Goal: Task Accomplishment & Management: Manage account settings

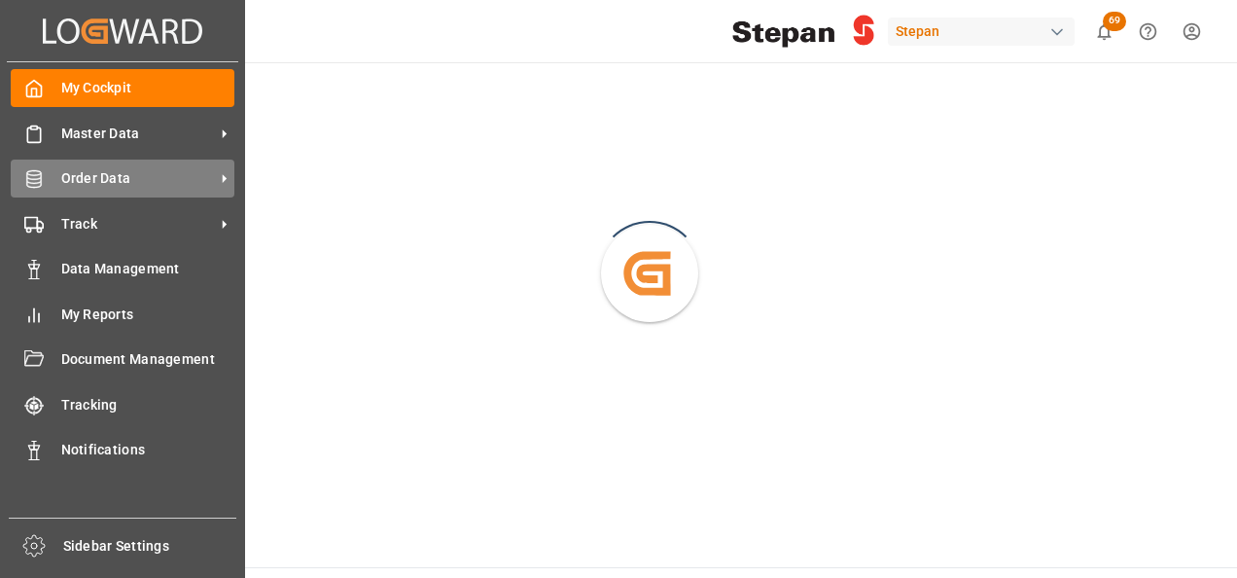
click at [40, 195] on div "Order Data Order Data" at bounding box center [123, 178] width 224 height 38
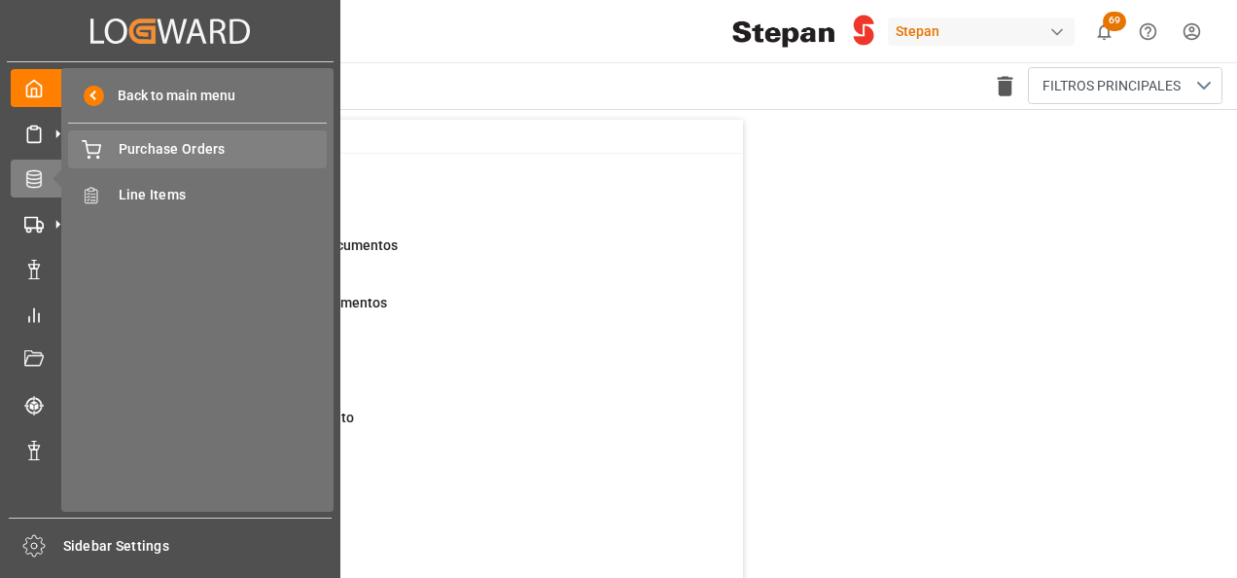
click at [132, 139] on span "Purchase Orders" at bounding box center [223, 149] width 209 height 20
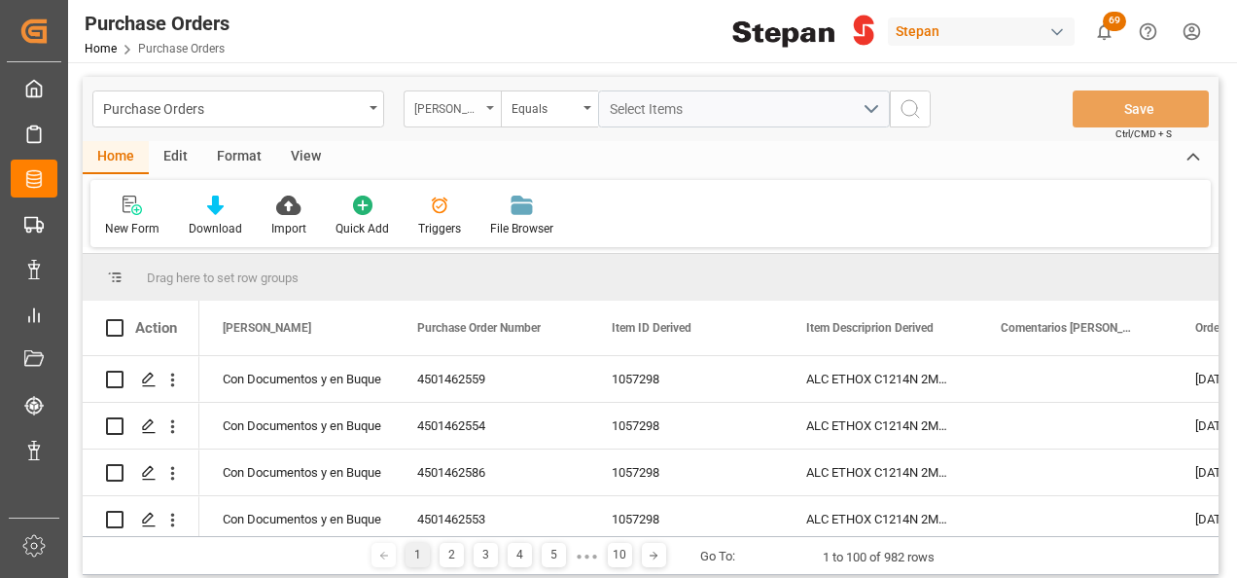
click at [495, 101] on div "Hito Stepan" at bounding box center [452, 108] width 97 height 37
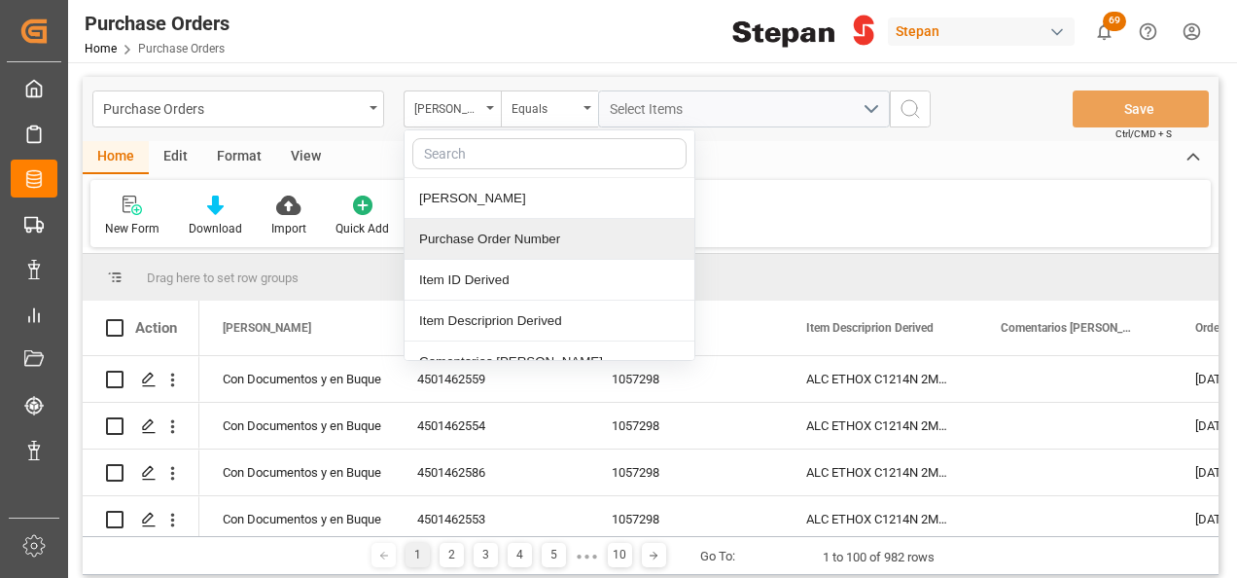
click at [469, 239] on div "Purchase Order Number" at bounding box center [550, 239] width 290 height 41
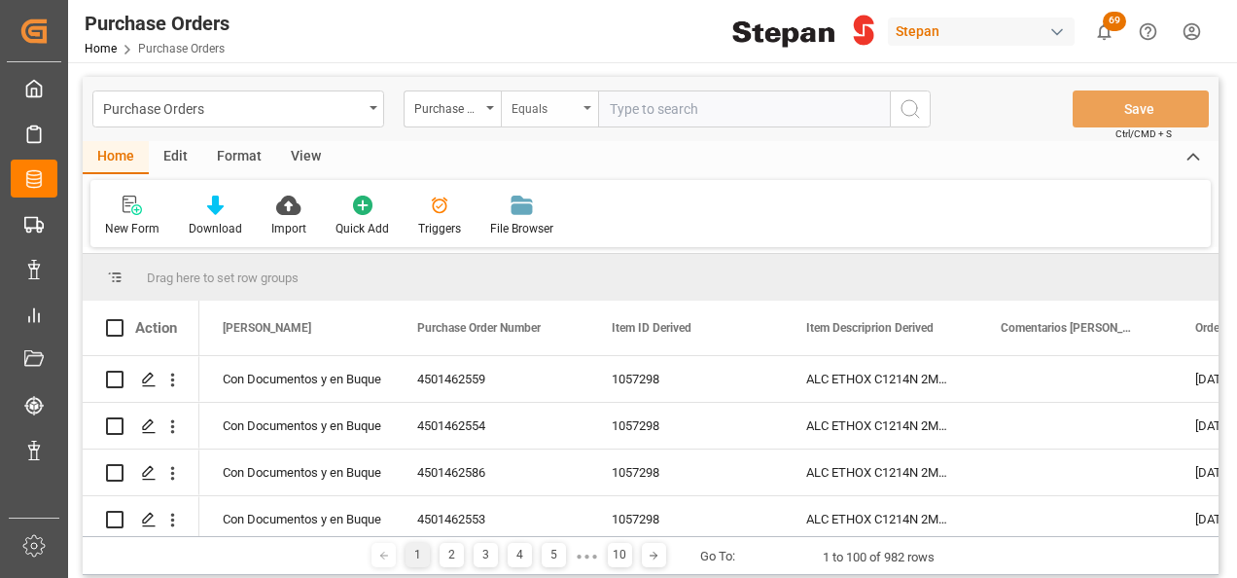
click at [578, 117] on div "Equals" at bounding box center [549, 108] width 97 height 37
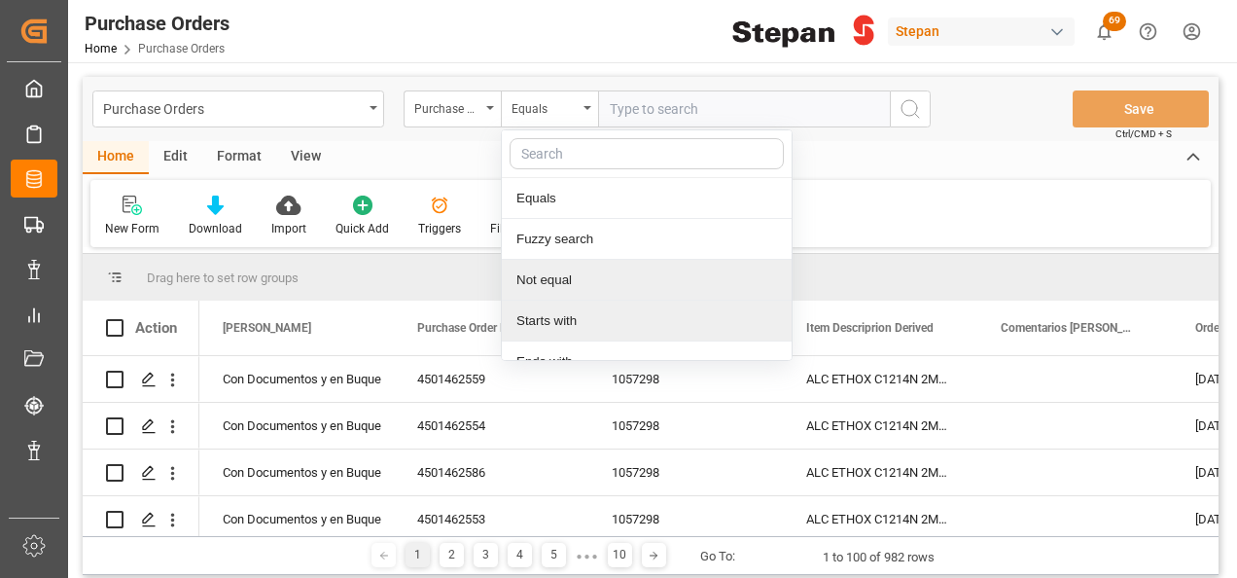
scroll to position [142, 0]
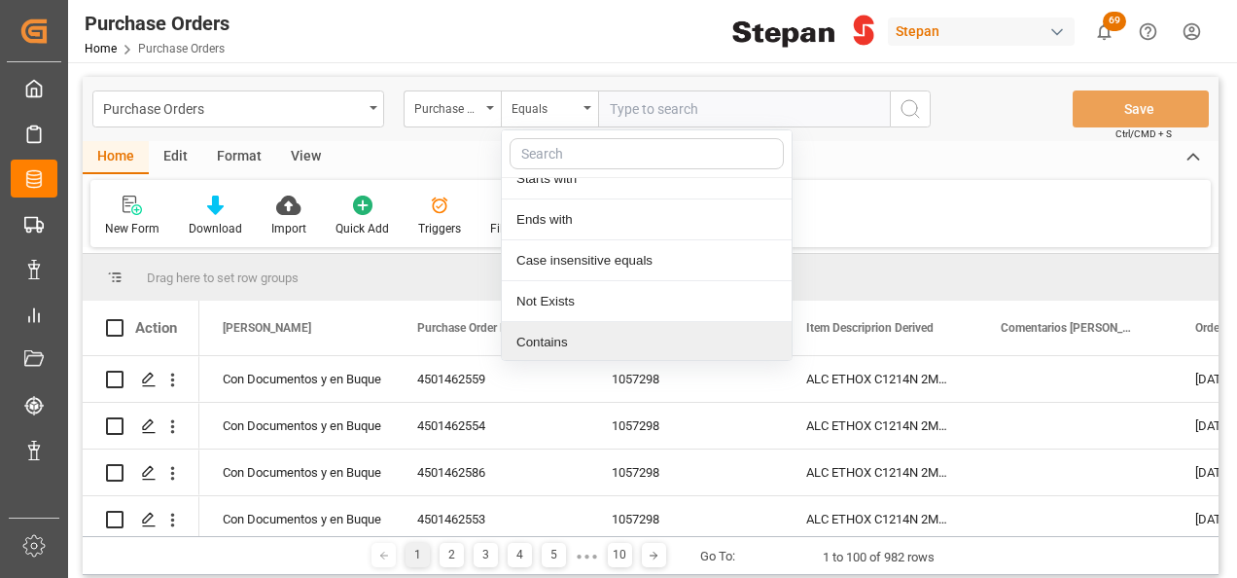
click at [552, 335] on div "Contains" at bounding box center [647, 342] width 290 height 41
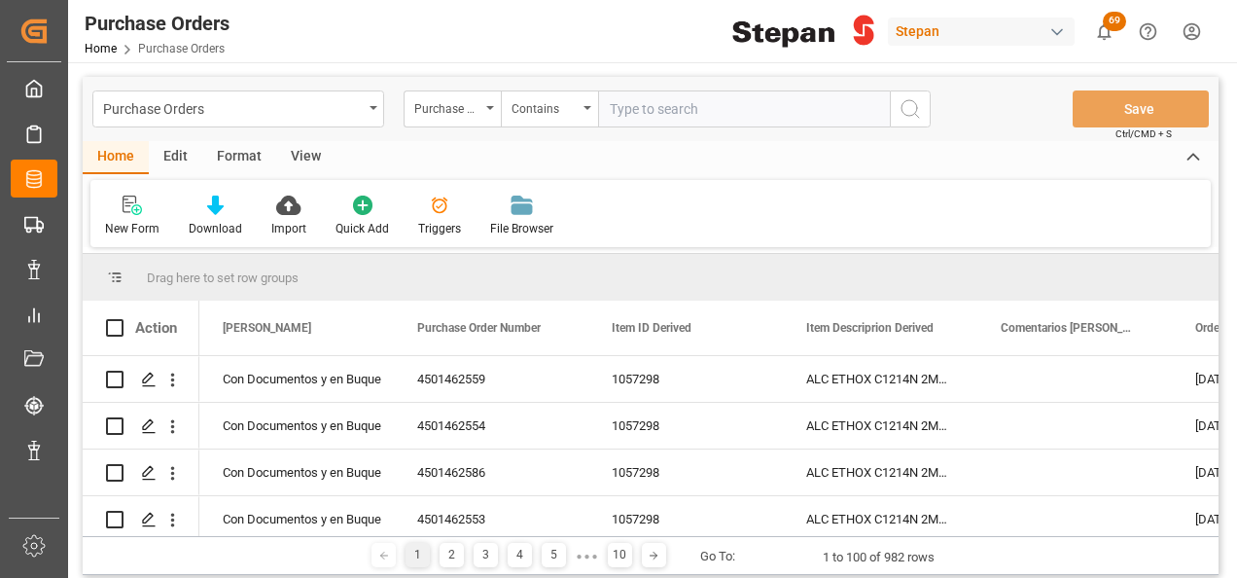
click at [623, 111] on input "text" at bounding box center [744, 108] width 292 height 37
paste input "4501451545, 4501451546"
click at [692, 108] on input "4501451545, 4501451546" at bounding box center [744, 108] width 292 height 37
type input "4501451545,4501451546"
click at [904, 101] on circle "search button" at bounding box center [910, 108] width 16 height 16
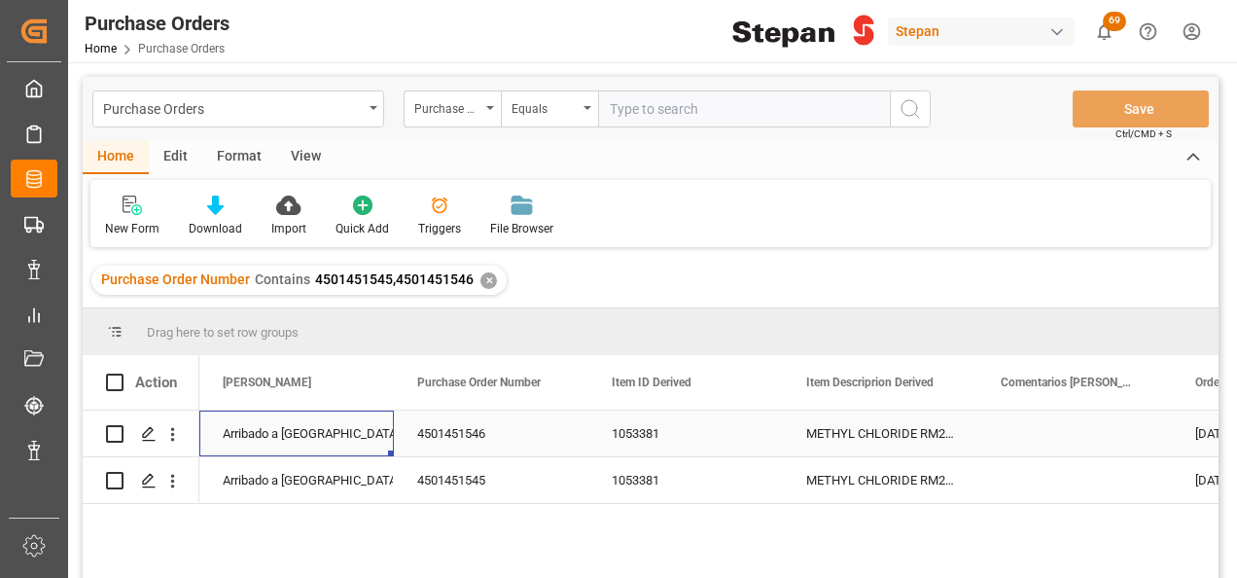
click at [323, 433] on div "Arribado a Puerto" at bounding box center [297, 433] width 148 height 45
click at [366, 440] on icon "open menu" at bounding box center [357, 445] width 23 height 23
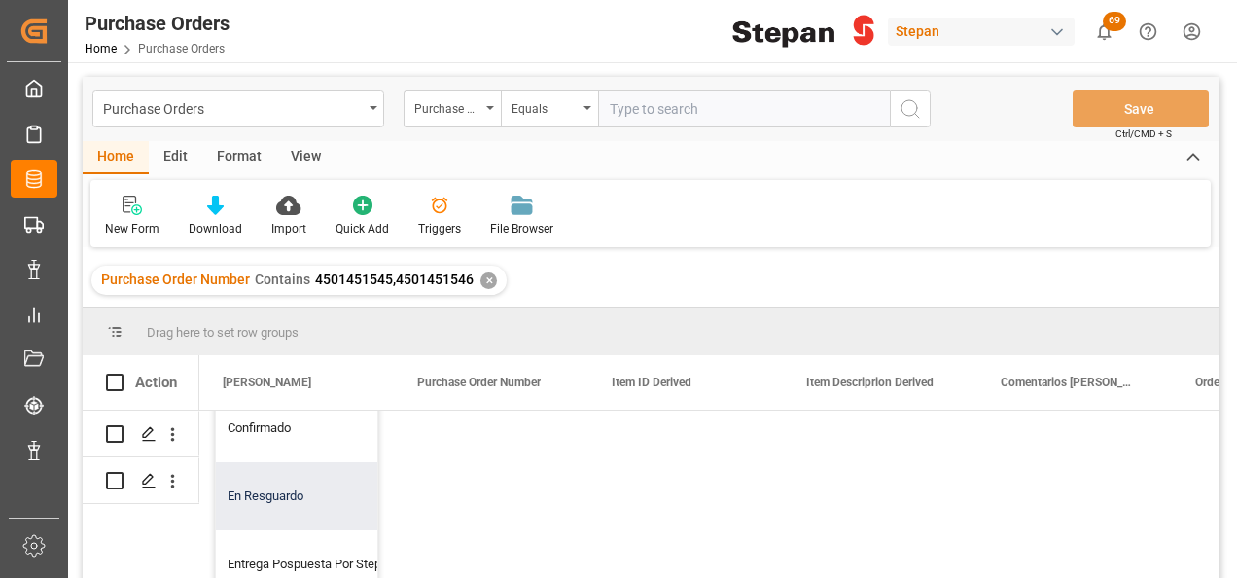
click at [274, 483] on div "En Resguardo" at bounding box center [316, 496] width 200 height 68
type input "En Resguardo"
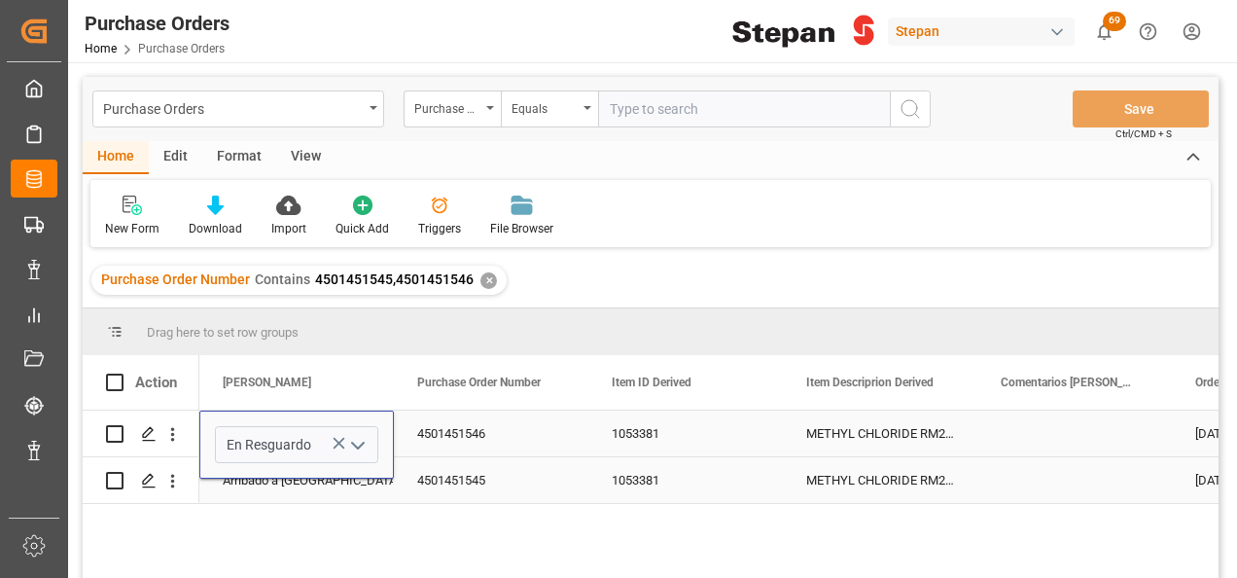
scroll to position [0, 0]
click at [279, 485] on div "Arribado a Puerto" at bounding box center [297, 480] width 148 height 45
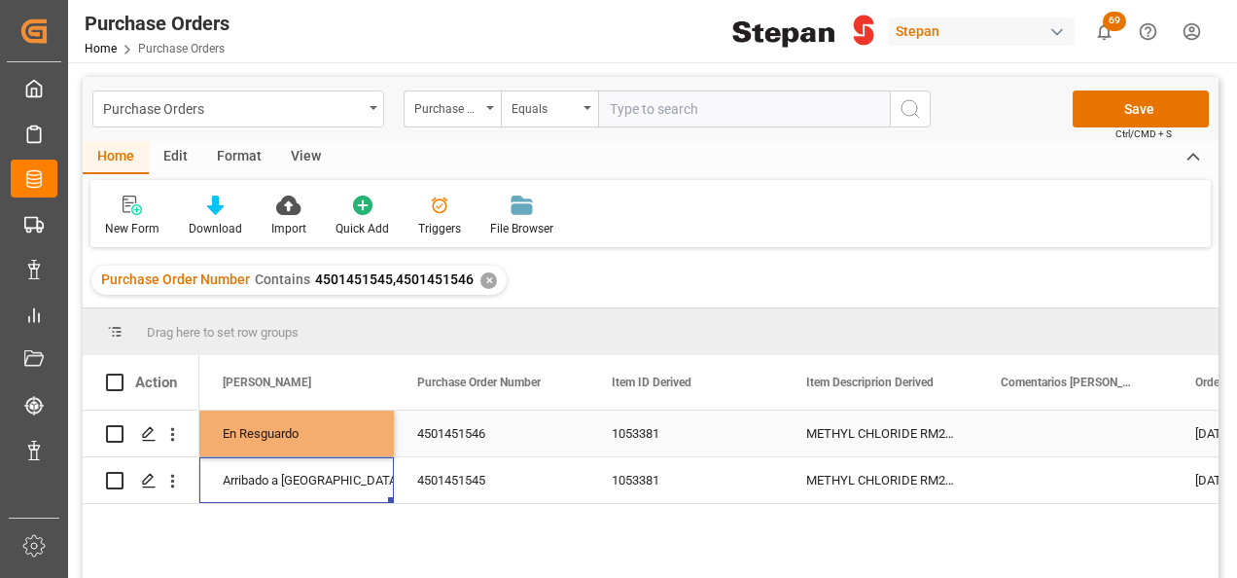
click at [294, 422] on div "En Resguardo" at bounding box center [297, 433] width 148 height 45
drag, startPoint x: 391, startPoint y: 453, endPoint x: 387, endPoint y: 482, distance: 29.4
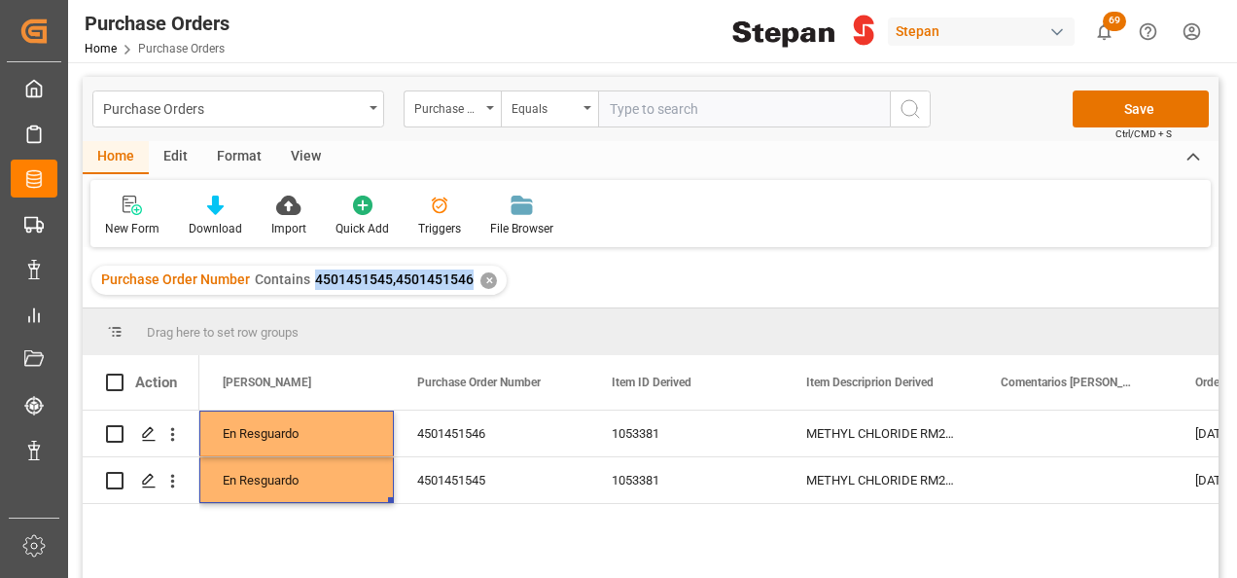
drag, startPoint x: 309, startPoint y: 283, endPoint x: 466, endPoint y: 298, distance: 157.3
click at [466, 298] on div "Purchase Order Number Contains 4501451545,4501451546 ✕" at bounding box center [651, 280] width 1136 height 54
copy span "4501451545,4501451546"
click at [1153, 110] on button "Save" at bounding box center [1141, 108] width 136 height 37
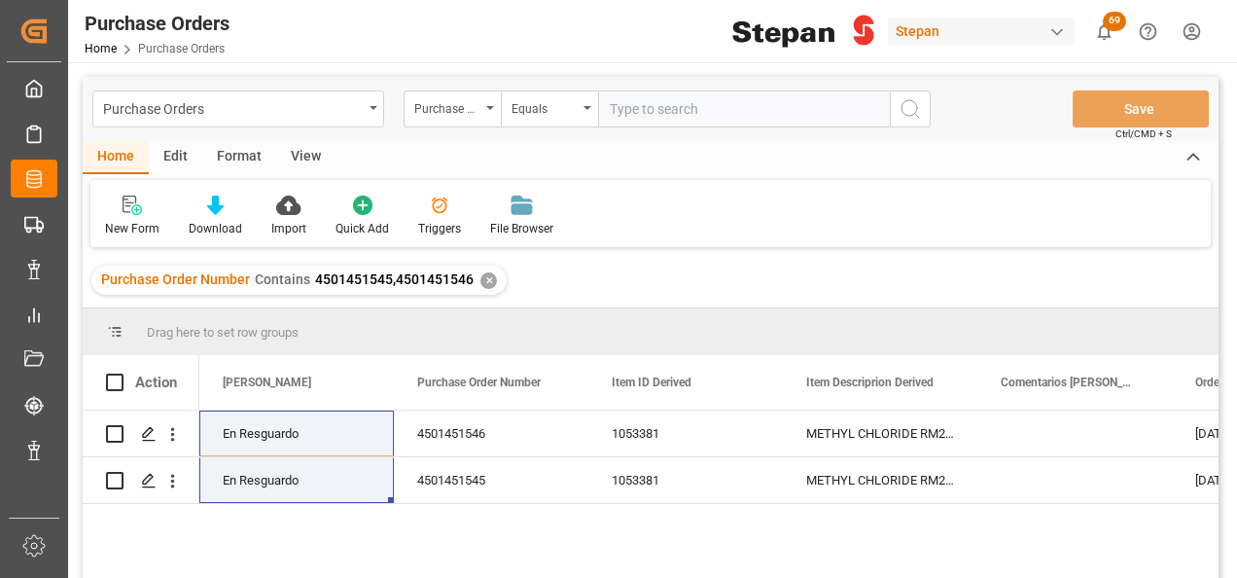
click at [480, 278] on div "✕" at bounding box center [488, 280] width 17 height 17
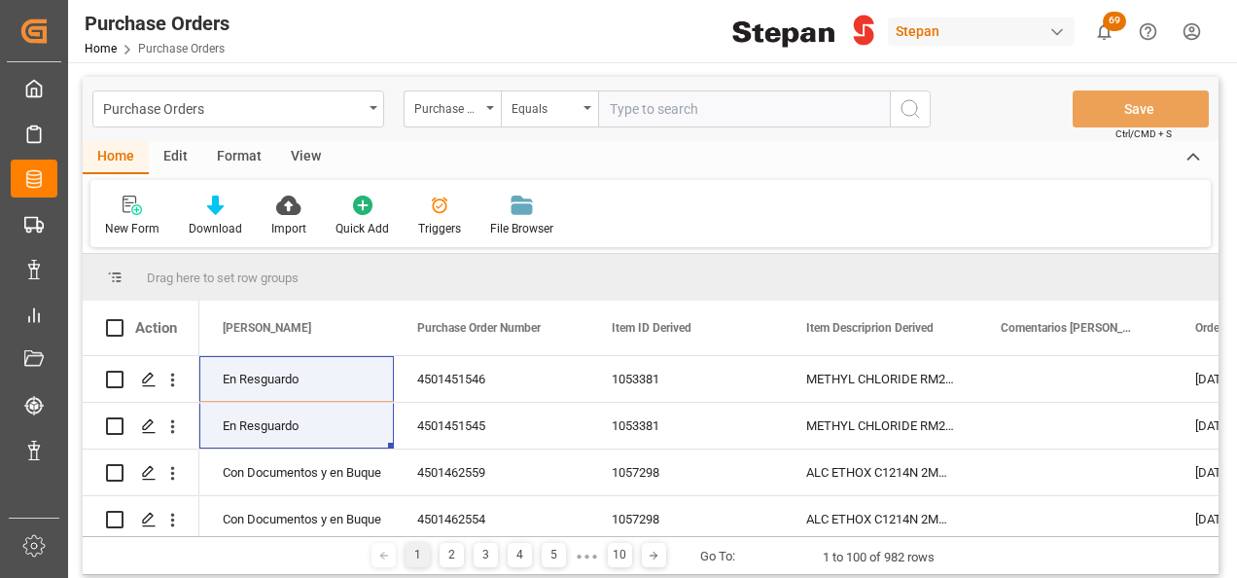
click at [636, 132] on div "Purchase Orders Purchase Order Number Equals Save Ctrl/CMD + S" at bounding box center [651, 109] width 1136 height 64
click at [628, 108] on input "text" at bounding box center [744, 108] width 292 height 37
paste input "4501488026"
type input "4501488026"
click at [900, 108] on icon "search button" at bounding box center [910, 108] width 23 height 23
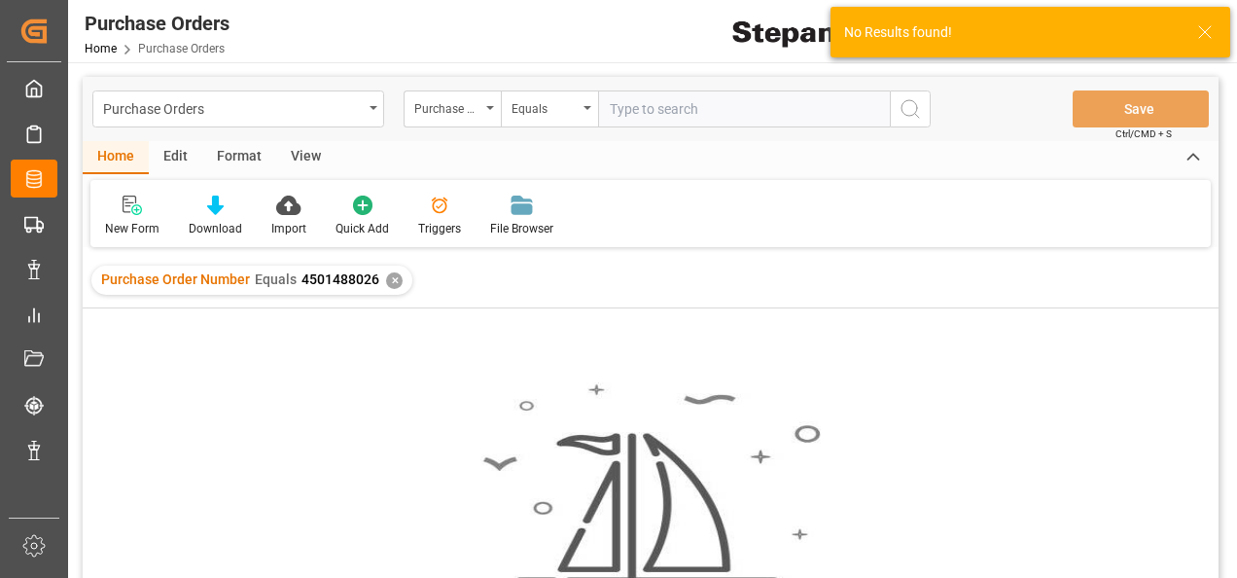
click at [389, 283] on div "✕" at bounding box center [394, 280] width 17 height 17
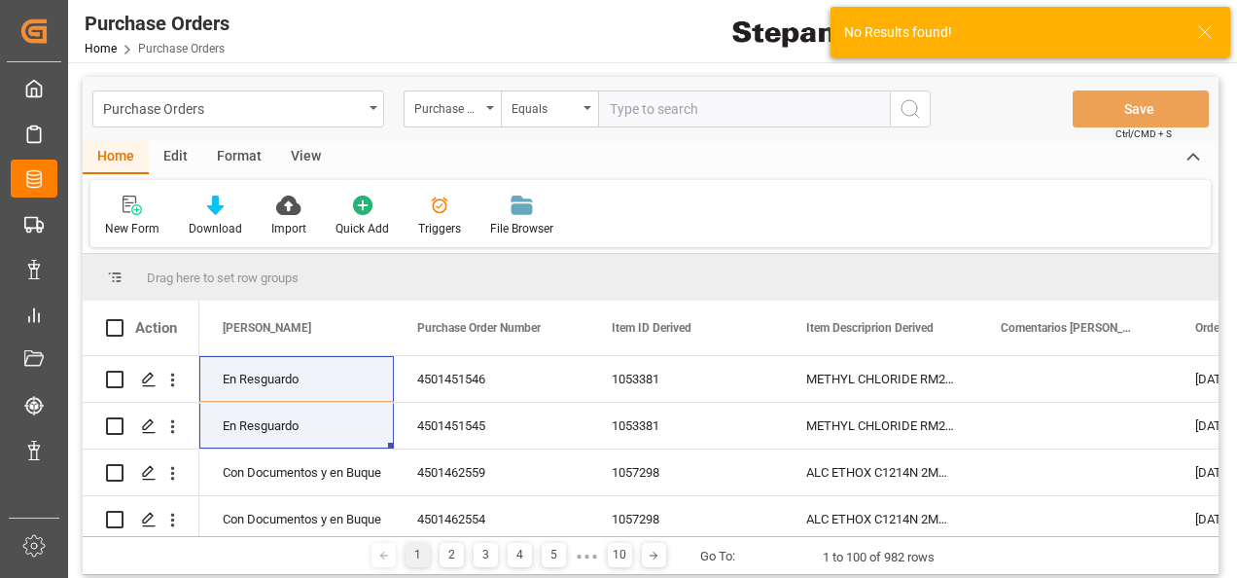
click at [627, 111] on input "text" at bounding box center [744, 108] width 292 height 37
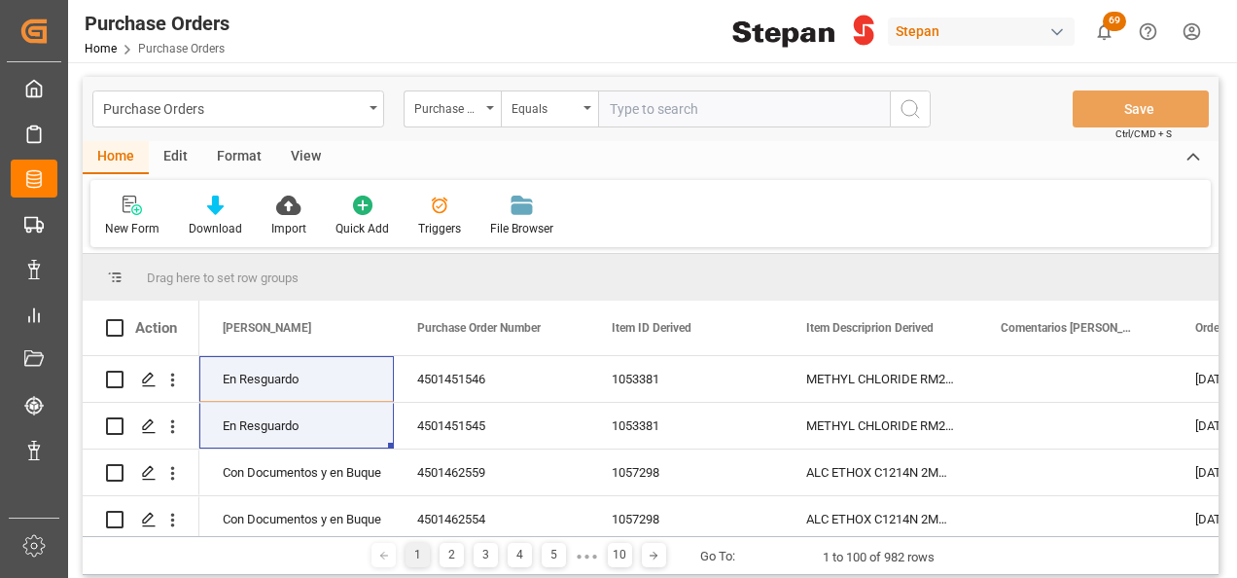
paste input "4501488026"
click at [610, 106] on input "4501488026" at bounding box center [744, 108] width 292 height 37
click at [695, 104] on input "4501488026" at bounding box center [744, 108] width 292 height 37
type input "4501488026"
click at [904, 109] on icon "search button" at bounding box center [910, 108] width 23 height 23
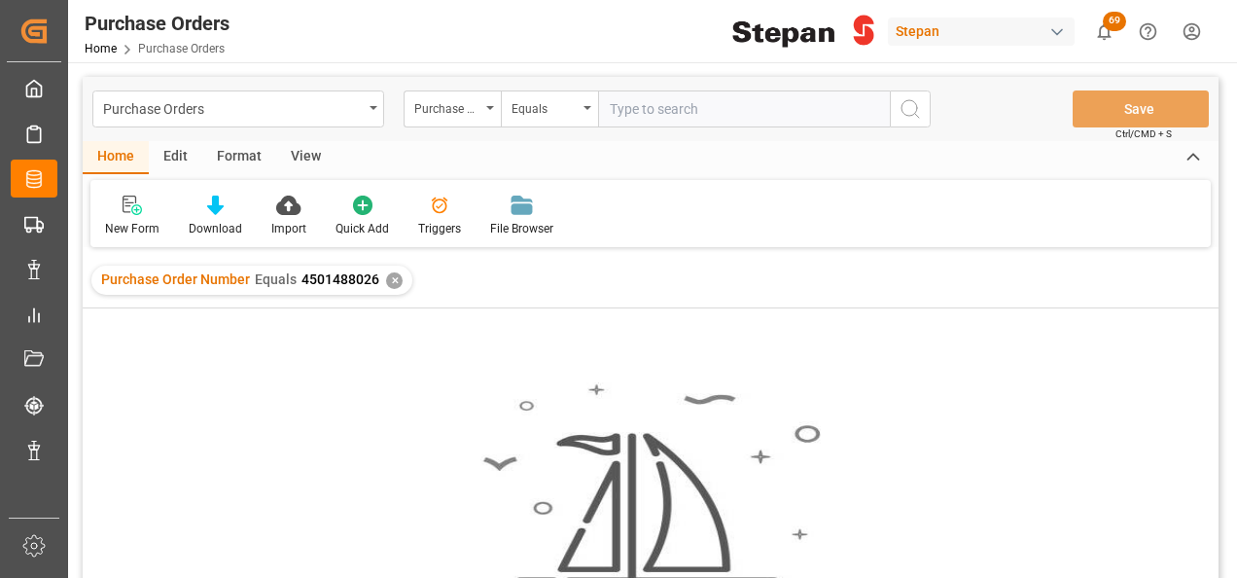
click at [391, 279] on div "✕" at bounding box center [394, 280] width 17 height 17
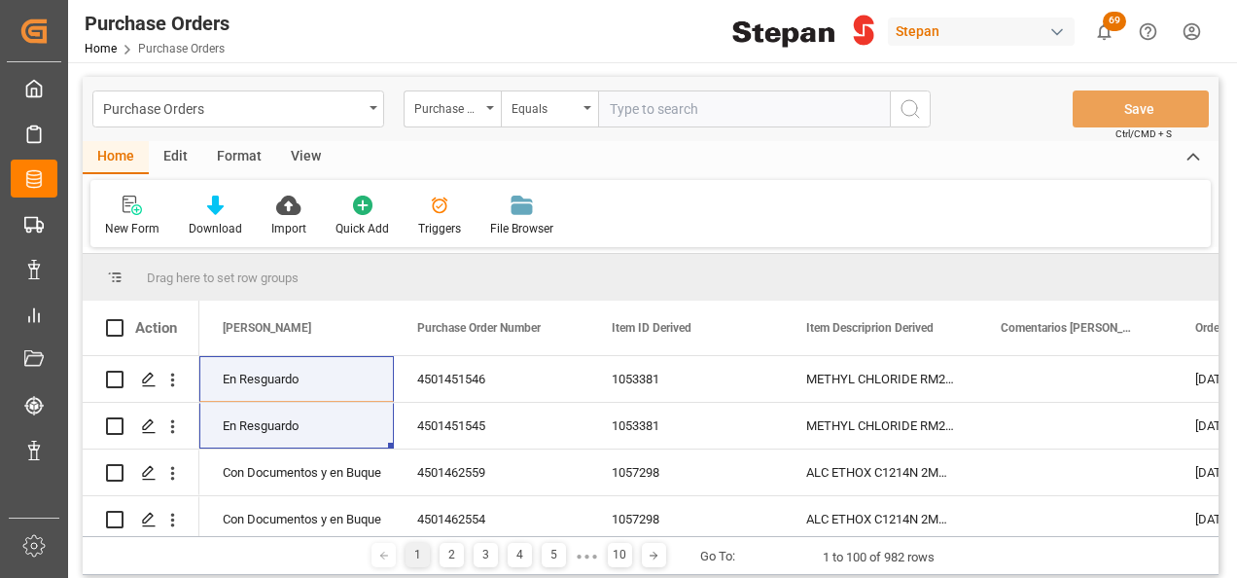
click at [622, 111] on input "text" at bounding box center [744, 108] width 292 height 37
paste input "4501462456"
type input "4501462456"
click at [912, 111] on icon "search button" at bounding box center [910, 108] width 23 height 23
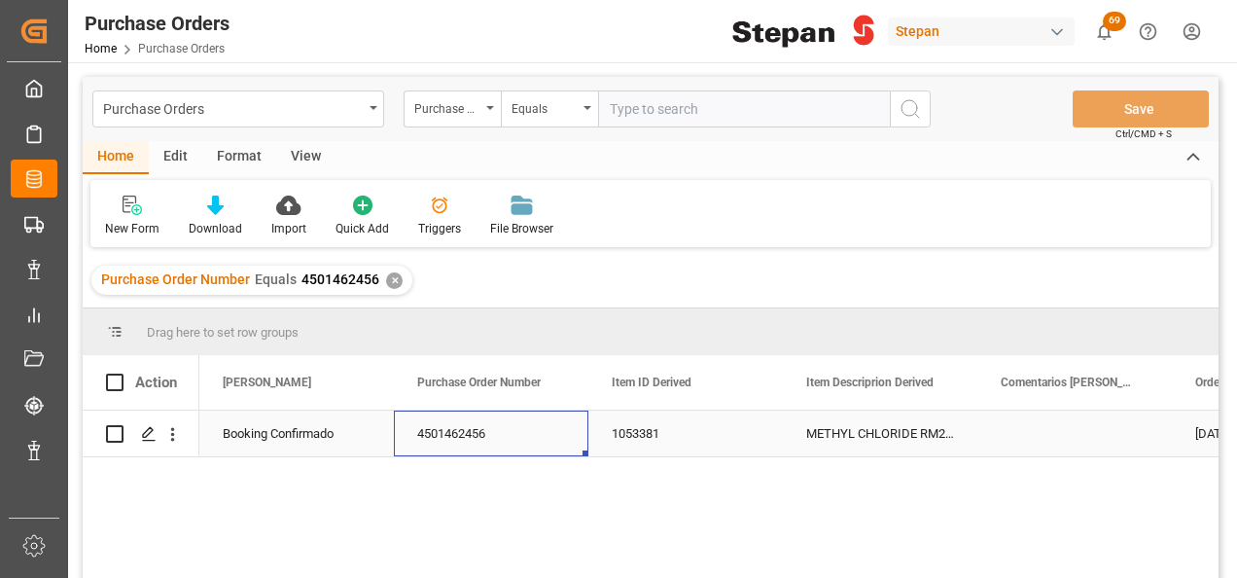
click at [440, 436] on div "4501462456" at bounding box center [491, 433] width 195 height 46
click at [346, 424] on div "Booking Confirmado" at bounding box center [297, 433] width 148 height 45
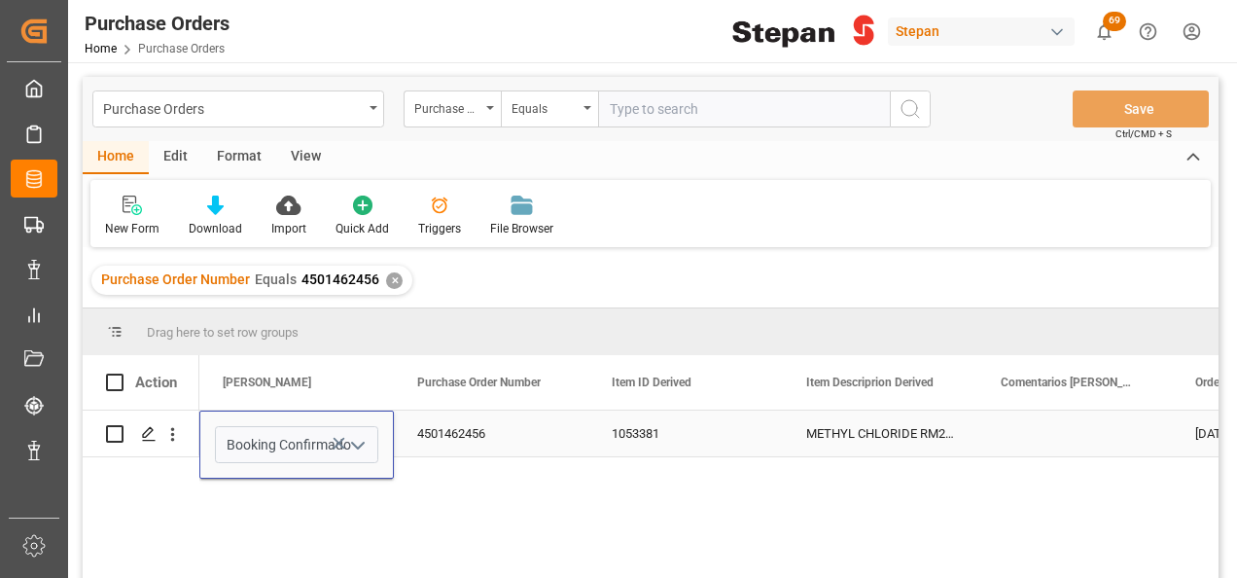
click at [360, 443] on icon "open menu" at bounding box center [357, 445] width 23 height 23
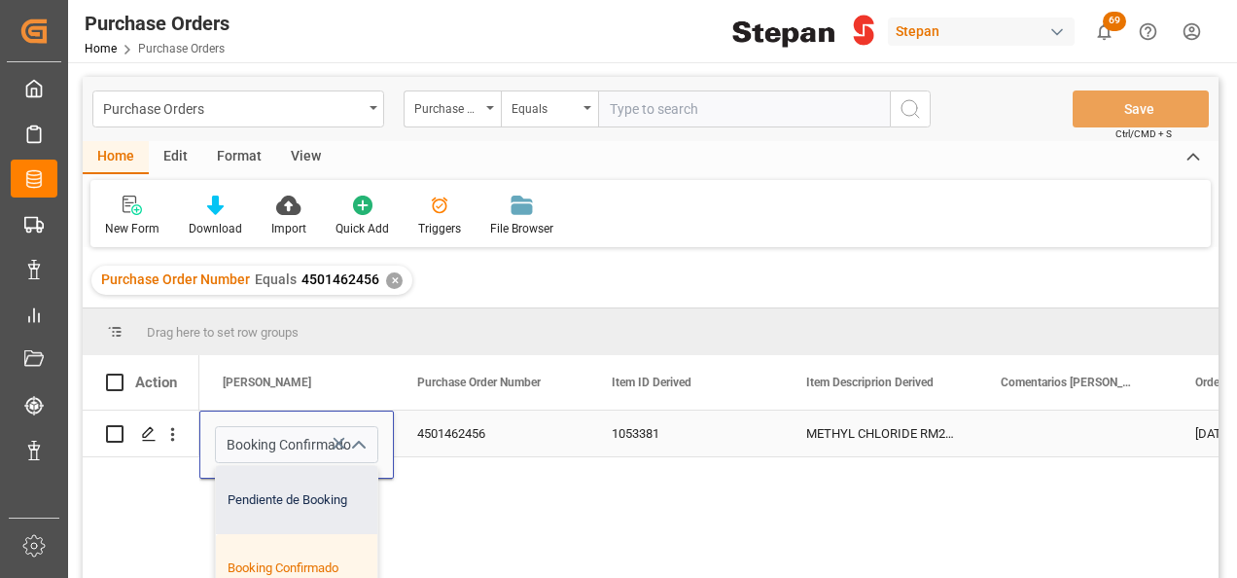
scroll to position [97, 0]
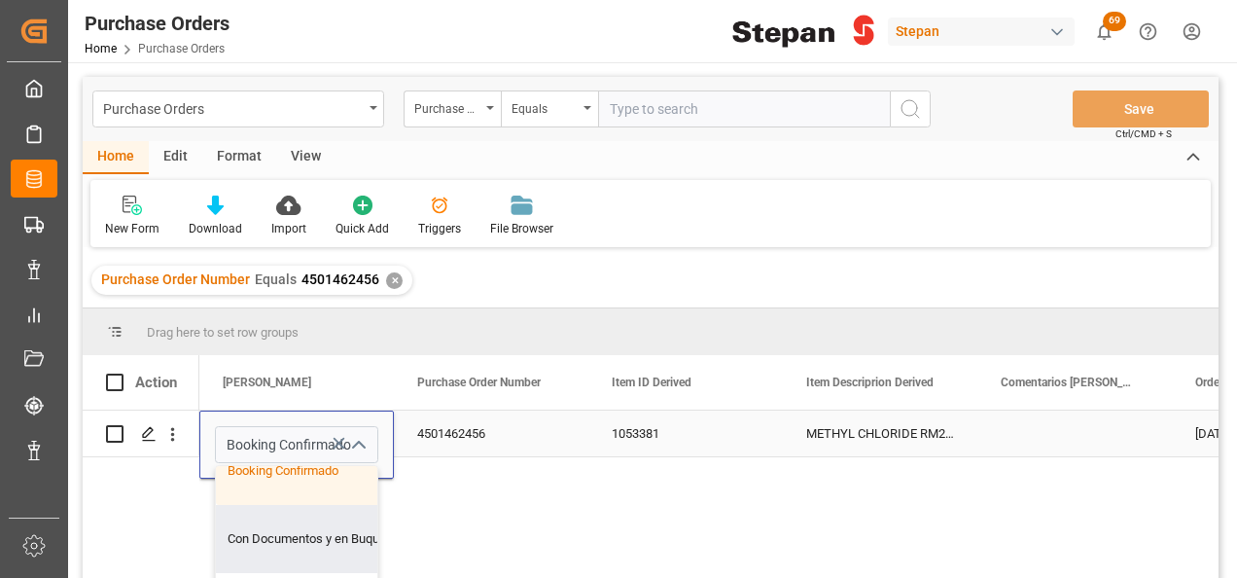
click at [249, 531] on div "Con Documentos y en Buque" at bounding box center [316, 539] width 200 height 68
type input "Con Documentos y en Buque"
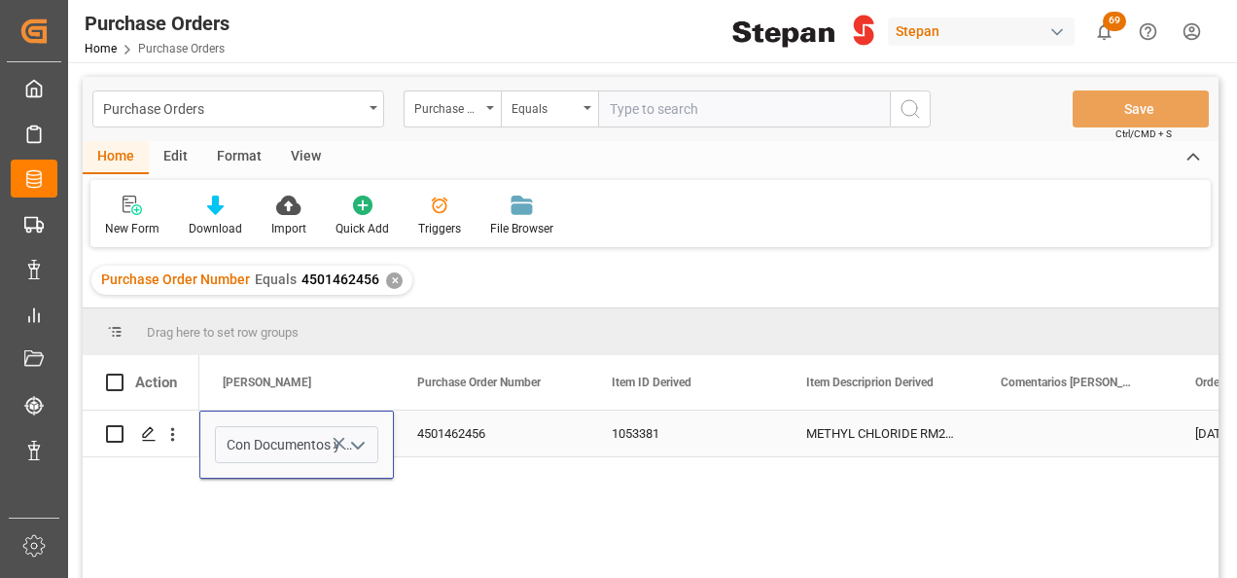
click at [485, 427] on div "4501462456" at bounding box center [491, 433] width 195 height 46
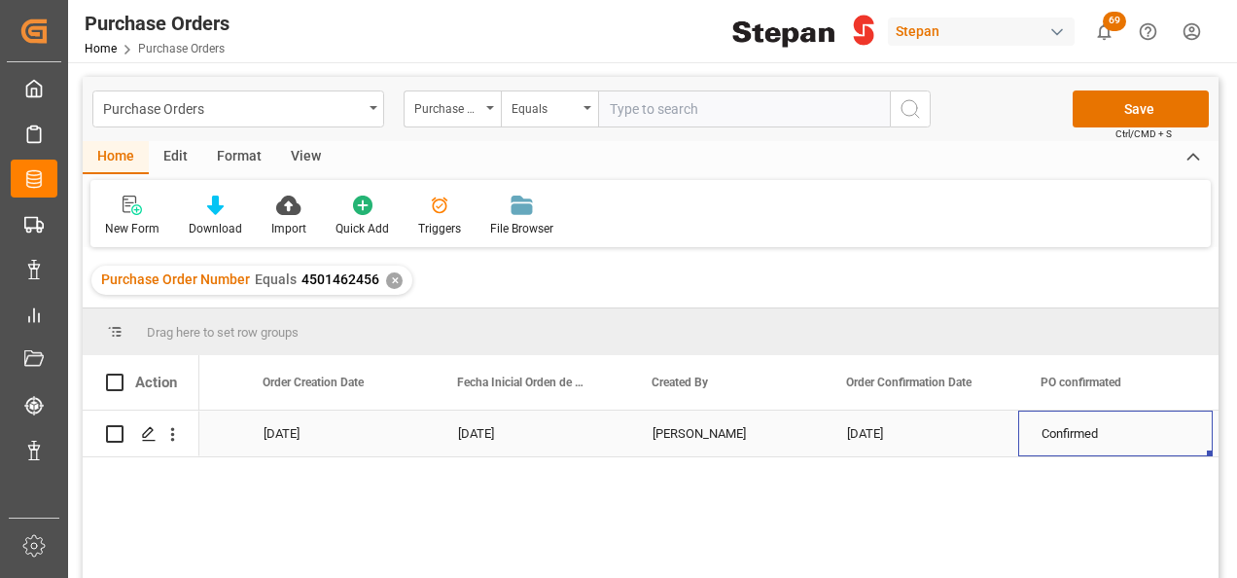
scroll to position [0, 0]
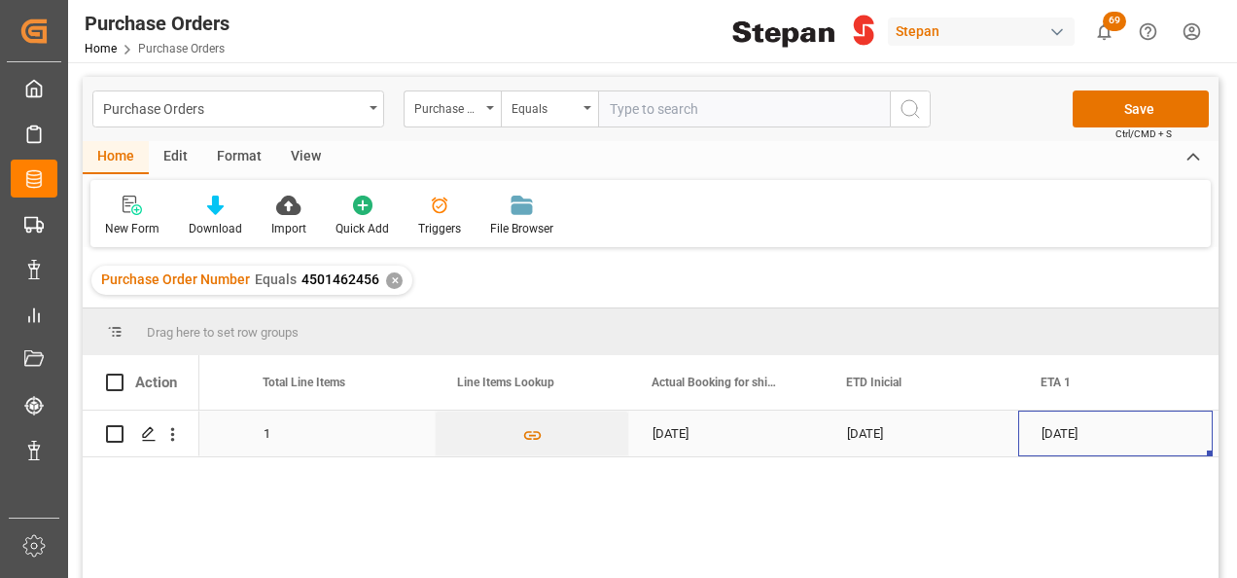
click at [895, 437] on div "10-09-2025" at bounding box center [921, 433] width 195 height 46
click at [897, 438] on div "10-09-2025" at bounding box center [921, 433] width 195 height 46
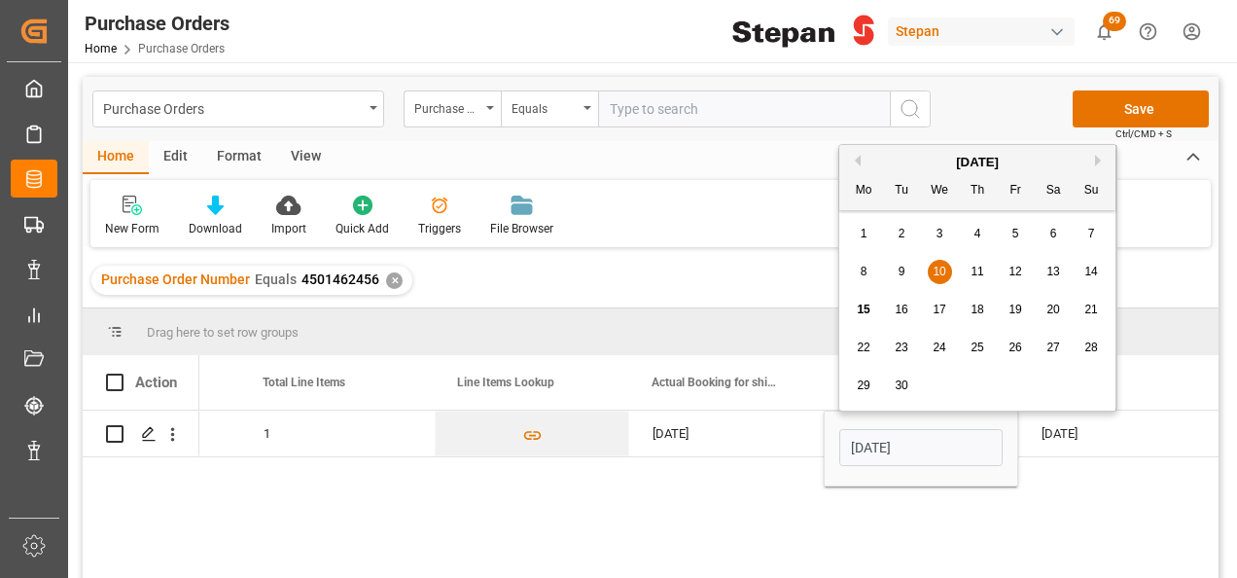
click at [975, 269] on span "11" at bounding box center [977, 272] width 13 height 14
type input "11-09-2025"
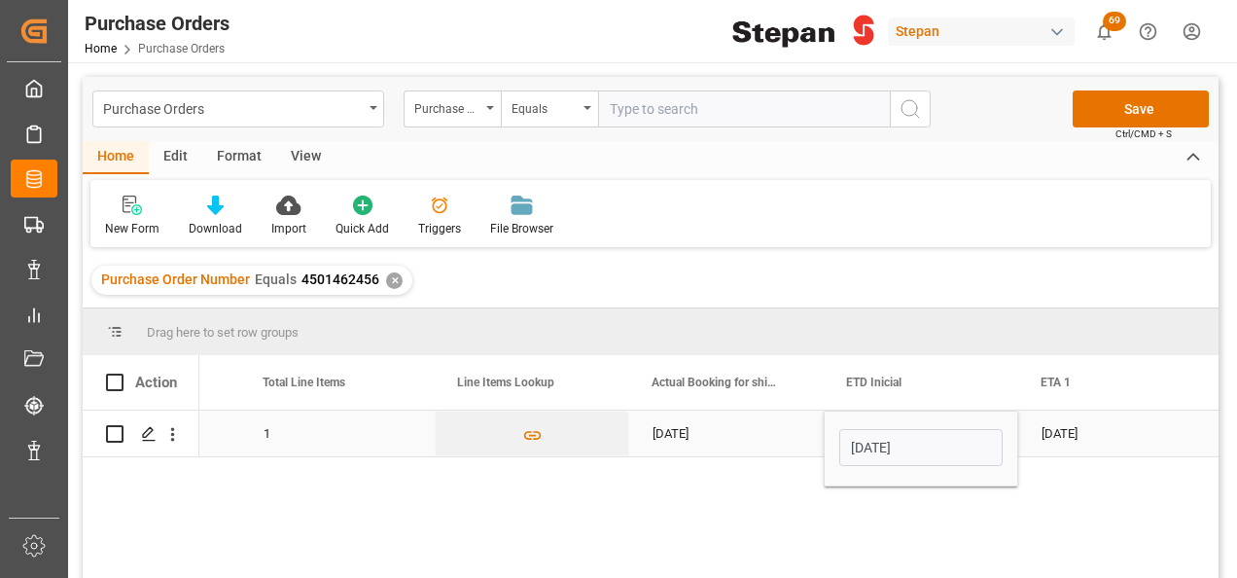
click at [794, 449] on div "10-06-2025" at bounding box center [726, 433] width 195 height 46
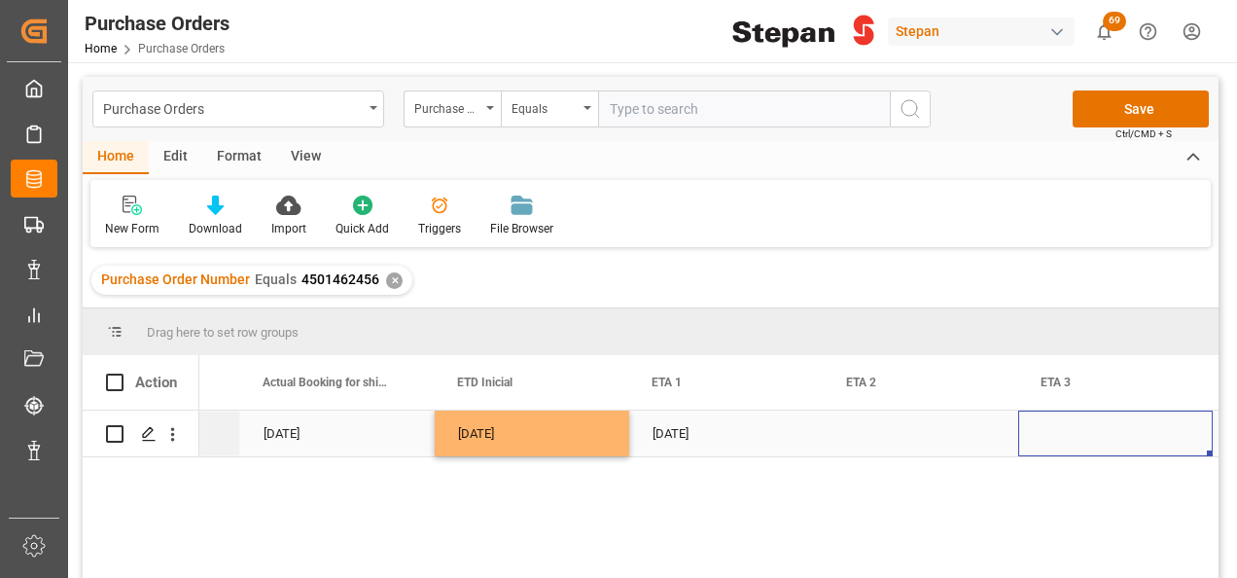
scroll to position [0, 2489]
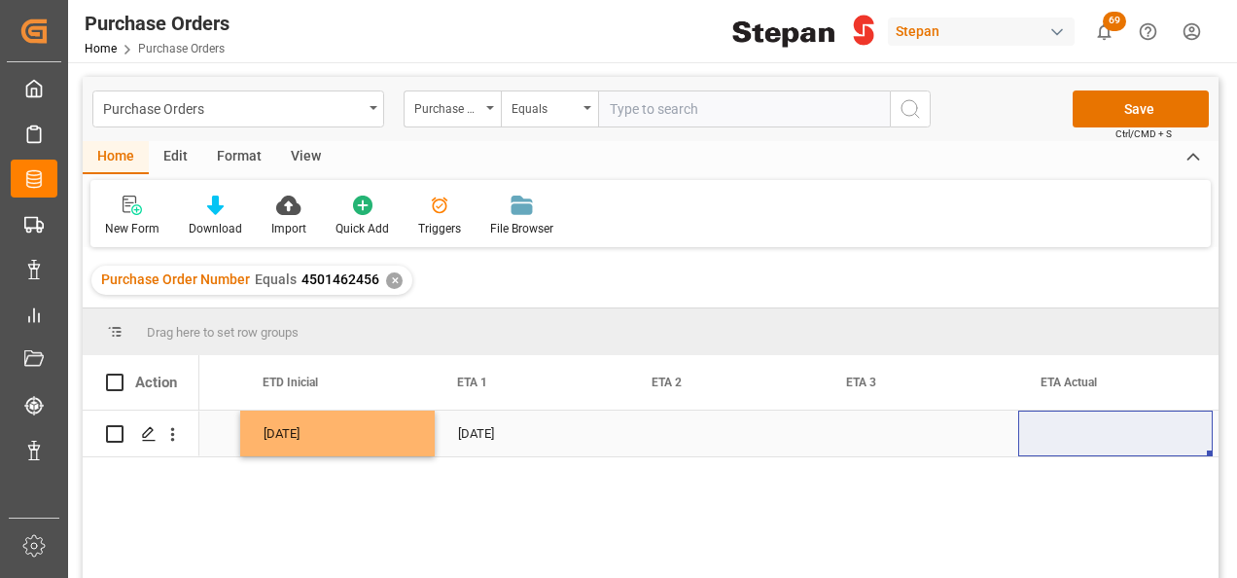
click at [1088, 440] on div "Press SPACE to select this row." at bounding box center [1115, 433] width 195 height 46
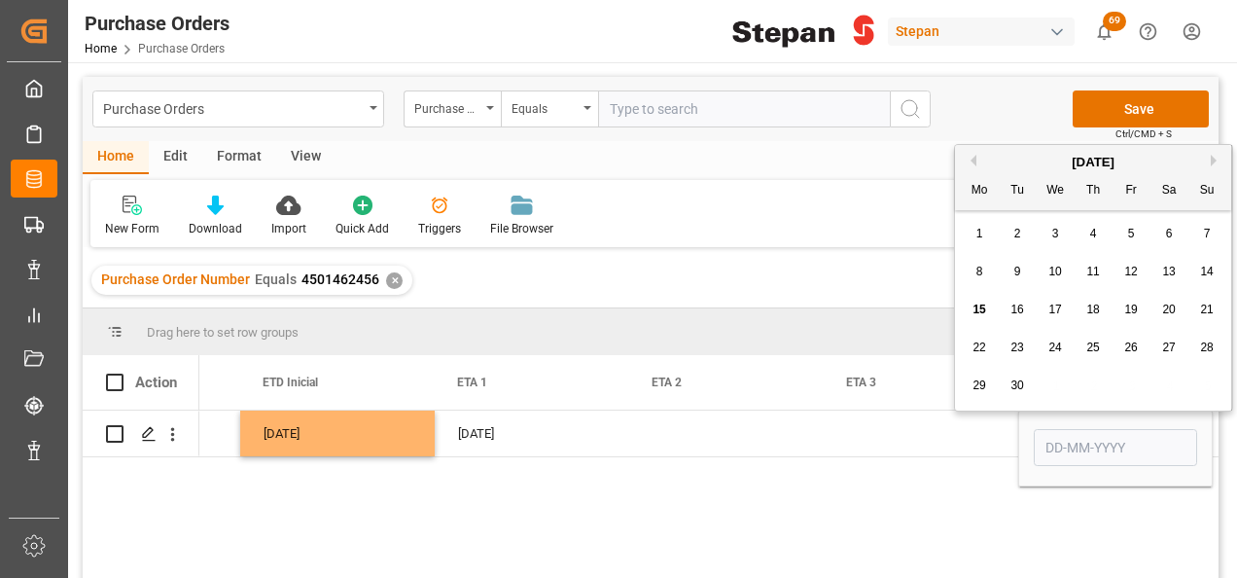
click at [1019, 229] on span "2" at bounding box center [1017, 234] width 7 height 14
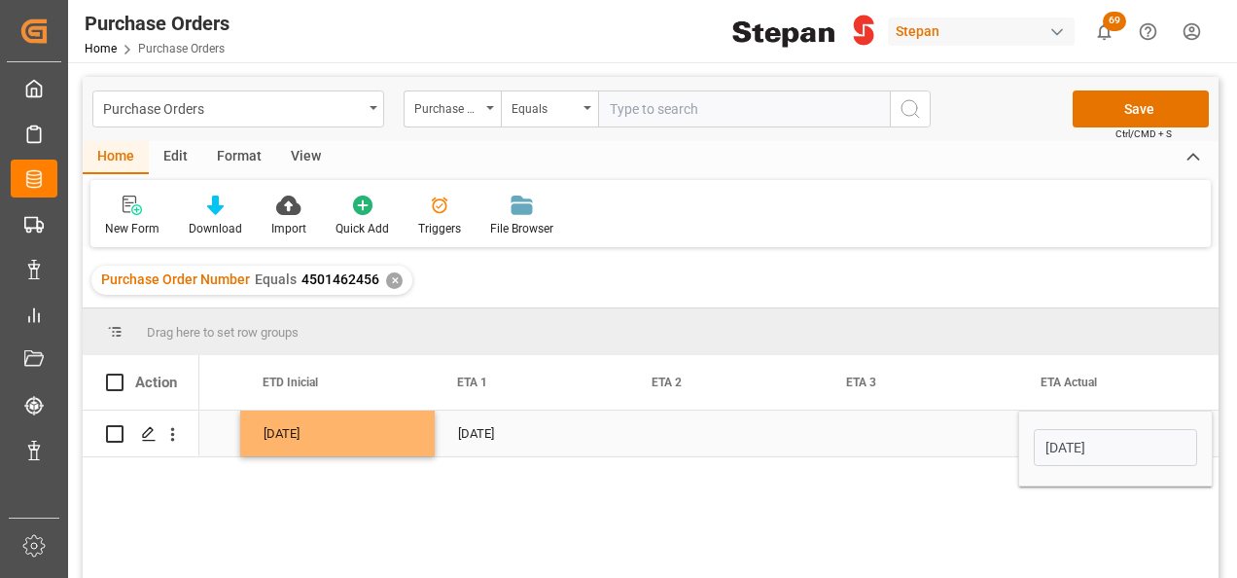
click at [1133, 457] on input "02-09-2025" at bounding box center [1115, 447] width 163 height 37
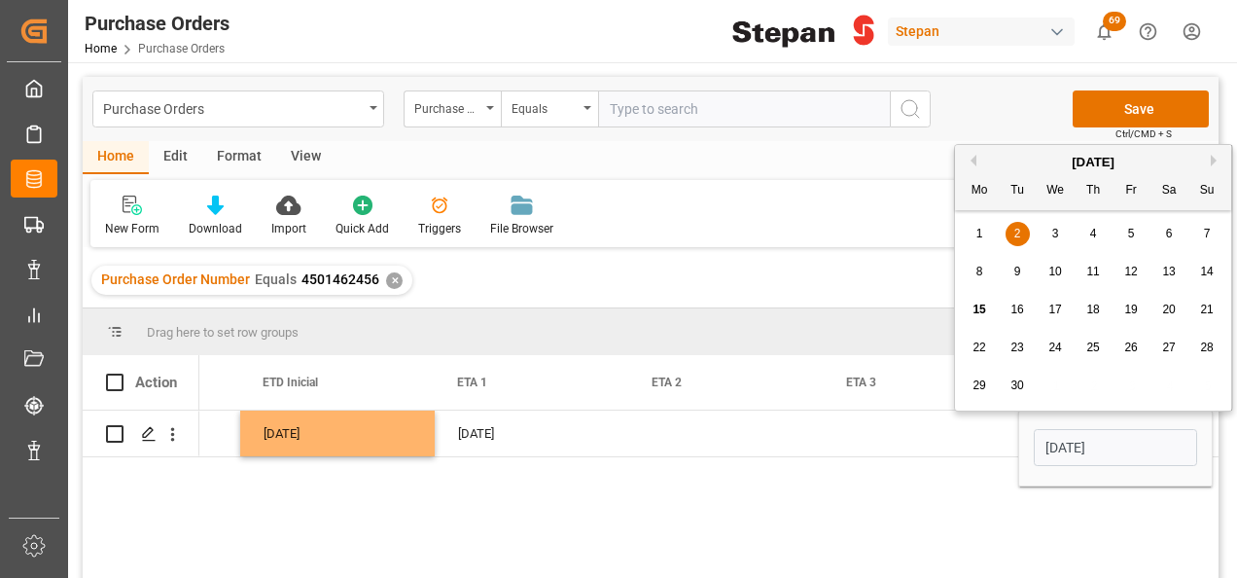
click at [1216, 158] on button "Next Month" at bounding box center [1217, 161] width 12 height 12
click at [1091, 235] on span "2" at bounding box center [1093, 234] width 7 height 14
type input "02-10-2025"
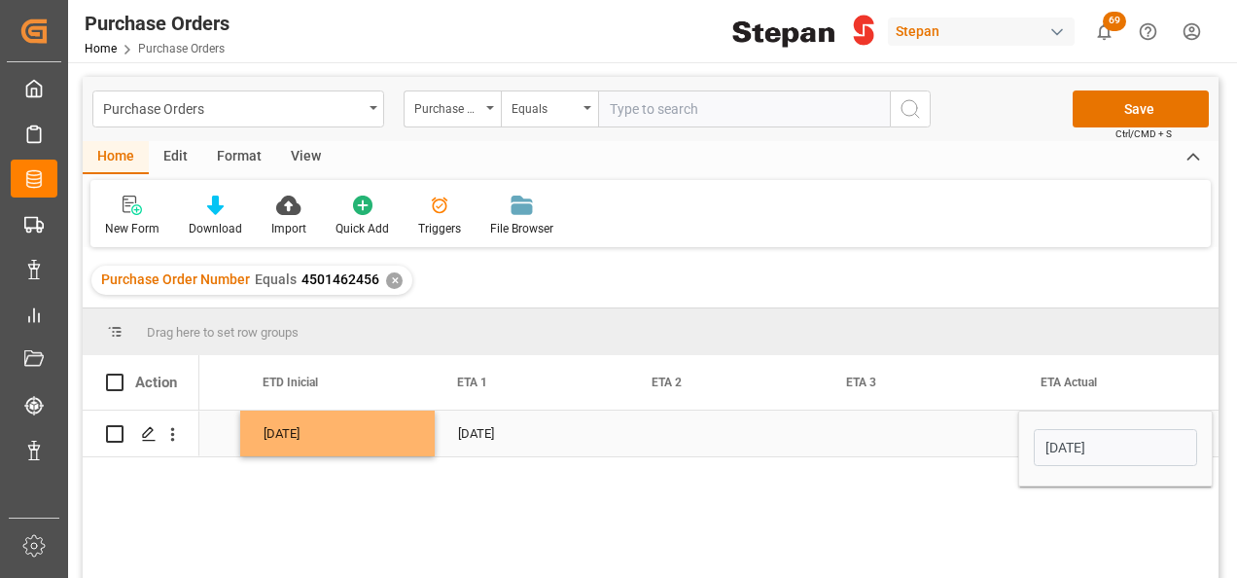
click at [922, 436] on div "Press SPACE to select this row." at bounding box center [921, 433] width 195 height 46
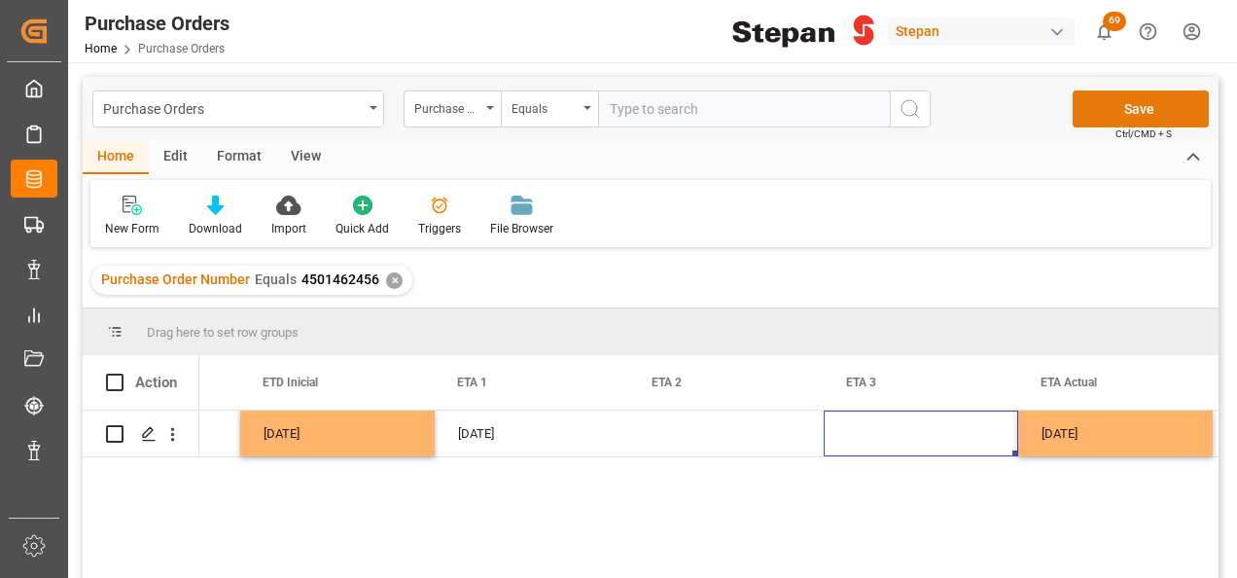
click at [1132, 110] on button "Save" at bounding box center [1141, 108] width 136 height 37
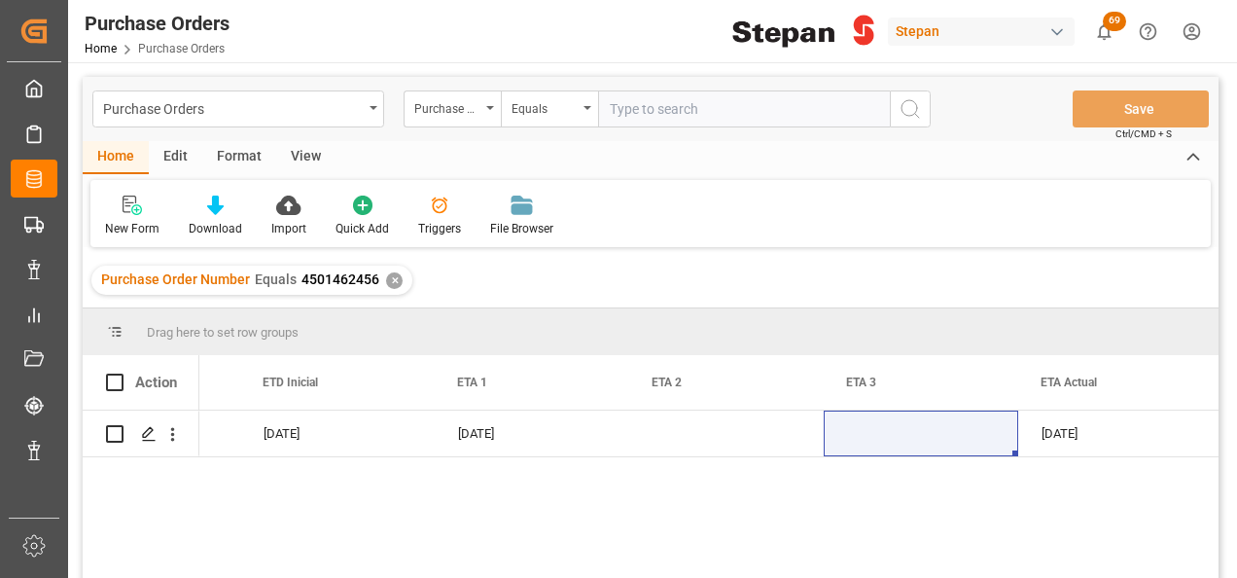
click at [397, 285] on div "✕" at bounding box center [394, 280] width 17 height 17
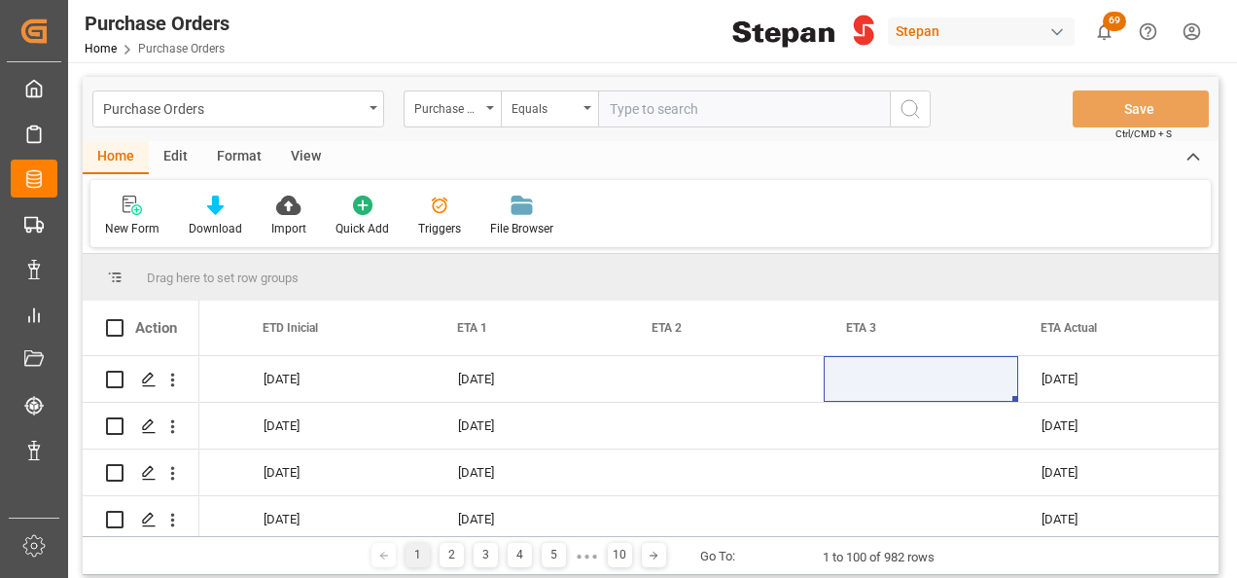
scroll to position [0, 2489]
click at [640, 110] on input "text" at bounding box center [744, 108] width 292 height 37
paste input "4501486611"
type input "4501486611"
click at [912, 102] on icon "search button" at bounding box center [910, 108] width 23 height 23
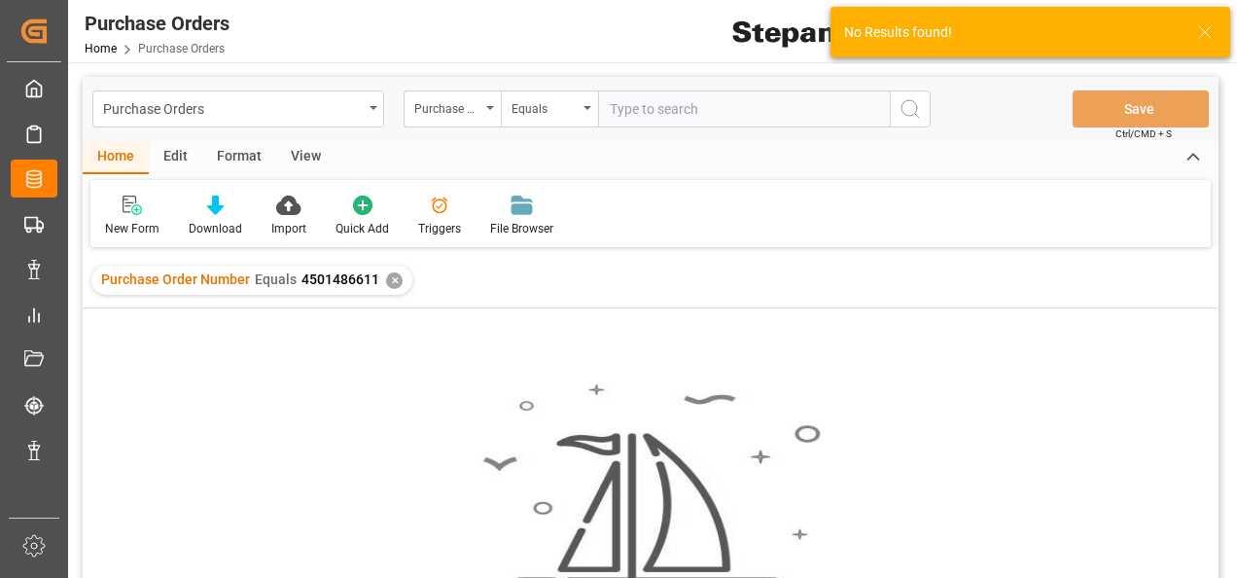
click at [391, 281] on div "✕" at bounding box center [394, 280] width 17 height 17
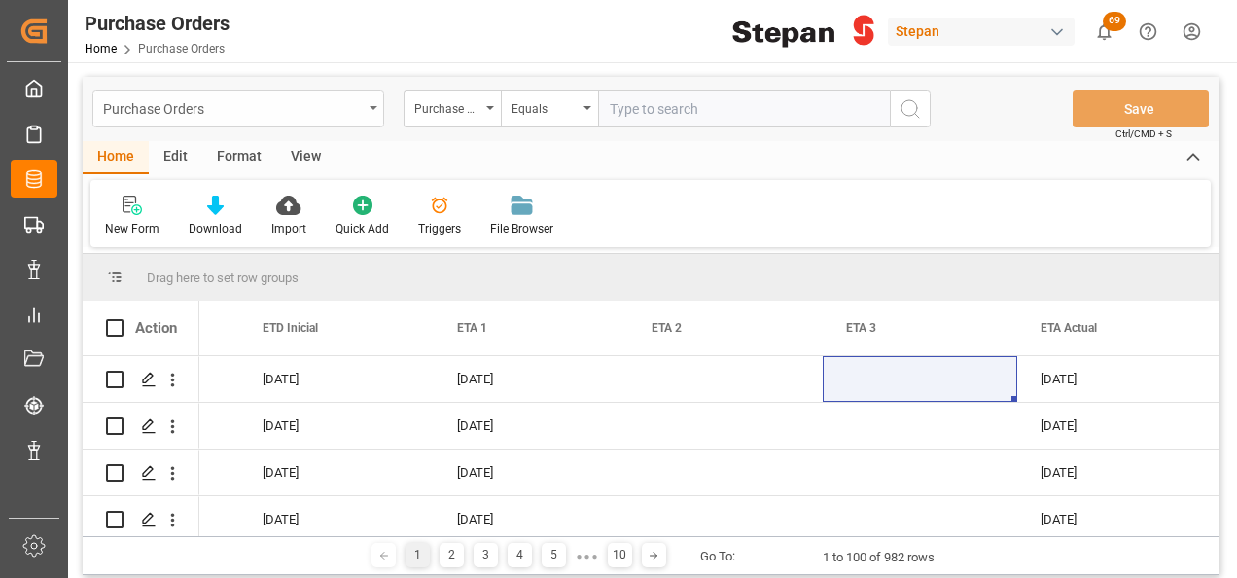
click at [372, 102] on div "Purchase Orders" at bounding box center [238, 108] width 292 height 37
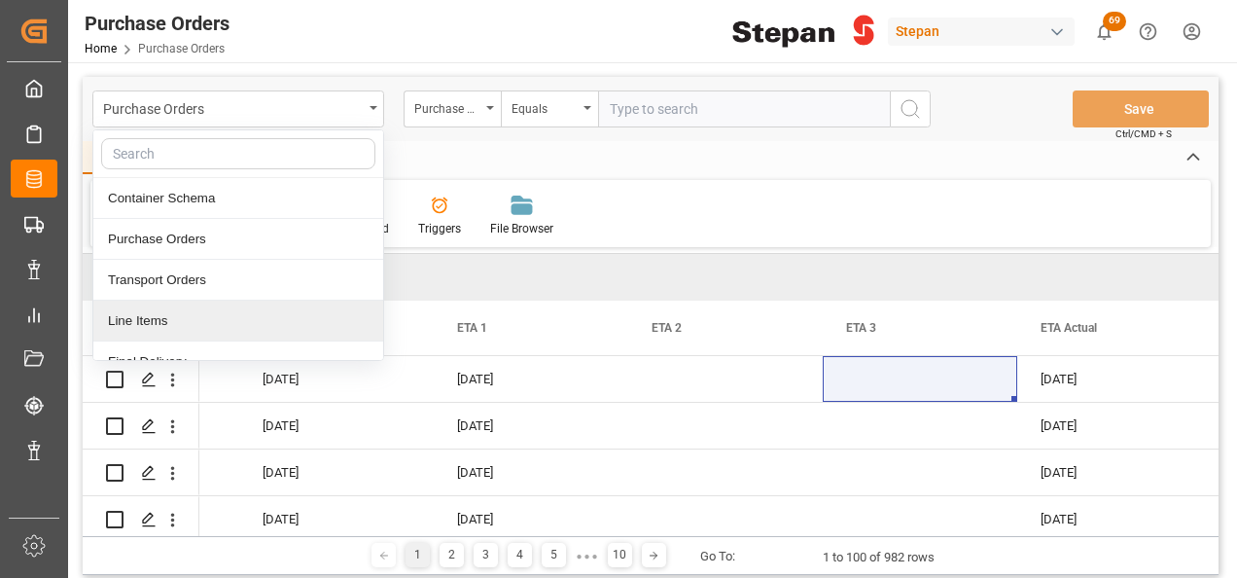
click at [164, 313] on div "Line Items" at bounding box center [238, 321] width 290 height 41
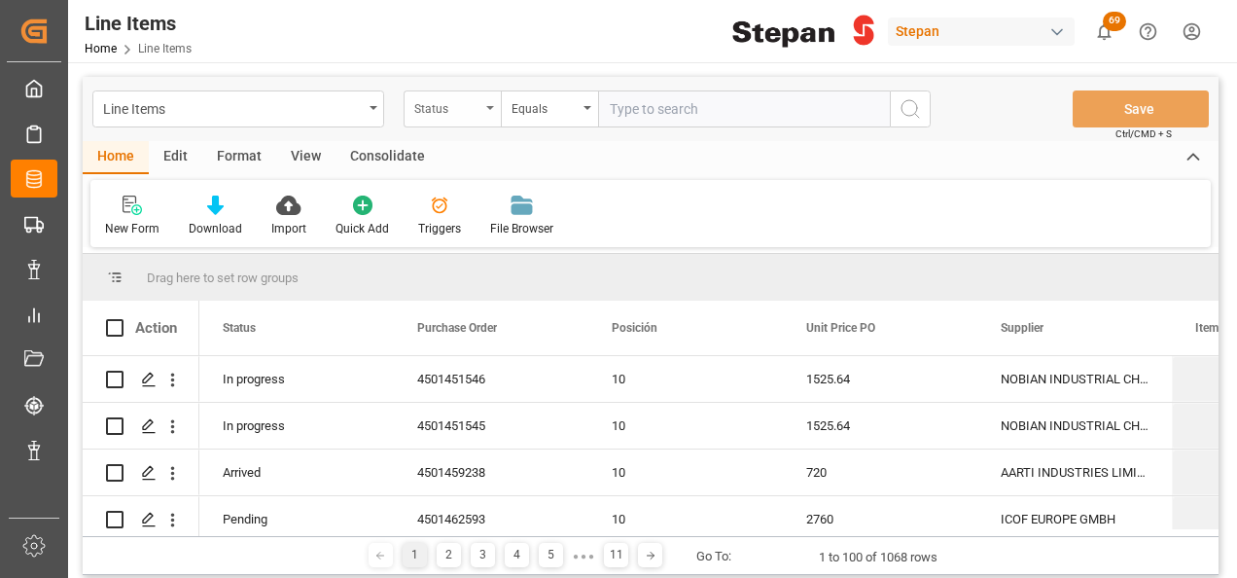
click at [488, 106] on icon "open menu" at bounding box center [490, 108] width 8 height 4
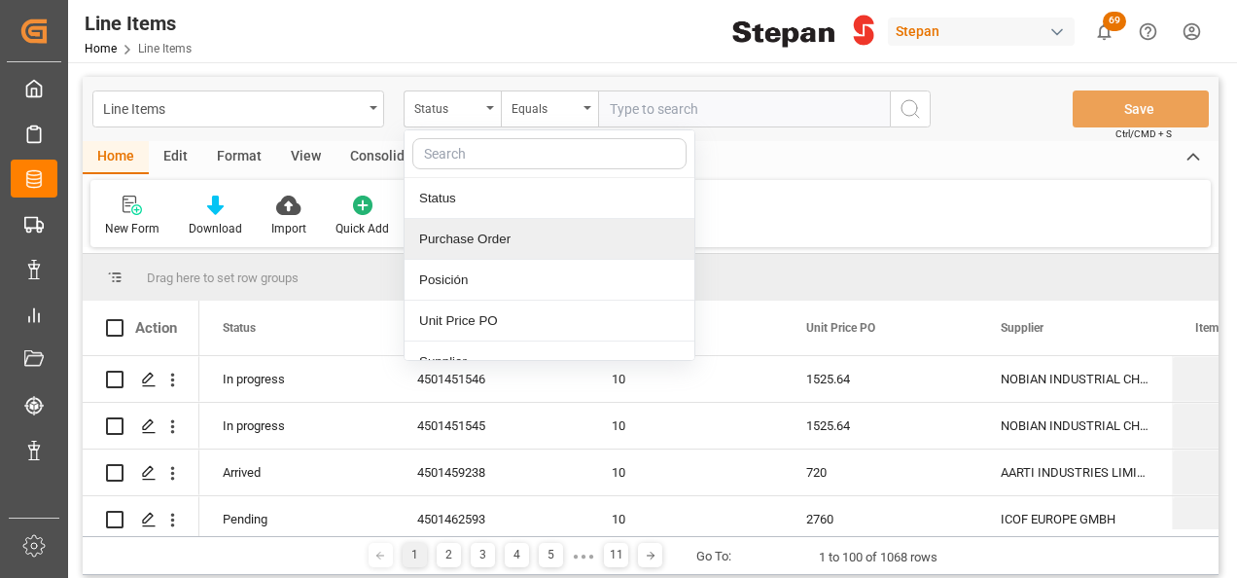
click at [449, 241] on div "Purchase Order" at bounding box center [550, 239] width 290 height 41
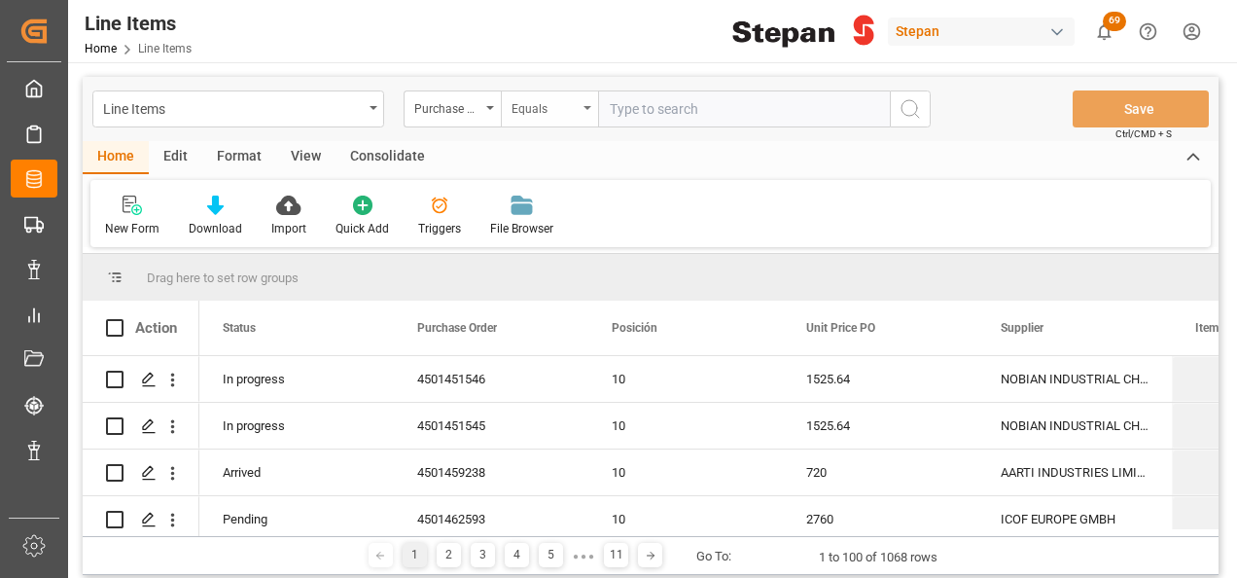
click at [586, 107] on icon "open menu" at bounding box center [588, 108] width 8 height 4
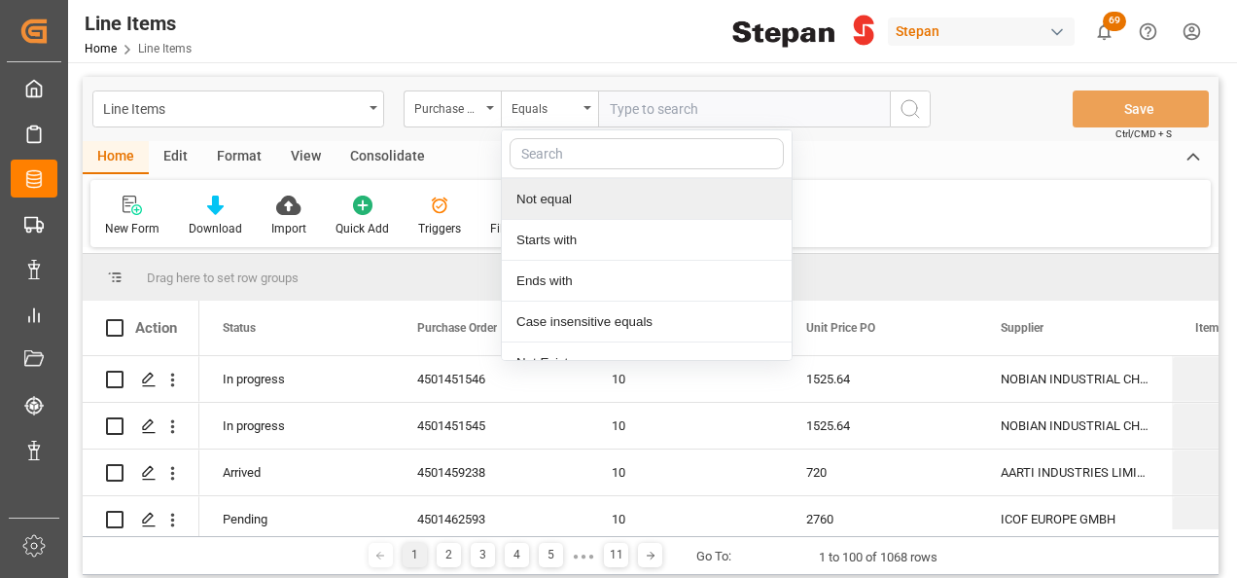
scroll to position [142, 0]
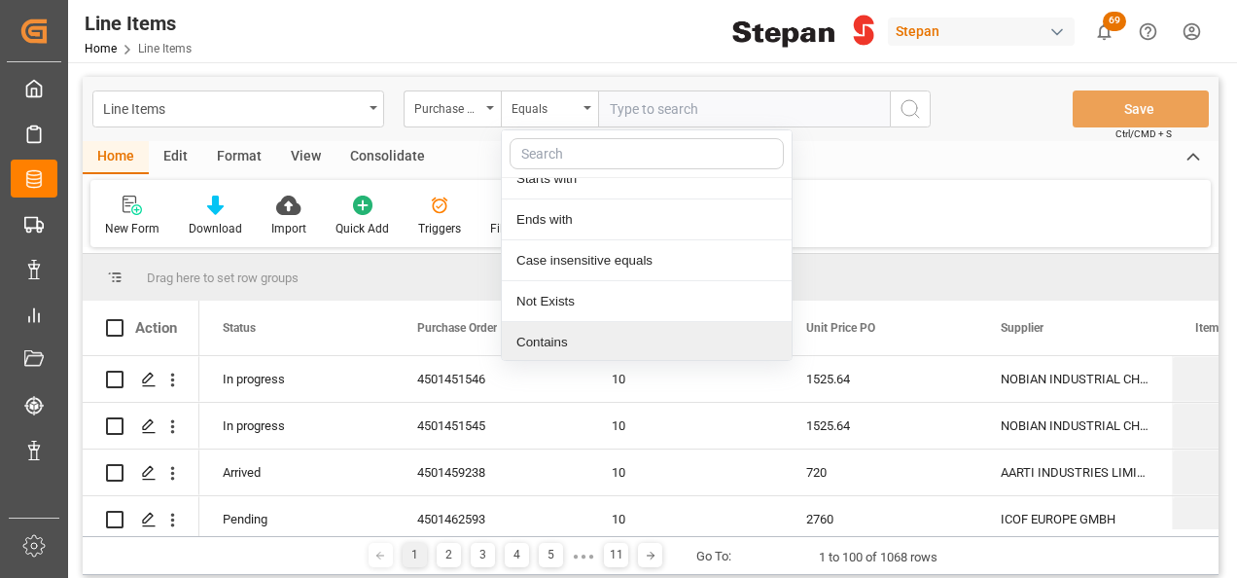
click at [550, 339] on div "Contains" at bounding box center [647, 342] width 290 height 41
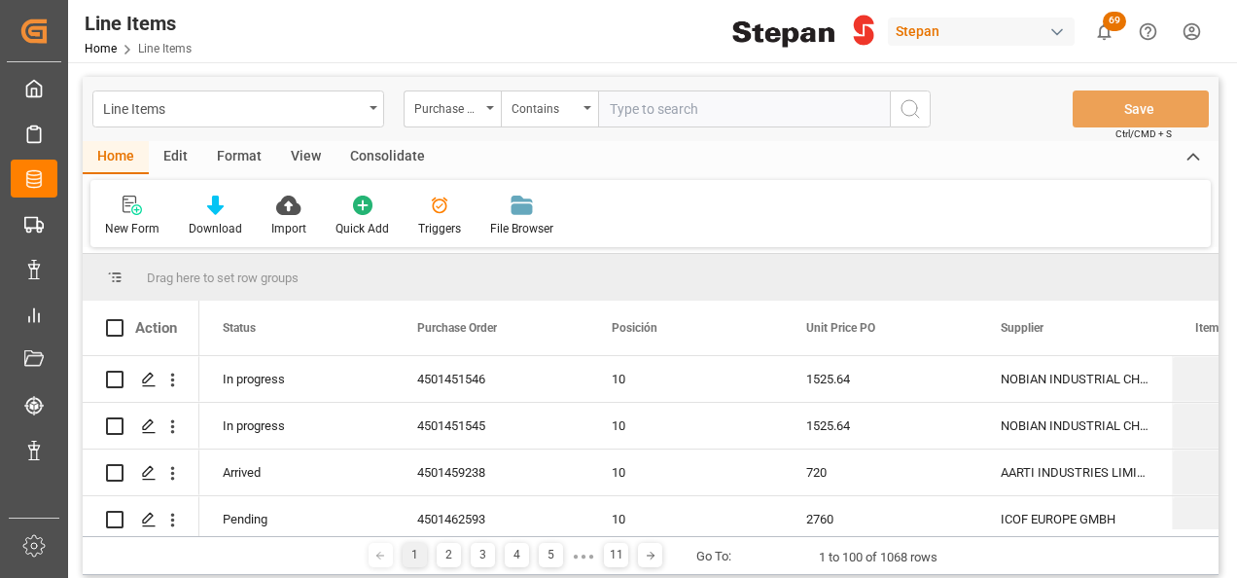
paste input "4501462553,4501462554,4501462555,4501462556,4501462559,4501462561,4501462562,45…"
type input "4501462553,4501462554,4501462555,4501462556,4501462559,4501462561,4501462562,45…"
click at [919, 114] on icon "search button" at bounding box center [910, 108] width 23 height 23
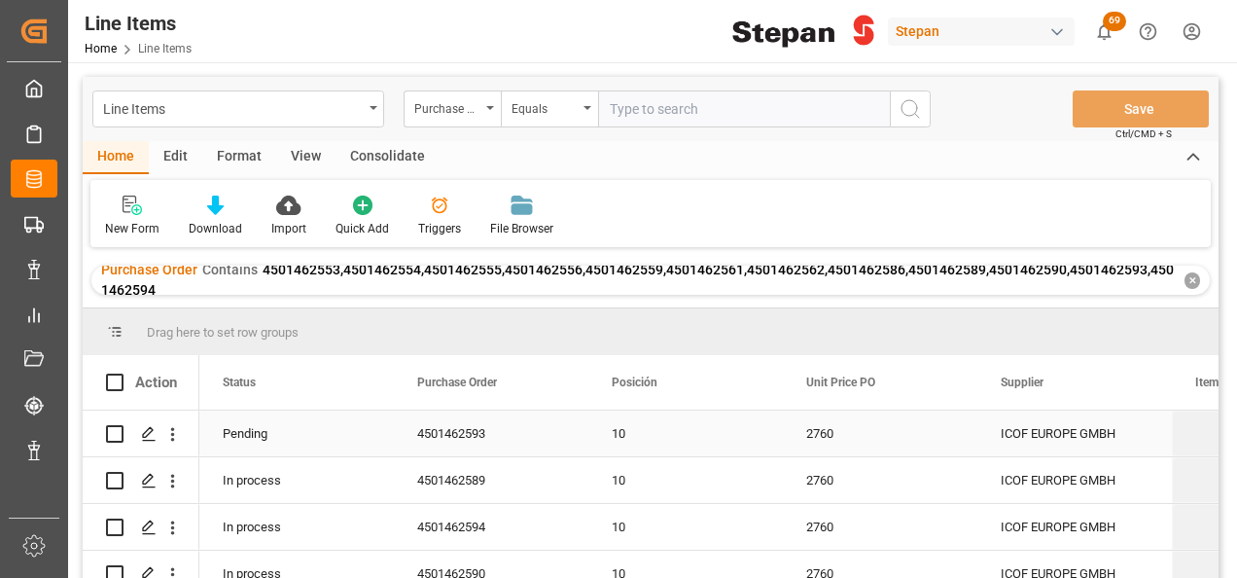
click at [432, 421] on div "4501462593" at bounding box center [491, 433] width 195 height 46
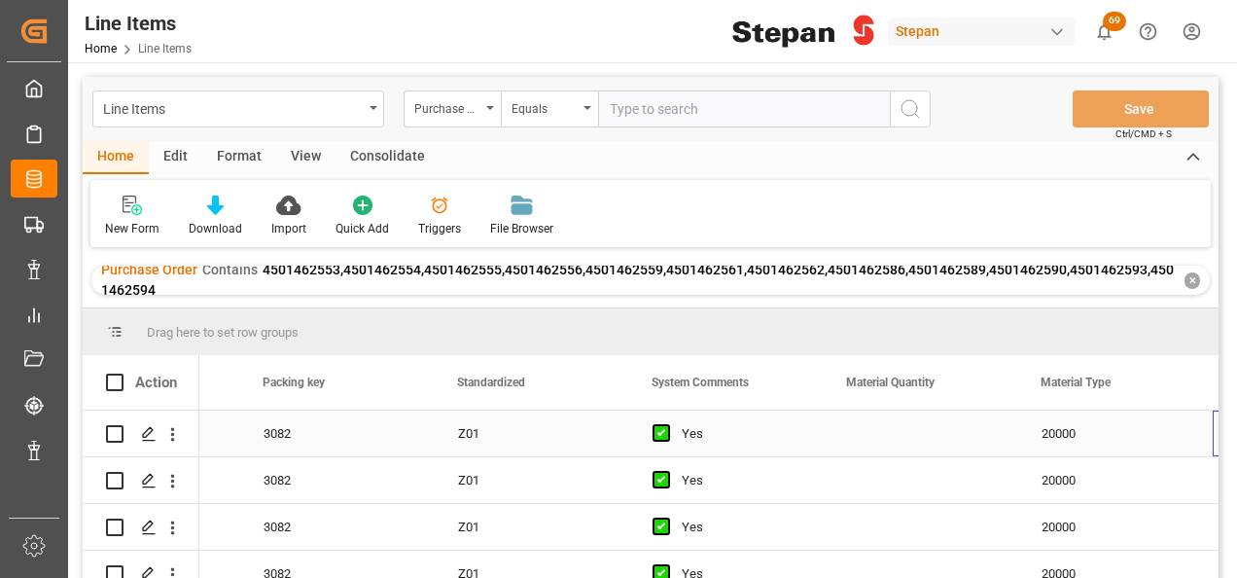
scroll to position [0, 1904]
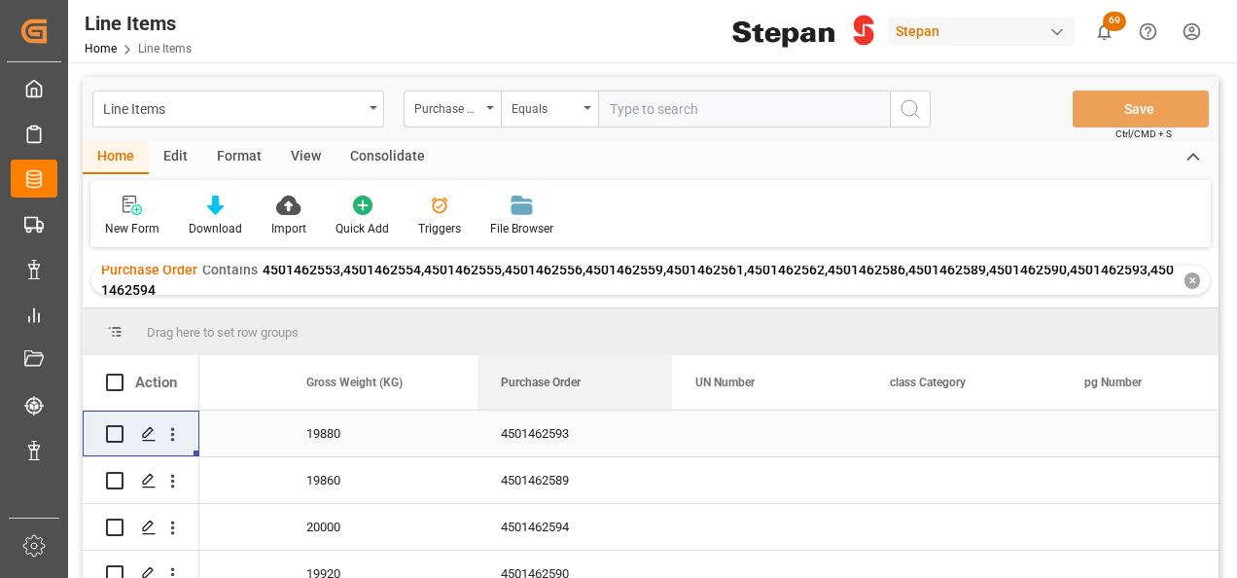
drag, startPoint x: 443, startPoint y: 387, endPoint x: 533, endPoint y: 453, distance: 111.3
click at [533, 453] on div "Action Purchase Order Net Weight (KG) Gross Weight (KG)" at bounding box center [651, 472] width 1136 height 235
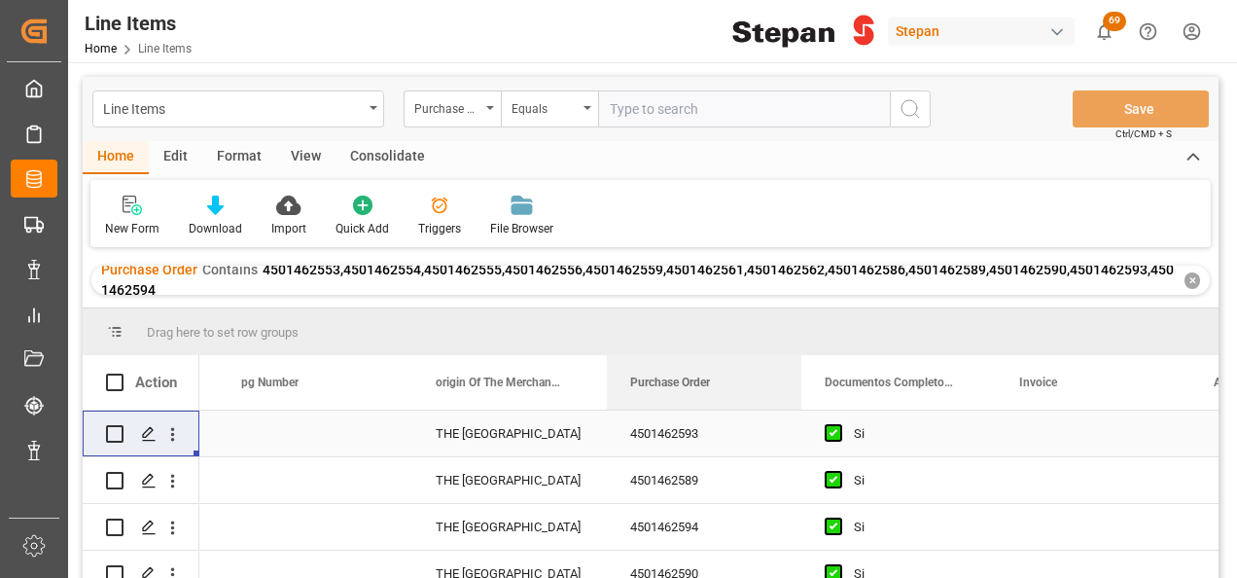
drag, startPoint x: 537, startPoint y: 379, endPoint x: 712, endPoint y: 413, distance: 178.3
click at [712, 413] on div "Action Purchase Order UN Number class Category Invoice" at bounding box center [651, 472] width 1136 height 235
click at [1043, 440] on div "Press SPACE to select this row." at bounding box center [1093, 433] width 195 height 46
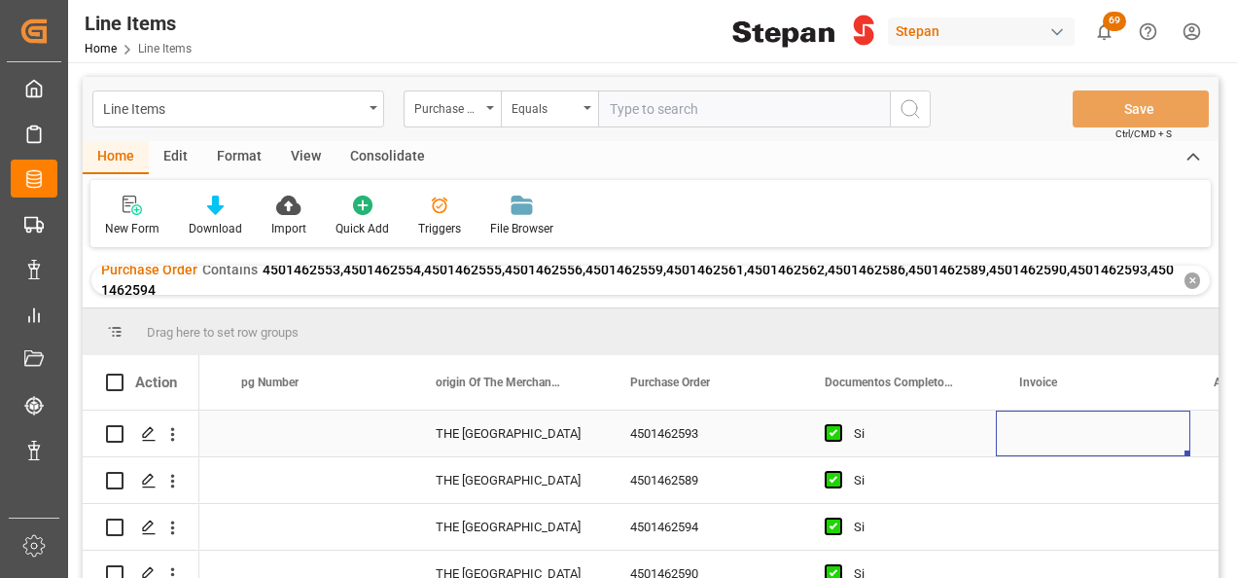
click at [1043, 440] on div "Press SPACE to select this row." at bounding box center [1093, 433] width 195 height 46
click at [1043, 440] on input "Press SPACE to select this row." at bounding box center [1092, 444] width 163 height 37
type input "10130080"
click at [961, 427] on div "Si" at bounding box center [913, 433] width 119 height 45
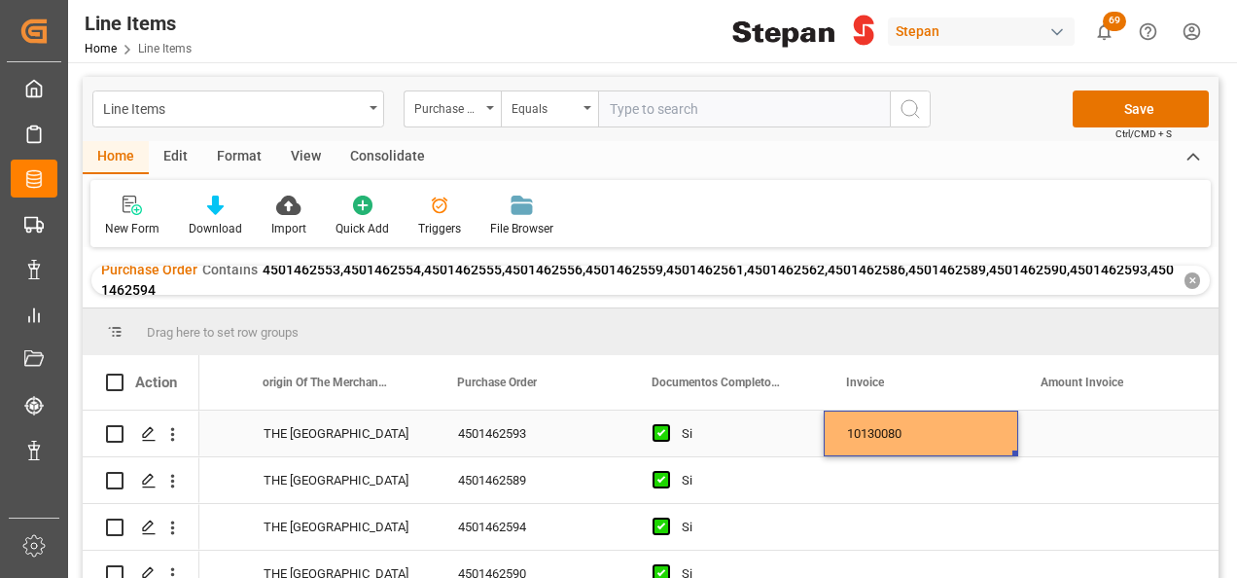
click at [957, 427] on div "10130080" at bounding box center [921, 433] width 195 height 46
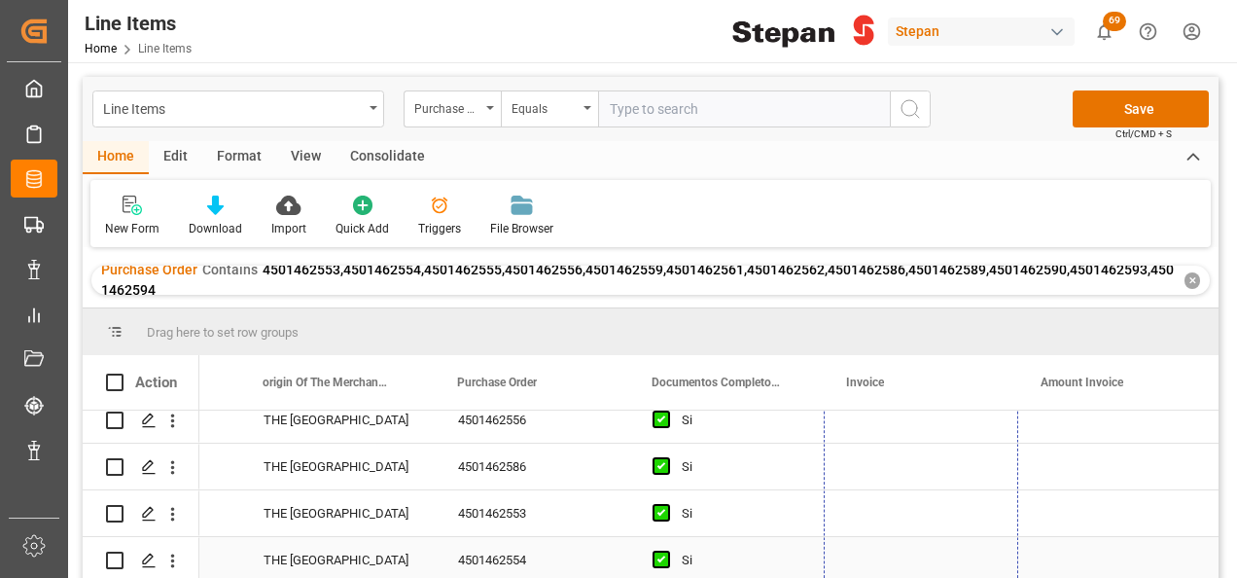
drag, startPoint x: 1015, startPoint y: 452, endPoint x: 973, endPoint y: 537, distance: 94.4
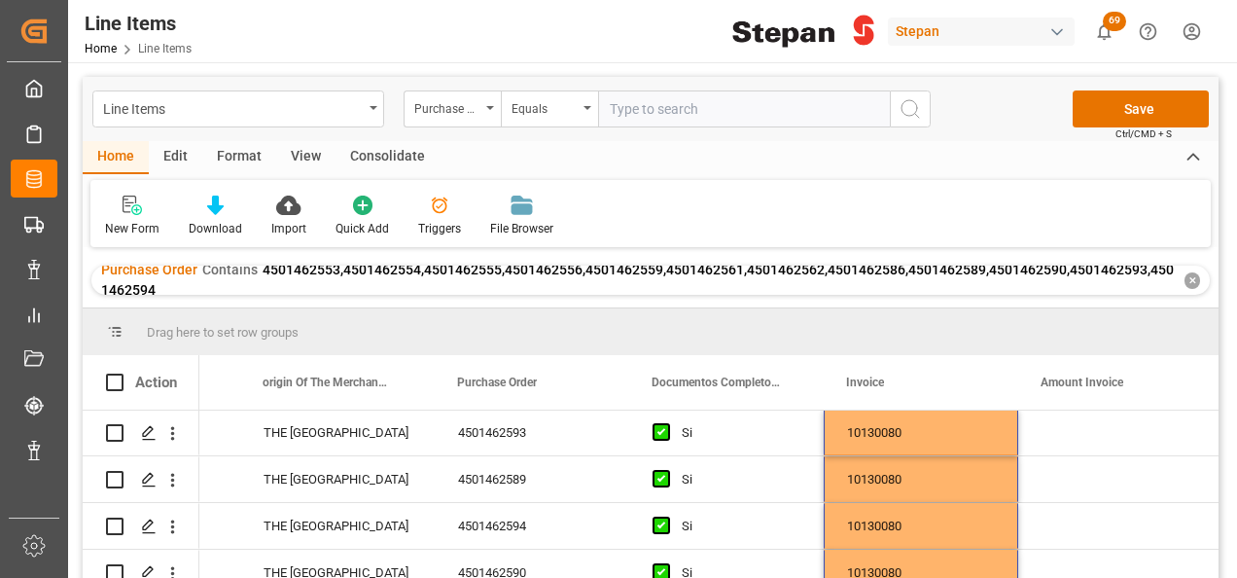
scroll to position [0, 0]
click at [1092, 433] on div "Press SPACE to select this row." at bounding box center [1115, 433] width 195 height 46
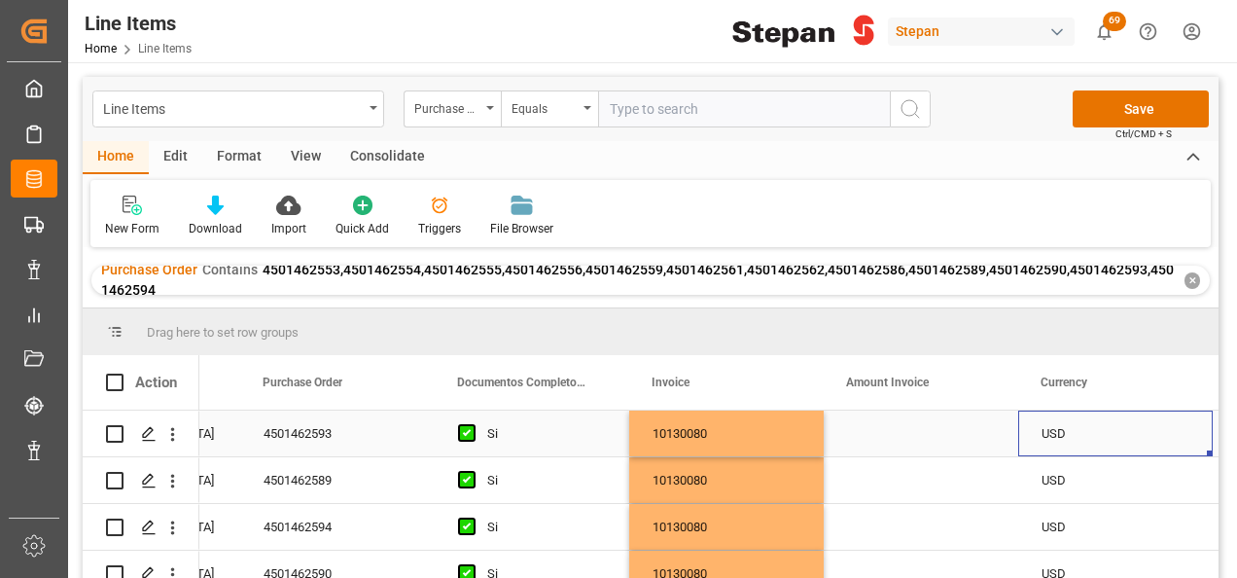
scroll to position [0, 5990]
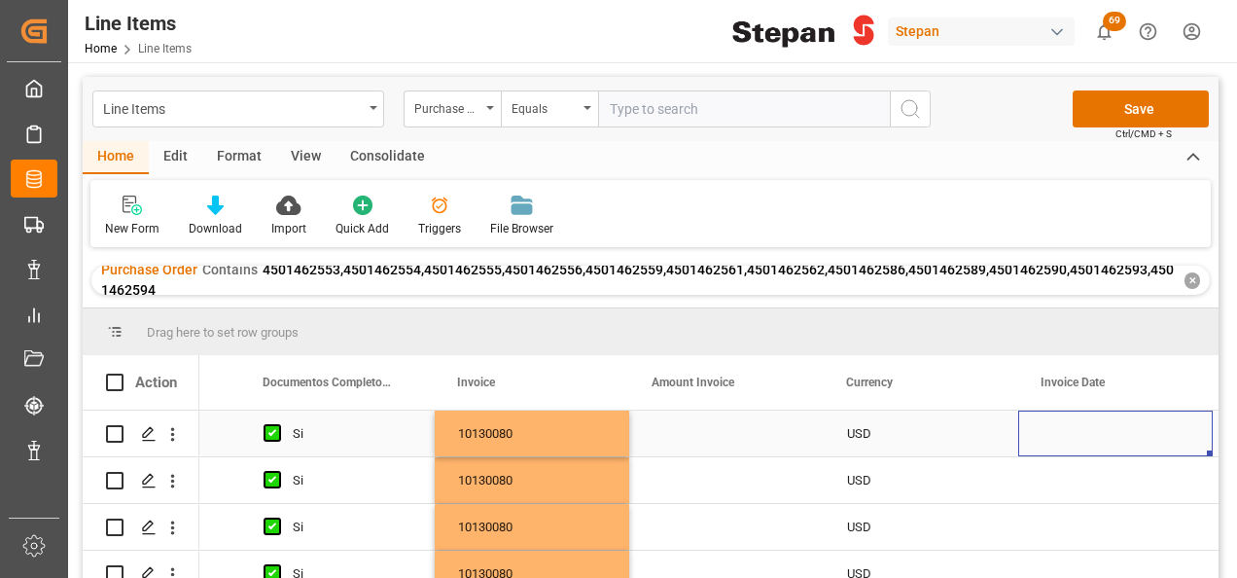
click at [1064, 453] on div "Press SPACE to select this row." at bounding box center [1115, 433] width 195 height 46
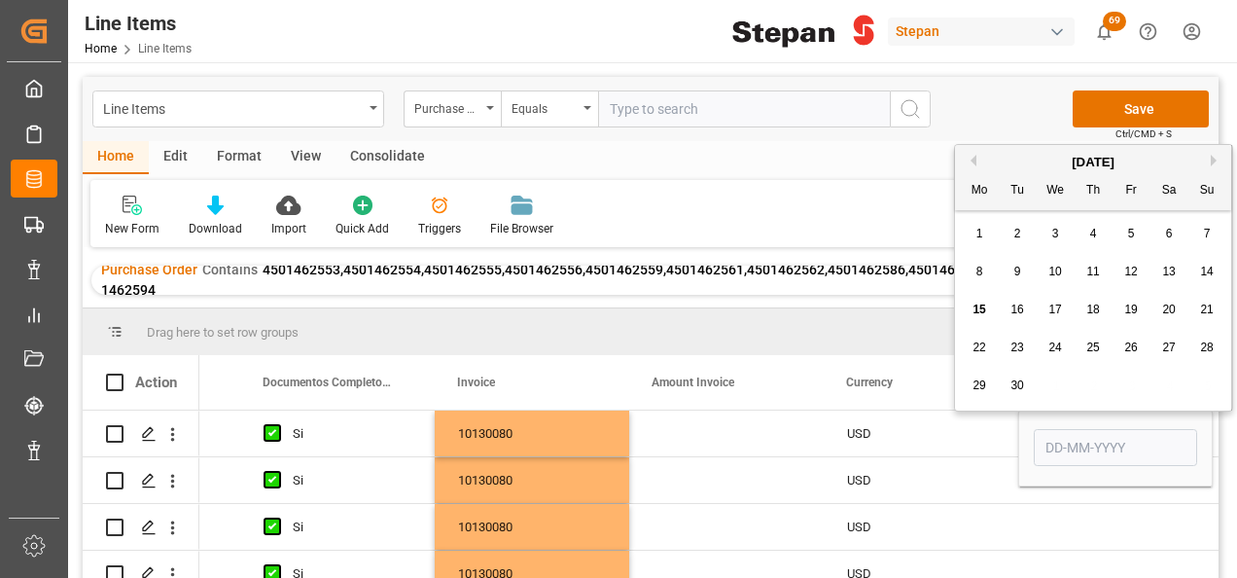
click at [972, 158] on button "Previous Month" at bounding box center [971, 161] width 12 height 12
click at [1014, 389] on span "26" at bounding box center [1016, 385] width 13 height 14
type input "26-08-2025"
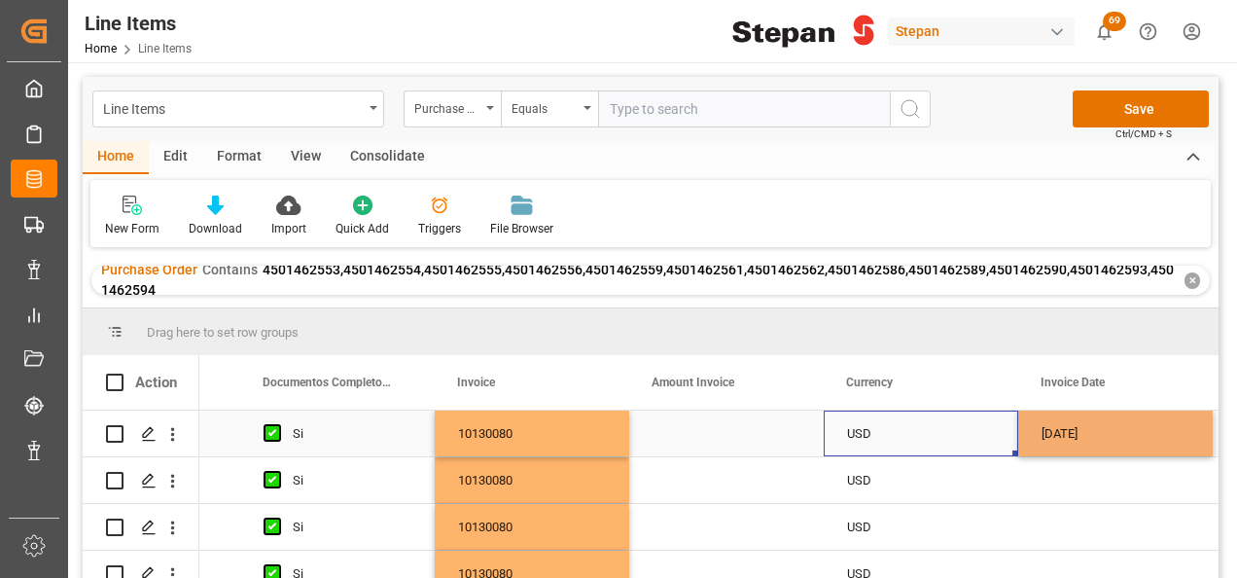
drag, startPoint x: 974, startPoint y: 431, endPoint x: 961, endPoint y: 428, distance: 13.9
click at [974, 431] on div "USD" at bounding box center [921, 433] width 148 height 45
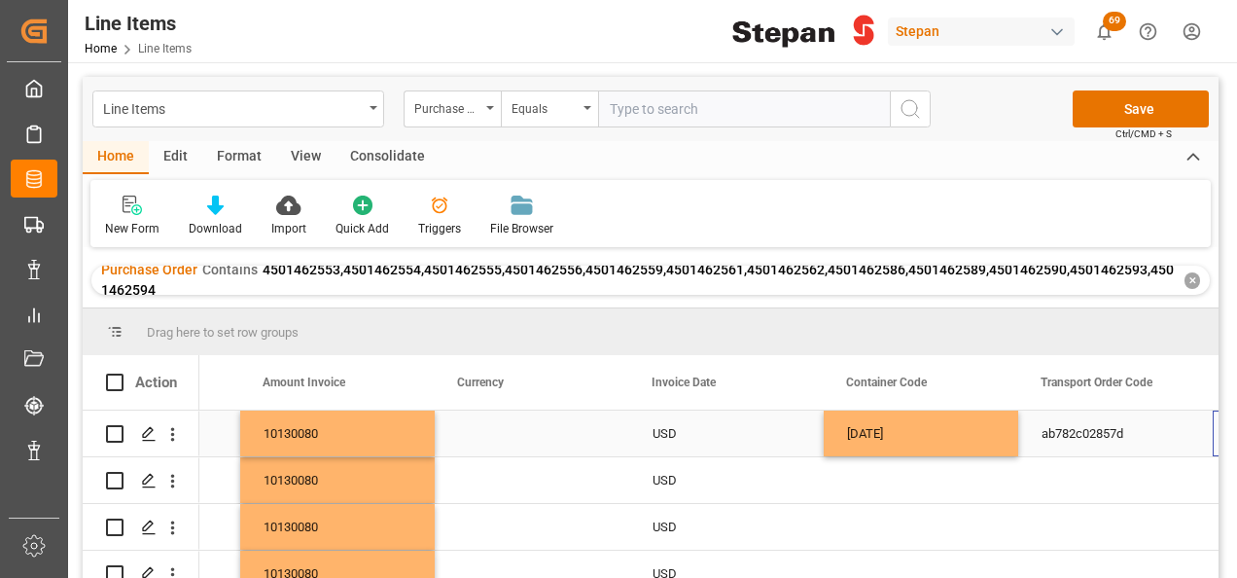
scroll to position [0, 6379]
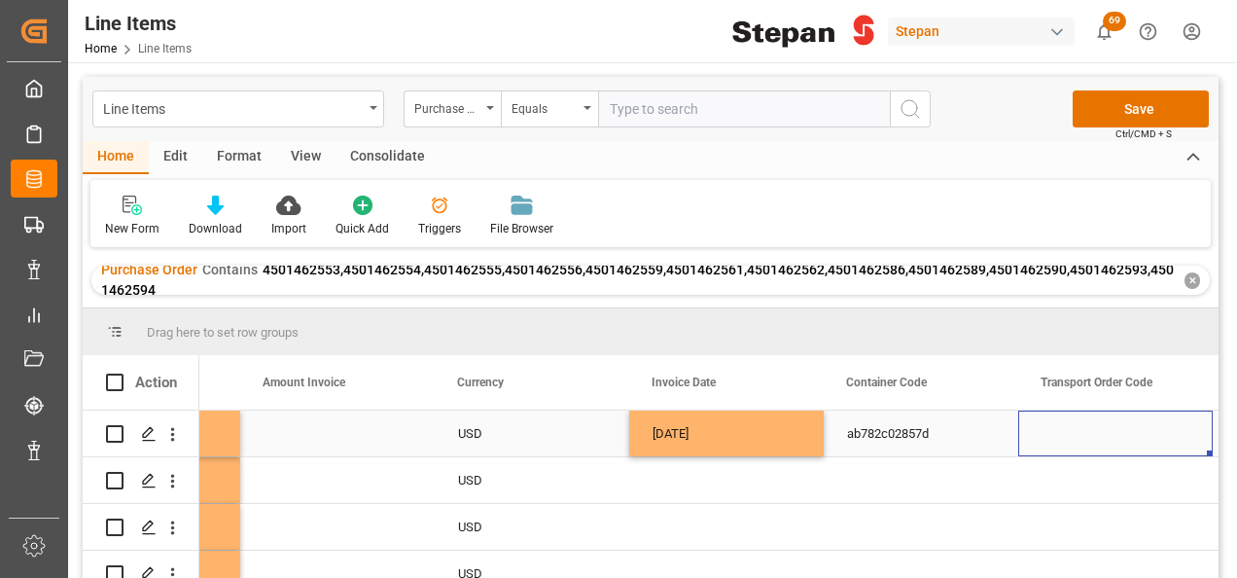
click at [762, 428] on div "26-08-2025" at bounding box center [726, 433] width 195 height 46
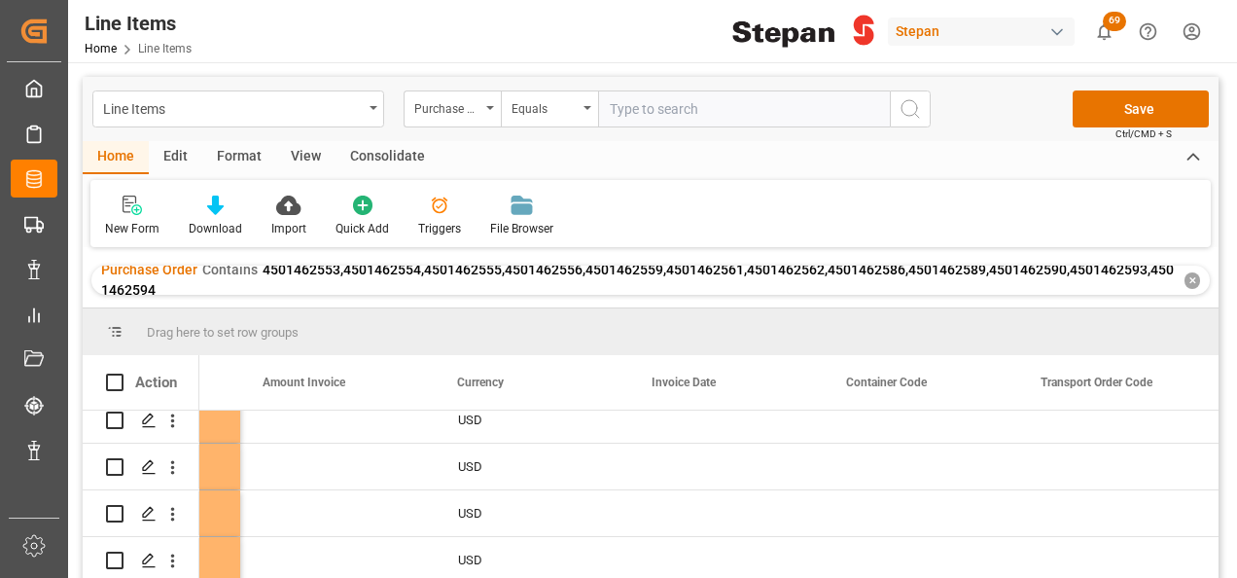
scroll to position [393, 0]
drag, startPoint x: 822, startPoint y: 454, endPoint x: 781, endPoint y: 512, distance: 70.4
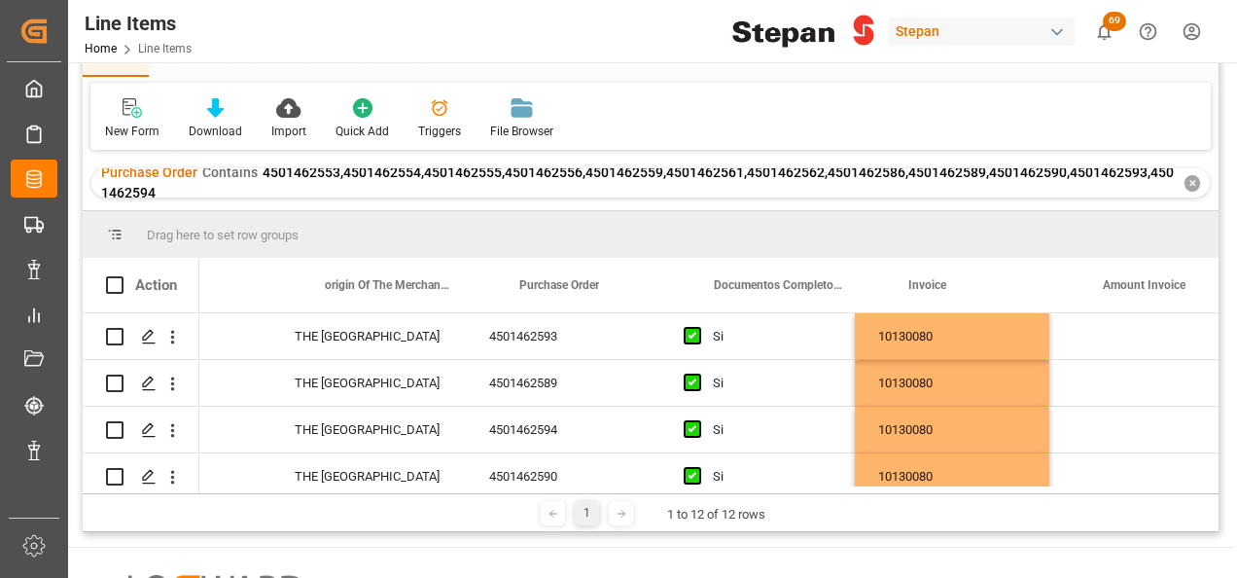
scroll to position [0, 5777]
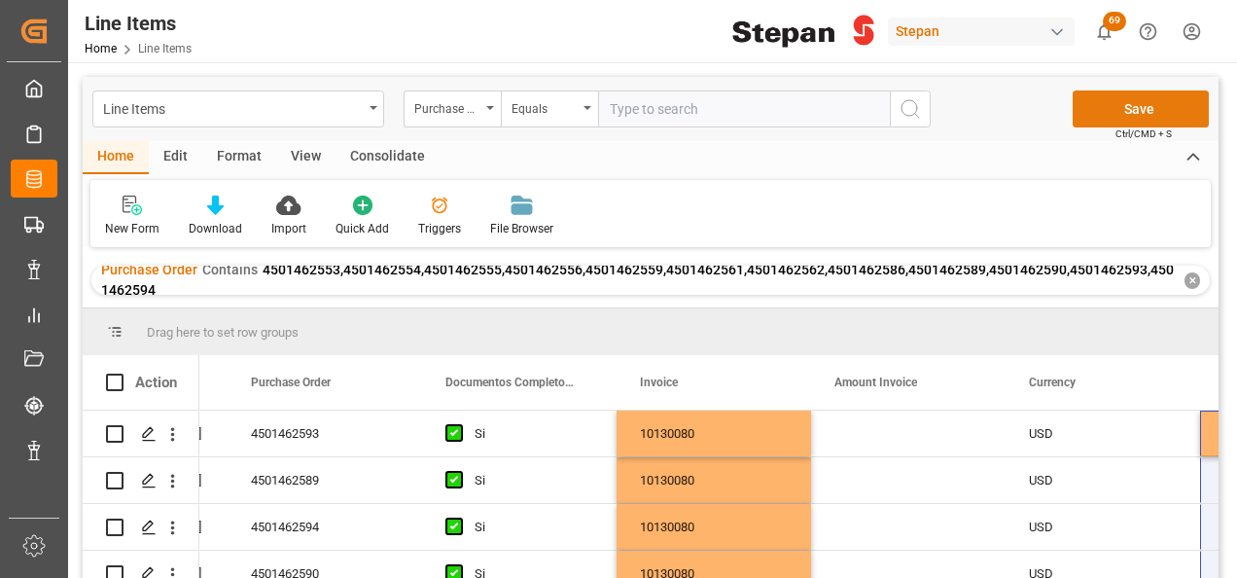
click at [1145, 113] on button "Save" at bounding box center [1141, 108] width 136 height 37
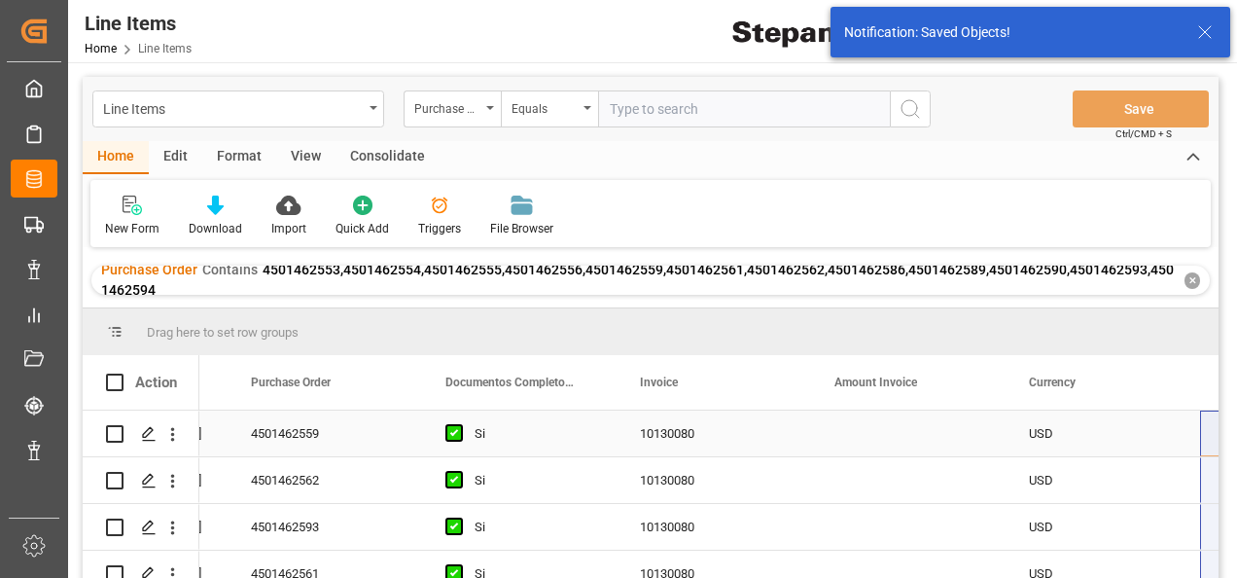
click at [696, 432] on div "10130080" at bounding box center [714, 433] width 195 height 46
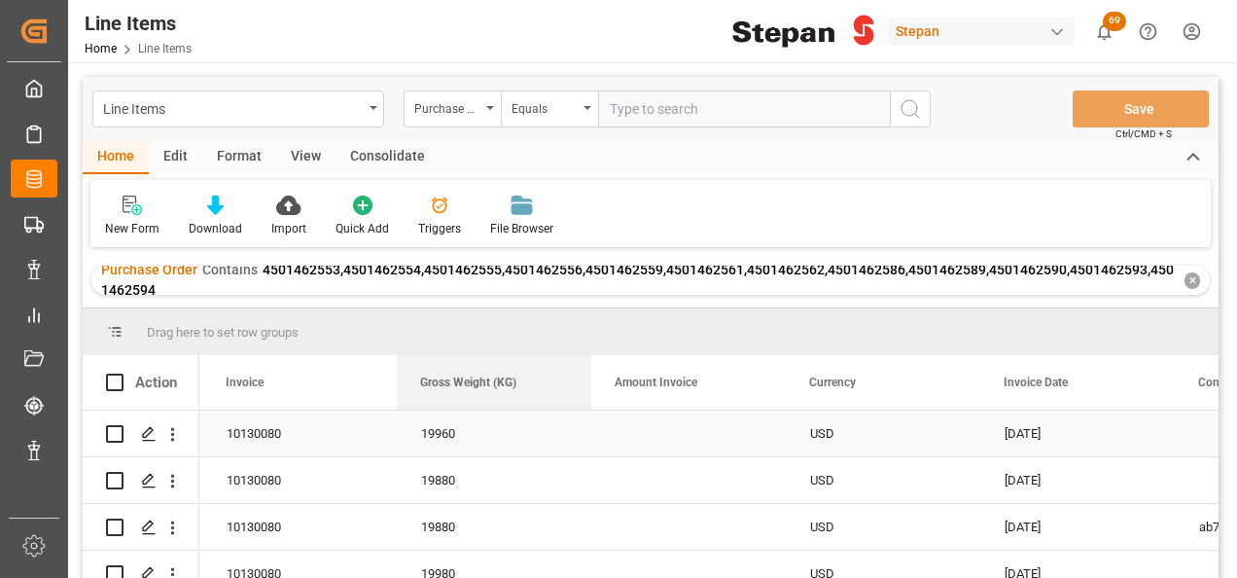
drag, startPoint x: 910, startPoint y: 382, endPoint x: 445, endPoint y: 419, distance: 466.3
click at [445, 419] on div "Action Gross Weight (KG) Purchase Order Documentos Completos y Validados? Si" at bounding box center [651, 472] width 1136 height 235
click at [653, 429] on div "Press SPACE to select this row." at bounding box center [689, 433] width 195 height 46
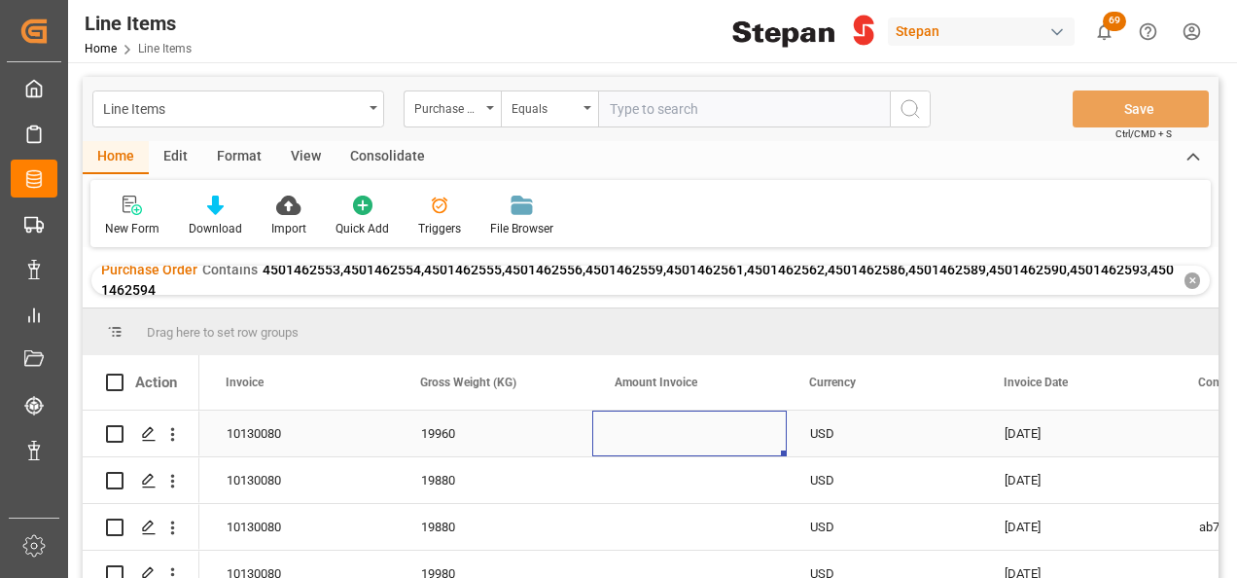
click at [653, 429] on div "Press SPACE to select this row." at bounding box center [689, 433] width 195 height 46
click at [653, 429] on input "Press SPACE to select this row." at bounding box center [689, 444] width 163 height 37
type input "55089.60"
click at [644, 488] on div "Press SPACE to select this row." at bounding box center [689, 480] width 195 height 46
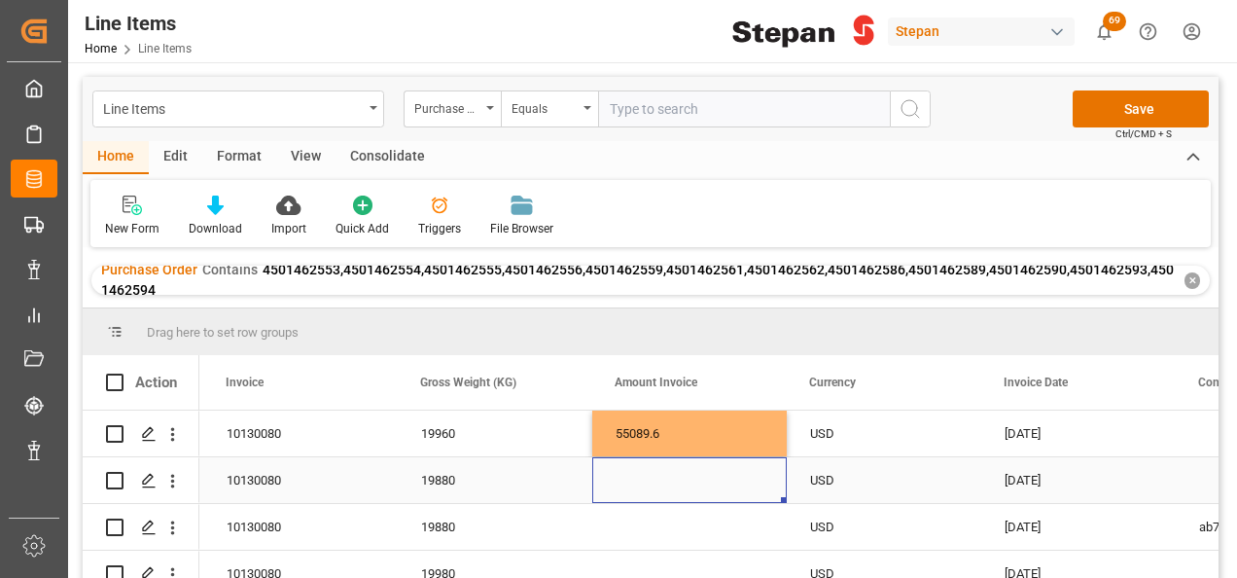
click at [644, 480] on div "Press SPACE to select this row." at bounding box center [689, 480] width 195 height 46
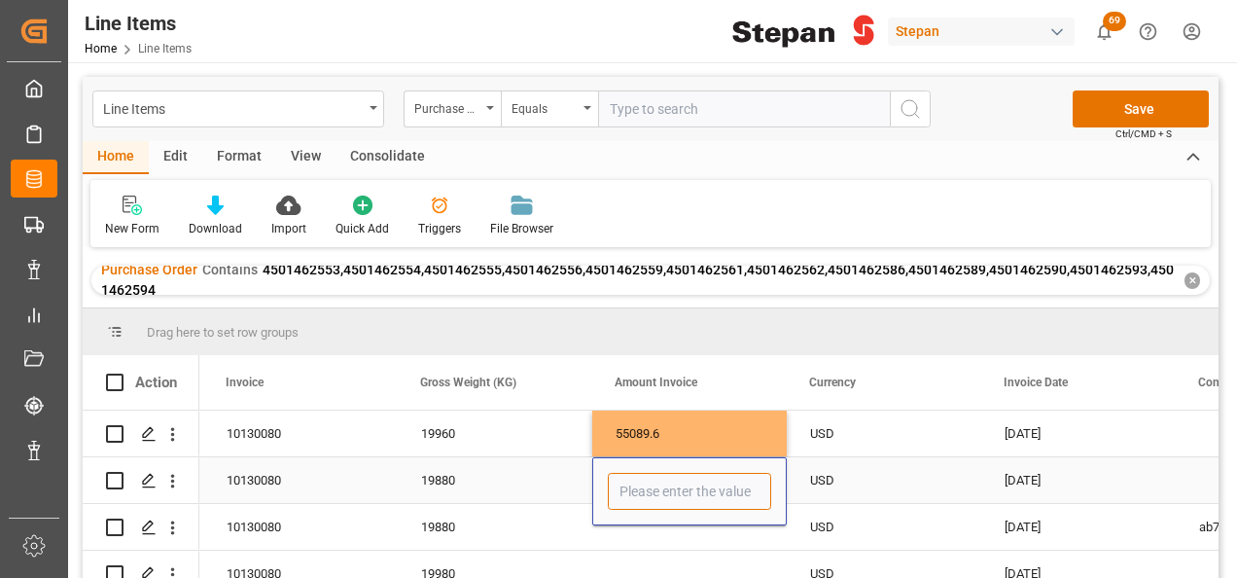
click at [644, 480] on input "Press SPACE to select this row." at bounding box center [689, 491] width 163 height 37
type input "54868.80"
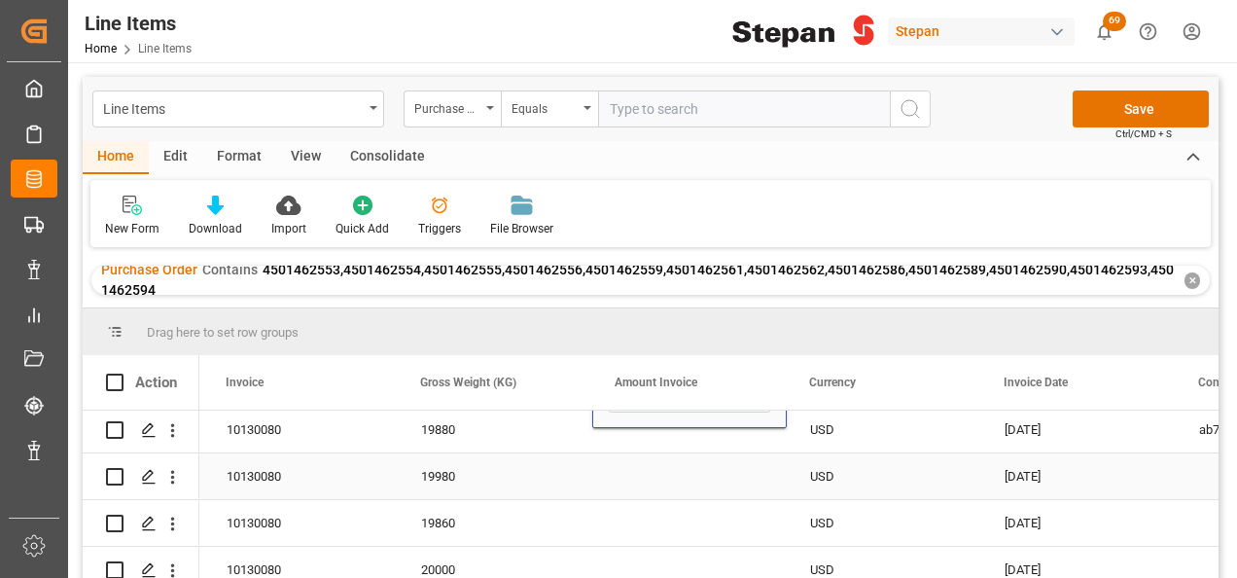
click at [636, 480] on div "Press SPACE to select this row." at bounding box center [689, 476] width 195 height 46
click at [626, 432] on div "Press SPACE to select this row." at bounding box center [689, 430] width 195 height 46
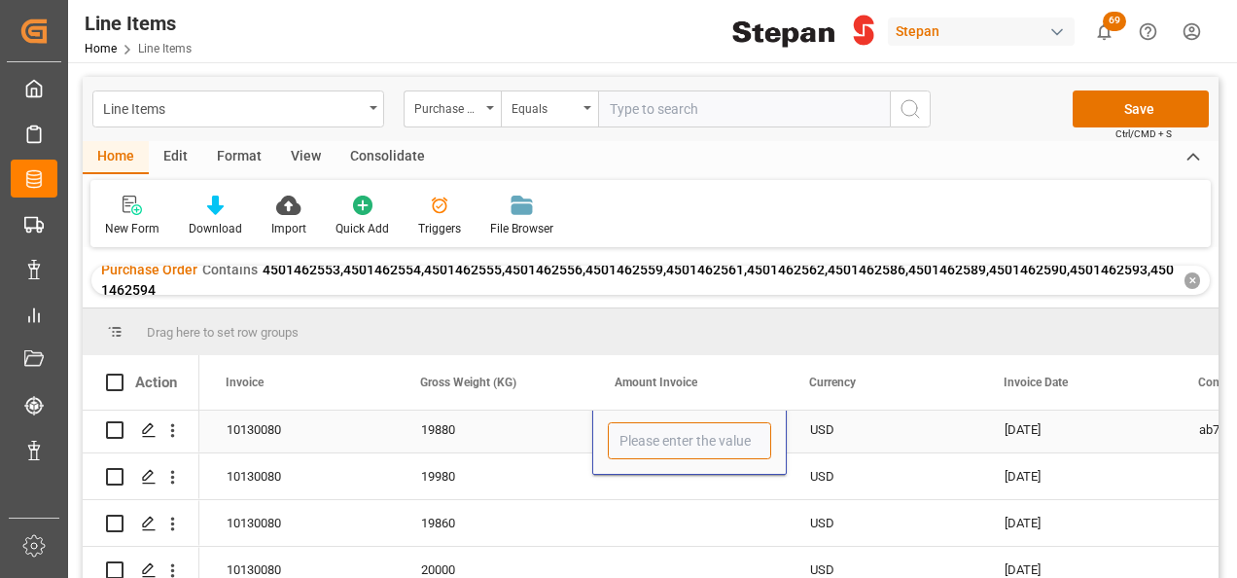
click at [626, 430] on input "Press SPACE to select this row." at bounding box center [689, 440] width 163 height 37
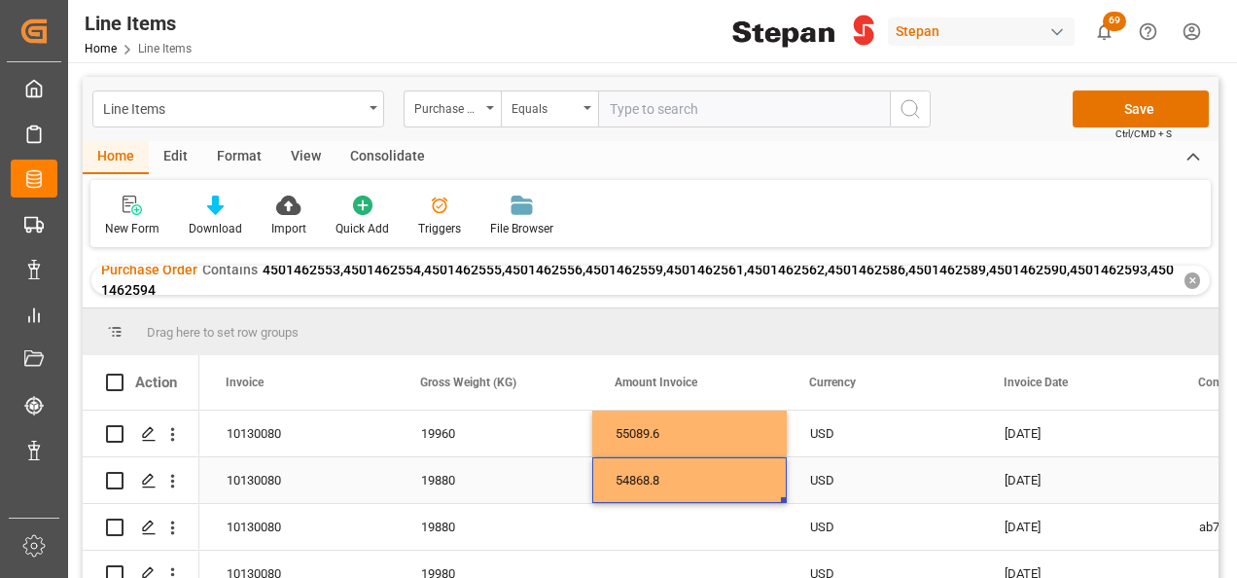
click at [745, 482] on div "54868.8" at bounding box center [689, 480] width 195 height 46
drag, startPoint x: 782, startPoint y: 499, endPoint x: 782, endPoint y: 528, distance: 29.2
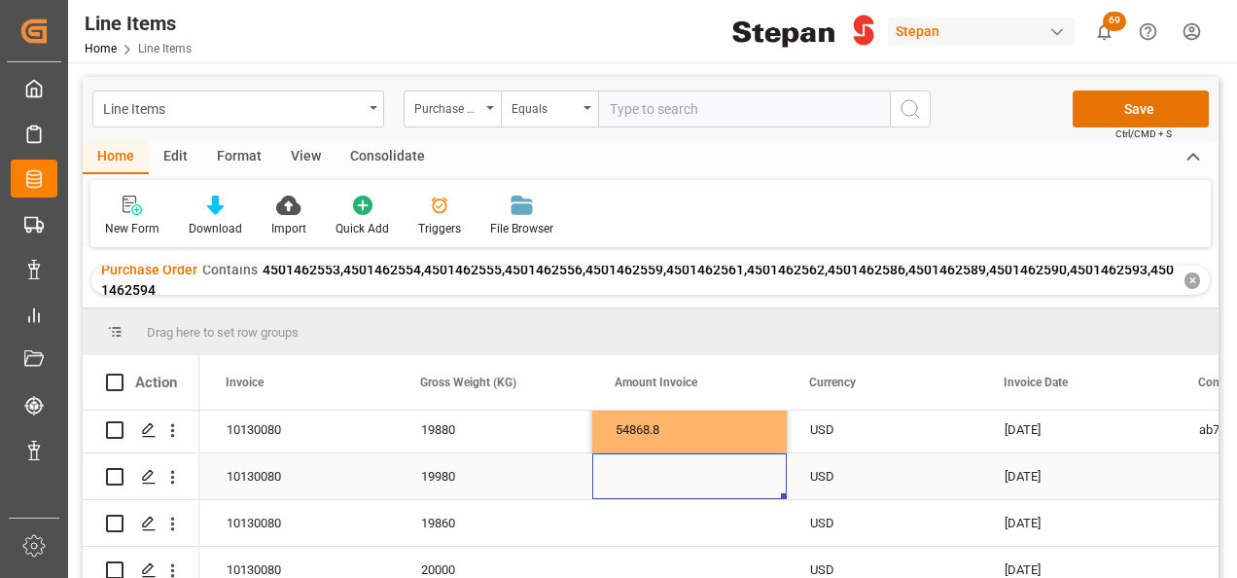
click at [636, 468] on div "Press SPACE to select this row." at bounding box center [689, 476] width 195 height 46
click at [633, 474] on div "Press SPACE to select this row." at bounding box center [689, 476] width 195 height 46
click at [633, 480] on input "Press SPACE to select this row." at bounding box center [689, 487] width 163 height 37
click at [628, 482] on input "Press SPACE to select this row." at bounding box center [689, 487] width 163 height 37
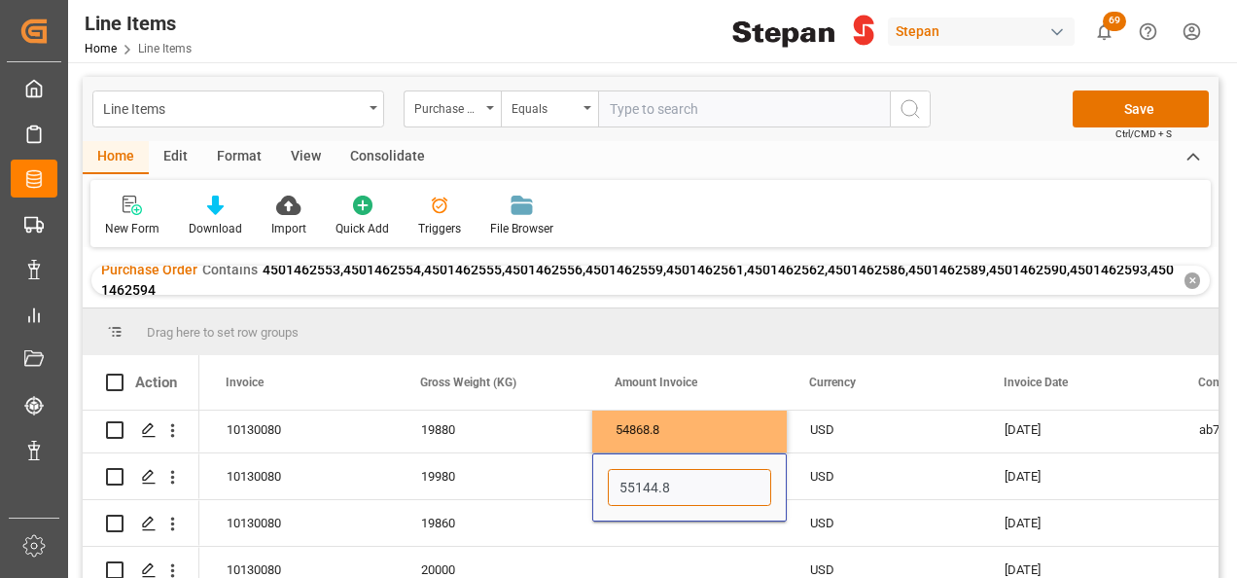
type input "55144.80"
click at [510, 462] on div "19980" at bounding box center [495, 476] width 195 height 46
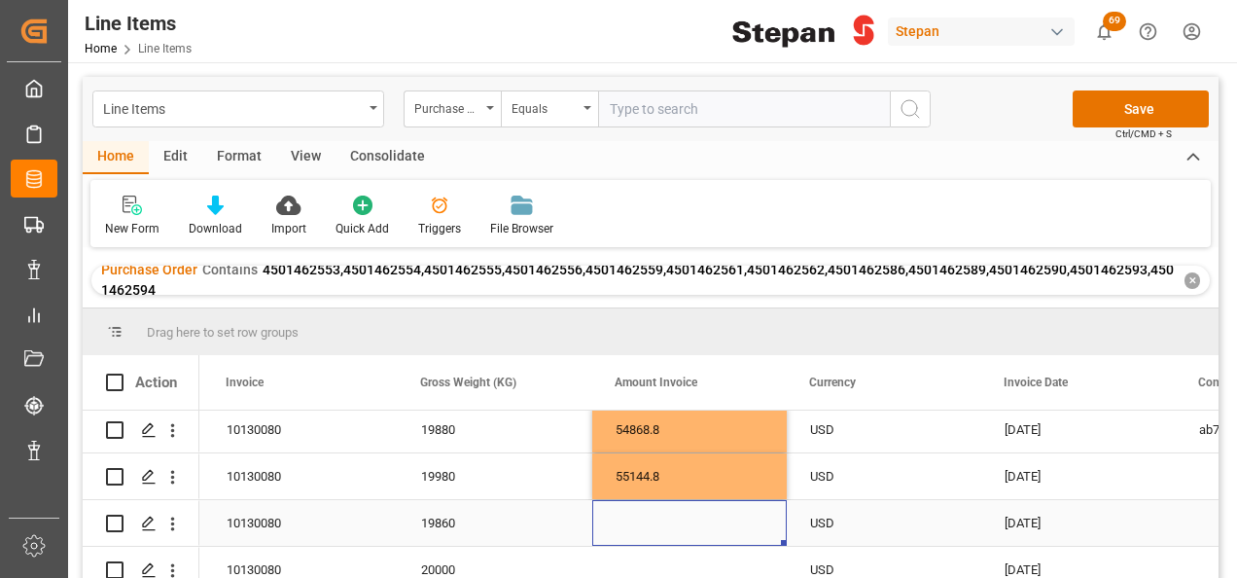
click at [640, 521] on div "Press SPACE to select this row." at bounding box center [689, 523] width 195 height 46
click at [639, 520] on div "Press SPACE to select this row." at bounding box center [689, 523] width 195 height 46
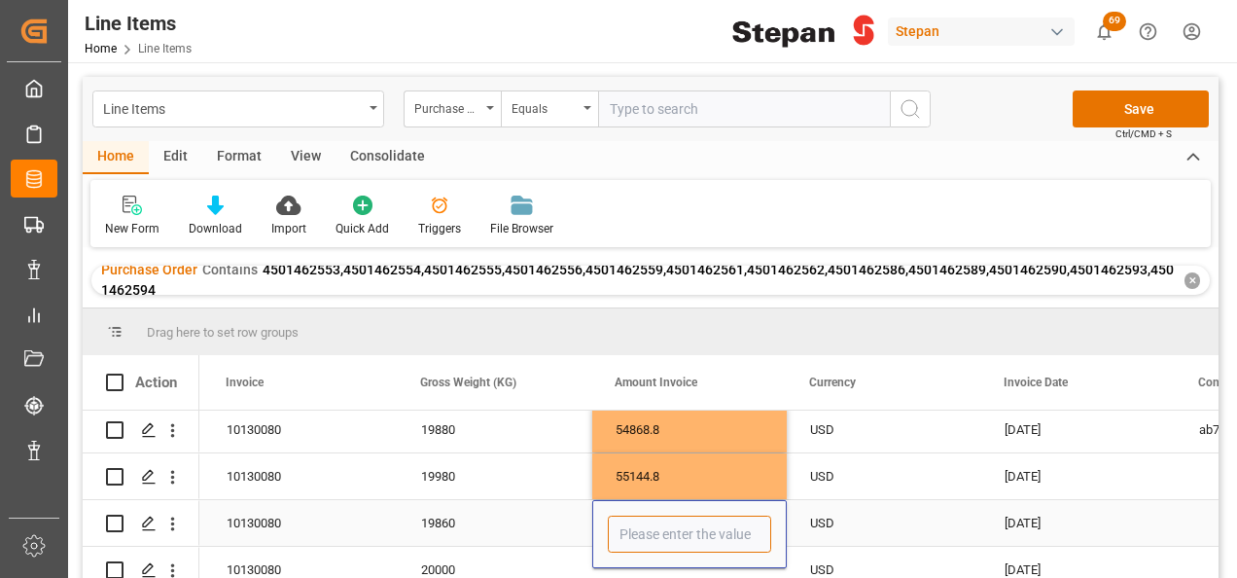
click at [657, 535] on input "Press SPACE to select this row." at bounding box center [689, 533] width 163 height 37
type input "54813.60"
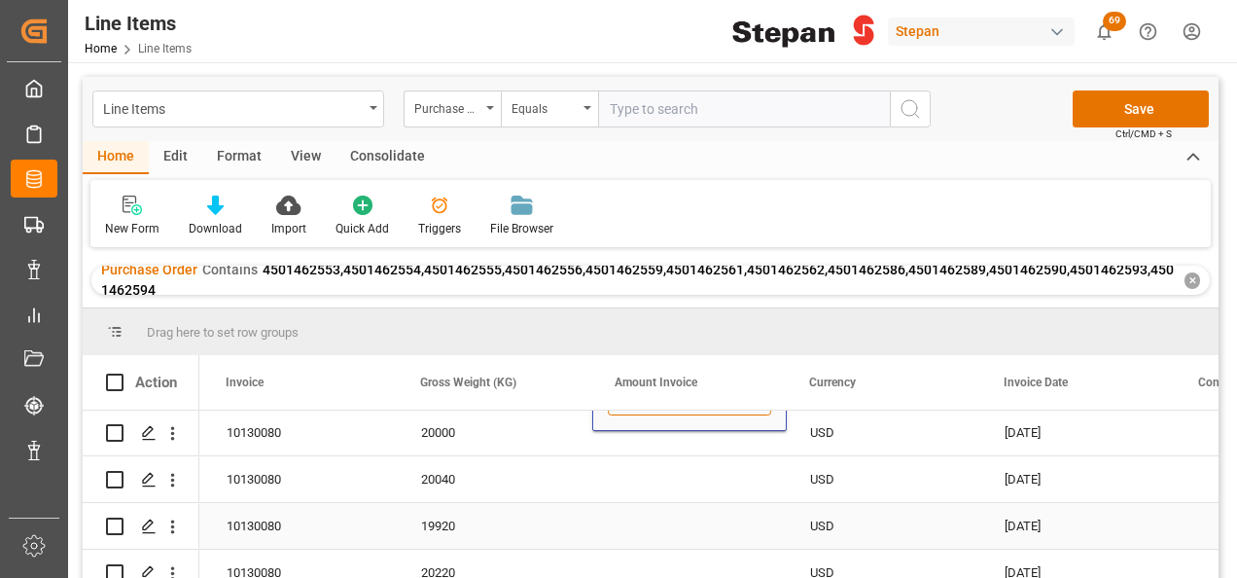
scroll to position [195, 0]
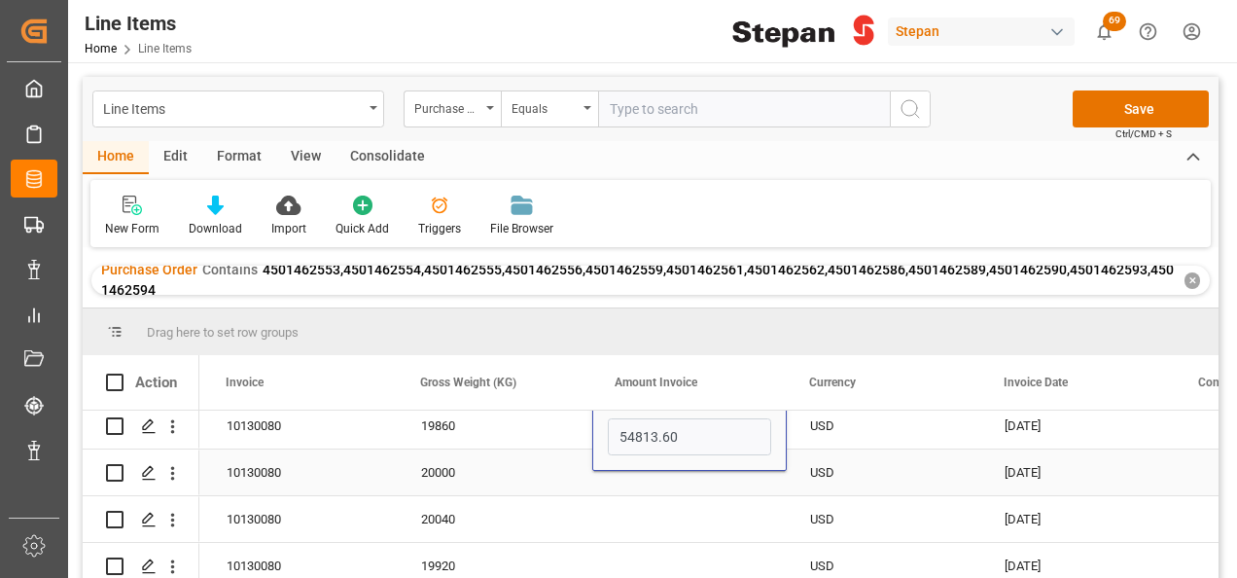
click at [632, 486] on div "Press SPACE to select this row." at bounding box center [689, 472] width 195 height 46
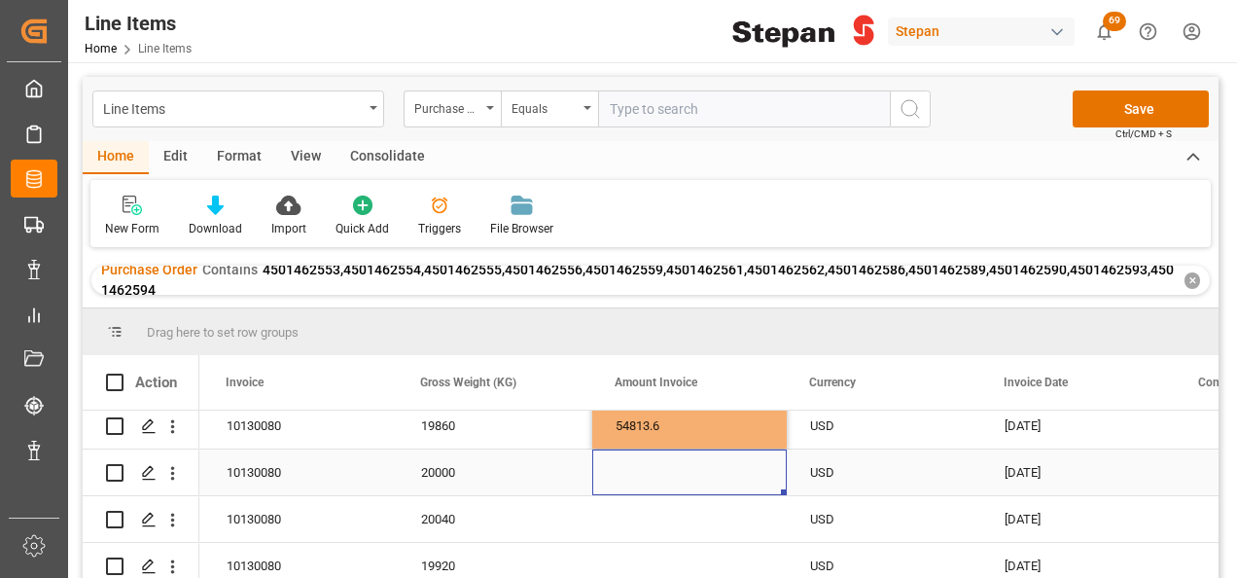
click at [662, 473] on div "Press SPACE to select this row." at bounding box center [689, 472] width 195 height 46
click at [662, 473] on input "Press SPACE to select this row." at bounding box center [689, 483] width 163 height 37
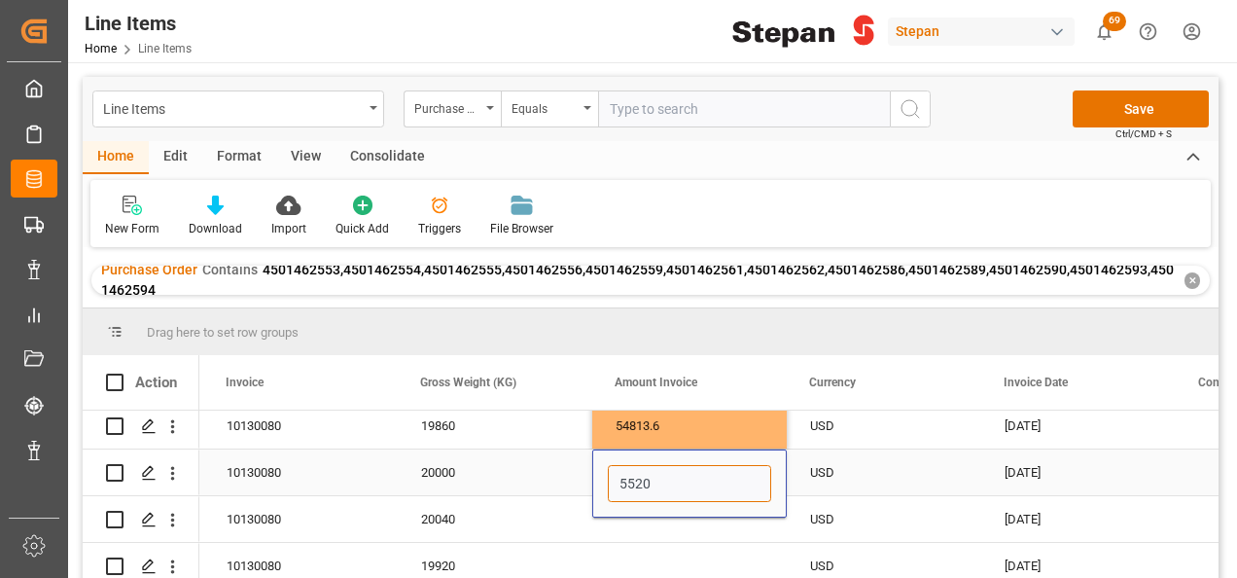
type input "55200"
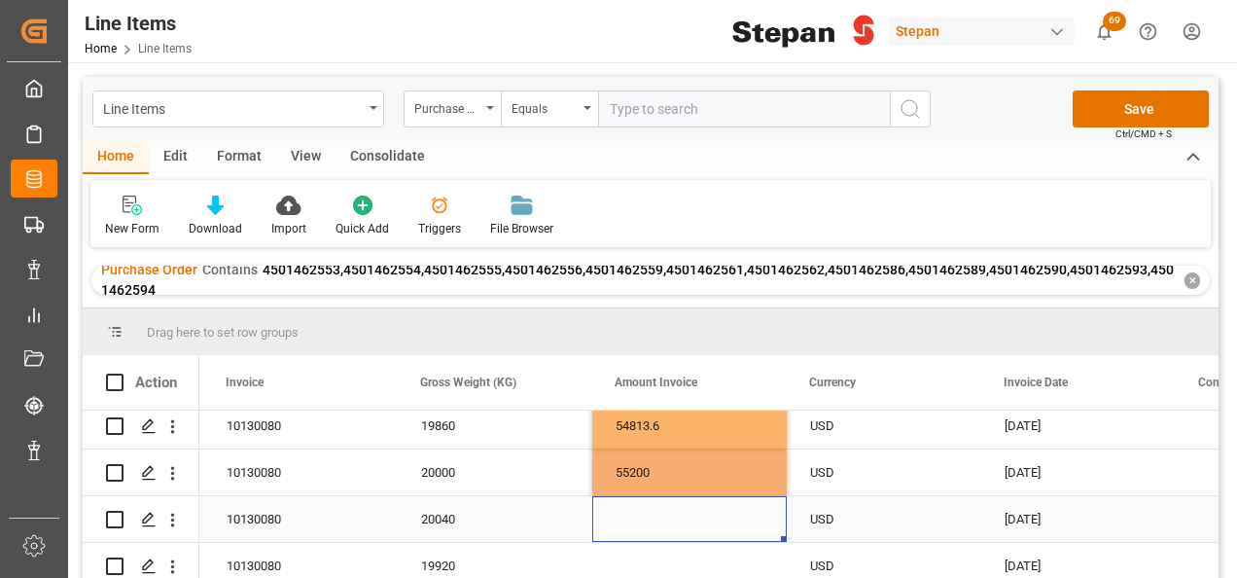
click at [632, 529] on div "Press SPACE to select this row." at bounding box center [689, 519] width 195 height 46
click at [621, 522] on div "Press SPACE to select this row." at bounding box center [689, 519] width 195 height 46
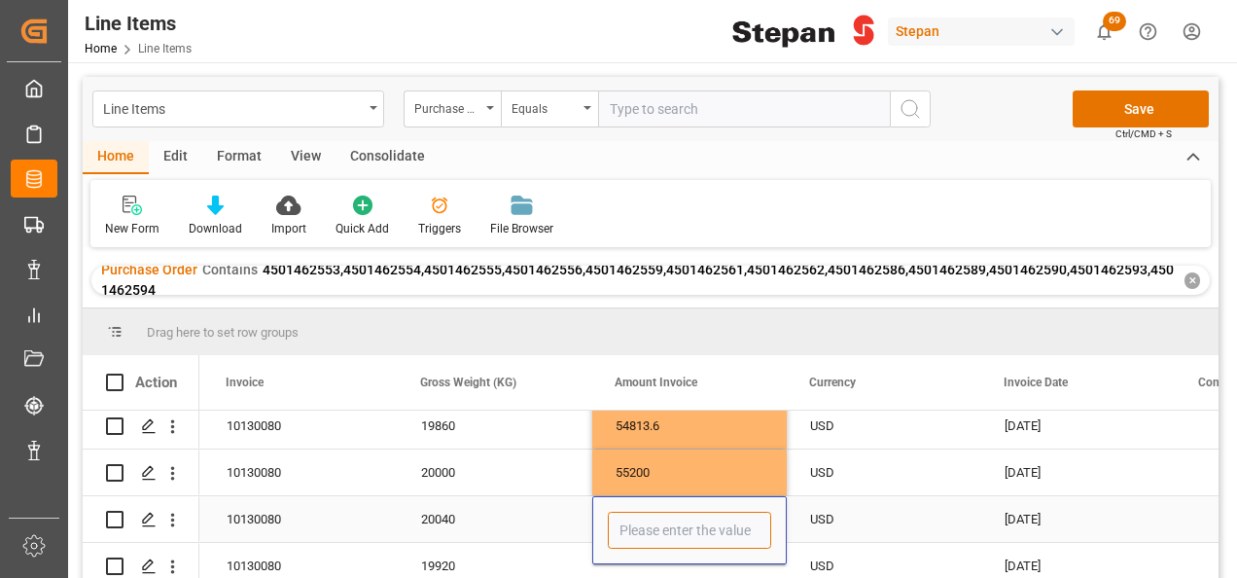
click at [621, 522] on input "Press SPACE to select this row." at bounding box center [689, 530] width 163 height 37
type input "55310.40"
click at [552, 513] on div "20040" at bounding box center [495, 519] width 195 height 46
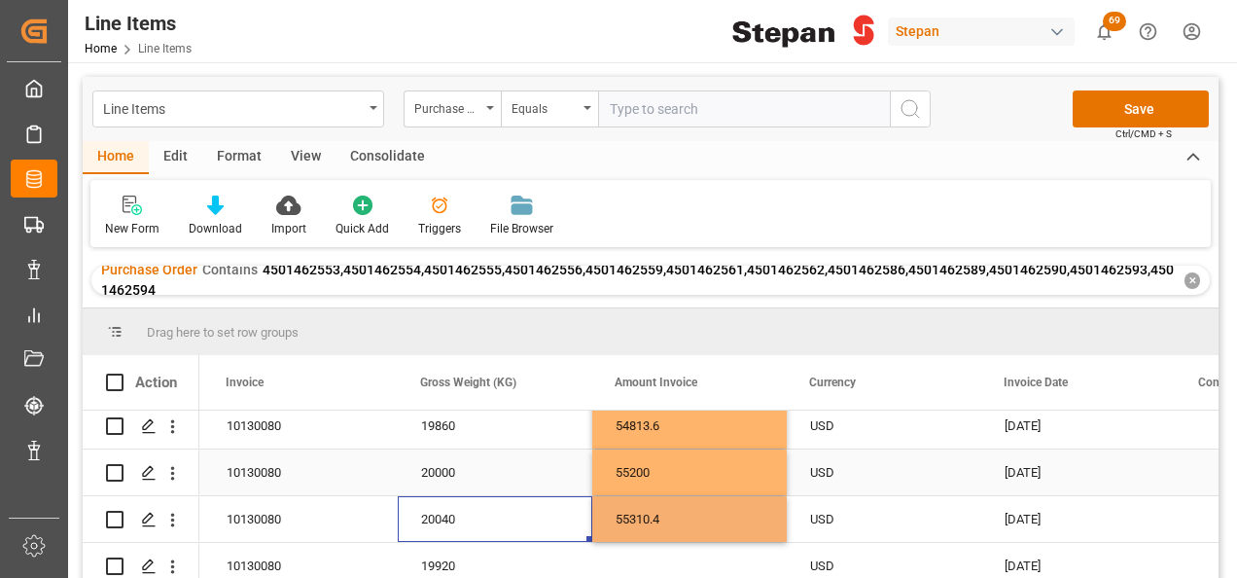
scroll to position [292, 0]
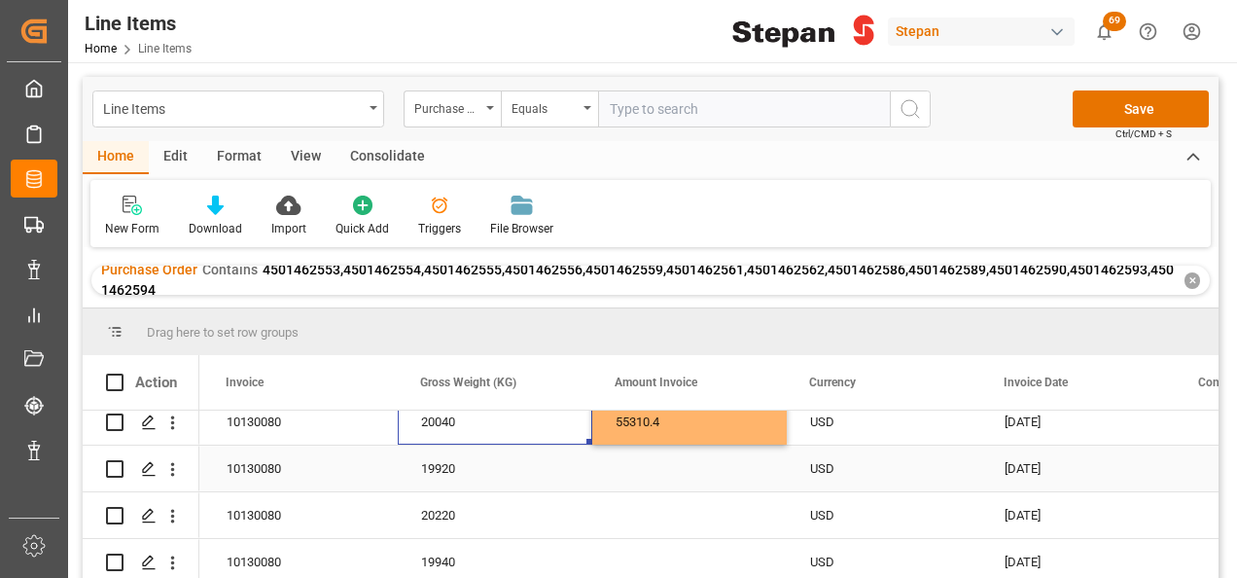
click at [632, 475] on div "Press SPACE to select this row." at bounding box center [689, 468] width 195 height 46
click at [655, 473] on div "Press SPACE to select this row." at bounding box center [689, 468] width 195 height 46
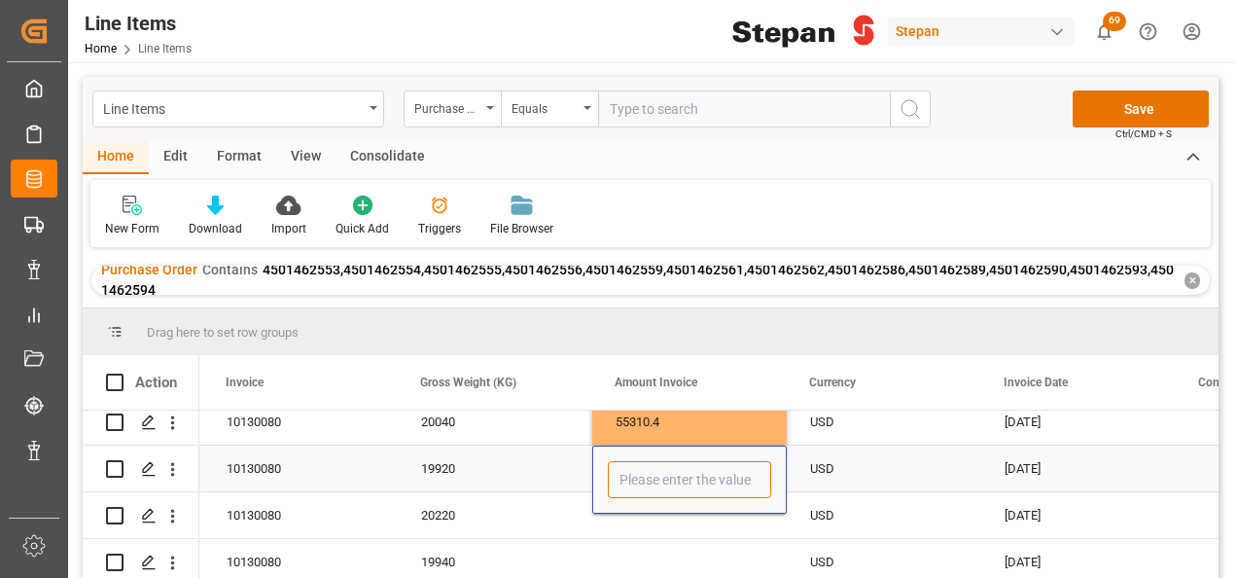
click at [655, 473] on input "Press SPACE to select this row." at bounding box center [689, 479] width 163 height 37
type input "54979.20"
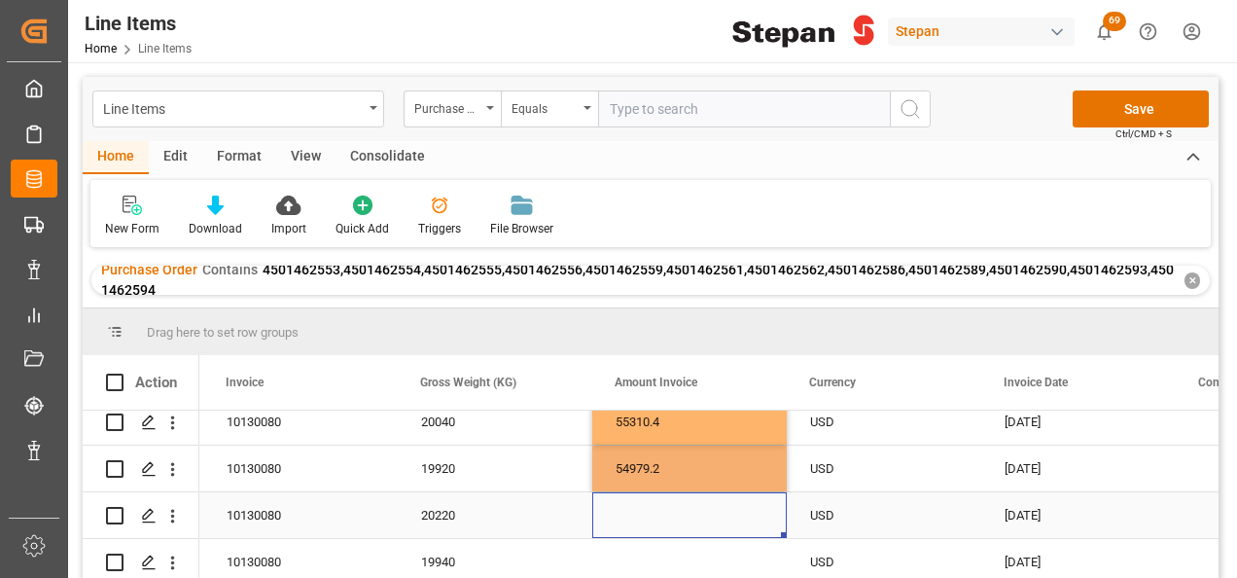
click at [637, 529] on div "Press SPACE to select this row." at bounding box center [689, 515] width 195 height 46
click at [667, 515] on div "Press SPACE to select this row." at bounding box center [689, 515] width 195 height 46
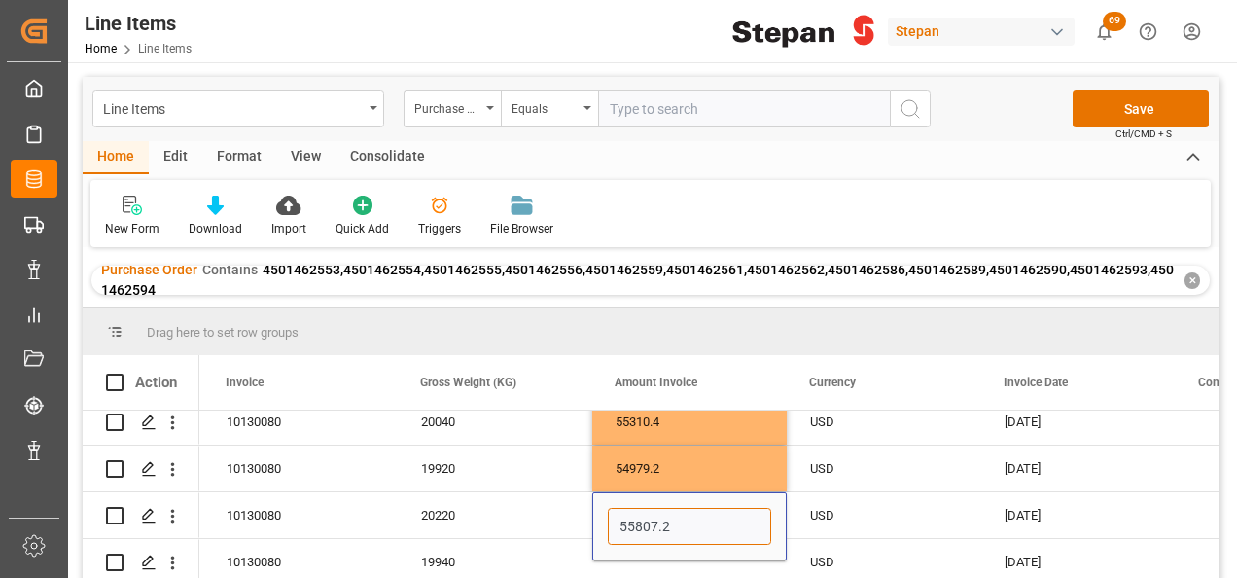
type input "55807.20"
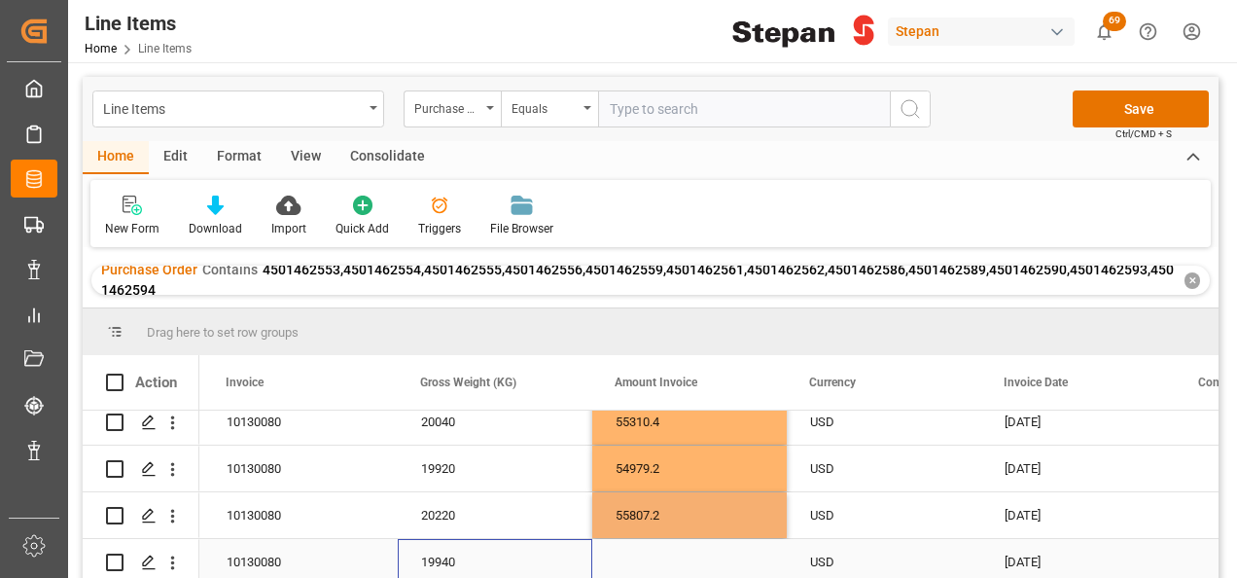
click at [517, 558] on div "19940" at bounding box center [495, 562] width 195 height 46
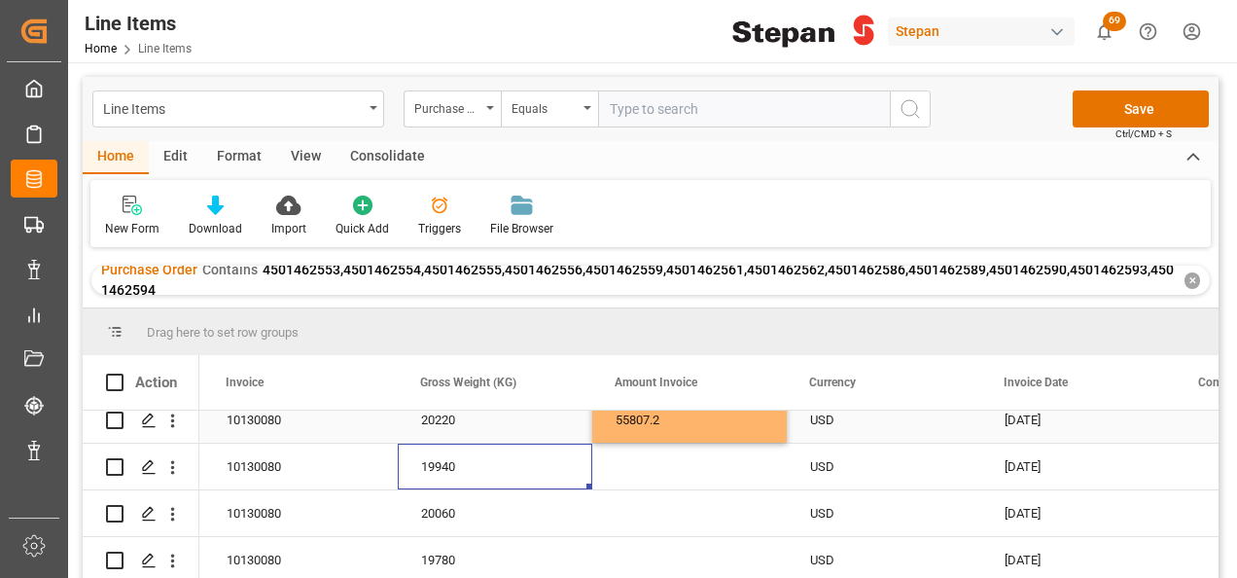
scroll to position [393, 0]
click at [633, 471] on div "Press SPACE to select this row." at bounding box center [689, 466] width 195 height 46
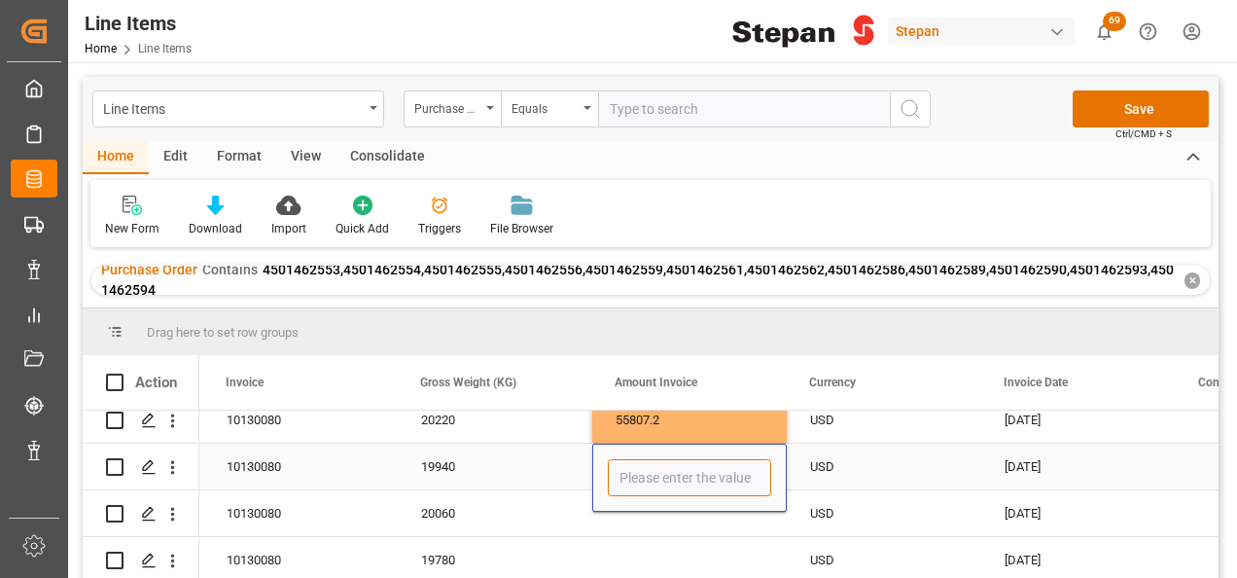
click at [633, 471] on input "Press SPACE to select this row." at bounding box center [689, 477] width 163 height 37
type input "55034.40"
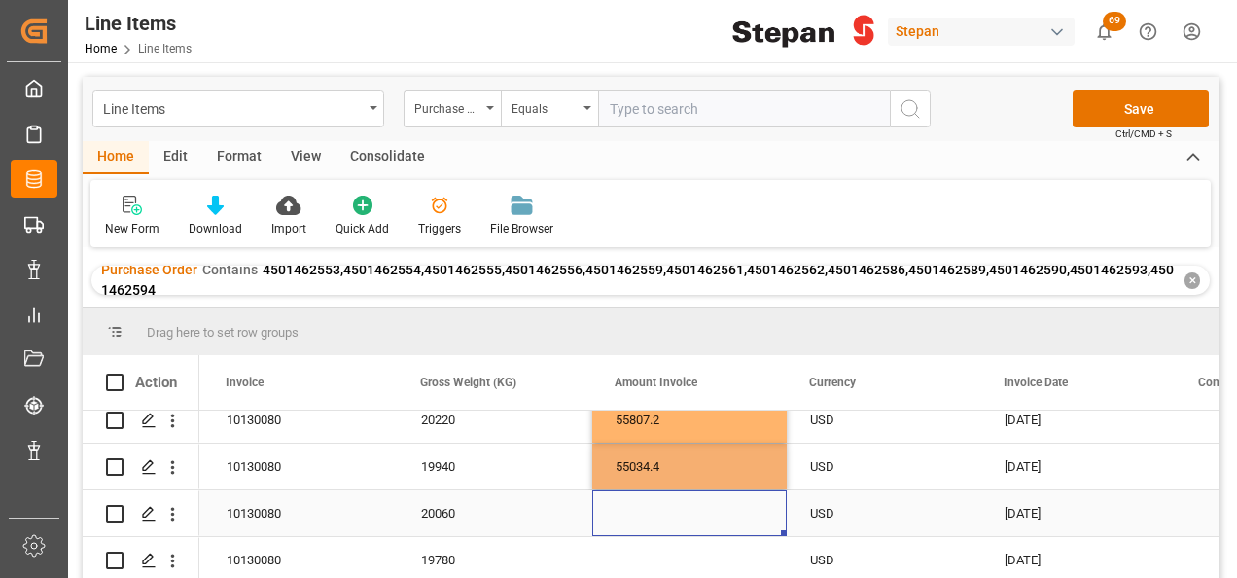
click at [632, 517] on div "Press SPACE to select this row." at bounding box center [689, 513] width 195 height 46
click at [619, 510] on div "Press SPACE to select this row." at bounding box center [689, 513] width 195 height 46
click at [620, 510] on div "Press SPACE to select this row." at bounding box center [689, 513] width 195 height 46
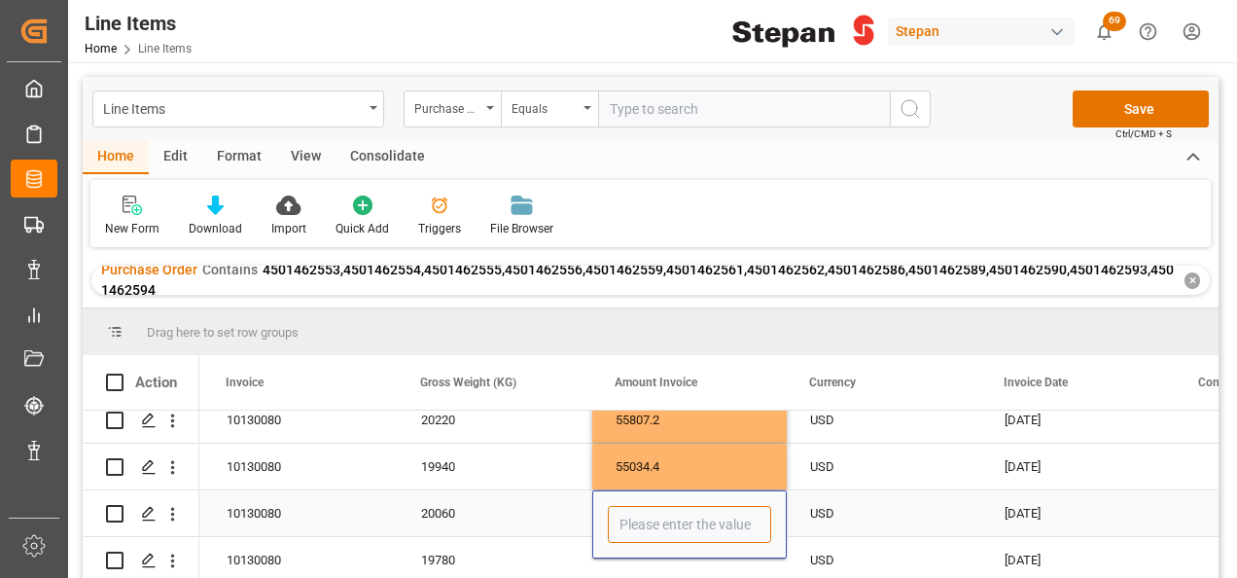
click at [632, 514] on input "Press SPACE to select this row." at bounding box center [689, 524] width 163 height 37
type input "55365.60"
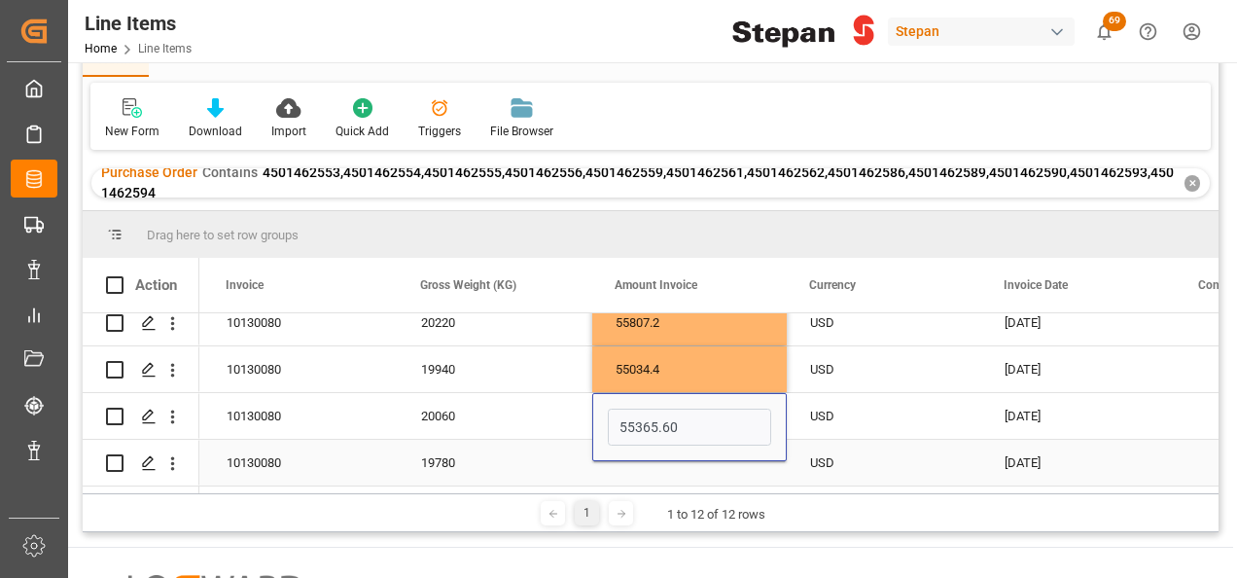
click at [574, 457] on div "19780" at bounding box center [495, 463] width 195 height 46
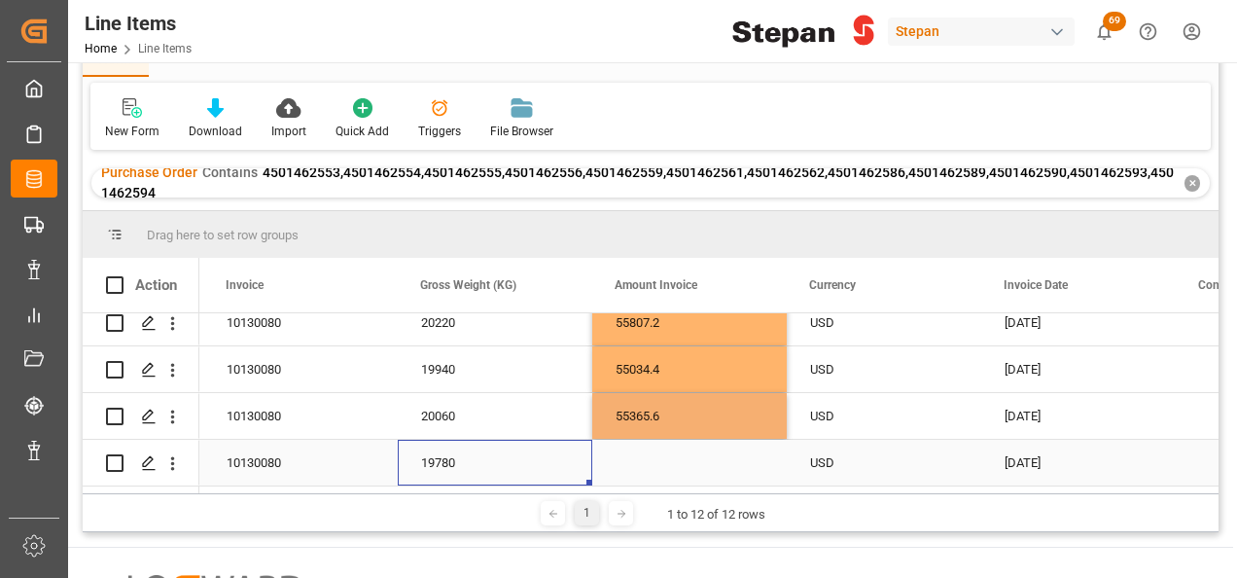
click at [648, 457] on div "Press SPACE to select this row." at bounding box center [689, 463] width 195 height 46
click at [654, 471] on div "Press SPACE to select this row." at bounding box center [689, 463] width 195 height 46
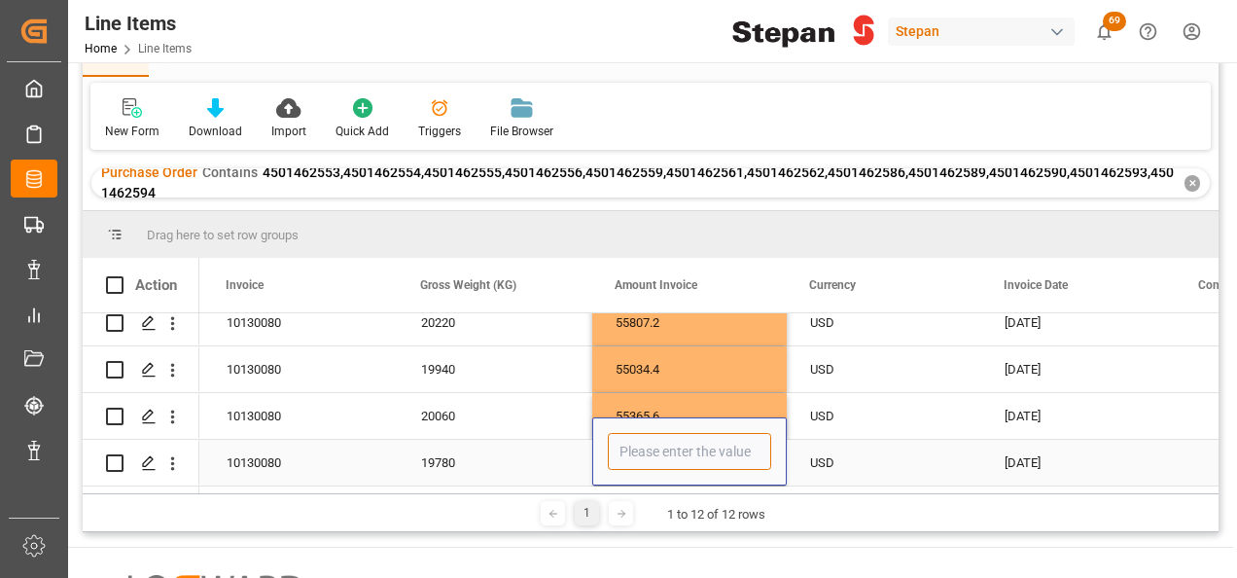
click at [657, 450] on input "Press SPACE to select this row." at bounding box center [689, 451] width 163 height 37
type input "54592.80"
click at [515, 459] on div "19780" at bounding box center [495, 463] width 195 height 46
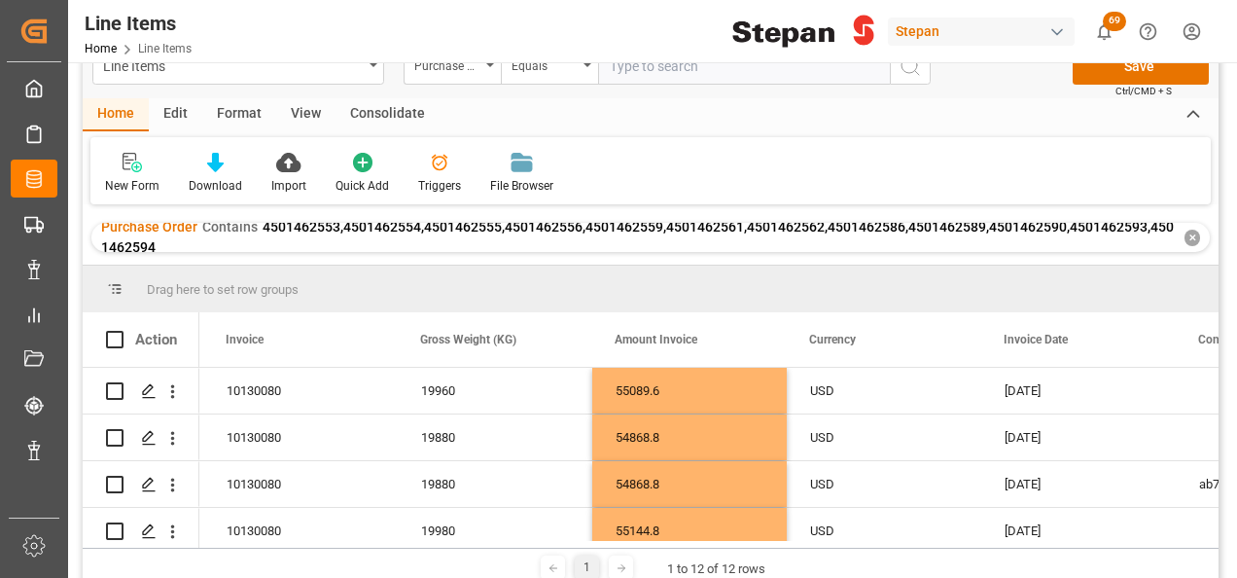
scroll to position [0, 0]
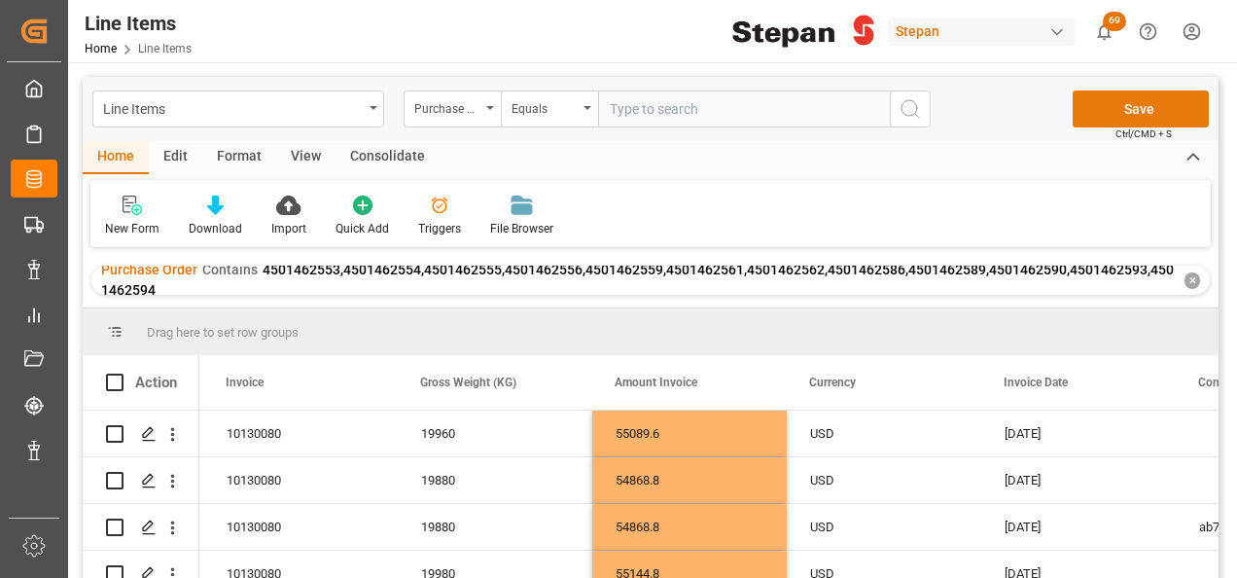
click at [1120, 105] on button "Save" at bounding box center [1141, 108] width 136 height 37
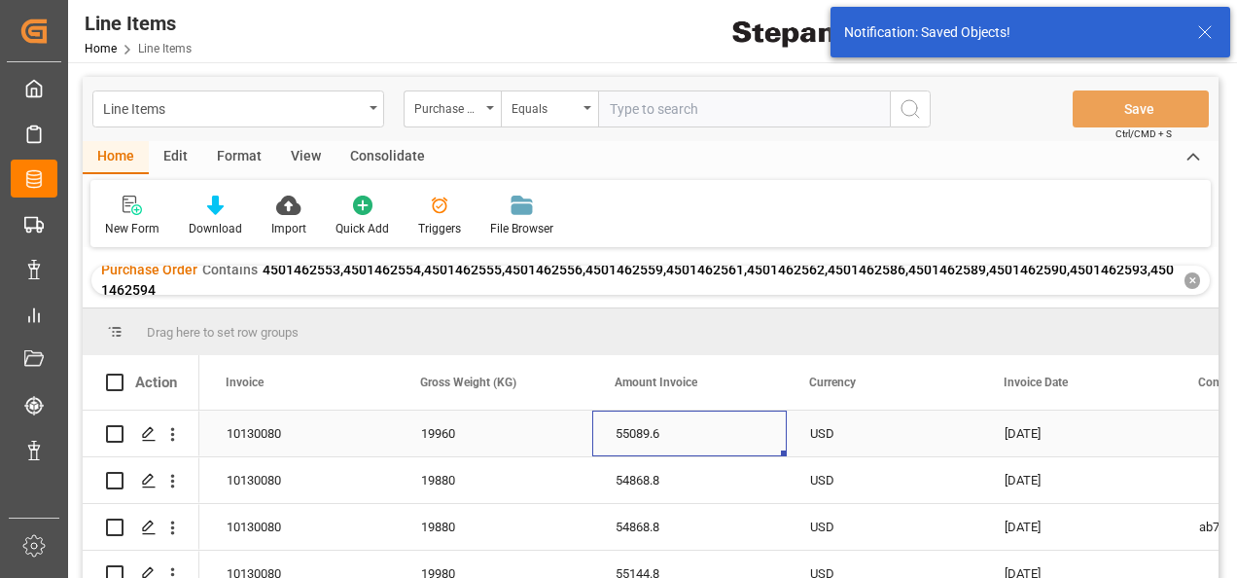
click at [679, 430] on div "55089.6" at bounding box center [689, 433] width 195 height 46
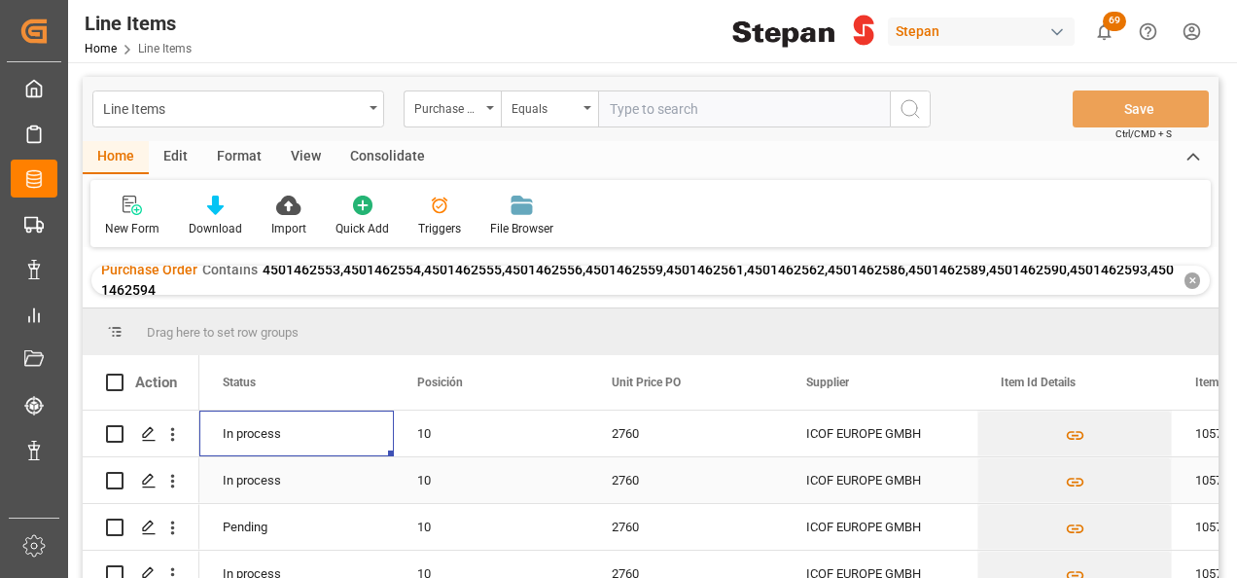
click at [331, 482] on div "In process" at bounding box center [296, 480] width 195 height 46
drag, startPoint x: 391, startPoint y: 497, endPoint x: 383, endPoint y: 539, distance: 42.5
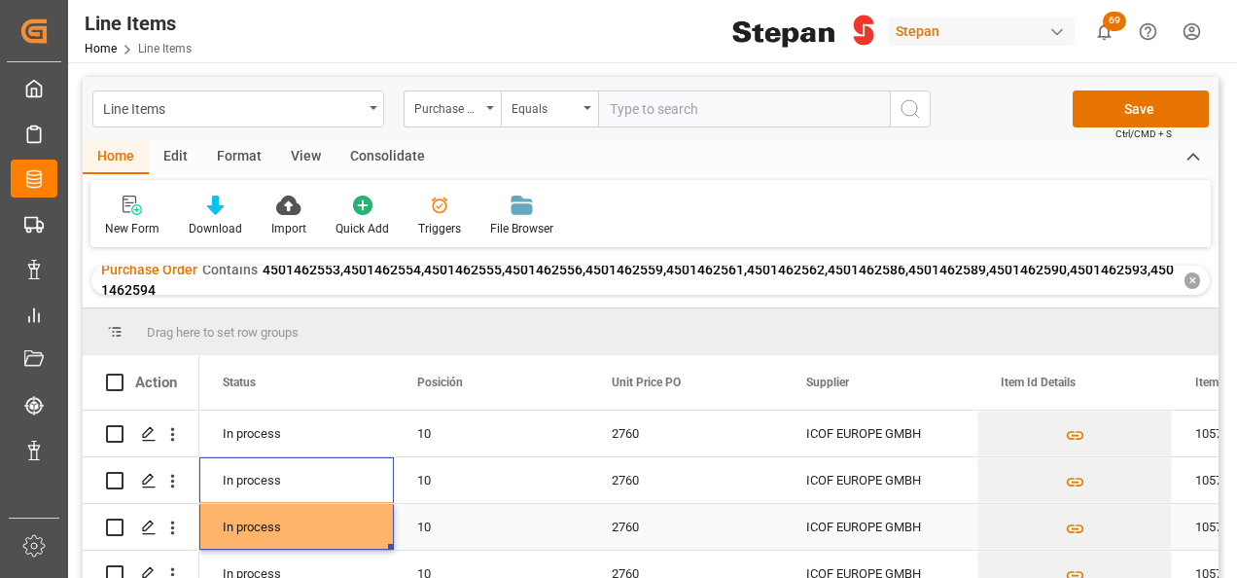
click at [478, 534] on div "10" at bounding box center [491, 527] width 148 height 45
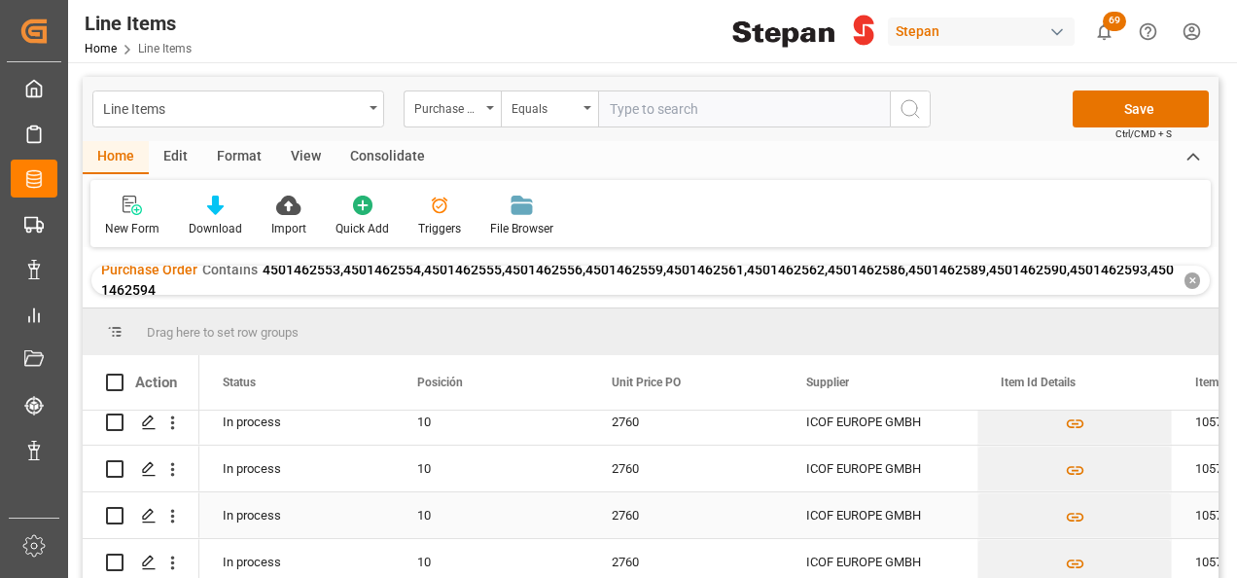
scroll to position [393, 0]
click at [1122, 100] on button "Save" at bounding box center [1141, 108] width 136 height 37
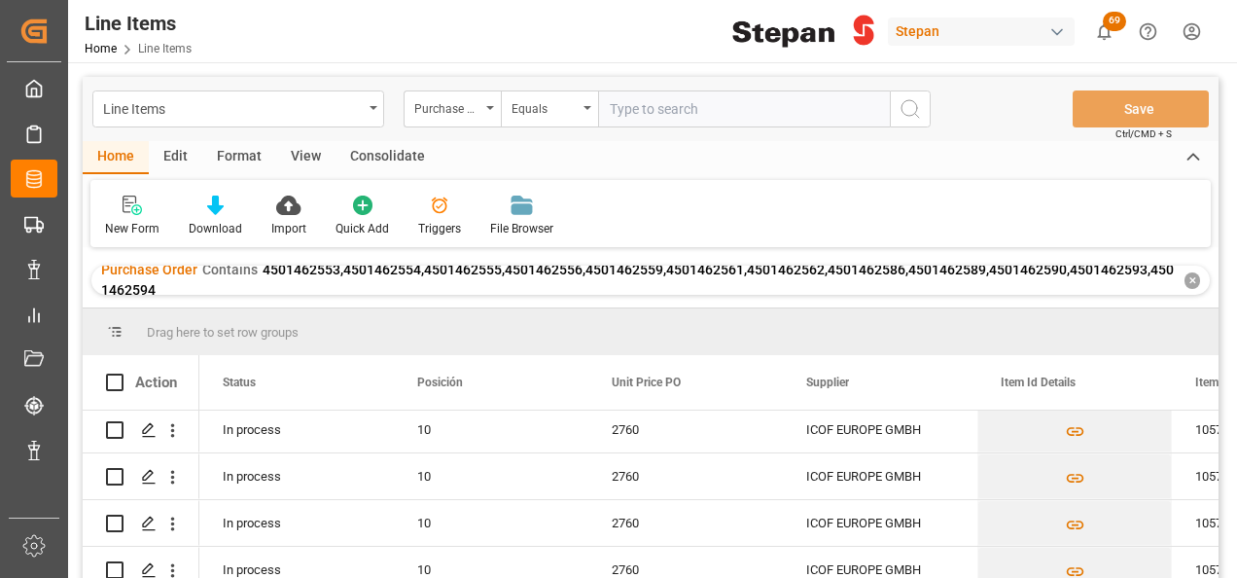
scroll to position [101, 0]
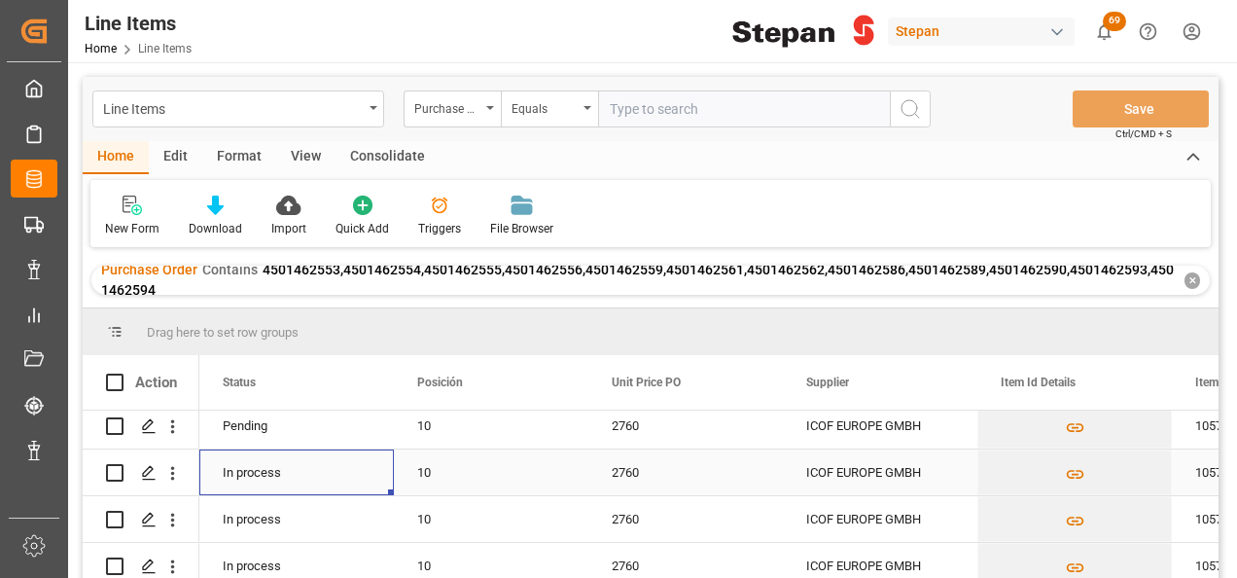
click at [350, 451] on div "In process" at bounding box center [296, 472] width 195 height 46
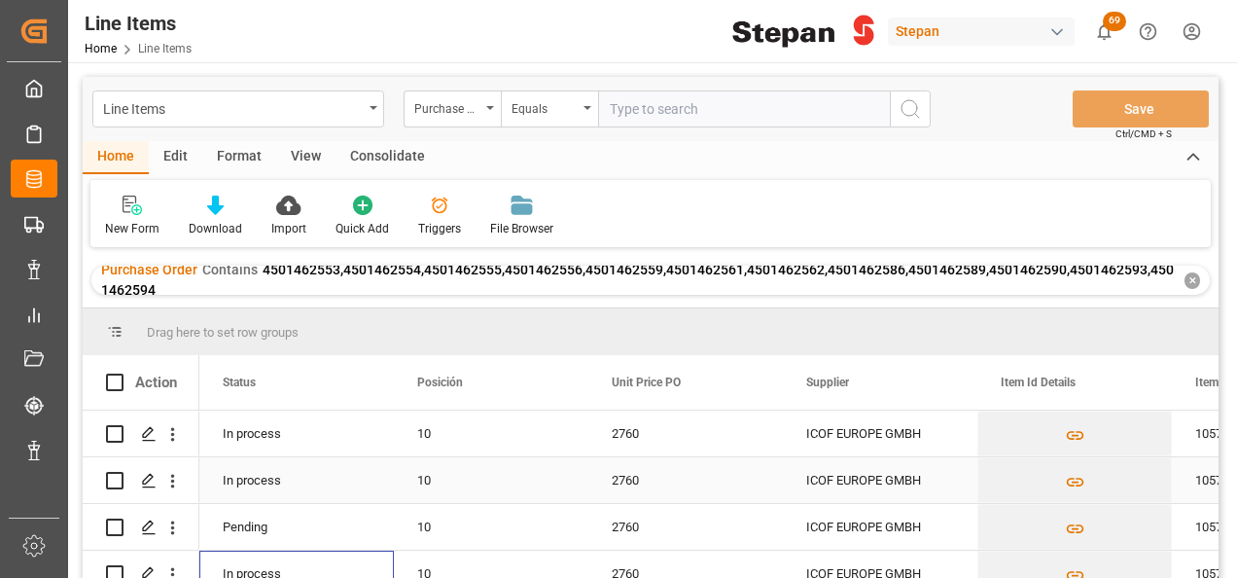
click at [321, 482] on div "In process" at bounding box center [296, 480] width 195 height 46
drag, startPoint x: 390, startPoint y: 500, endPoint x: 384, endPoint y: 528, distance: 28.8
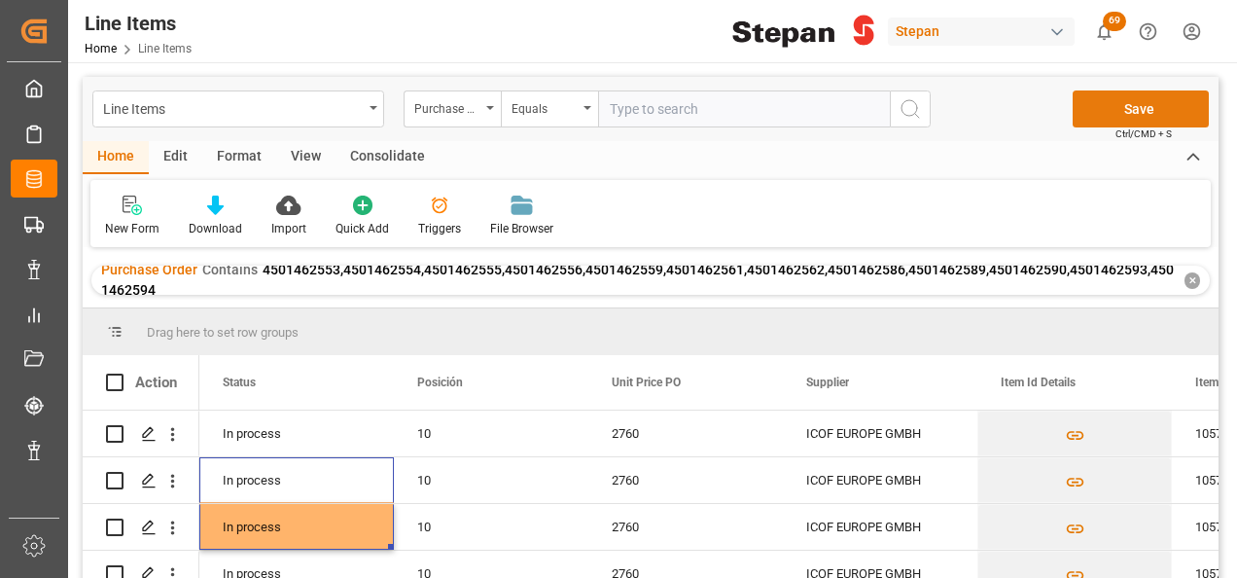
click at [1109, 114] on button "Save" at bounding box center [1141, 108] width 136 height 37
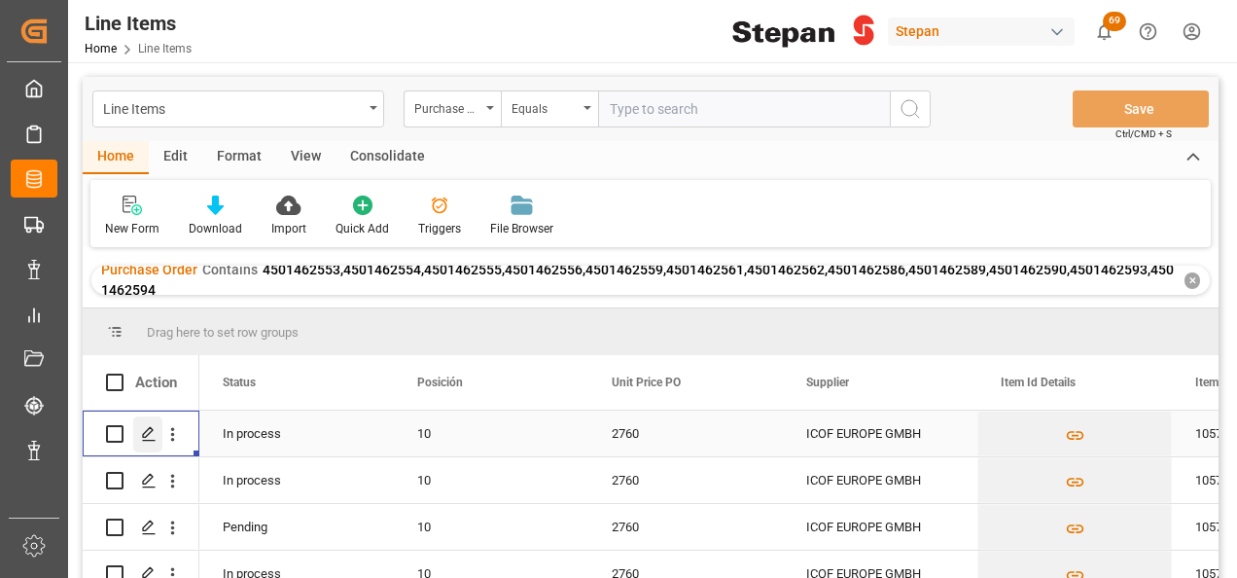
click at [145, 433] on polygon "Press SPACE to select this row." at bounding box center [148, 433] width 10 height 10
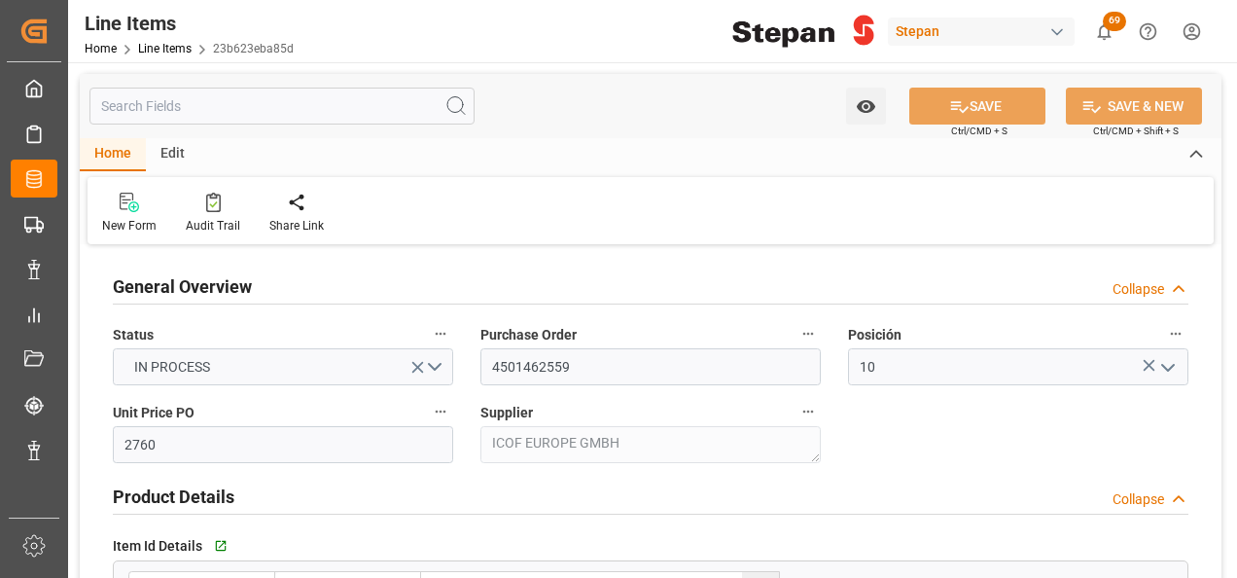
type input "2760"
type input "12352104"
type input "20000"
type input "19960"
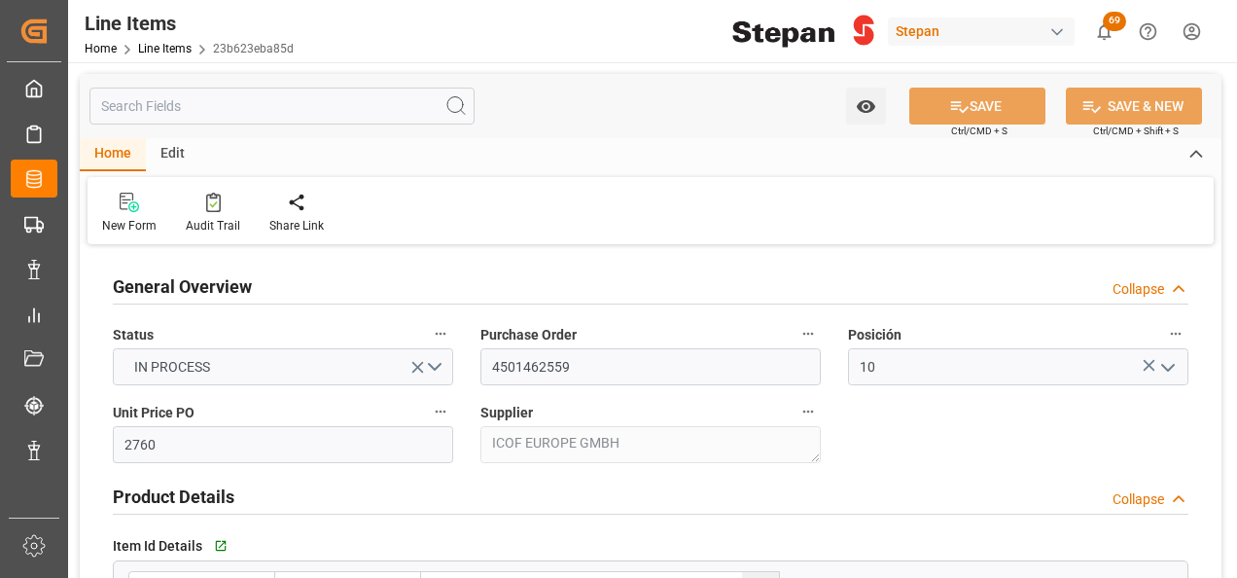
type input "55089.6"
type input "26-08-2025"
type input "15-09-2025 13:05"
type input "19-05-2025 19:40"
type input "06-07-2025"
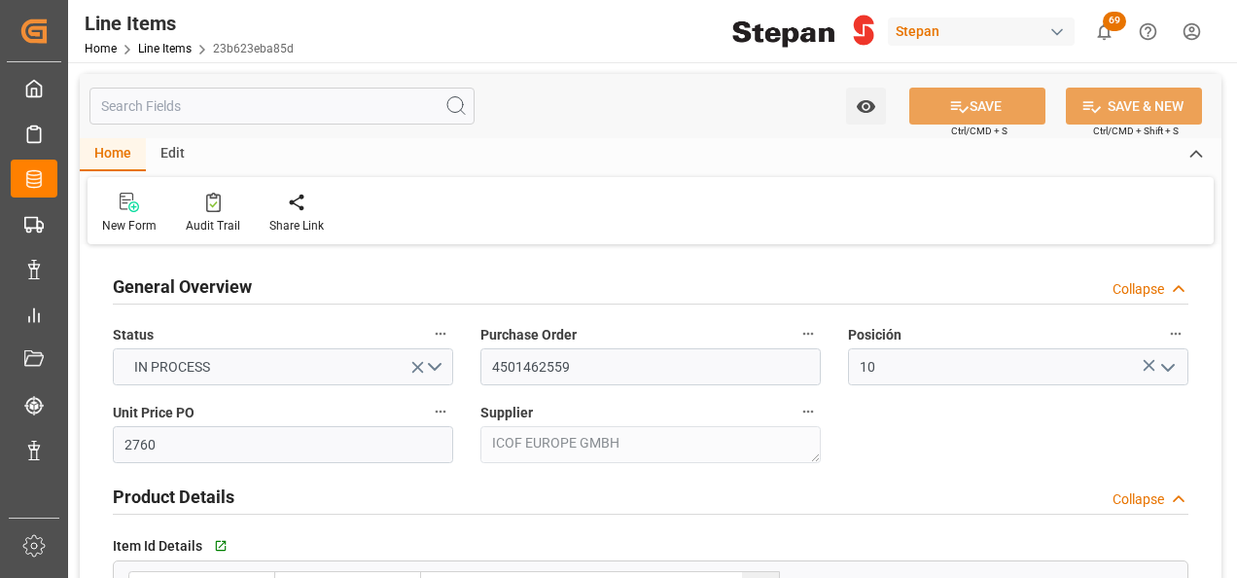
type input "01-09-2025"
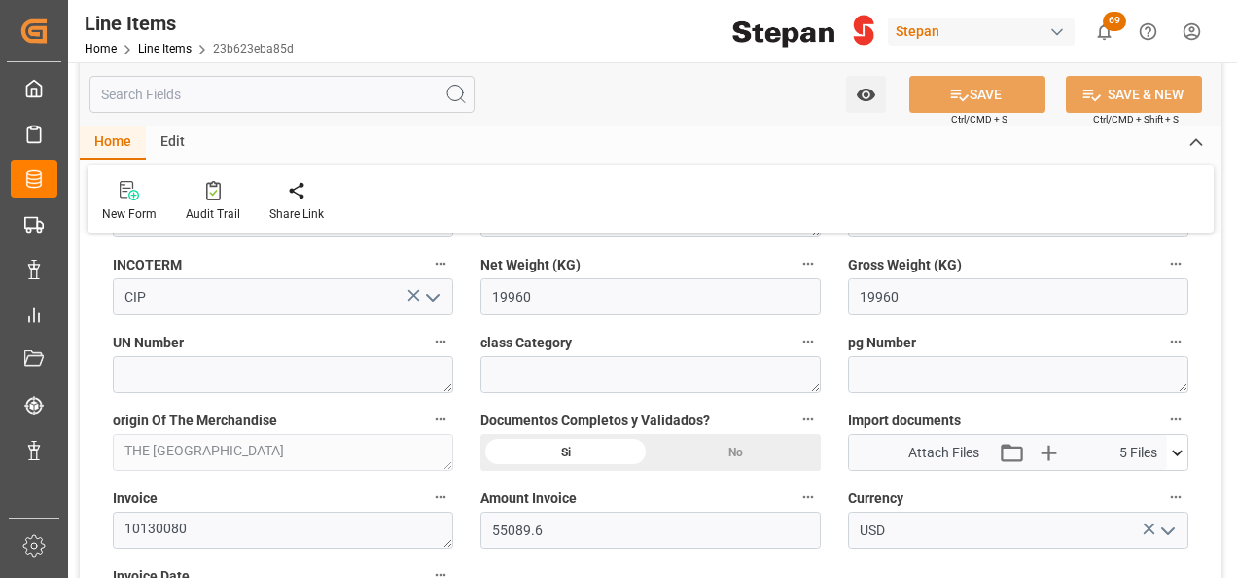
scroll to position [973, 0]
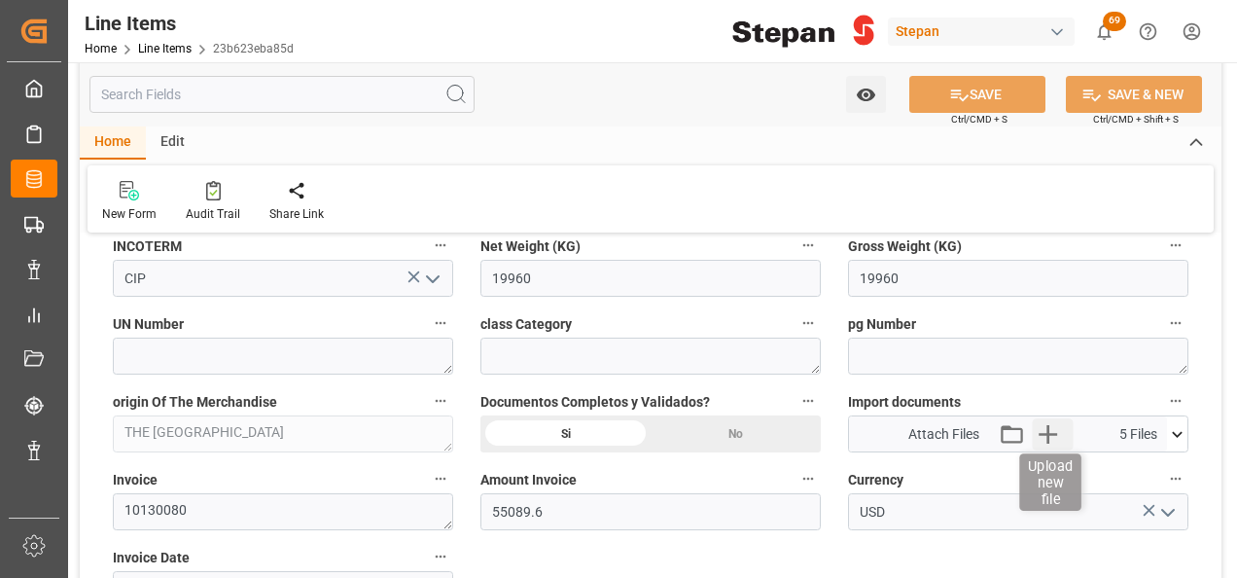
click at [1054, 424] on icon "button" at bounding box center [1048, 433] width 31 height 31
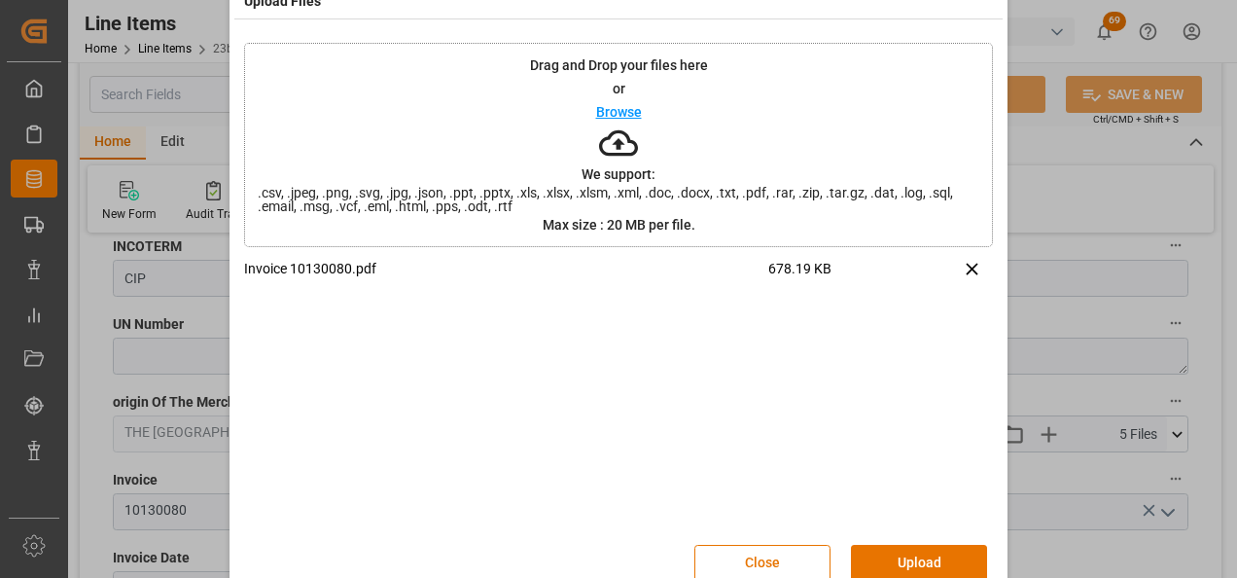
scroll to position [77, 0]
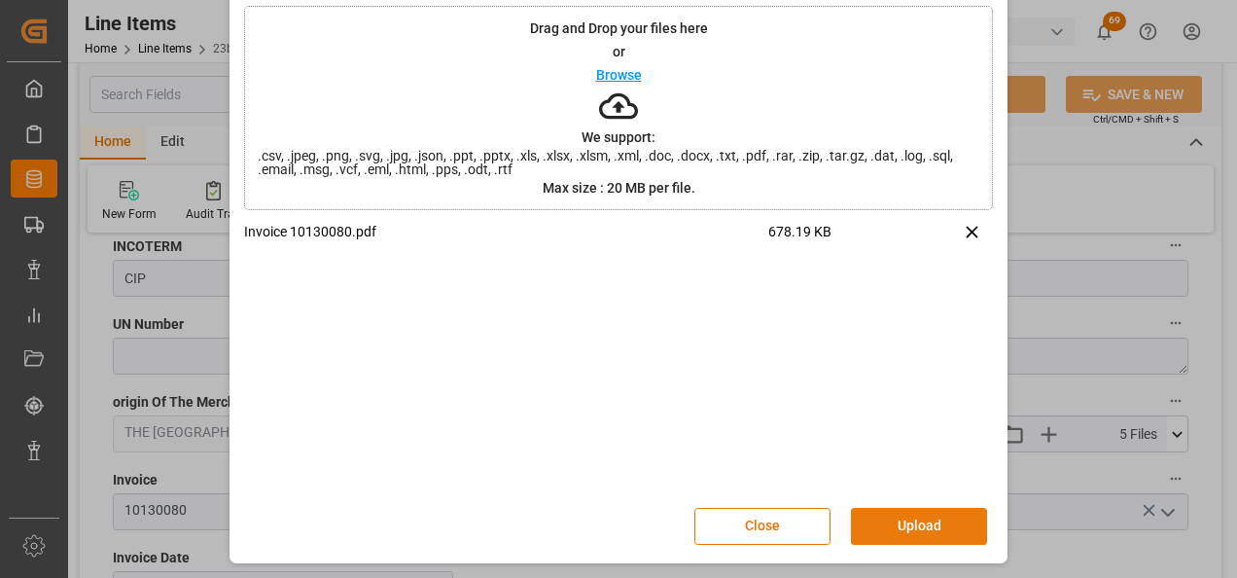
click at [932, 517] on button "Upload" at bounding box center [919, 526] width 136 height 37
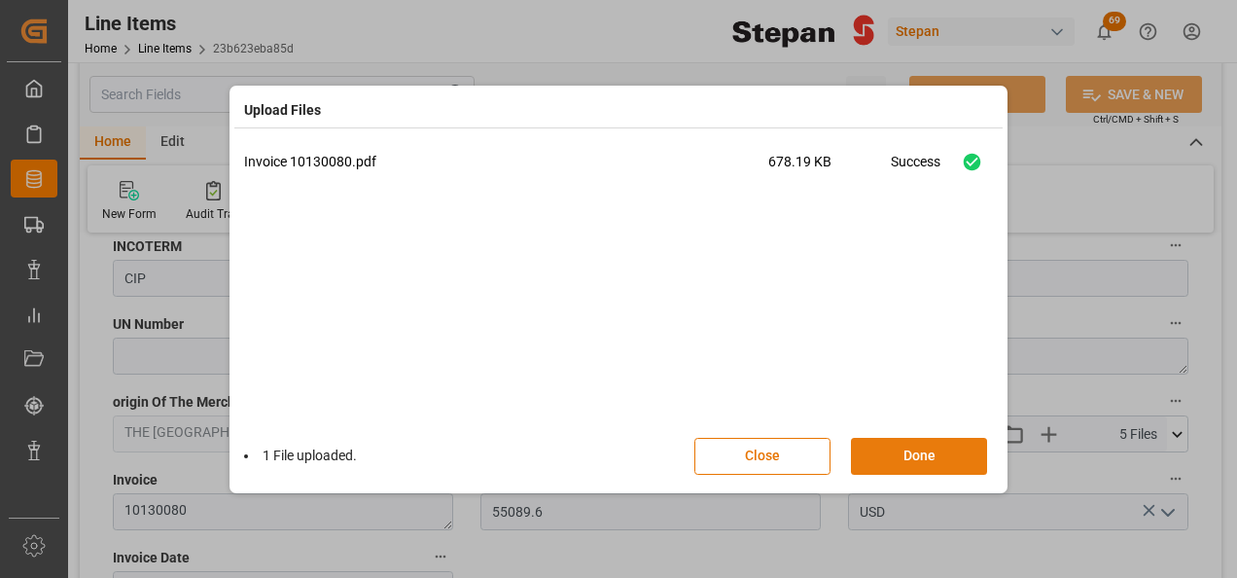
click at [925, 457] on button "Done" at bounding box center [919, 456] width 136 height 37
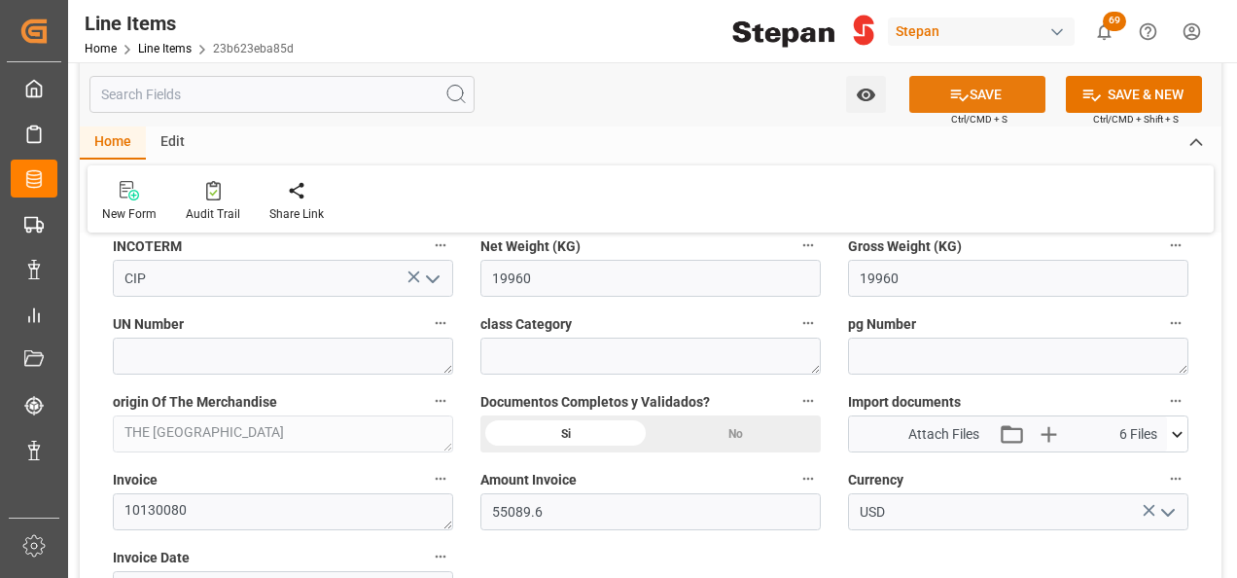
click at [988, 85] on button "SAVE" at bounding box center [977, 94] width 136 height 37
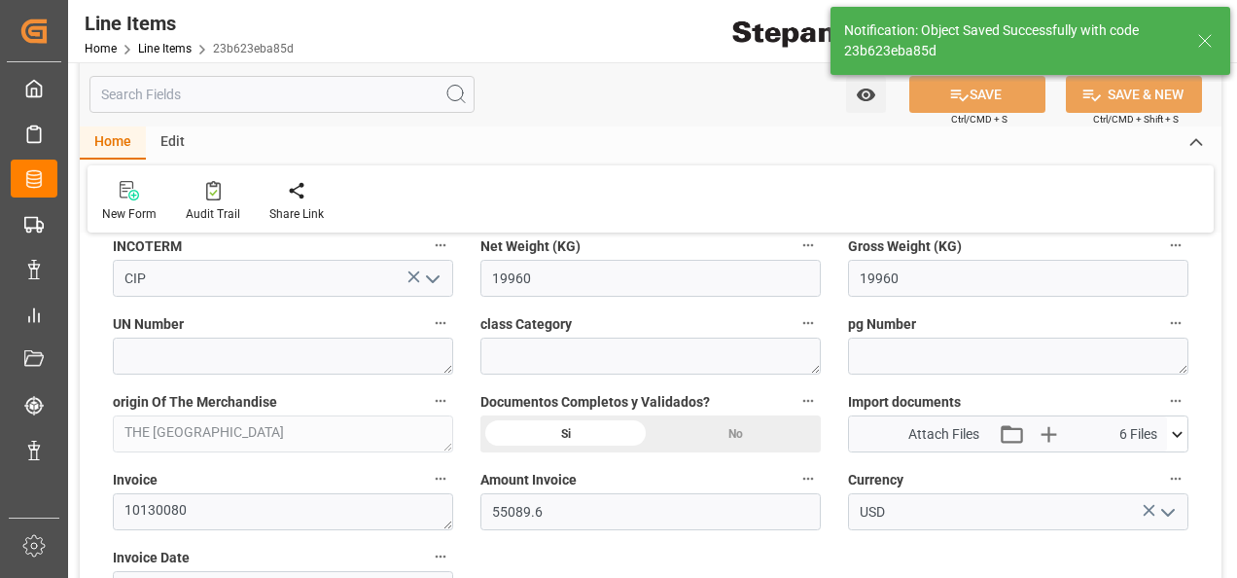
type input "15-09-2025 13:06"
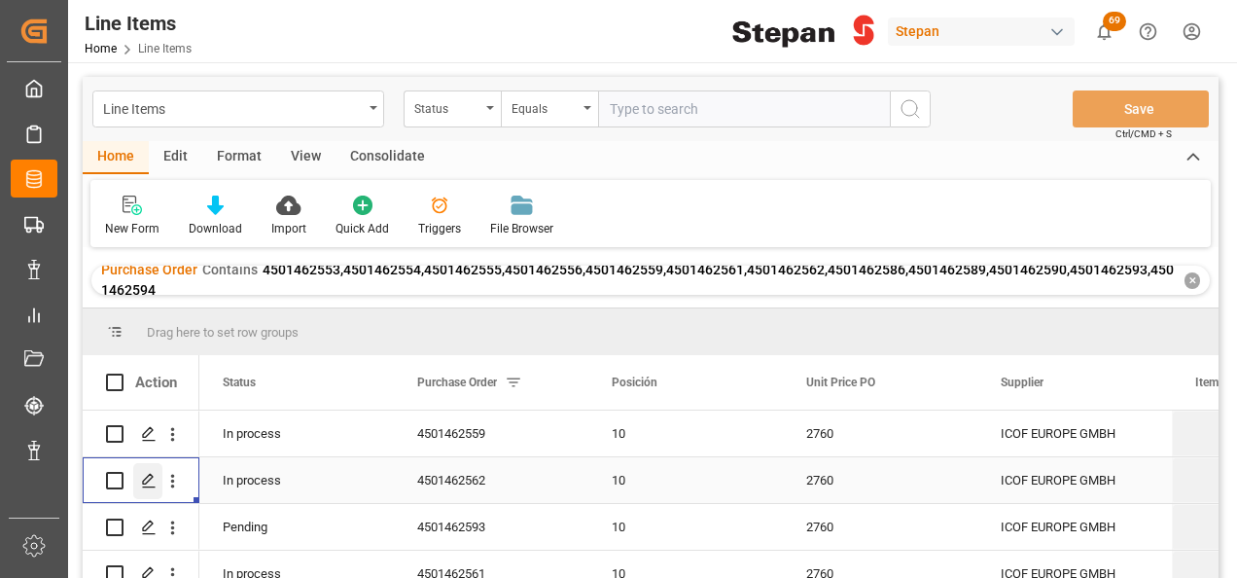
click at [142, 475] on icon "Press SPACE to select this row." at bounding box center [149, 481] width 16 height 16
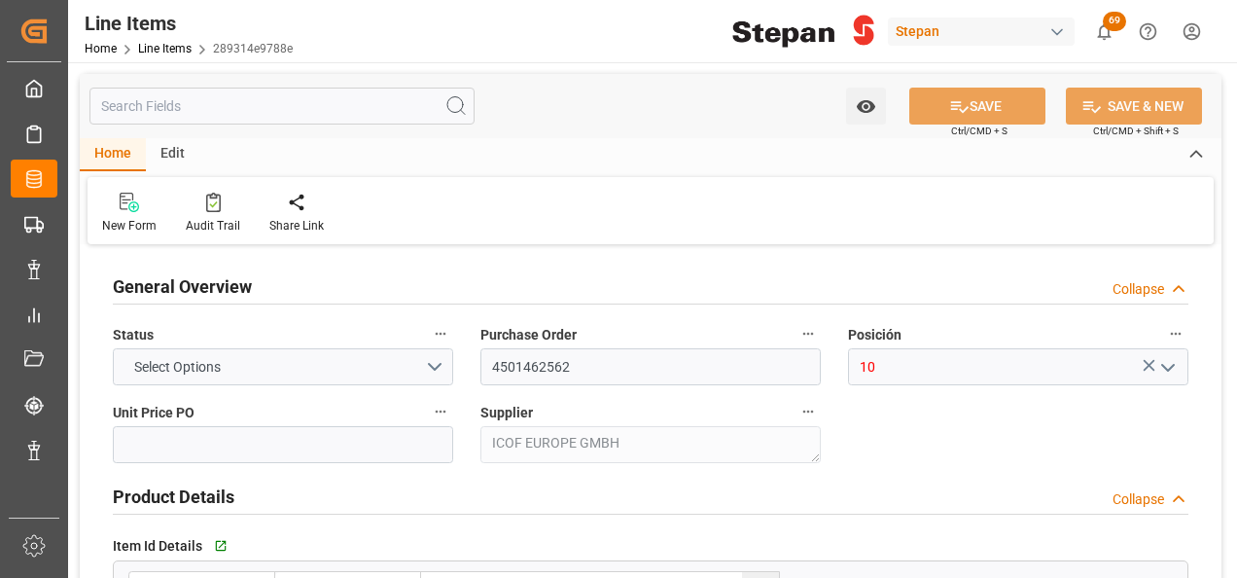
type input "2760"
type input "12352104"
type input "20000"
type input "19880"
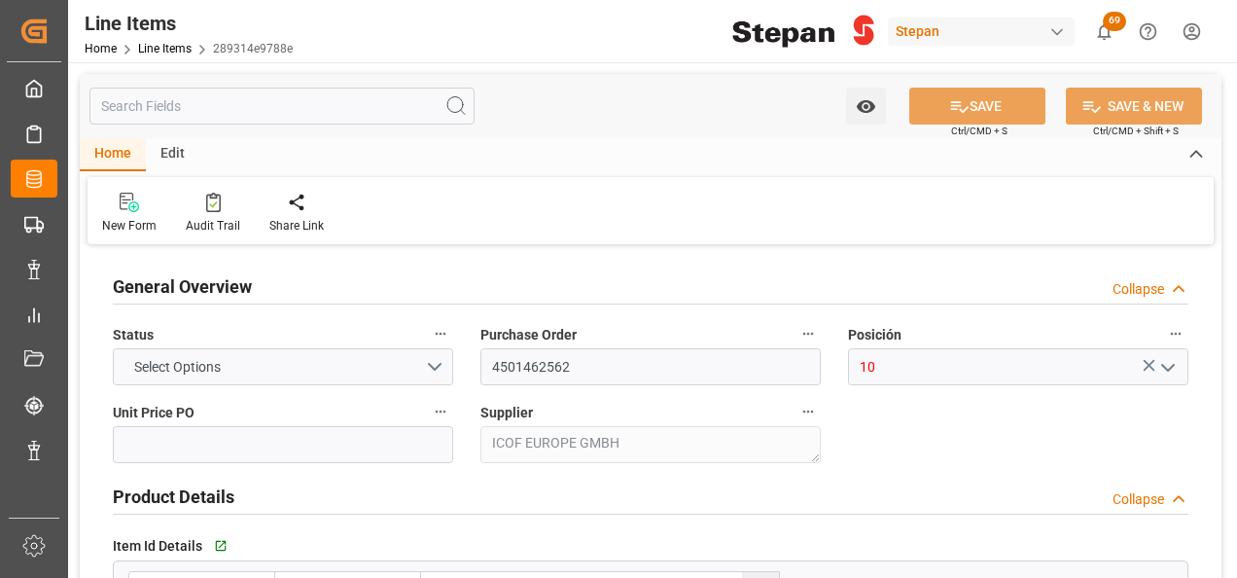
type input "54868.8"
type input "26-08-2025"
type input "15-09-2025 13:05"
type input "19-05-2025 19:40"
type input "08-07-2025"
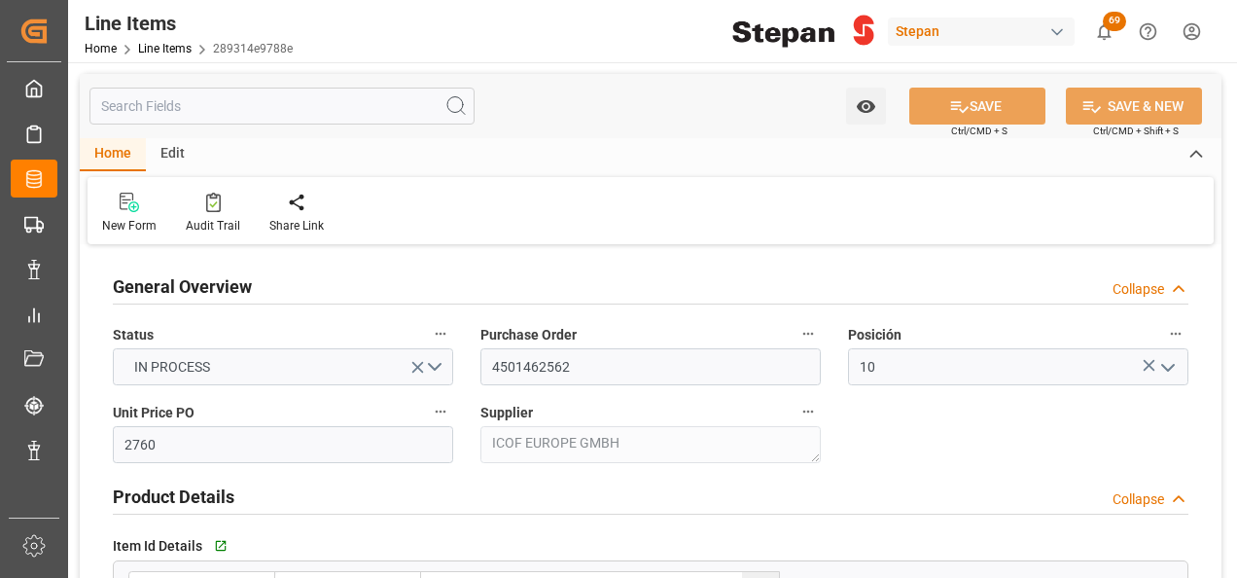
type input "01-09-2025"
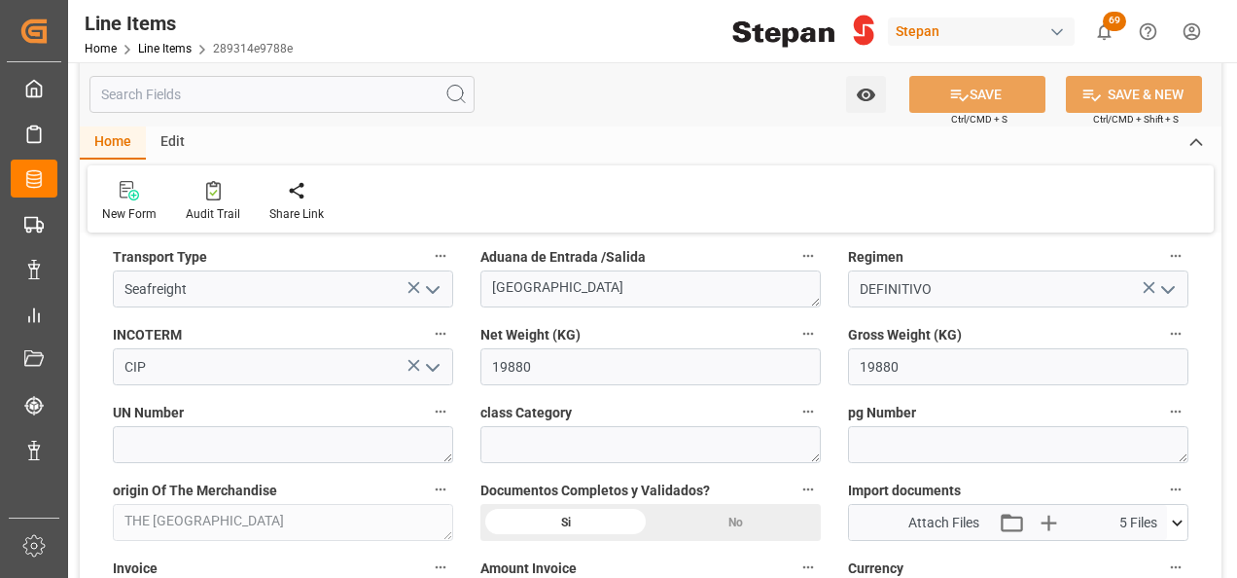
scroll to position [1070, 0]
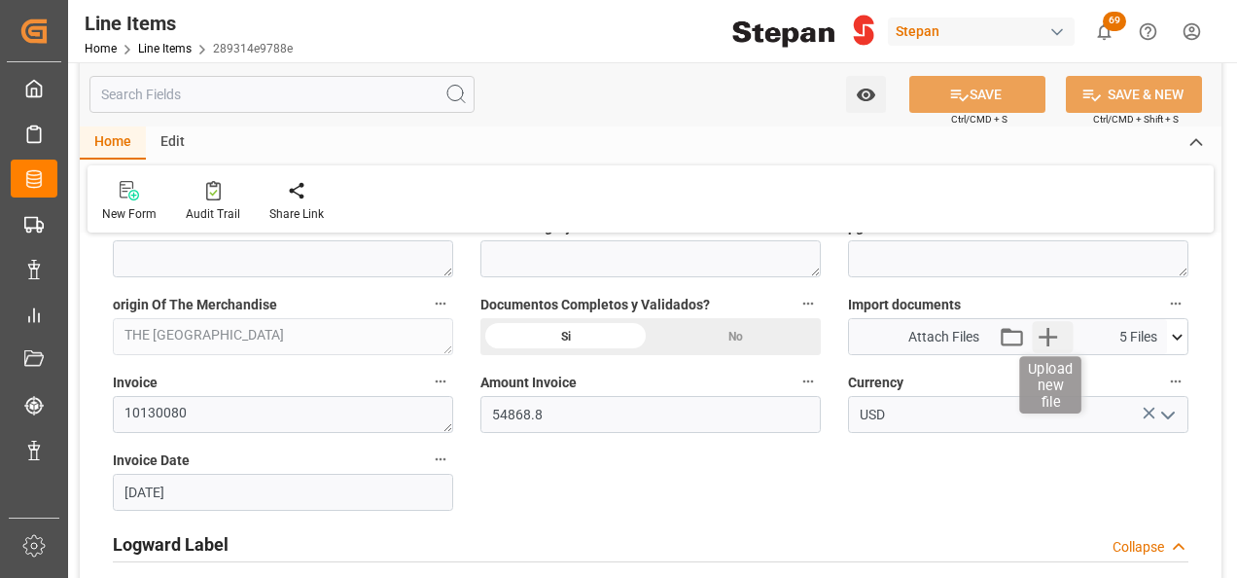
click at [1052, 329] on icon "button" at bounding box center [1048, 336] width 31 height 31
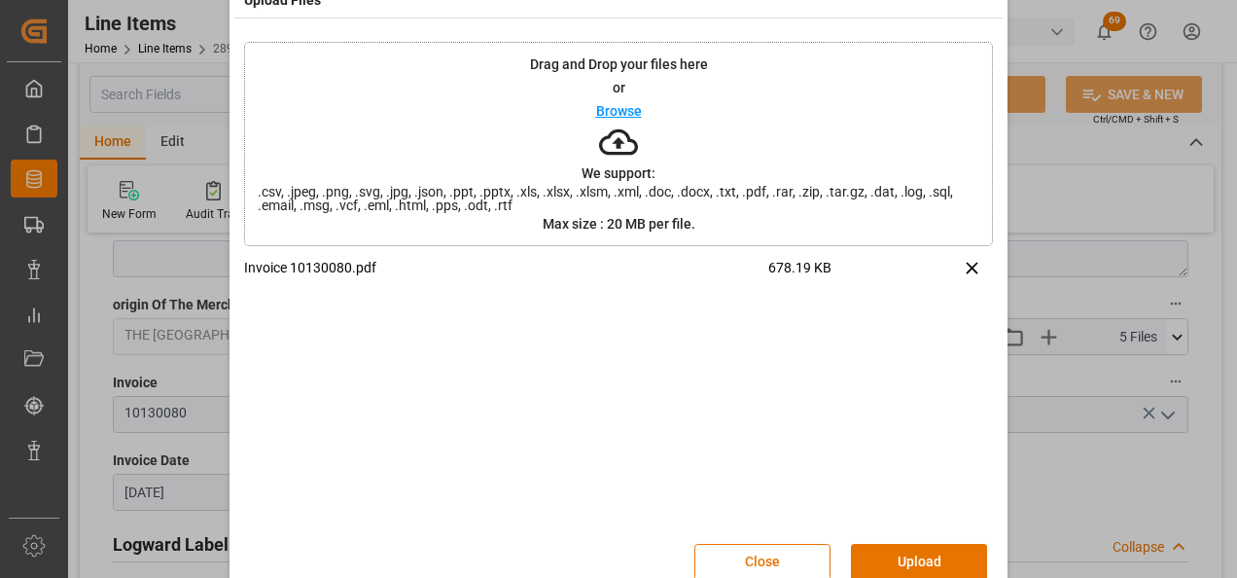
scroll to position [77, 0]
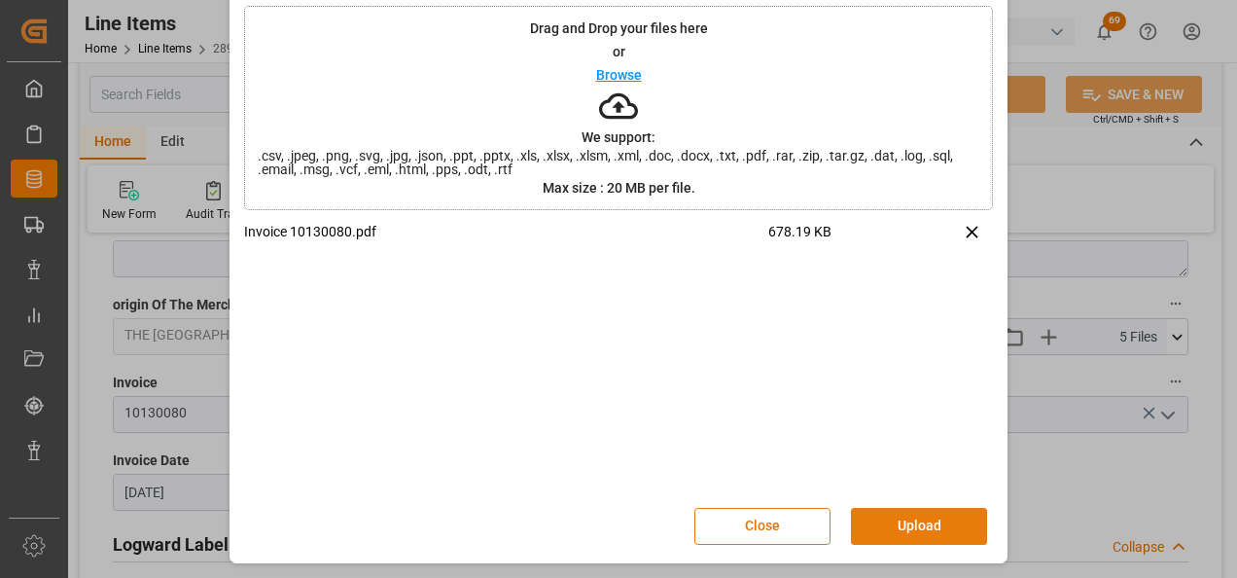
click at [902, 522] on button "Upload" at bounding box center [919, 526] width 136 height 37
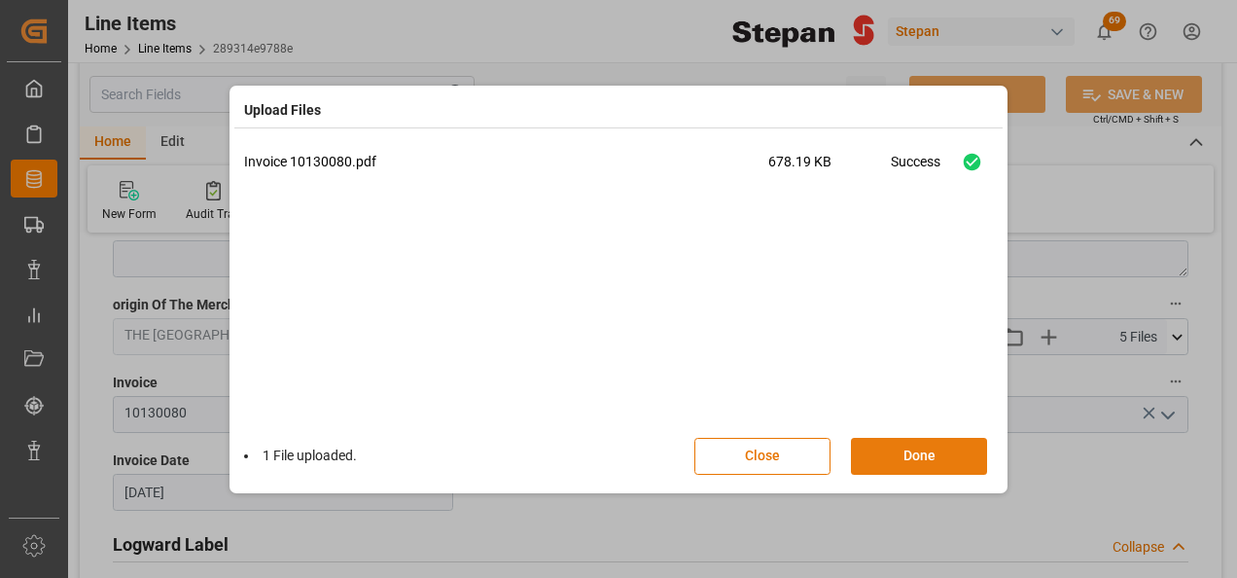
click at [928, 462] on button "Done" at bounding box center [919, 456] width 136 height 37
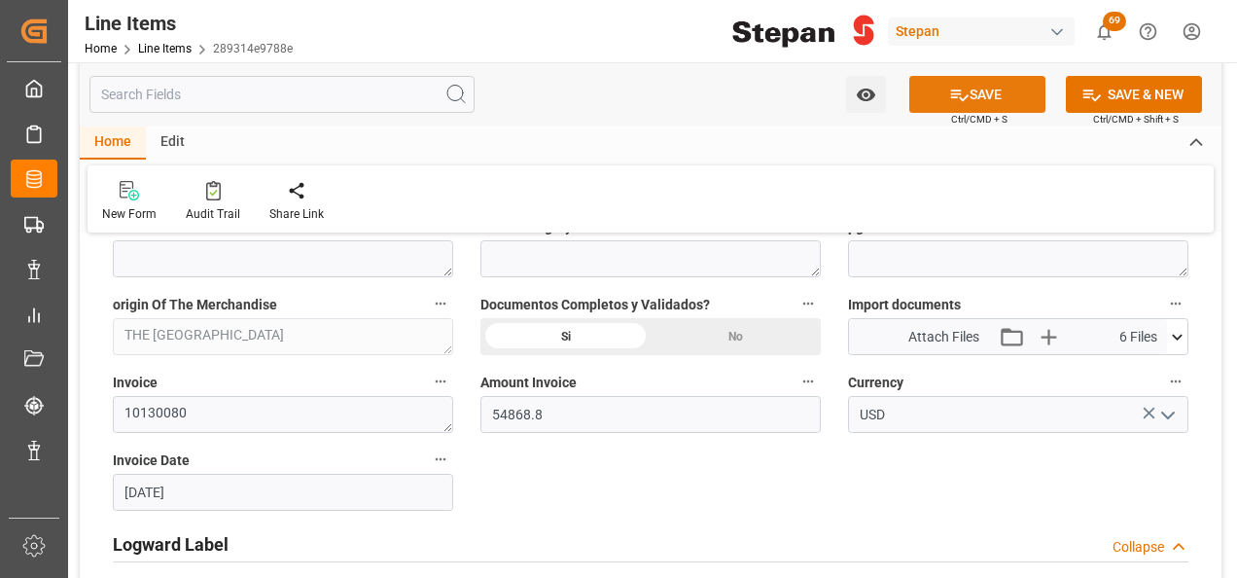
click at [989, 91] on button "SAVE" at bounding box center [977, 94] width 136 height 37
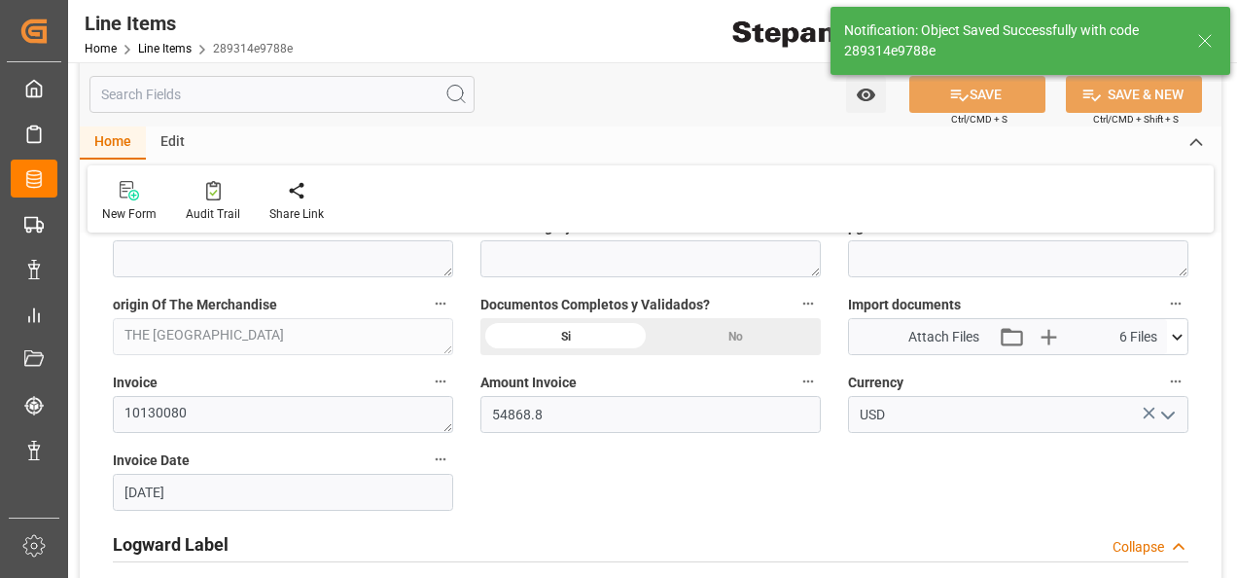
type input "15-09-2025 13:07"
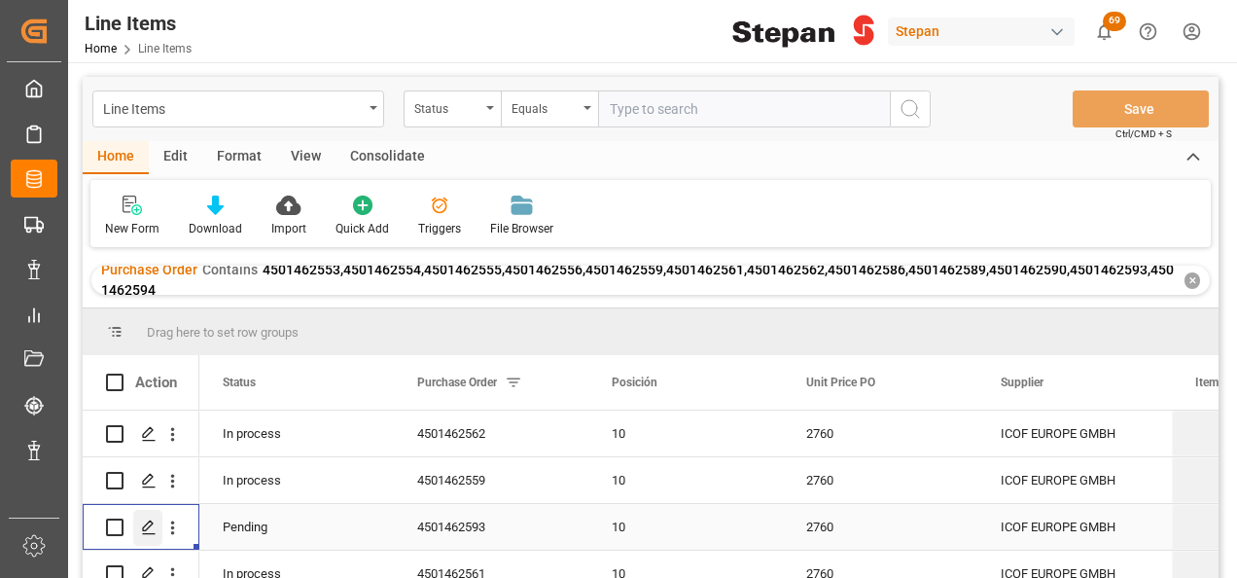
click at [145, 529] on icon "Press SPACE to select this row." at bounding box center [149, 527] width 16 height 16
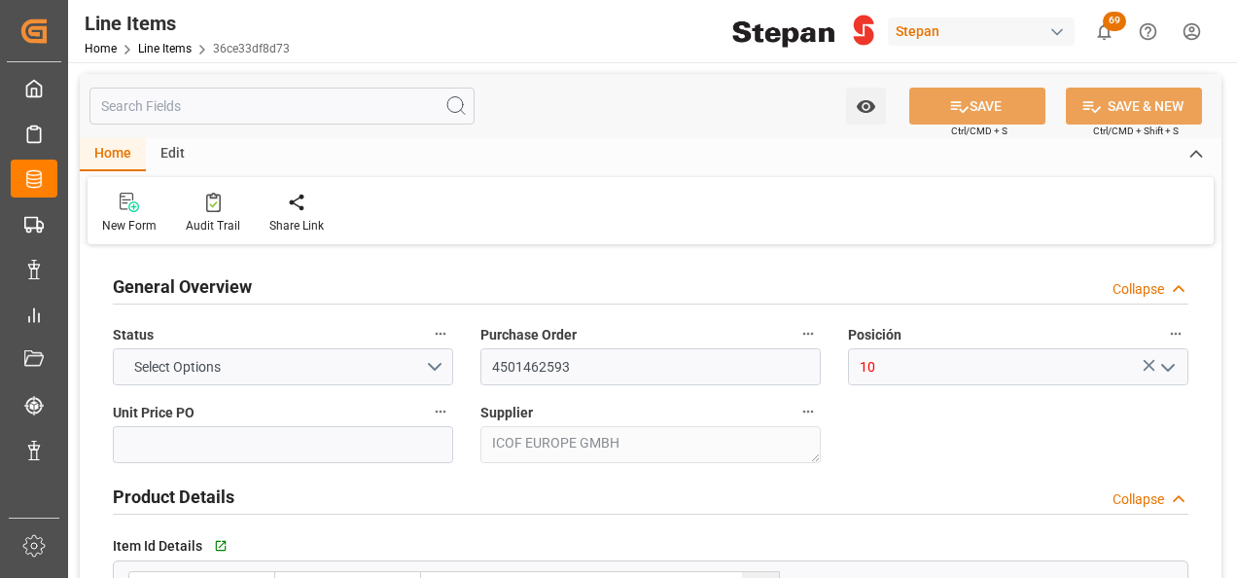
type input "2760"
type input "12352104"
type input "20000"
type input "19880"
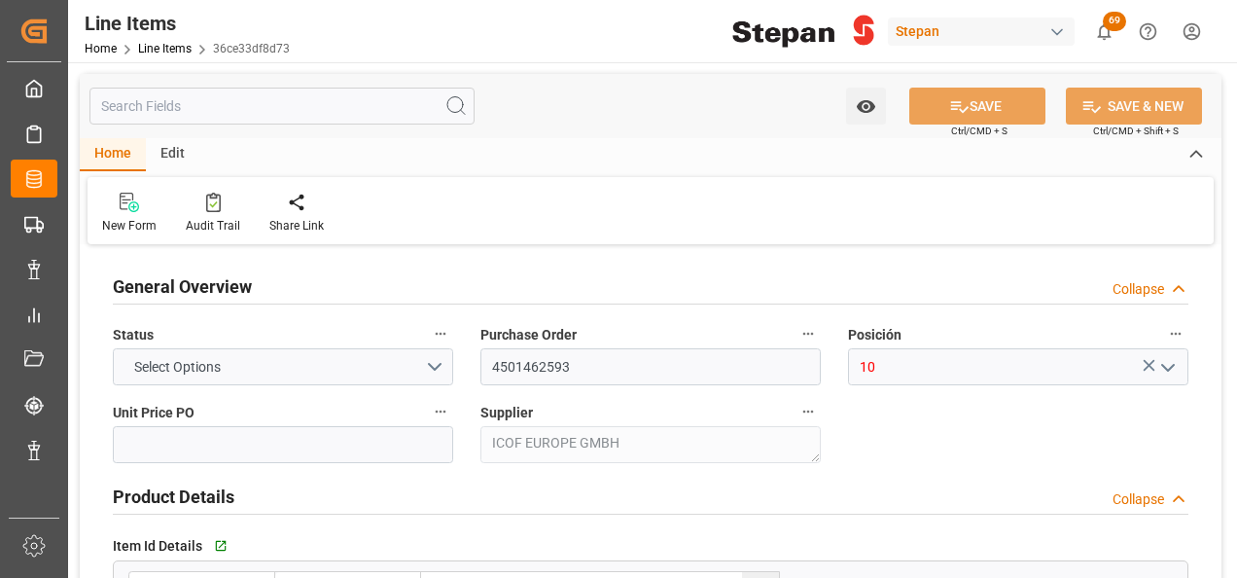
type input "54868.8"
type input "26-08-2025"
type input "15-09-2025 13:05"
type input "19-05-2025 19:40"
type input "25-07-2025"
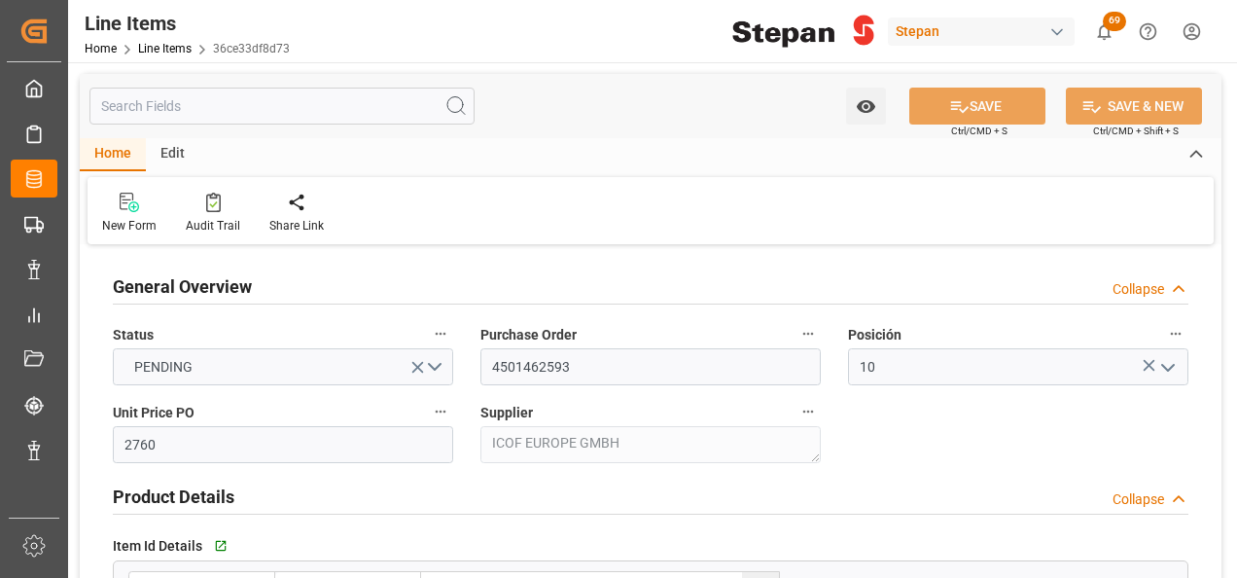
type input "22-09-2025"
click at [433, 371] on button "PENDING" at bounding box center [283, 366] width 340 height 37
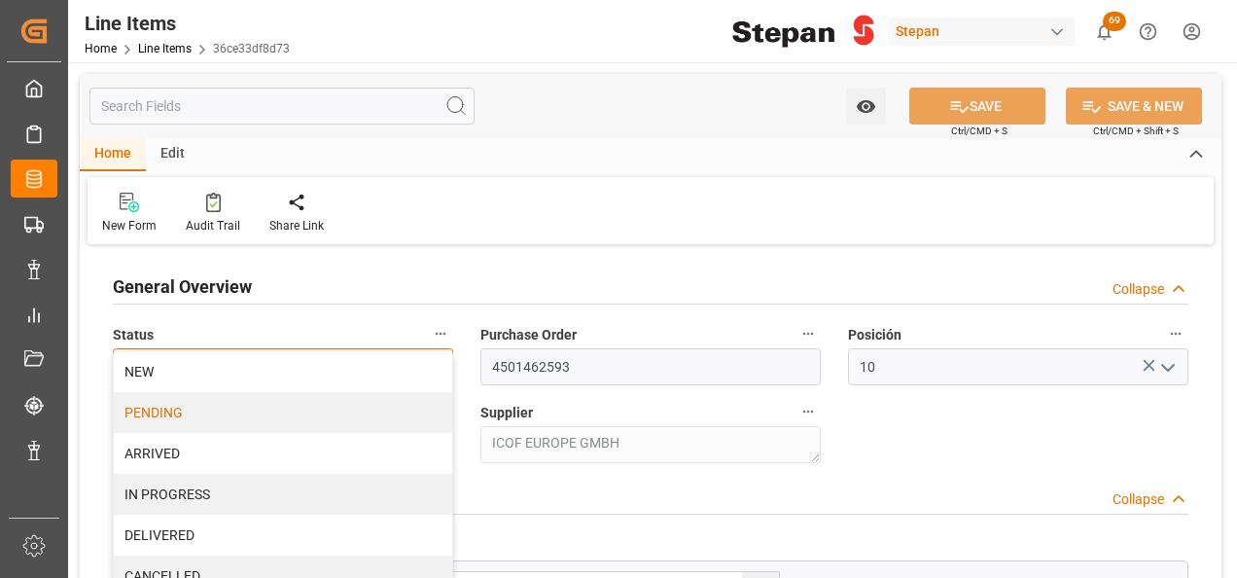
drag, startPoint x: 159, startPoint y: 488, endPoint x: 321, endPoint y: 438, distance: 170.1
click at [158, 488] on div "IN PROGRESS" at bounding box center [283, 494] width 338 height 41
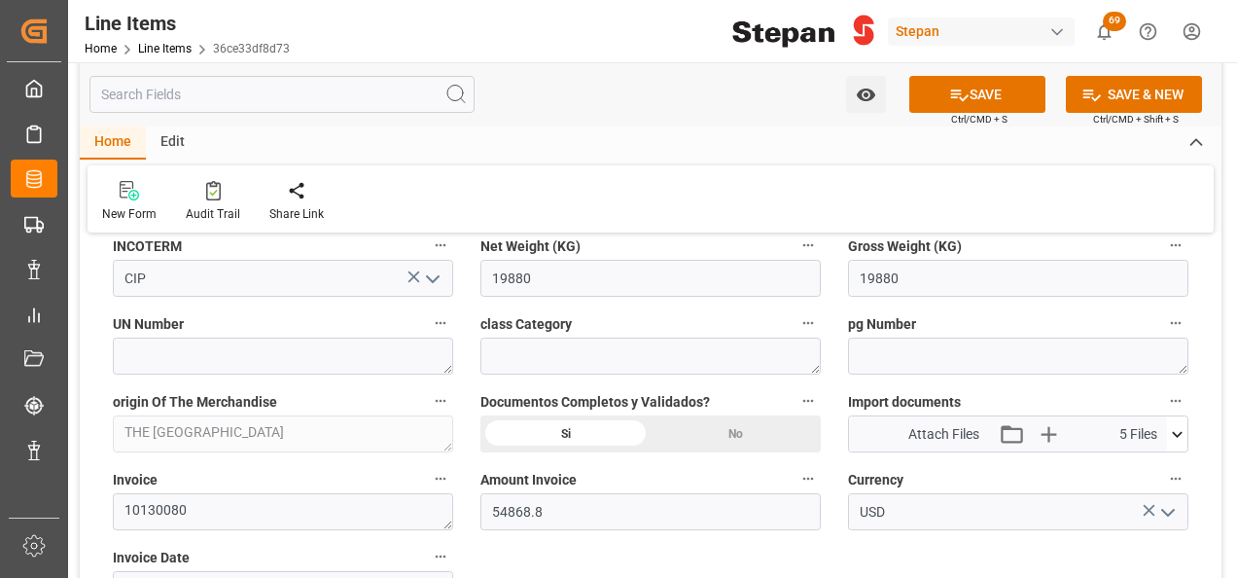
scroll to position [1070, 0]
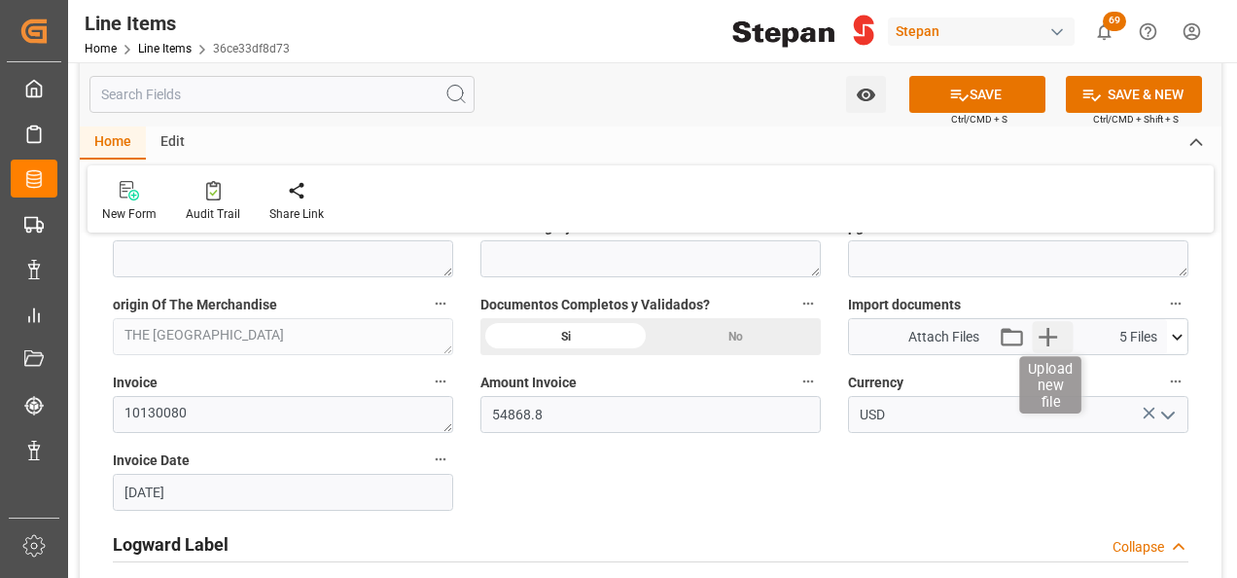
click at [1048, 334] on icon "button" at bounding box center [1048, 337] width 18 height 18
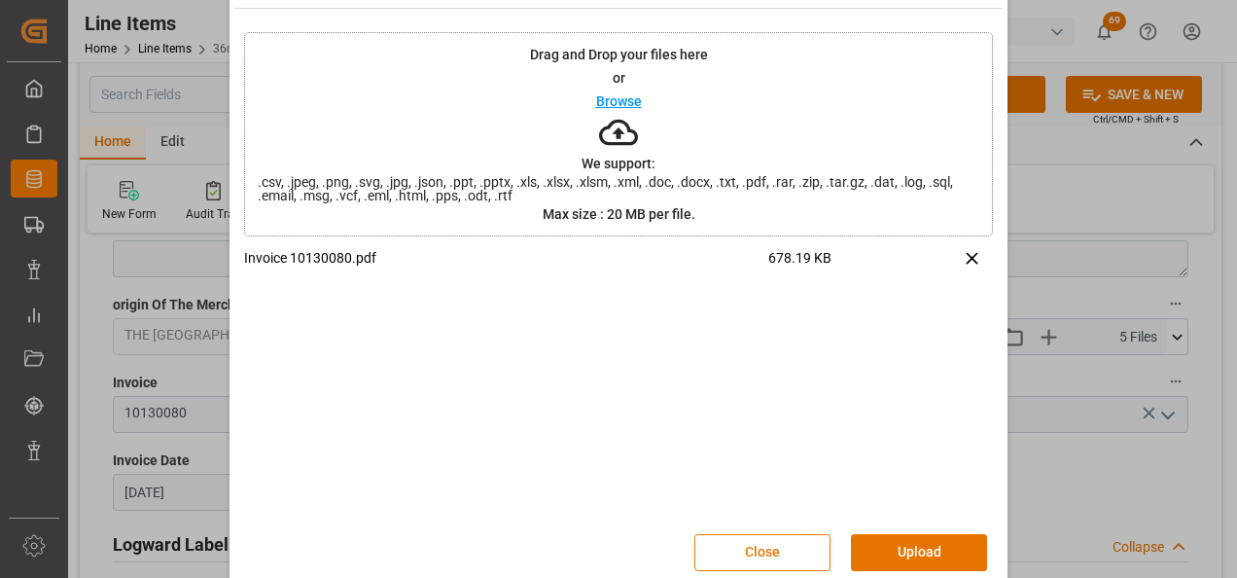
scroll to position [77, 0]
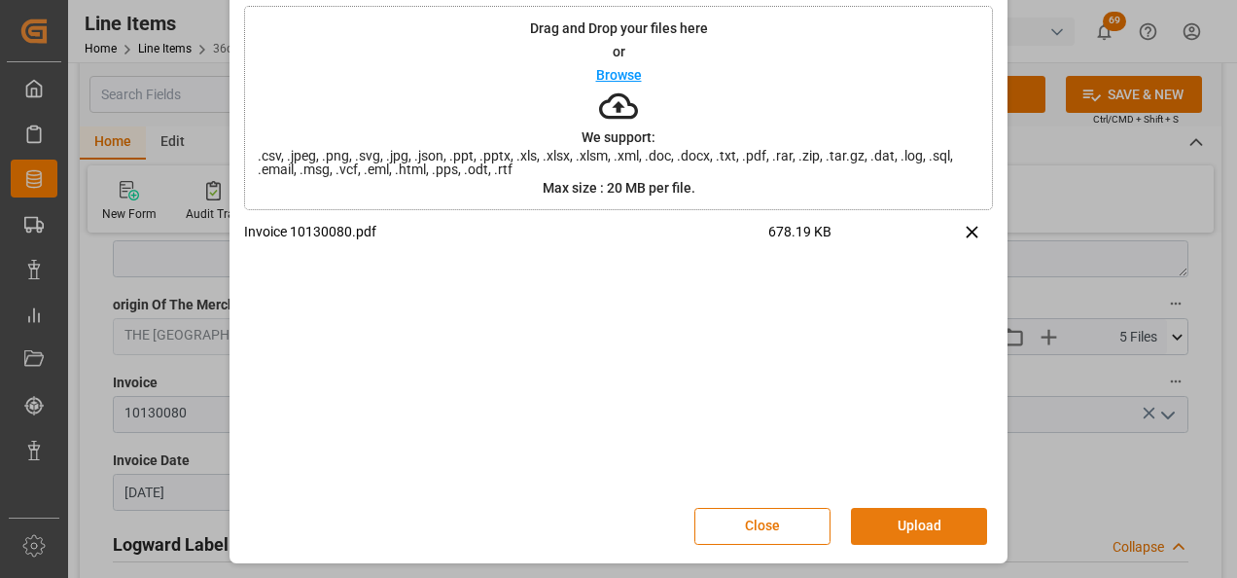
click at [910, 515] on button "Upload" at bounding box center [919, 526] width 136 height 37
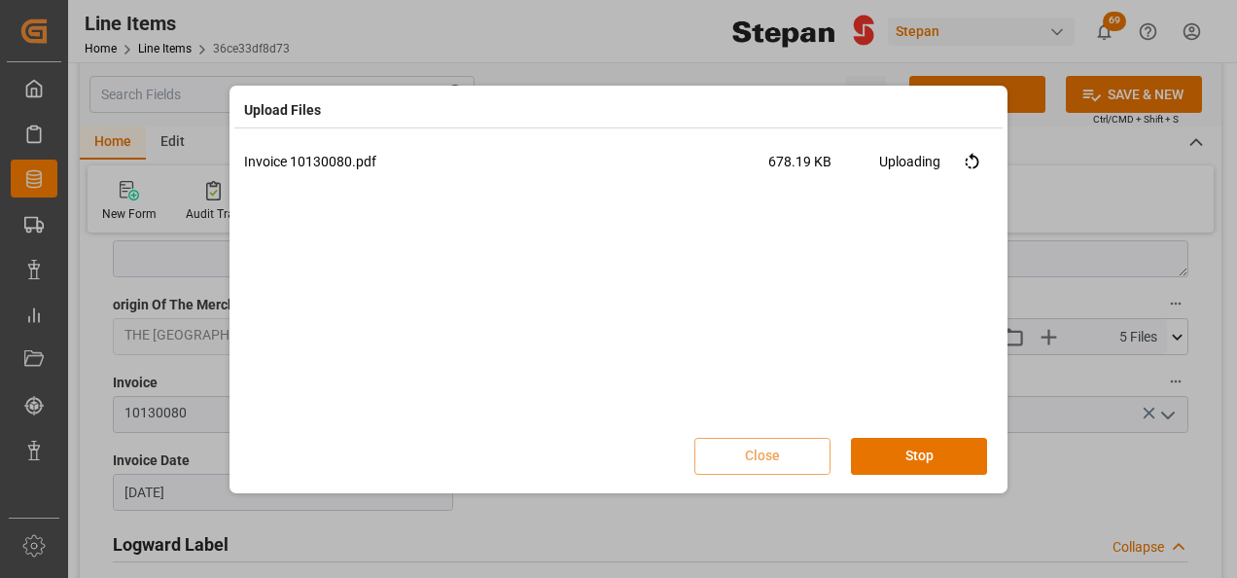
scroll to position [0, 0]
click at [926, 453] on button "Done" at bounding box center [919, 456] width 136 height 37
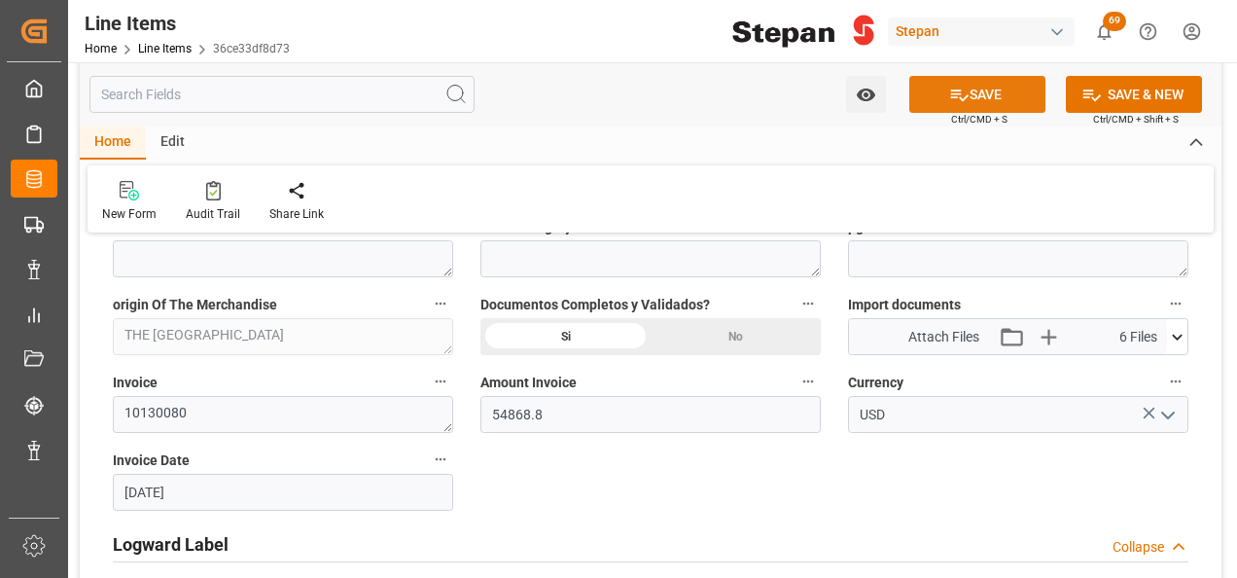
click at [963, 86] on icon at bounding box center [959, 95] width 20 height 20
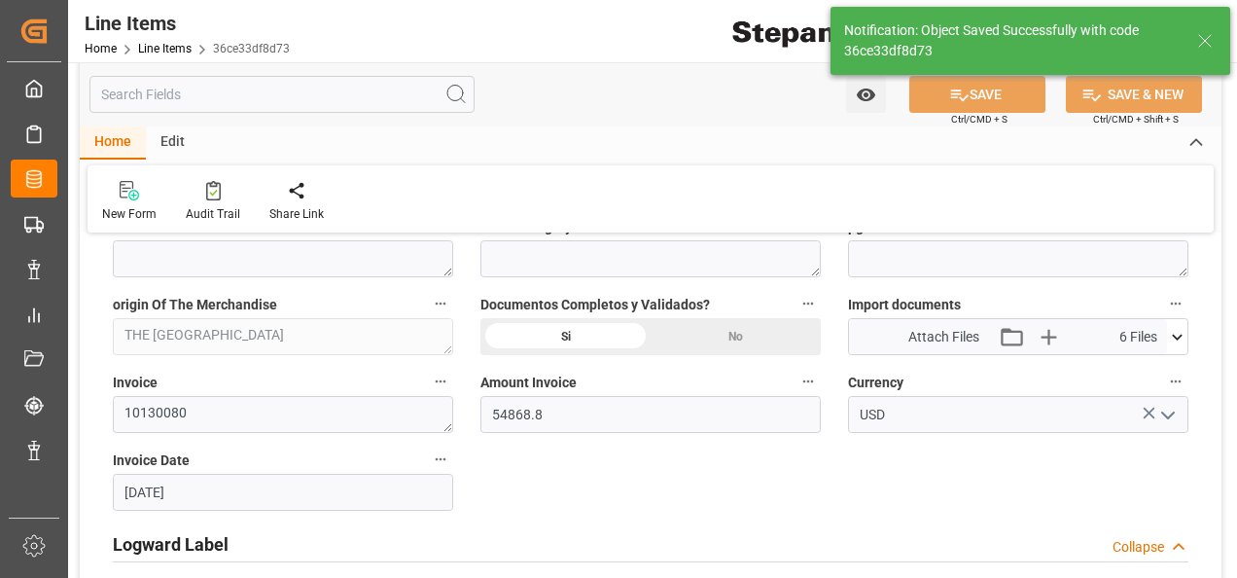
type input "15-09-2025 13:08"
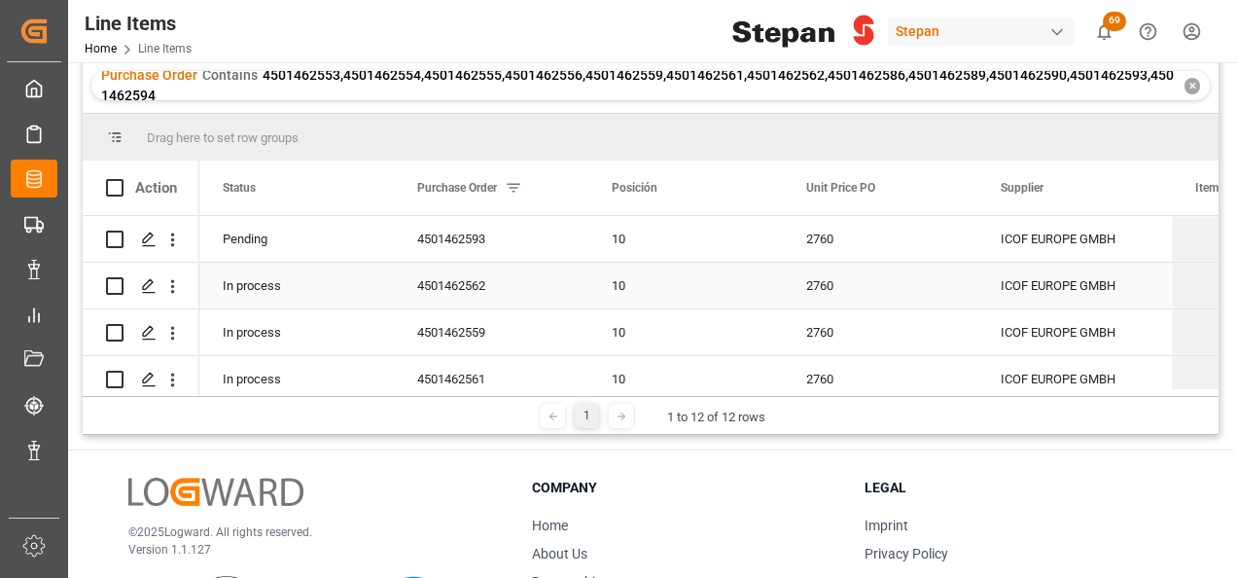
scroll to position [97, 0]
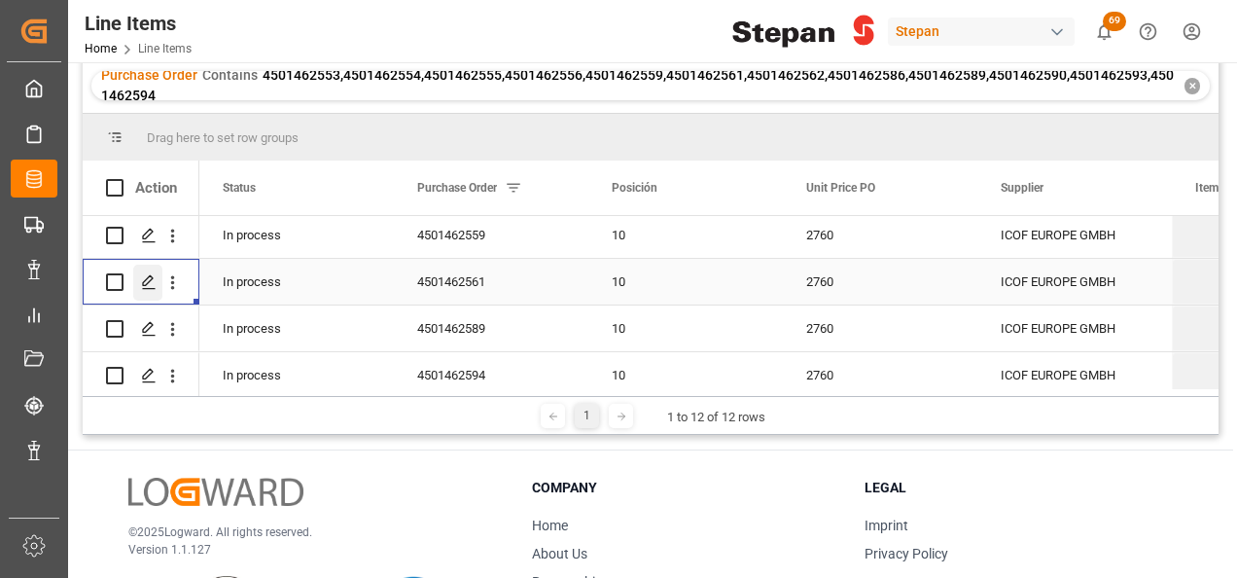
click at [144, 274] on icon "Press SPACE to select this row." at bounding box center [149, 282] width 16 height 16
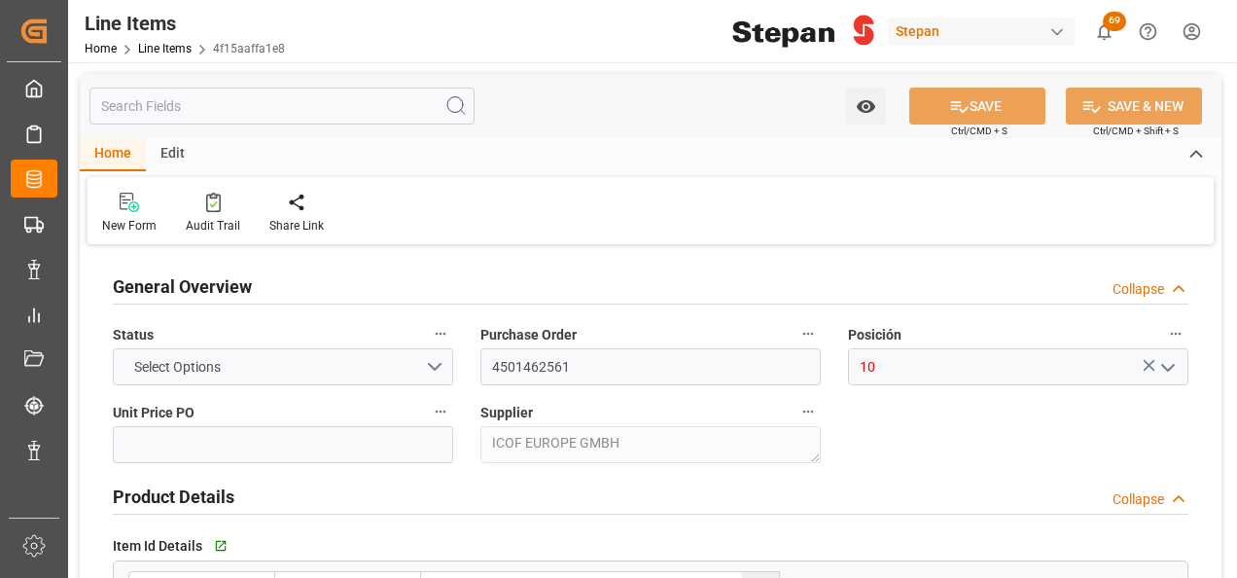
type input "2760"
type input "12352104"
type input "20000"
type input "19980"
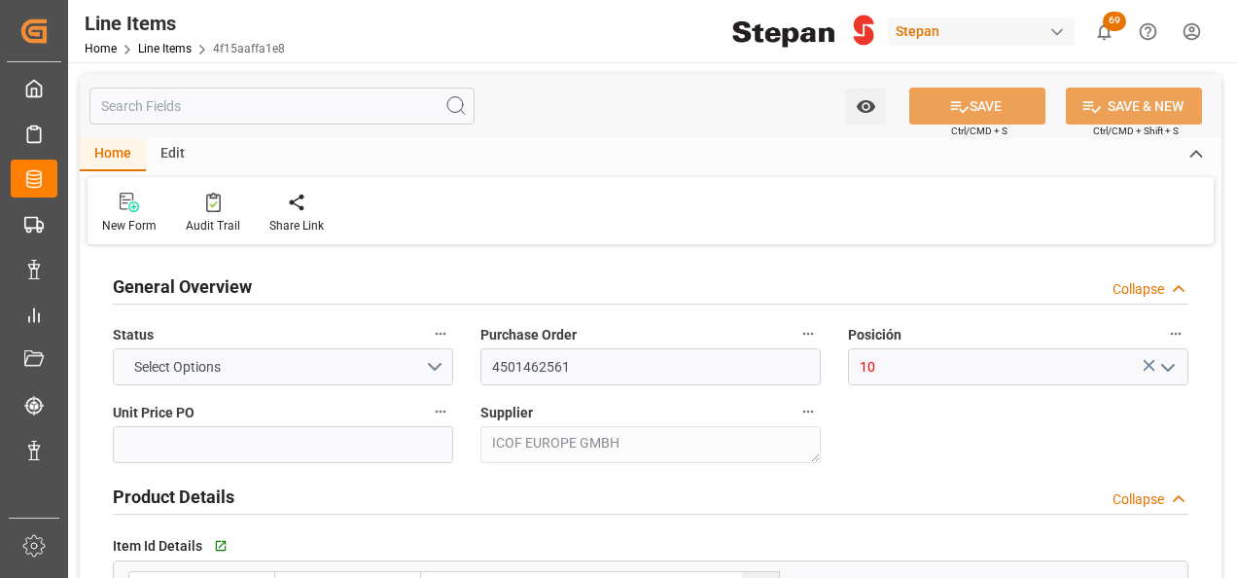
type input "55144.8"
type input "26-08-2025"
type input "15-09-2025 13:05"
type input "19-05-2025 19:40"
type input "07-07-2025"
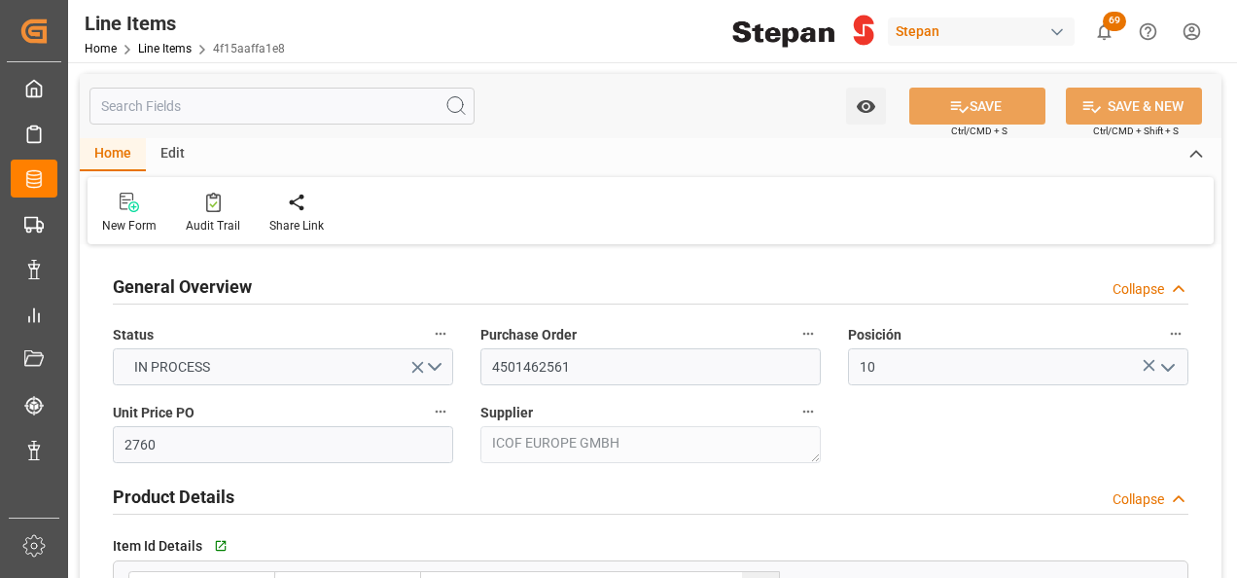
type input "01-09-2025"
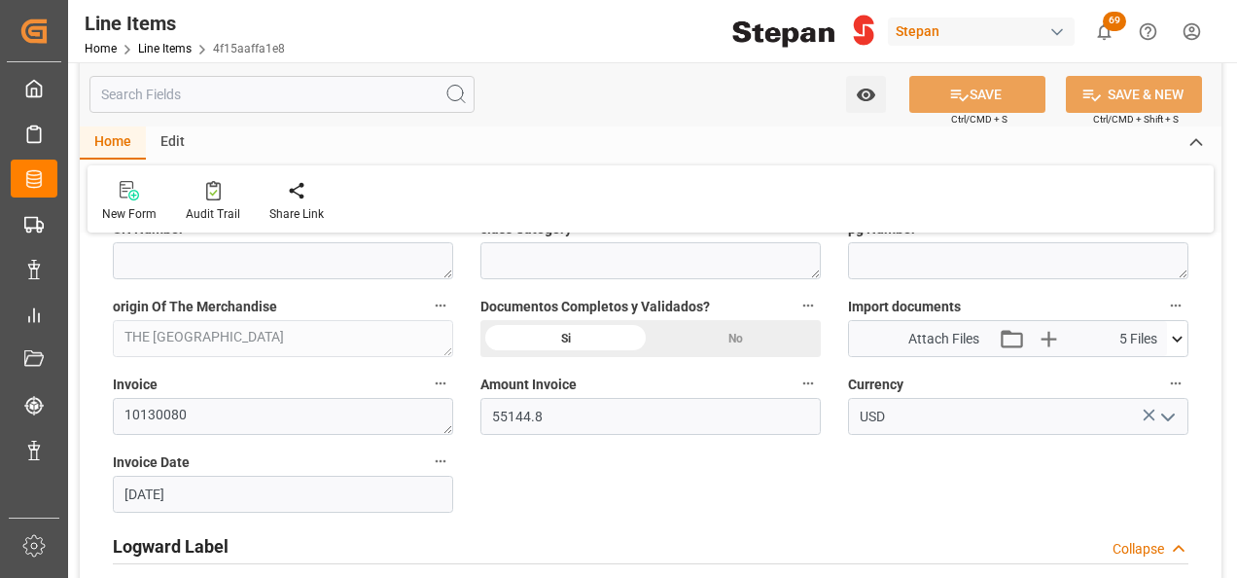
scroll to position [1070, 0]
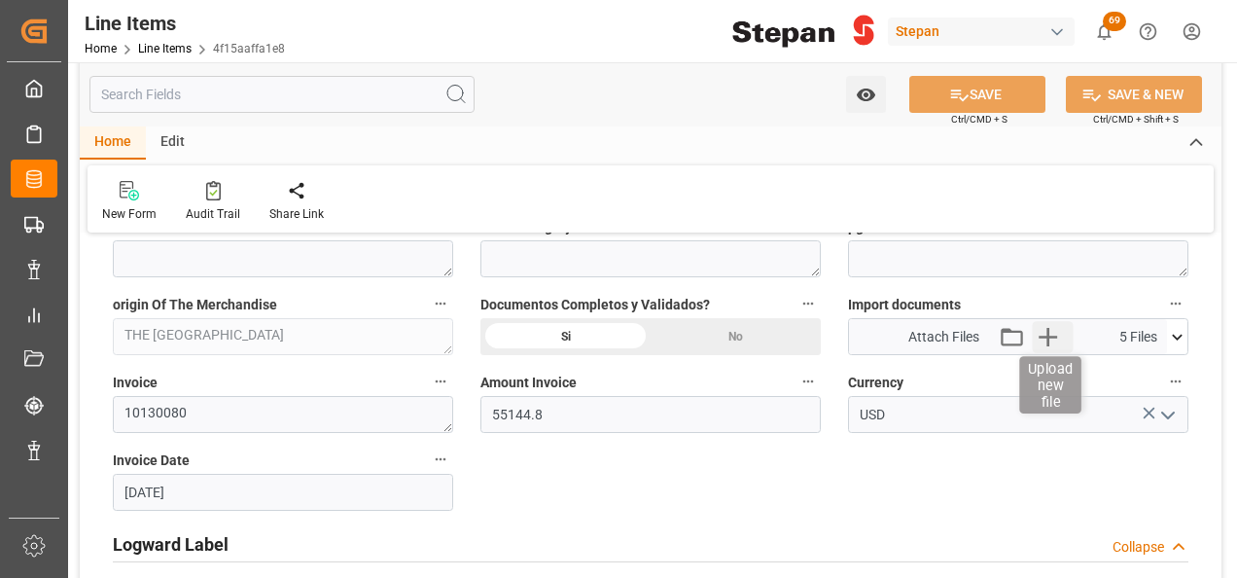
click at [1052, 339] on icon "button" at bounding box center [1048, 336] width 31 height 31
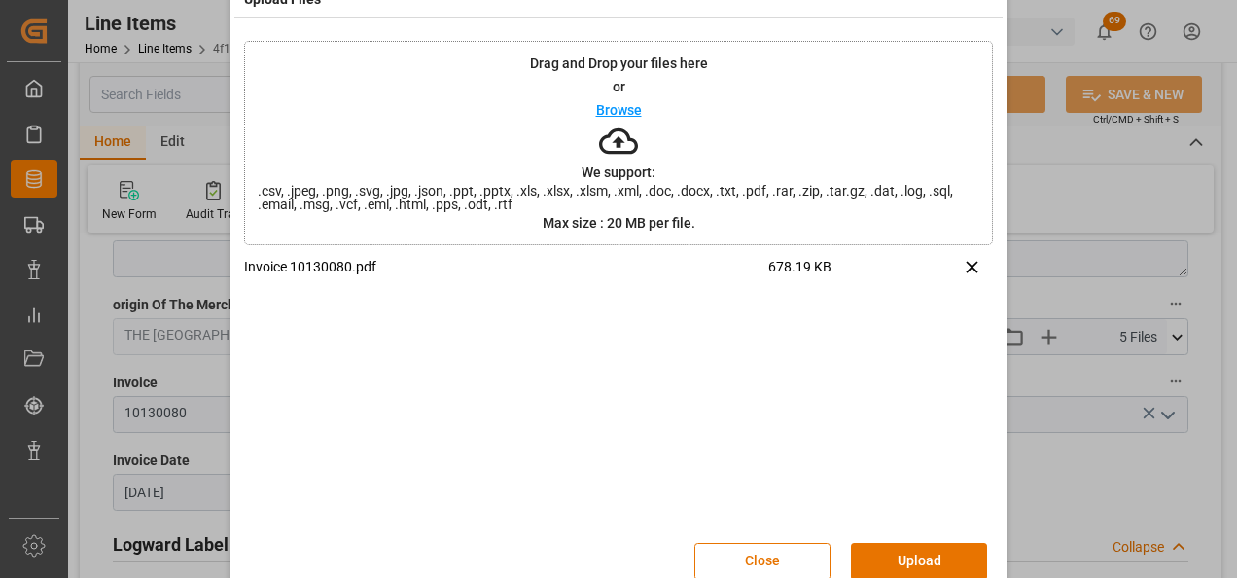
scroll to position [77, 0]
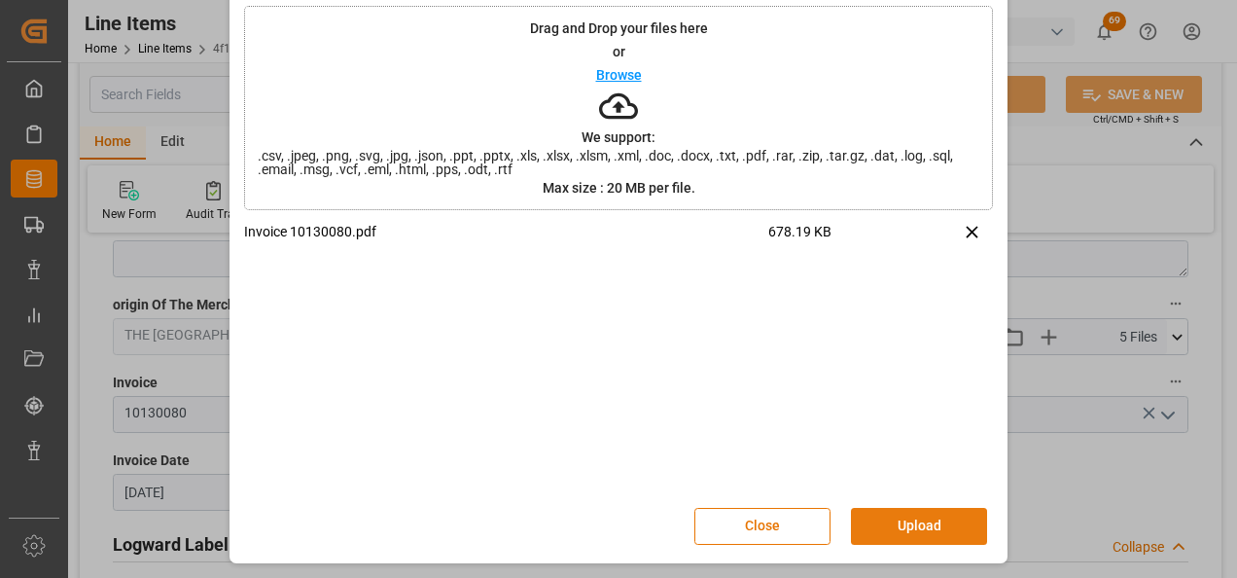
click at [913, 521] on button "Upload" at bounding box center [919, 526] width 136 height 37
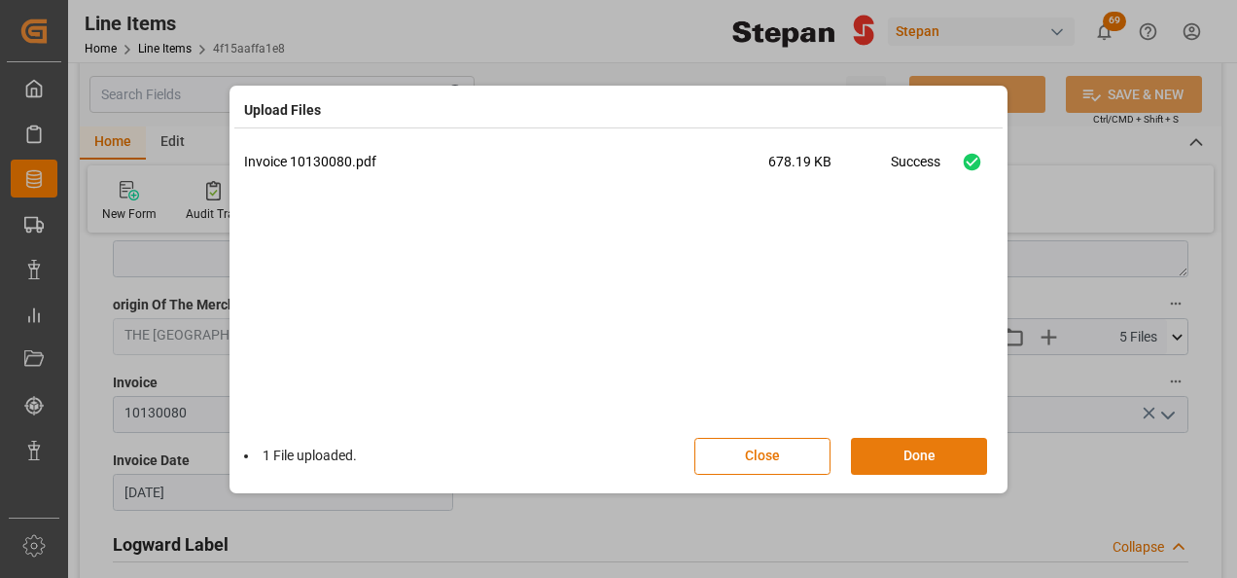
click at [943, 459] on button "Done" at bounding box center [919, 456] width 136 height 37
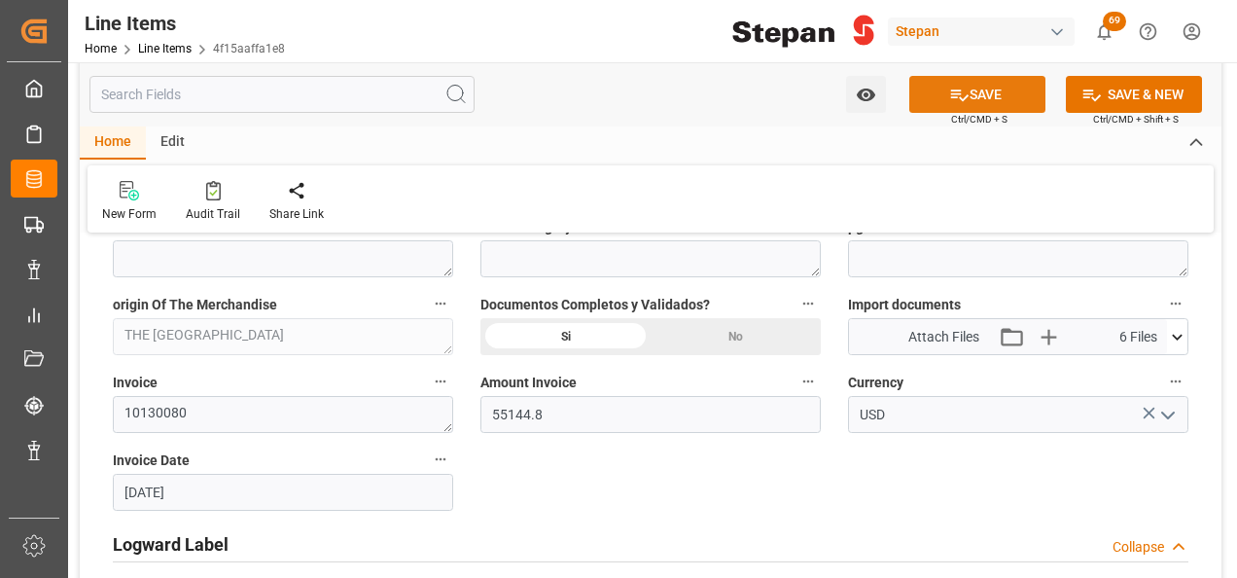
click at [966, 93] on button "SAVE" at bounding box center [977, 94] width 136 height 37
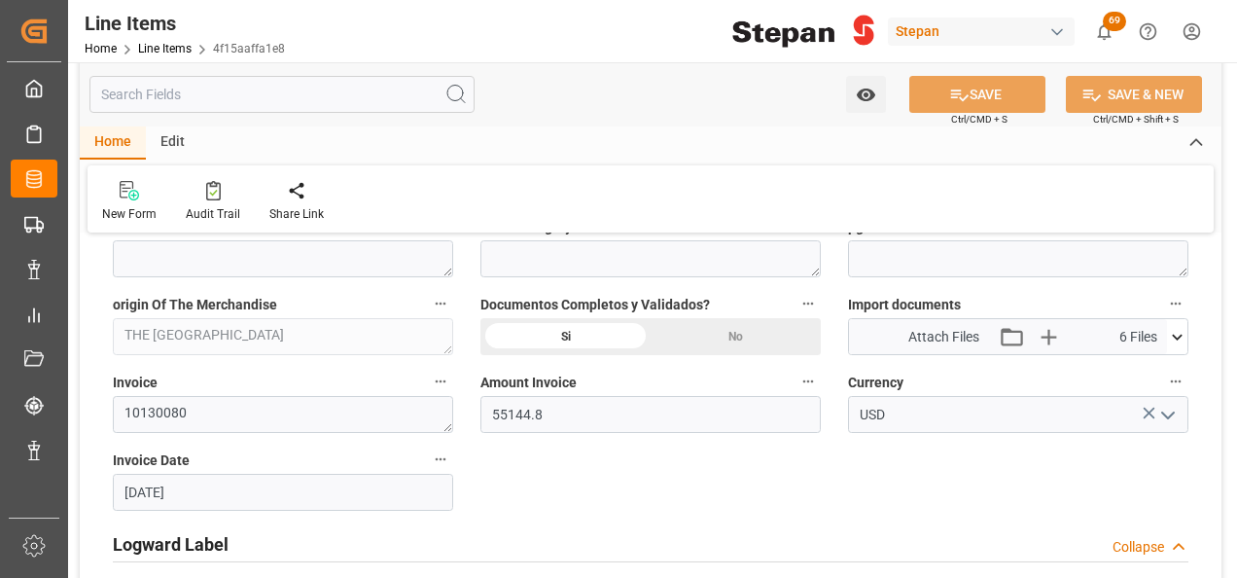
type input "15-09-2025 13:09"
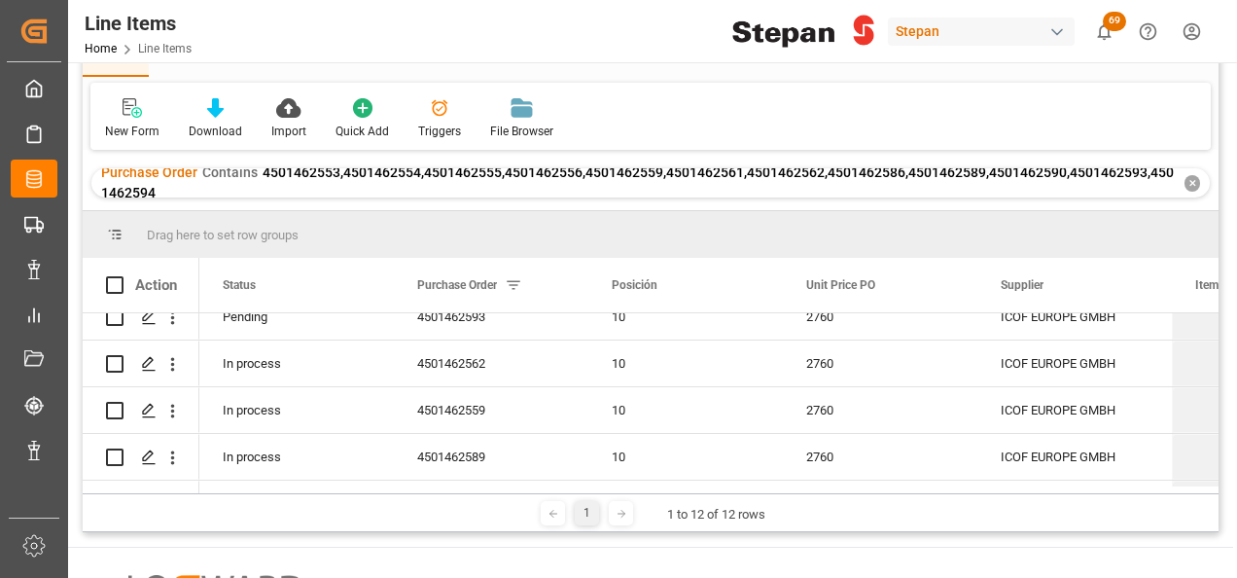
scroll to position [97, 0]
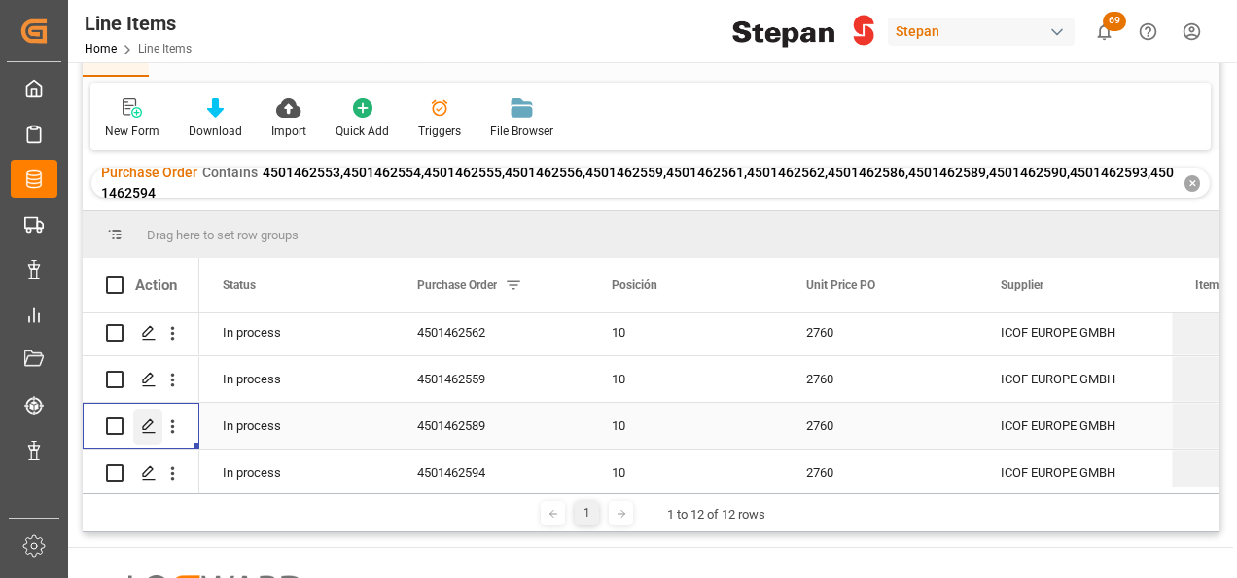
click at [148, 428] on icon "Press SPACE to select this row." at bounding box center [149, 426] width 16 height 16
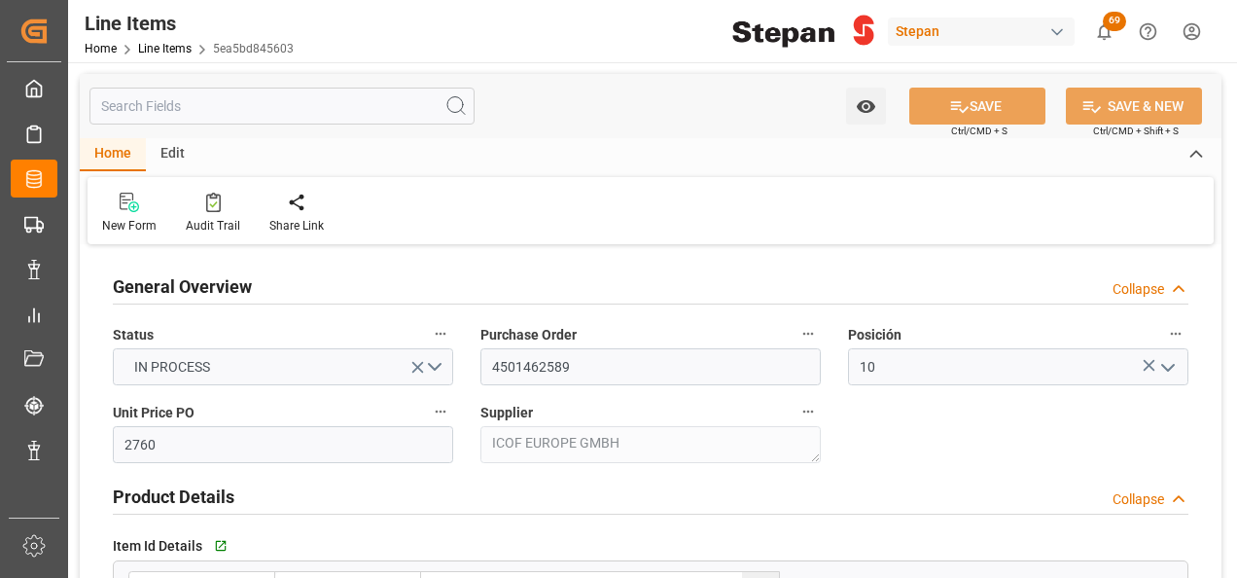
type input "26-08-2025"
type input "15-09-2025 13:05"
type input "19-05-2025 19:40"
type input "23-07-2025"
type input "22-09-2025"
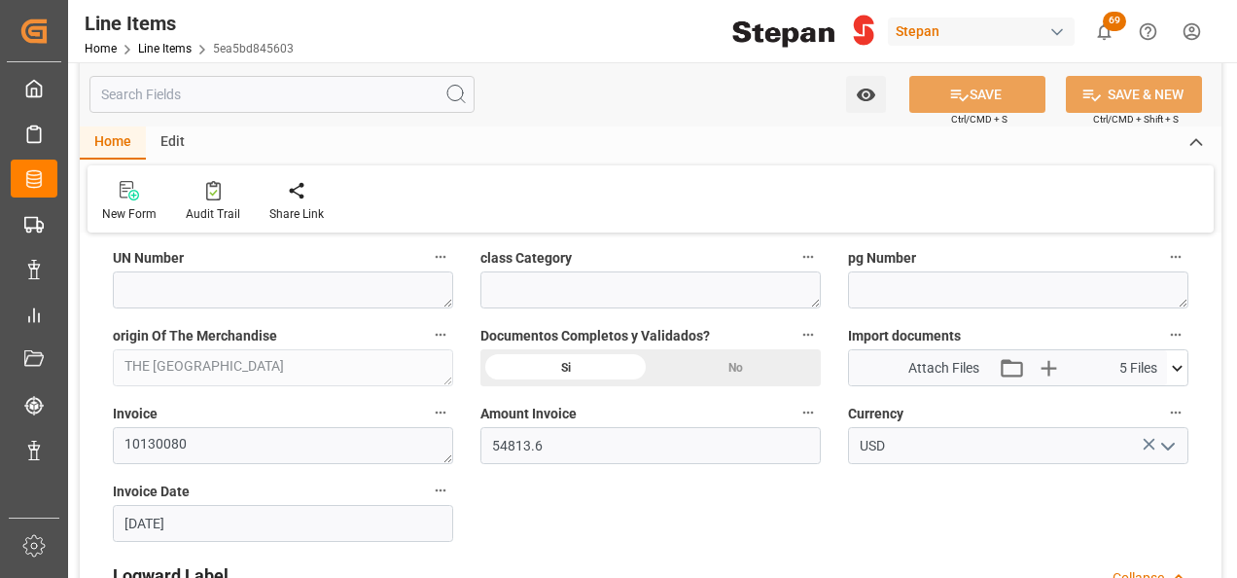
scroll to position [1070, 0]
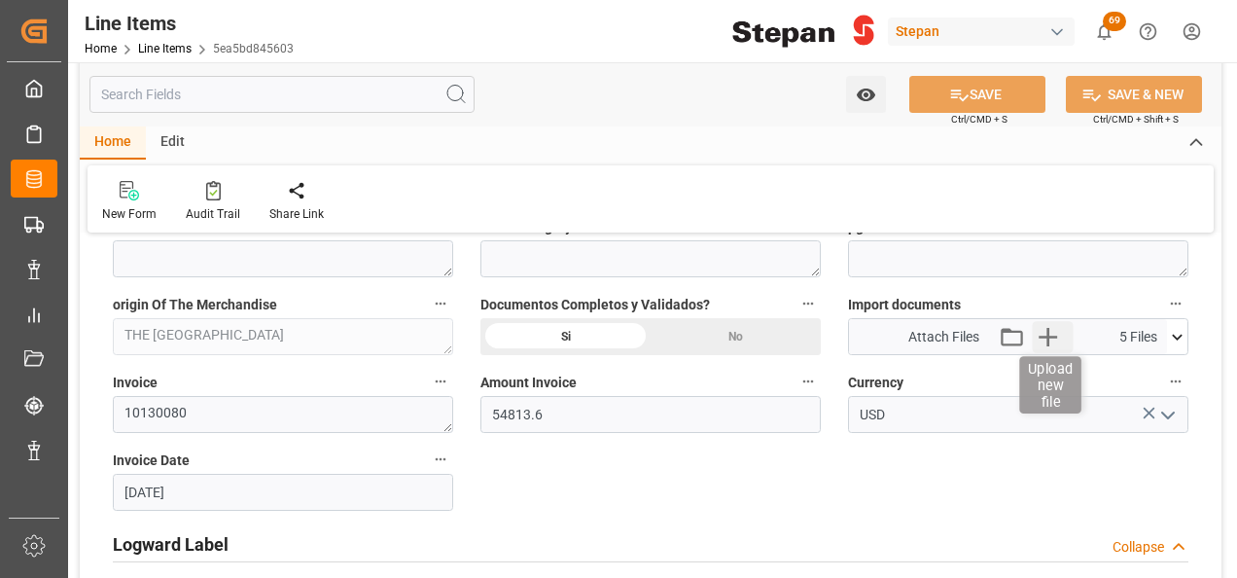
click at [1056, 323] on icon "button" at bounding box center [1048, 336] width 31 height 31
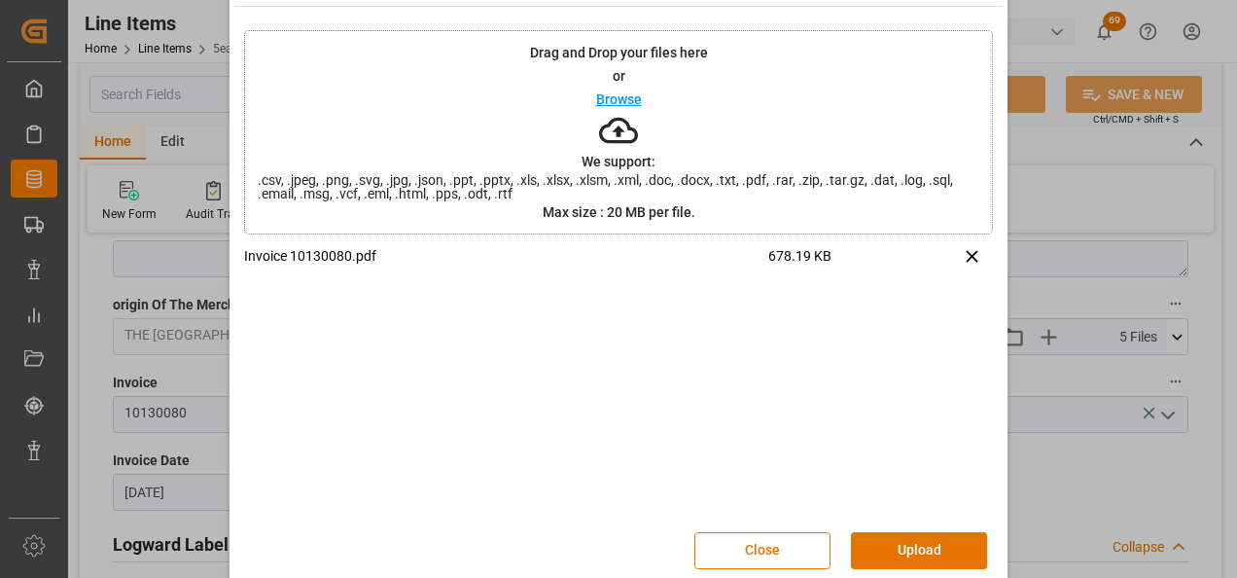
scroll to position [77, 0]
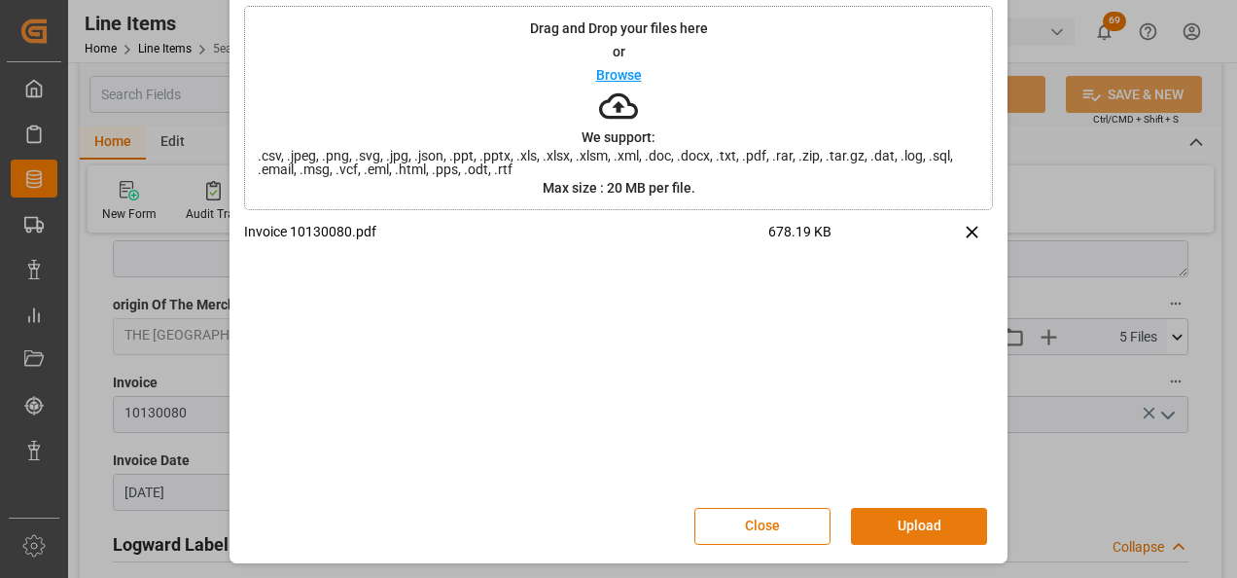
click at [919, 515] on button "Upload" at bounding box center [919, 526] width 136 height 37
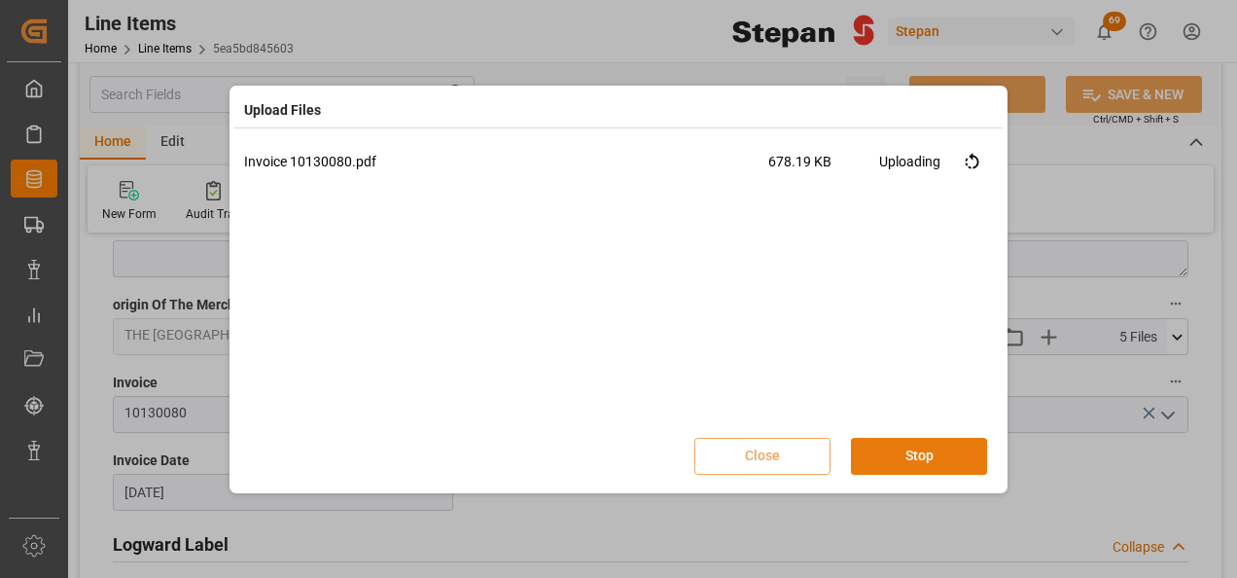
scroll to position [0, 0]
click at [922, 459] on button "Done" at bounding box center [919, 456] width 136 height 37
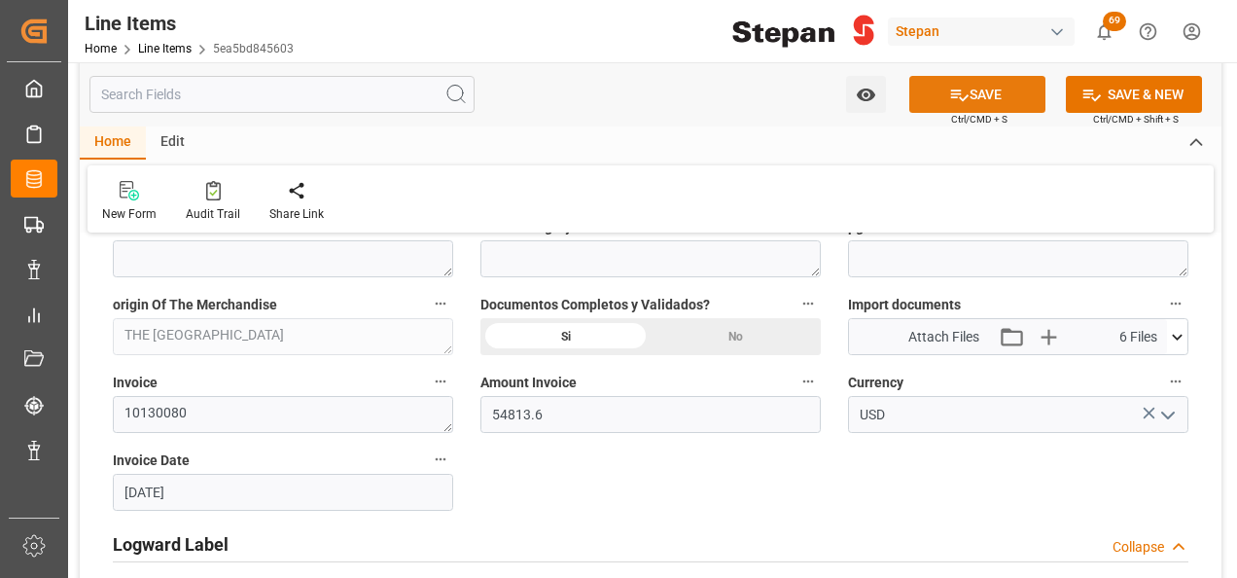
click at [969, 94] on button "SAVE" at bounding box center [977, 94] width 136 height 37
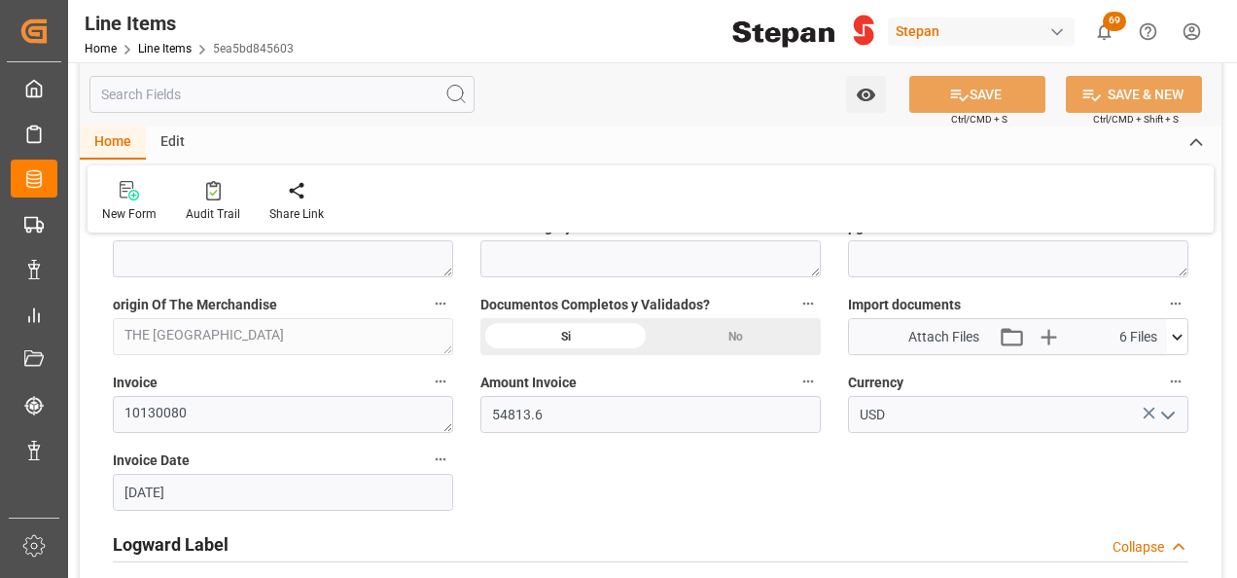
type input "15-09-2025 13:10"
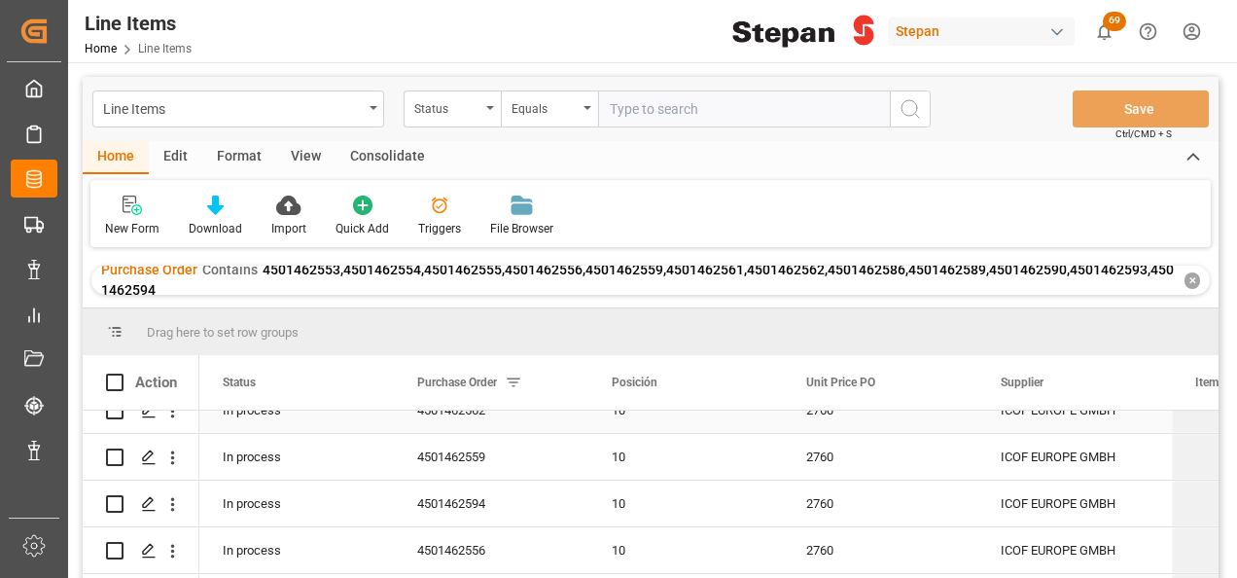
scroll to position [195, 0]
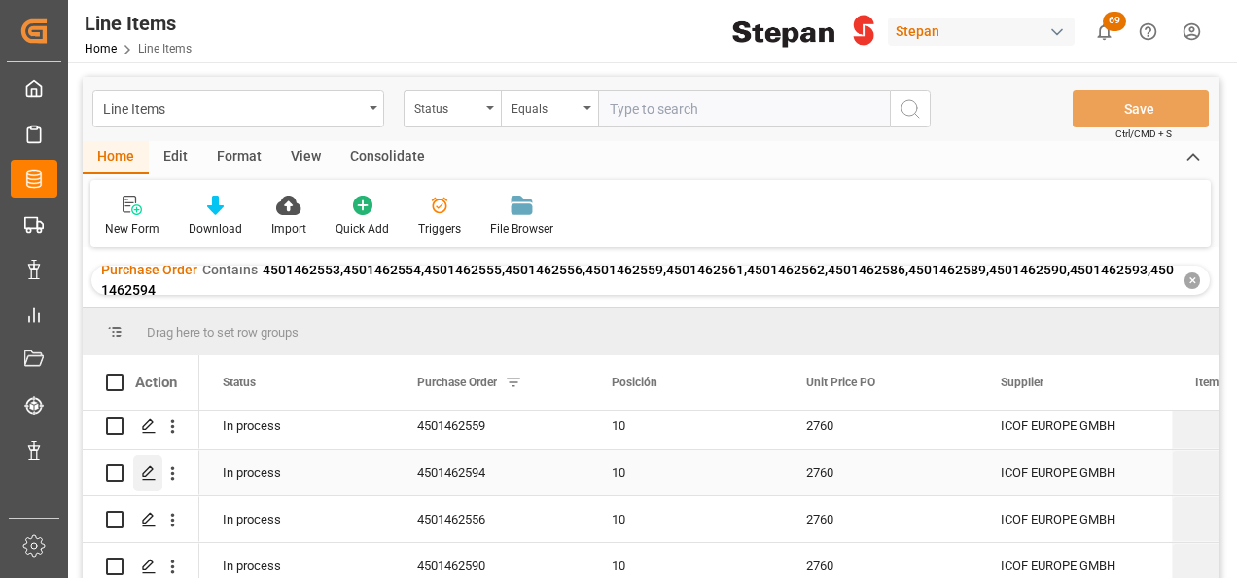
click at [146, 478] on icon "Press SPACE to select this row." at bounding box center [149, 473] width 16 height 16
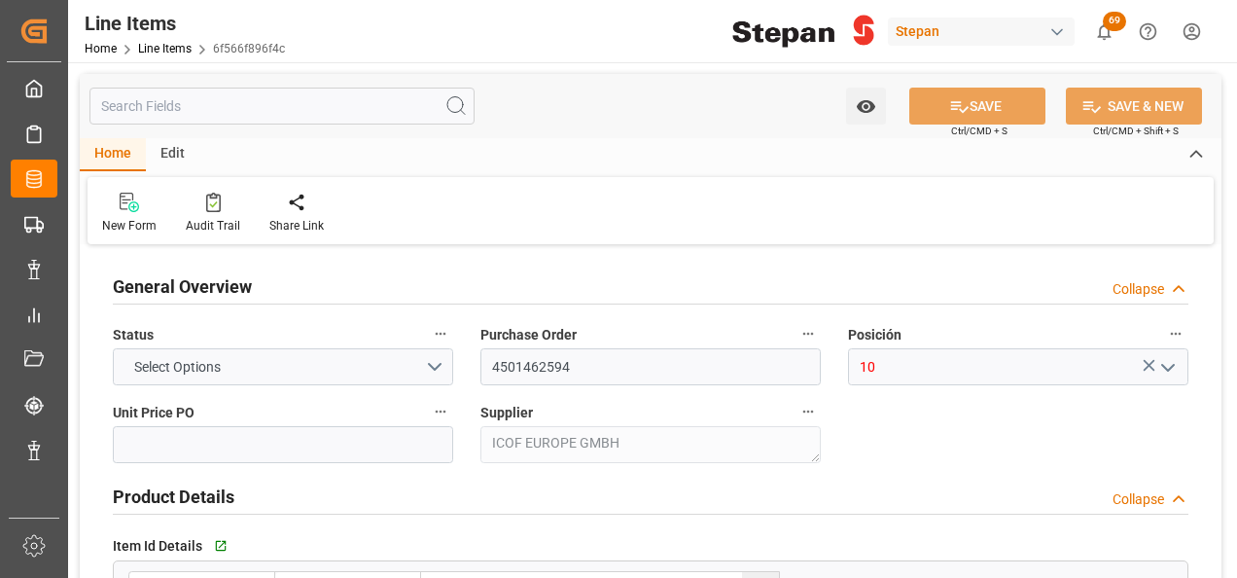
type input "2760"
type input "12352104"
type input "20000"
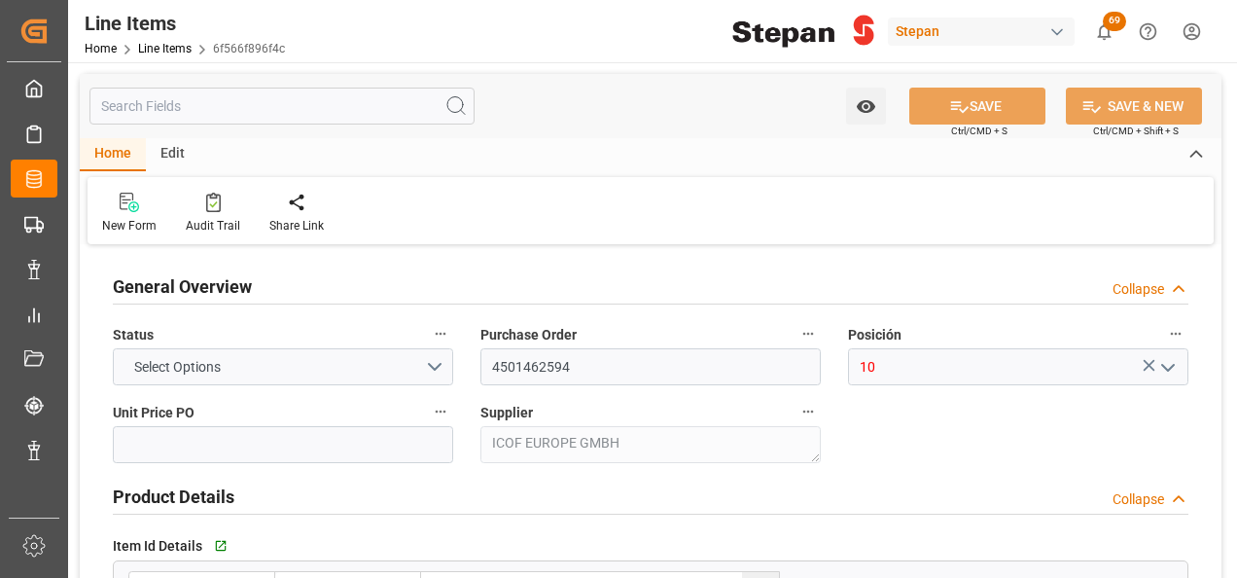
type input "55200"
type input "26-08-2025"
type input "15-09-2025 13:05"
type input "19-05-2025 19:40"
type input "26-07-2025"
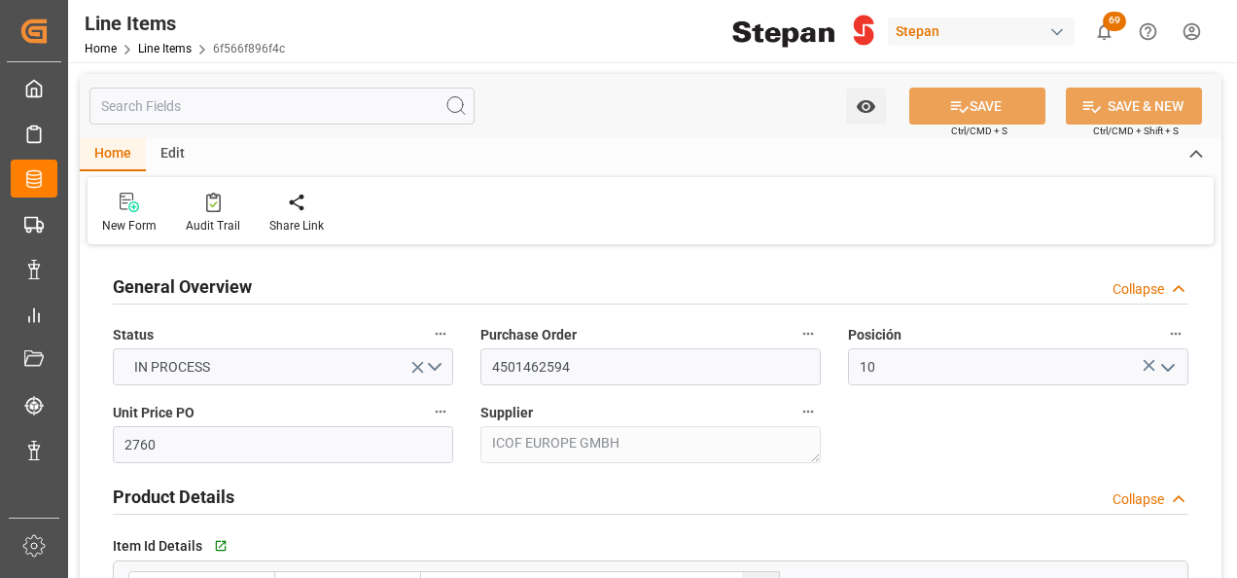
type input "22-09-2025"
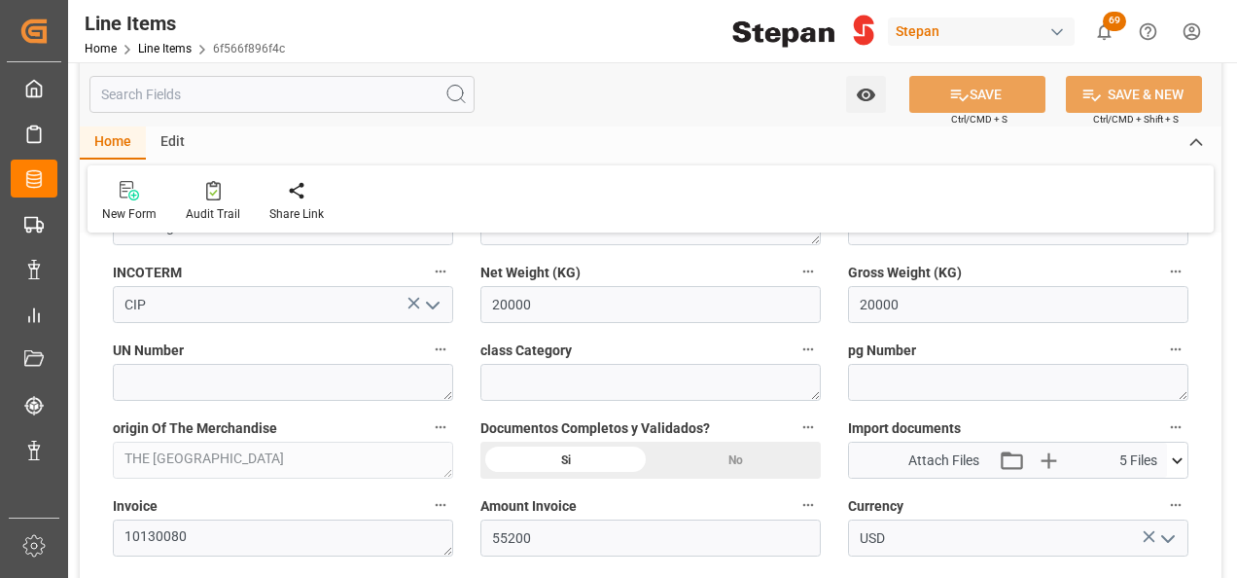
scroll to position [973, 0]
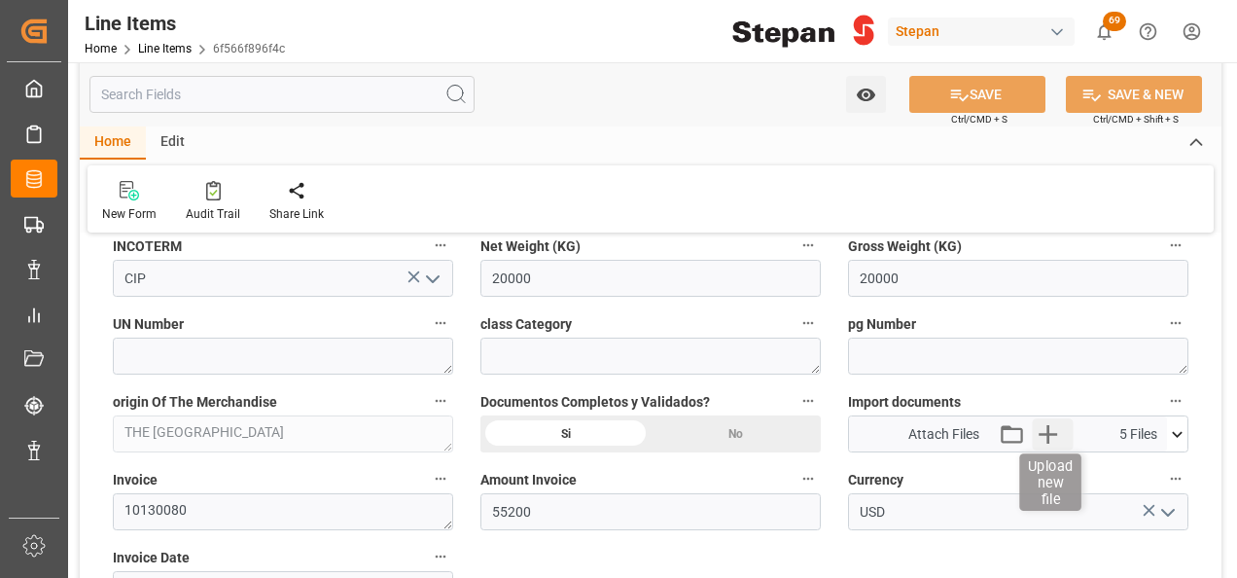
click at [1048, 426] on icon "button" at bounding box center [1048, 434] width 18 height 18
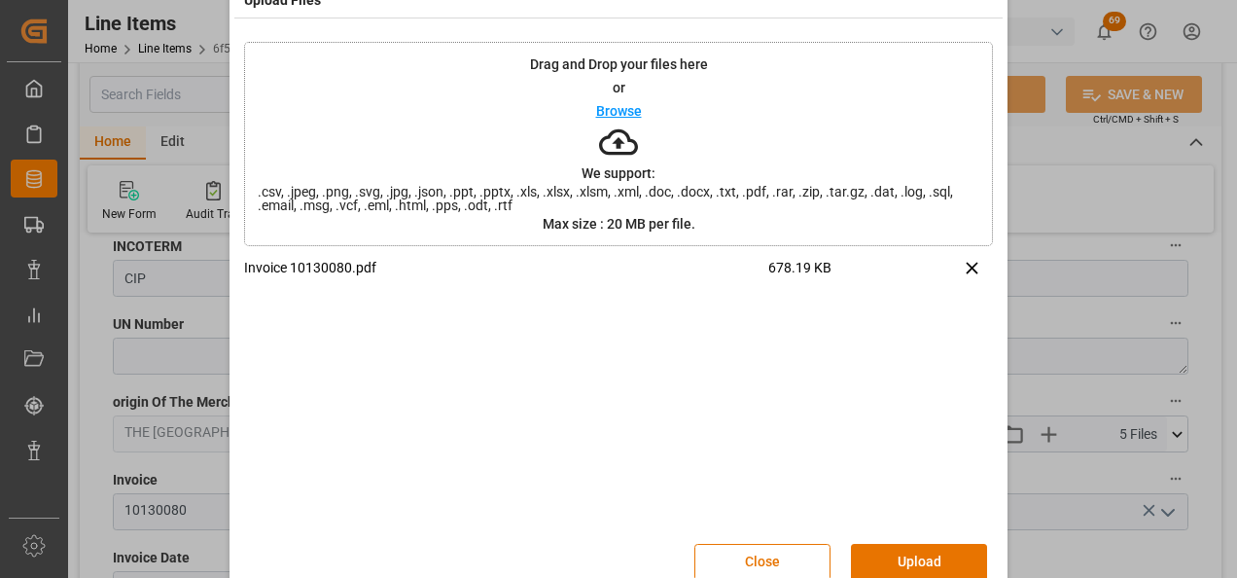
scroll to position [77, 0]
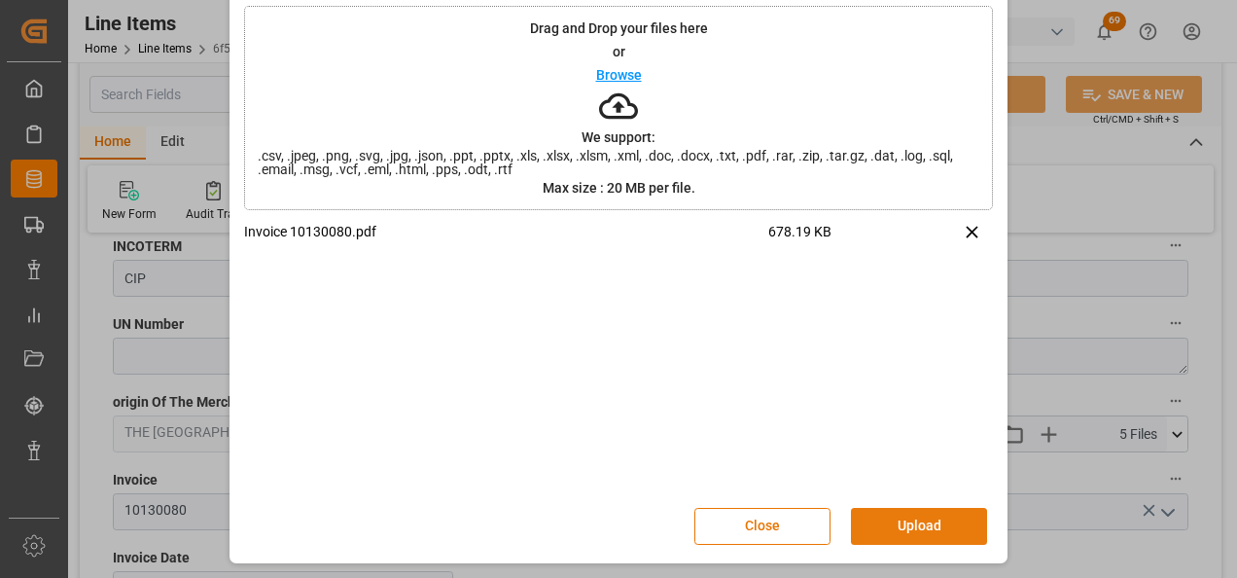
click at [918, 533] on button "Upload" at bounding box center [919, 526] width 136 height 37
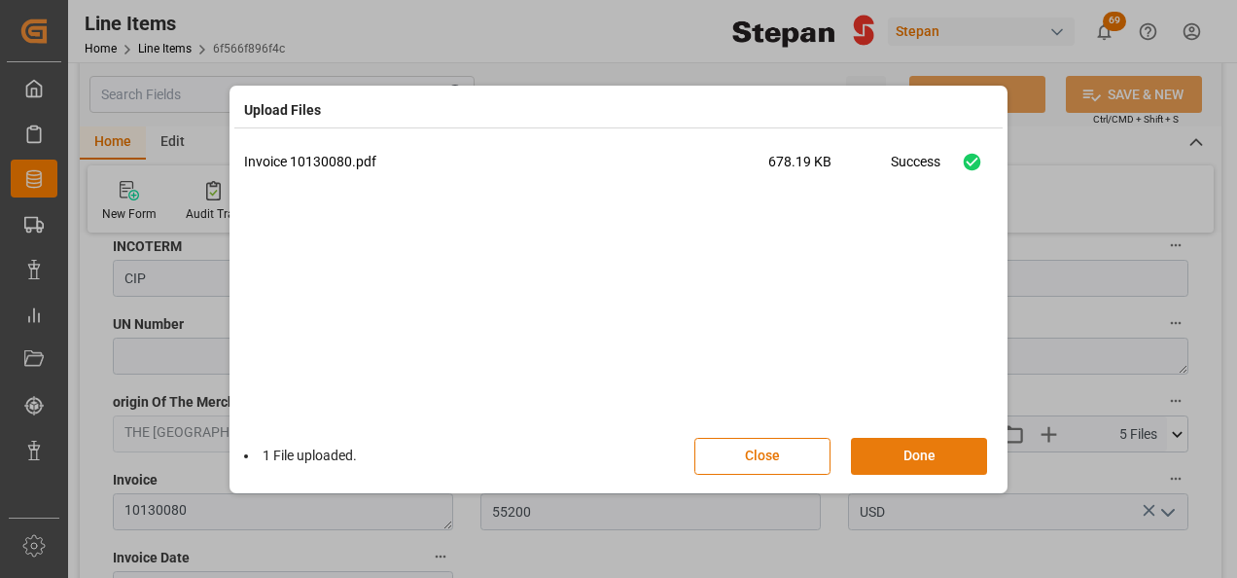
click at [923, 455] on button "Done" at bounding box center [919, 456] width 136 height 37
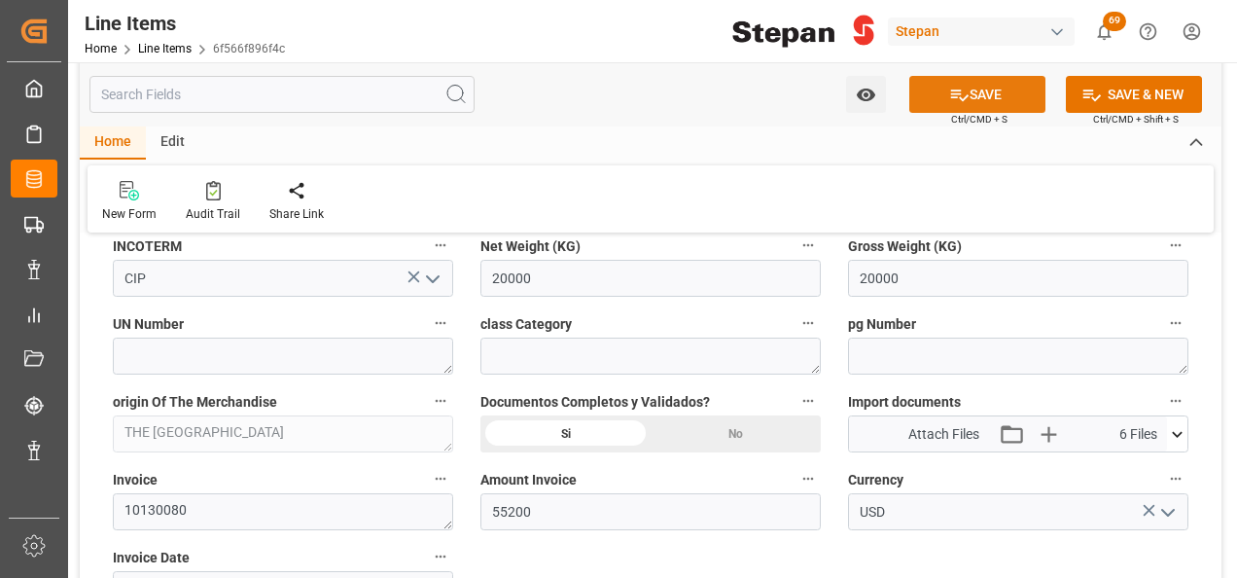
click at [971, 91] on button "SAVE" at bounding box center [977, 94] width 136 height 37
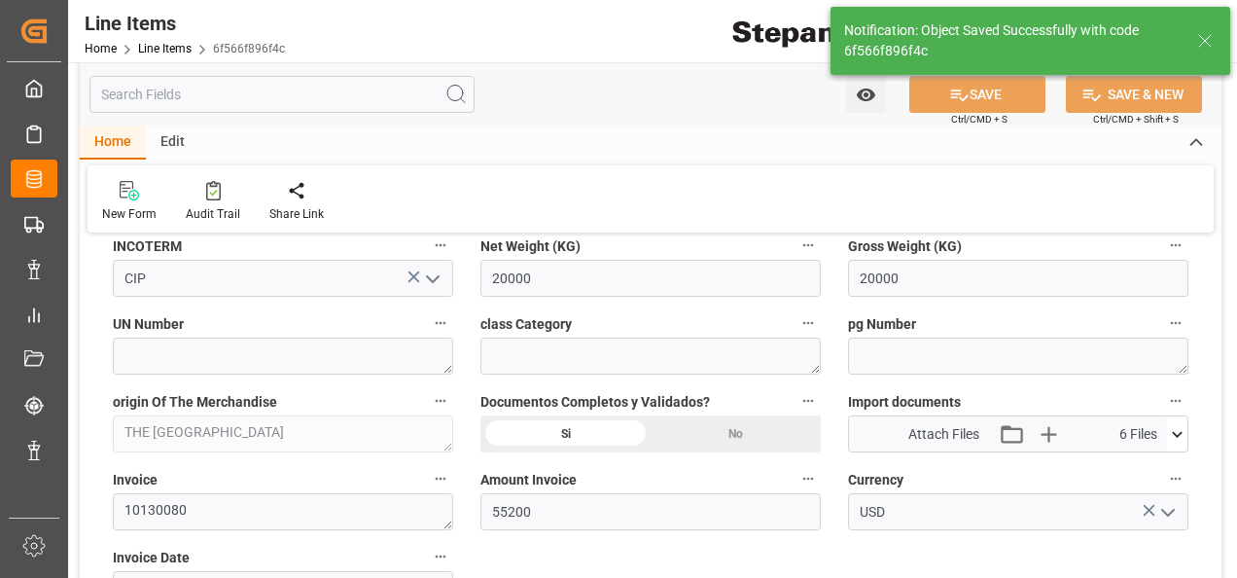
type input "15-09-2025 13:11"
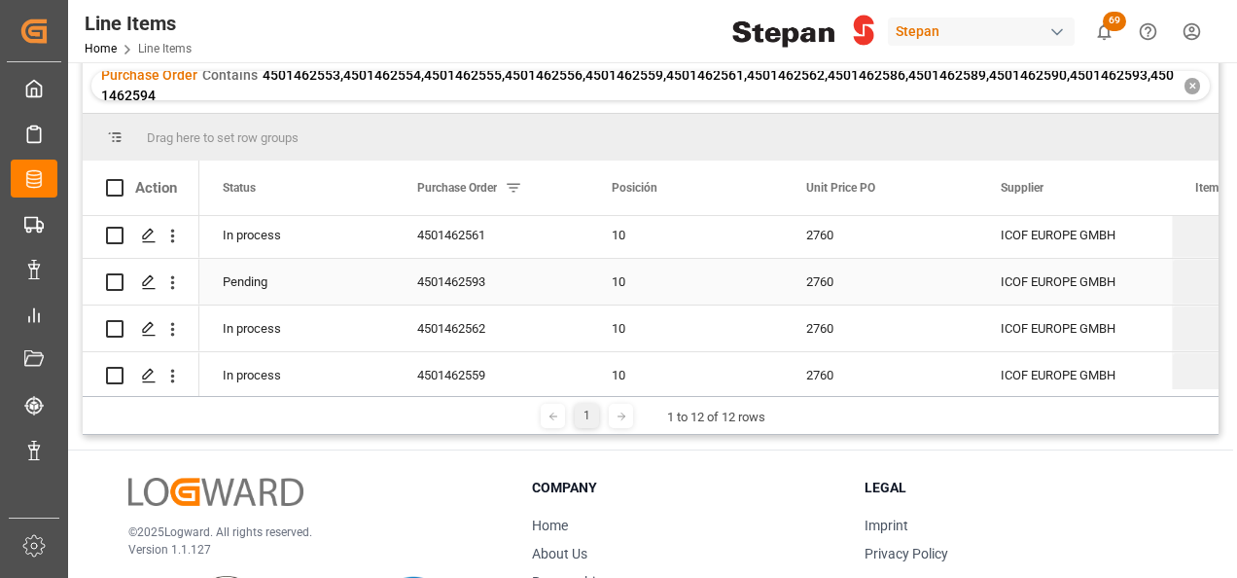
scroll to position [195, 0]
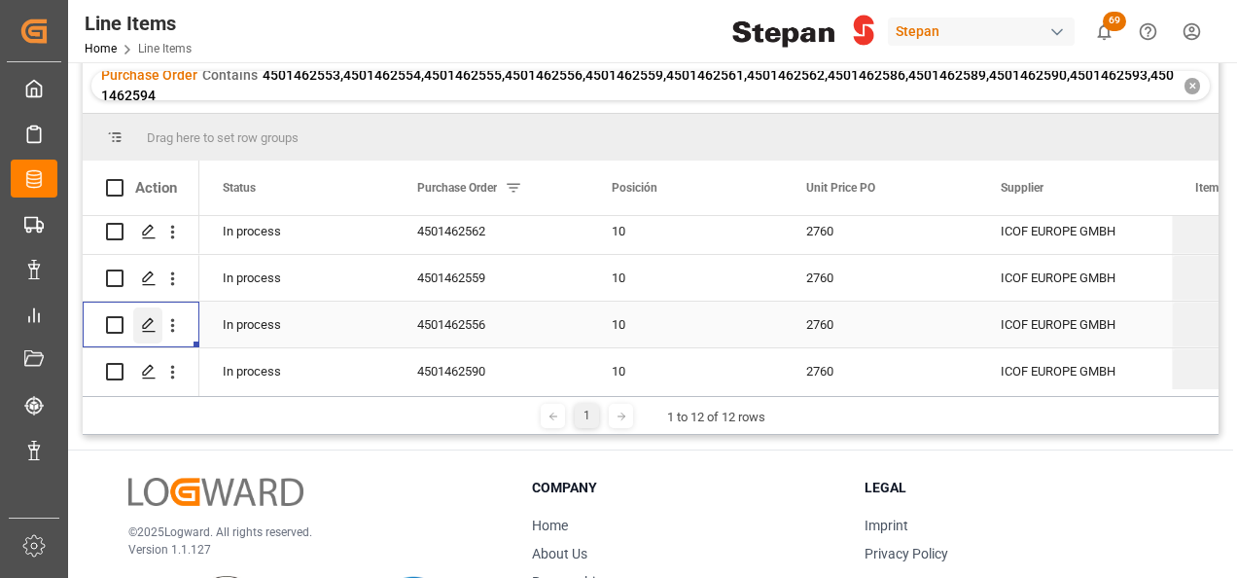
click at [148, 320] on polygon "Press SPACE to select this row." at bounding box center [148, 324] width 10 height 10
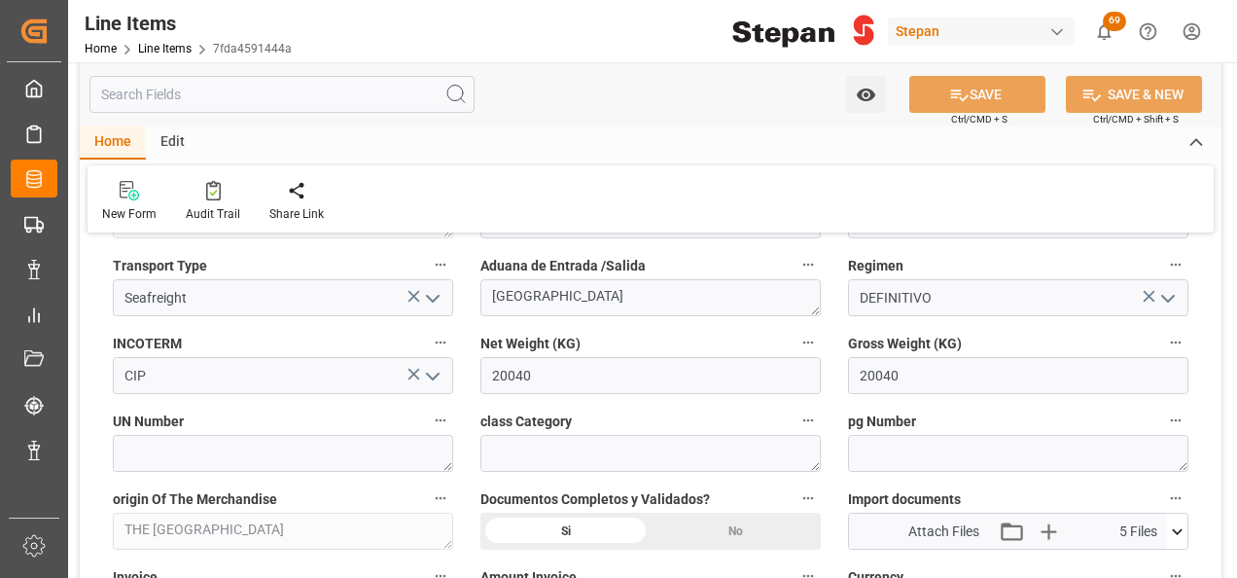
scroll to position [973, 0]
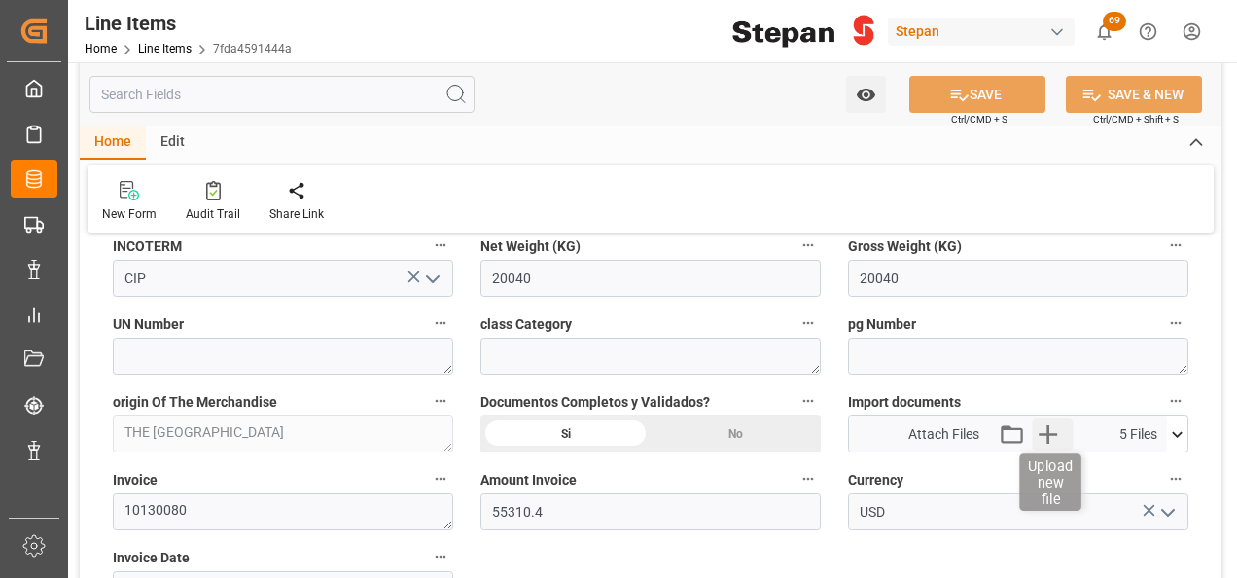
click at [1053, 430] on icon "button" at bounding box center [1048, 433] width 31 height 31
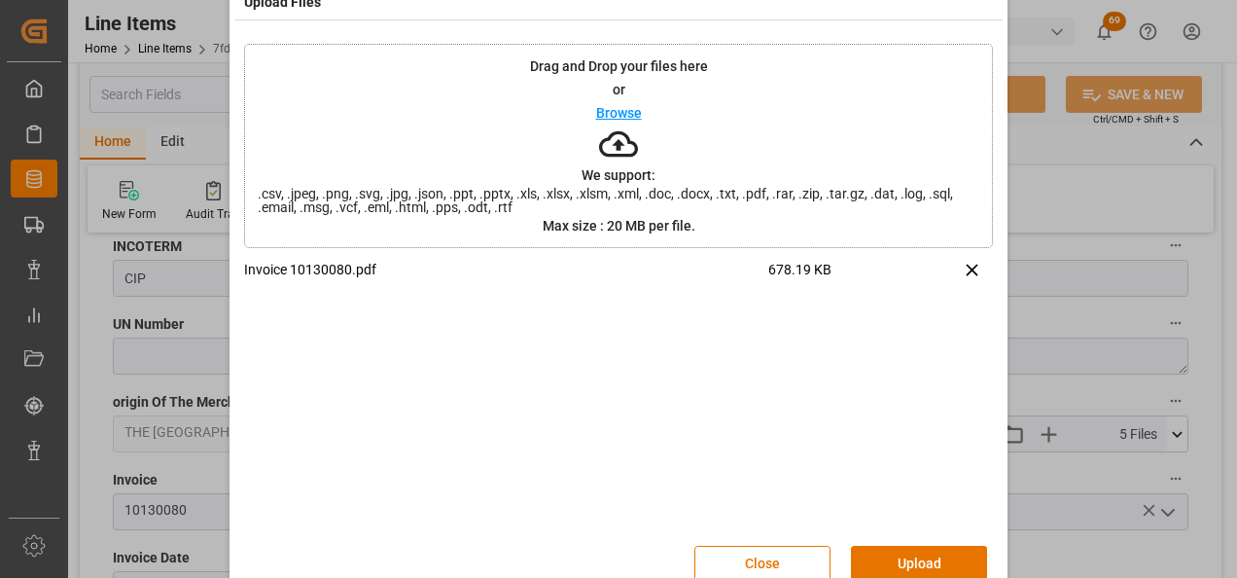
scroll to position [77, 0]
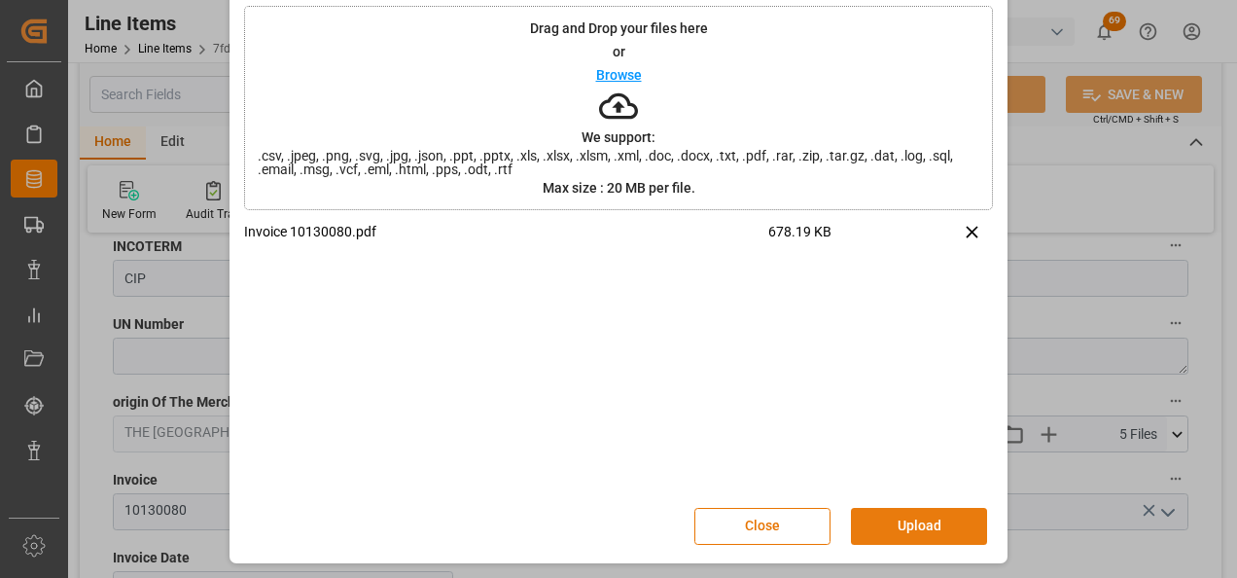
click at [914, 522] on button "Upload" at bounding box center [919, 526] width 136 height 37
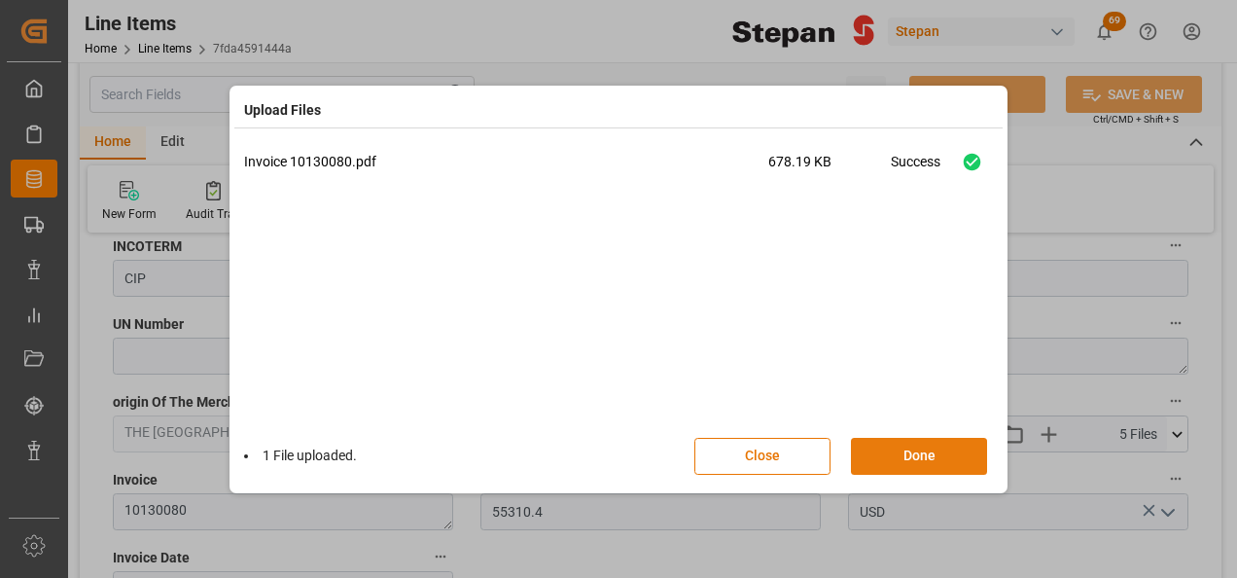
click at [924, 445] on button "Done" at bounding box center [919, 456] width 136 height 37
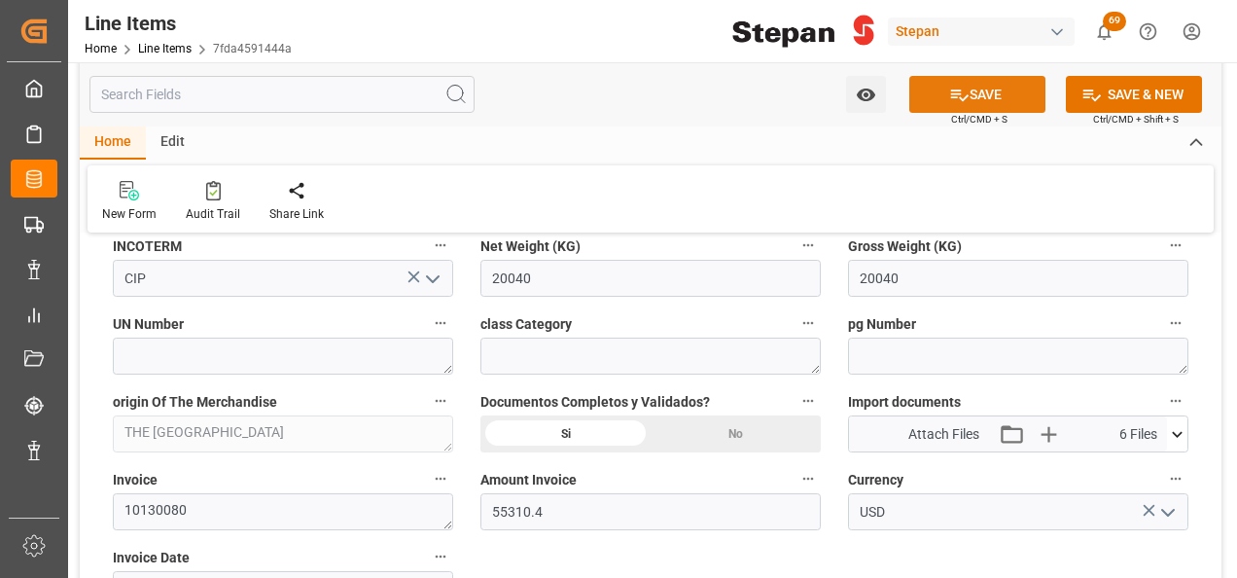
click at [974, 98] on button "SAVE" at bounding box center [977, 94] width 136 height 37
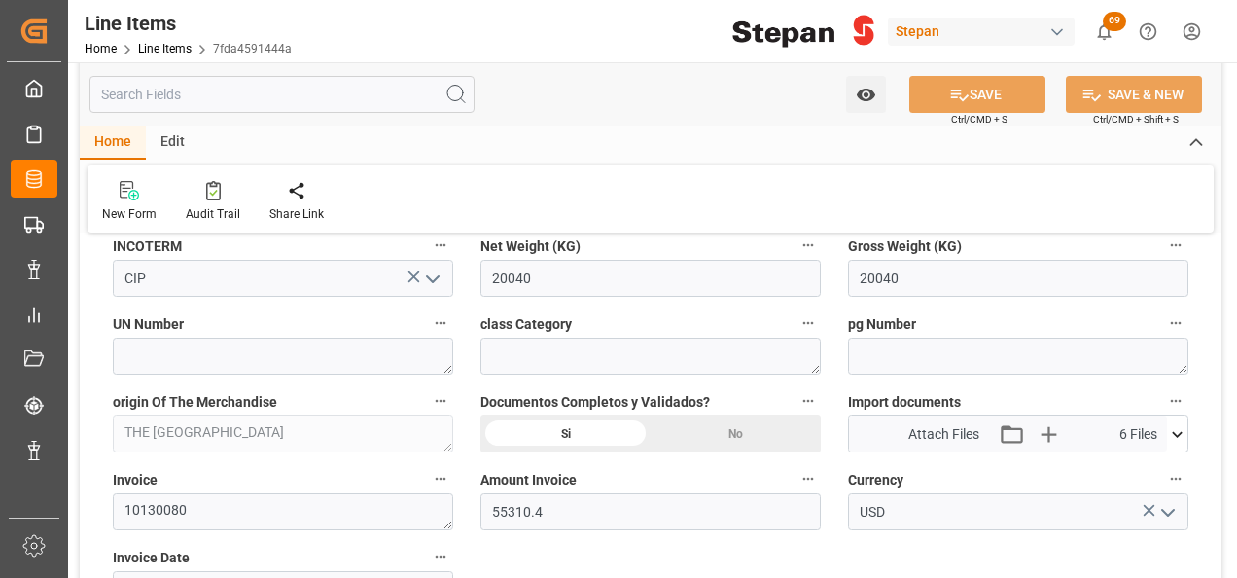
type input "15-09-2025 13:12"
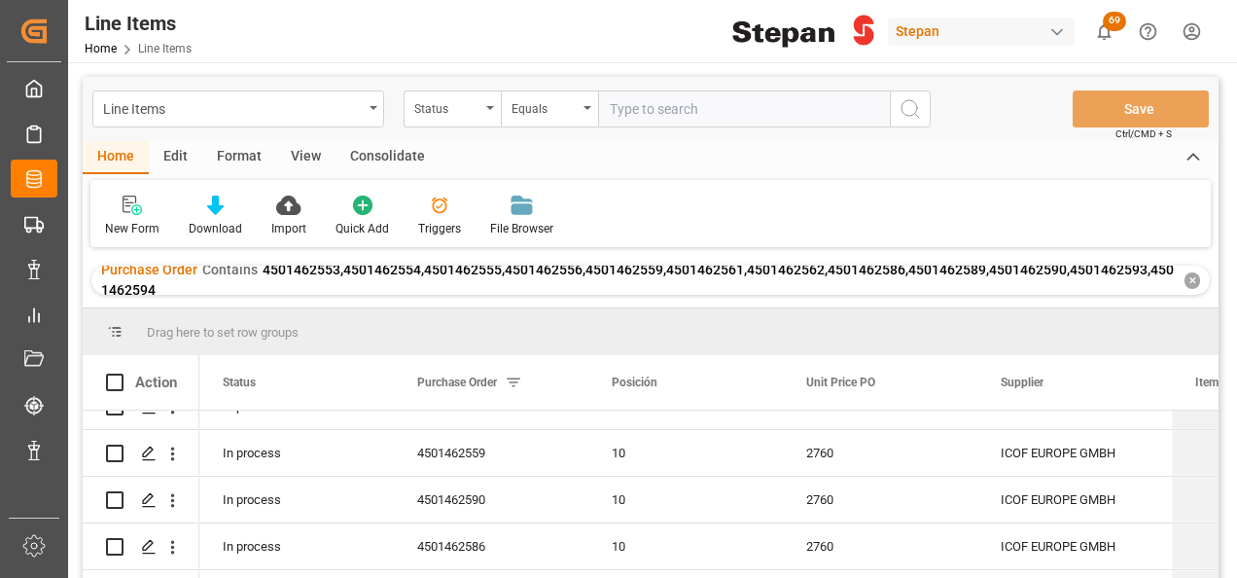
scroll to position [292, 0]
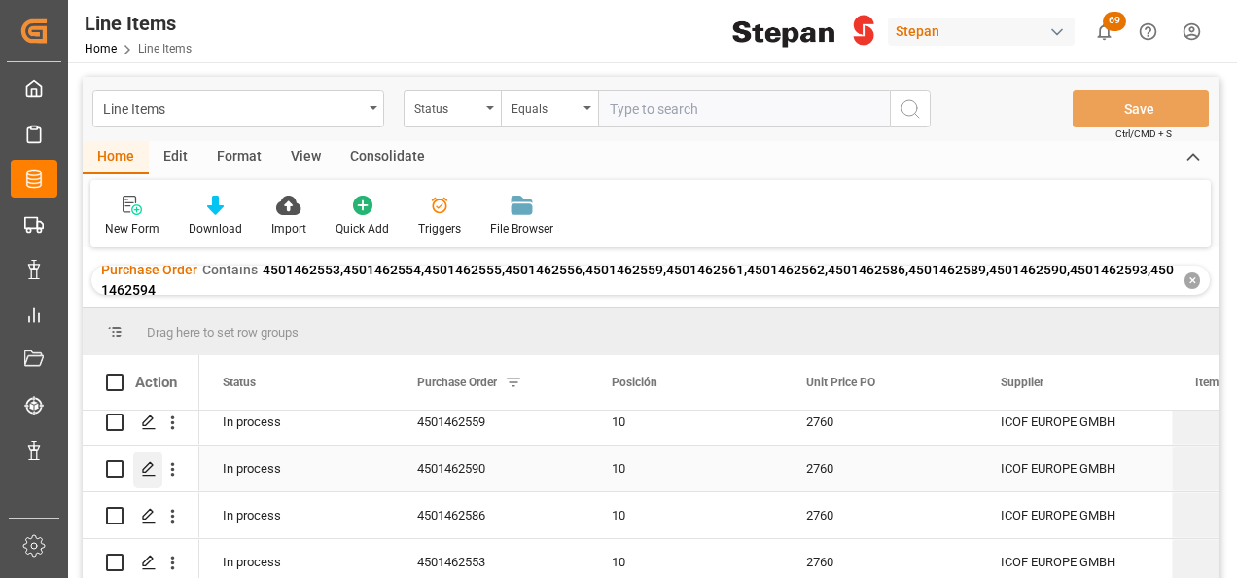
click at [146, 469] on icon "Press SPACE to select this row." at bounding box center [149, 469] width 16 height 16
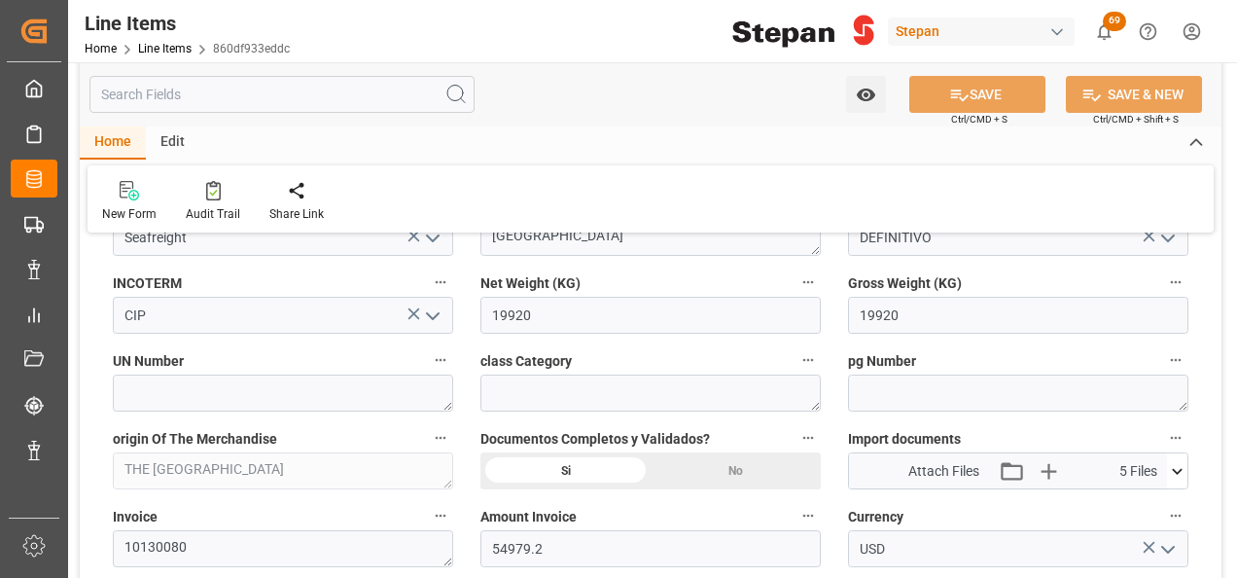
scroll to position [973, 0]
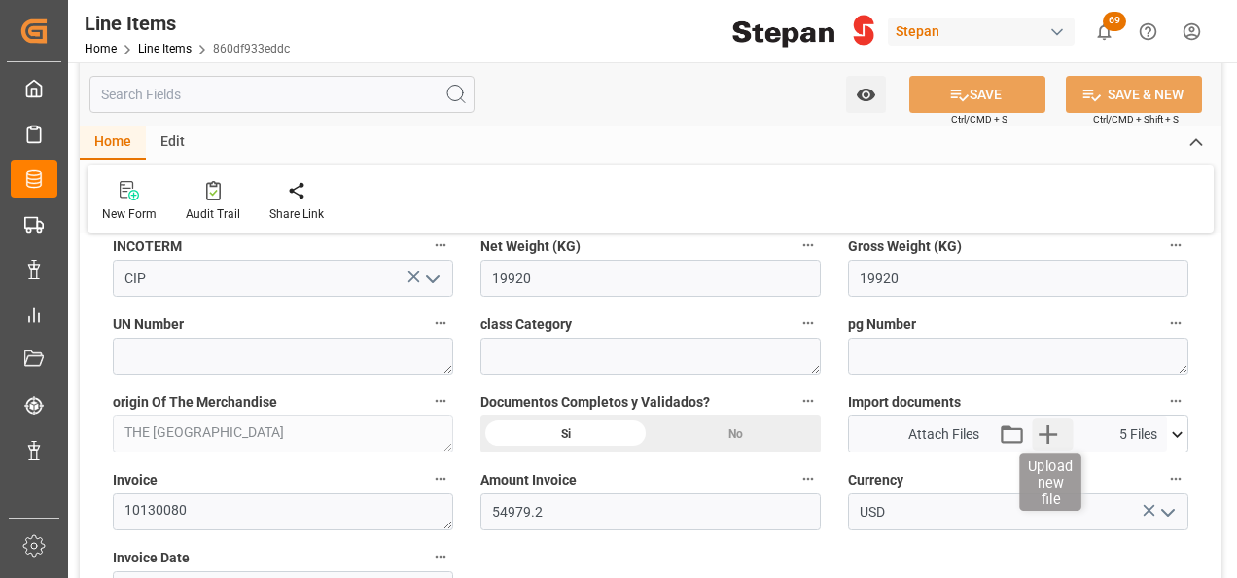
click at [1040, 429] on icon "button" at bounding box center [1048, 433] width 31 height 31
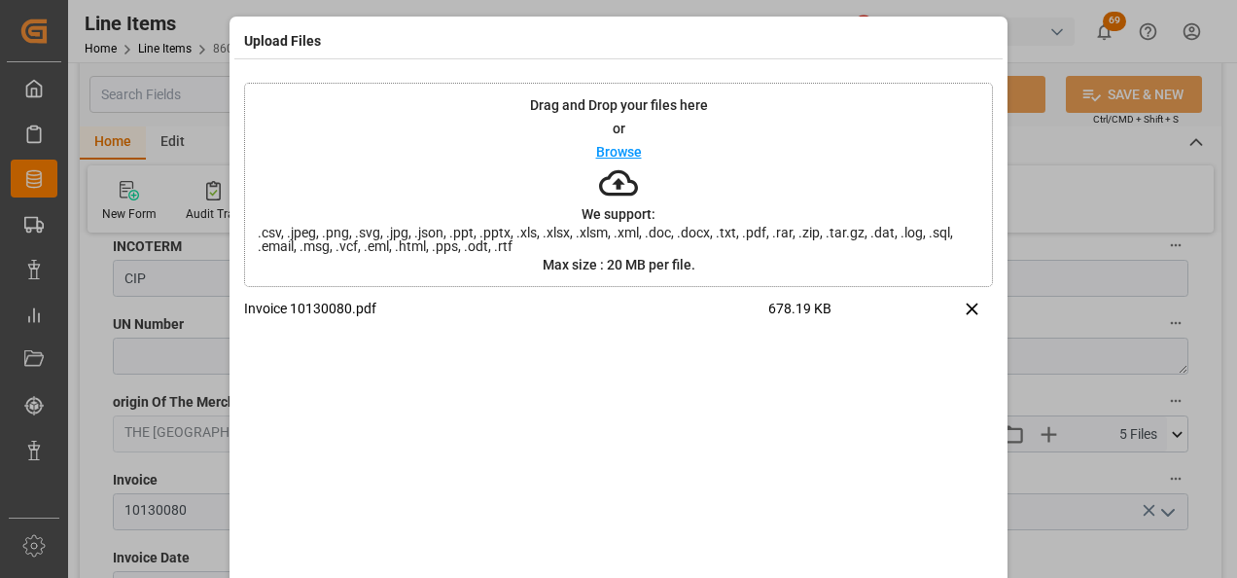
scroll to position [77, 0]
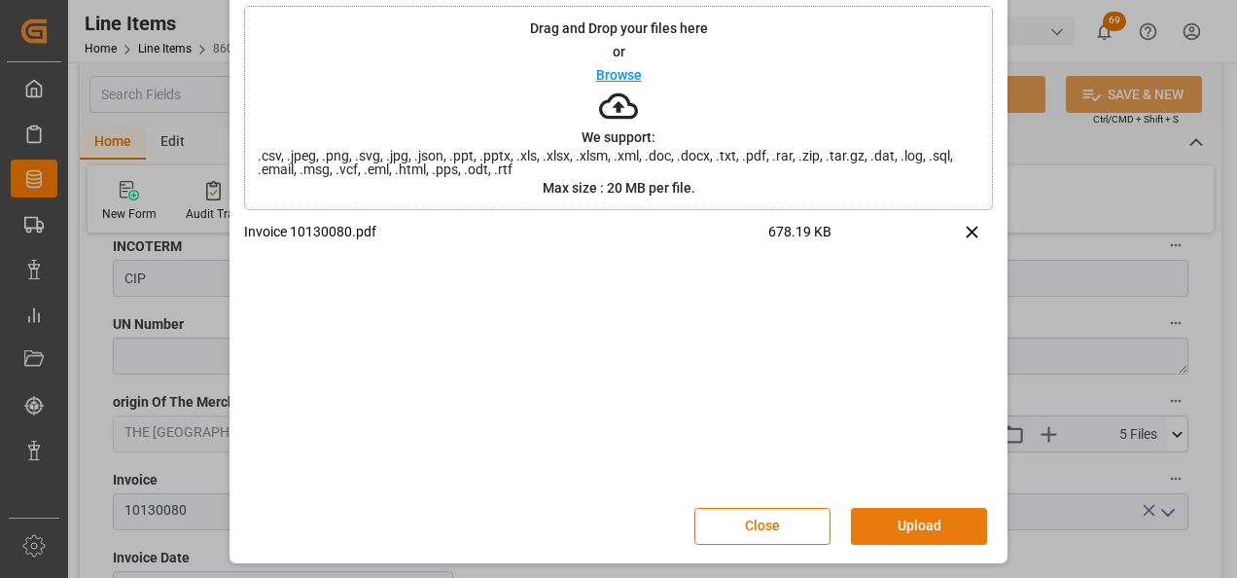
click at [908, 535] on button "Upload" at bounding box center [919, 526] width 136 height 37
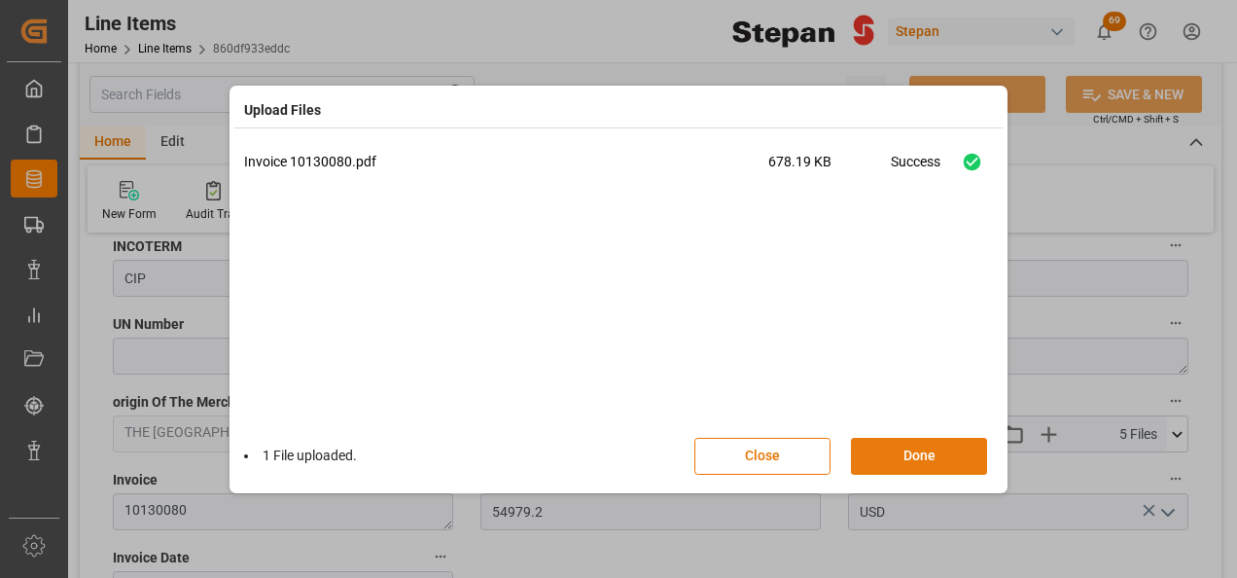
click at [920, 455] on button "Done" at bounding box center [919, 456] width 136 height 37
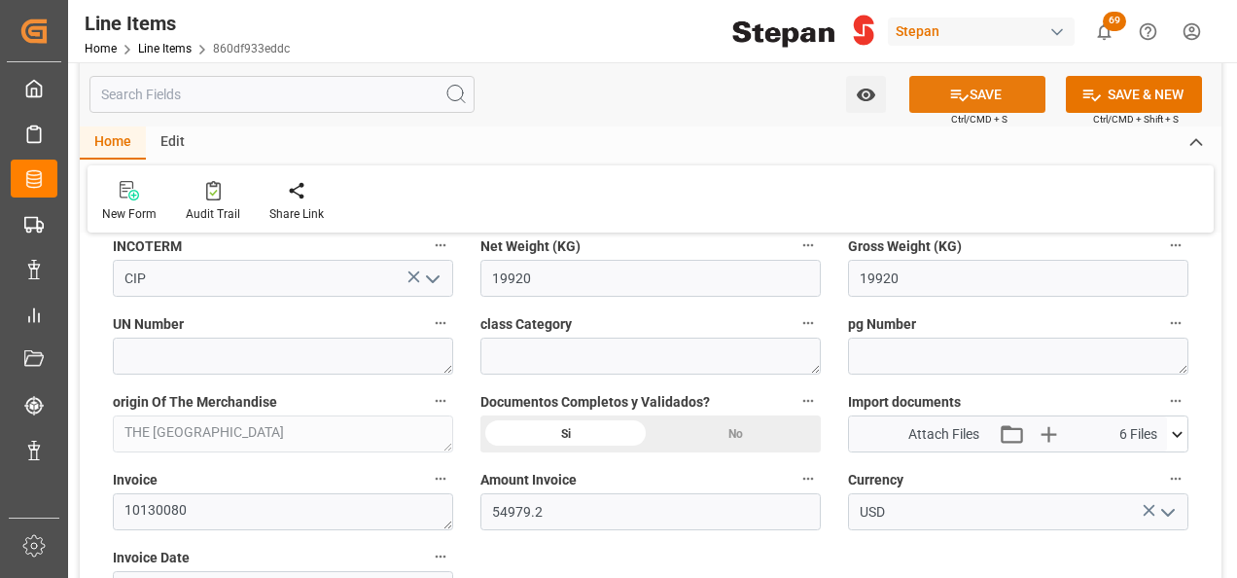
click at [973, 95] on button "SAVE" at bounding box center [977, 94] width 136 height 37
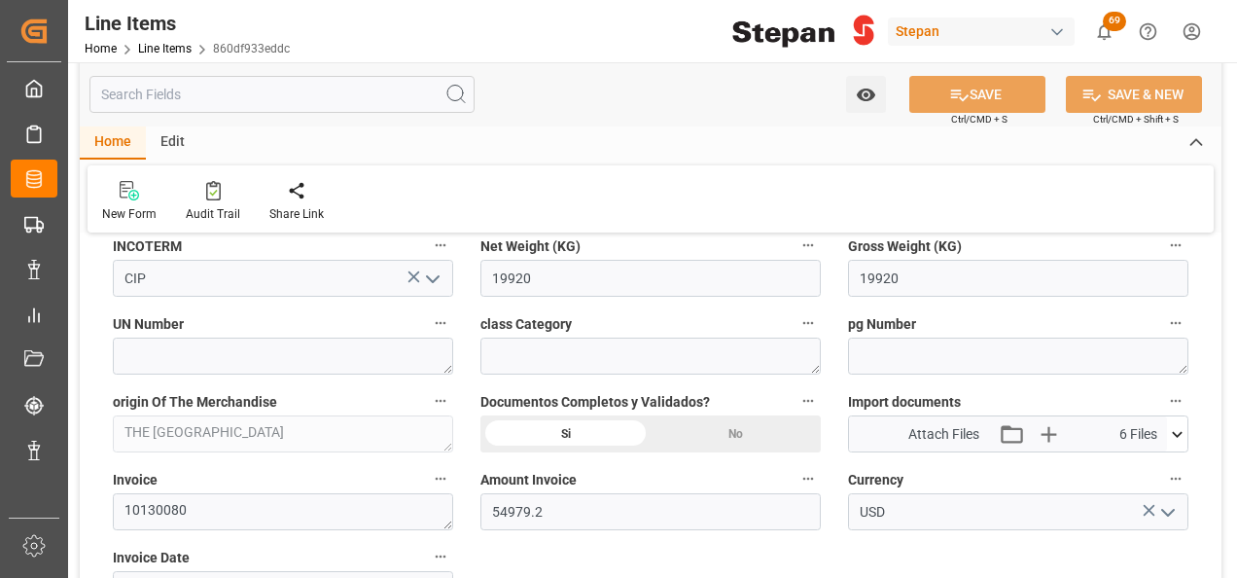
type input "15-09-2025 13:12"
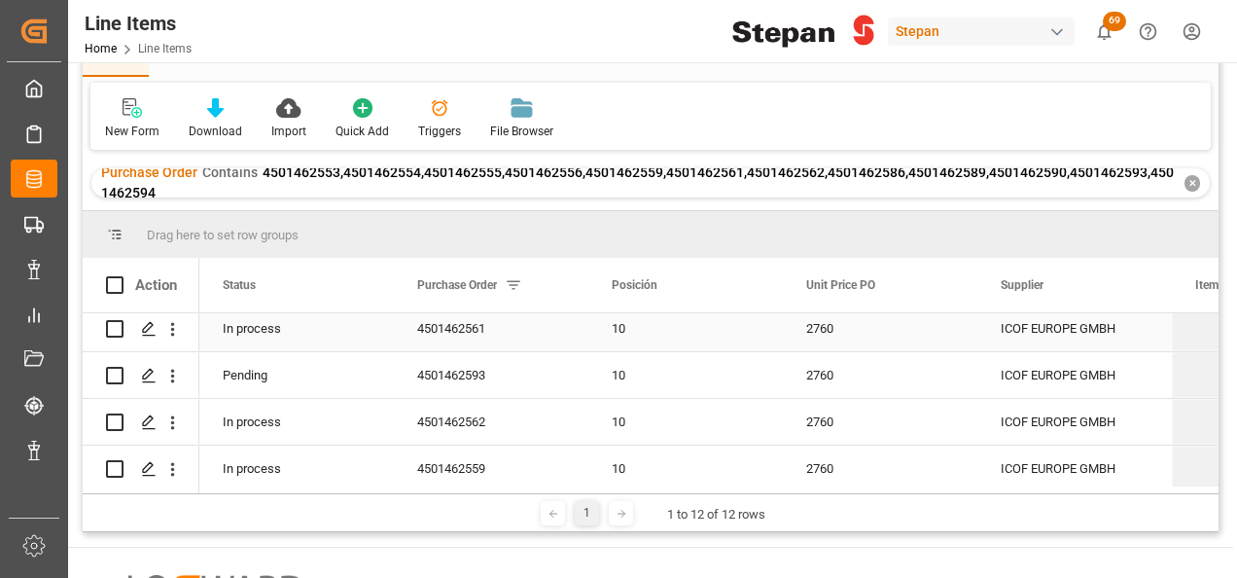
scroll to position [292, 0]
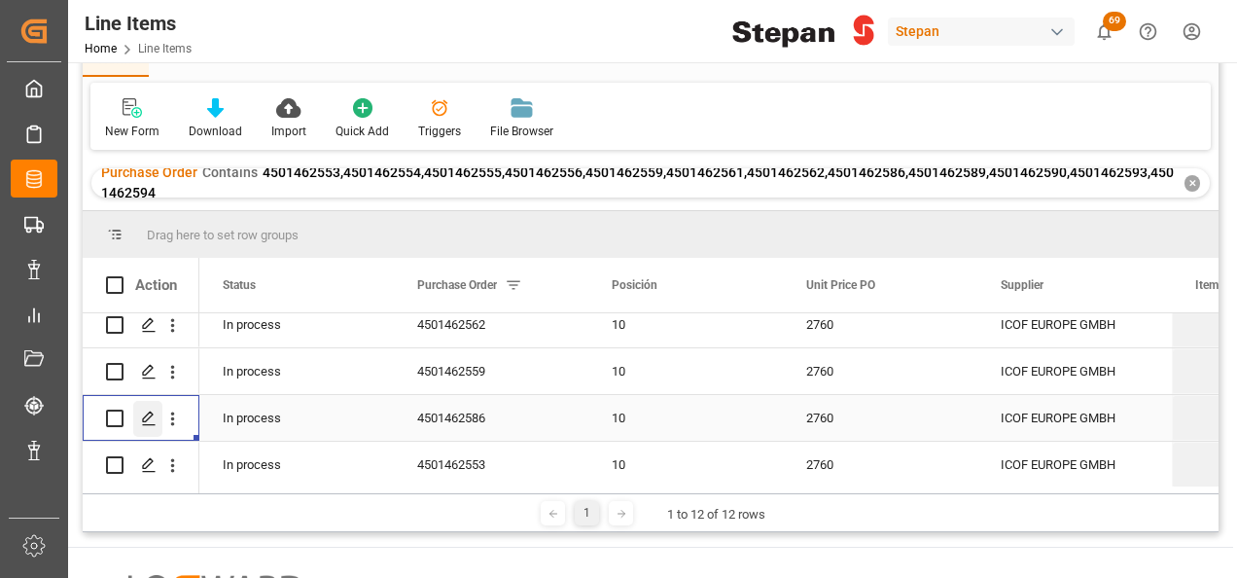
click at [140, 425] on div "Press SPACE to select this row." at bounding box center [147, 419] width 29 height 36
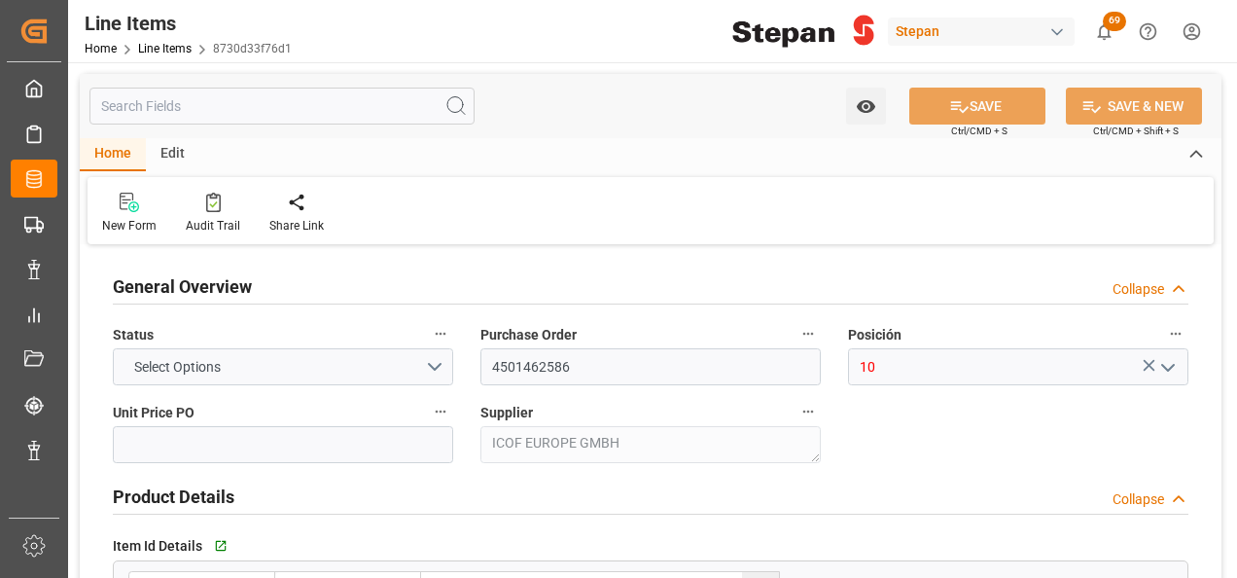
type input "2760"
type input "12352104"
type input "20000"
type input "20220"
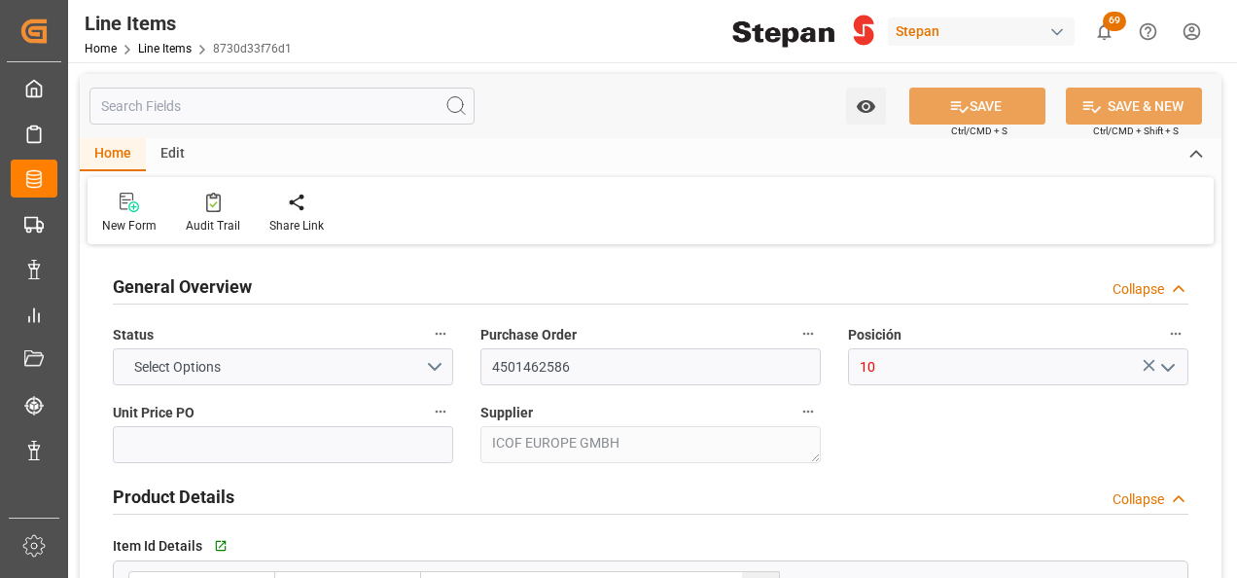
type input "55807.2"
type input "26-08-2025"
type input "15-09-2025 13:05"
type input "19-05-2025 19:40"
type input "22-07-2025"
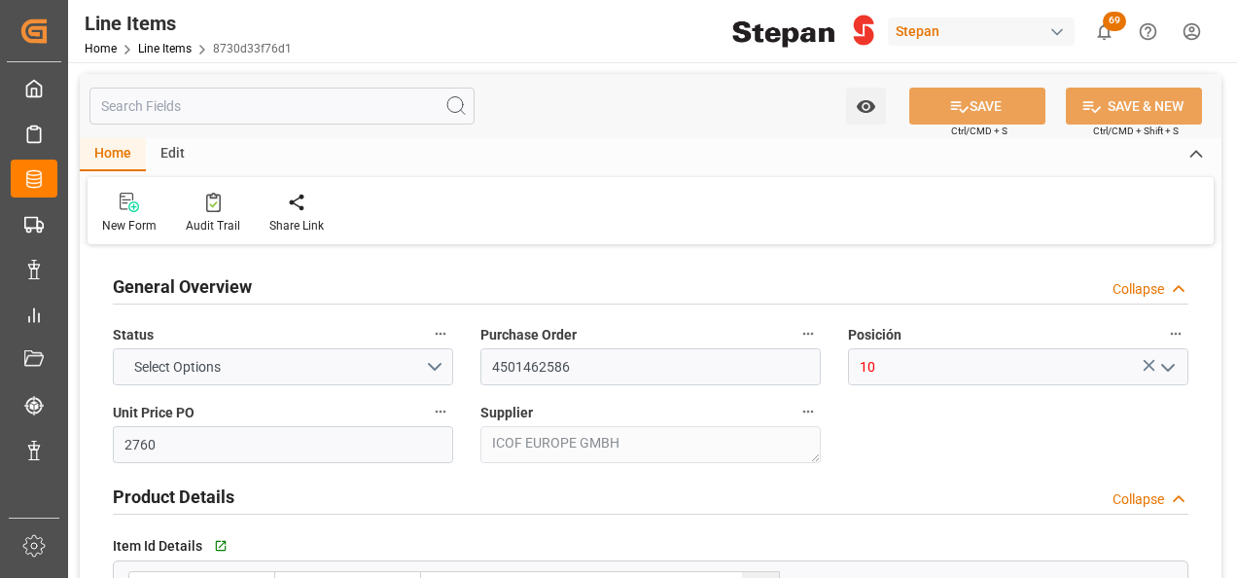
type input "22-09-2025"
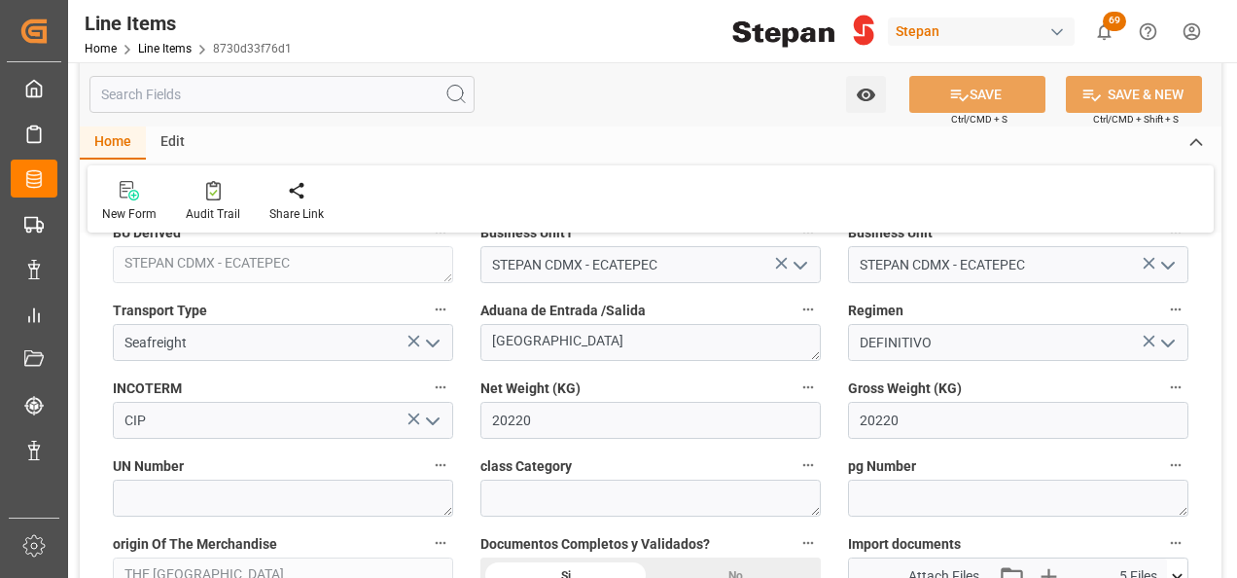
scroll to position [1070, 0]
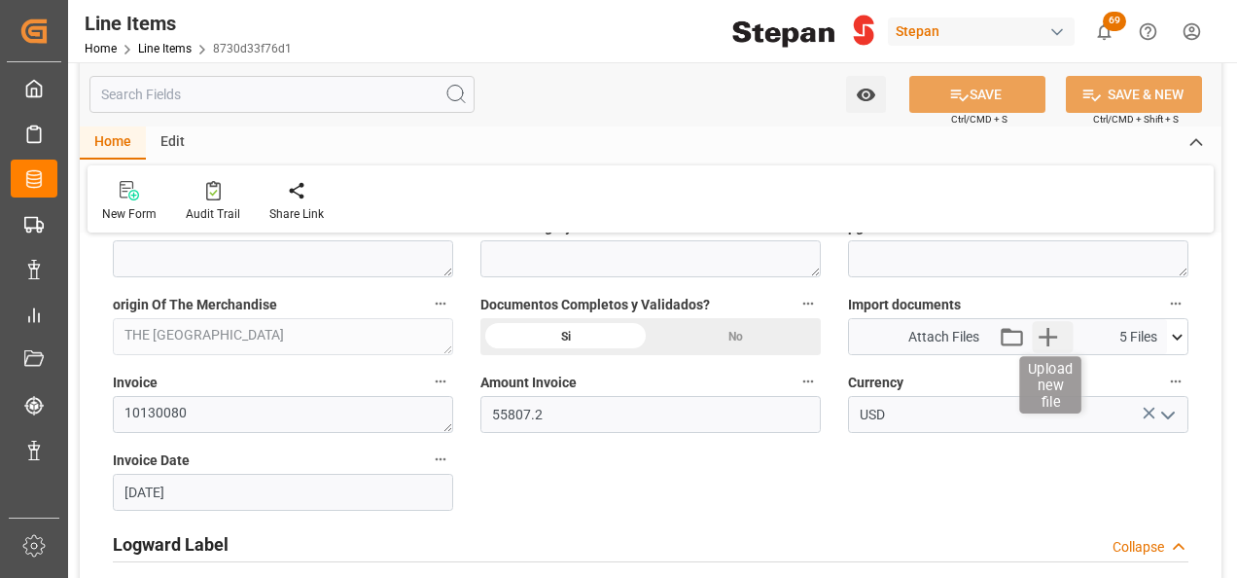
click at [1045, 326] on icon "button" at bounding box center [1048, 336] width 31 height 31
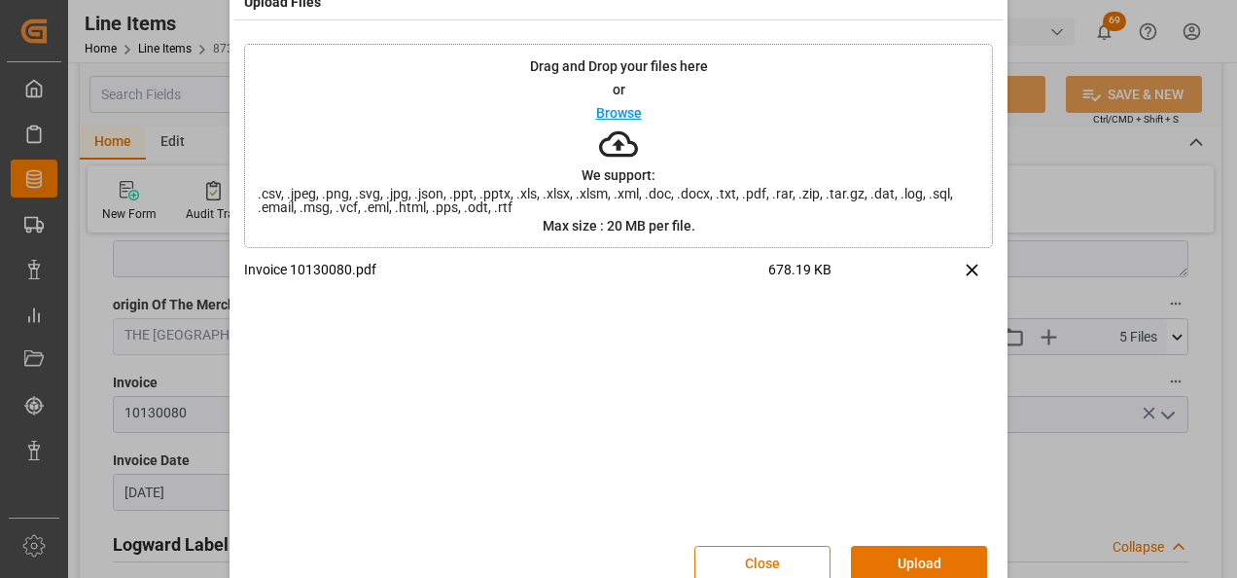
scroll to position [77, 0]
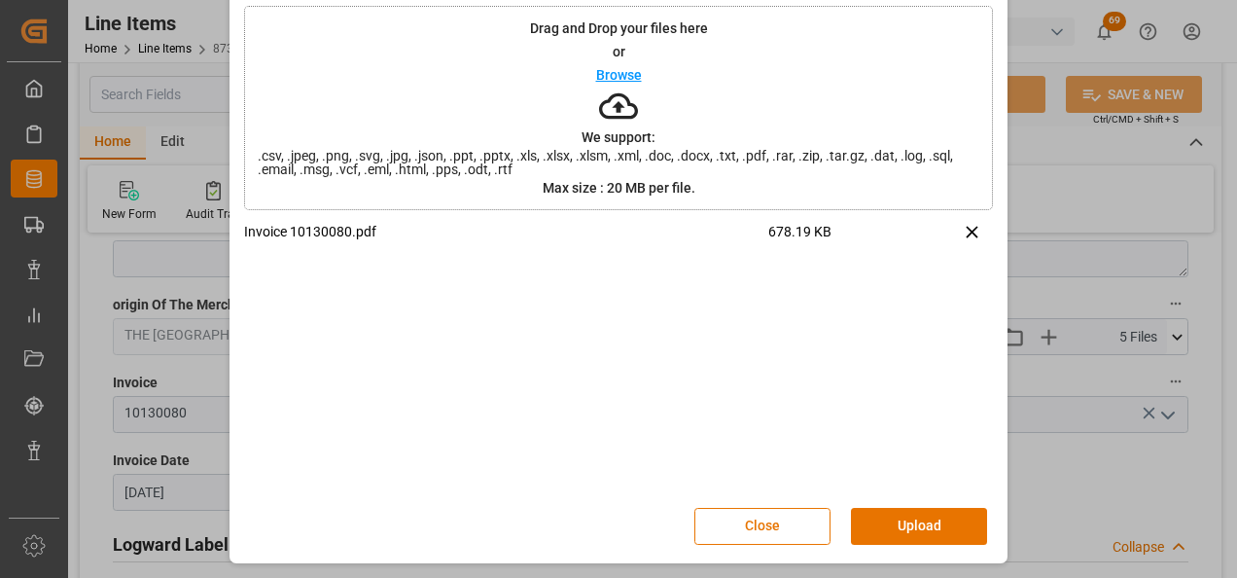
drag, startPoint x: 914, startPoint y: 520, endPoint x: 924, endPoint y: 502, distance: 20.9
click at [914, 520] on button "Upload" at bounding box center [919, 526] width 136 height 37
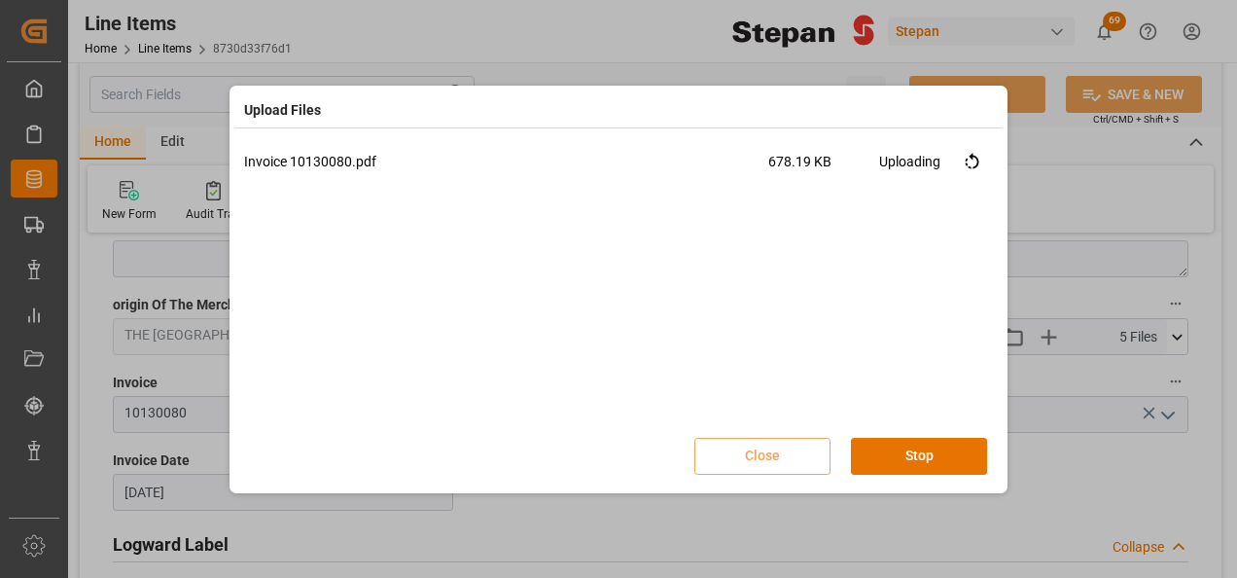
scroll to position [0, 0]
click at [936, 465] on button "Done" at bounding box center [919, 456] width 136 height 37
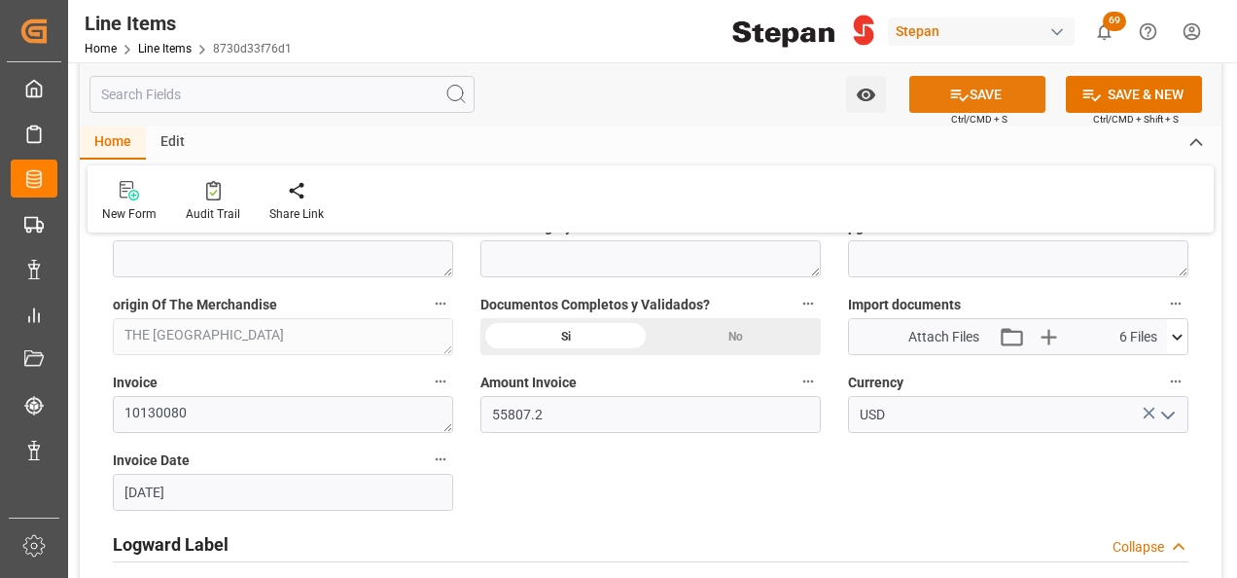
click at [979, 87] on button "SAVE" at bounding box center [977, 94] width 136 height 37
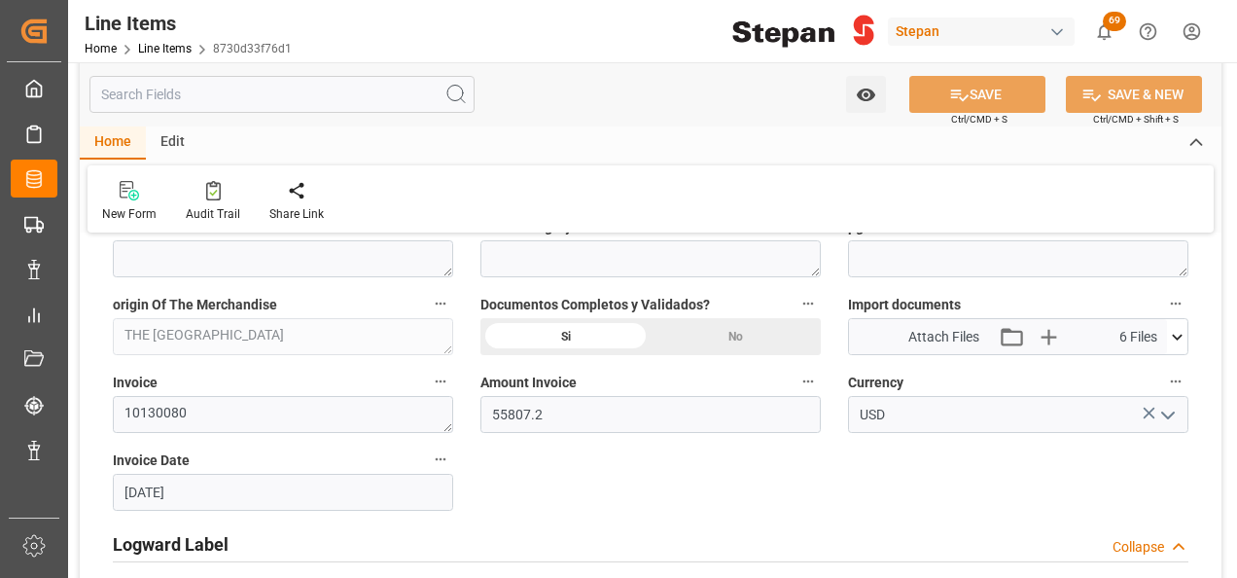
click at [566, 339] on div "Si" at bounding box center [565, 336] width 170 height 37
type input "15-09-2025 13:13"
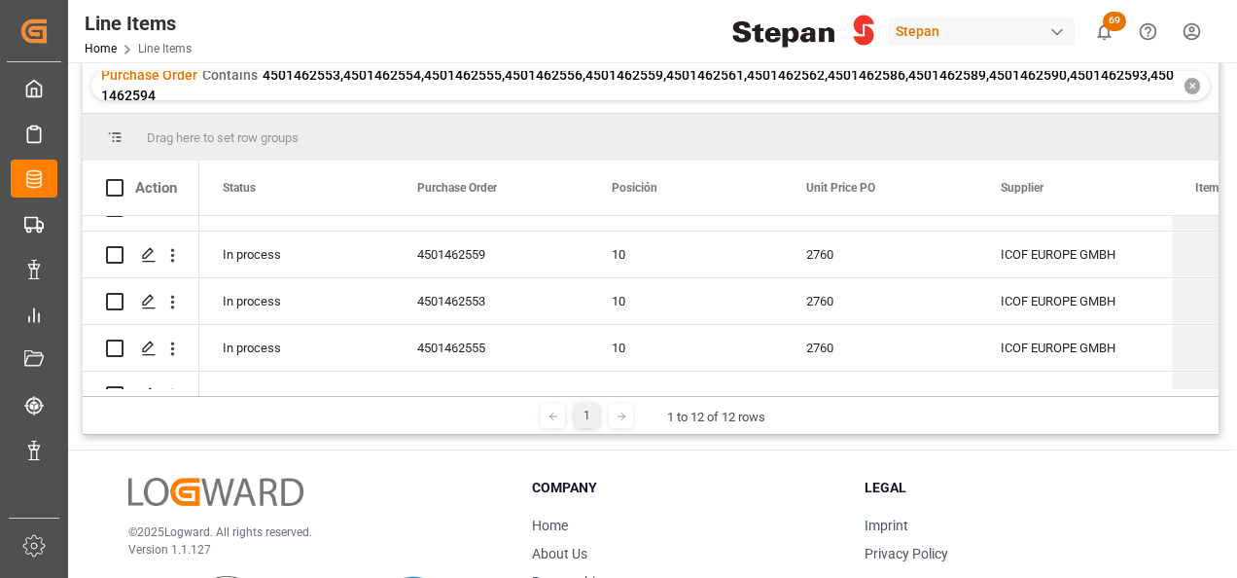
scroll to position [389, 0]
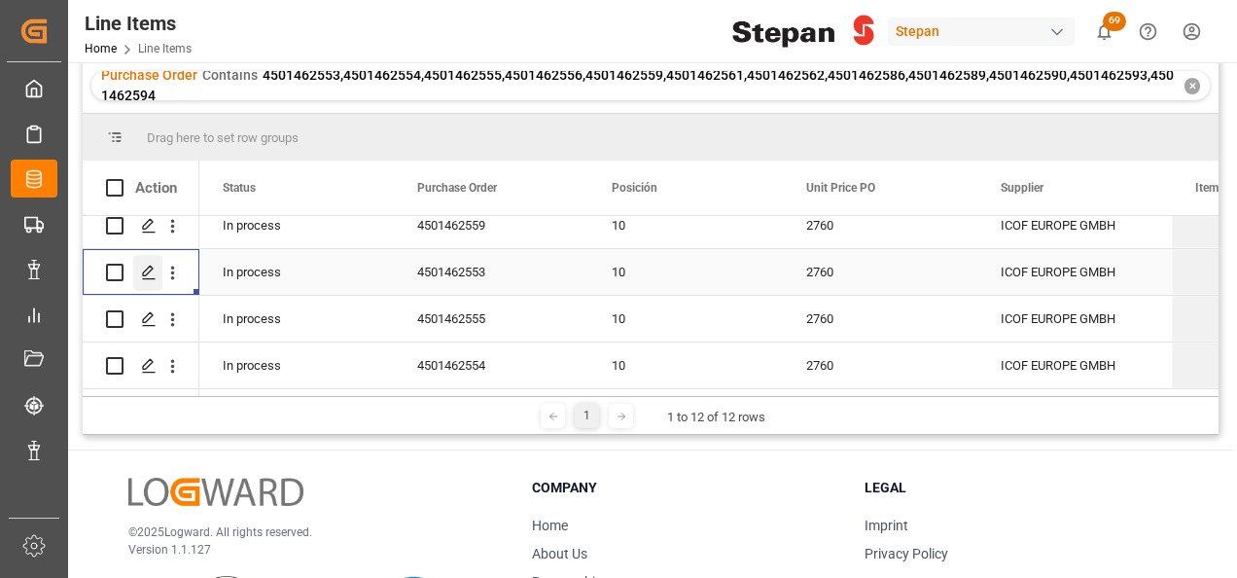
click at [145, 266] on icon "Press SPACE to select this row." at bounding box center [149, 273] width 16 height 16
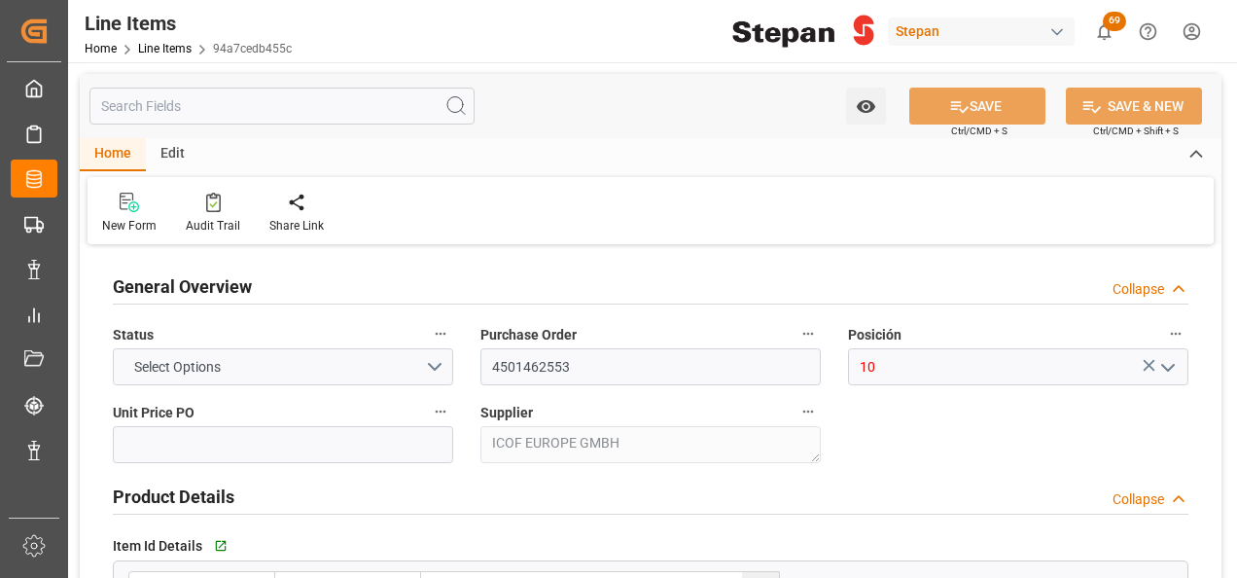
type input "2760"
type input "12352104"
type input "20000"
type input "19940"
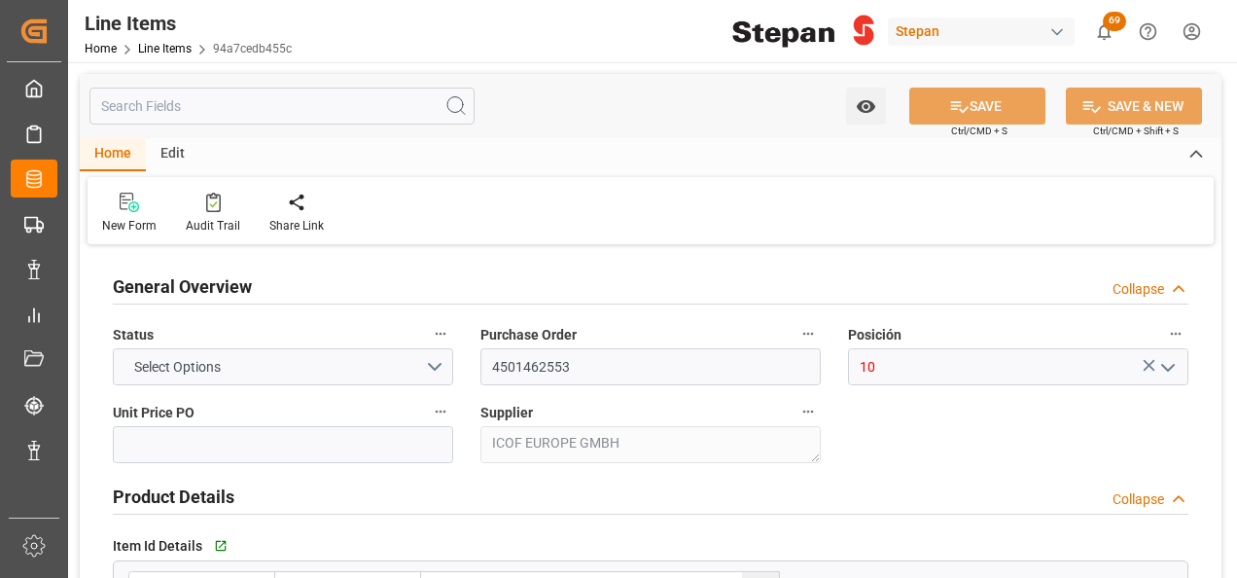
type input "55034.4"
type input "26-08-2025"
type input "15-09-2025 13:05"
type input "19-05-2025 19:40"
type input "02-07-2025"
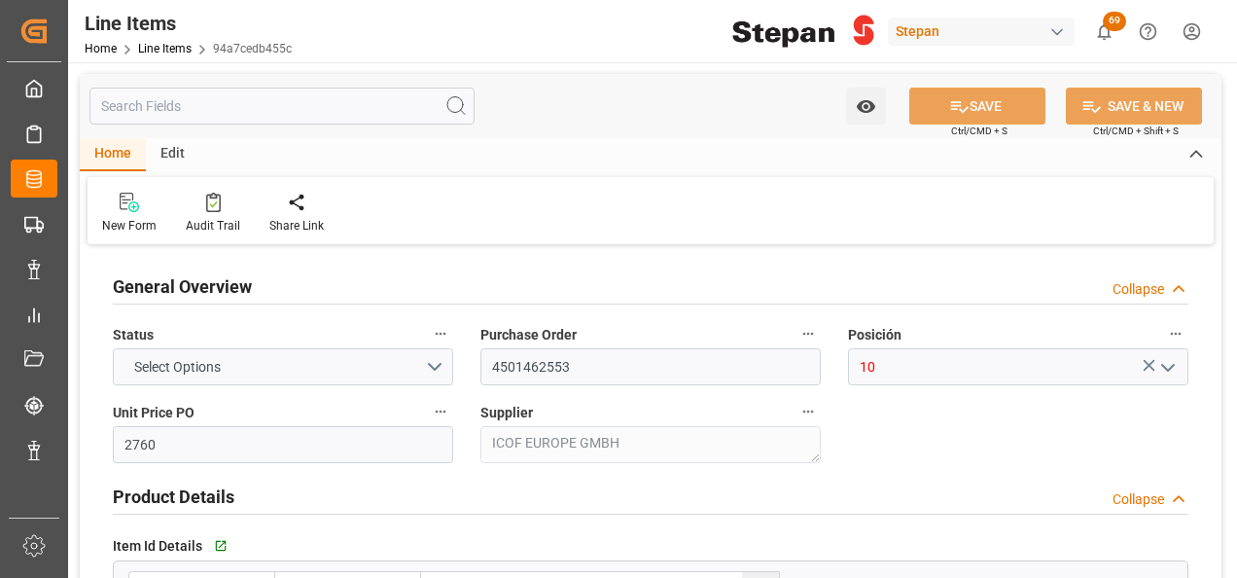
type input "01-09-2025"
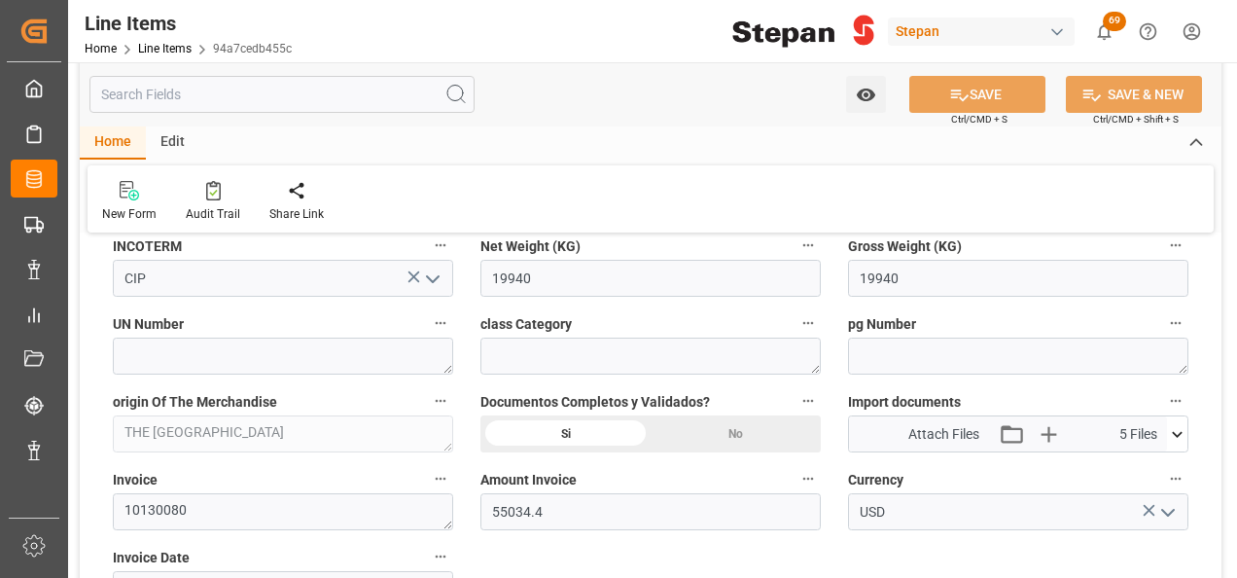
scroll to position [1070, 0]
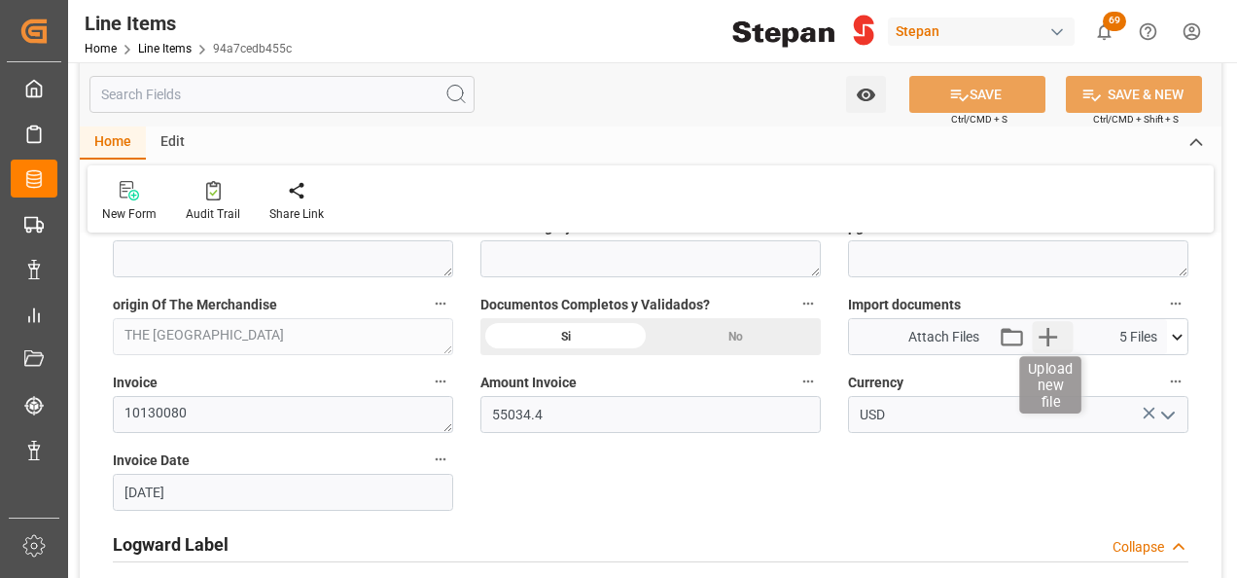
click at [1044, 335] on icon "button" at bounding box center [1048, 337] width 18 height 18
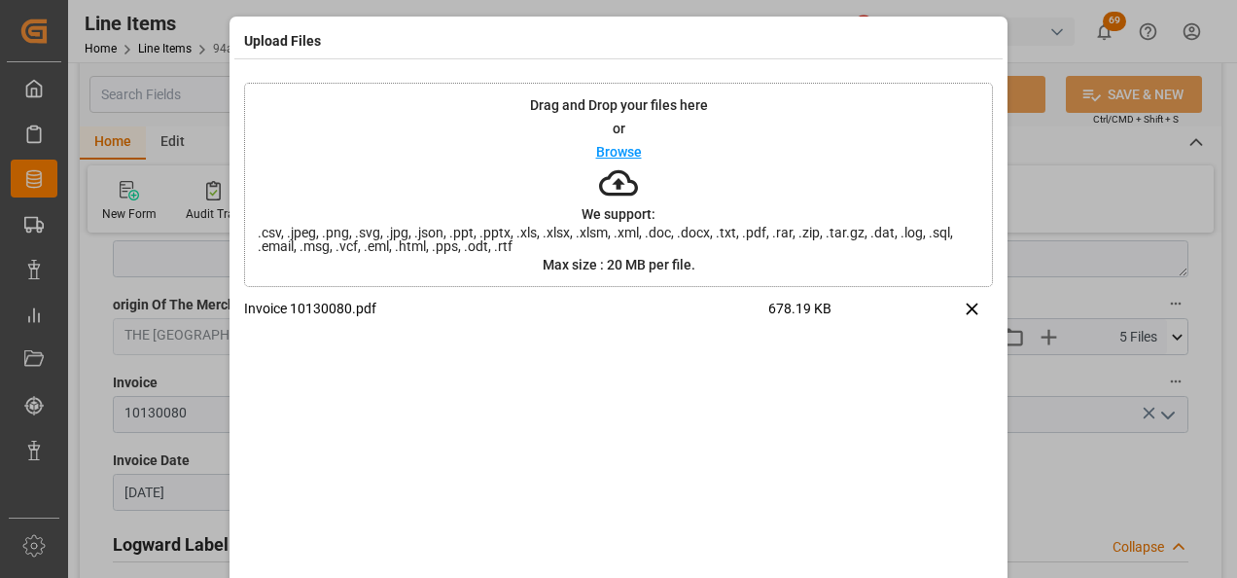
scroll to position [77, 0]
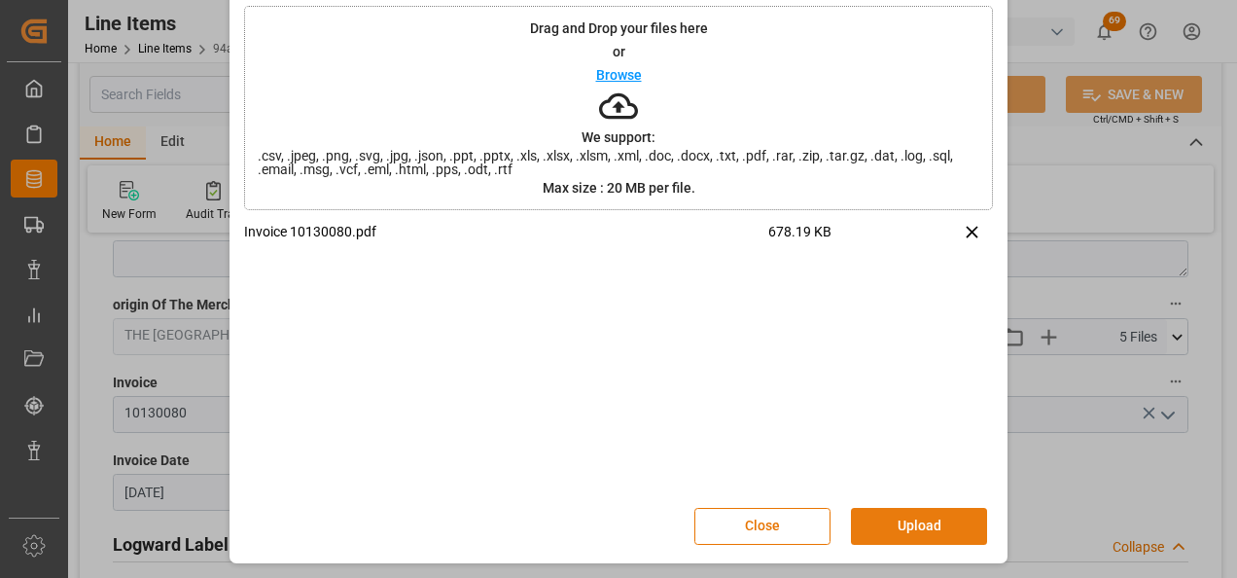
click at [901, 531] on button "Upload" at bounding box center [919, 526] width 136 height 37
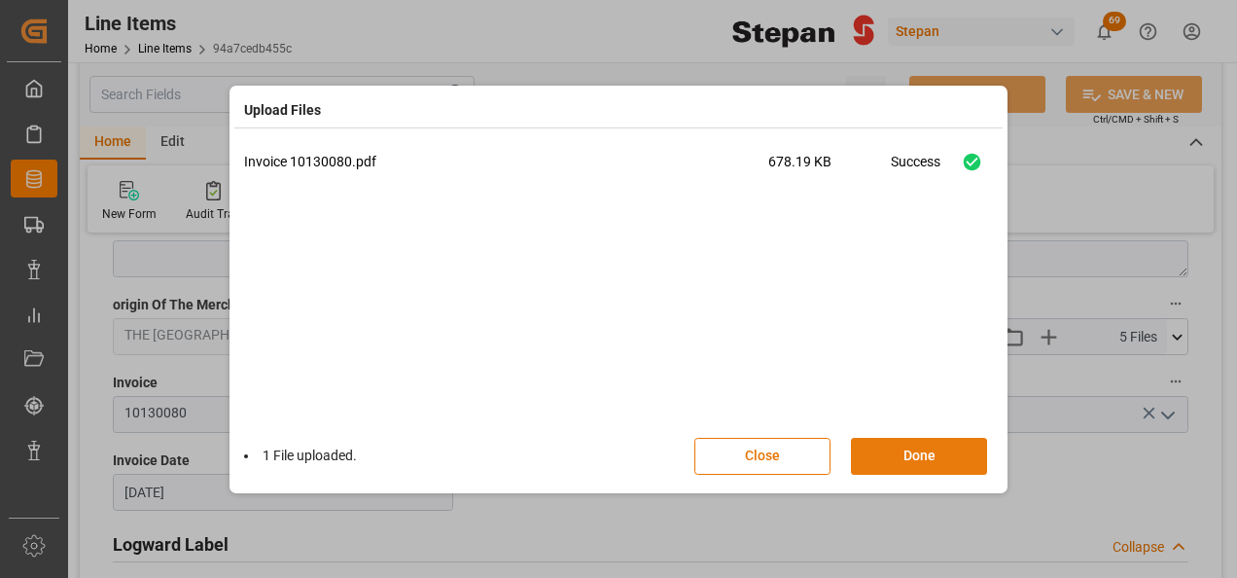
click at [941, 449] on button "Done" at bounding box center [919, 456] width 136 height 37
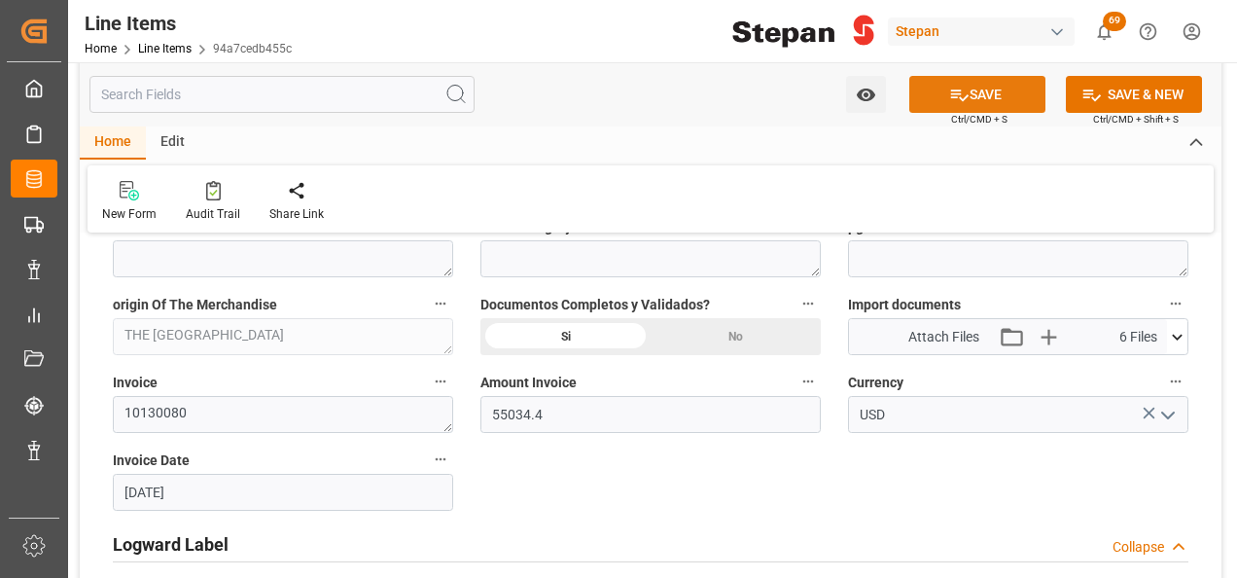
click at [986, 86] on button "SAVE" at bounding box center [977, 94] width 136 height 37
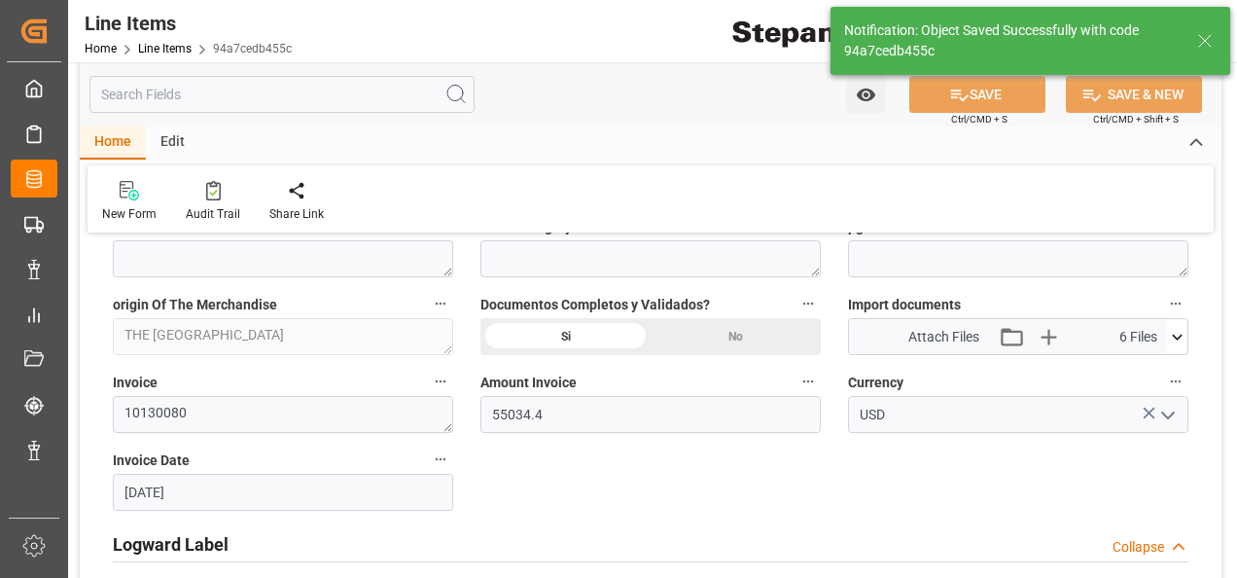
type input "15-09-2025 13:14"
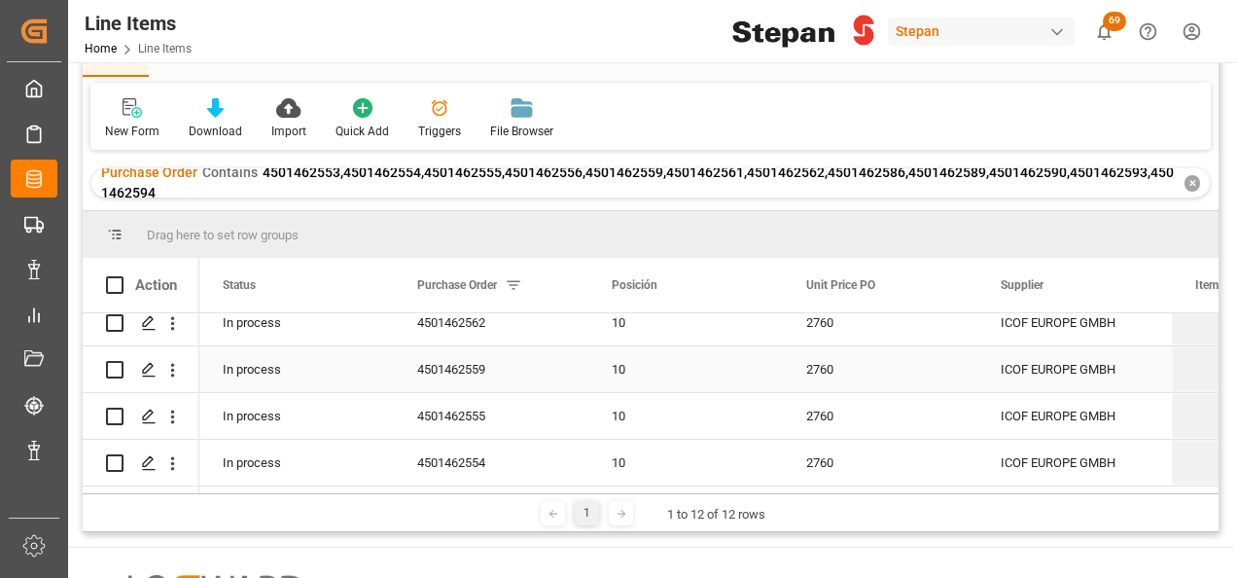
scroll to position [393, 0]
click at [150, 410] on icon "Press SPACE to select this row." at bounding box center [149, 416] width 16 height 16
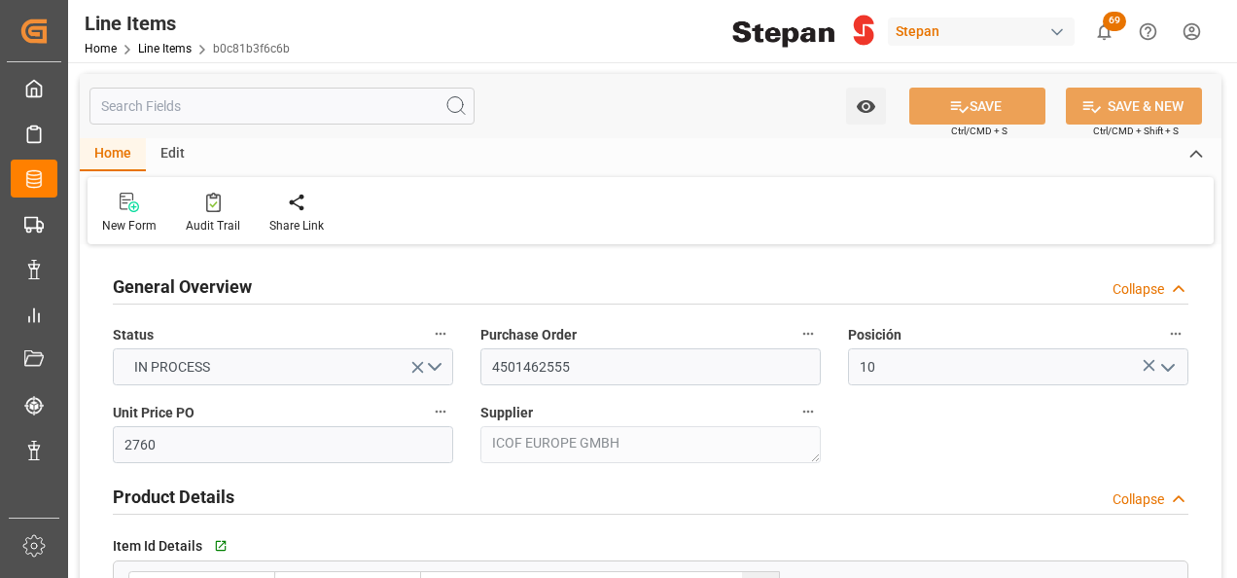
type input "26-08-2025"
type input "15-09-2025 13:05"
type input "19-05-2025 19:40"
type input "04-07-2025"
type input "01-09-2025"
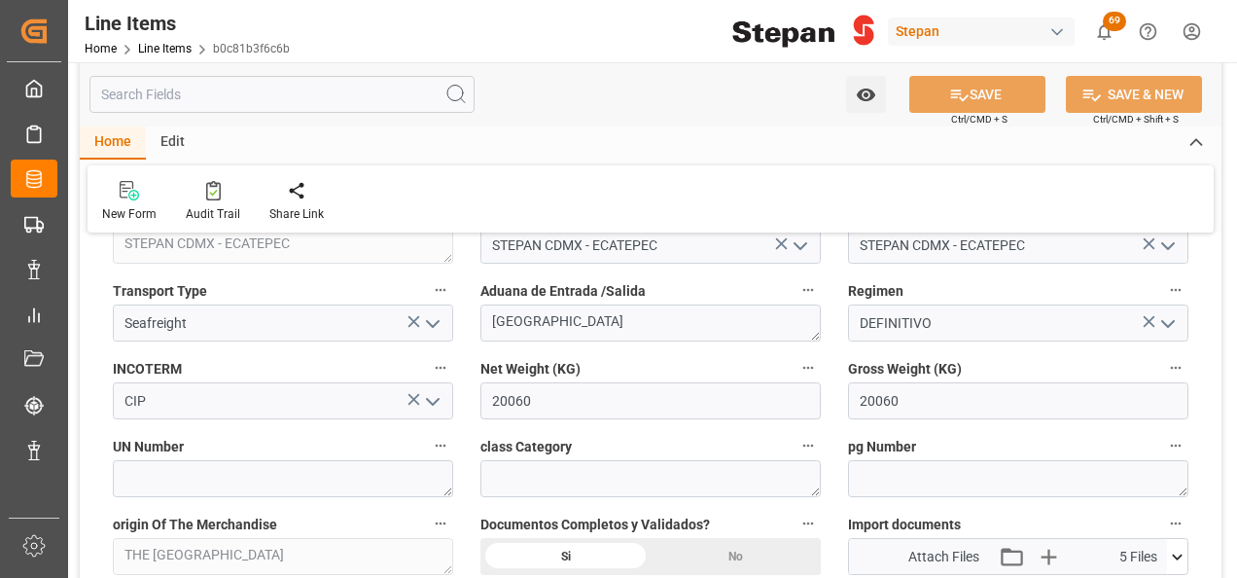
scroll to position [875, 0]
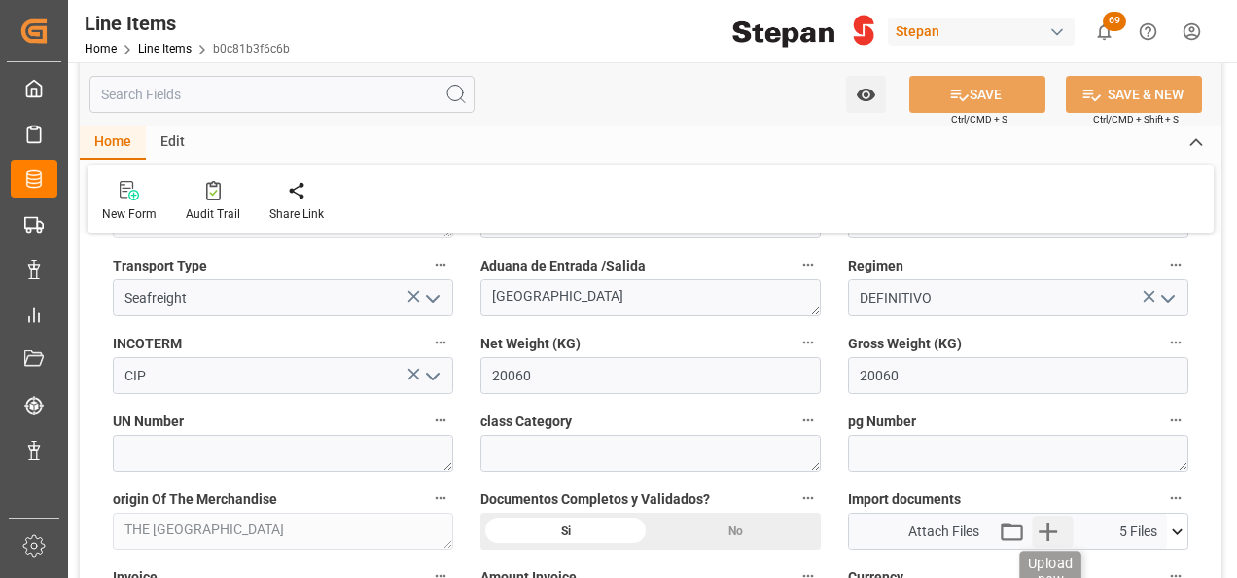
click at [1044, 525] on icon "button" at bounding box center [1048, 530] width 31 height 31
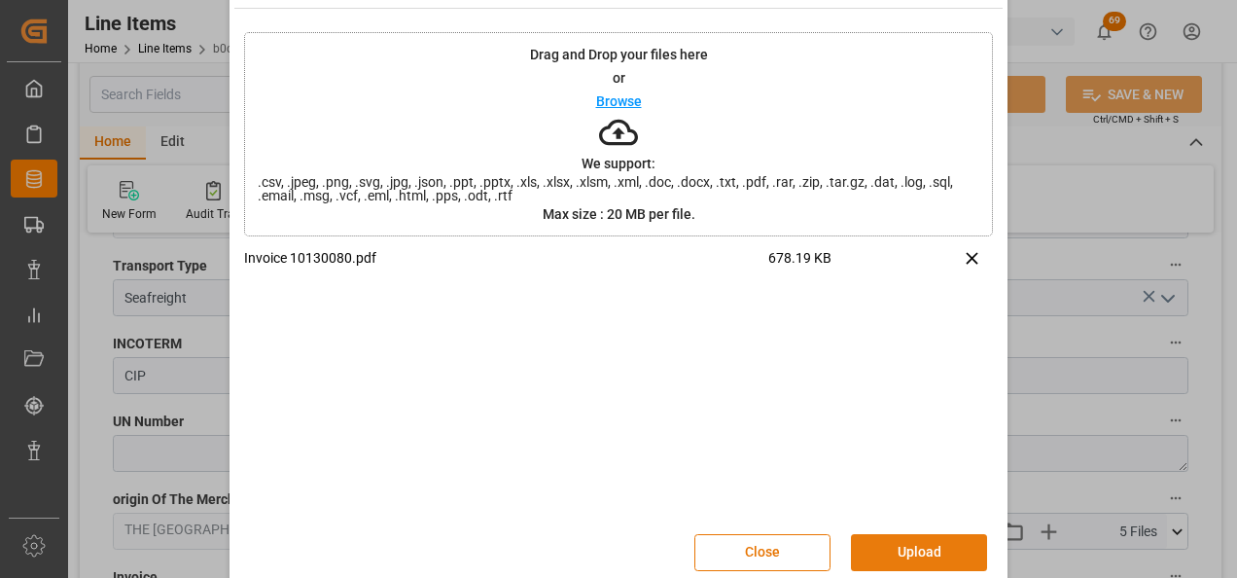
scroll to position [77, 0]
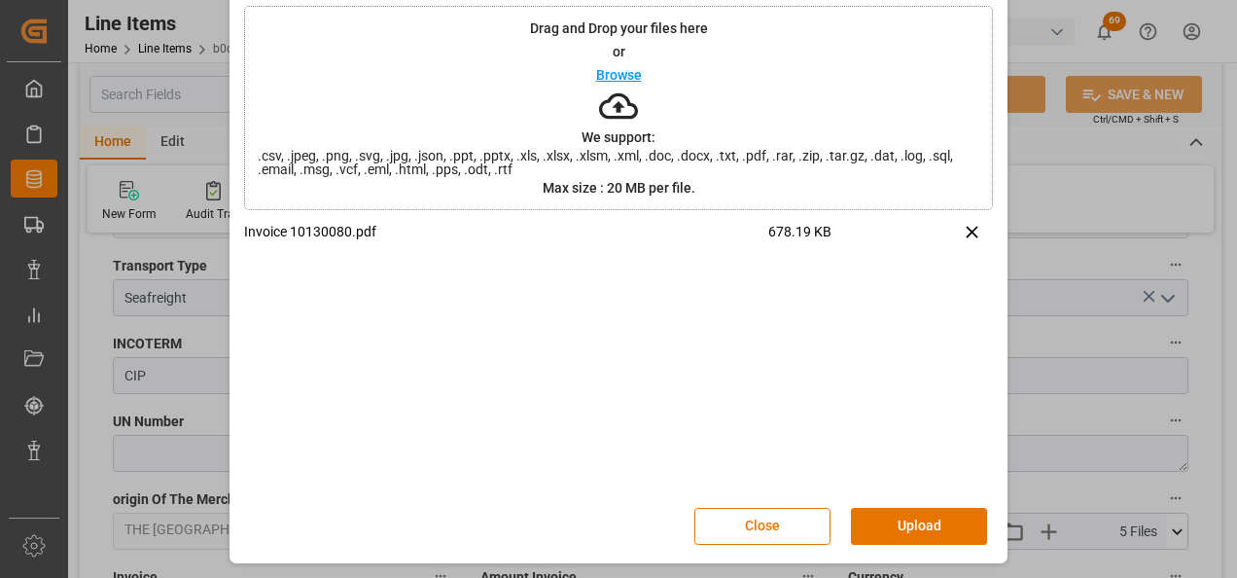
click at [893, 525] on button "Upload" at bounding box center [919, 526] width 136 height 37
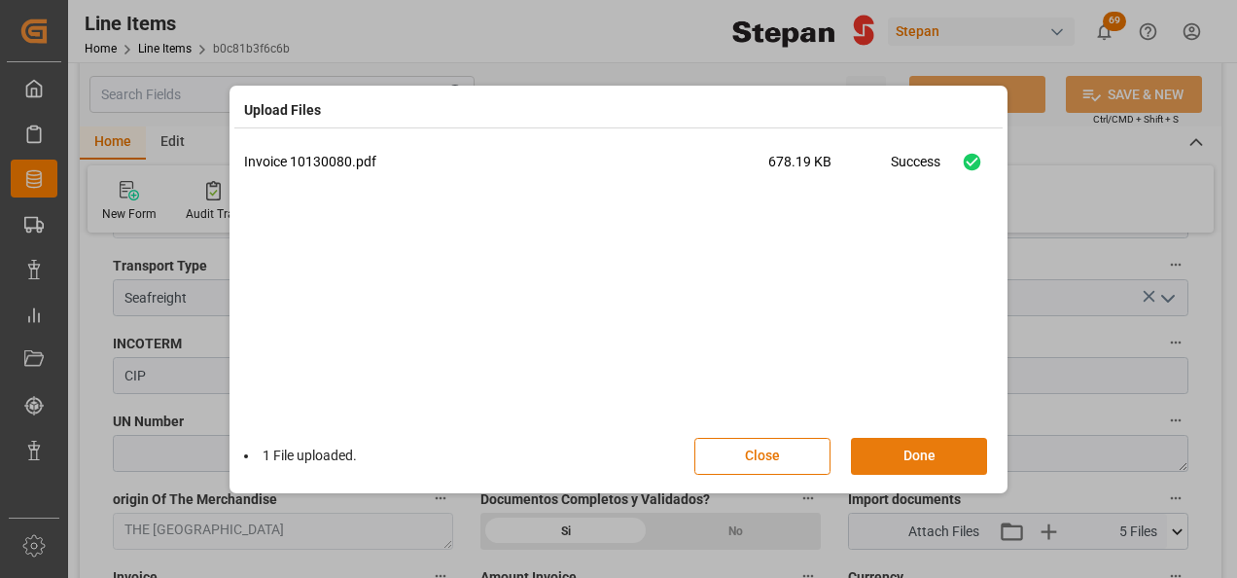
click at [934, 453] on button "Done" at bounding box center [919, 456] width 136 height 37
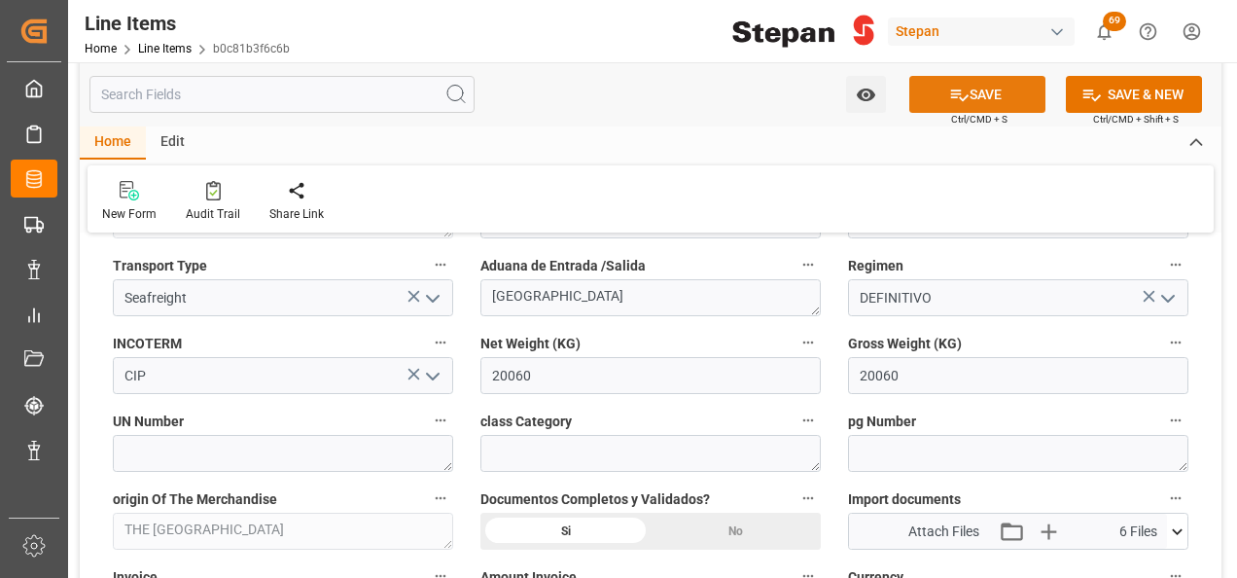
click at [986, 88] on button "SAVE" at bounding box center [977, 94] width 136 height 37
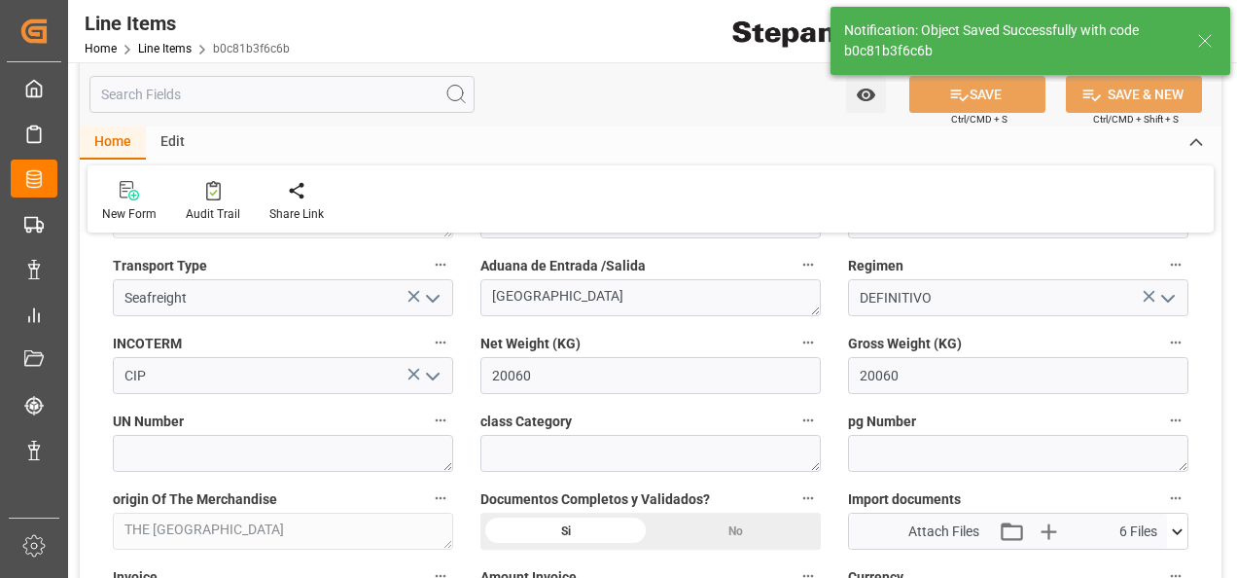
type input "15-09-2025 13:15"
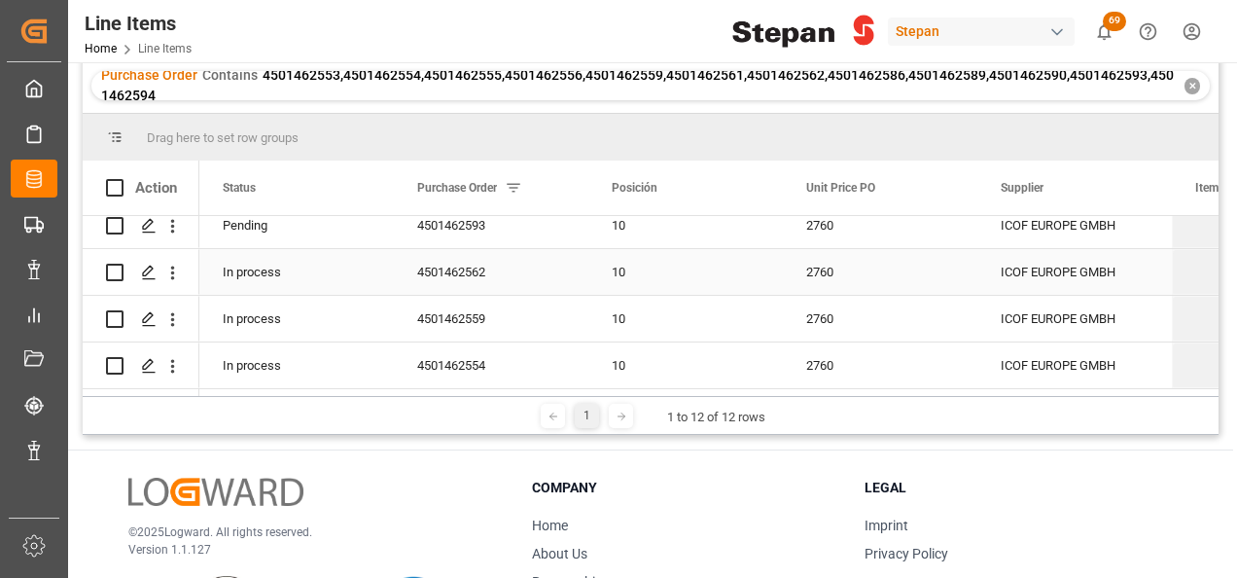
scroll to position [393, 0]
click at [146, 358] on icon "Press SPACE to select this row." at bounding box center [149, 366] width 16 height 16
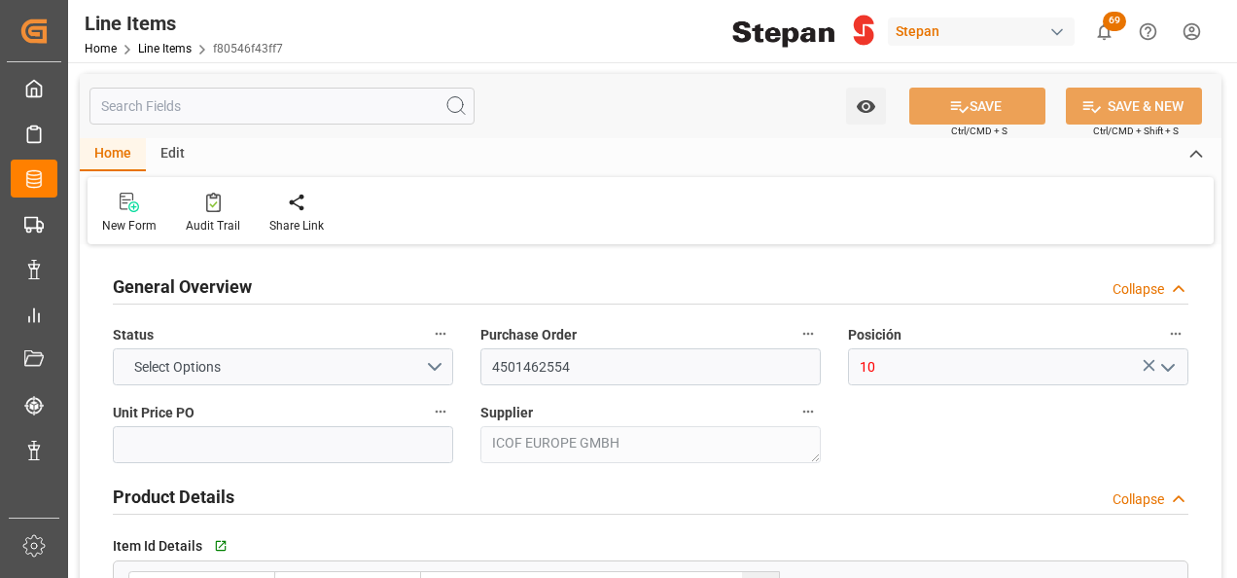
type input "2760"
type input "12352104"
type input "20000"
type input "19780"
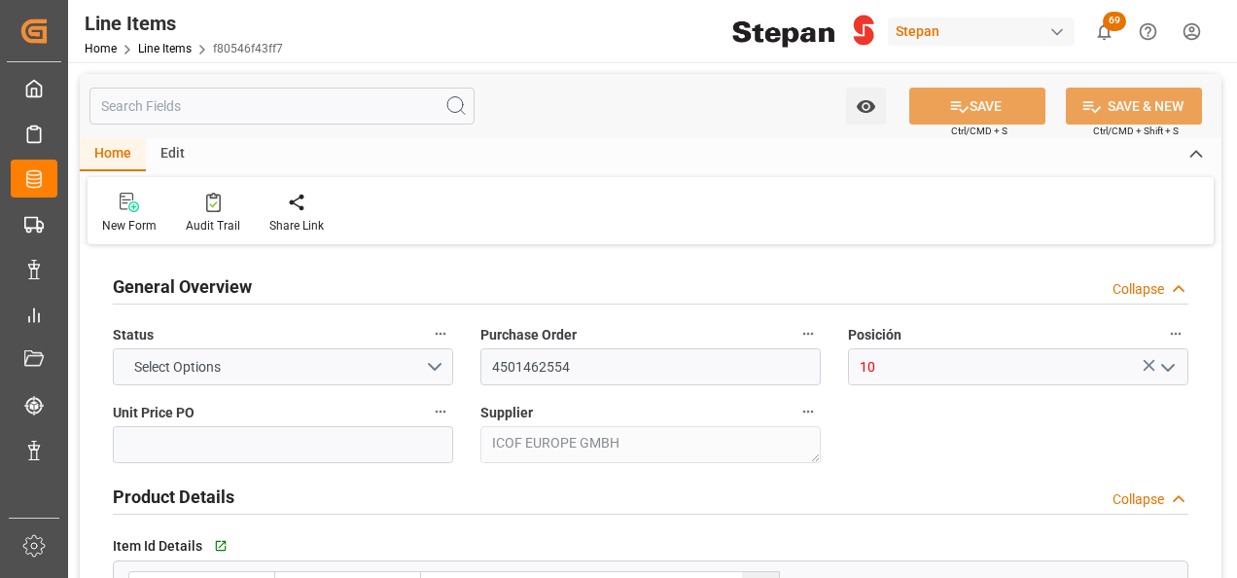
type input "54592.8"
type input "26-08-2025"
type input "15-09-2025 13:05"
type input "19-05-2025 19:40"
type input "03-07-2025"
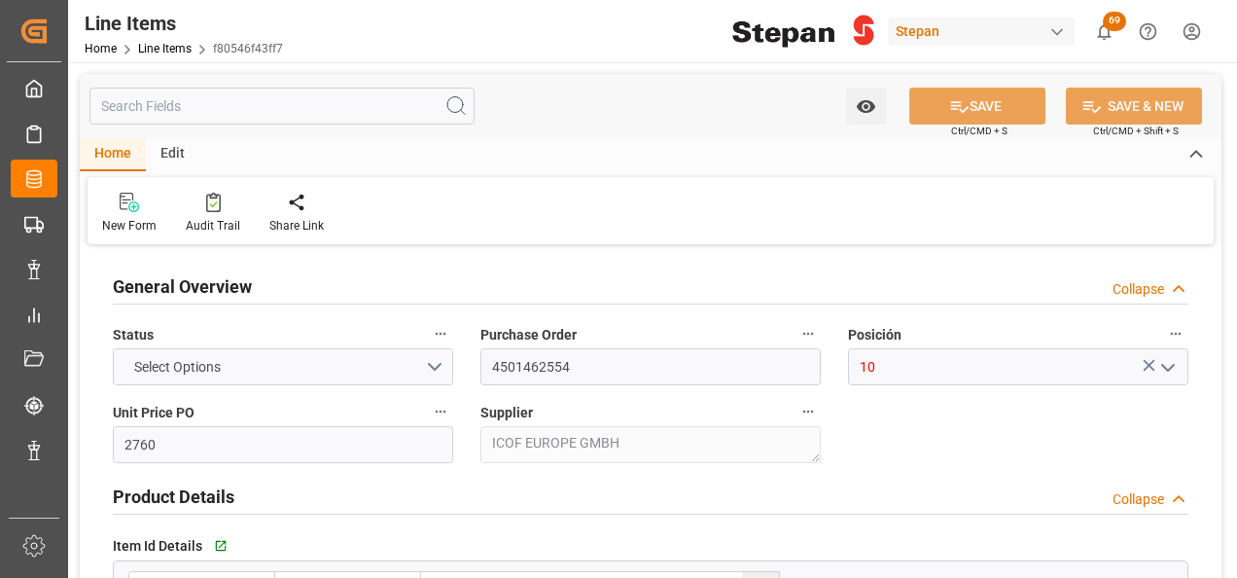
type input "01-09-2025"
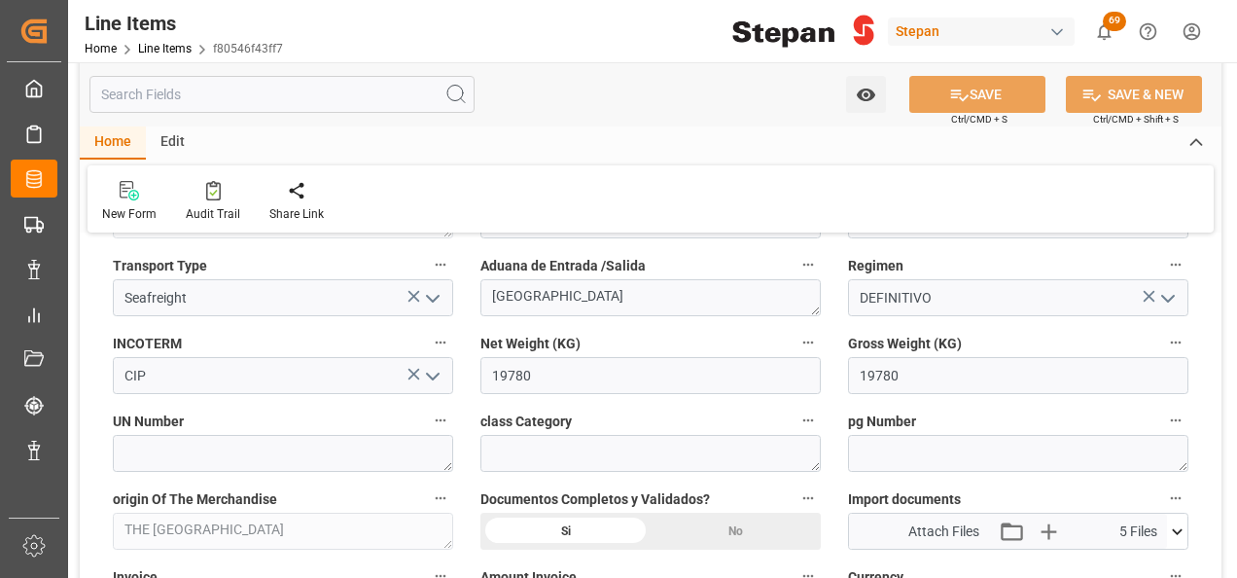
scroll to position [973, 0]
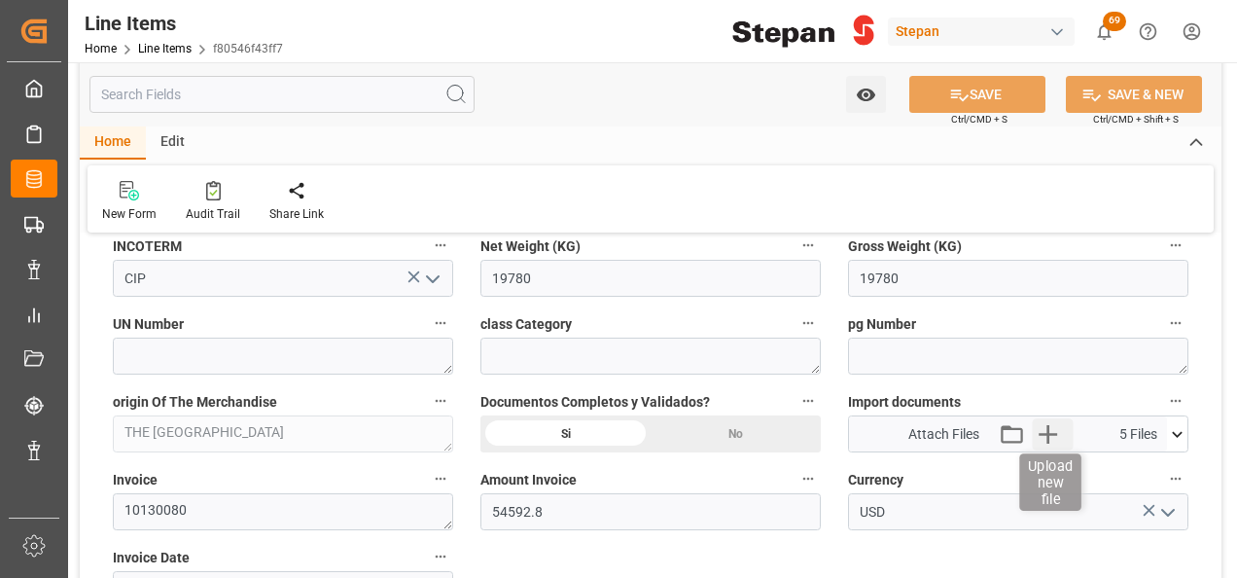
click at [1050, 428] on icon "button" at bounding box center [1048, 433] width 31 height 31
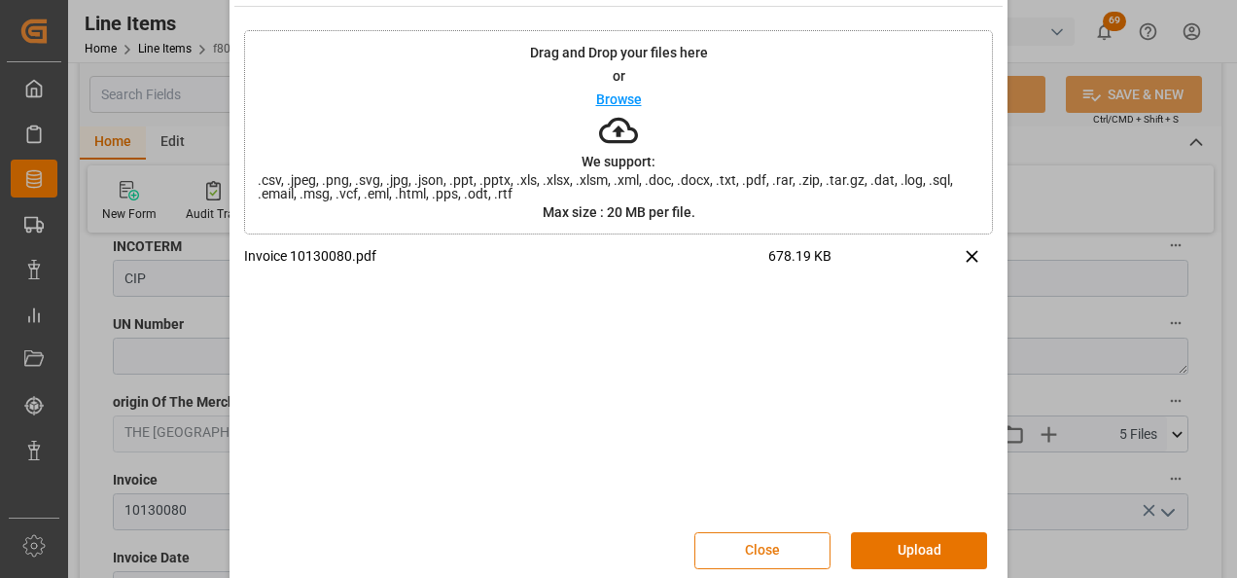
scroll to position [77, 0]
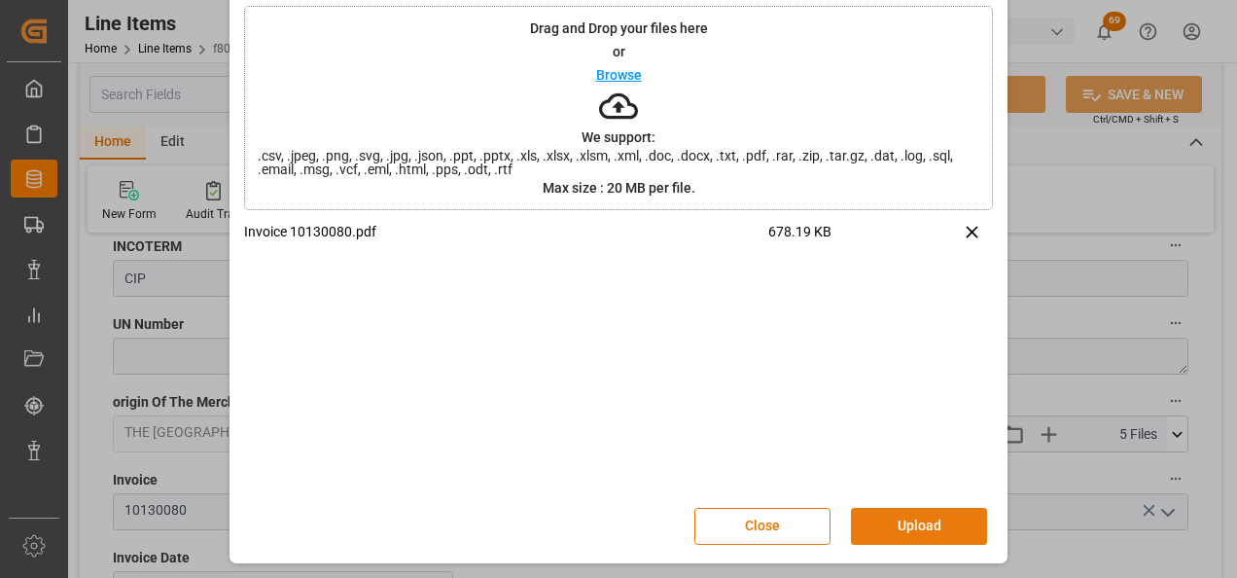
click at [886, 525] on button "Upload" at bounding box center [919, 526] width 136 height 37
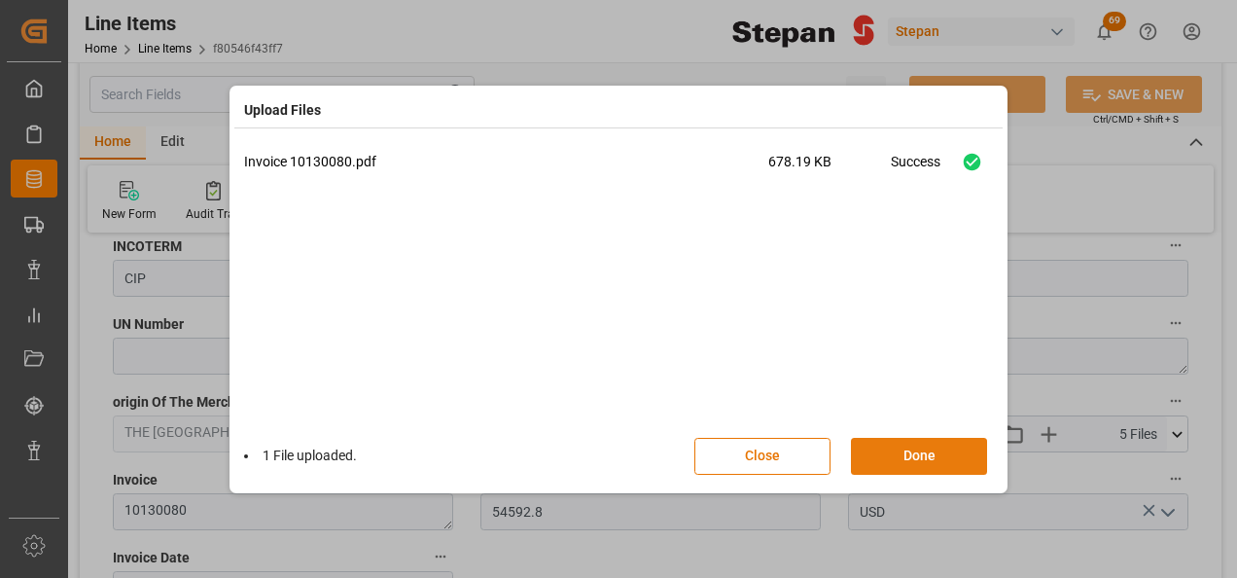
click at [924, 449] on button "Done" at bounding box center [919, 456] width 136 height 37
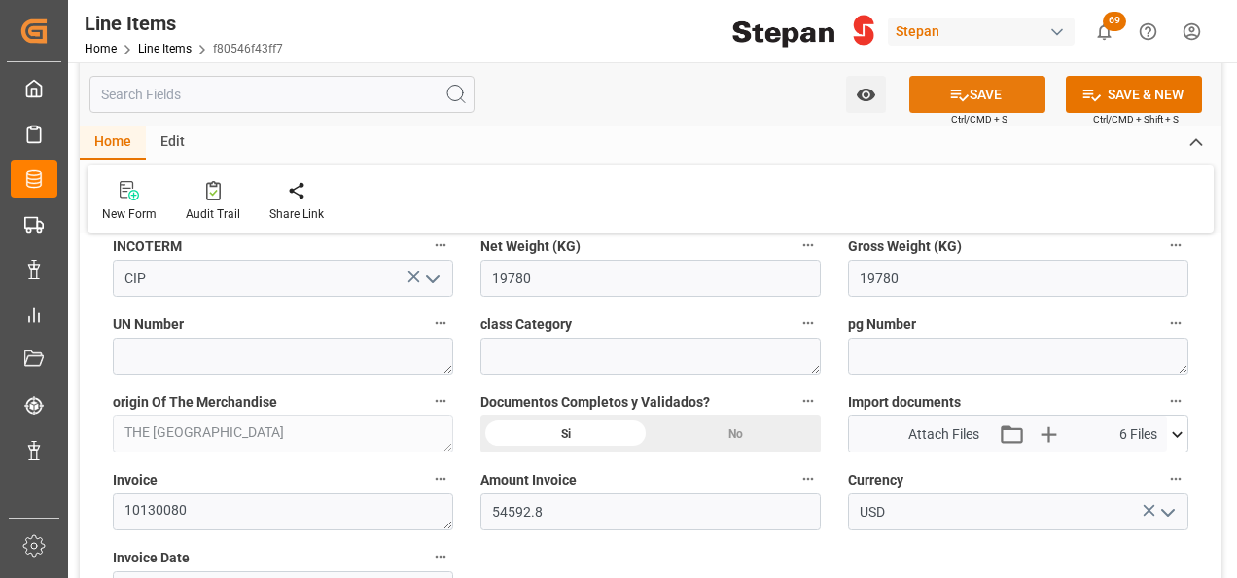
click at [961, 89] on icon at bounding box center [959, 95] width 20 height 20
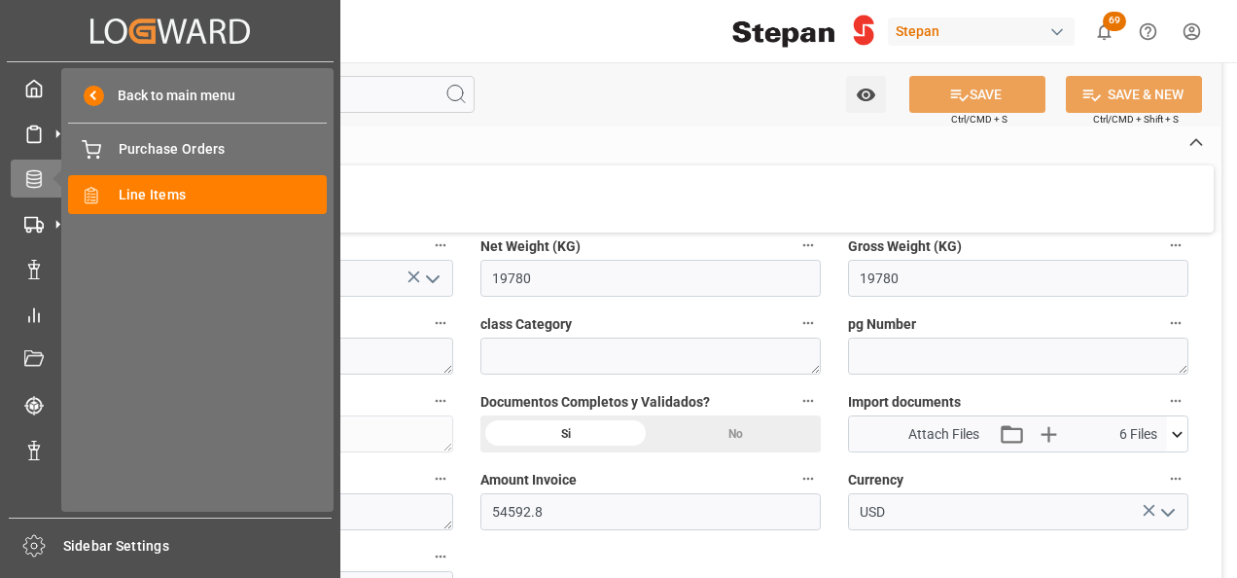
type input "15-09-2025 13:16"
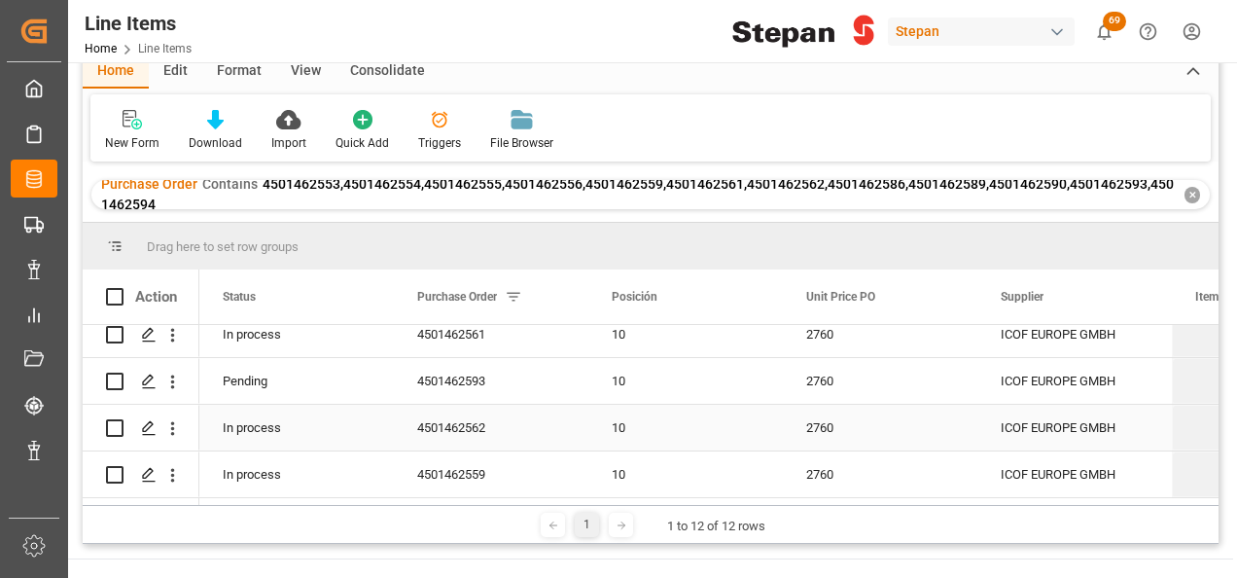
scroll to position [195, 0]
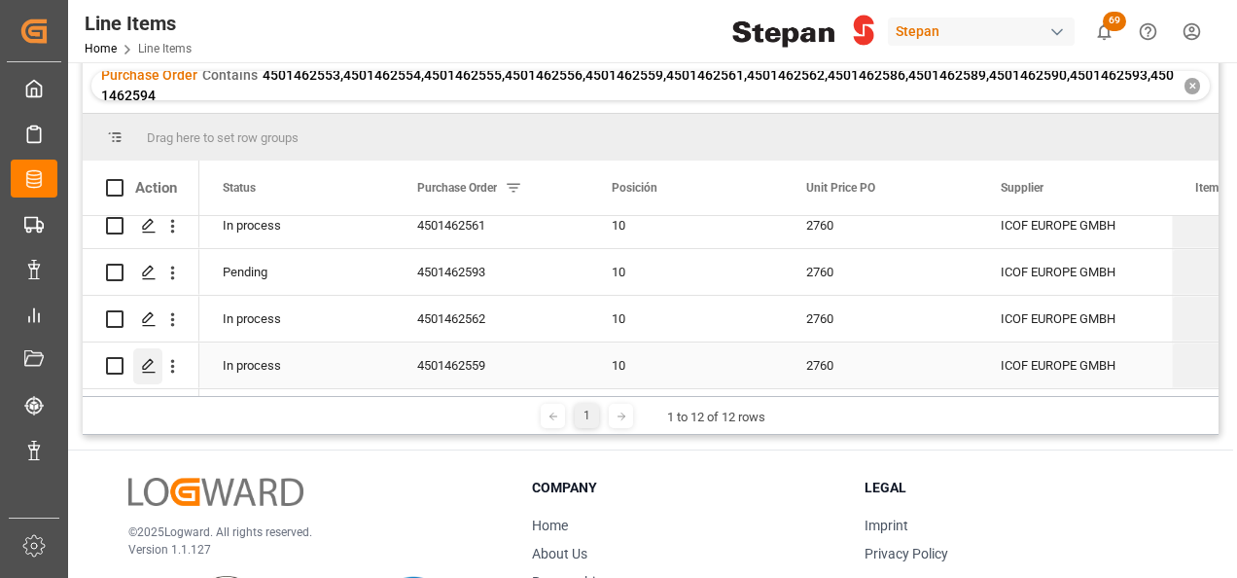
click at [152, 358] on icon "Press SPACE to select this row." at bounding box center [149, 366] width 16 height 16
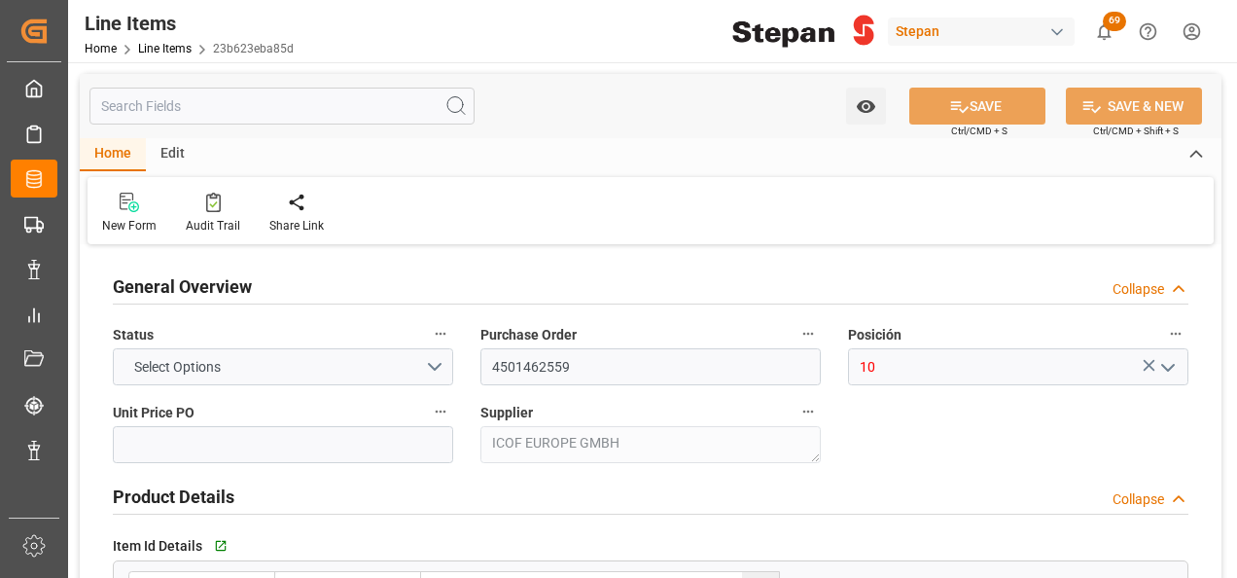
type input "2760"
type input "12352104"
type input "20000"
type input "19960"
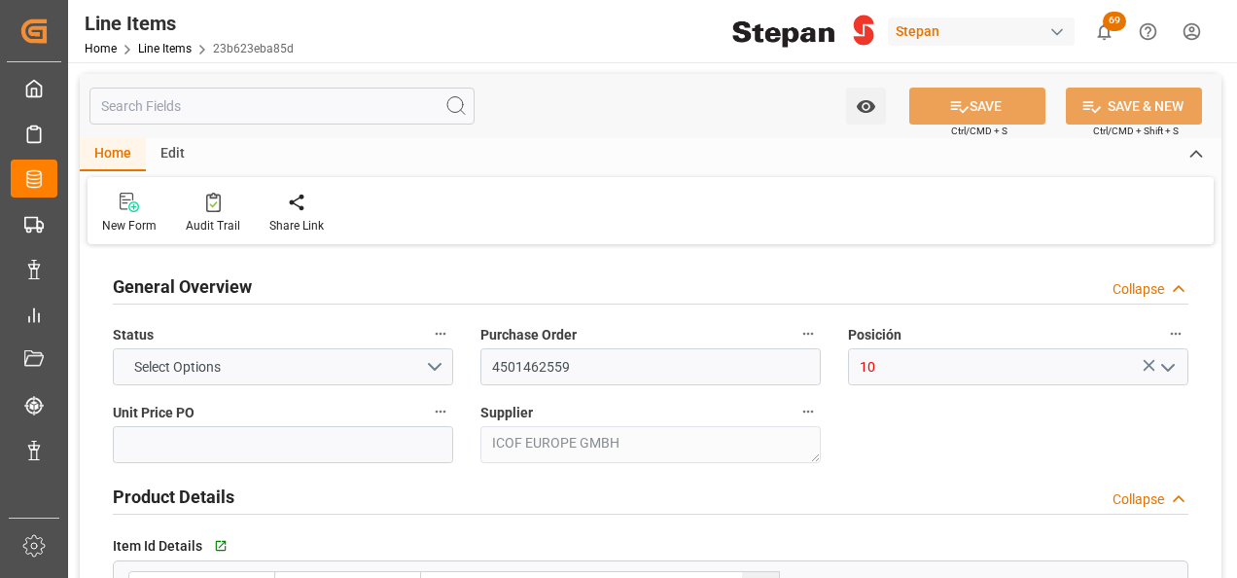
type input "55089.6"
type input "26-08-2025"
type input "15-09-2025 13:06"
type input "19-05-2025 19:40"
type input "06-07-2025"
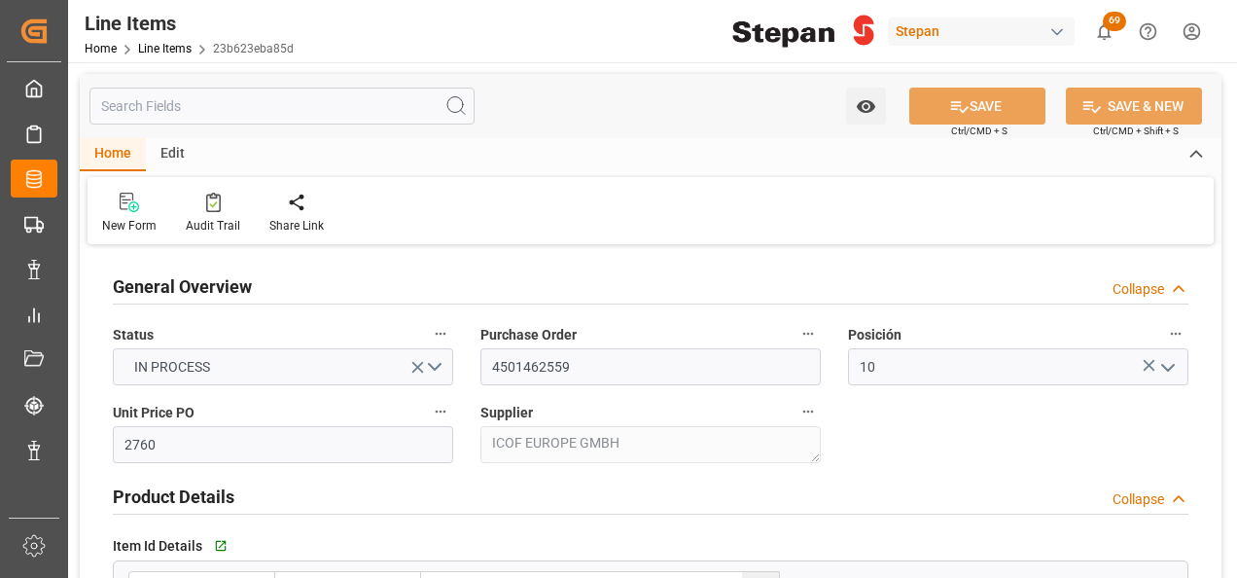
type input "01-09-2025"
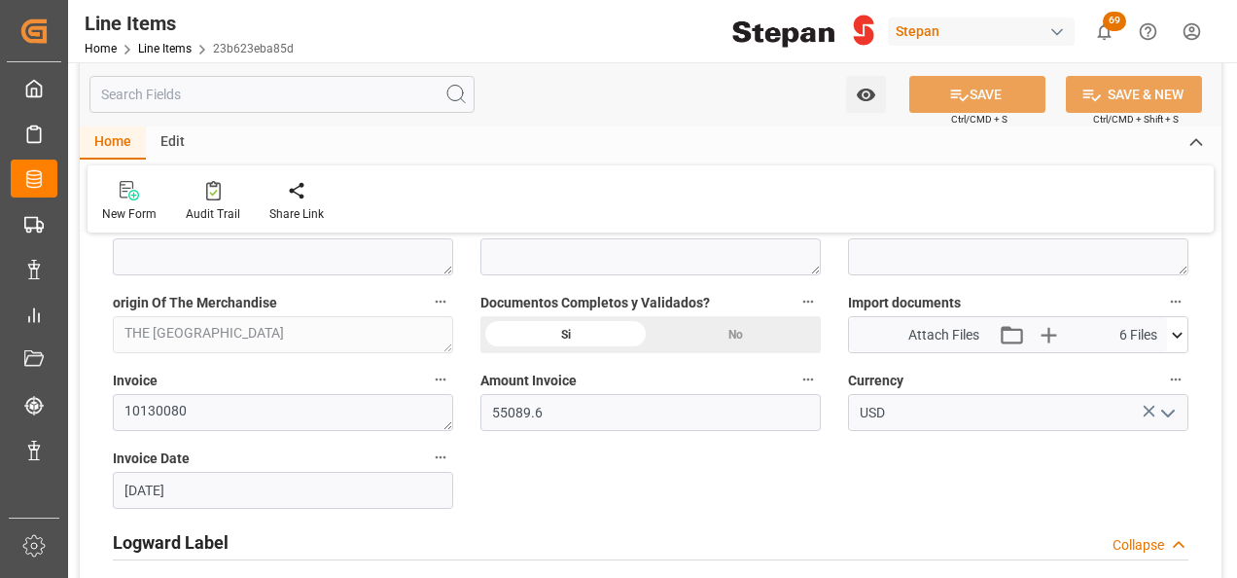
scroll to position [1070, 0]
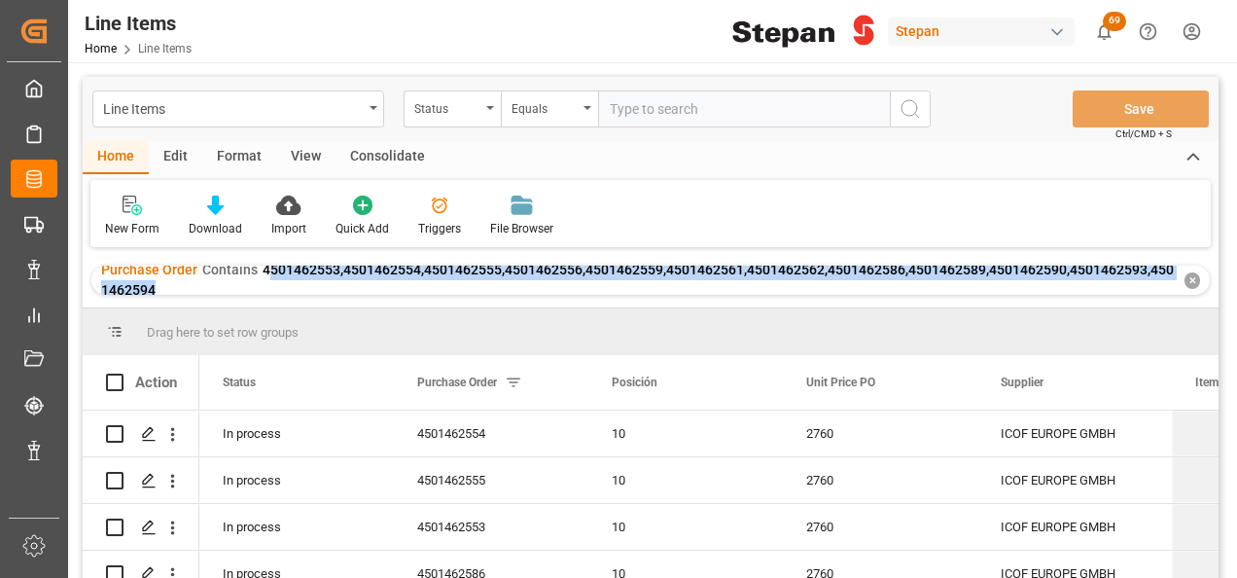
drag, startPoint x: 264, startPoint y: 269, endPoint x: 274, endPoint y: 301, distance: 33.8
click at [274, 301] on div "Purchase Order Contains 4501462553,4501462554,4501462555,4501462556,4501462559,…" at bounding box center [651, 280] width 1136 height 54
drag, startPoint x: 274, startPoint y: 301, endPoint x: 266, endPoint y: 289, distance: 14.8
click at [266, 289] on div "Purchase Order Contains 4501462553,4501462554,4501462555,4501462556,4501462559,…" at bounding box center [639, 280] width 1077 height 41
copy span "4501462553,4501462554,4501462555,4501462556,4501462559,4501462561,4501462562,45…"
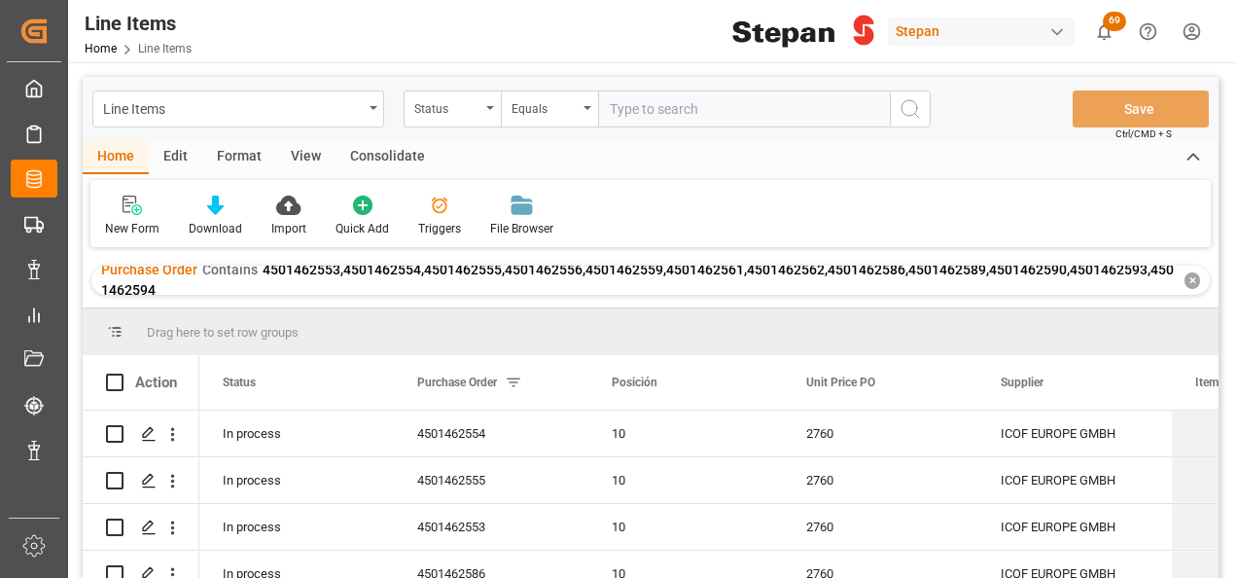
click at [644, 112] on input "text" at bounding box center [744, 108] width 292 height 37
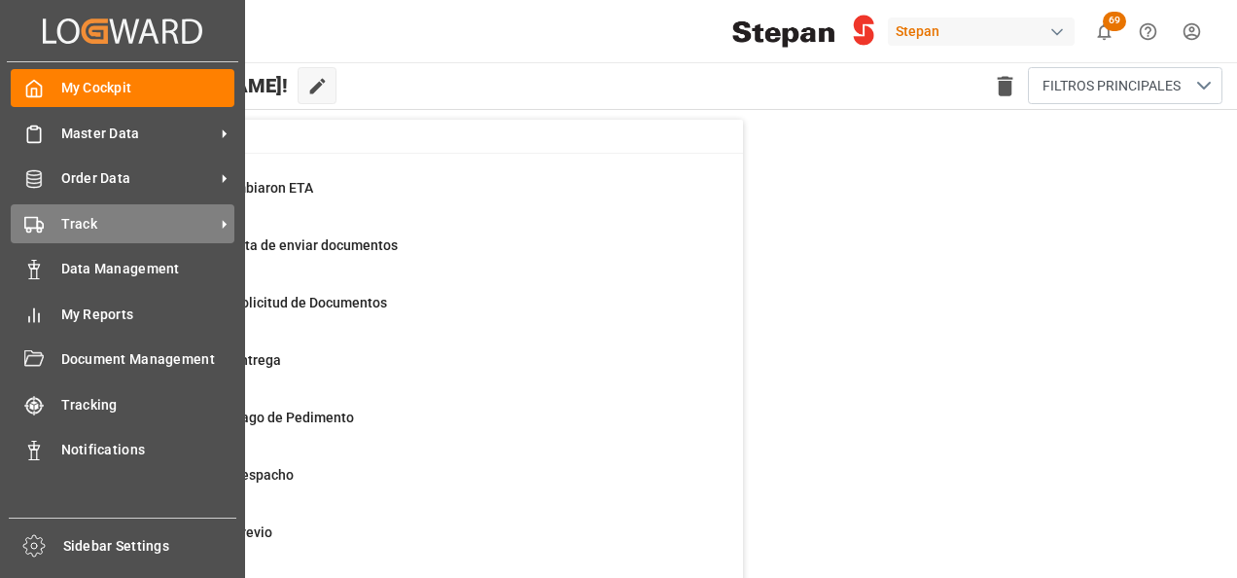
click at [88, 225] on span "Track" at bounding box center [138, 224] width 154 height 20
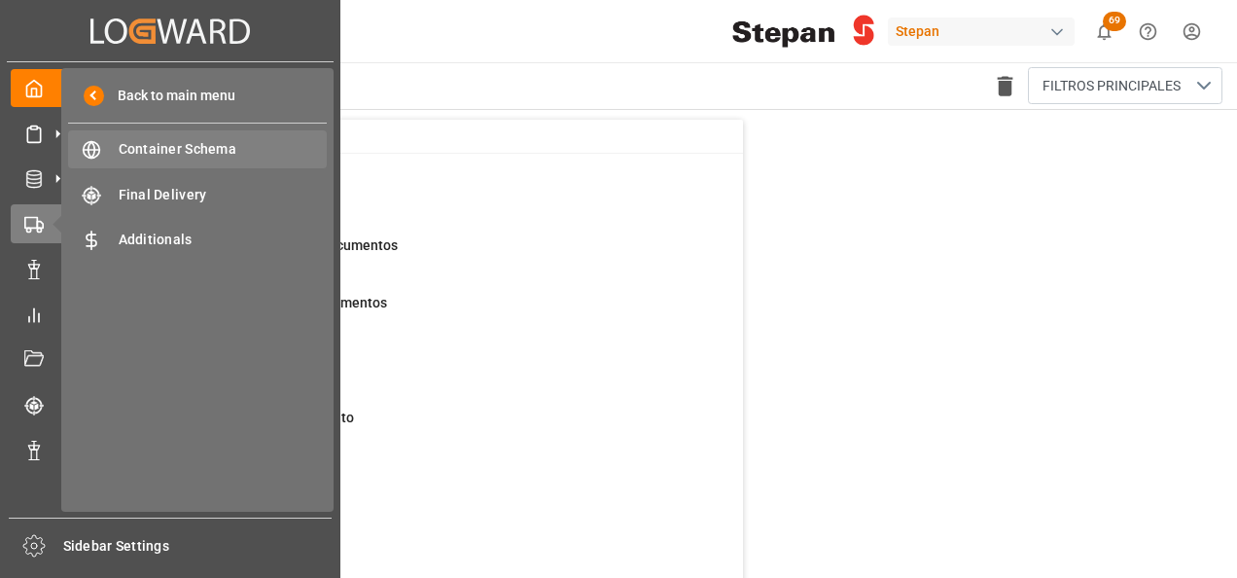
click at [181, 149] on span "Container Schema" at bounding box center [223, 149] width 209 height 20
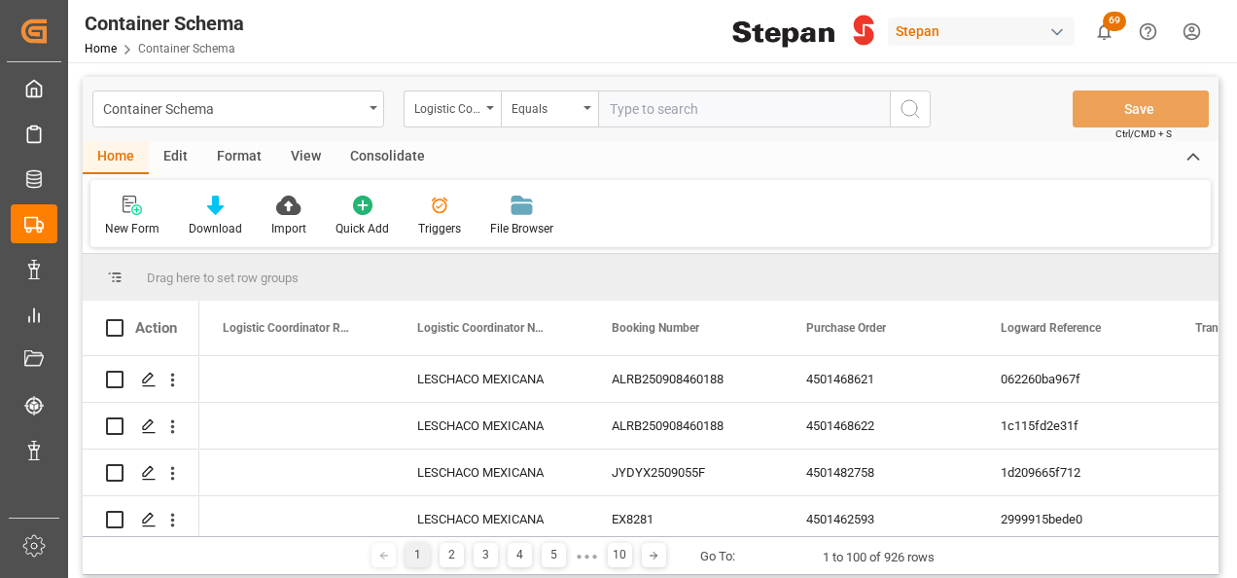
click at [612, 110] on input "text" at bounding box center [744, 108] width 292 height 37
click at [483, 104] on div "Logistic Coordinator Reference Number" at bounding box center [452, 108] width 97 height 37
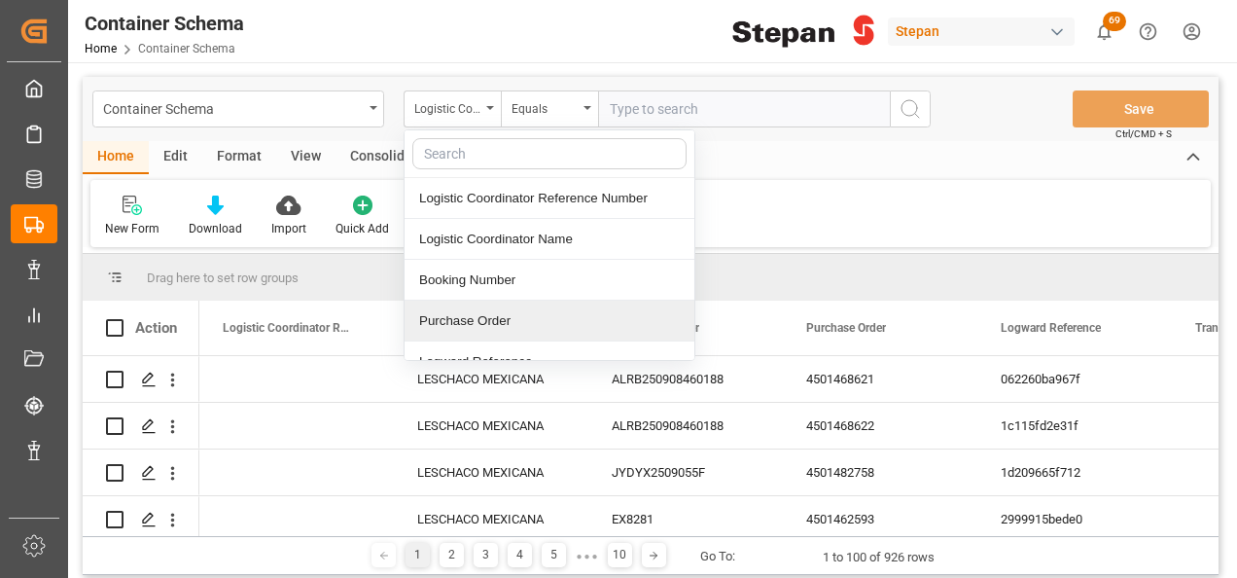
click at [453, 319] on div "Purchase Order" at bounding box center [550, 321] width 290 height 41
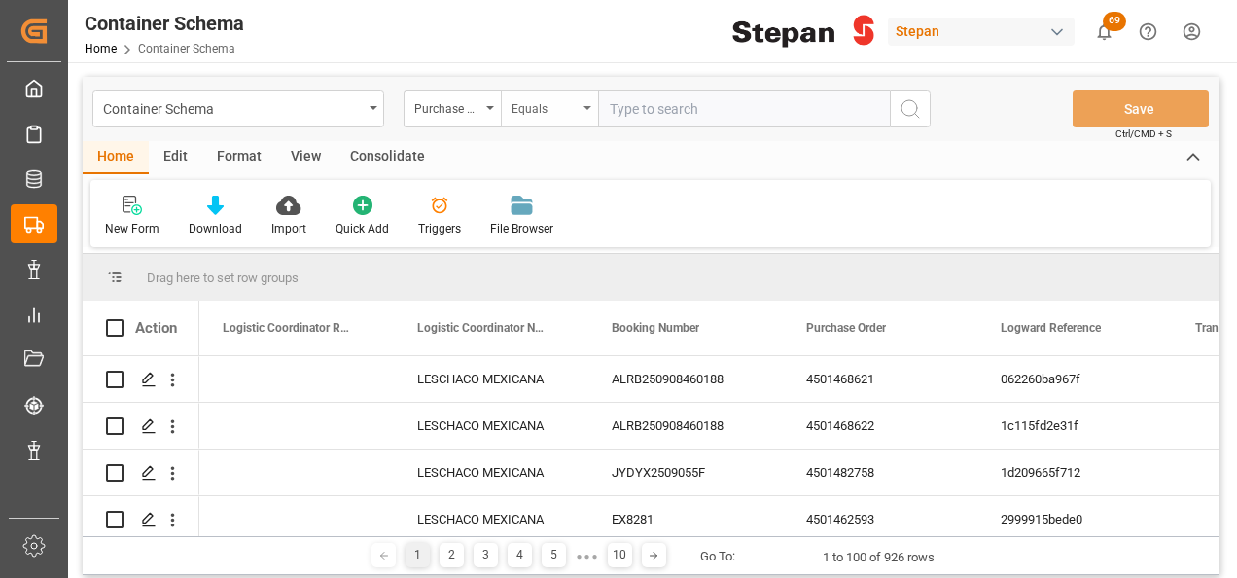
click at [578, 101] on div "Equals" at bounding box center [549, 108] width 97 height 37
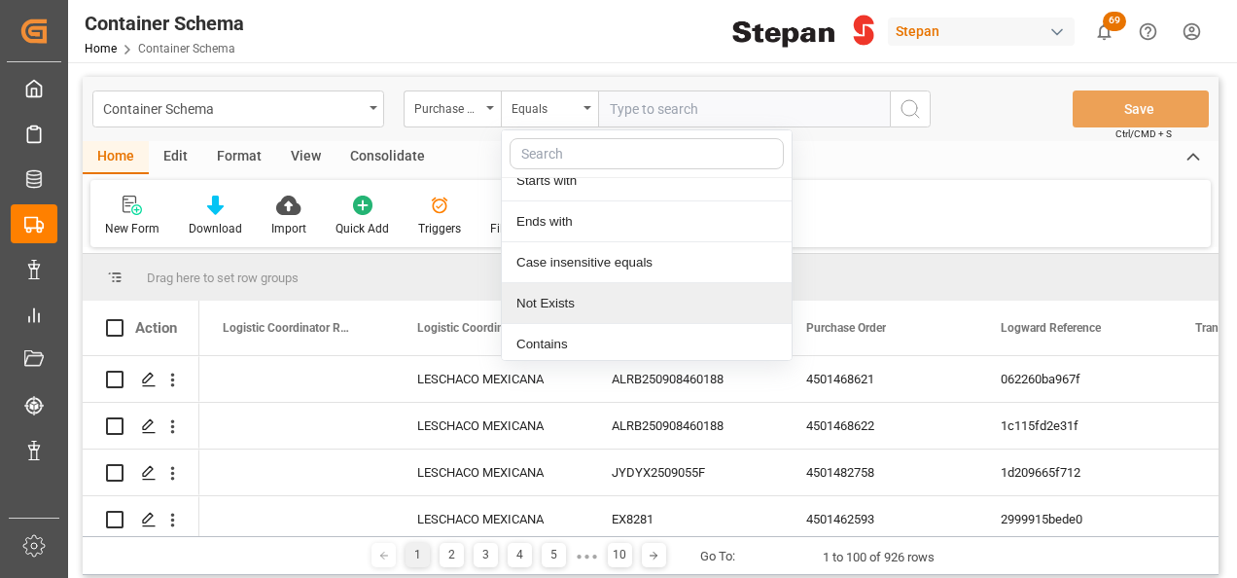
scroll to position [142, 0]
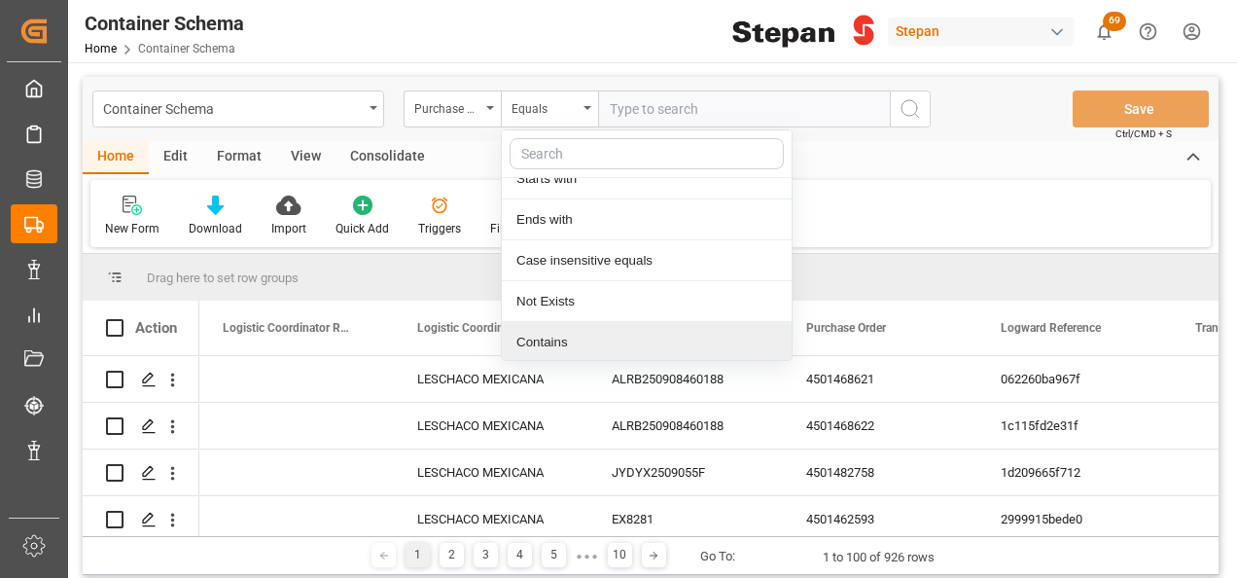
click at [543, 344] on div "Contains" at bounding box center [647, 342] width 290 height 41
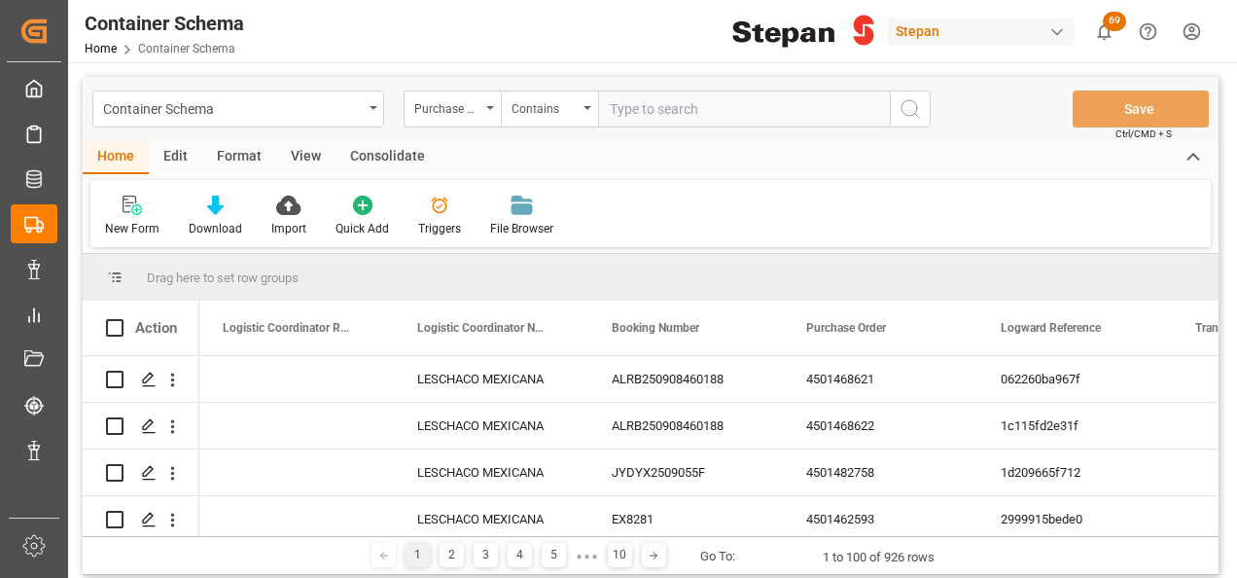
paste input "4501451545,4501451546"
type input "4501451545,4501451546"
click at [908, 112] on icon "search button" at bounding box center [910, 108] width 23 height 23
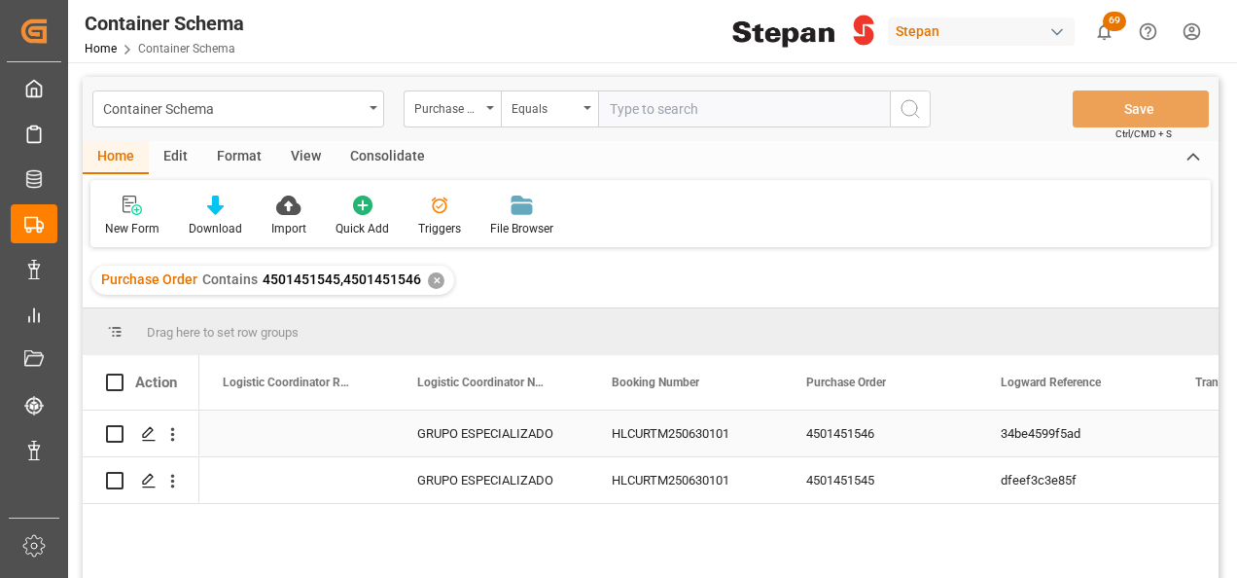
click at [466, 432] on div "GRUPO ESPECIALIZADO" at bounding box center [491, 433] width 195 height 46
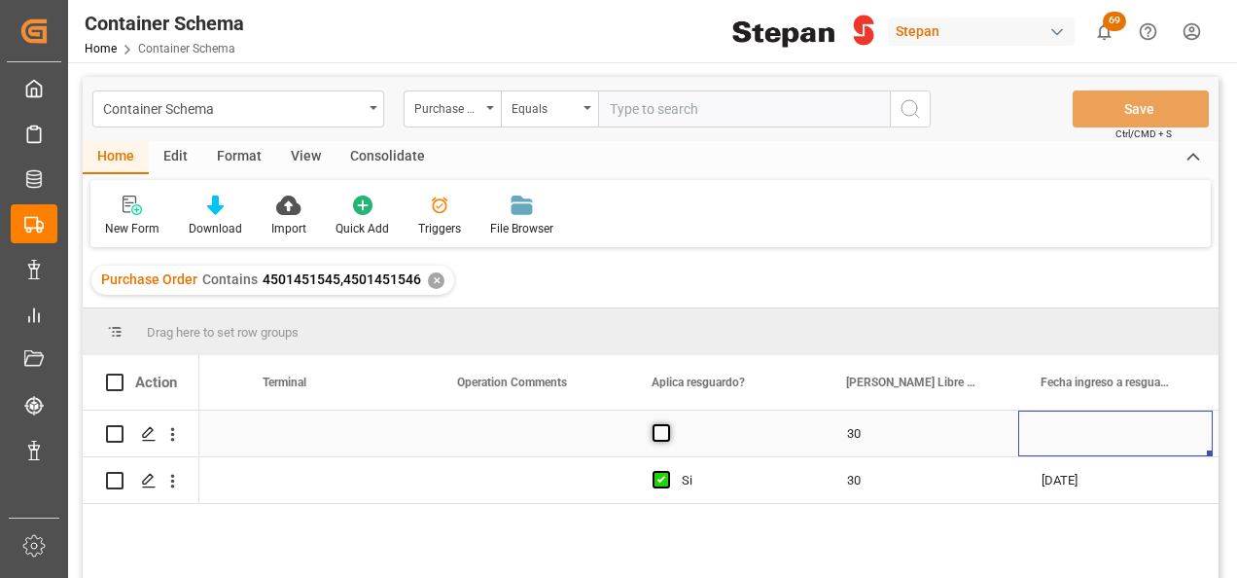
click at [665, 431] on span "Press SPACE to select this row." at bounding box center [662, 433] width 18 height 18
click at [667, 424] on input "Press SPACE to select this row." at bounding box center [667, 424] width 0 height 0
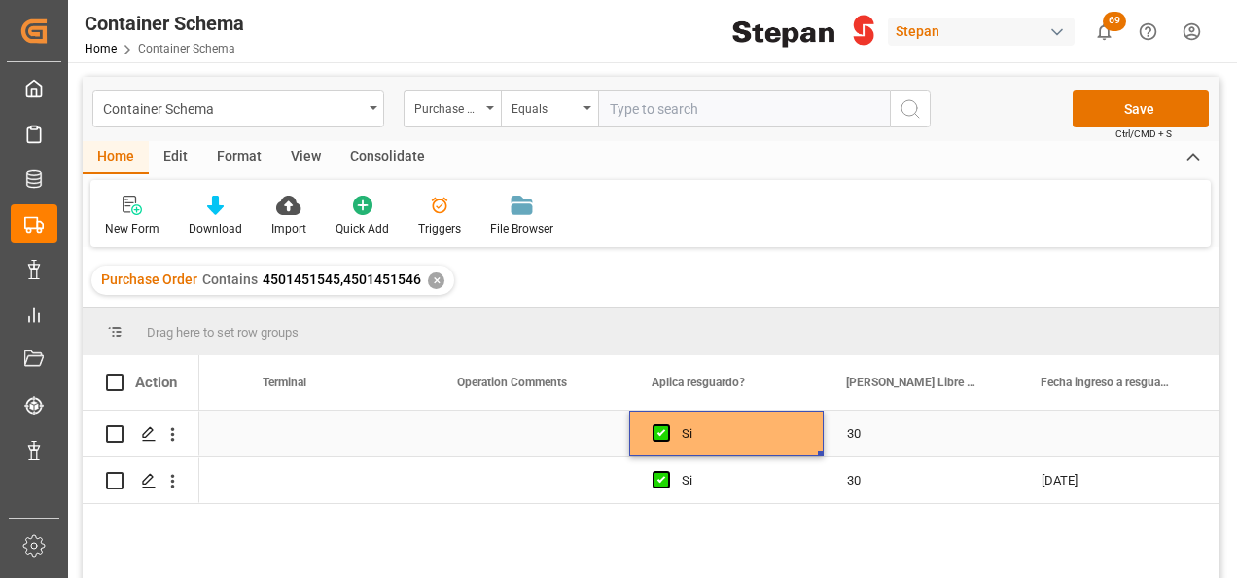
click at [1114, 428] on div "Press SPACE to select this row." at bounding box center [1115, 433] width 195 height 46
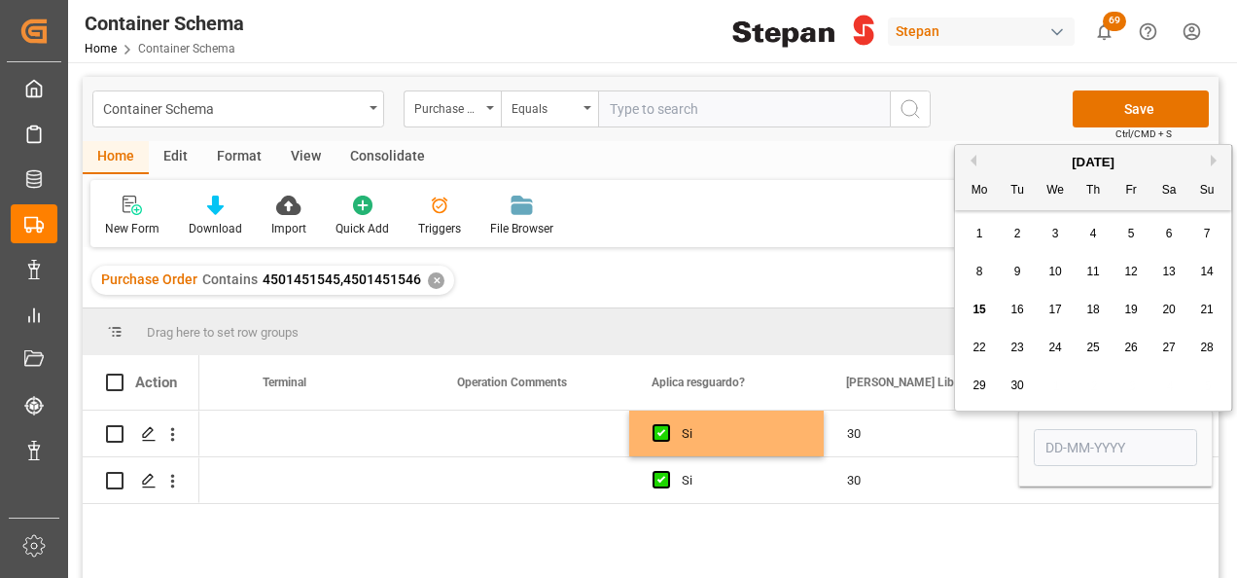
click at [1167, 234] on span "6" at bounding box center [1169, 234] width 7 height 14
type input "06-09-2025"
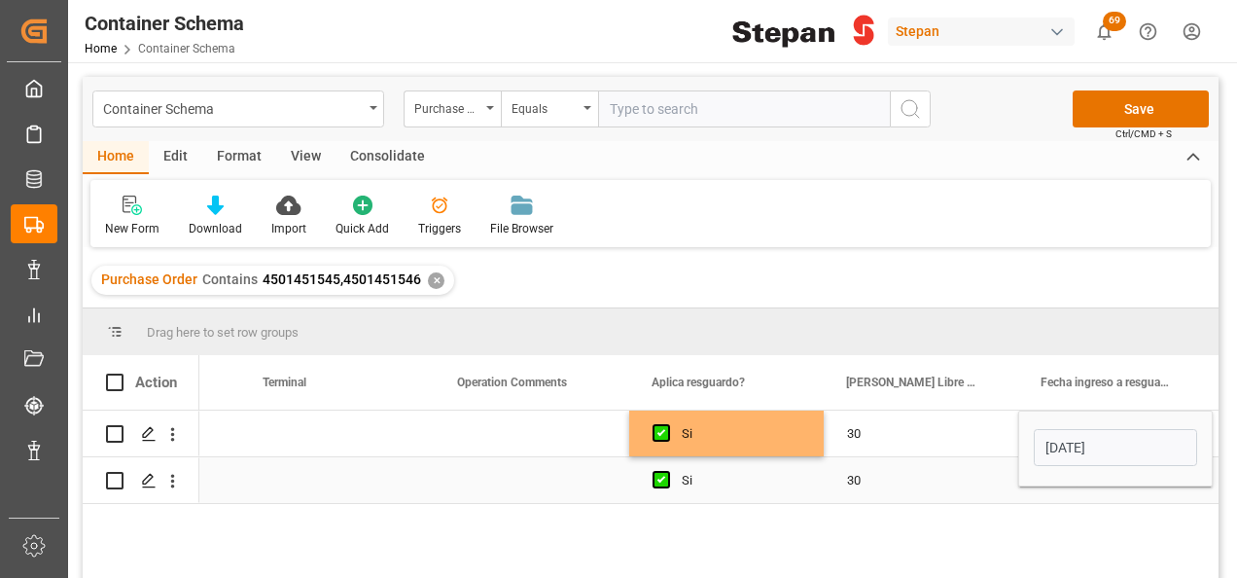
click at [965, 491] on div "30" at bounding box center [921, 480] width 195 height 46
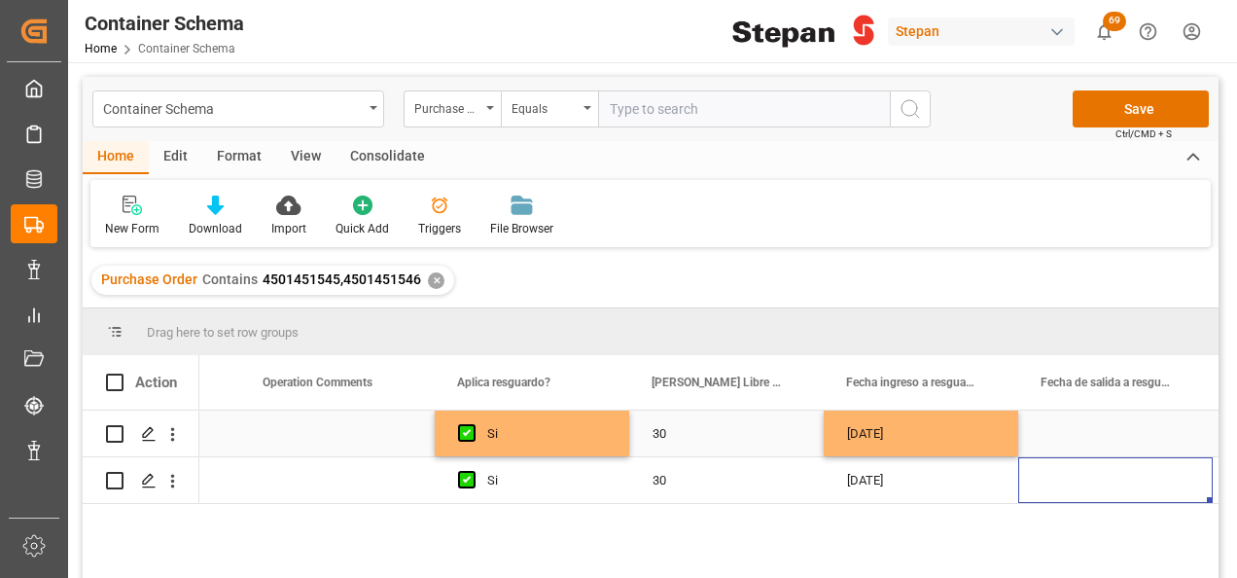
click at [899, 427] on div "06-09-2025" at bounding box center [921, 433] width 195 height 46
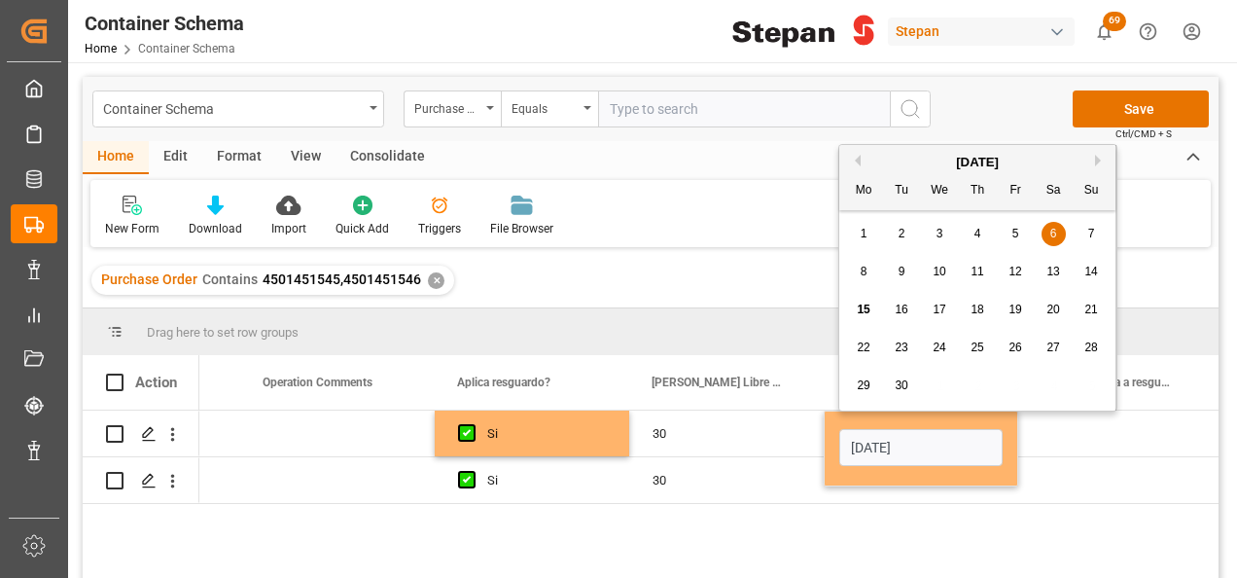
click at [1061, 272] on div "13" at bounding box center [1054, 272] width 24 height 23
type input "13-09-2025"
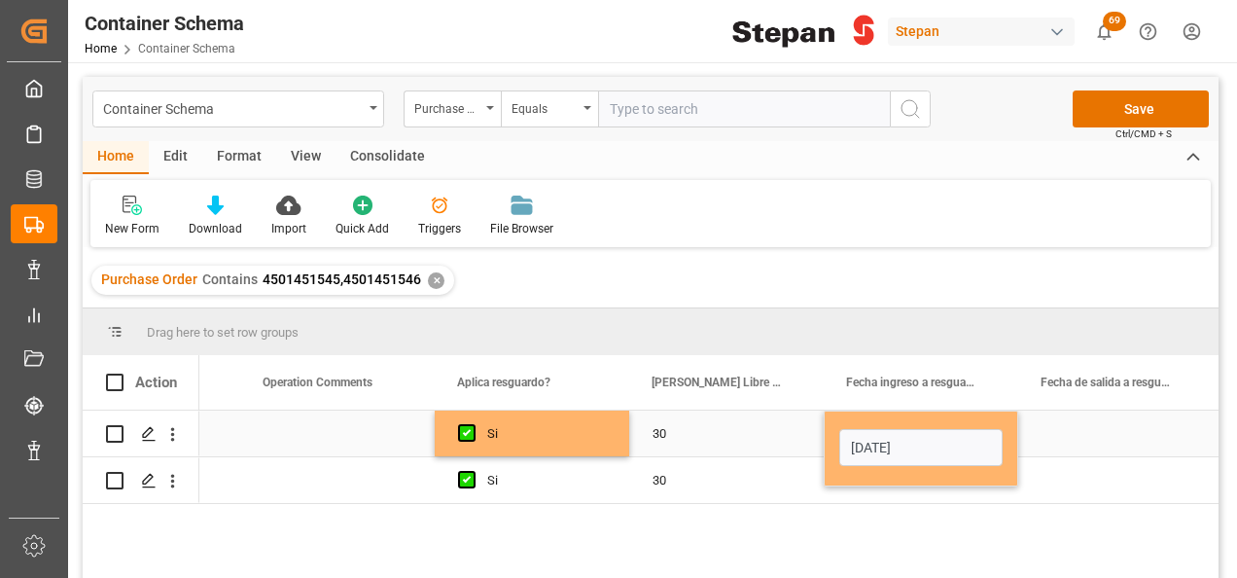
click at [782, 430] on div "30" at bounding box center [726, 433] width 195 height 46
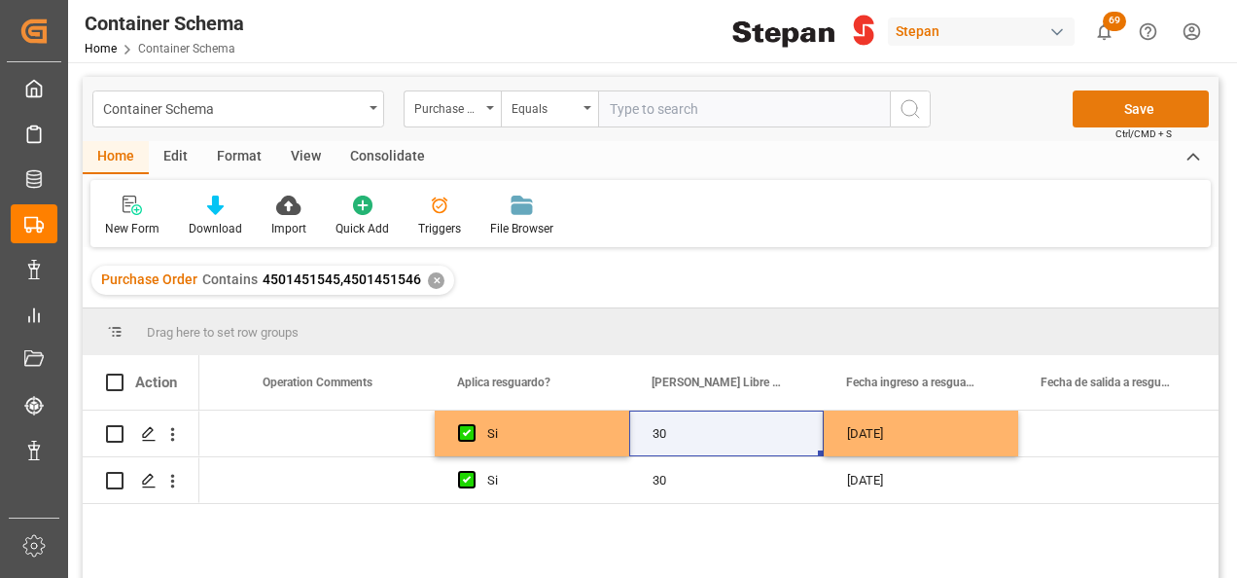
click at [1126, 112] on button "Save" at bounding box center [1141, 108] width 136 height 37
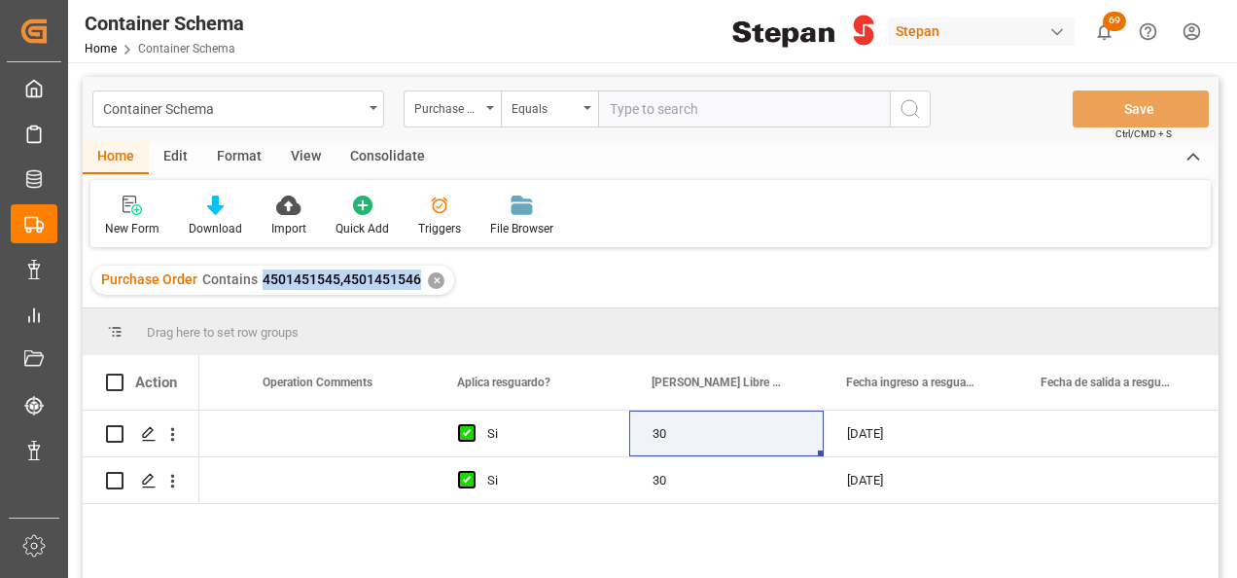
drag, startPoint x: 254, startPoint y: 275, endPoint x: 420, endPoint y: 286, distance: 166.6
click at [420, 286] on div "Purchase Order Contains 4501451545,4501451546 ✕" at bounding box center [272, 279] width 363 height 29
copy span "4501451545,4501451546"
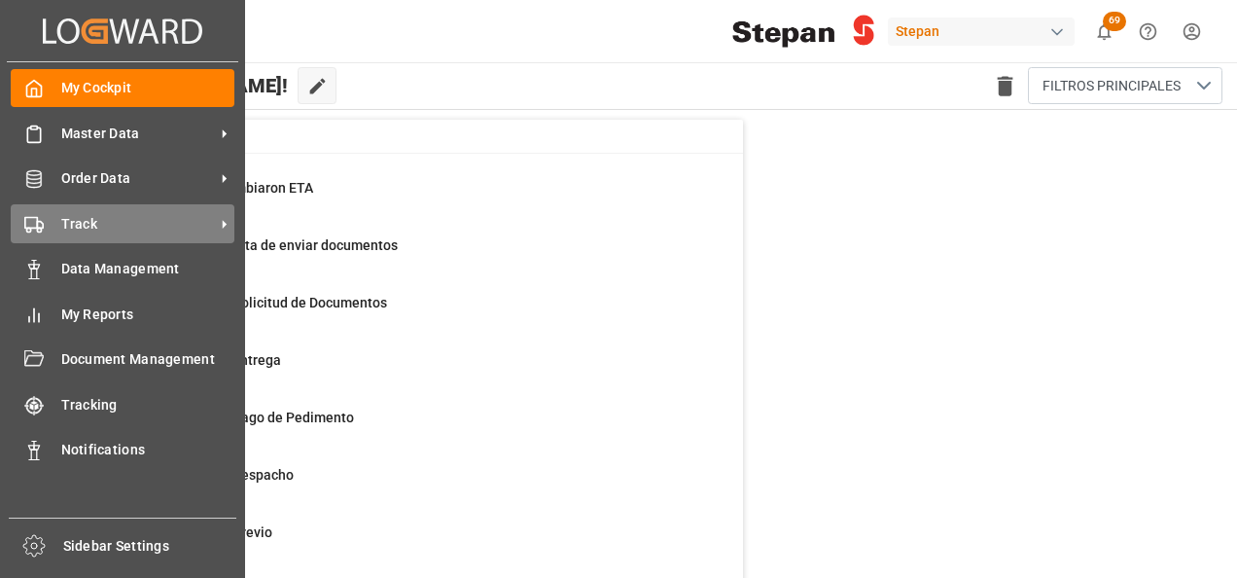
click at [160, 233] on span "Track" at bounding box center [138, 224] width 154 height 20
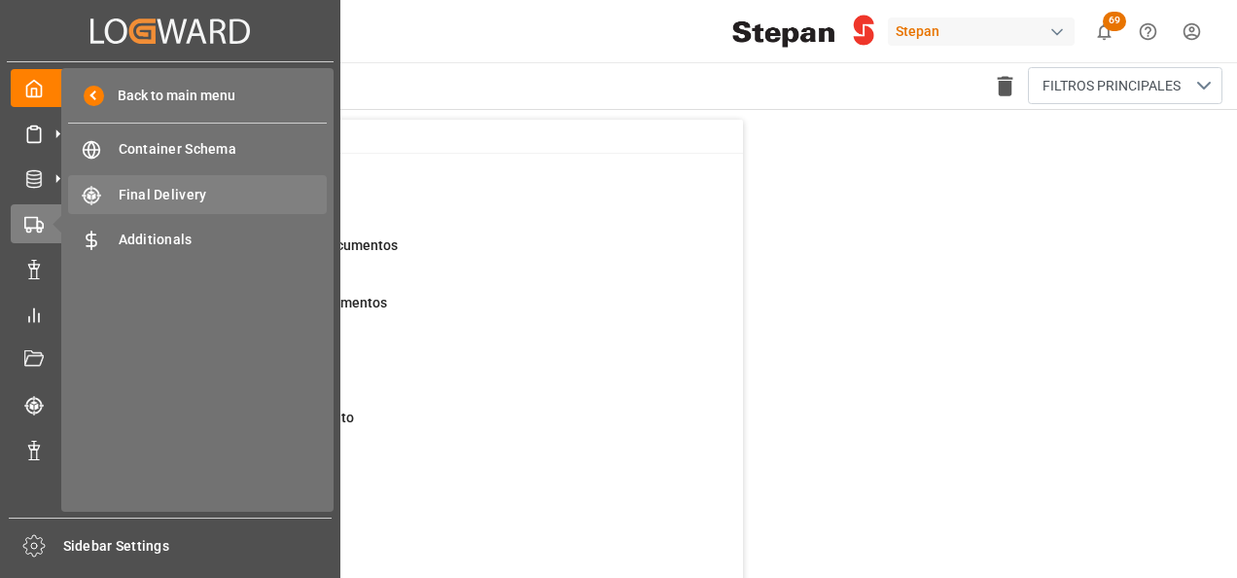
click at [171, 188] on span "Final Delivery" at bounding box center [223, 195] width 209 height 20
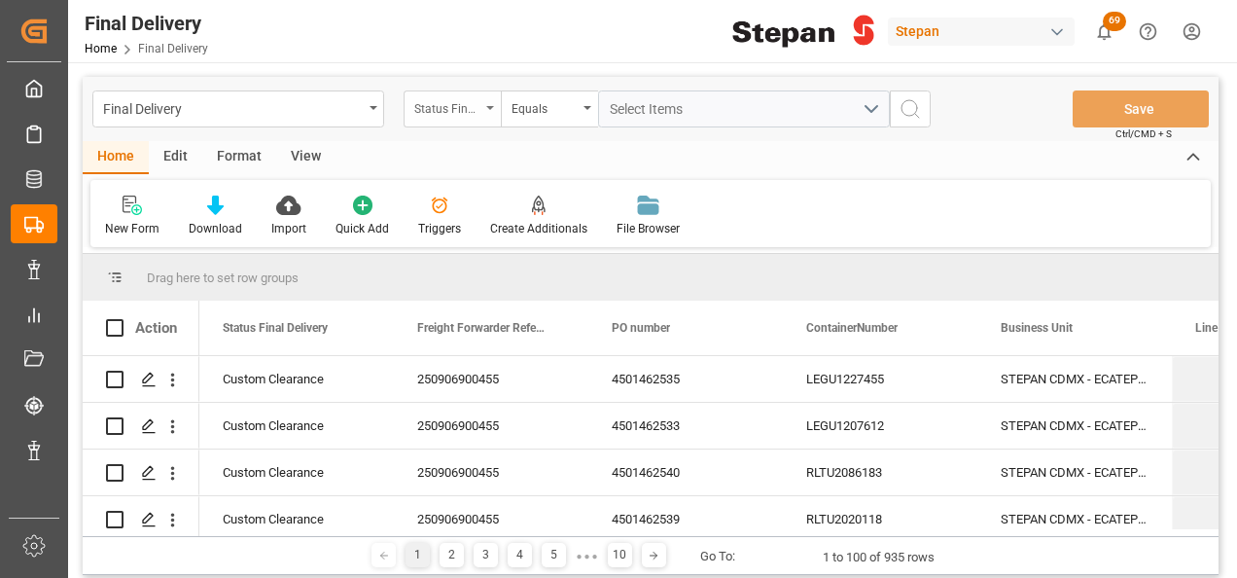
click at [486, 112] on div "Status Final Delivery" at bounding box center [452, 108] width 97 height 37
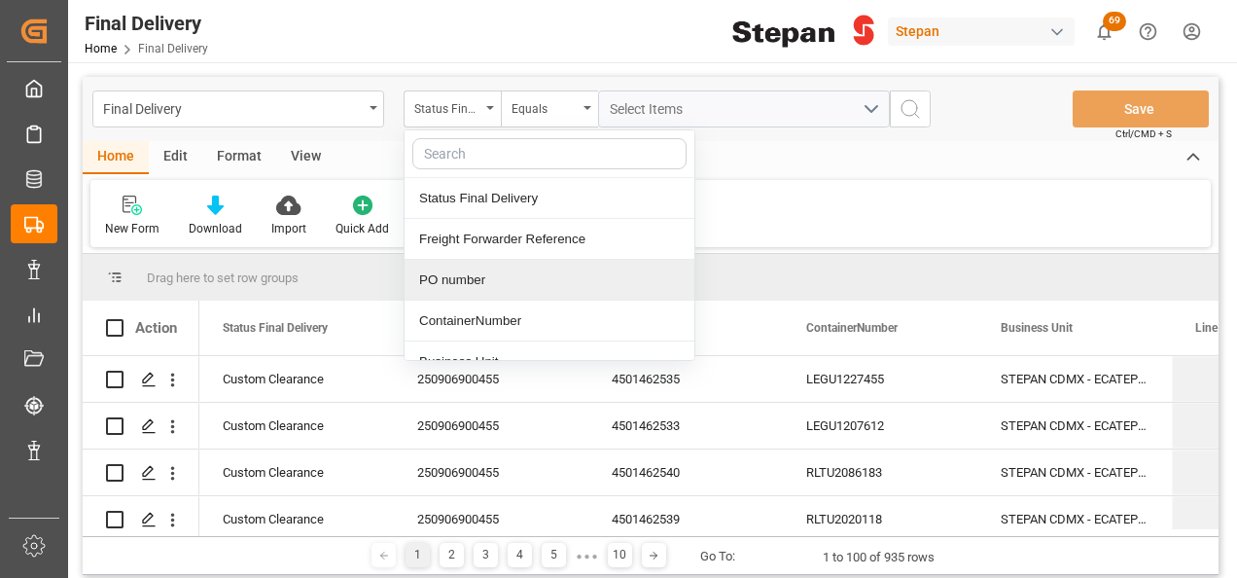
click at [496, 285] on div "PO number" at bounding box center [550, 280] width 290 height 41
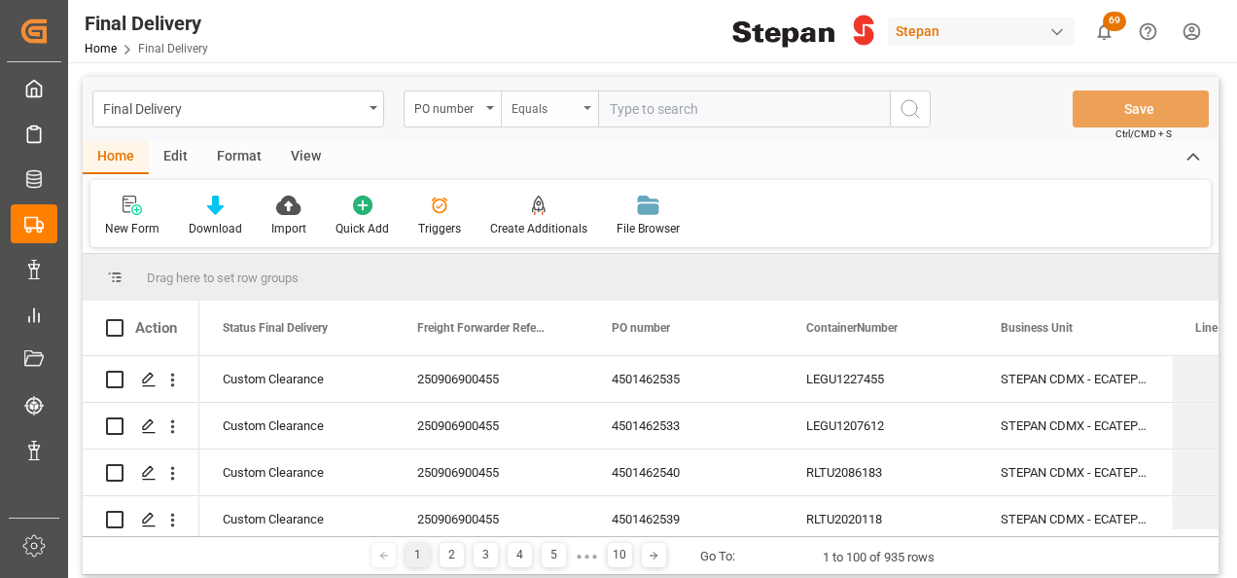
click at [584, 108] on icon "open menu" at bounding box center [588, 108] width 8 height 4
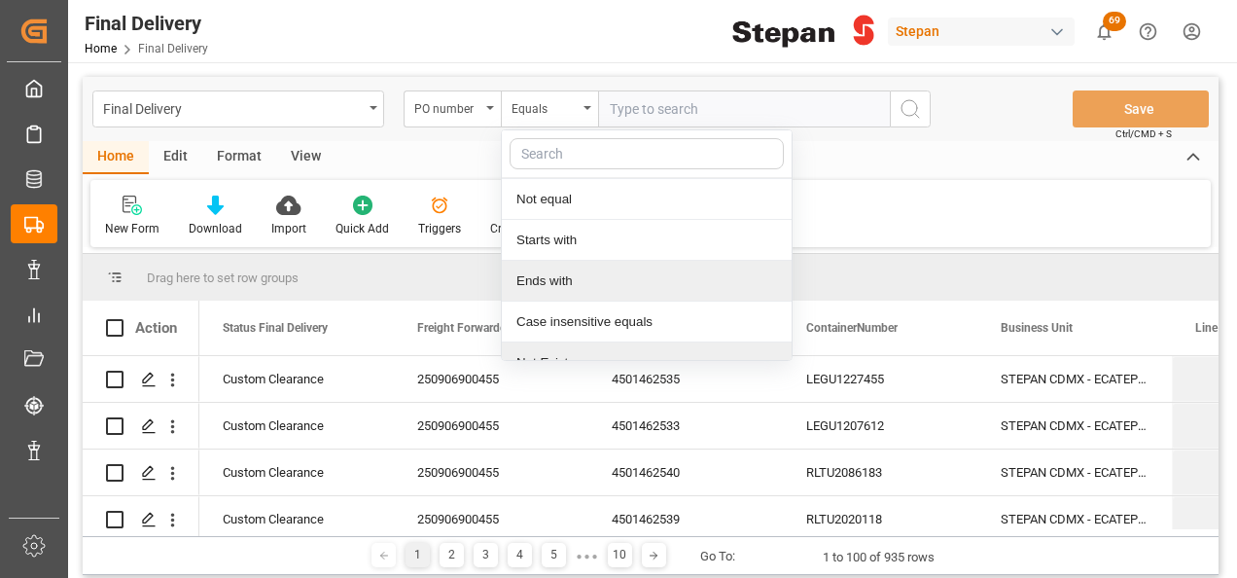
scroll to position [142, 0]
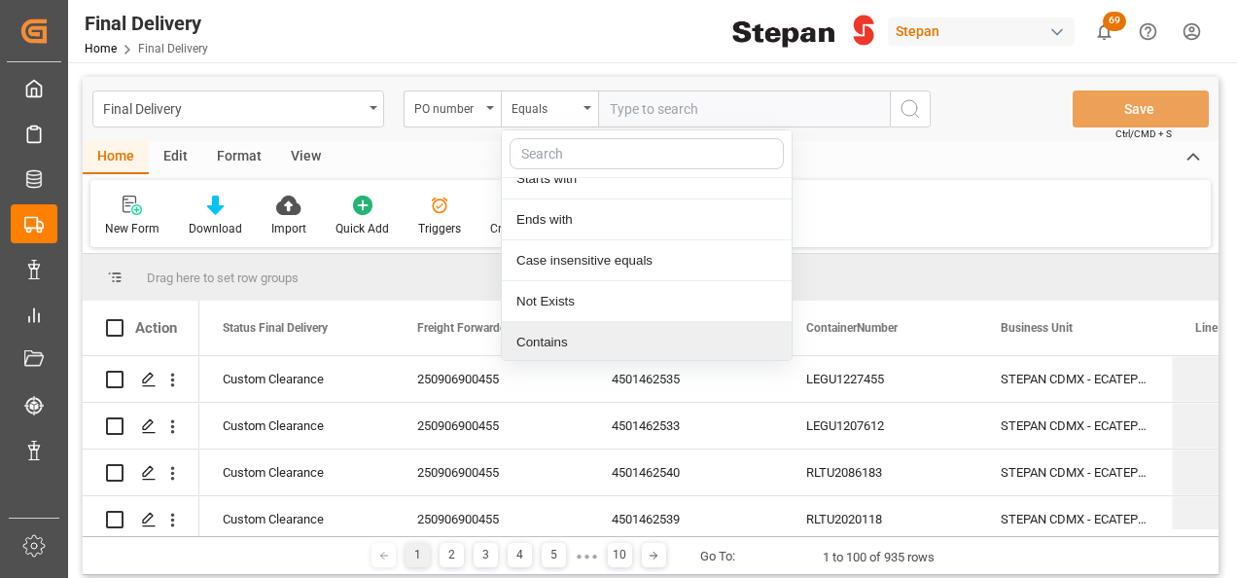
click at [552, 343] on div "Contains" at bounding box center [647, 342] width 290 height 41
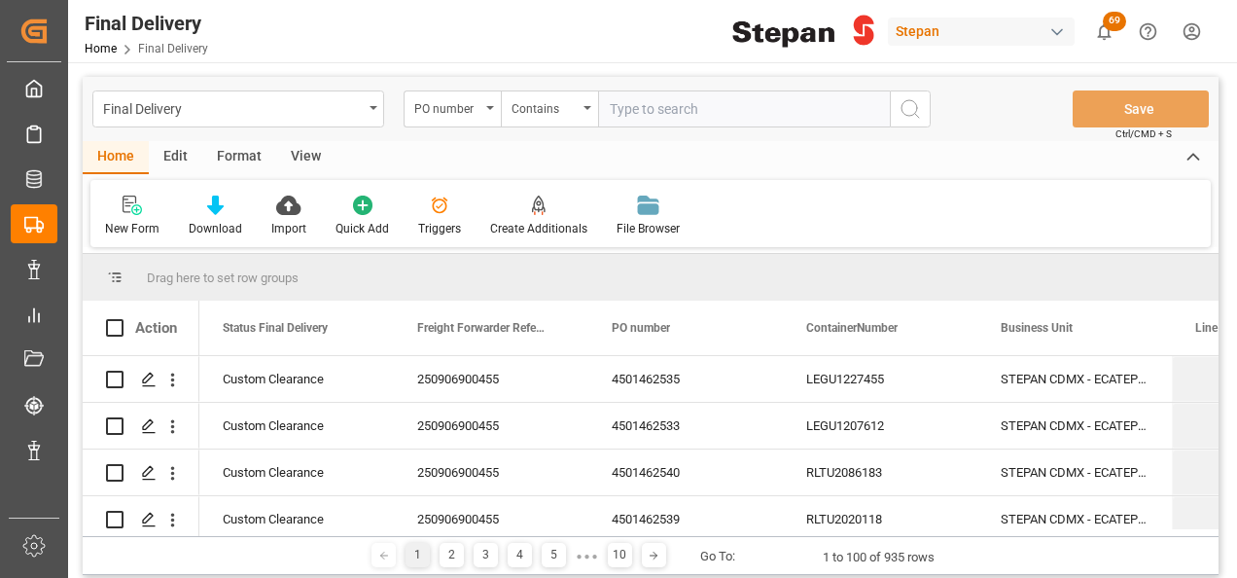
paste input "4501451545,4501451546"
type input "4501451545,4501451546"
click at [907, 101] on icon "search button" at bounding box center [910, 108] width 23 height 23
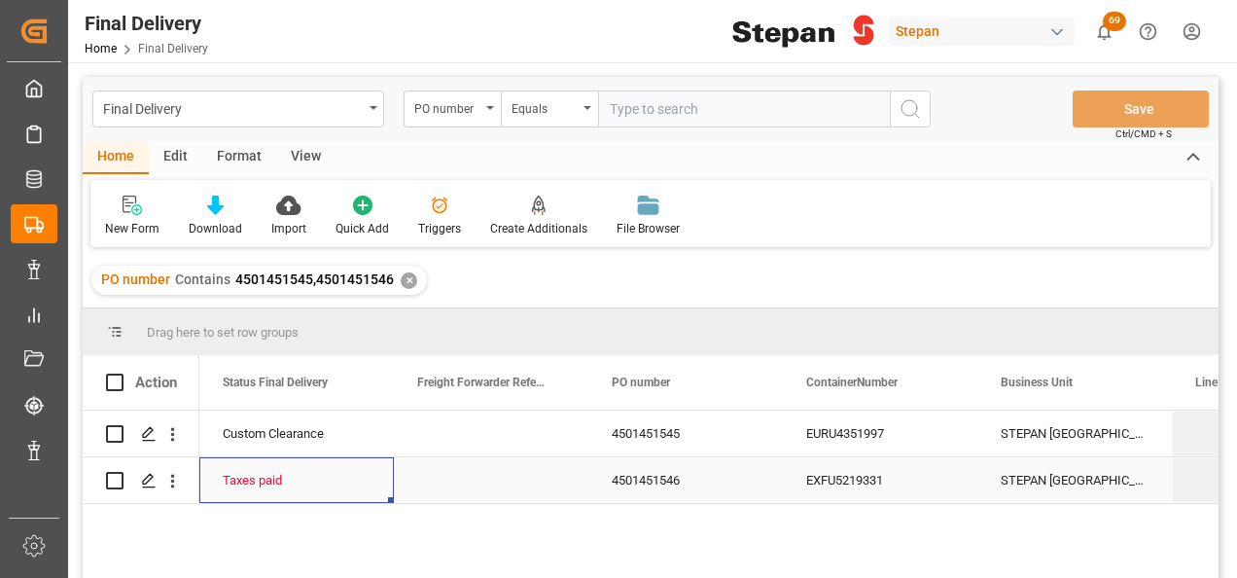
click at [319, 481] on div "Taxes paid" at bounding box center [297, 480] width 148 height 45
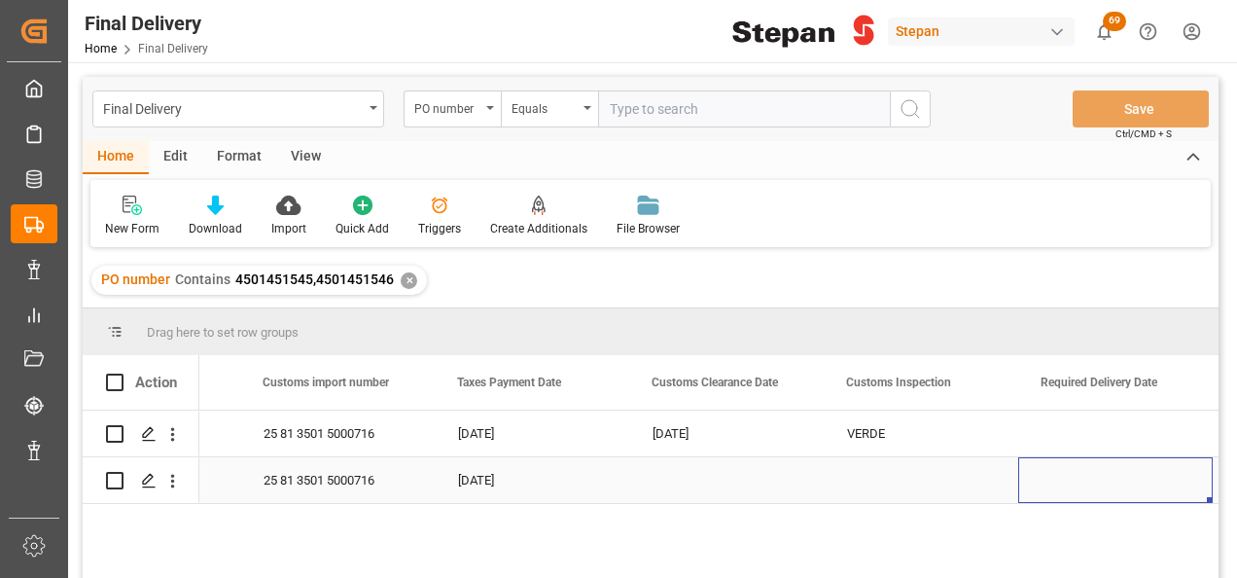
click at [690, 486] on div "Press SPACE to select this row." at bounding box center [726, 480] width 195 height 46
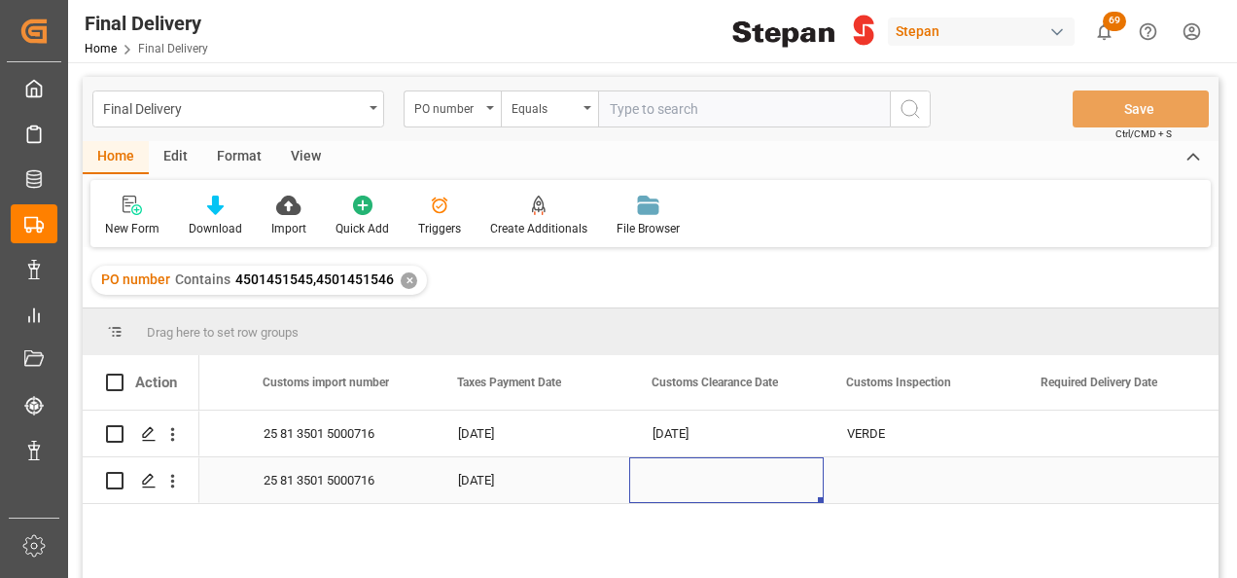
click at [690, 486] on div "Press SPACE to select this row." at bounding box center [726, 480] width 195 height 46
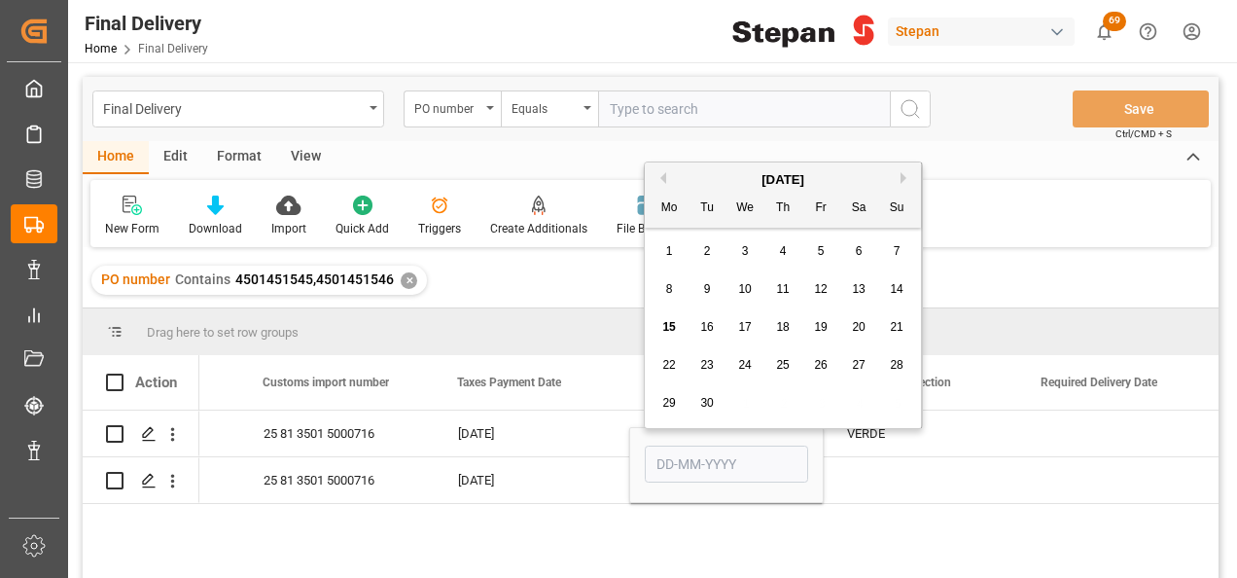
click at [863, 292] on span "13" at bounding box center [858, 289] width 13 height 14
type input "[DATE]"
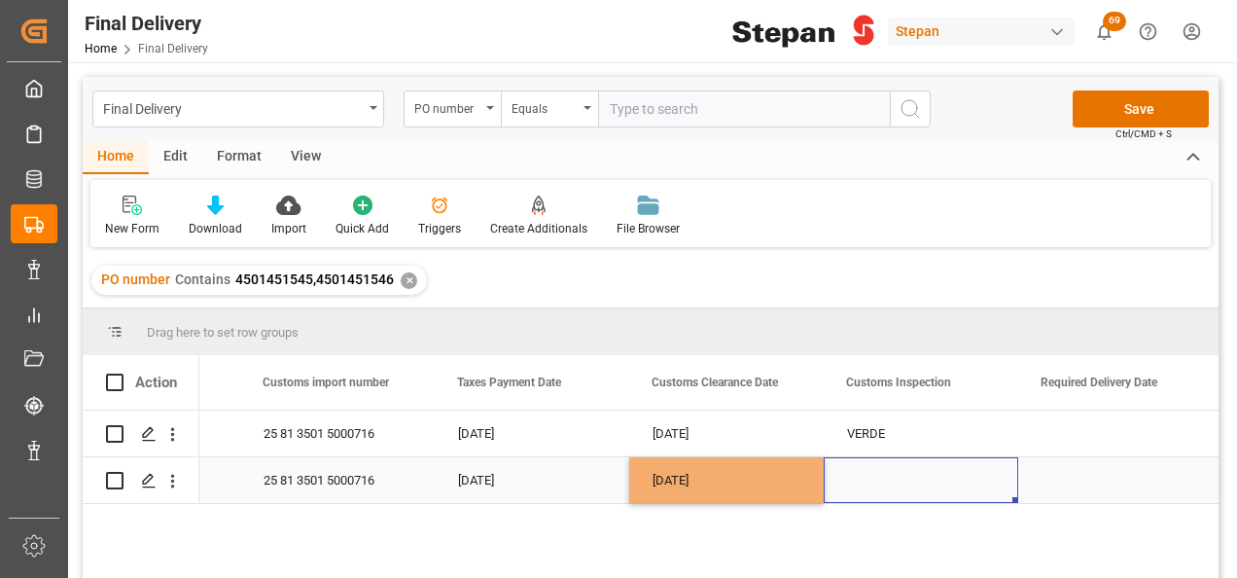
click at [890, 477] on div "Press SPACE to select this row." at bounding box center [921, 480] width 195 height 46
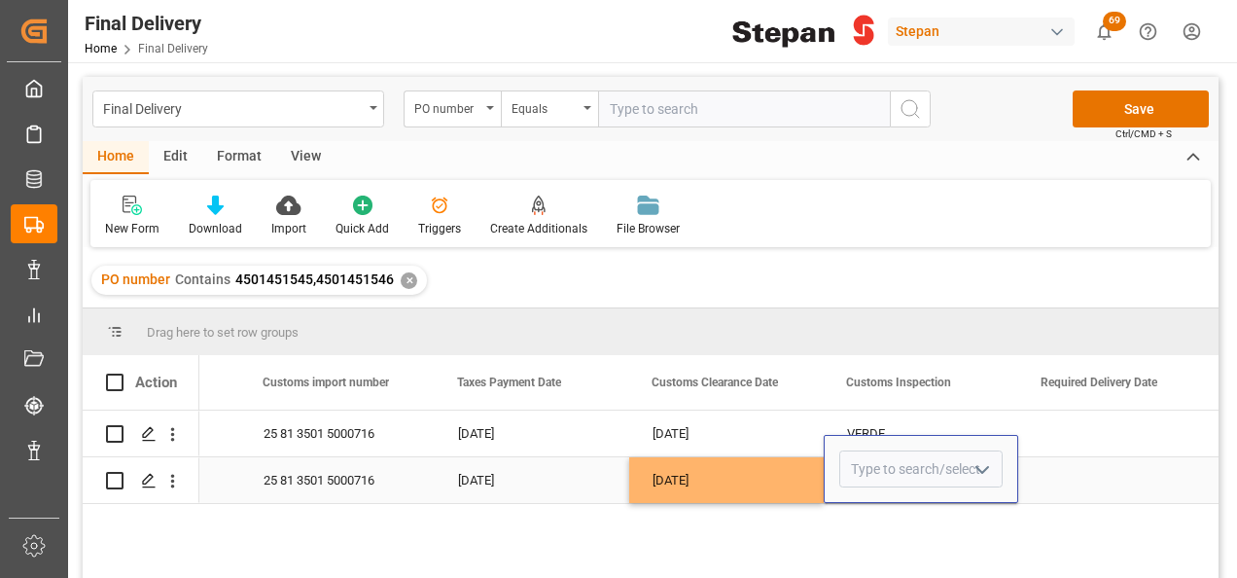
click at [980, 476] on icon "open menu" at bounding box center [982, 469] width 23 height 23
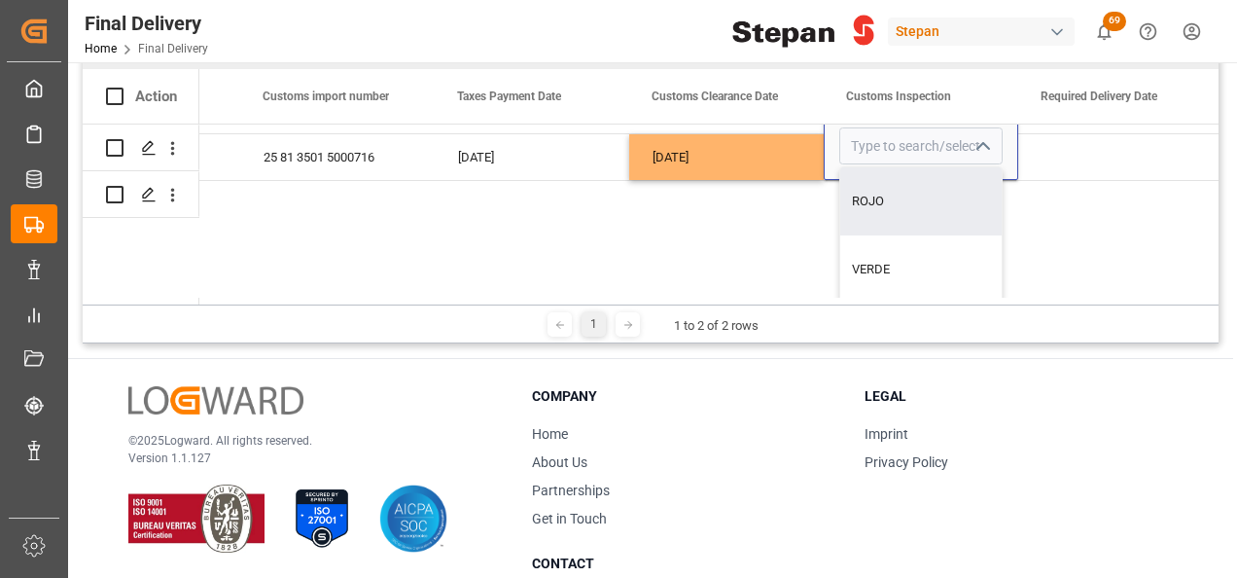
scroll to position [292, 0]
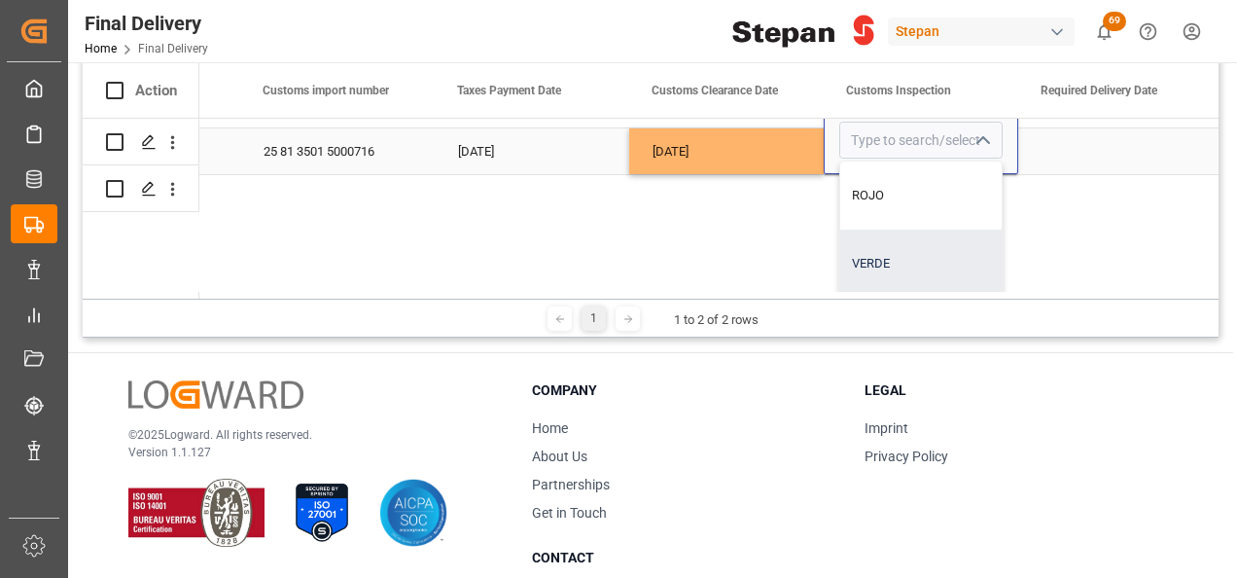
click at [875, 258] on div "VERDE" at bounding box center [920, 264] width 161 height 68
type input "VERDE"
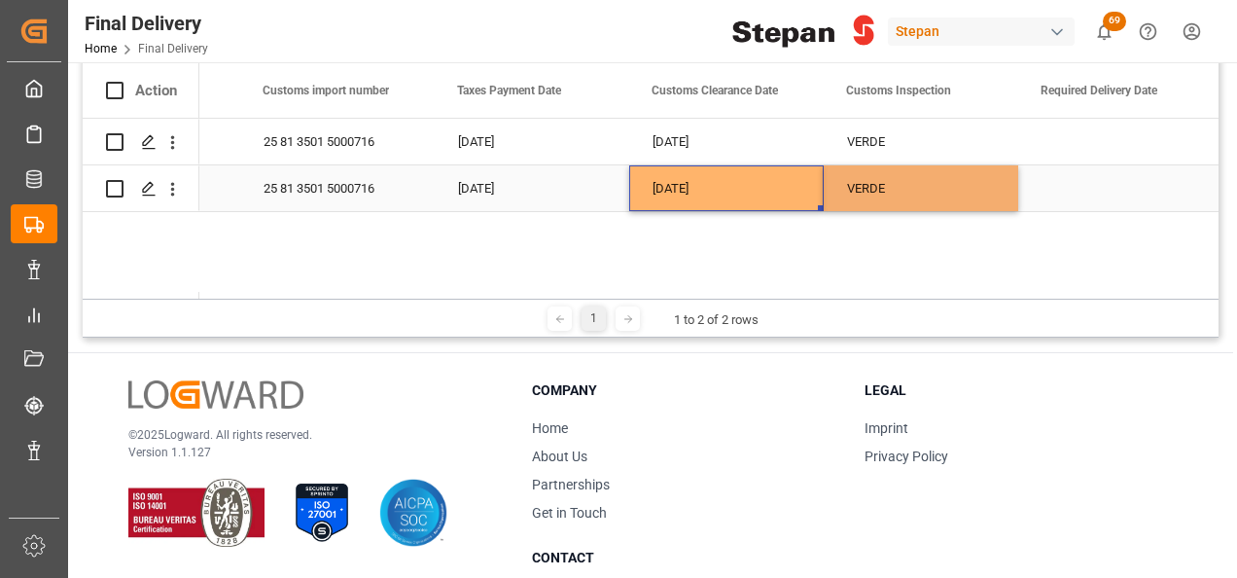
click at [731, 198] on div "[DATE]" at bounding box center [726, 188] width 195 height 46
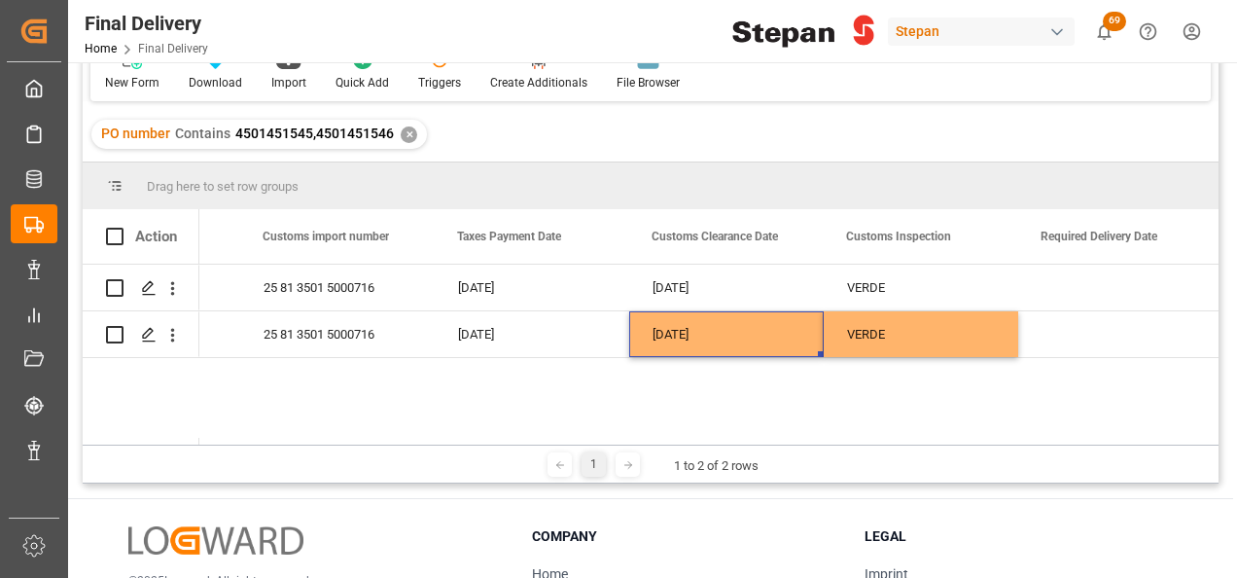
scroll to position [0, 0]
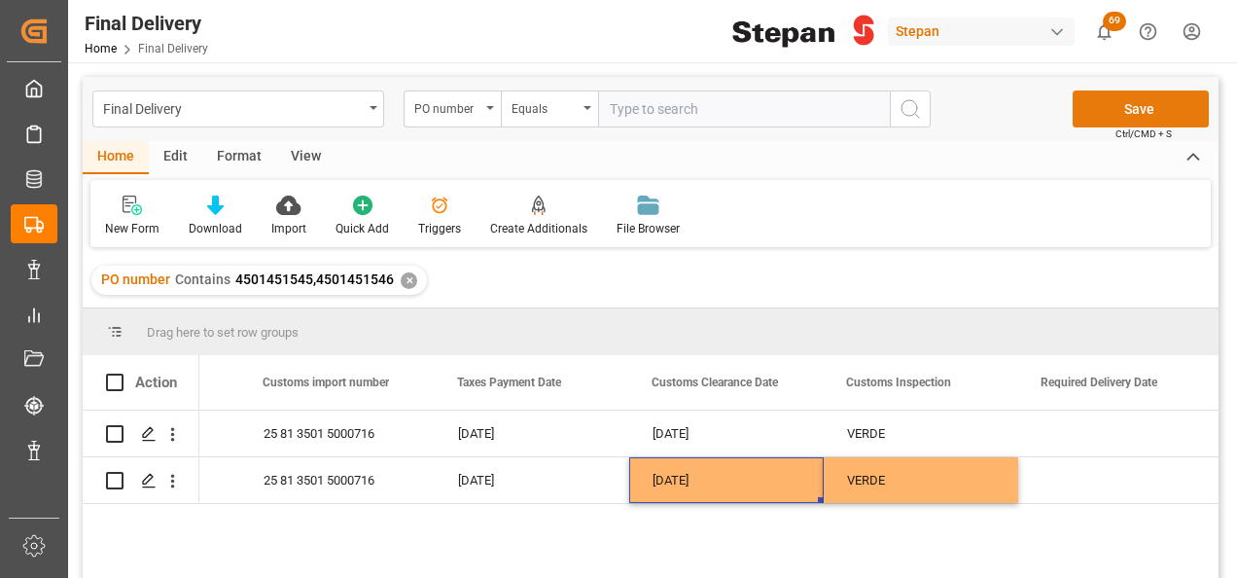
click at [1118, 111] on button "Save" at bounding box center [1141, 108] width 136 height 37
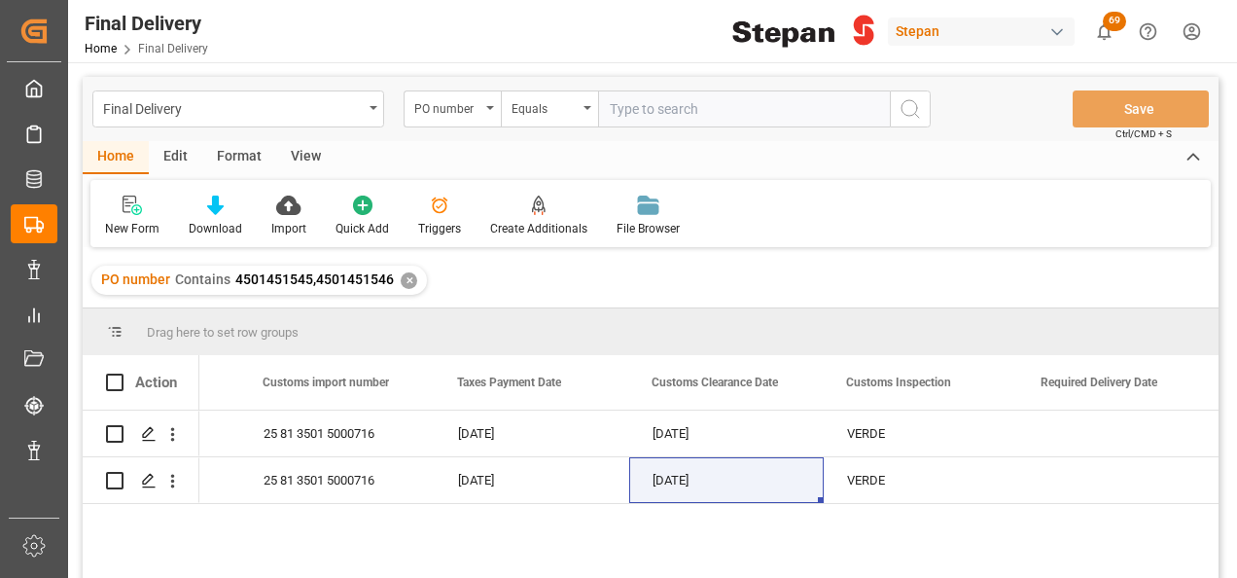
click at [404, 282] on div "✕" at bounding box center [409, 280] width 17 height 17
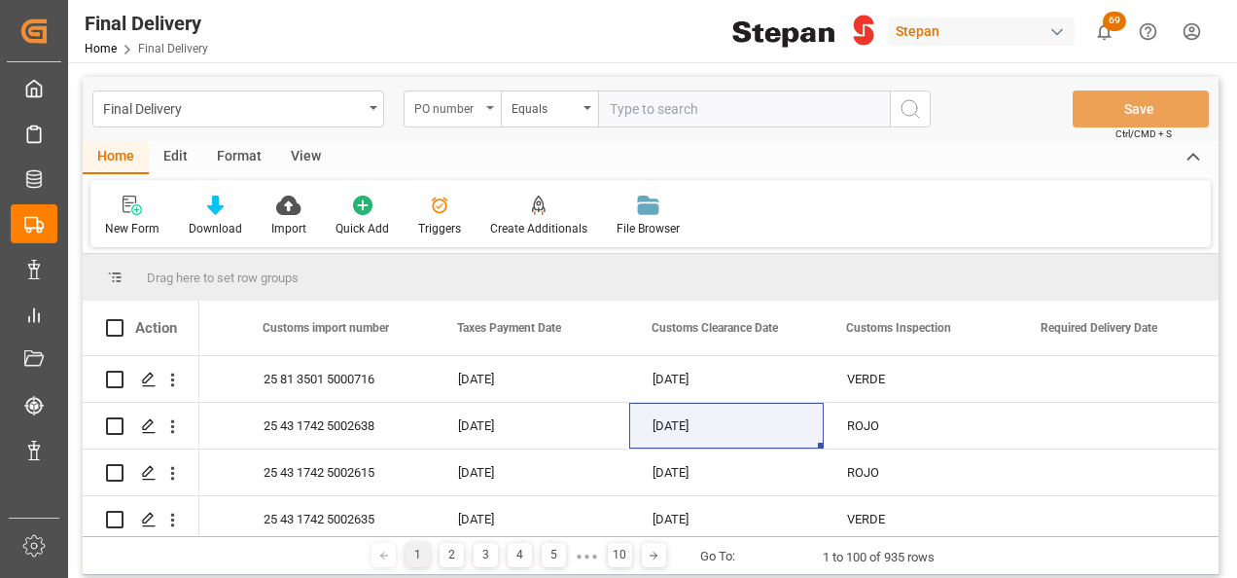
scroll to position [0, 1711]
click at [490, 105] on div "PO number" at bounding box center [452, 108] width 97 height 37
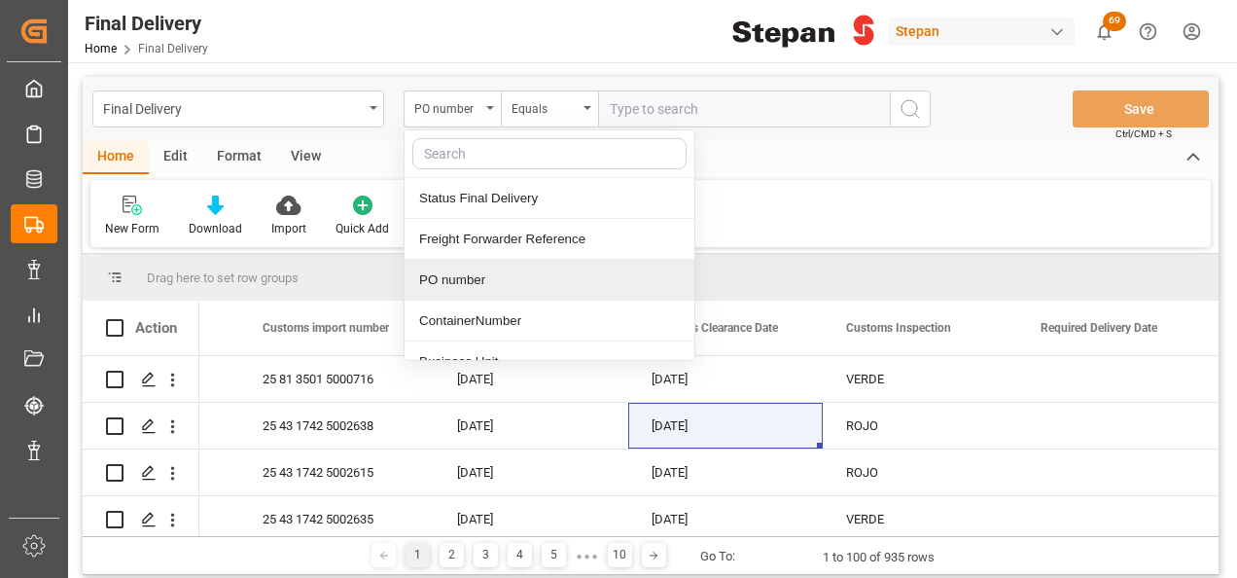
click at [447, 276] on div "PO number" at bounding box center [550, 280] width 290 height 41
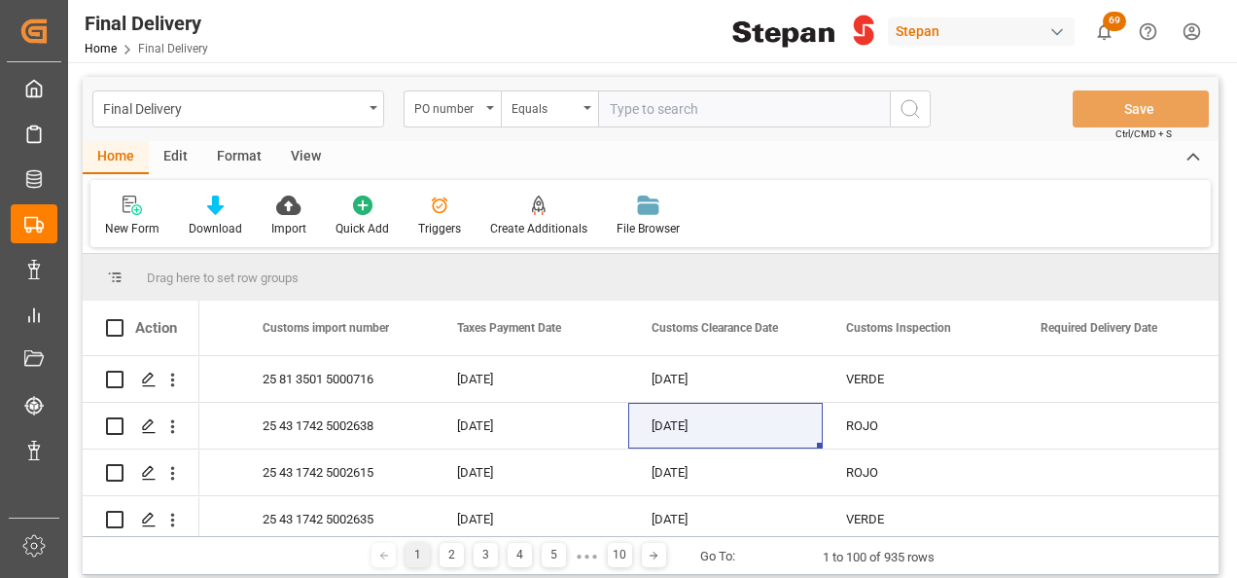
click at [630, 121] on input "text" at bounding box center [744, 108] width 292 height 37
paste input "4501470389"
type input "4501470389"
click at [914, 109] on icon "search button" at bounding box center [910, 108] width 23 height 23
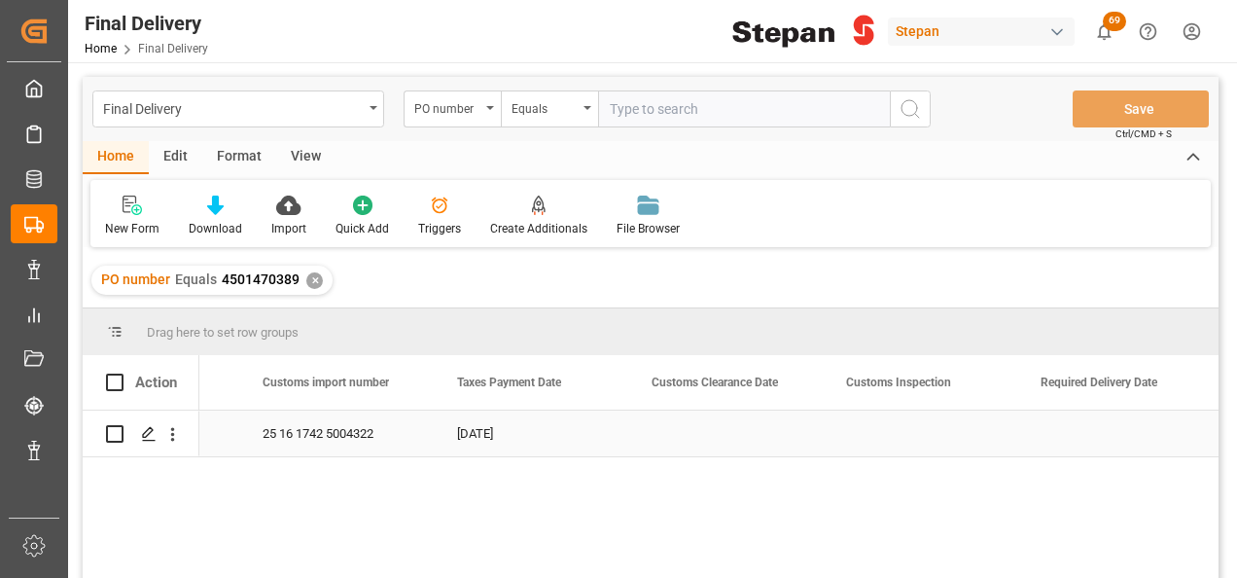
click at [310, 437] on div "25 16 1742 5004322" at bounding box center [336, 433] width 195 height 46
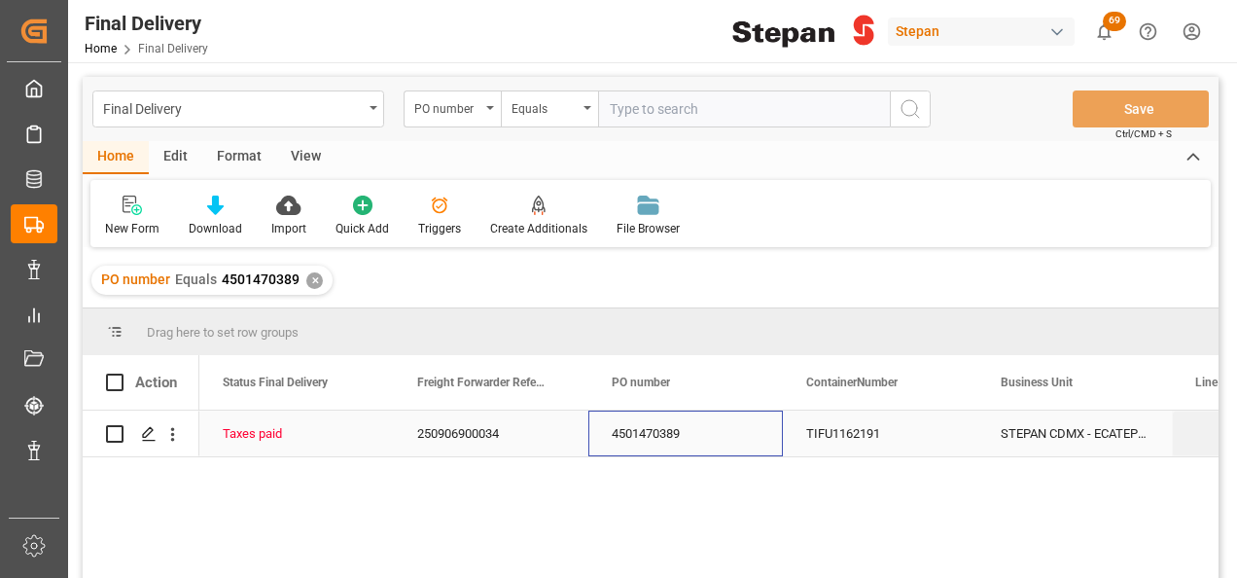
click at [681, 433] on div "4501470389" at bounding box center [685, 433] width 195 height 46
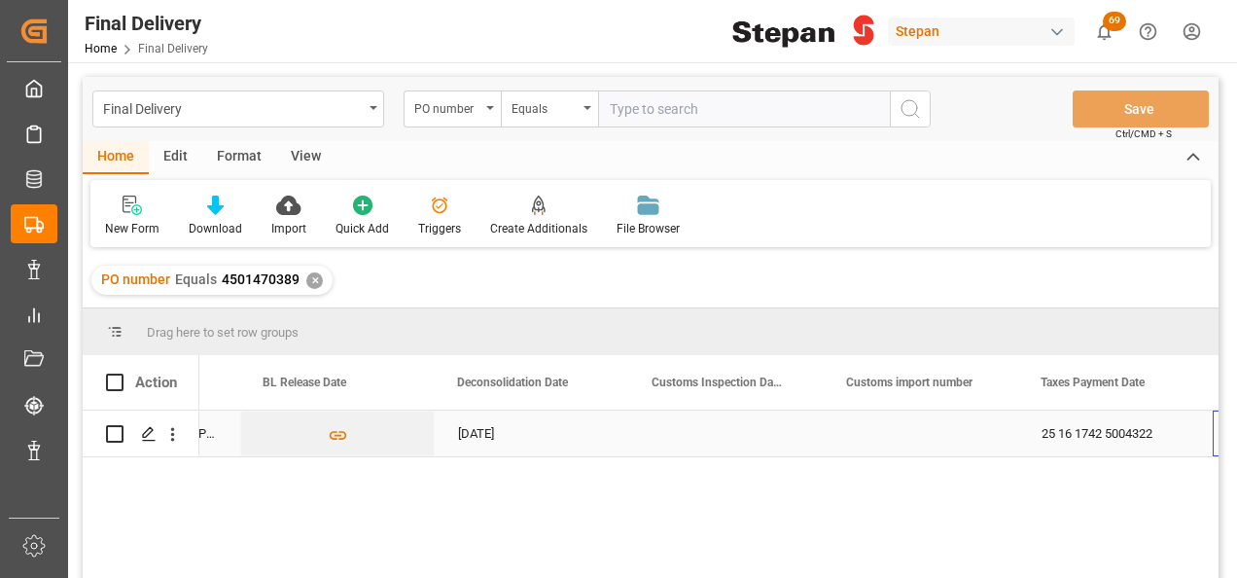
scroll to position [0, 1127]
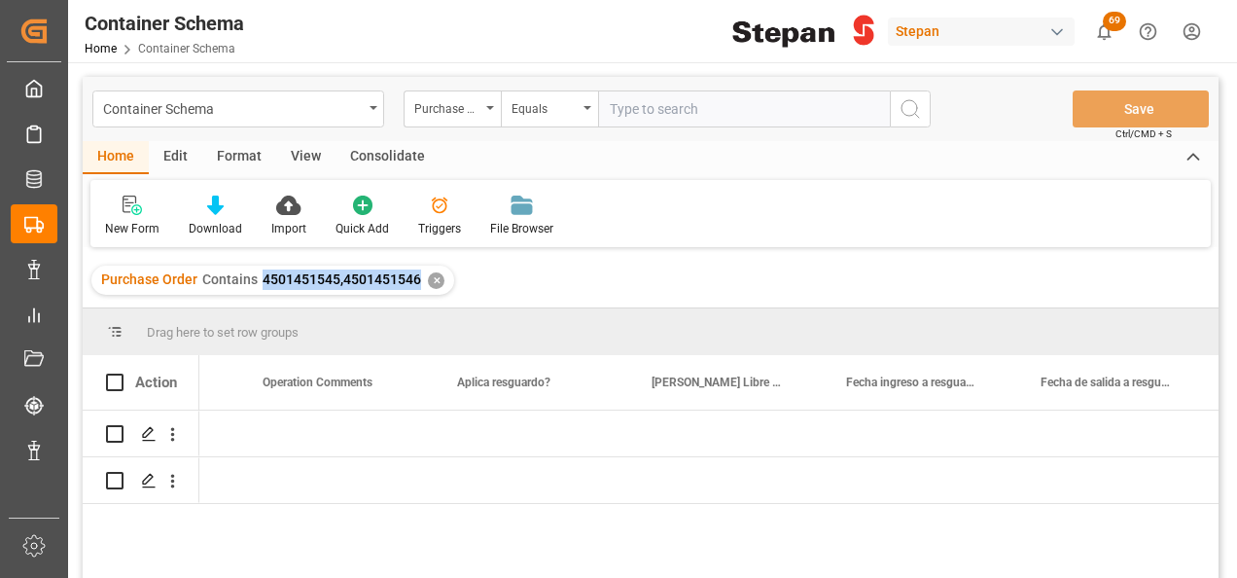
scroll to position [0, 10463]
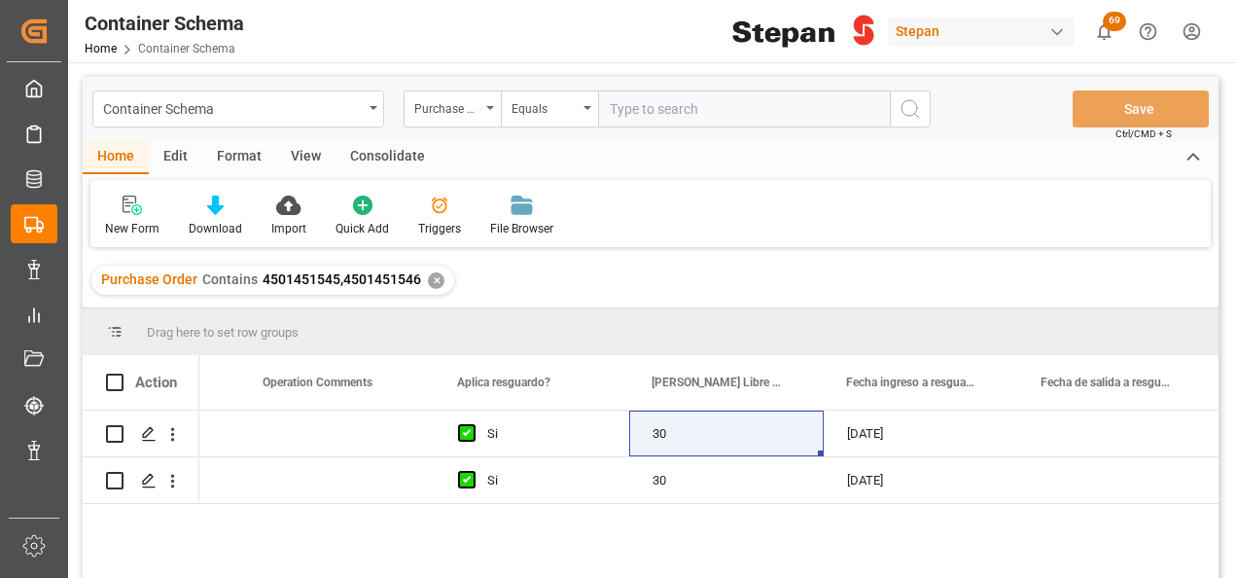
click at [434, 280] on div "✕" at bounding box center [436, 280] width 17 height 17
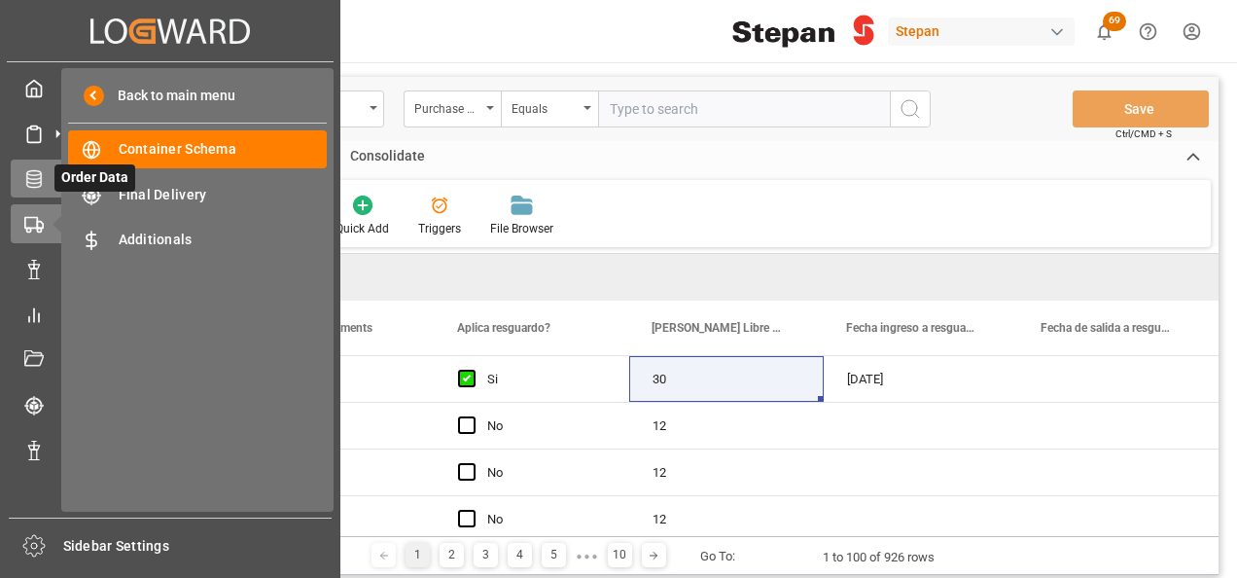
scroll to position [0, 10463]
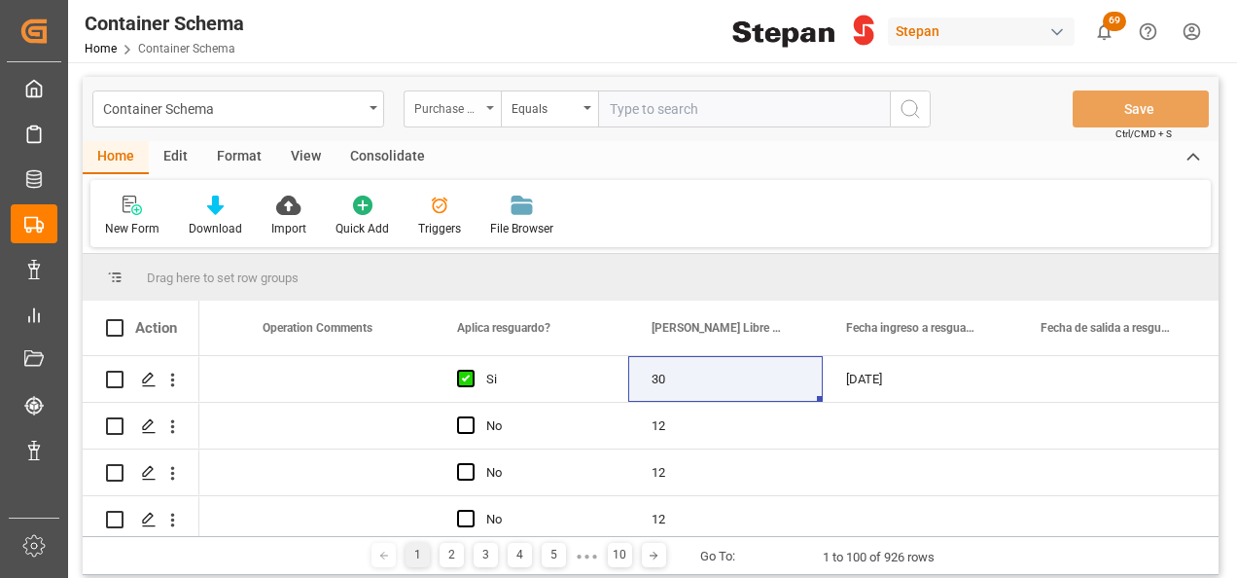
click at [496, 98] on div "Purchase Order" at bounding box center [452, 108] width 97 height 37
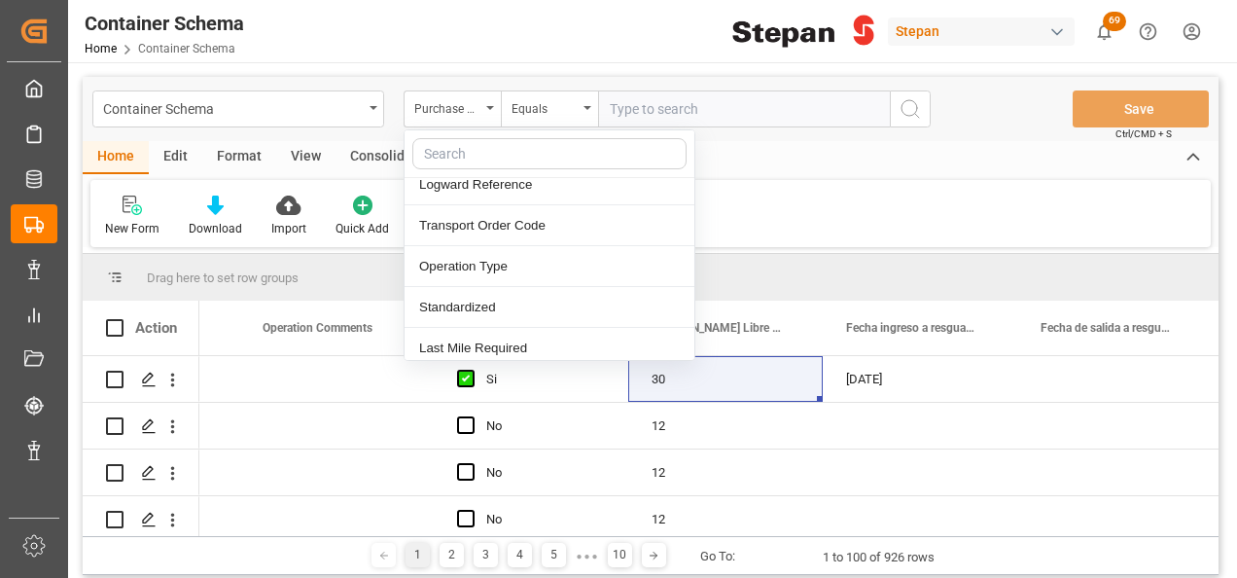
scroll to position [0, 0]
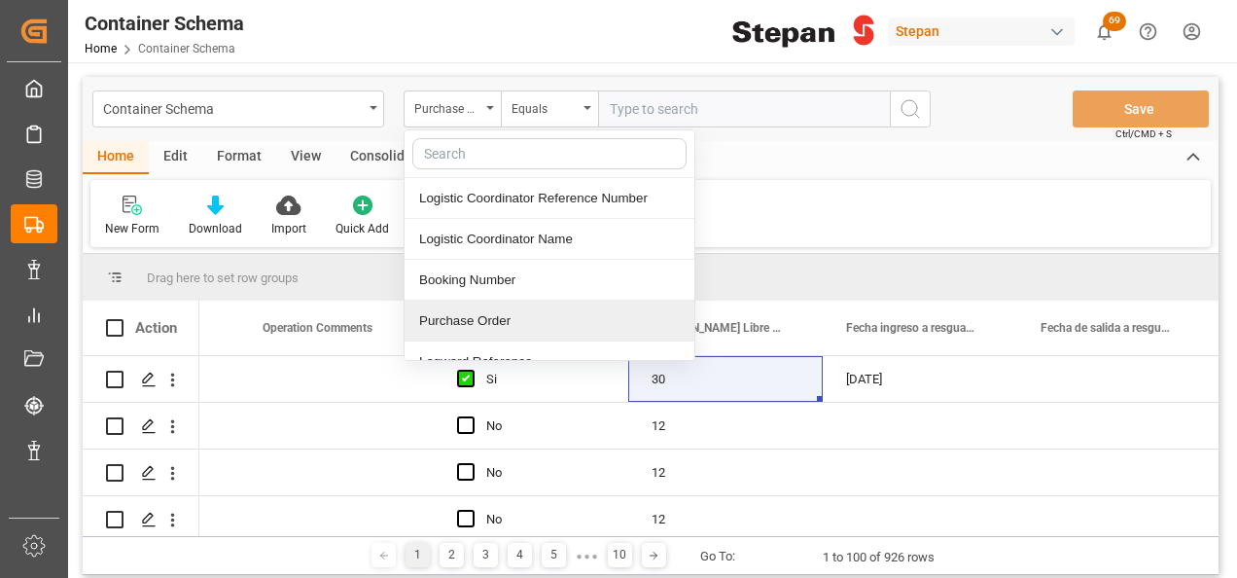
click at [443, 311] on div "Purchase Order" at bounding box center [550, 321] width 290 height 41
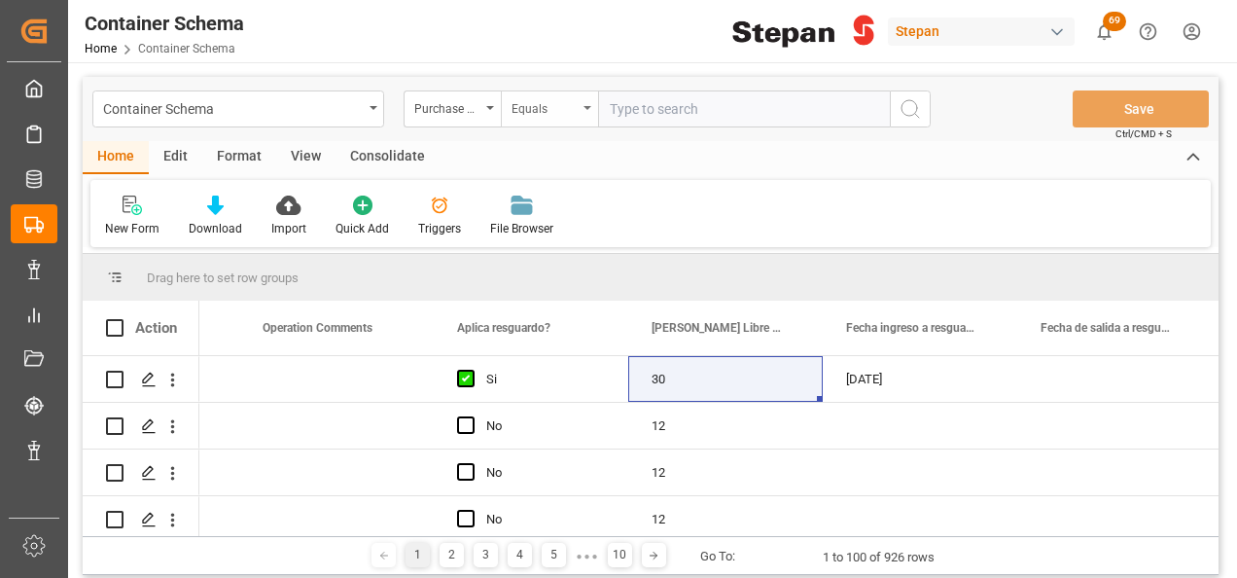
click at [585, 104] on div "Equals" at bounding box center [549, 108] width 97 height 37
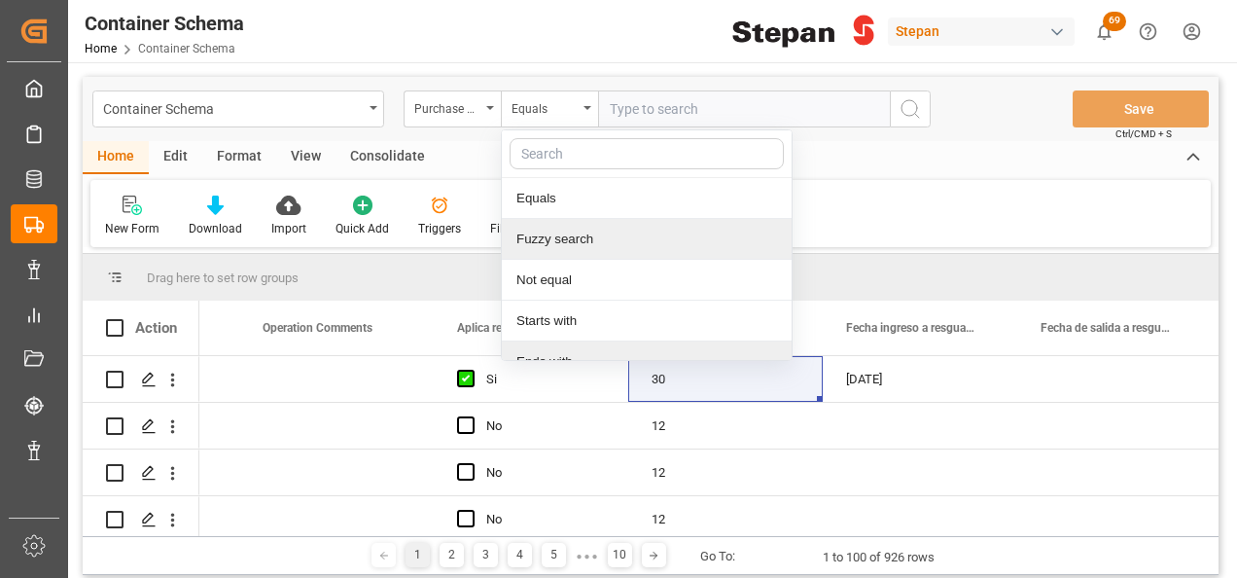
scroll to position [142, 0]
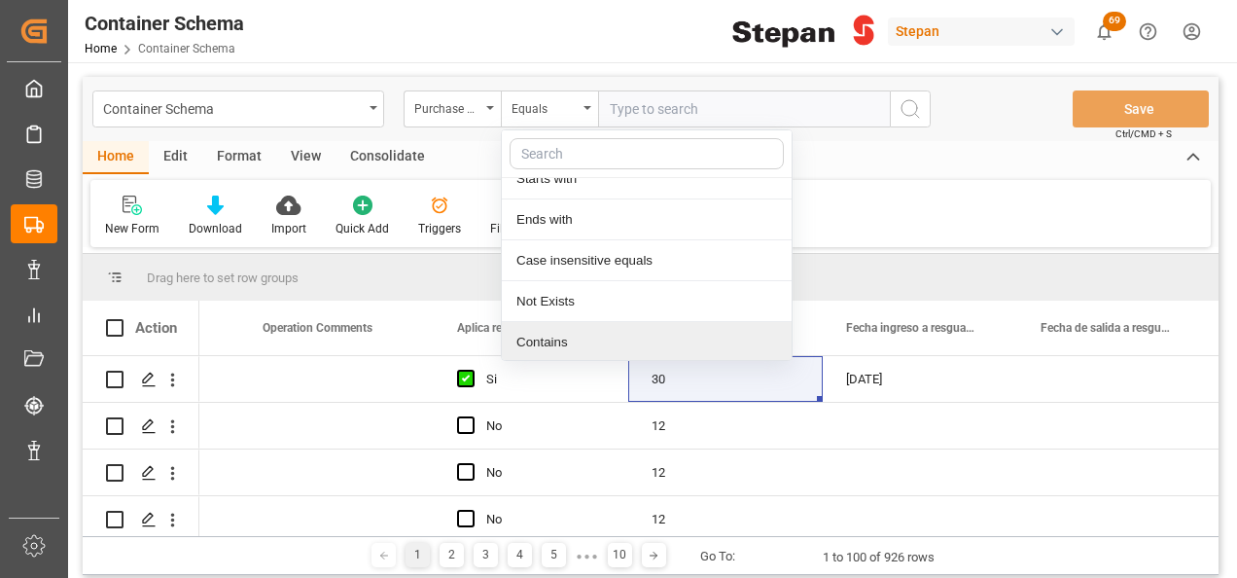
click at [539, 339] on div "Contains" at bounding box center [647, 342] width 290 height 41
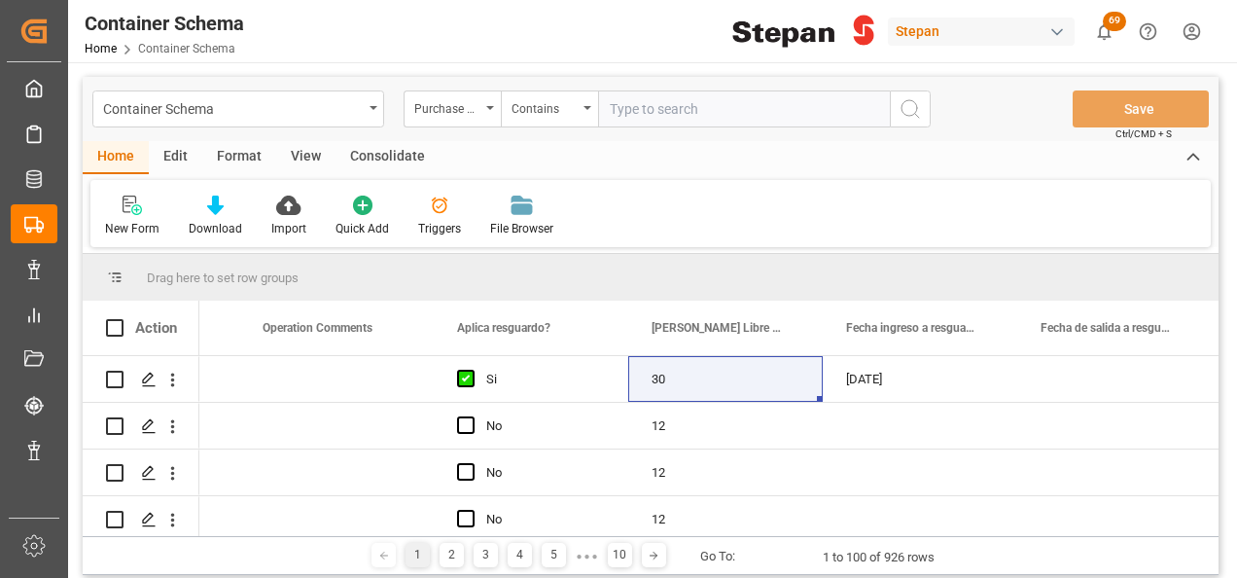
click at [617, 117] on input "text" at bounding box center [744, 108] width 292 height 37
paste input "4501462553,4501462554,4501462555,4501462556,4501462559,4501462561,4501462562,45…"
type input "4501462553,4501462554,4501462555,4501462556,4501462559,4501462561,4501462562,45…"
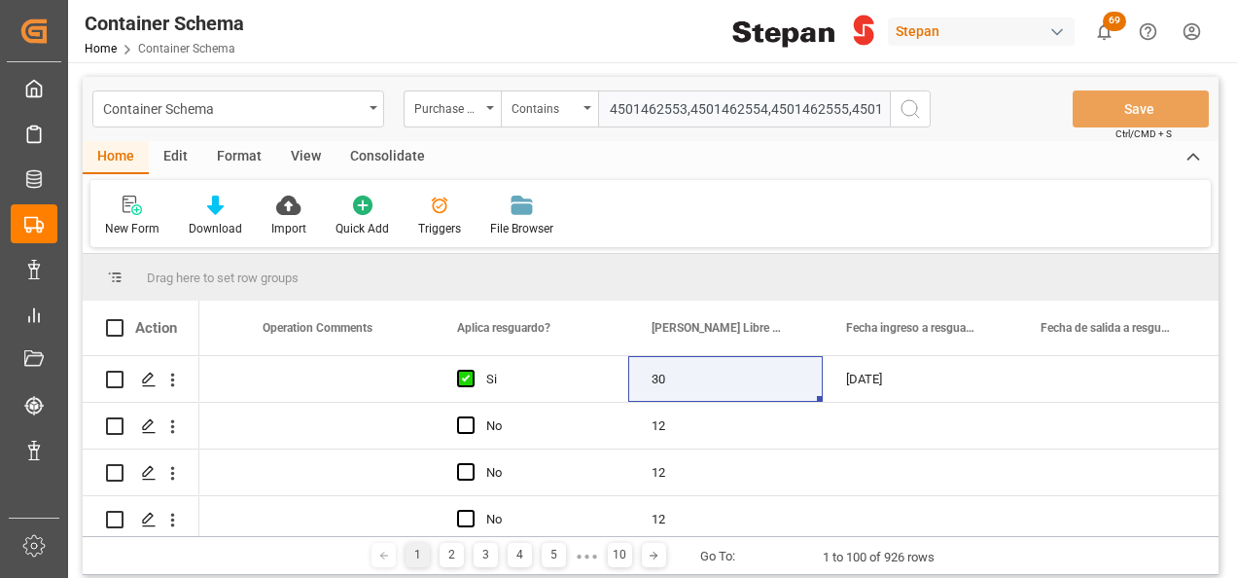
click at [908, 109] on icon "search button" at bounding box center [910, 108] width 23 height 23
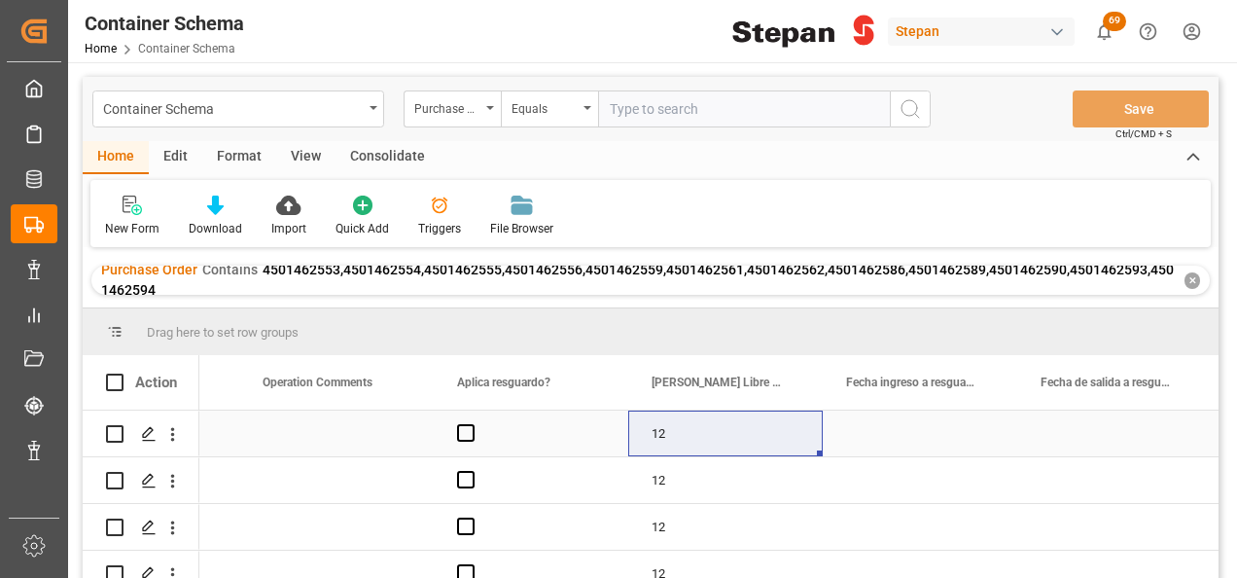
click at [761, 445] on div "12" at bounding box center [725, 433] width 195 height 46
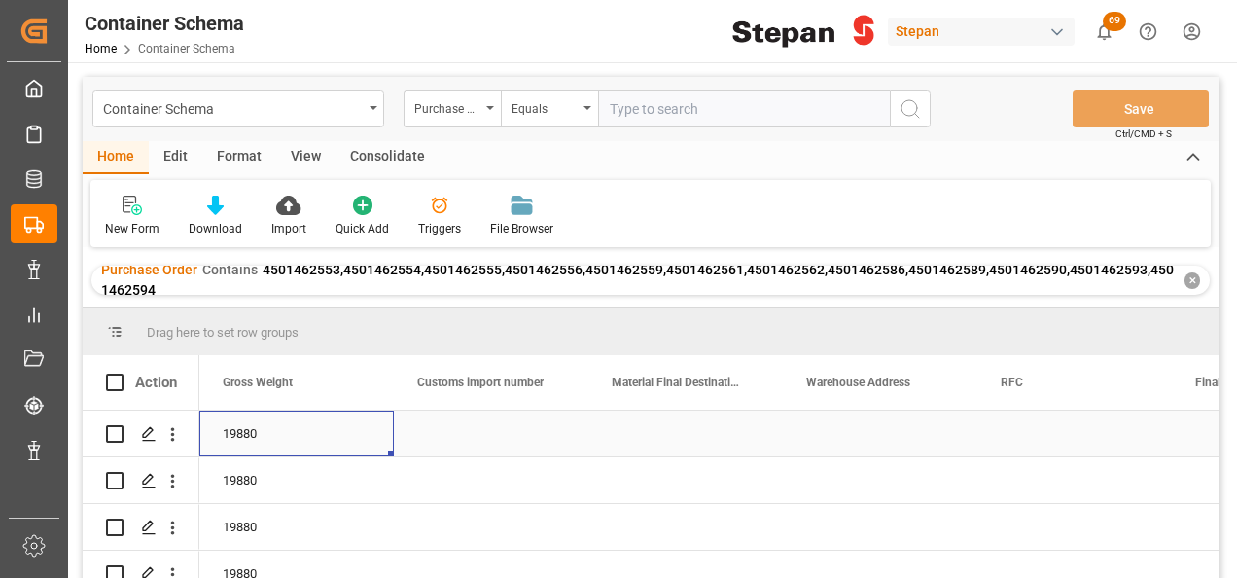
scroll to position [0, 8558]
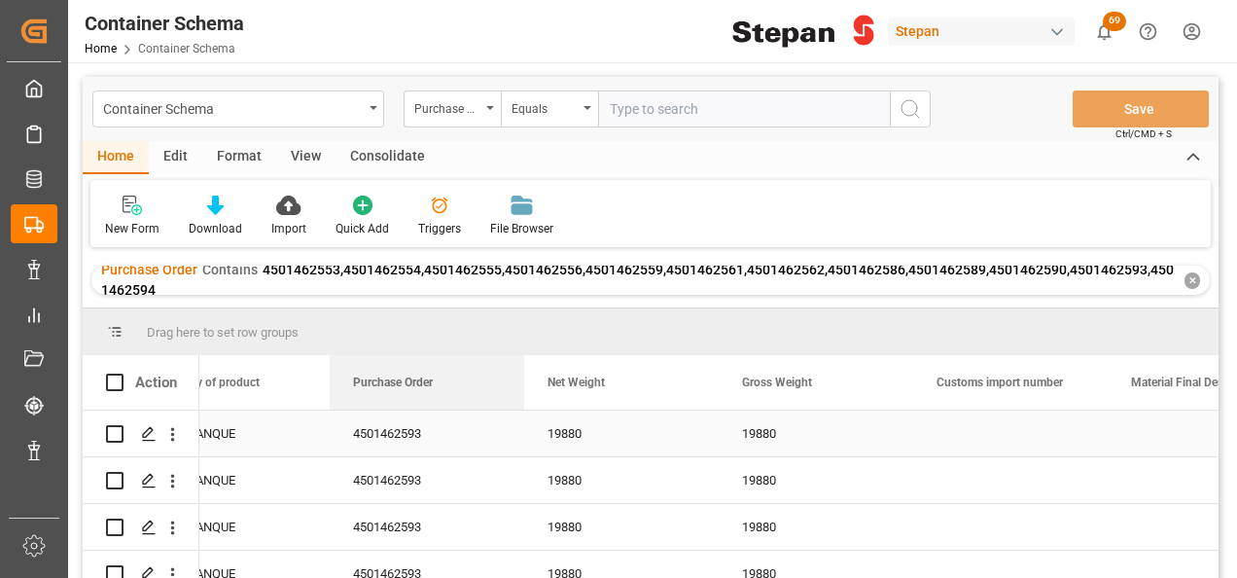
drag, startPoint x: 472, startPoint y: 379, endPoint x: 465, endPoint y: 439, distance: 59.7
click at [467, 439] on div "Action Purchase Order Package Type Quantity of product" at bounding box center [651, 472] width 1136 height 235
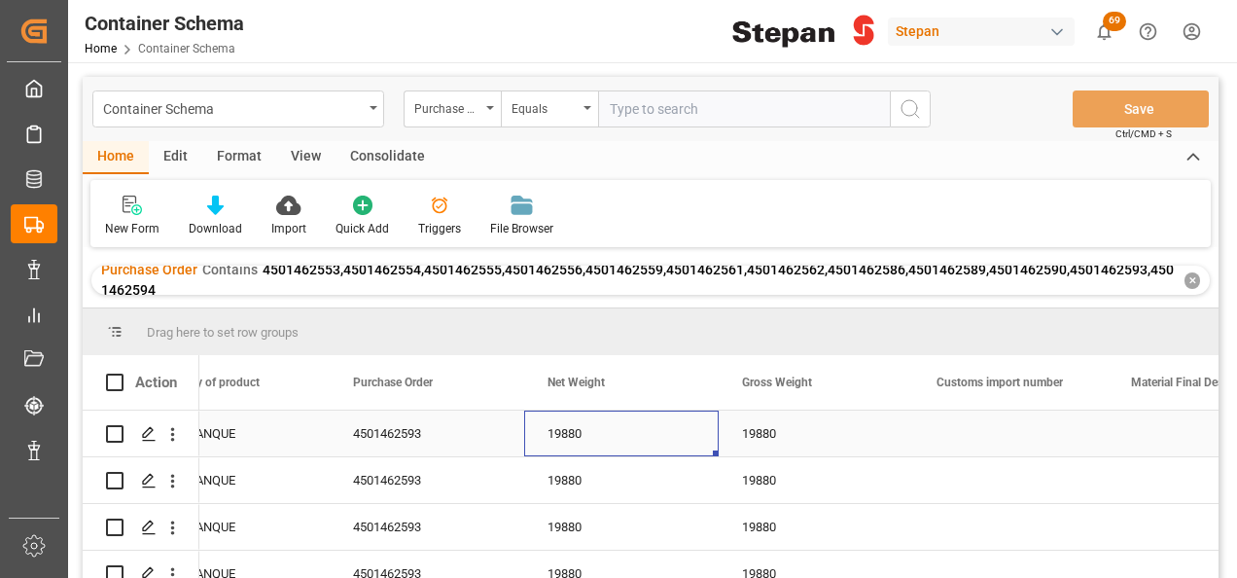
click at [602, 436] on div "19880" at bounding box center [621, 433] width 195 height 46
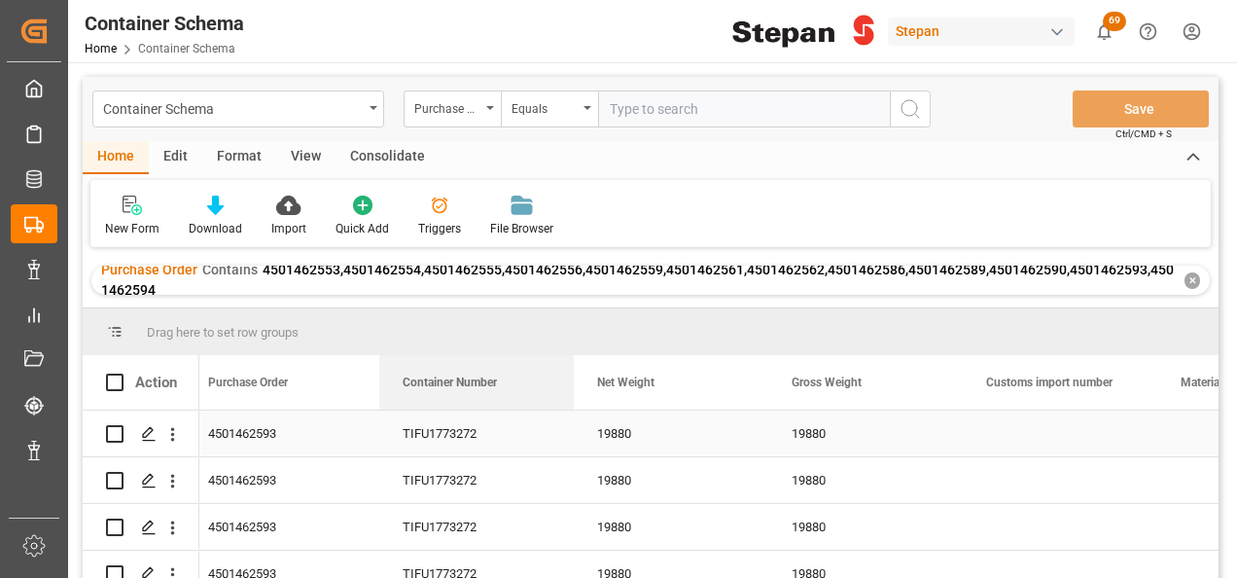
drag, startPoint x: 861, startPoint y: 391, endPoint x: 432, endPoint y: 443, distance: 432.1
click at [449, 451] on div "Action Container Number Warehouse Address Material Final Destination" at bounding box center [651, 472] width 1136 height 235
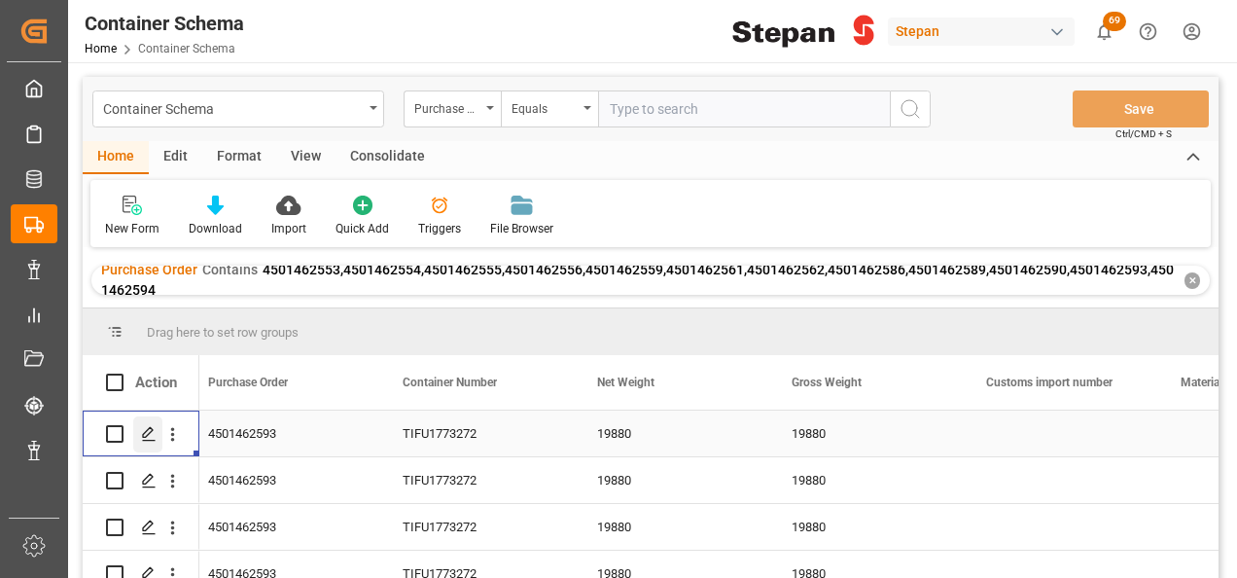
click at [150, 434] on icon "Press SPACE to select this row." at bounding box center [149, 434] width 16 height 16
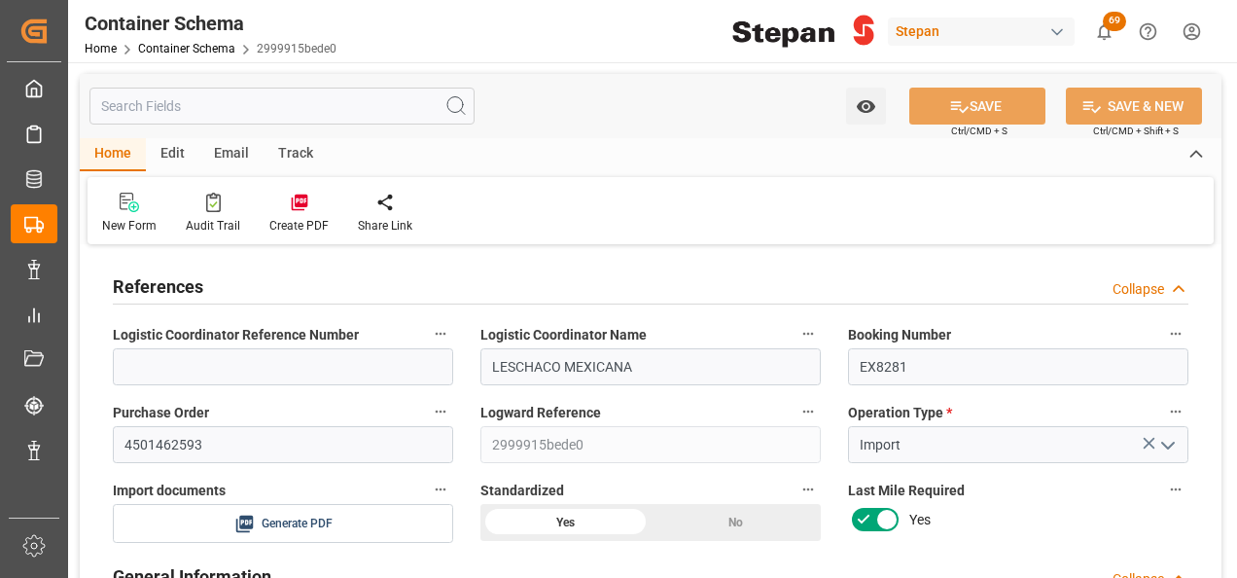
type input "14"
type input "55"
type input "1"
type input "19880"
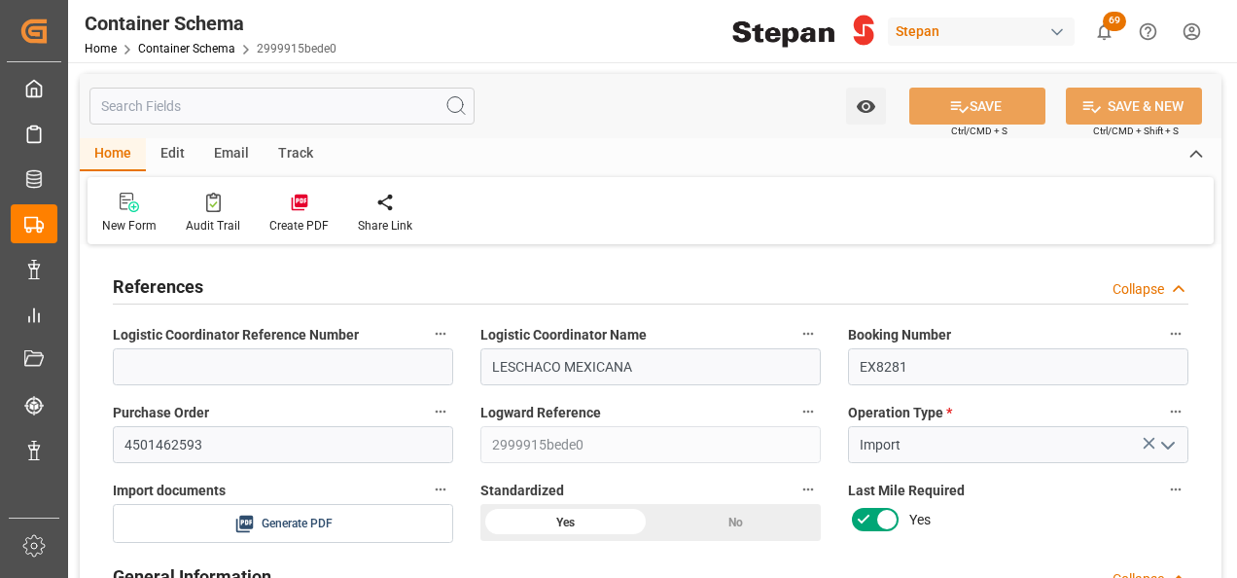
type input "12"
type input "Cosco"
type input "COSCO Shipping Co. Ltd."
type input "NLRTM"
type input "MXVER"
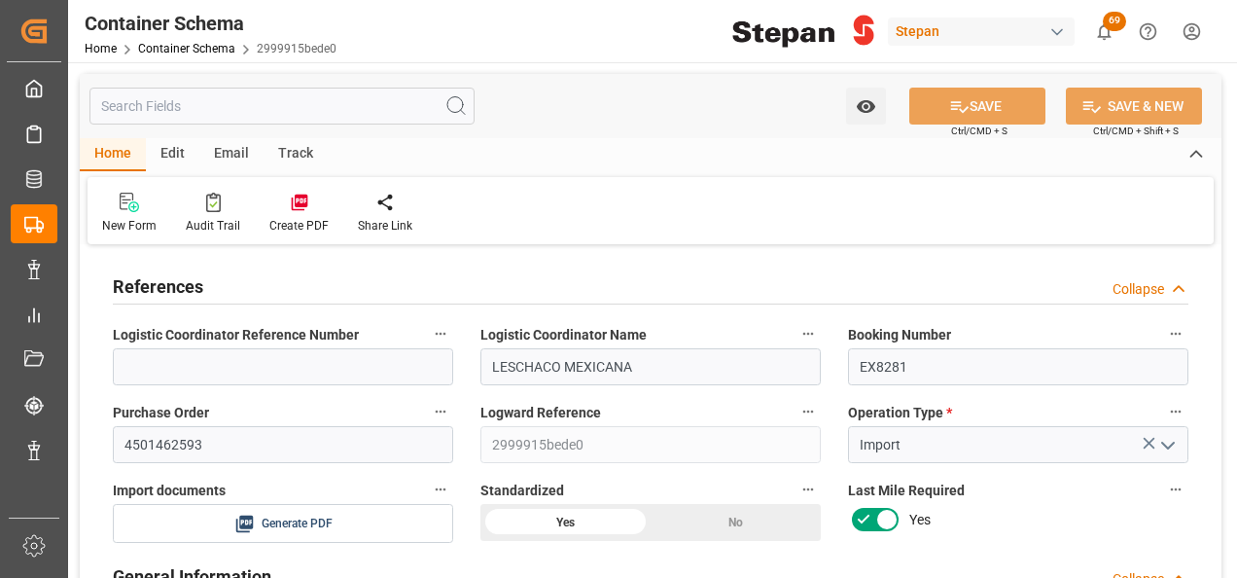
type input "MXVER"
type input "9979254"
type input "[DATE] 00:00"
type input "[DATE]"
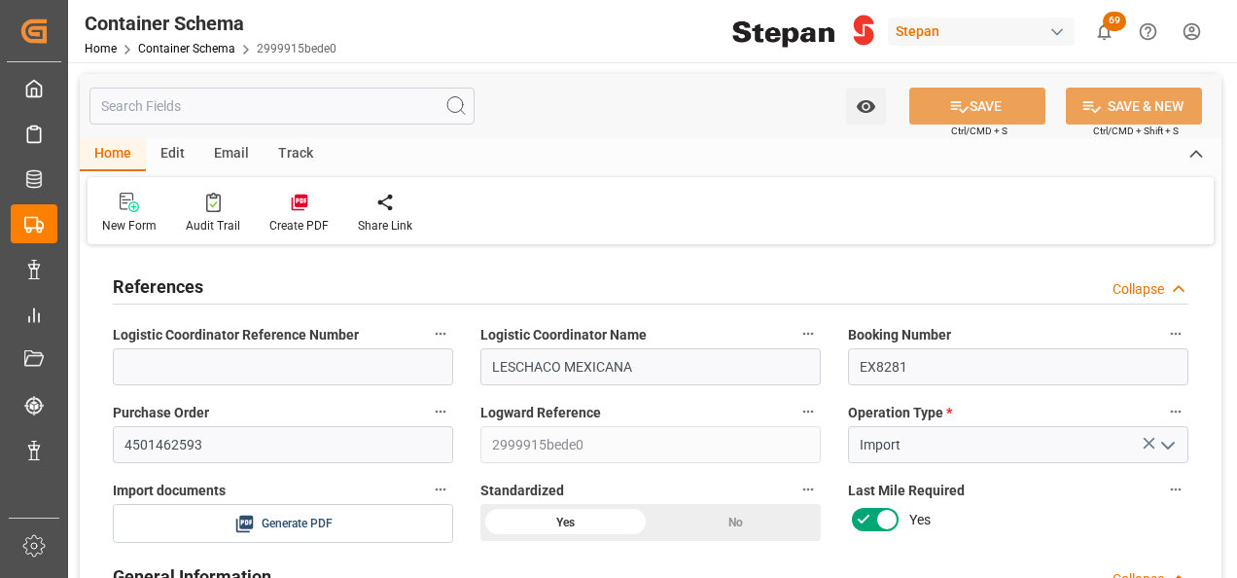
type input "[DATE] 00:00"
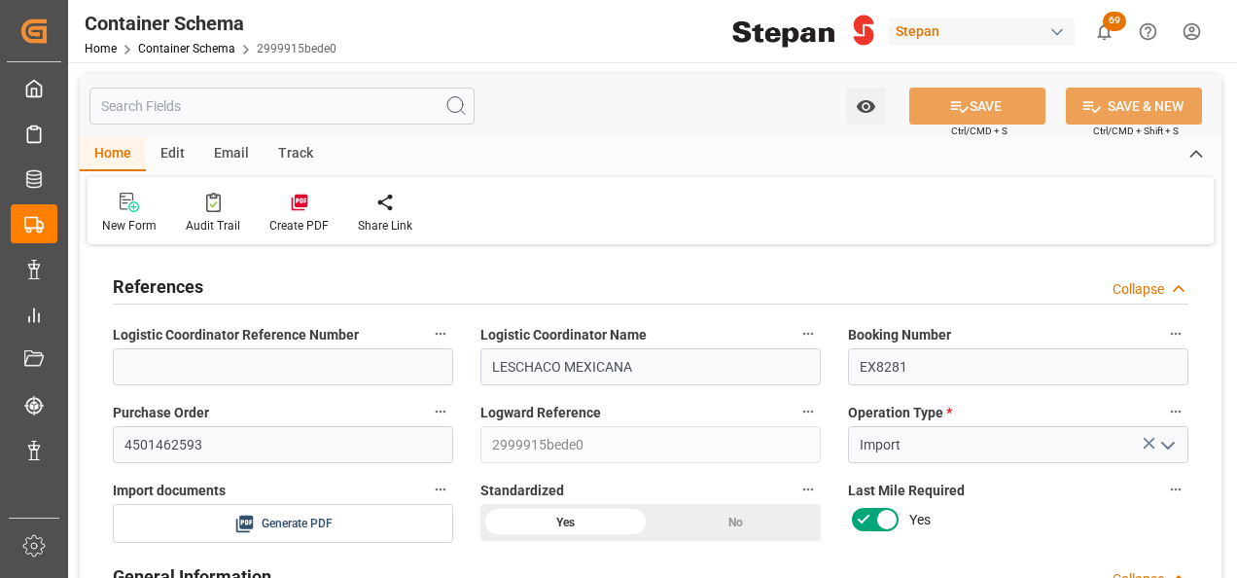
type input "[DATE]"
type input "[DATE] 07:11"
type input "[DATE] 23:42"
type input "[DATE]"
drag, startPoint x: 208, startPoint y: 449, endPoint x: 105, endPoint y: 454, distance: 103.2
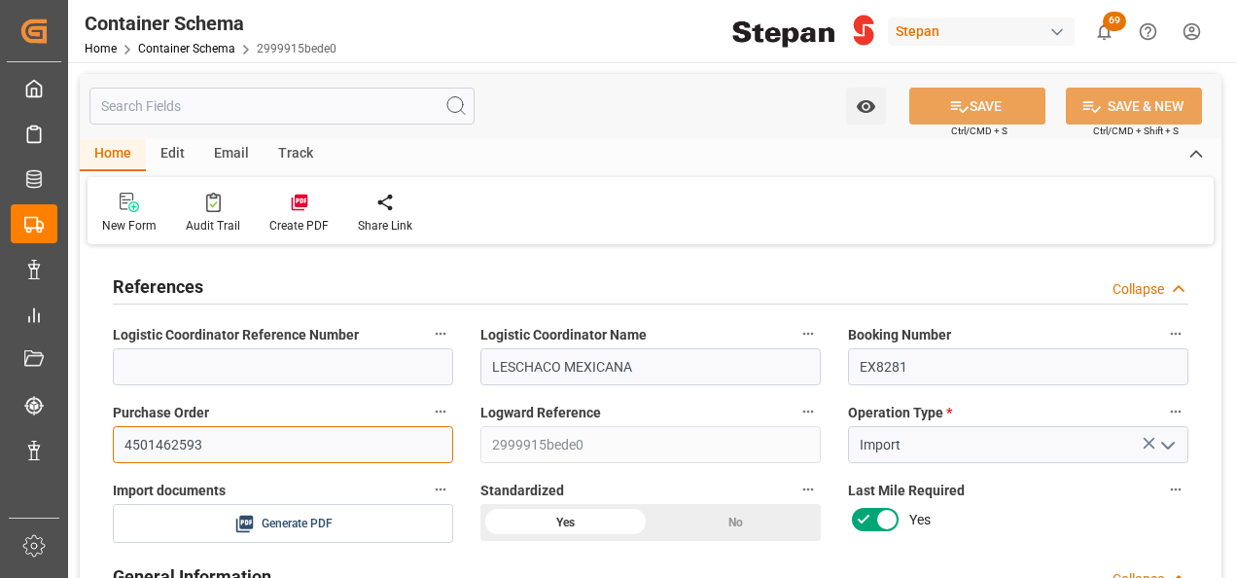
click at [105, 454] on div "Purchase Order 4501462593" at bounding box center [283, 431] width 368 height 78
paste input "59"
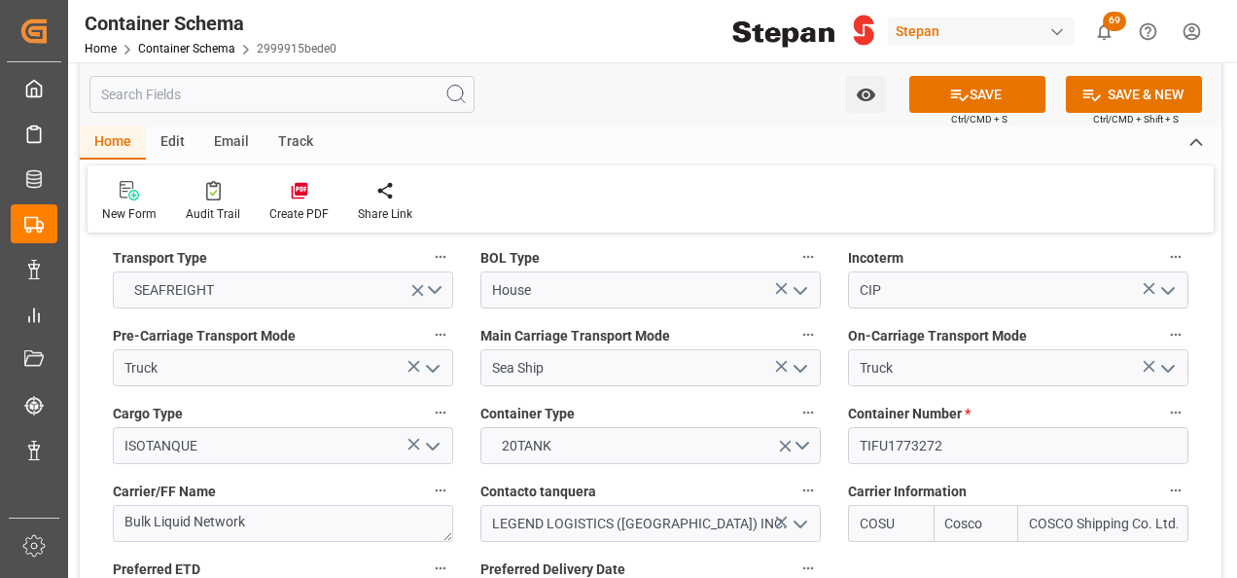
scroll to position [2431, 0]
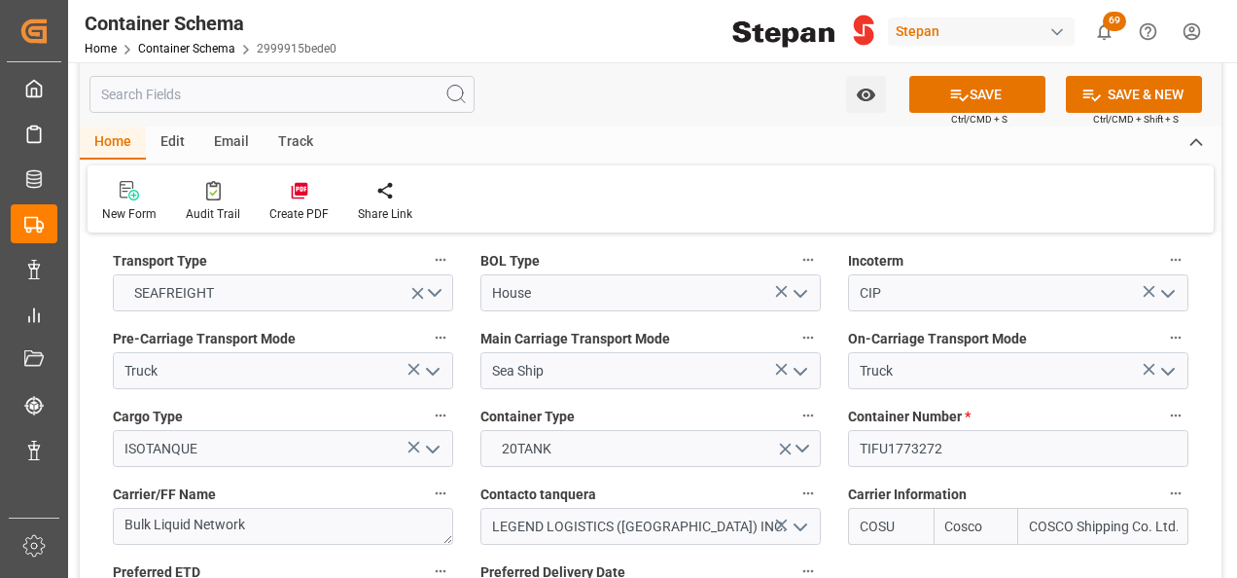
type input "4501462559"
drag, startPoint x: 953, startPoint y: 413, endPoint x: 839, endPoint y: 413, distance: 113.8
click at [839, 413] on div "Container Number * TIFU1773272" at bounding box center [1018, 435] width 368 height 78
paste input "003029"
type input "TIFU1003029"
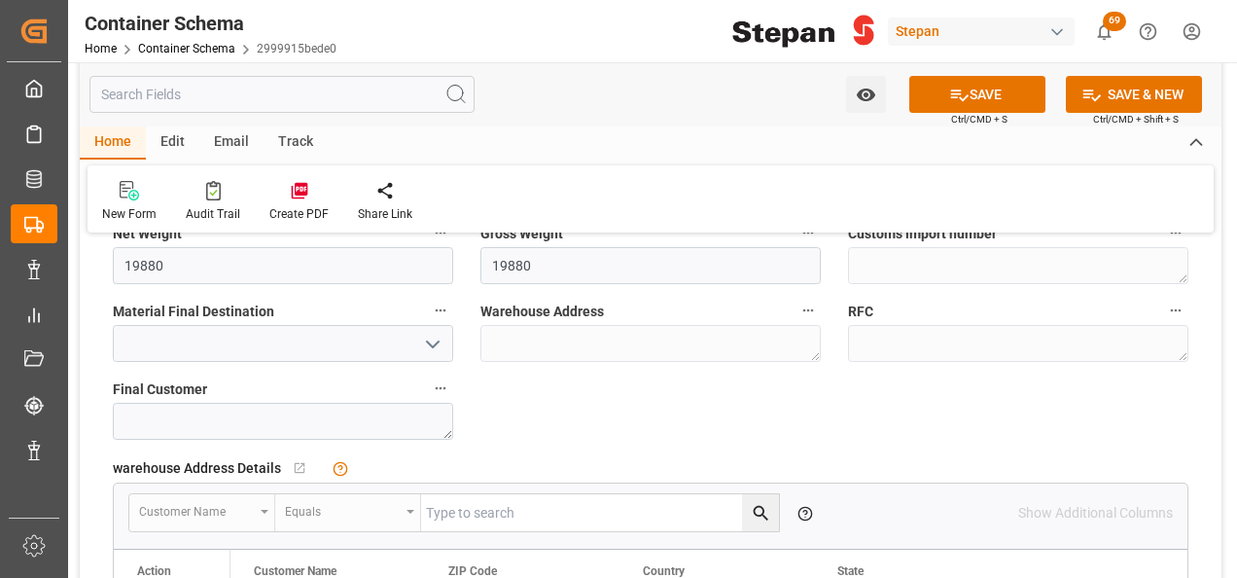
scroll to position [1459, 0]
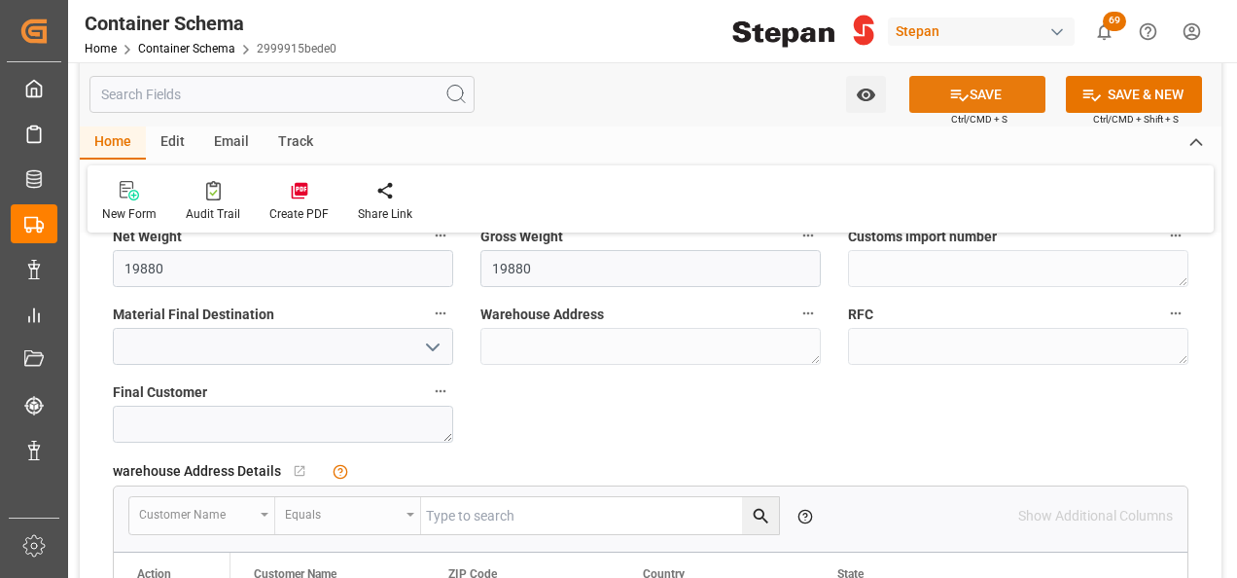
click at [974, 97] on button "SAVE" at bounding box center [977, 94] width 136 height 37
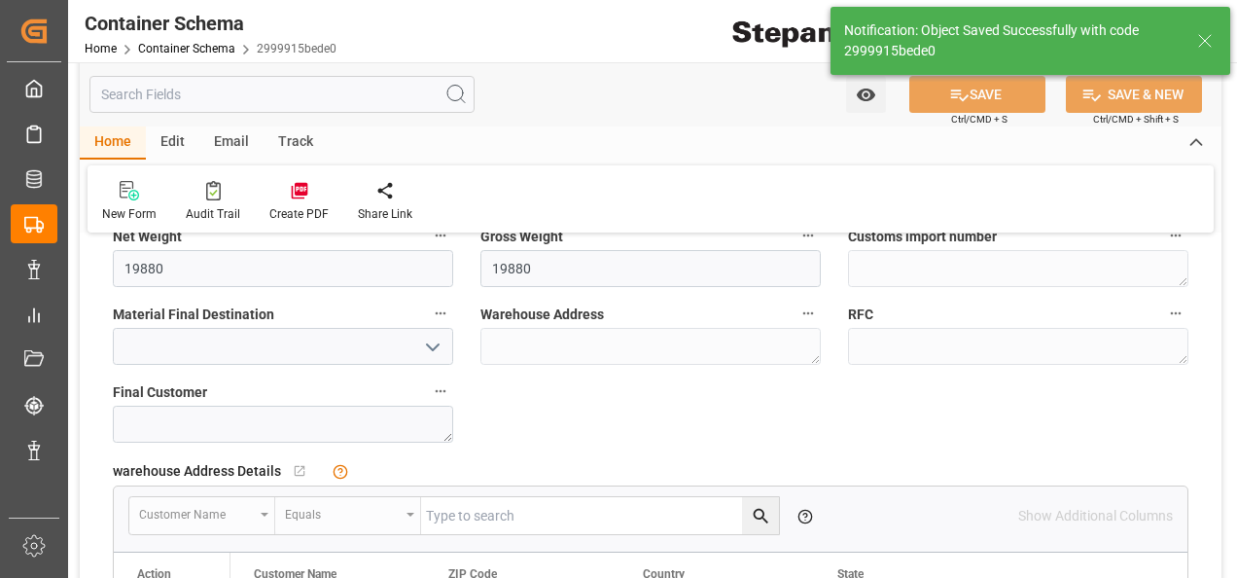
type input "15-09-2025 13:20"
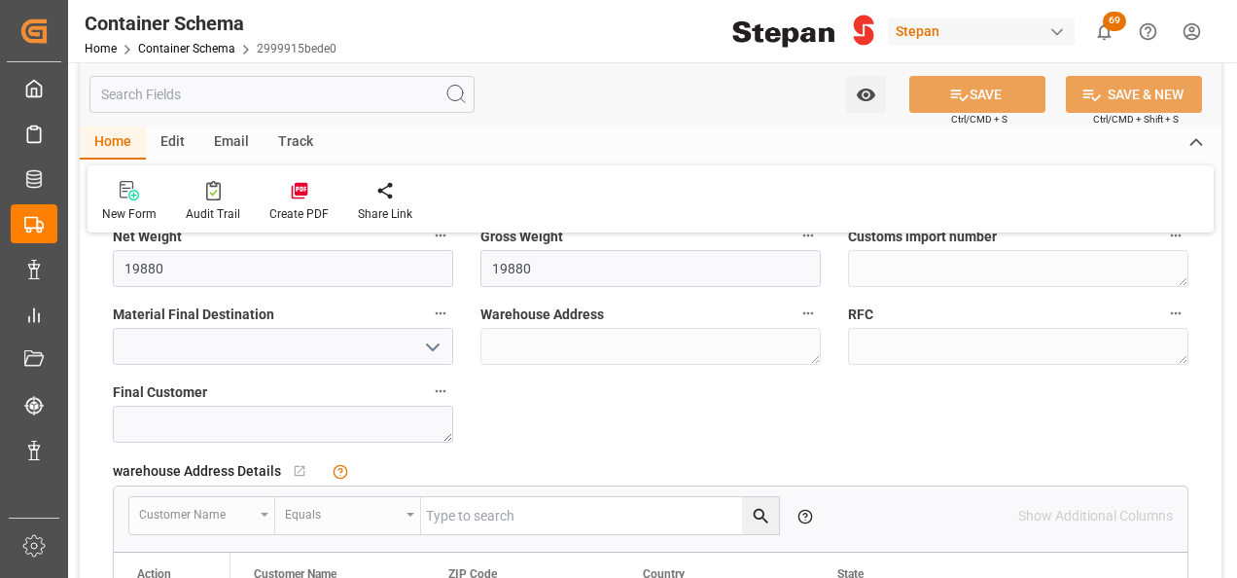
click at [432, 346] on icon "open menu" at bounding box center [432, 347] width 23 height 23
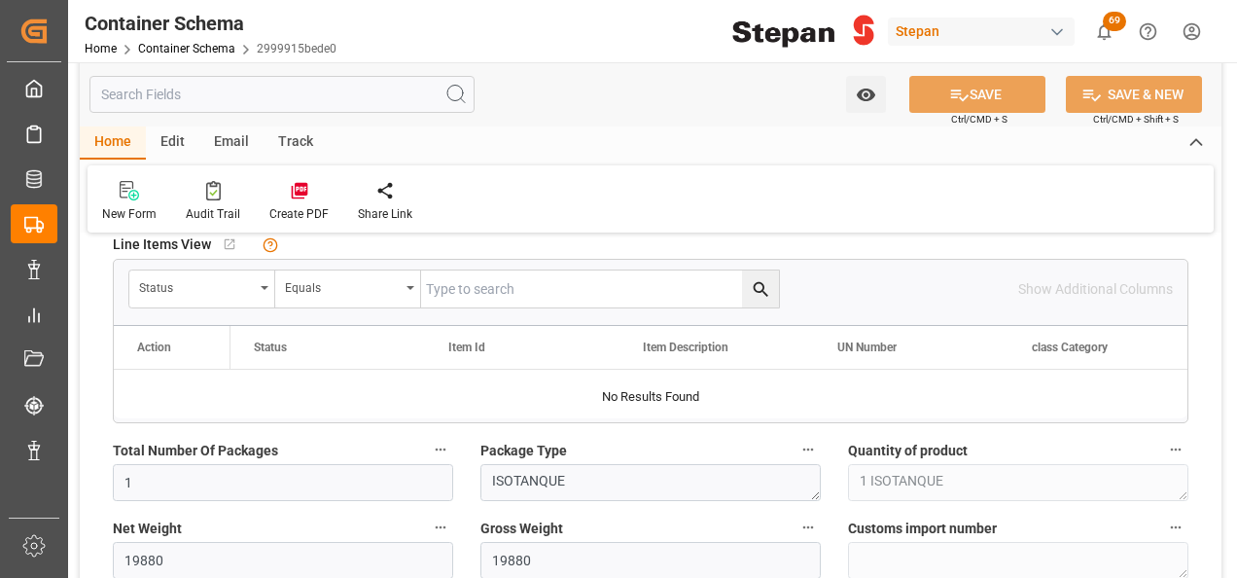
scroll to position [1070, 0]
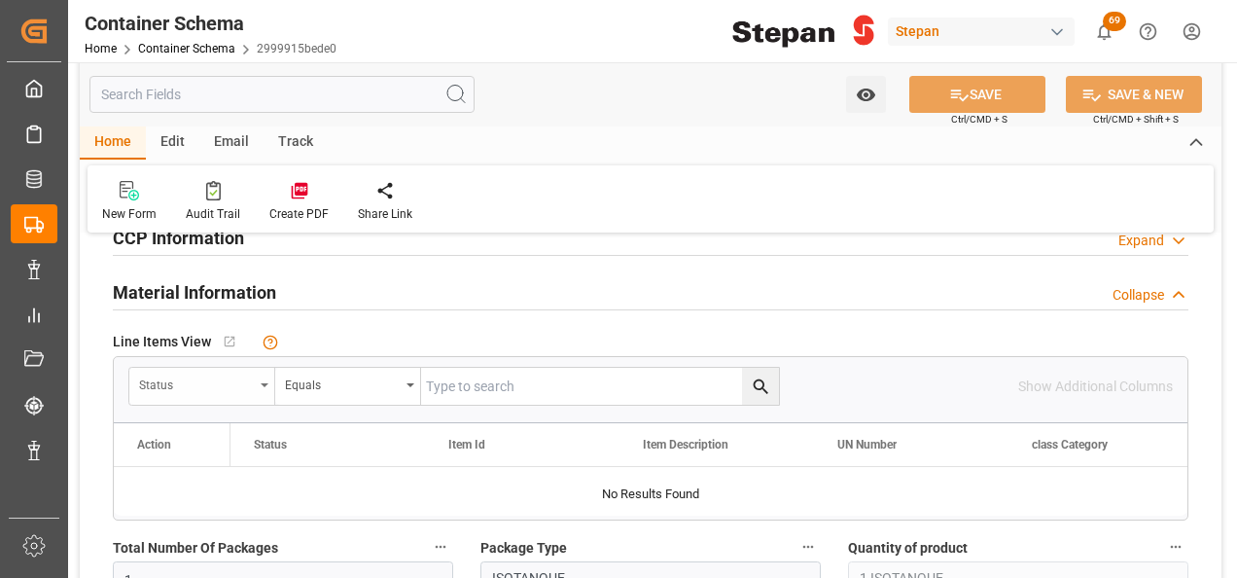
click at [263, 379] on div "Status" at bounding box center [202, 386] width 146 height 37
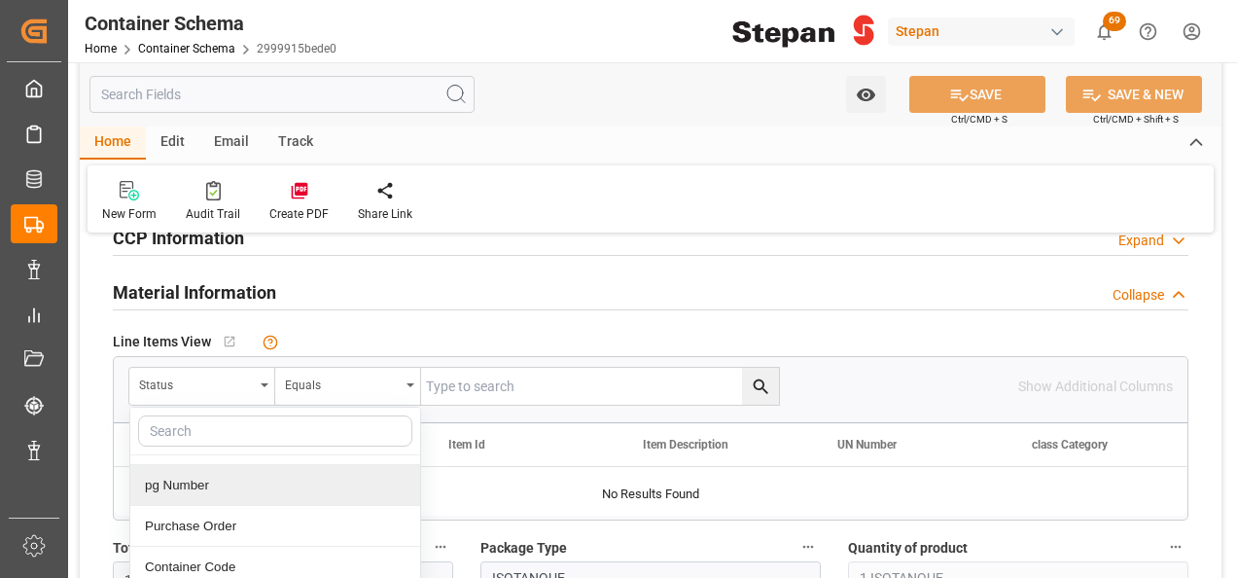
click at [189, 471] on div "pg Number" at bounding box center [275, 485] width 290 height 41
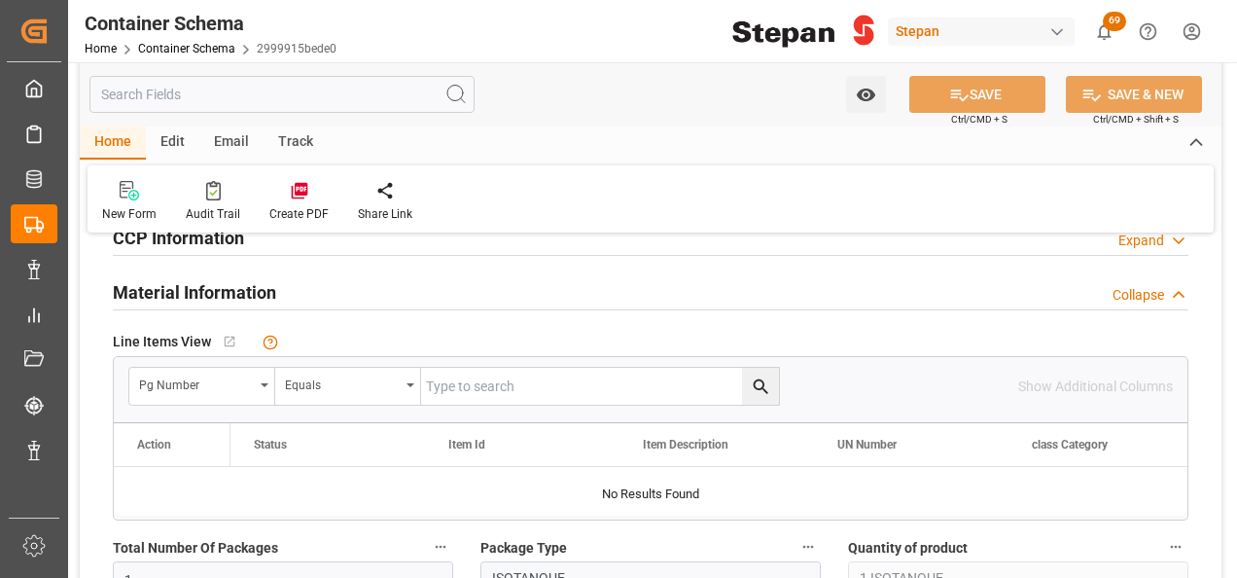
click at [470, 381] on input "text" at bounding box center [600, 386] width 358 height 37
paste input "4501462559"
type input "4501462559"
click at [759, 384] on icon "search button" at bounding box center [761, 386] width 20 height 20
click at [258, 383] on div "pg Number" at bounding box center [202, 386] width 146 height 37
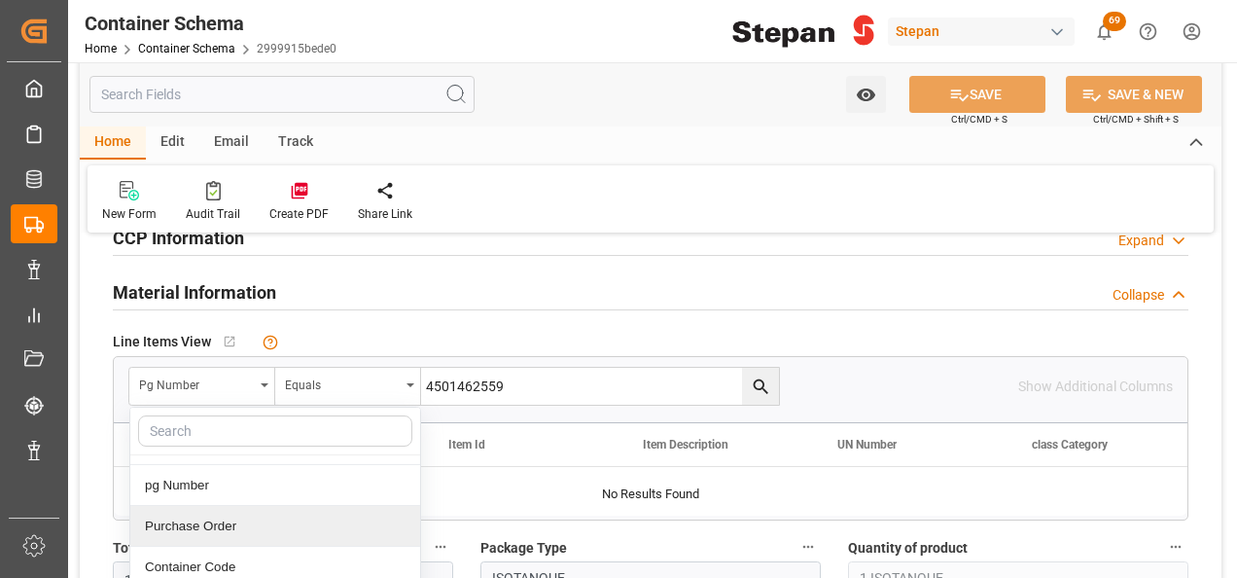
click at [193, 523] on div "Purchase Order" at bounding box center [275, 526] width 290 height 41
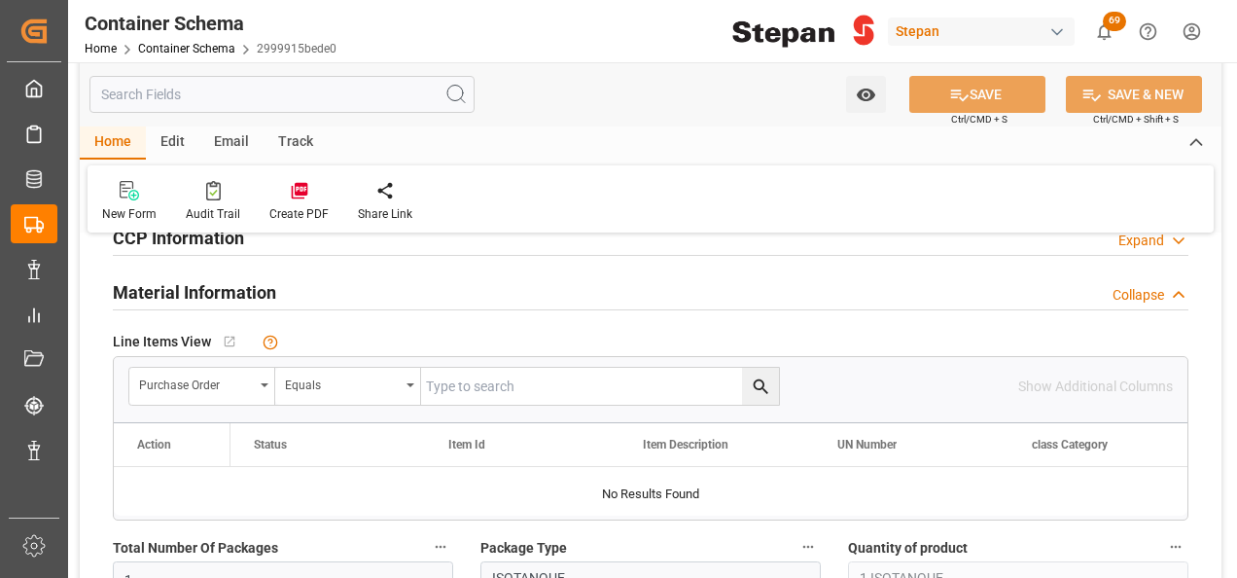
click at [431, 379] on input "text" at bounding box center [600, 386] width 358 height 37
paste input "4501462559"
type input "4501462559"
click at [764, 381] on icon "search button" at bounding box center [761, 386] width 20 height 20
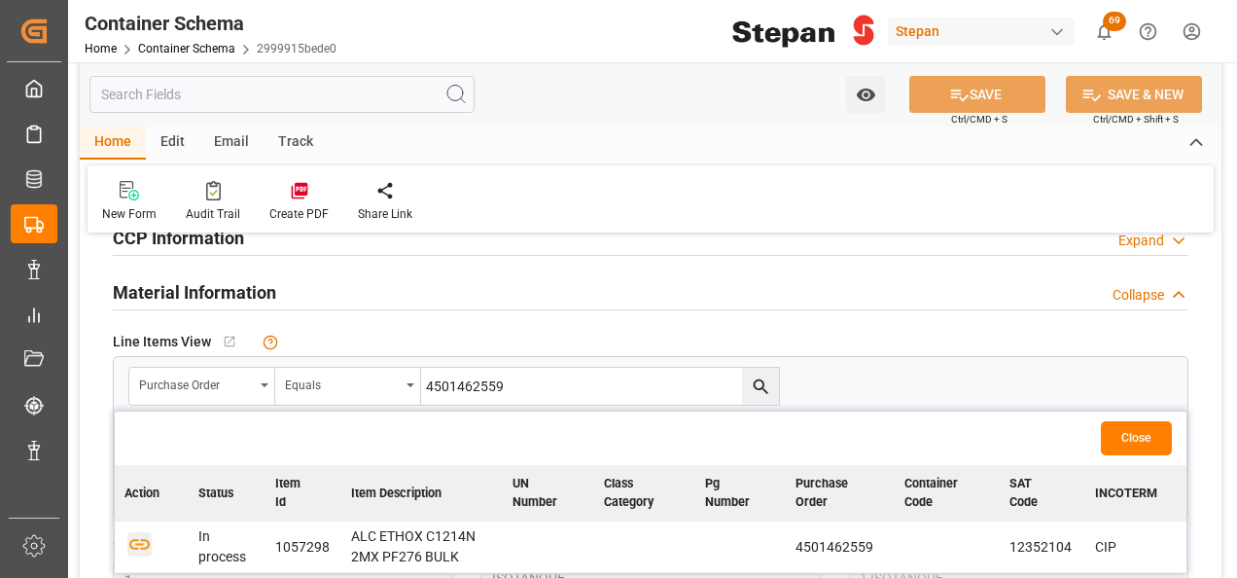
click at [141, 531] on icon "button" at bounding box center [139, 543] width 24 height 24
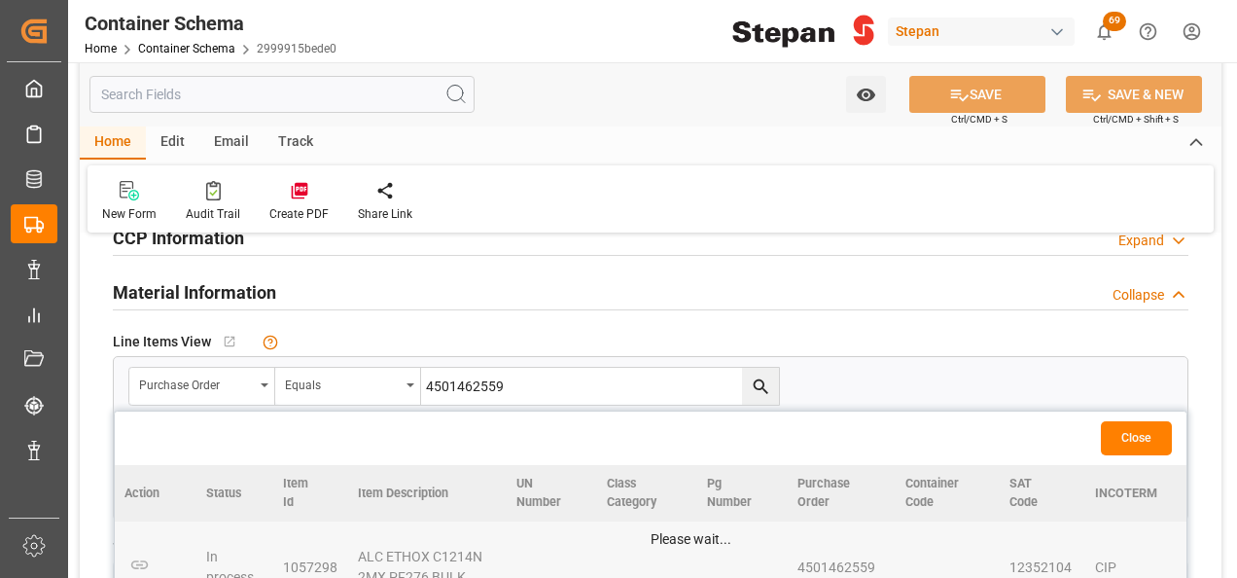
click at [1132, 427] on button "Close" at bounding box center [1136, 438] width 71 height 34
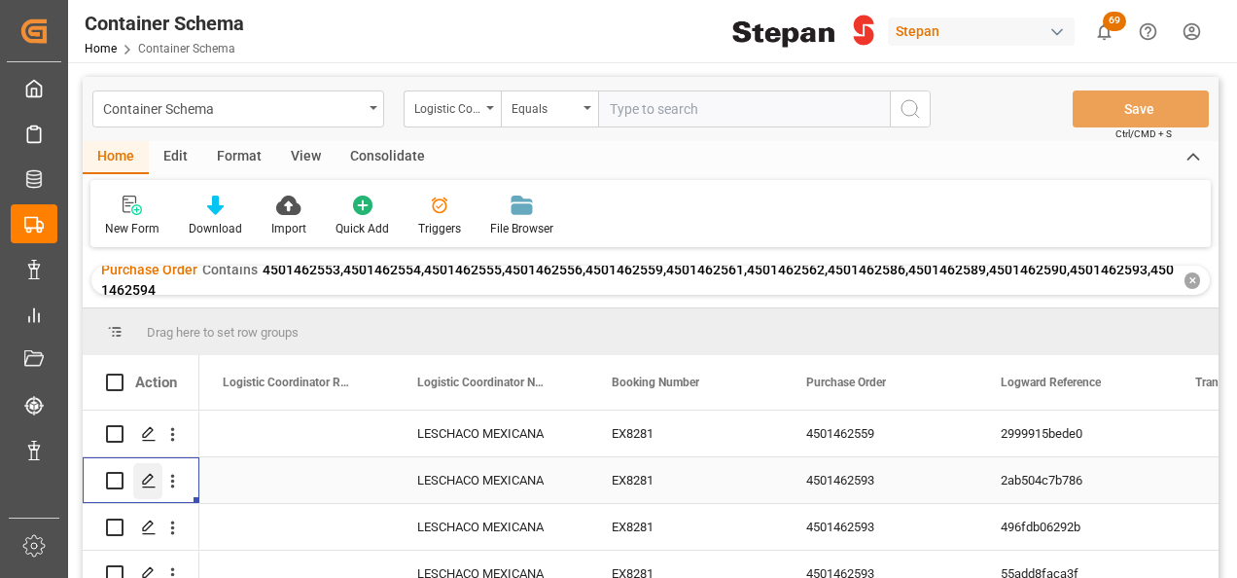
click at [151, 478] on polygon "Press SPACE to select this row." at bounding box center [148, 480] width 10 height 10
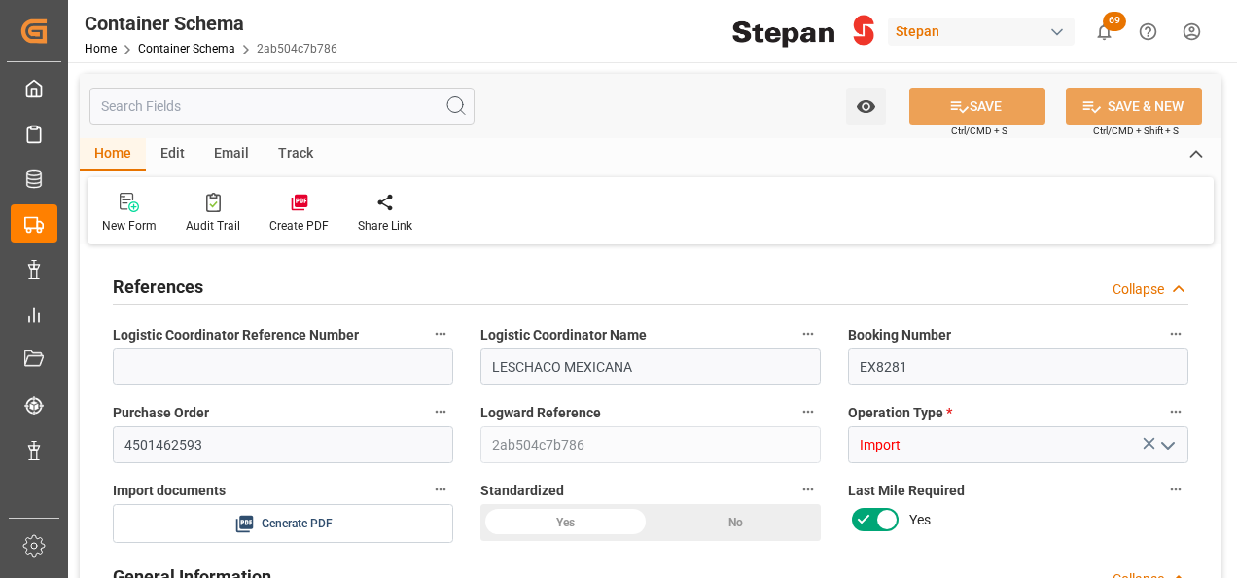
type input "14"
type input "55"
type input "1"
type input "19880"
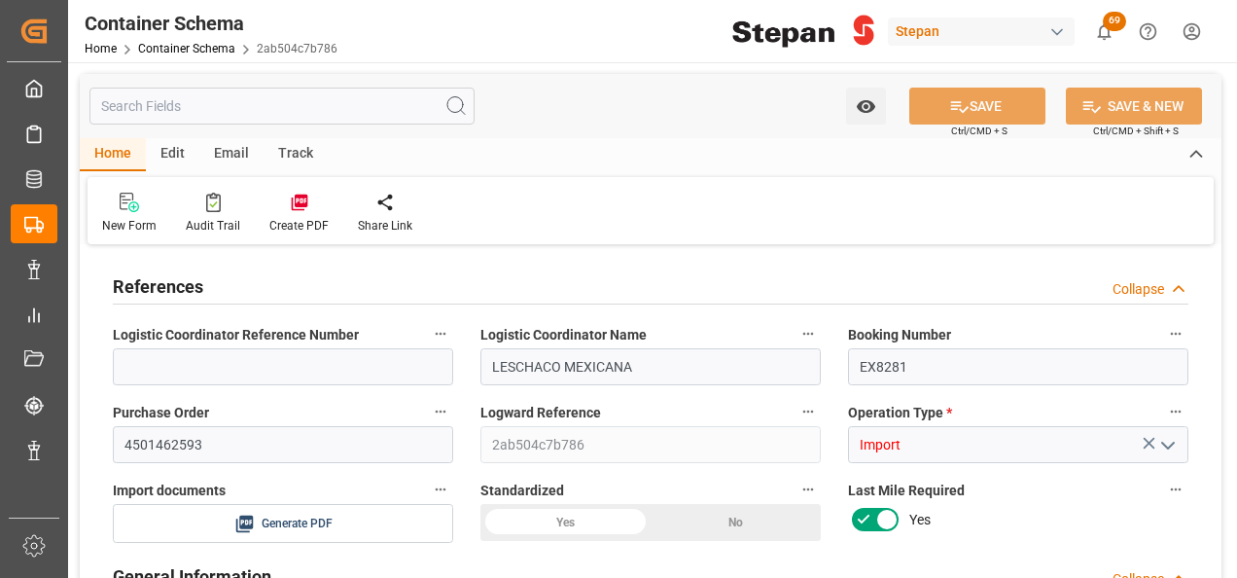
type input "12"
type input "Cosco"
type input "COSCO Shipping Co. Ltd."
type input "NLRTM"
type input "MXVER"
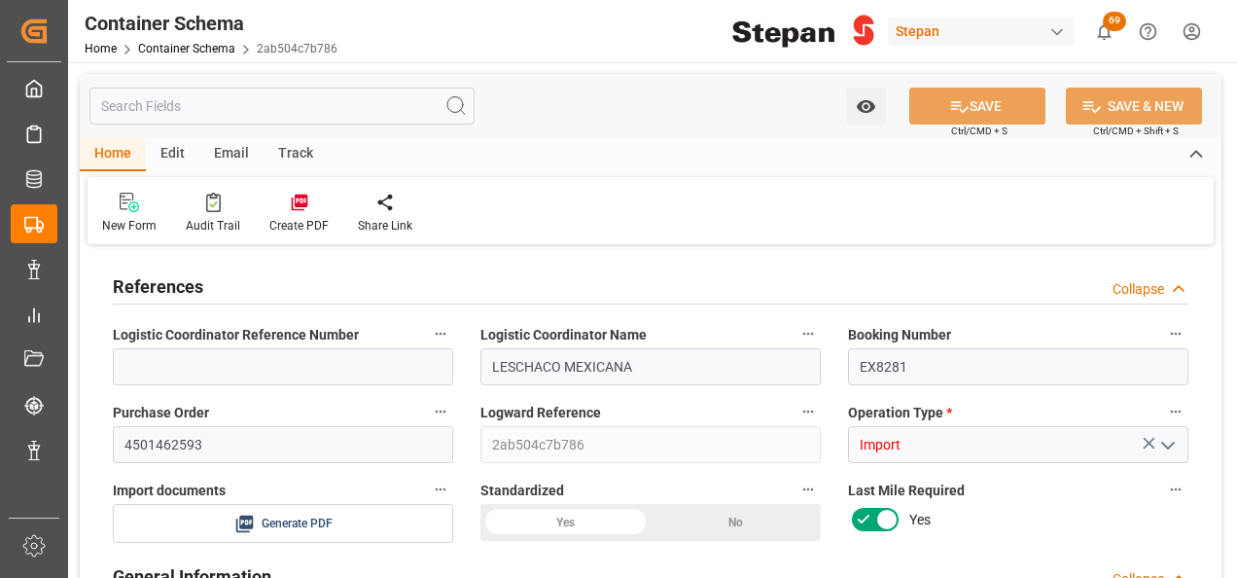
type input "MXVER"
type input "9979254"
type input "[DATE] 00:00"
type input "[DATE]"
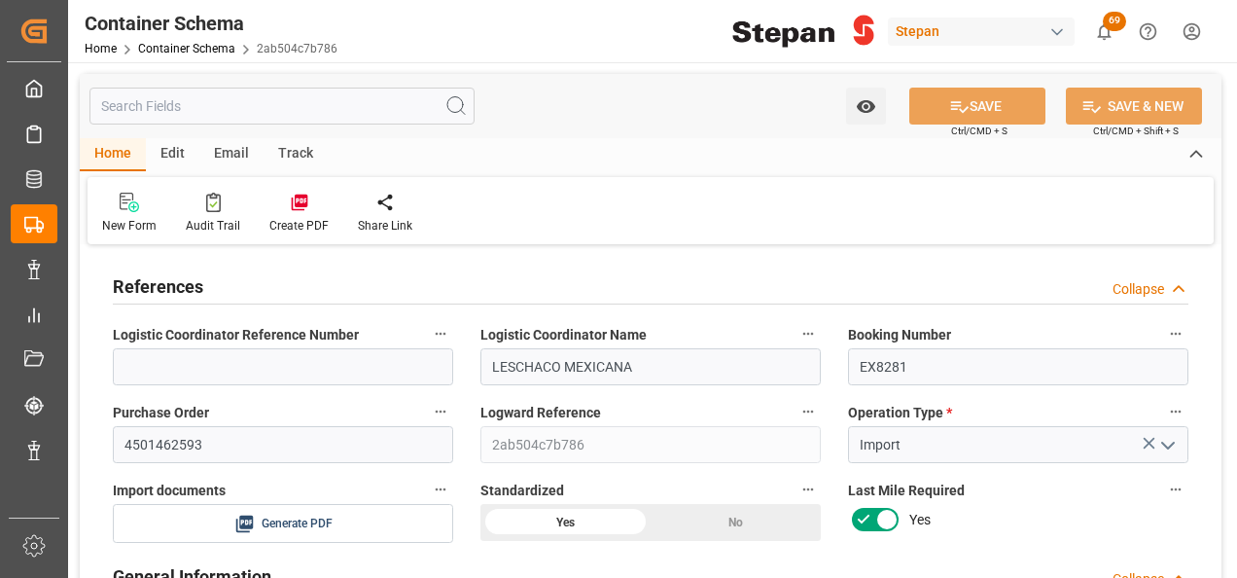
type input "[DATE] 00:00"
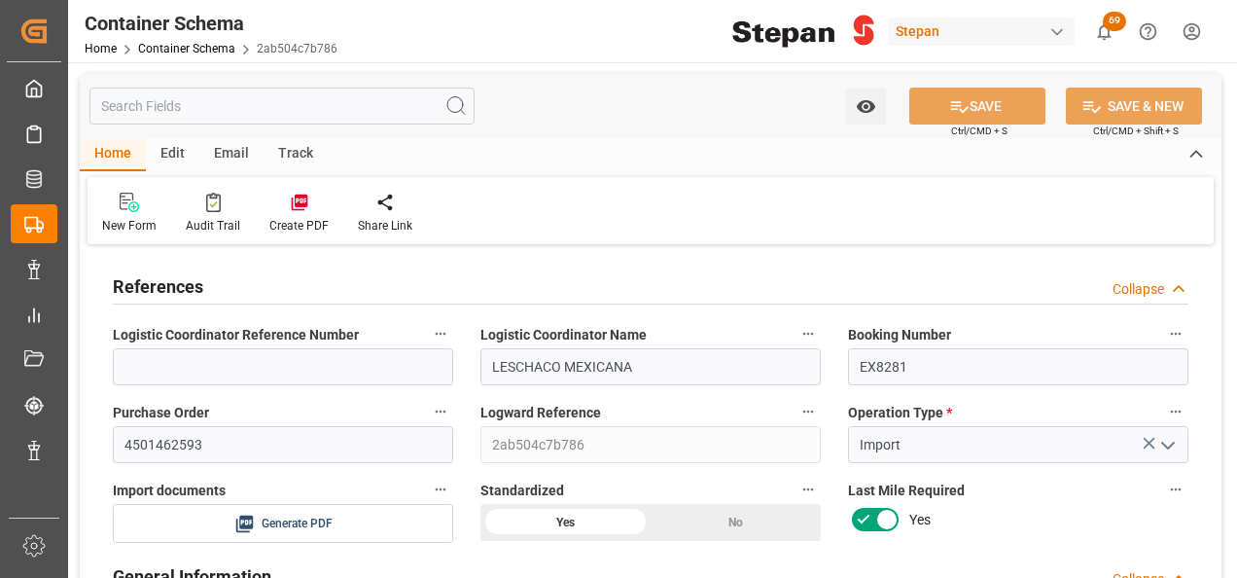
type input "[DATE]"
type input "[DATE] 07:11"
type input "[DATE] 23:42"
type input "[DATE]"
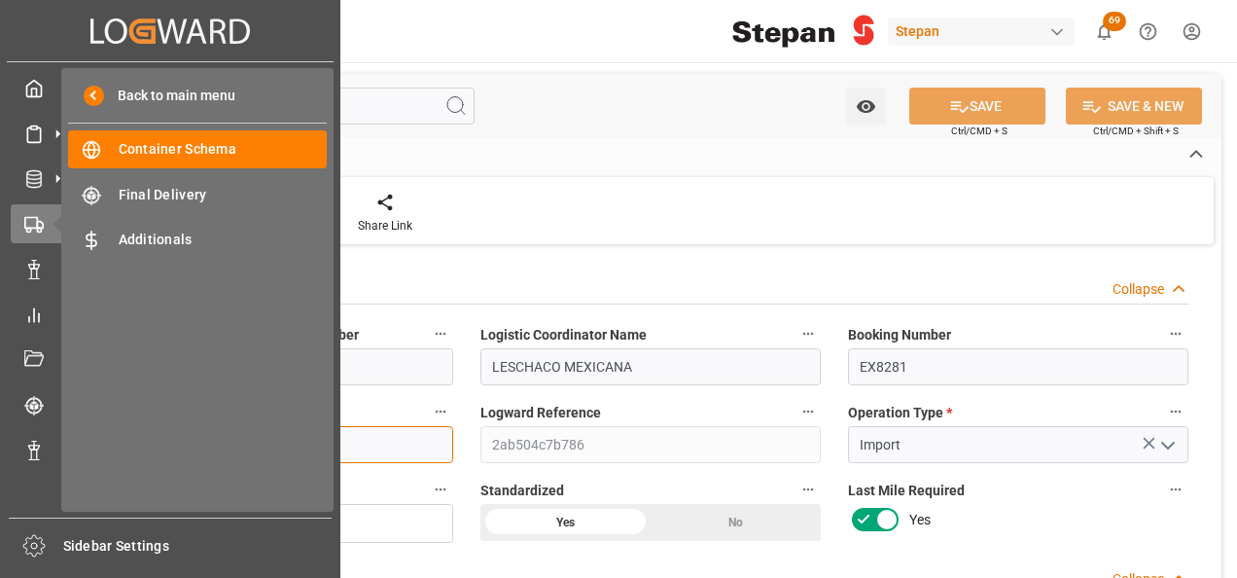
drag, startPoint x: 241, startPoint y: 441, endPoint x: 66, endPoint y: 435, distance: 175.2
click at [66, 435] on div "Created by potrace 1.15, written by Peter Selinger 2001-2017 Created by potrace…" at bounding box center [618, 289] width 1237 height 578
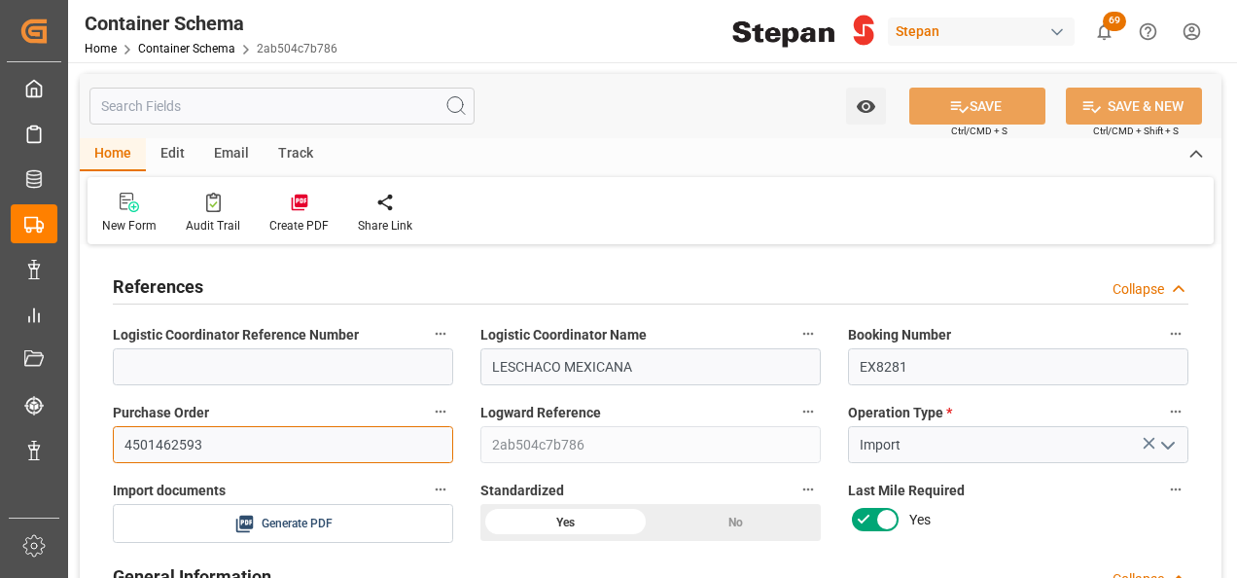
paste input "61"
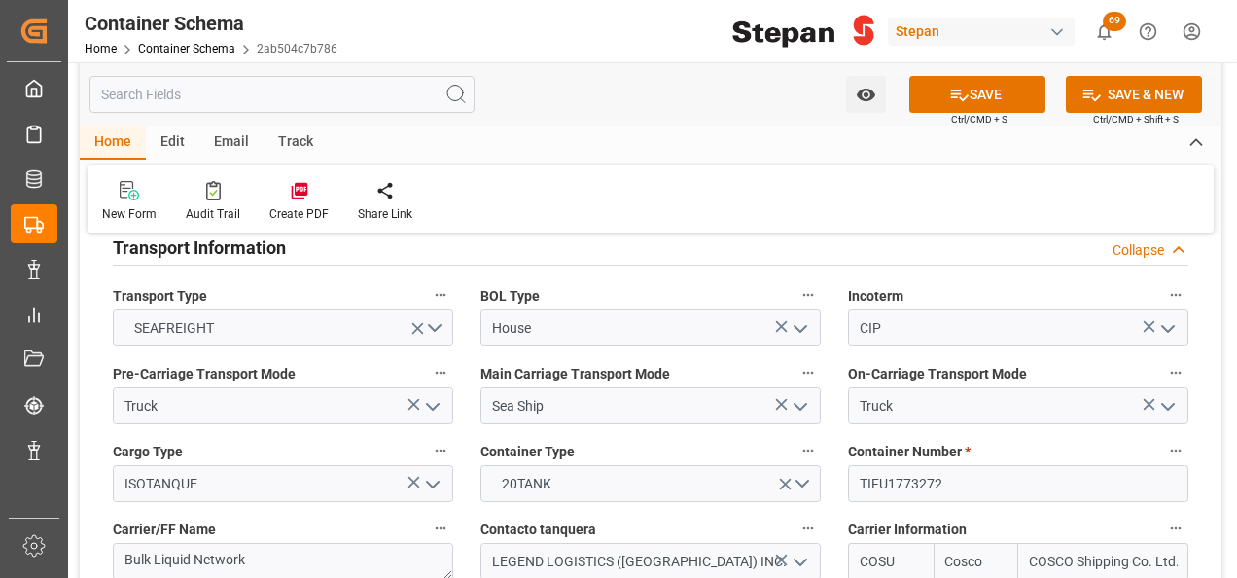
scroll to position [2431, 0]
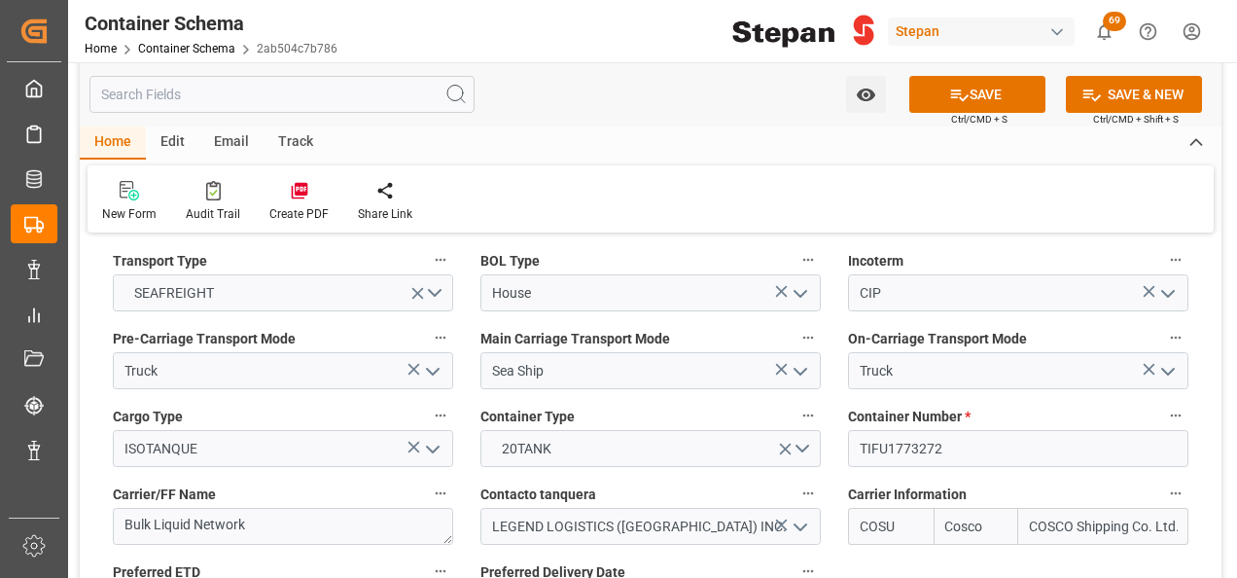
type input "4501462561"
drag, startPoint x: 951, startPoint y: 415, endPoint x: 818, endPoint y: 418, distance: 133.3
click at [818, 418] on div "References Collapse Logistic Coordinator Reference Number Logistic Coordinator …" at bounding box center [651, 465] width 1142 height 5292
paste input "003707"
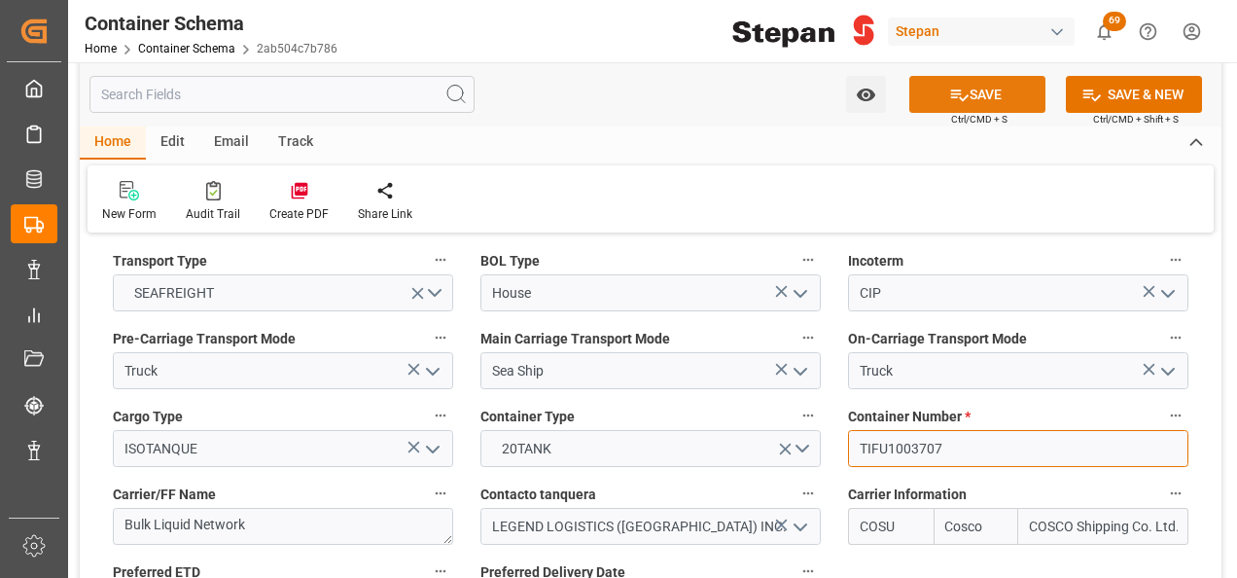
type input "TIFU1003707"
click at [987, 89] on button "SAVE" at bounding box center [977, 94] width 136 height 37
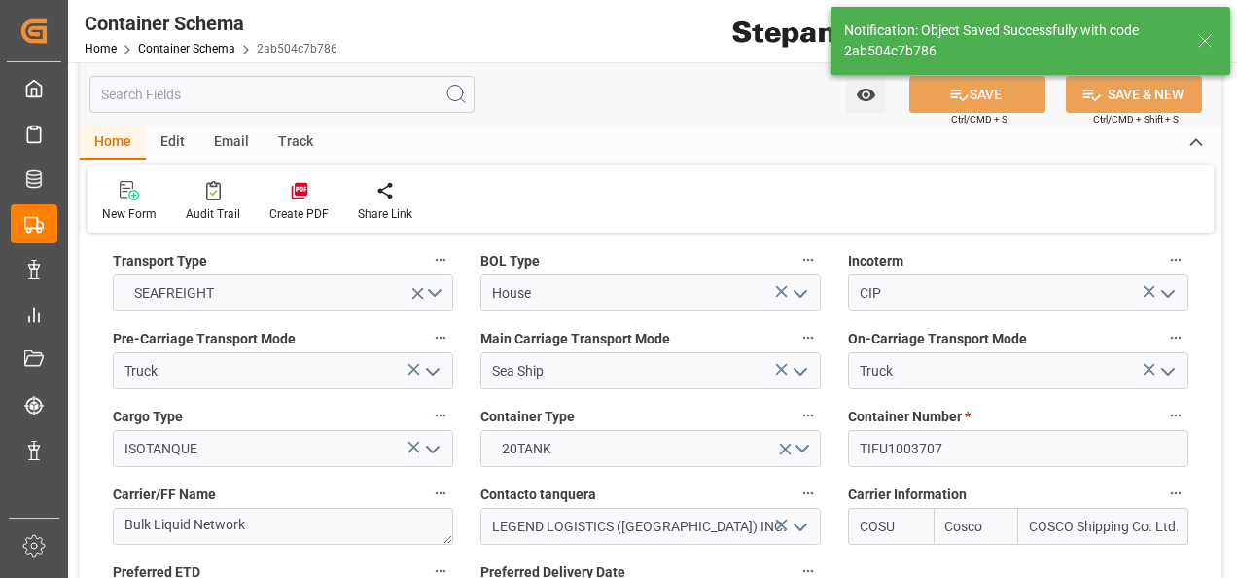
type input "15-09-2025 13:22"
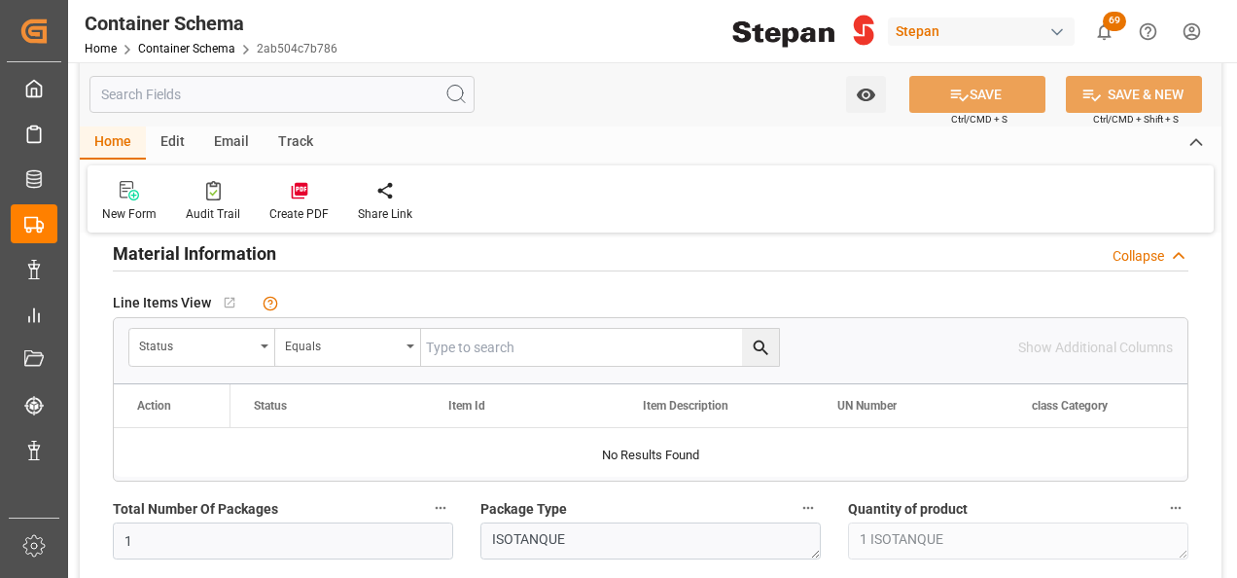
scroll to position [1167, 0]
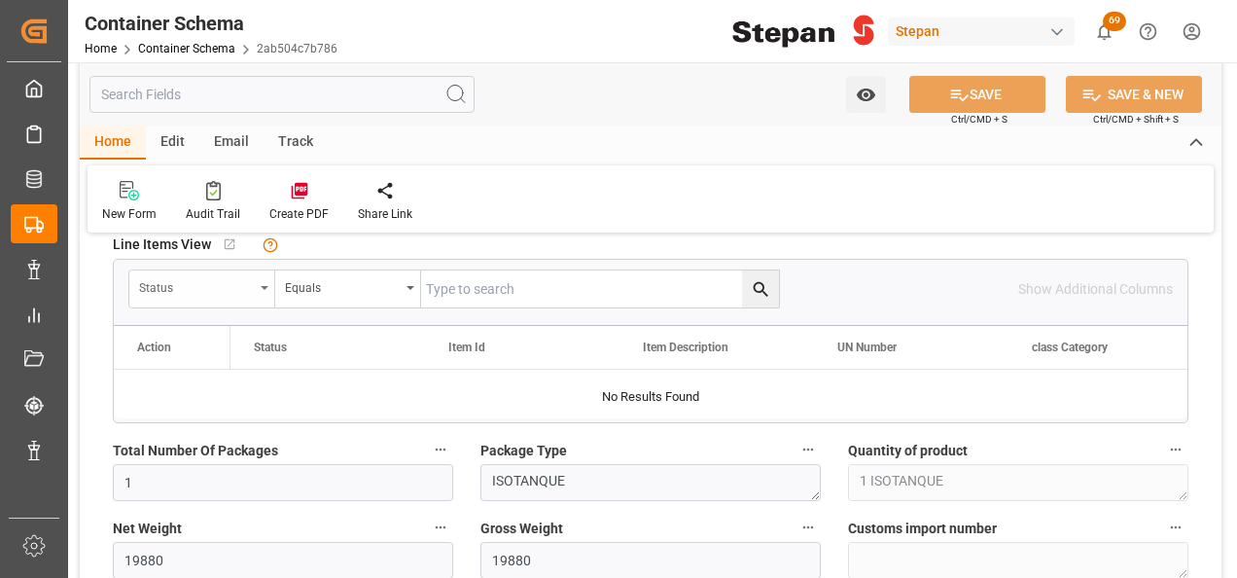
click at [257, 285] on div "Status" at bounding box center [202, 288] width 146 height 37
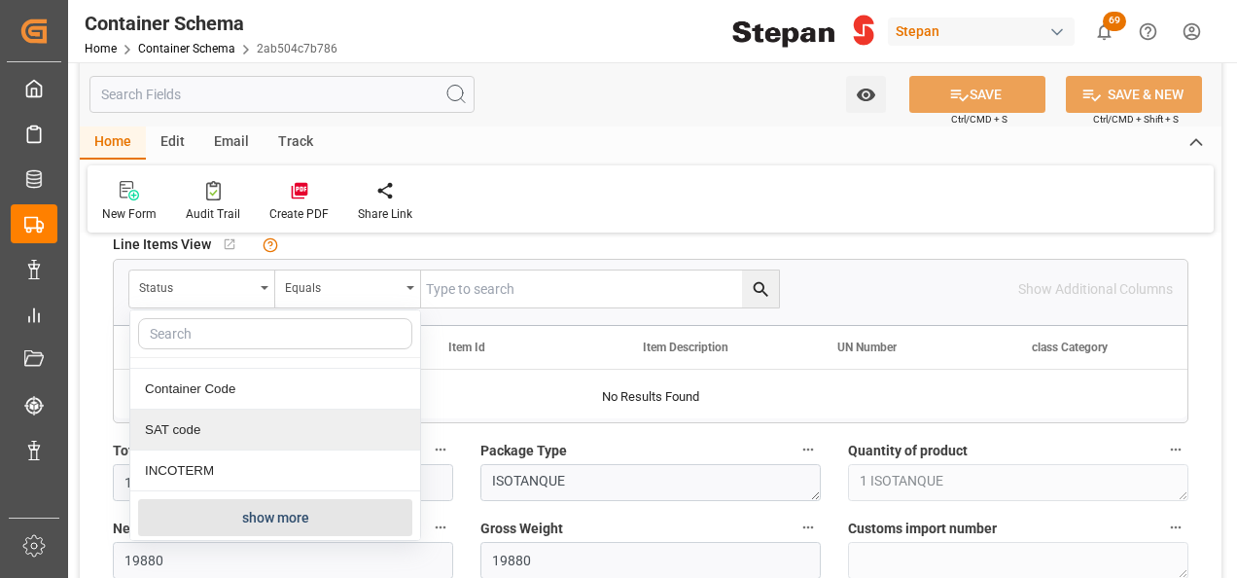
scroll to position [178, 0]
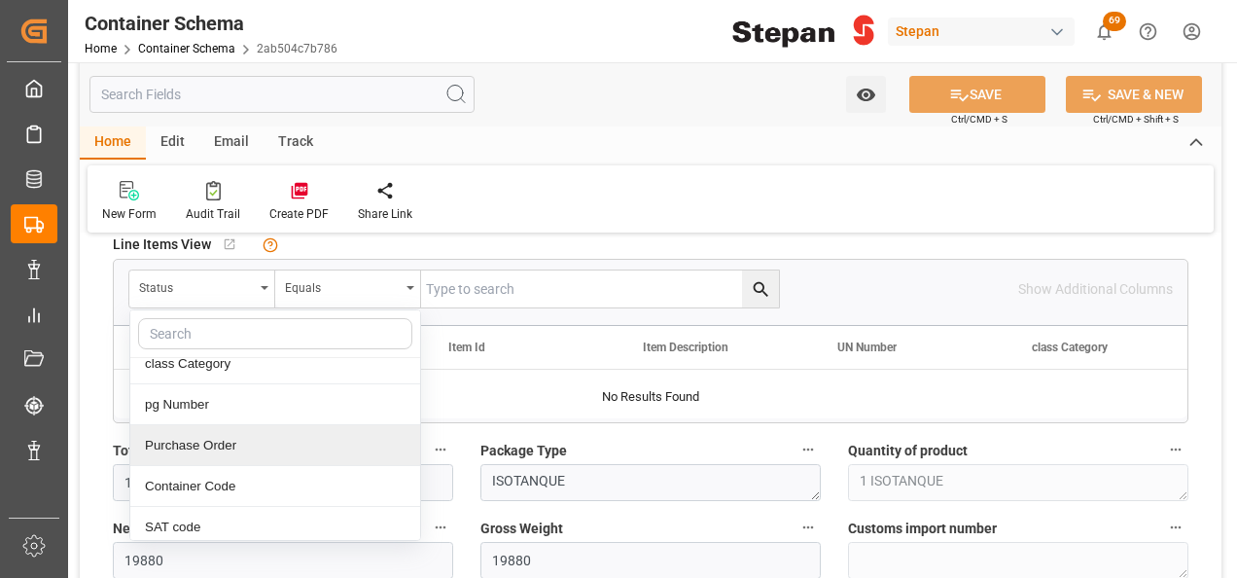
click at [184, 435] on div "Purchase Order" at bounding box center [275, 445] width 290 height 41
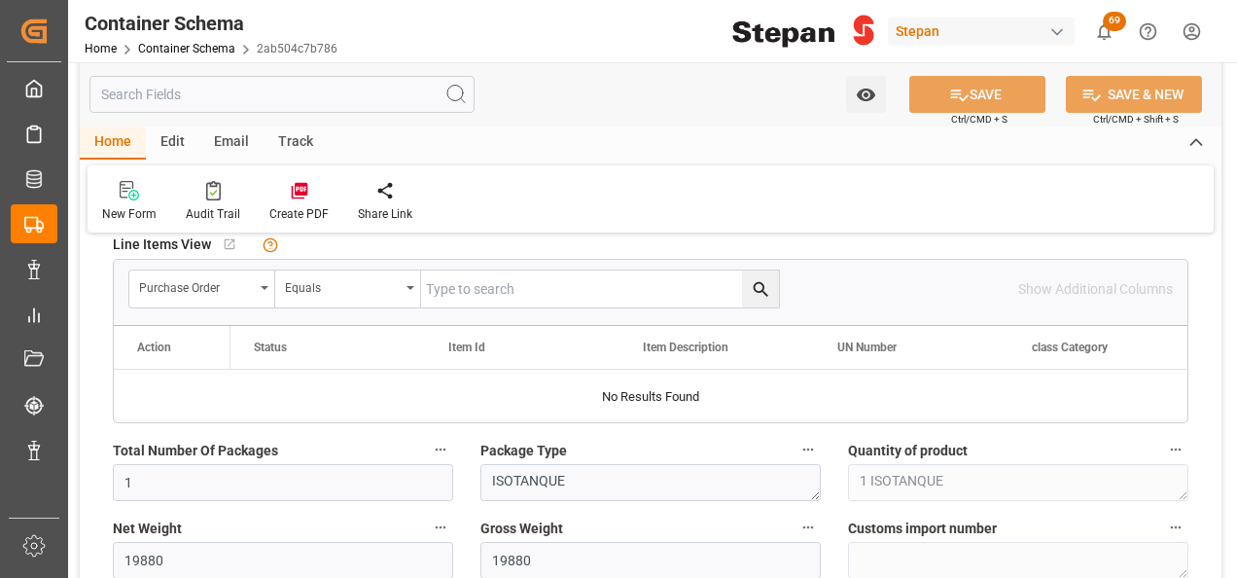
click at [486, 289] on input "text" at bounding box center [600, 288] width 358 height 37
paste input "4501462561"
type input "4501462561"
click at [762, 288] on icon "search button" at bounding box center [760, 289] width 15 height 15
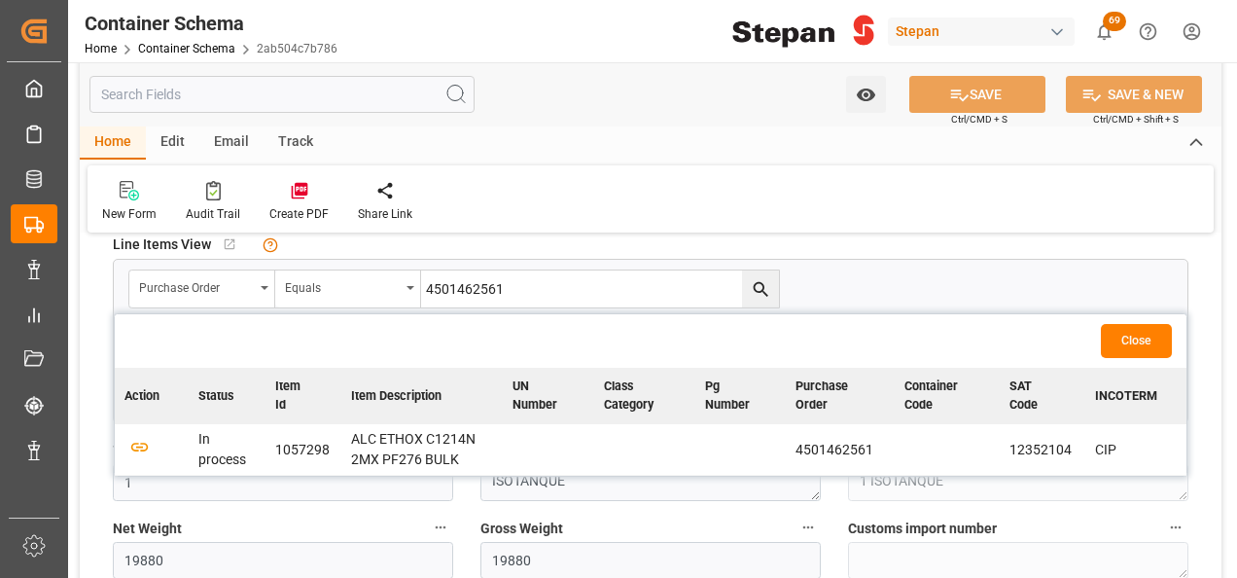
click at [124, 438] on td at bounding box center [152, 450] width 74 height 52
click at [138, 442] on icon "button" at bounding box center [139, 446] width 24 height 24
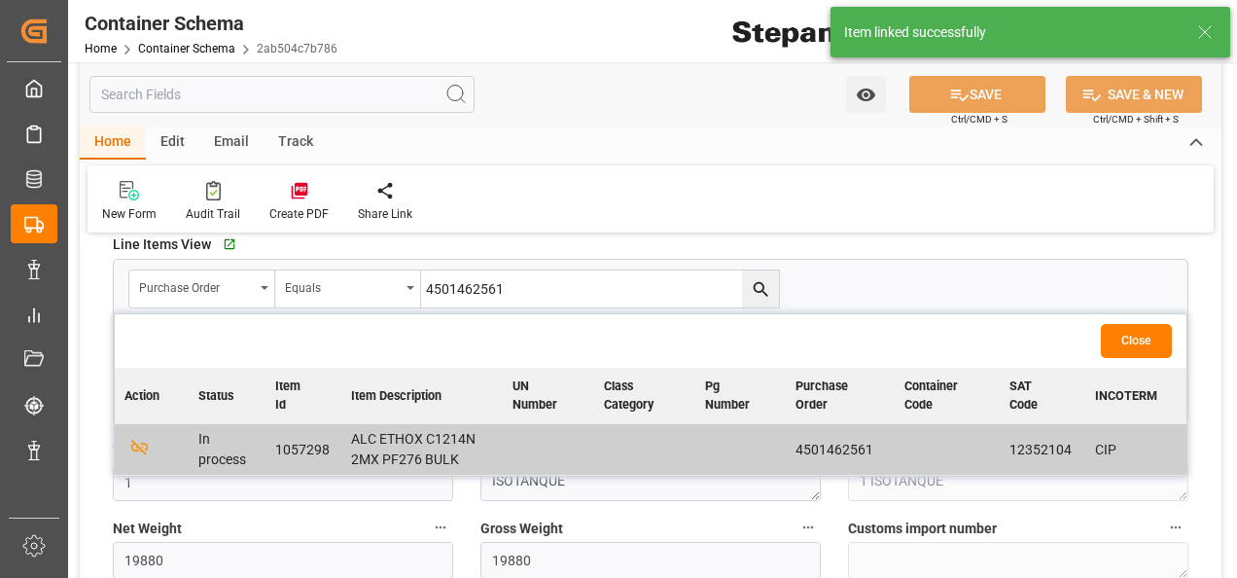
click at [1145, 336] on button "Close" at bounding box center [1136, 341] width 71 height 34
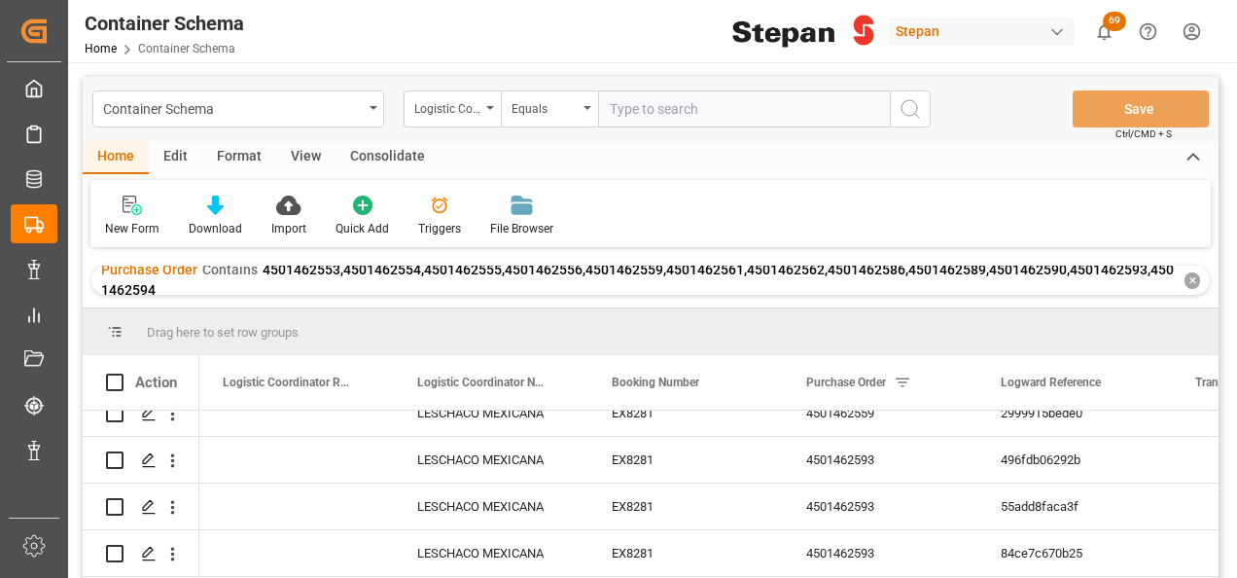
scroll to position [97, 0]
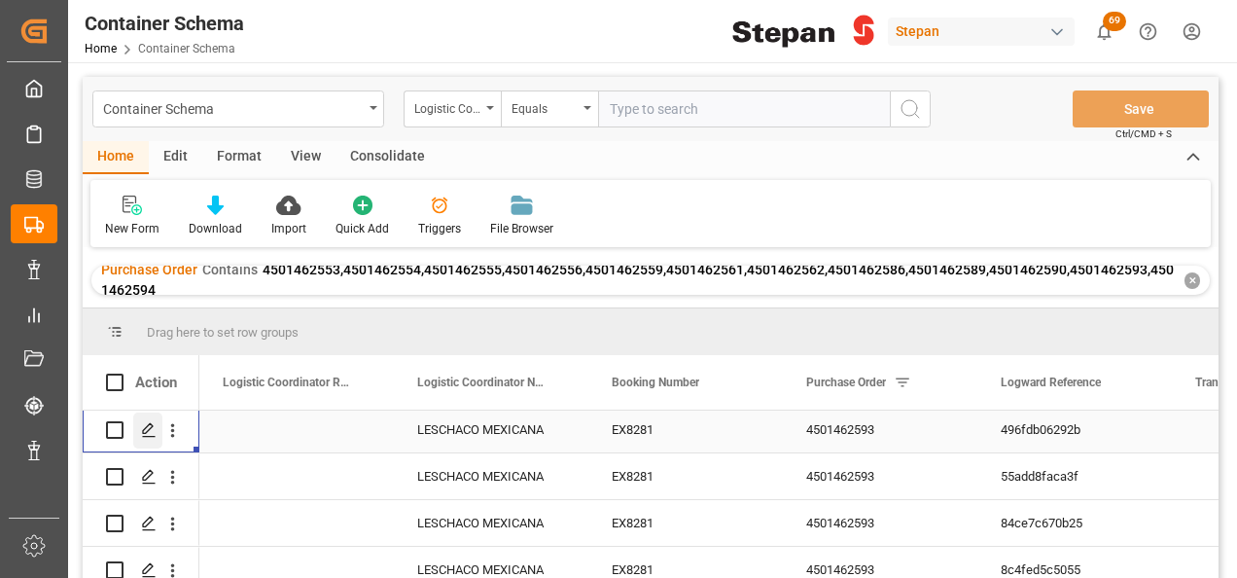
click at [142, 438] on icon "Press SPACE to select this row." at bounding box center [149, 430] width 16 height 16
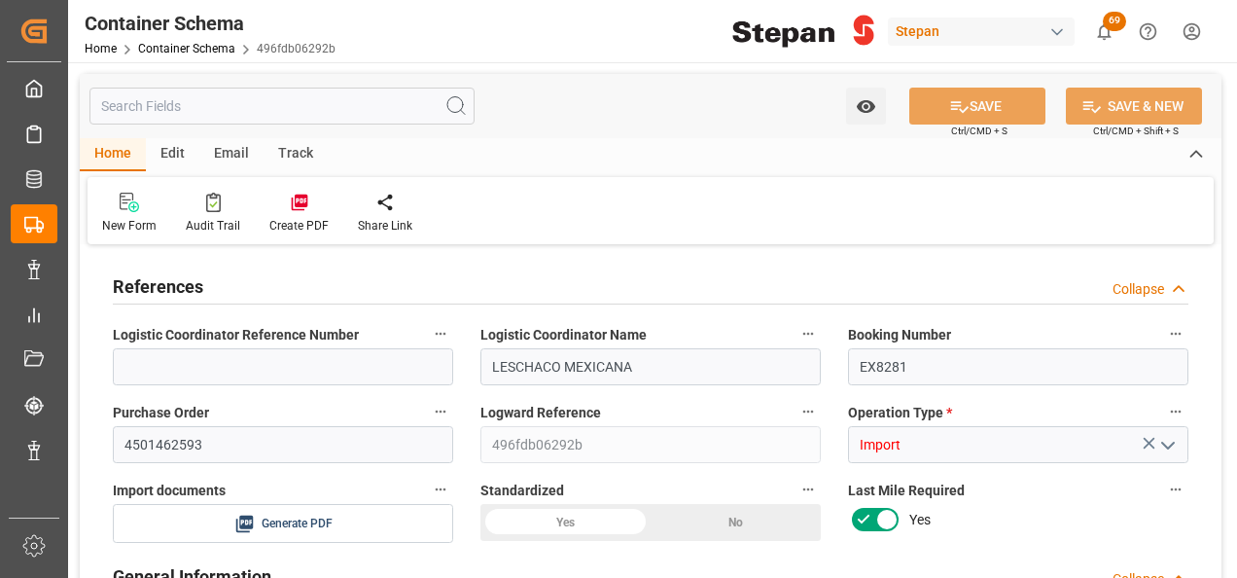
type input "14"
type input "55"
type input "1"
type input "19880"
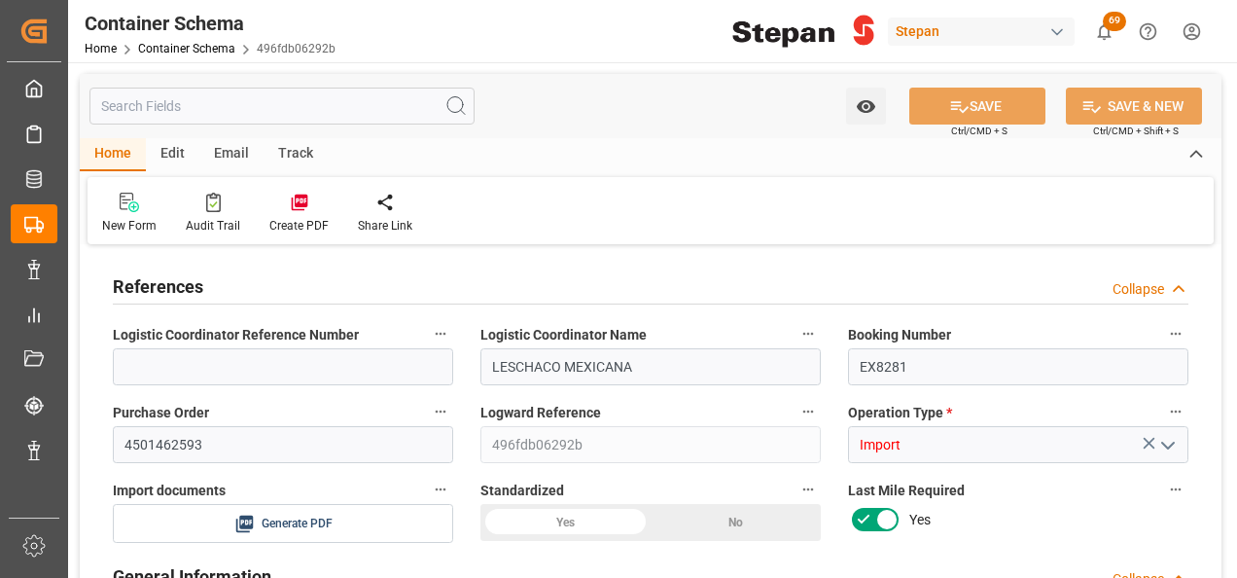
type input "12"
type input "Cosco"
type input "COSCO Shipping Co. Ltd."
type input "NLRTM"
type input "MXVER"
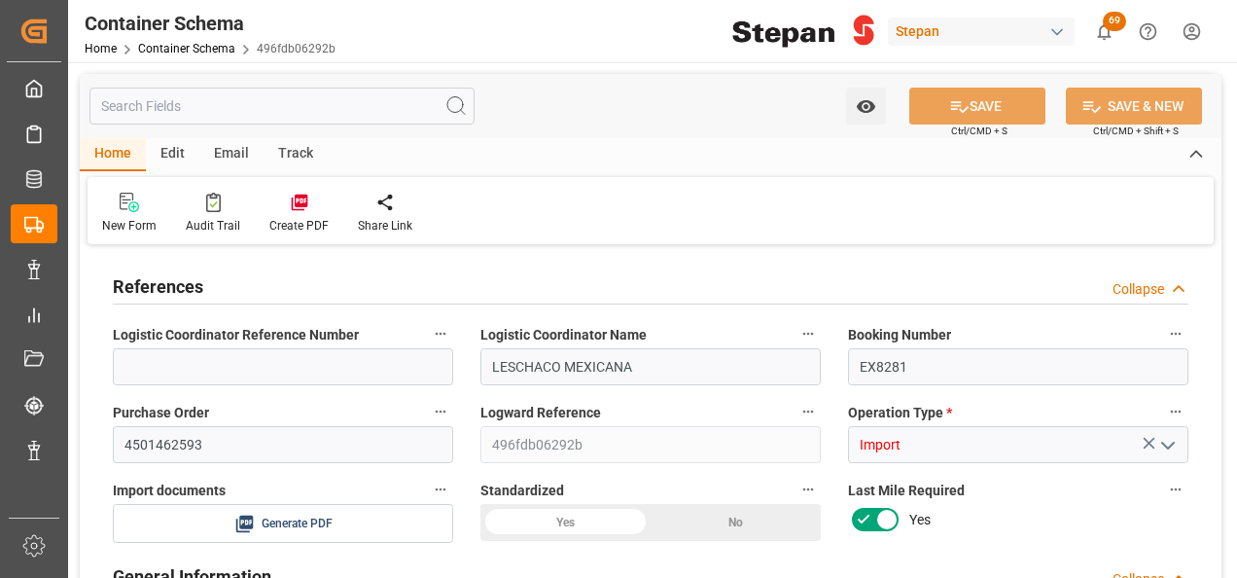
type input "MXVER"
type input "9979254"
type input "[DATE] 00:00"
type input "[DATE]"
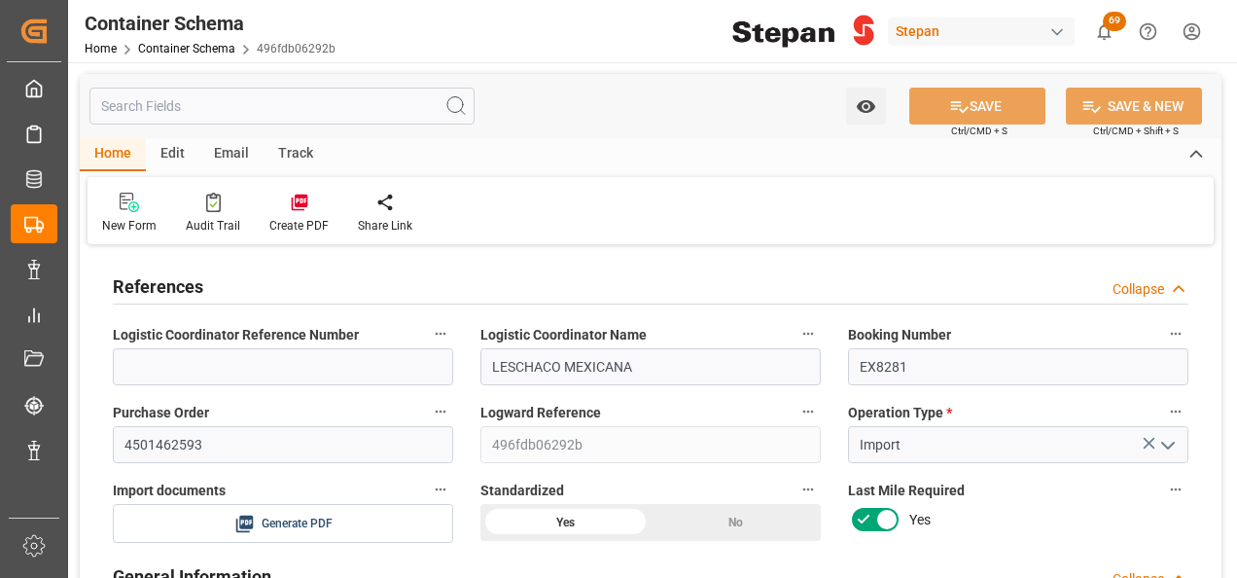
type input "[DATE] 00:00"
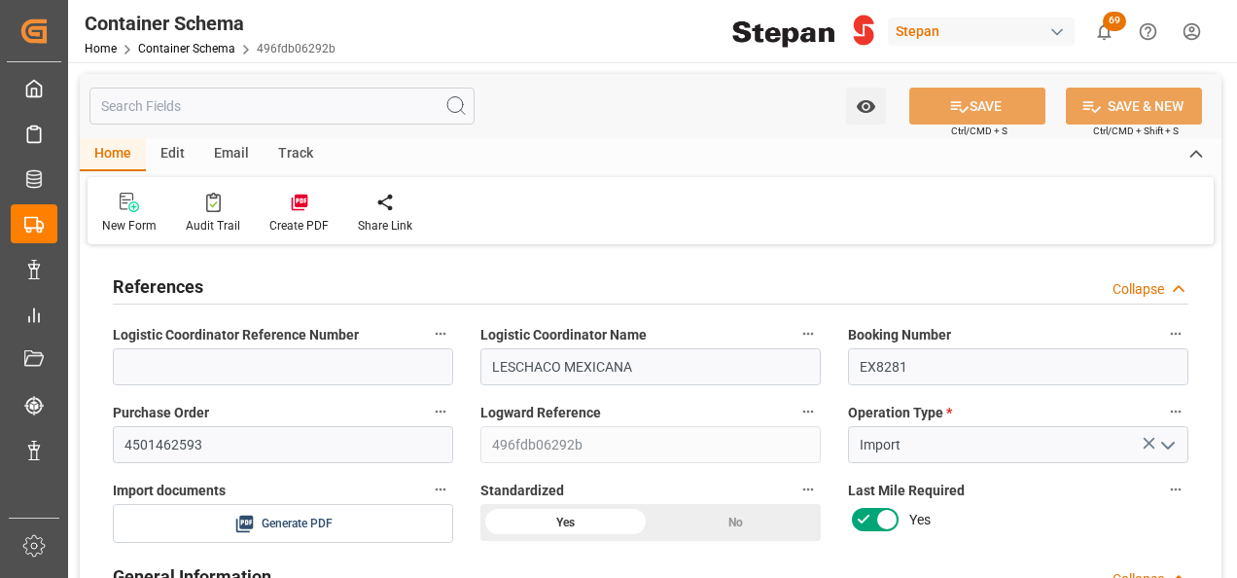
type input "[DATE]"
type input "[DATE] 07:11"
type input "12-09-2025 23:41"
type input "[DATE]"
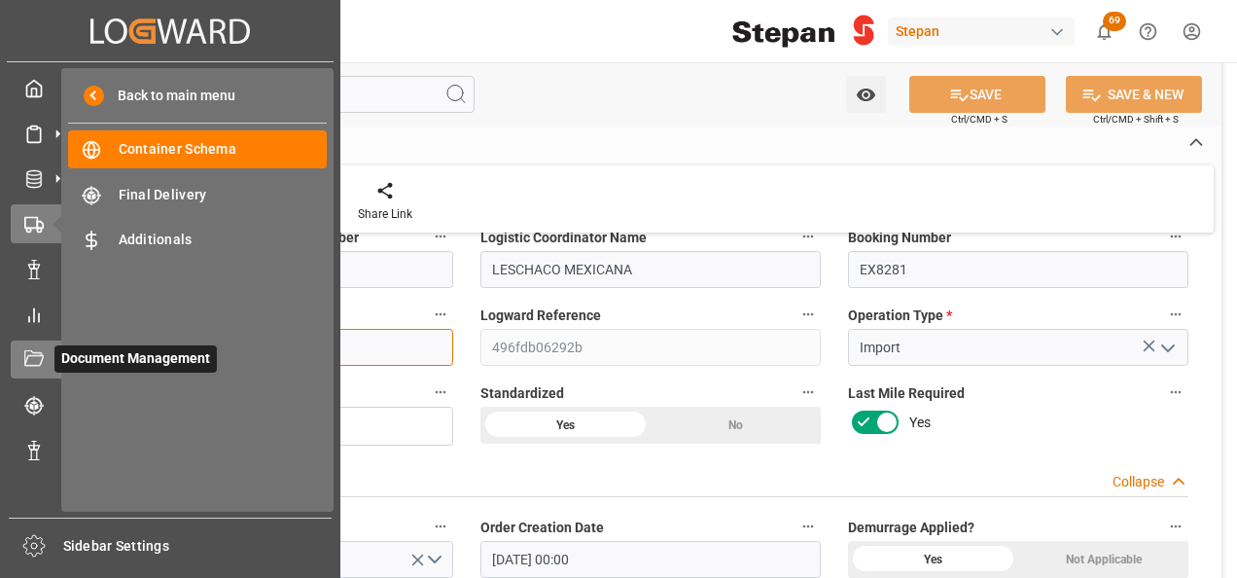
drag, startPoint x: 208, startPoint y: 345, endPoint x: 440, endPoint y: 309, distance: 234.2
click at [49, 342] on div "Created by potrace 1.15, written by Peter Selinger 2001-2017 Created by potrace…" at bounding box center [618, 289] width 1237 height 578
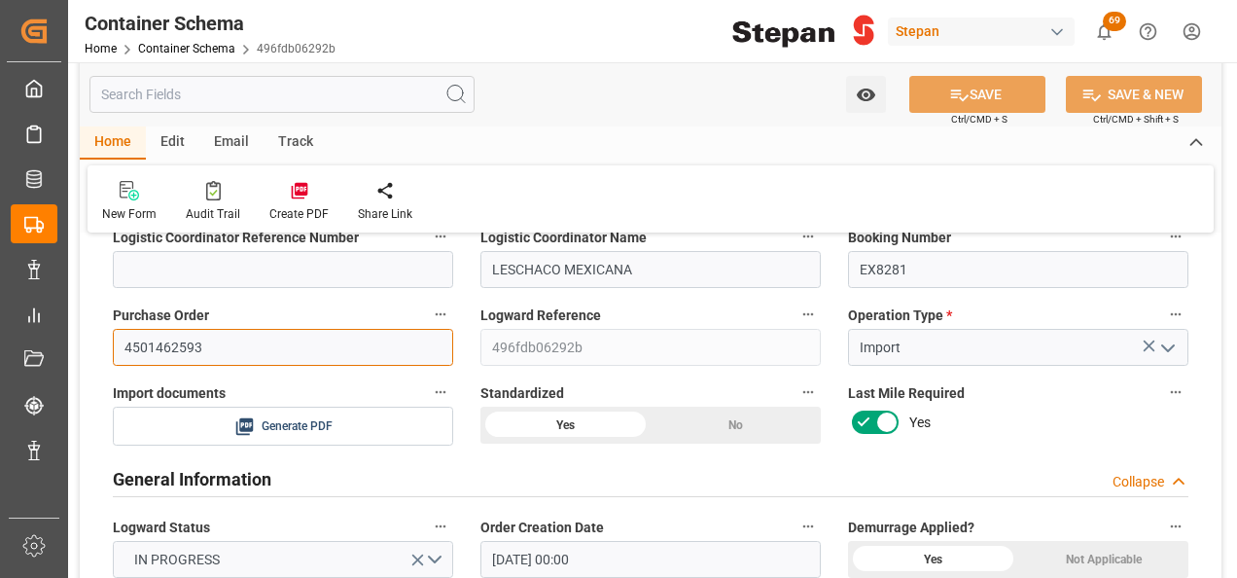
paste input "5"
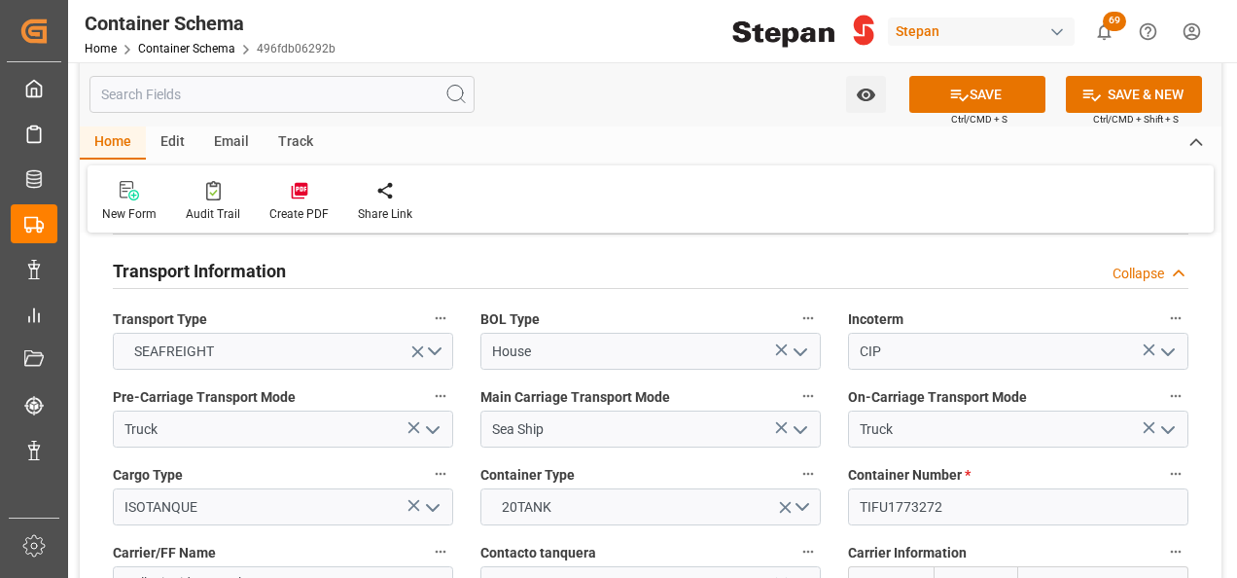
scroll to position [2431, 0]
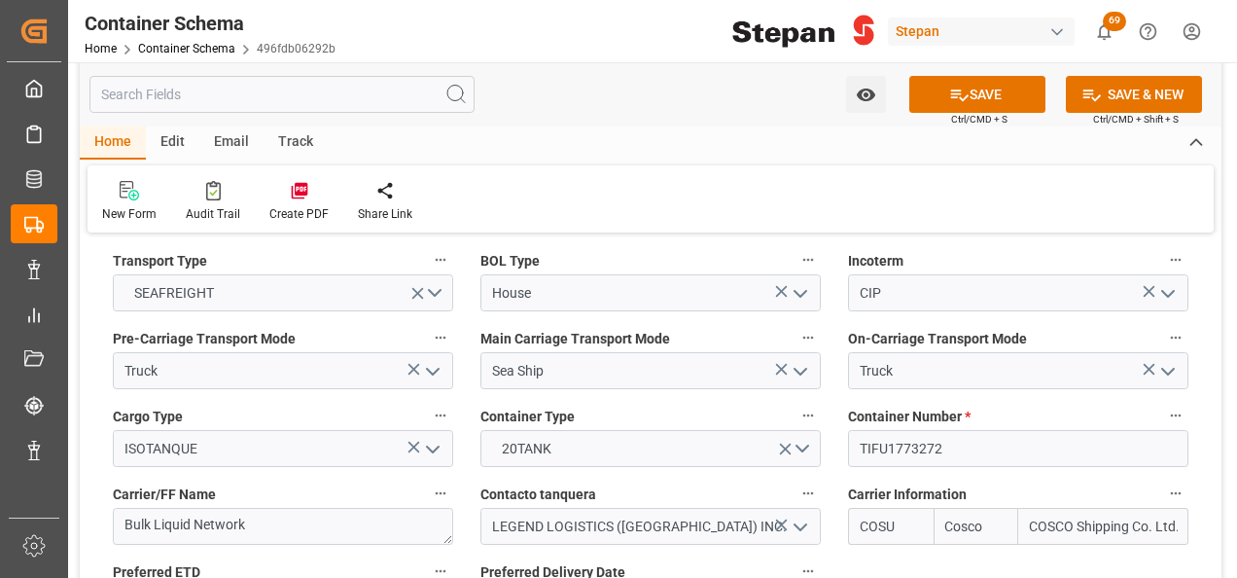
type input "4501462553"
drag, startPoint x: 874, startPoint y: 419, endPoint x: 836, endPoint y: 417, distance: 38.0
click at [836, 417] on div "Container Number * TIFU1773272" at bounding box center [1018, 435] width 368 height 78
paste input "LEGU1231265"
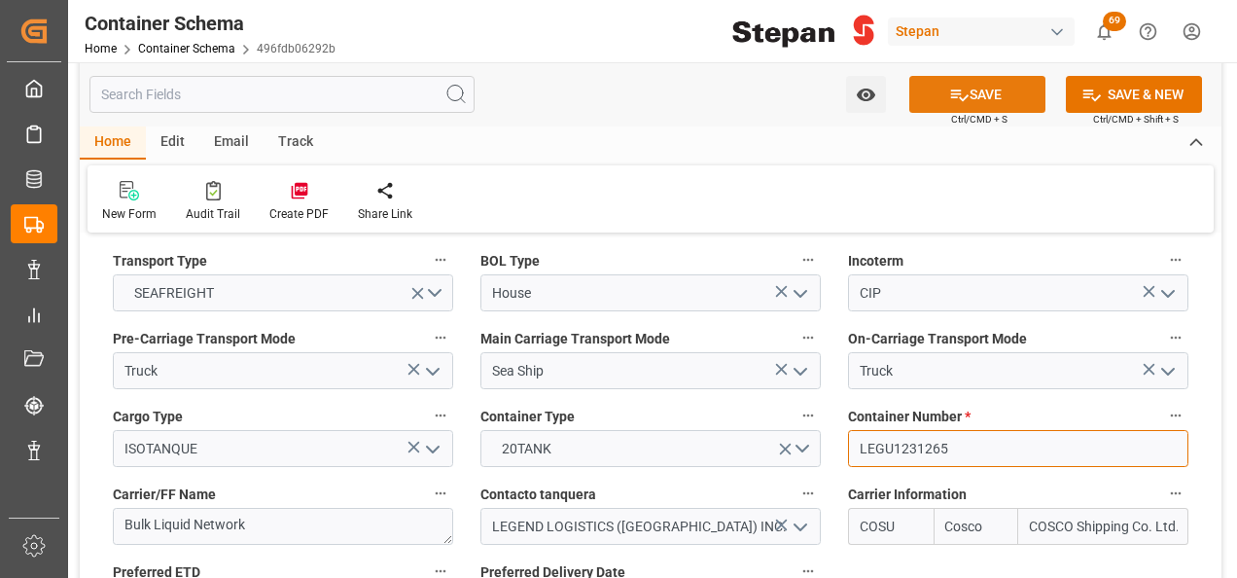
type input "LEGU1231265"
click at [978, 86] on button "SAVE" at bounding box center [977, 94] width 136 height 37
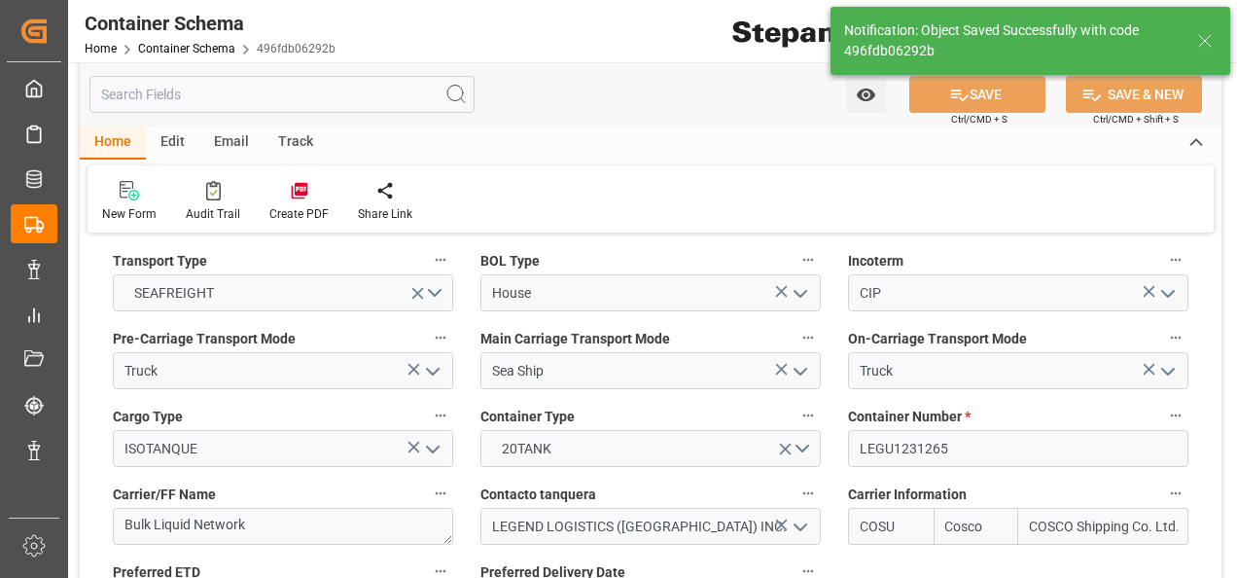
type input "15-09-2025 13:25"
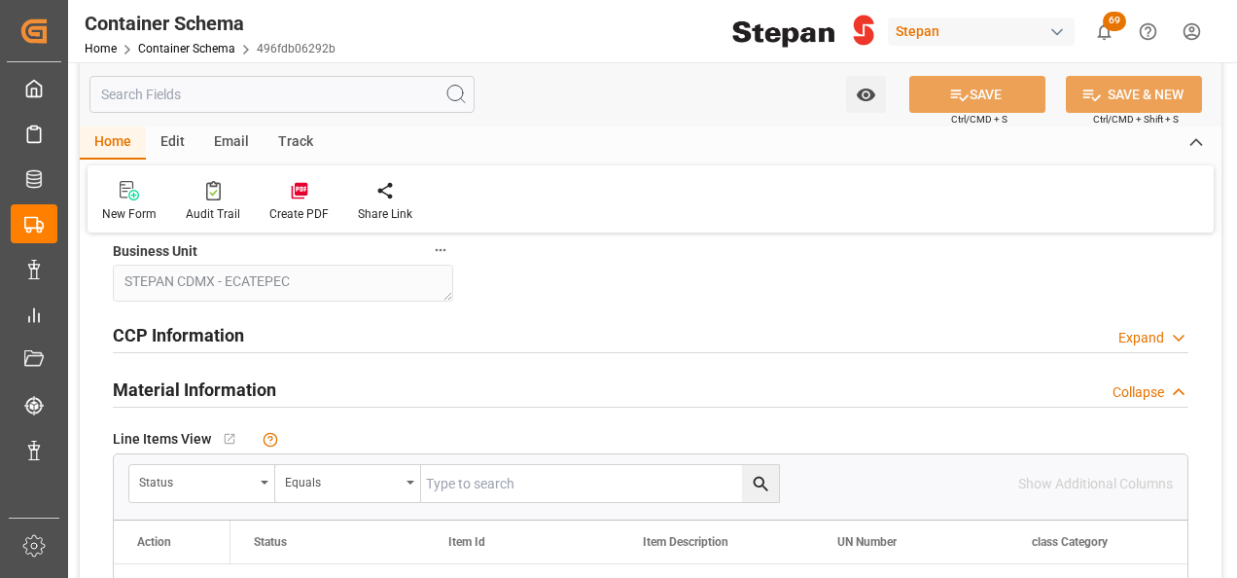
scroll to position [1167, 0]
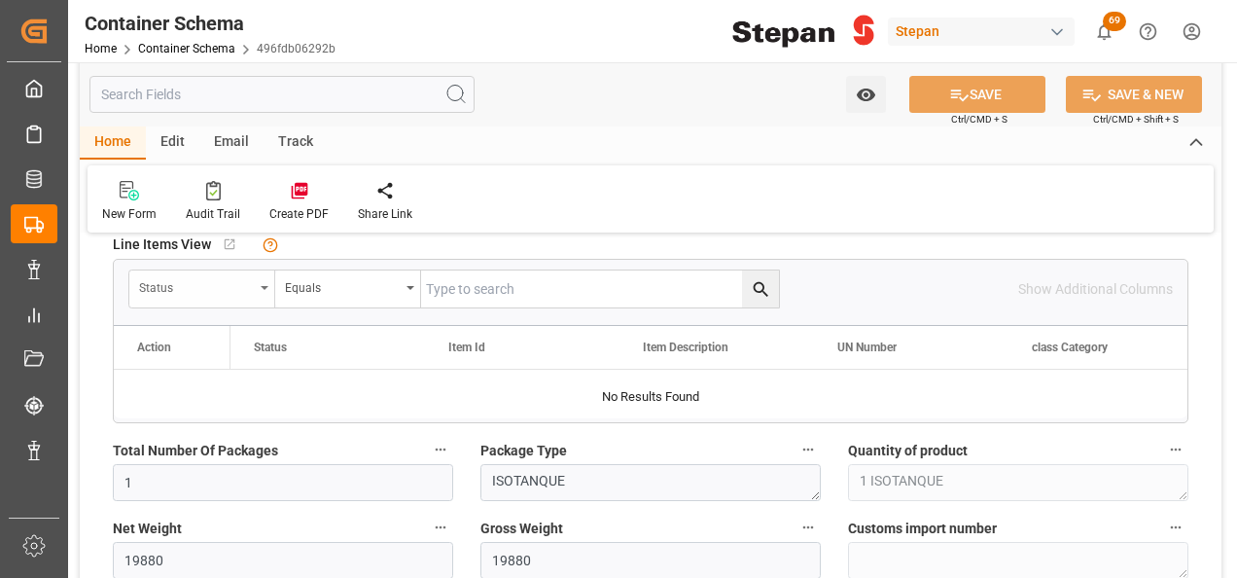
click at [266, 272] on div "Status" at bounding box center [202, 288] width 146 height 37
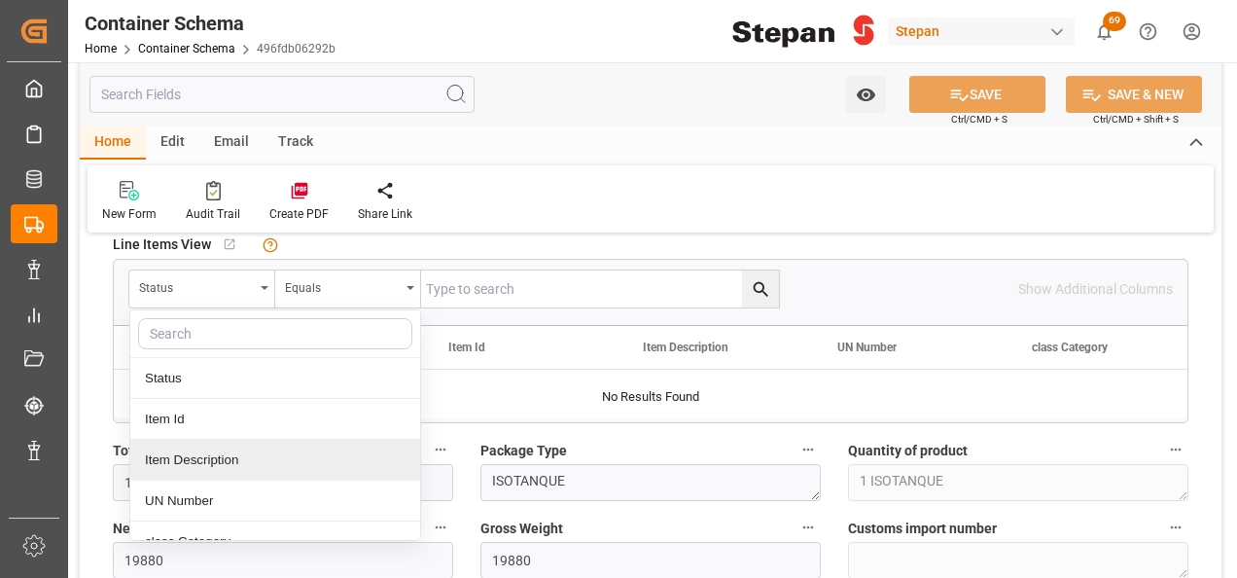
scroll to position [97, 0]
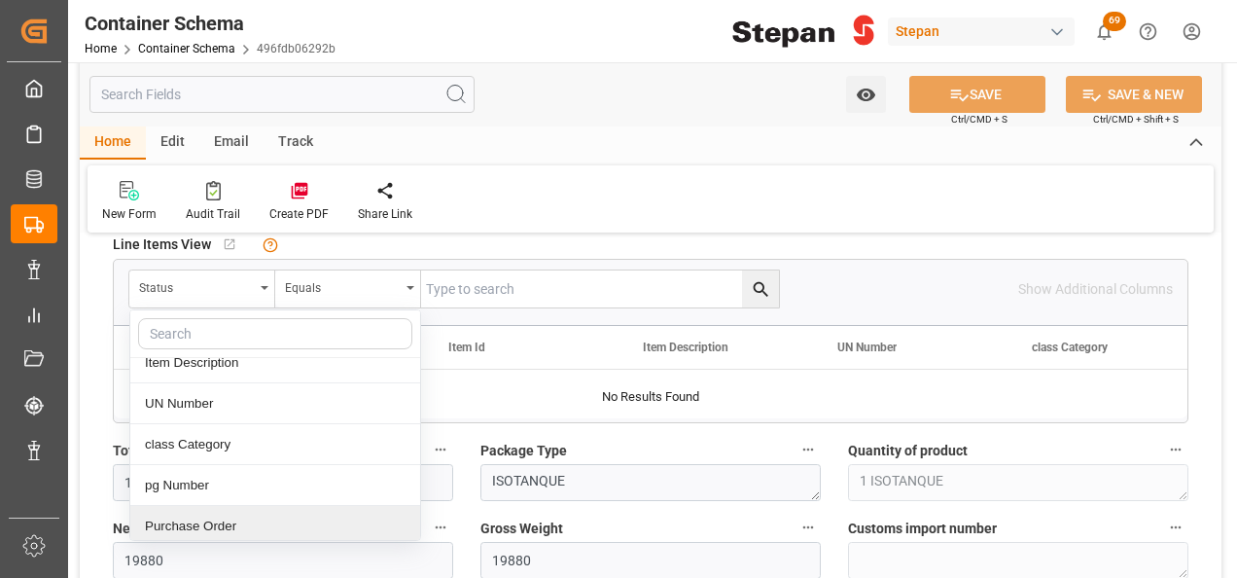
click at [185, 513] on div "Purchase Order" at bounding box center [275, 526] width 290 height 41
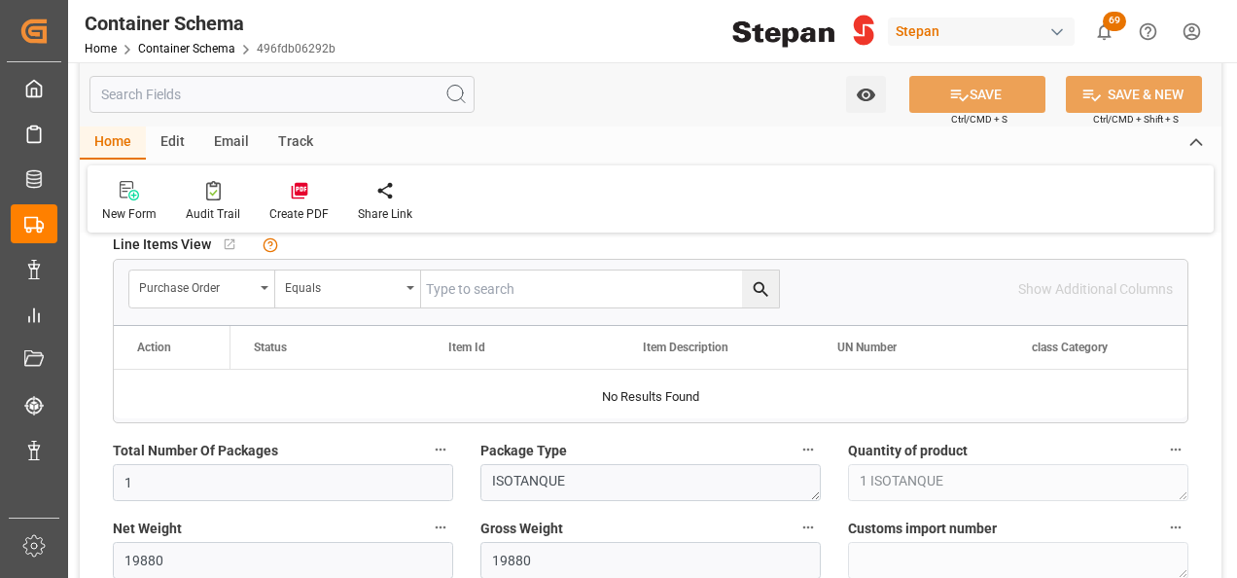
click at [457, 292] on input "text" at bounding box center [600, 288] width 358 height 37
paste input "4501462553"
type input "4501462553"
click at [761, 290] on icon "search button" at bounding box center [761, 289] width 20 height 20
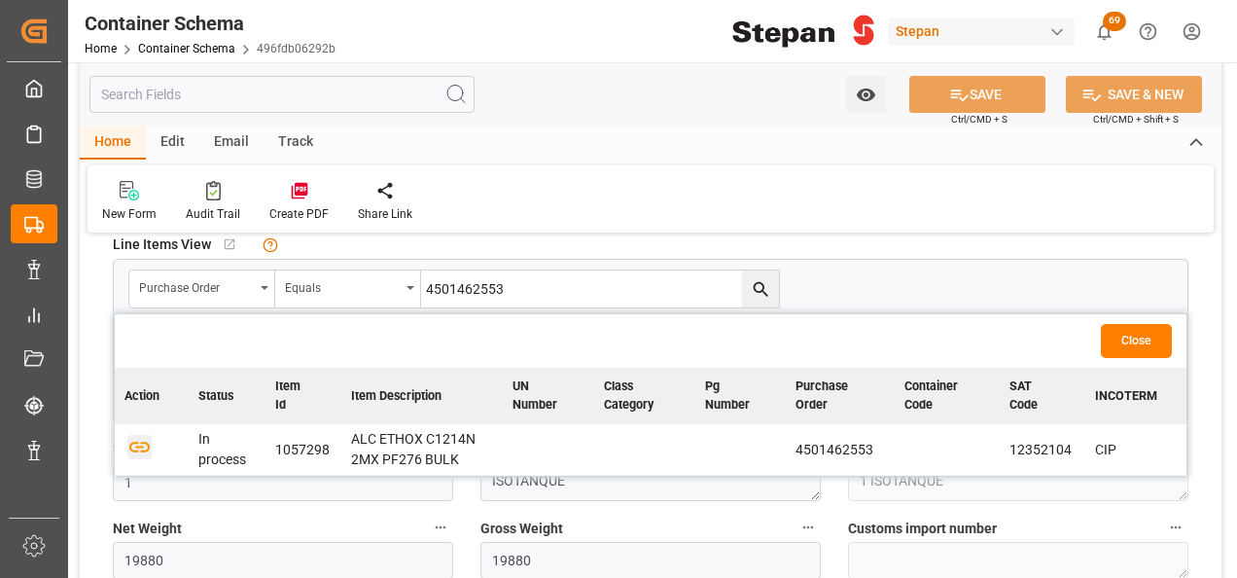
click at [139, 442] on icon "button" at bounding box center [139, 446] width 24 height 24
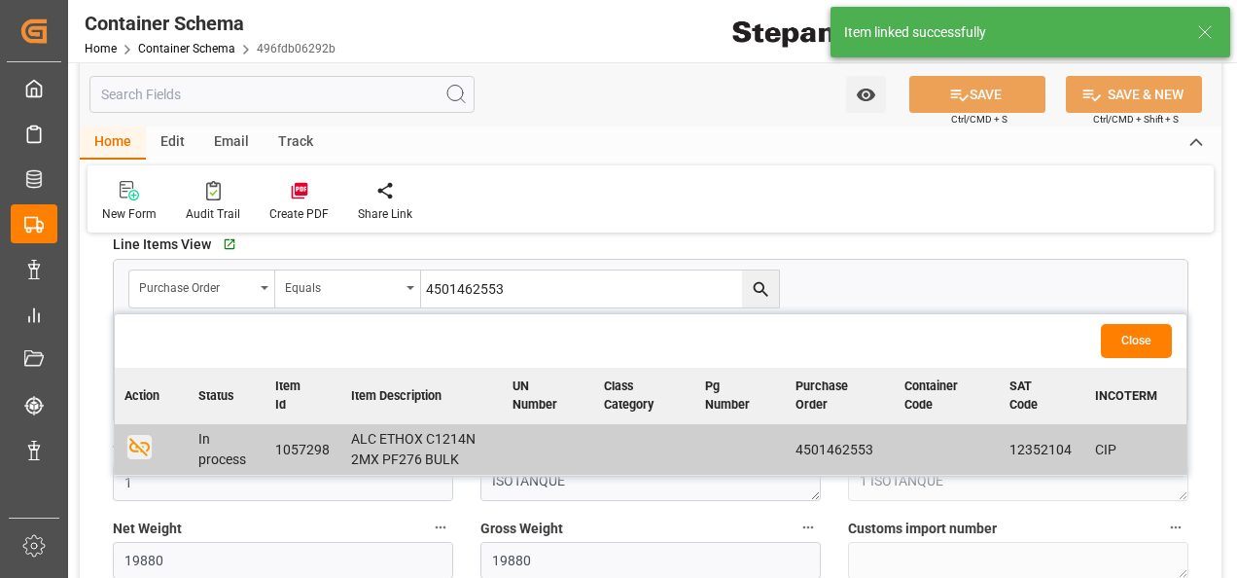
click at [1138, 338] on button "Close" at bounding box center [1136, 341] width 71 height 34
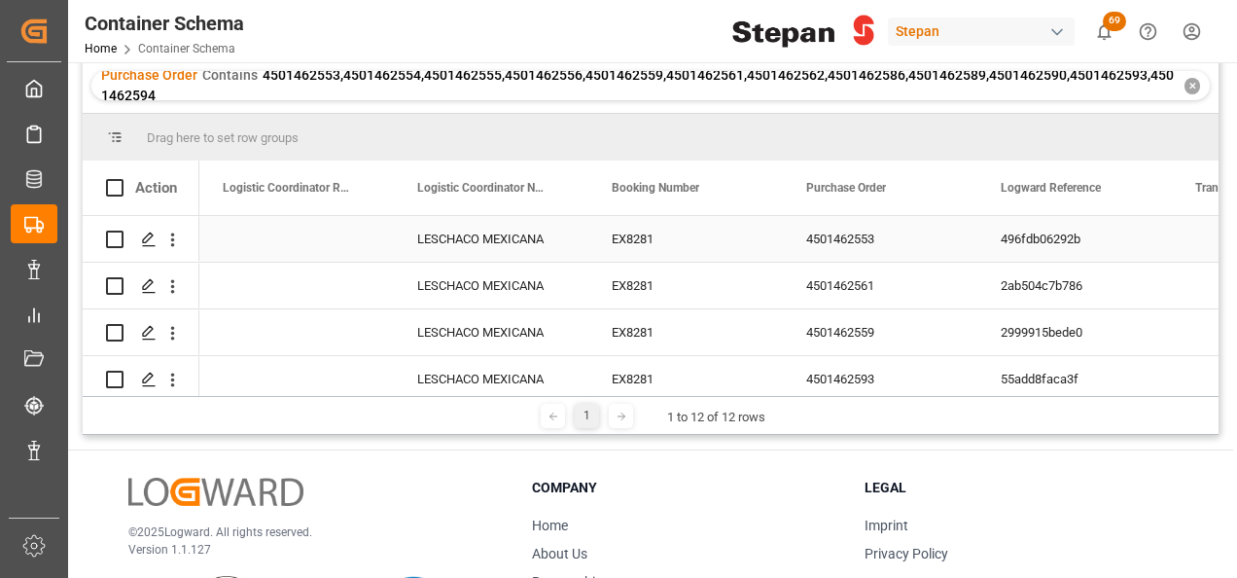
scroll to position [97, 0]
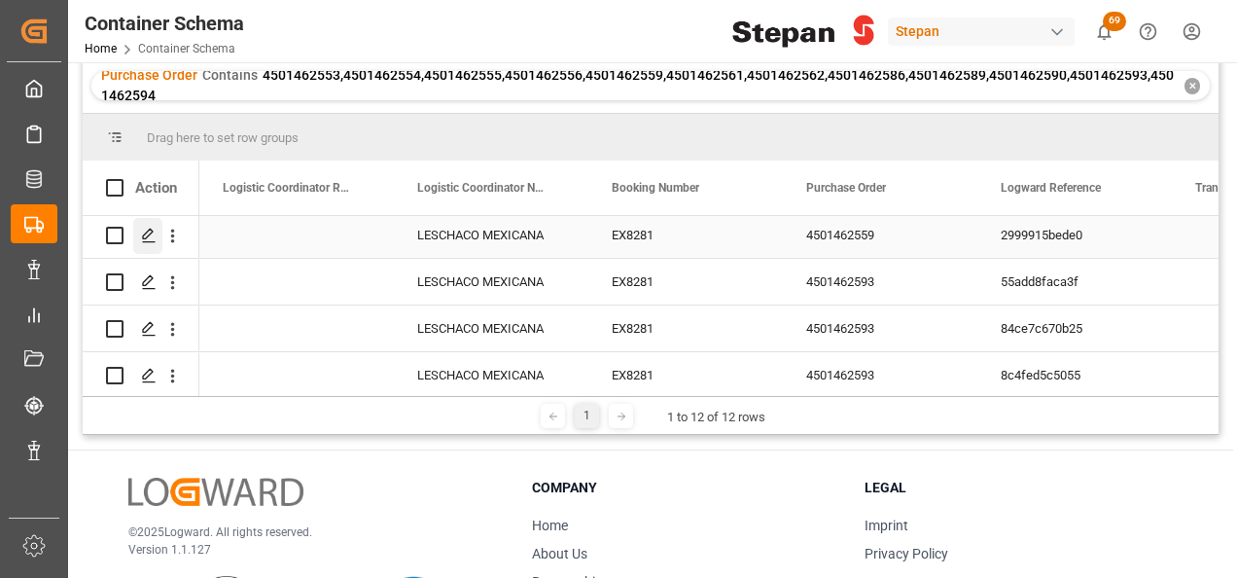
click at [143, 229] on icon "Press SPACE to select this row." at bounding box center [149, 236] width 16 height 16
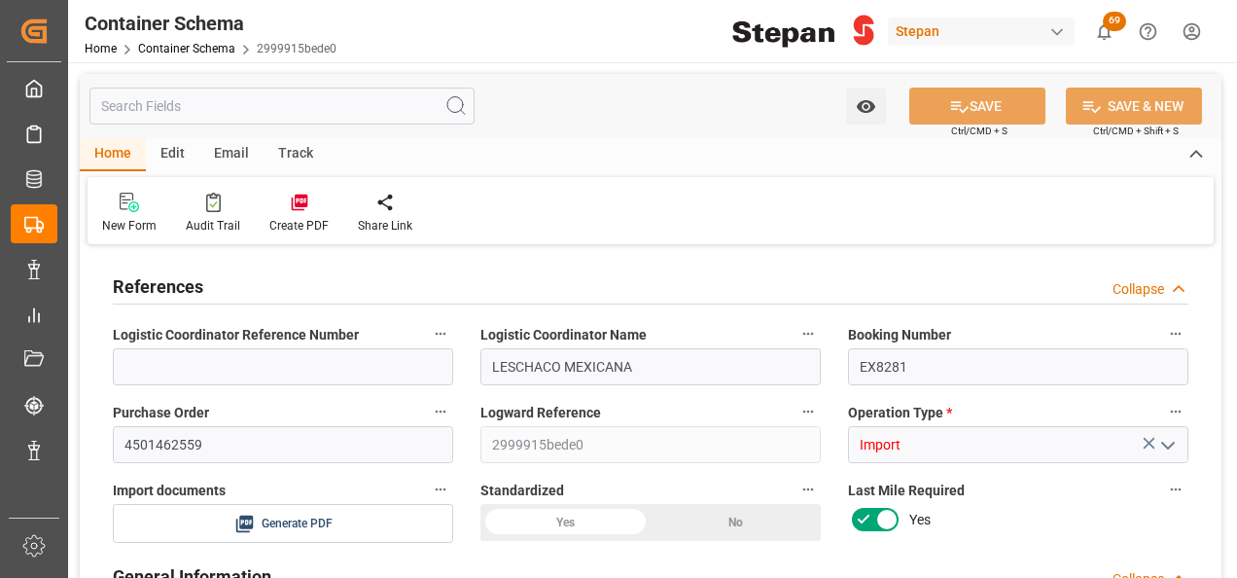
type input "14"
type input "55"
type input "1"
type input "19880"
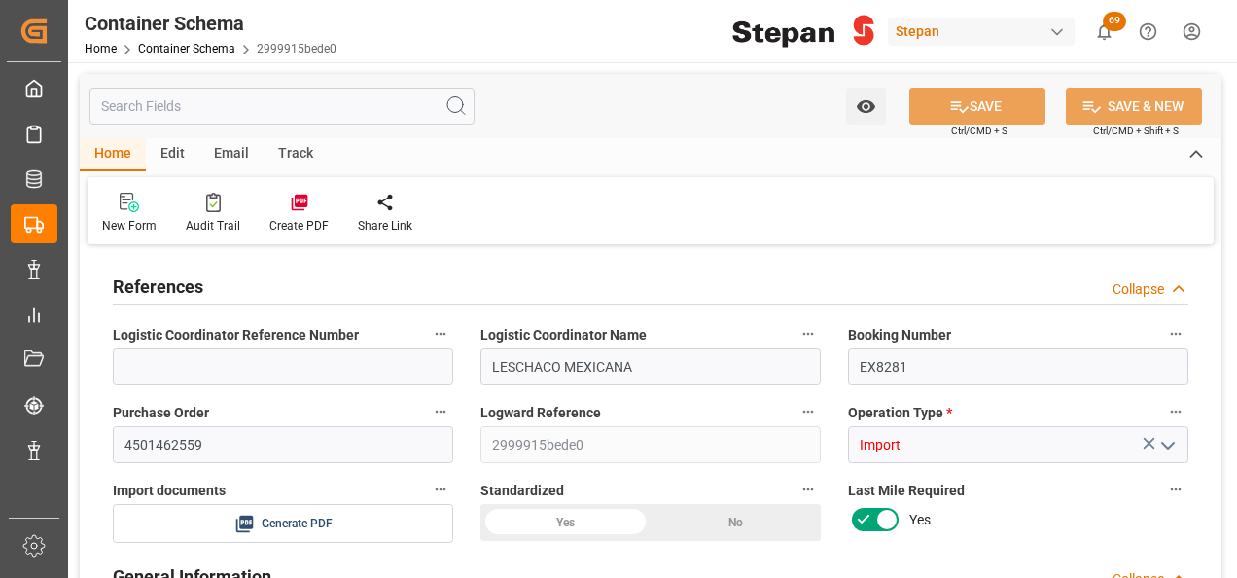
type input "19880"
type input "12"
type input "Cosco"
type input "COSCO Shipping Co. Ltd."
type input "NLRTM"
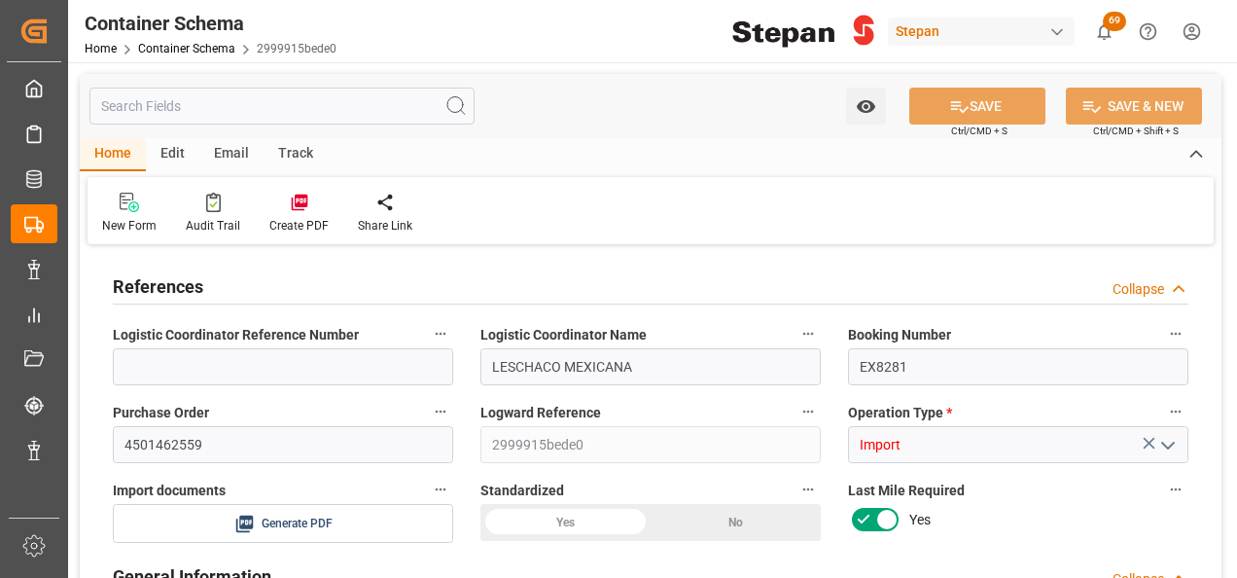
type input "MXVER"
type input "9979254"
type input "[DATE] 00:00"
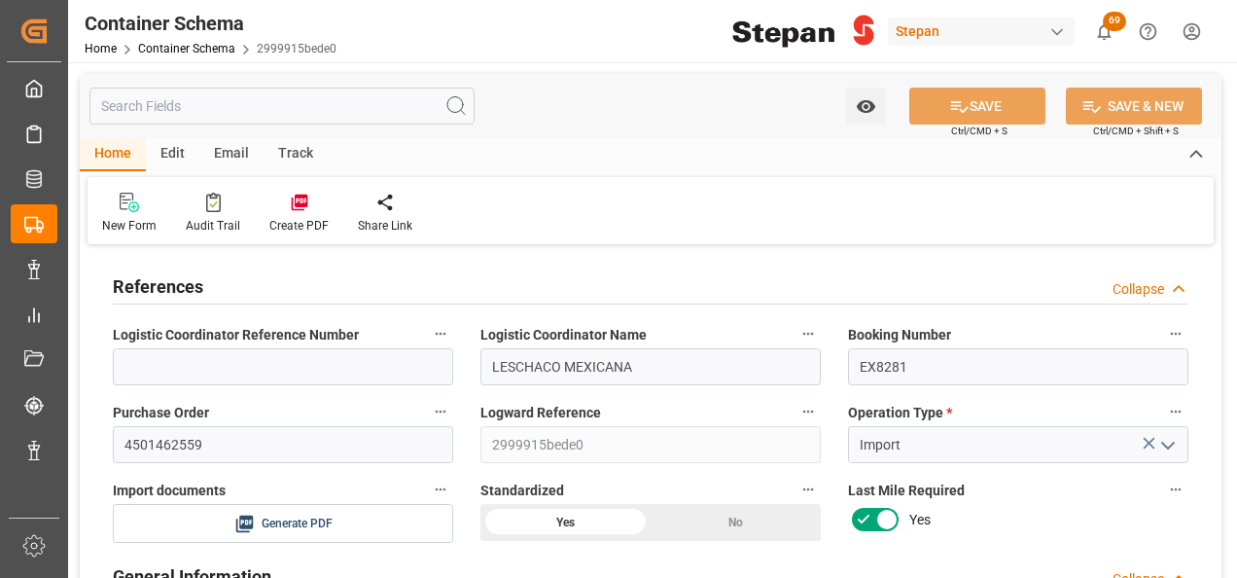
type input "[DATE]"
type input "[DATE] 00:00"
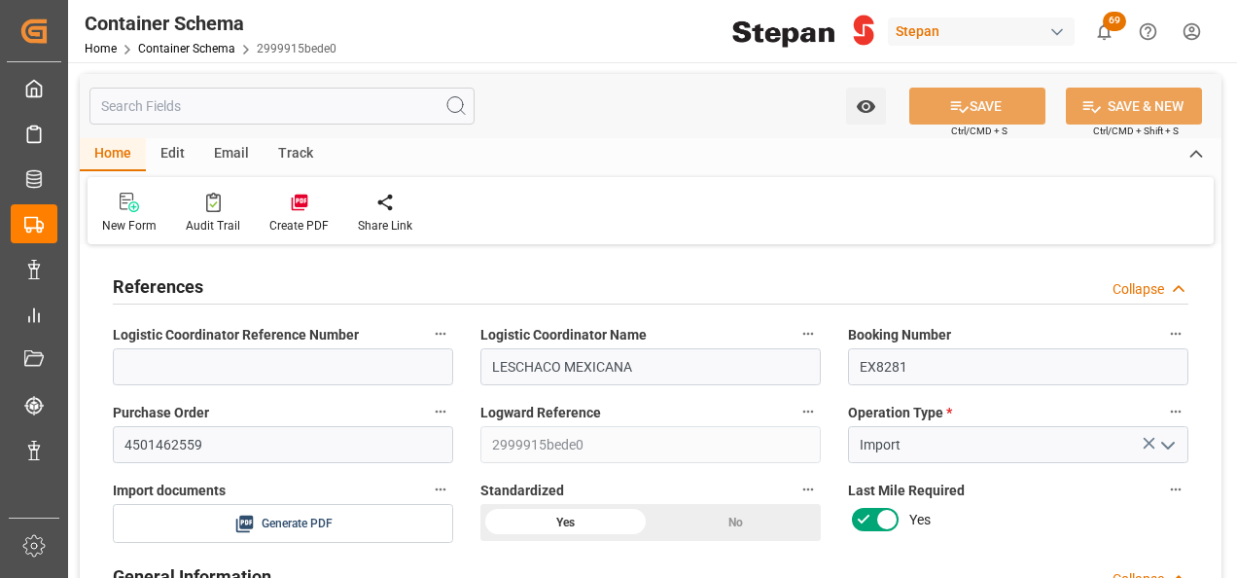
type input "[DATE] 00:00"
type input "[DATE]"
type input "15-09-2025 13:20"
type input "[DATE] 23:42"
type input "[DATE]"
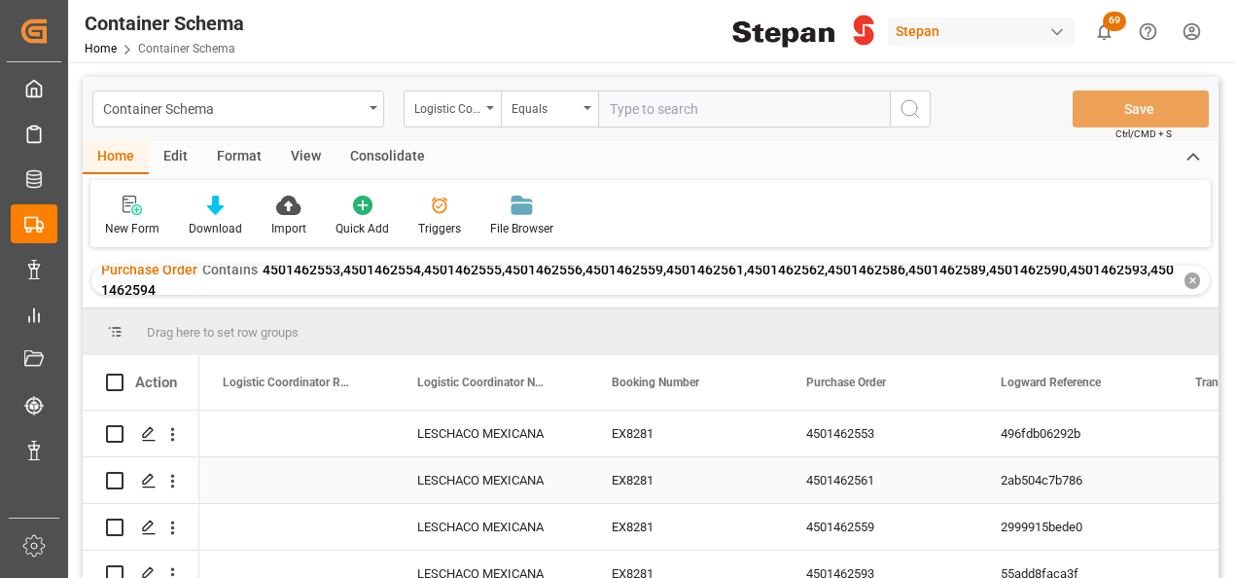
scroll to position [97, 0]
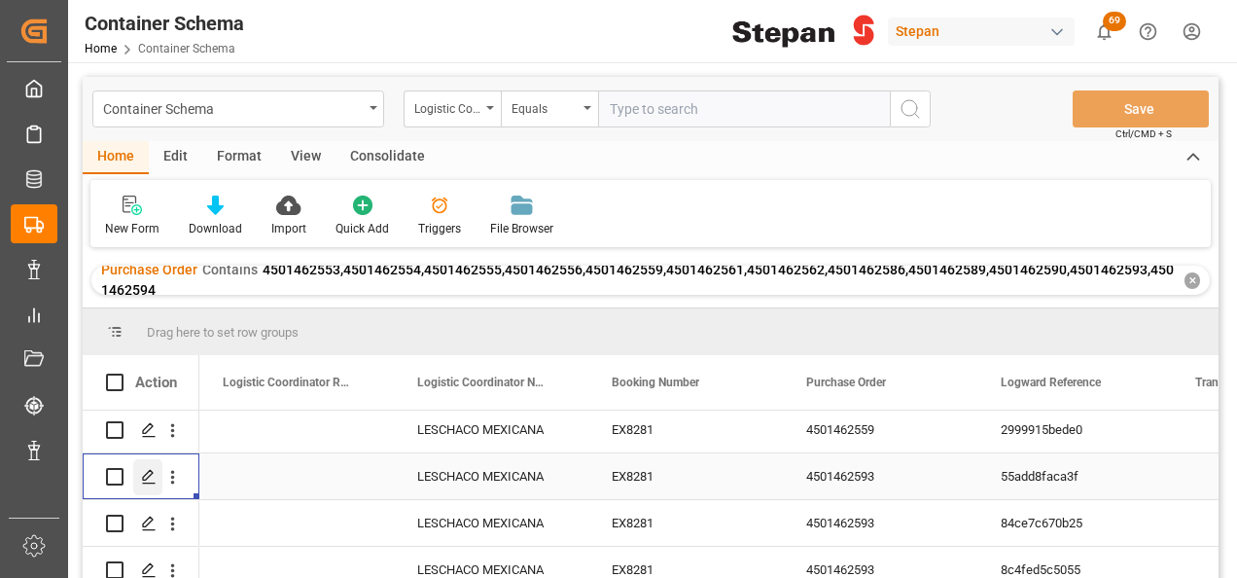
click at [151, 471] on polygon "Press SPACE to select this row." at bounding box center [148, 476] width 10 height 10
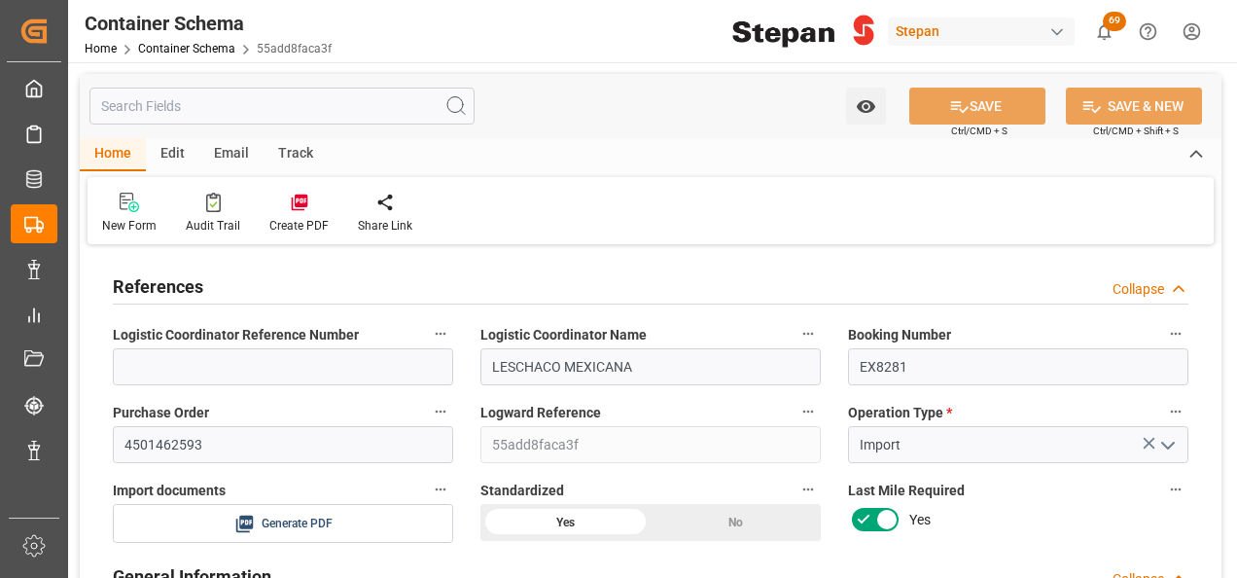
type input "14"
type input "55"
type input "1"
type input "19880"
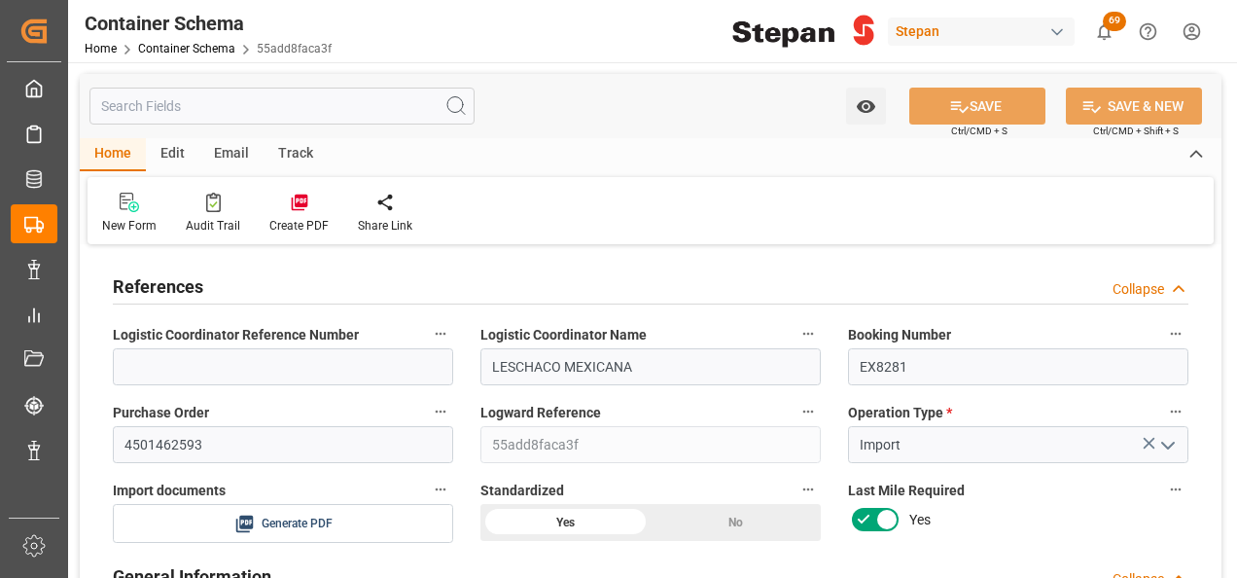
type input "12"
type input "Cosco"
type input "COSCO Shipping Co. Ltd."
type input "NLRTM"
type input "MXVER"
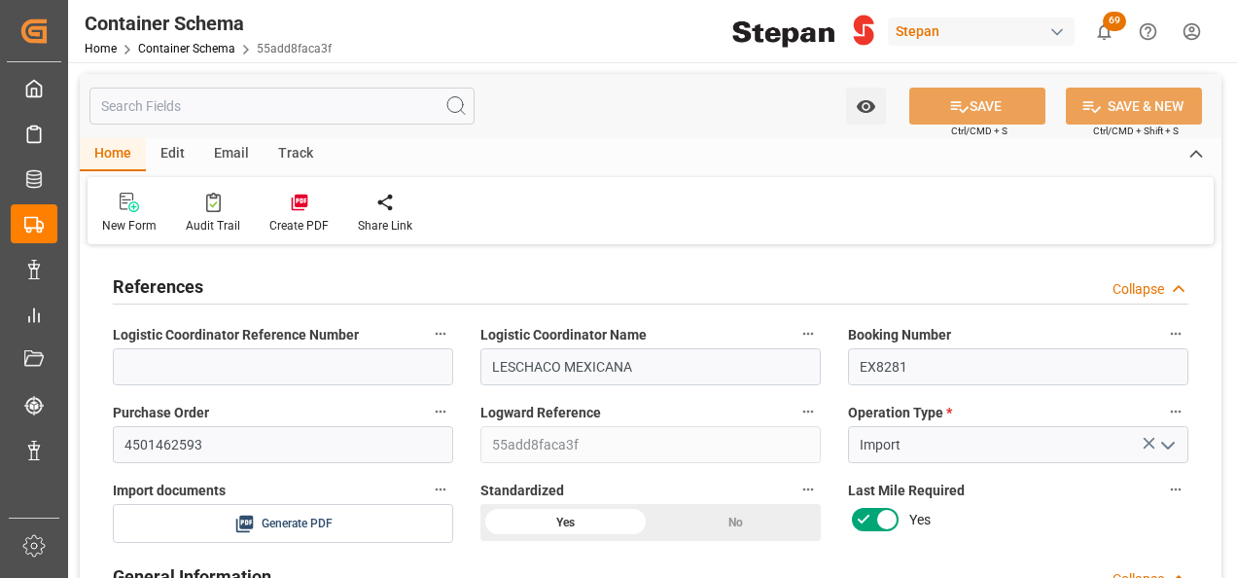
type input "MXVER"
type input "9979254"
type input "[DATE] 00:00"
type input "[DATE]"
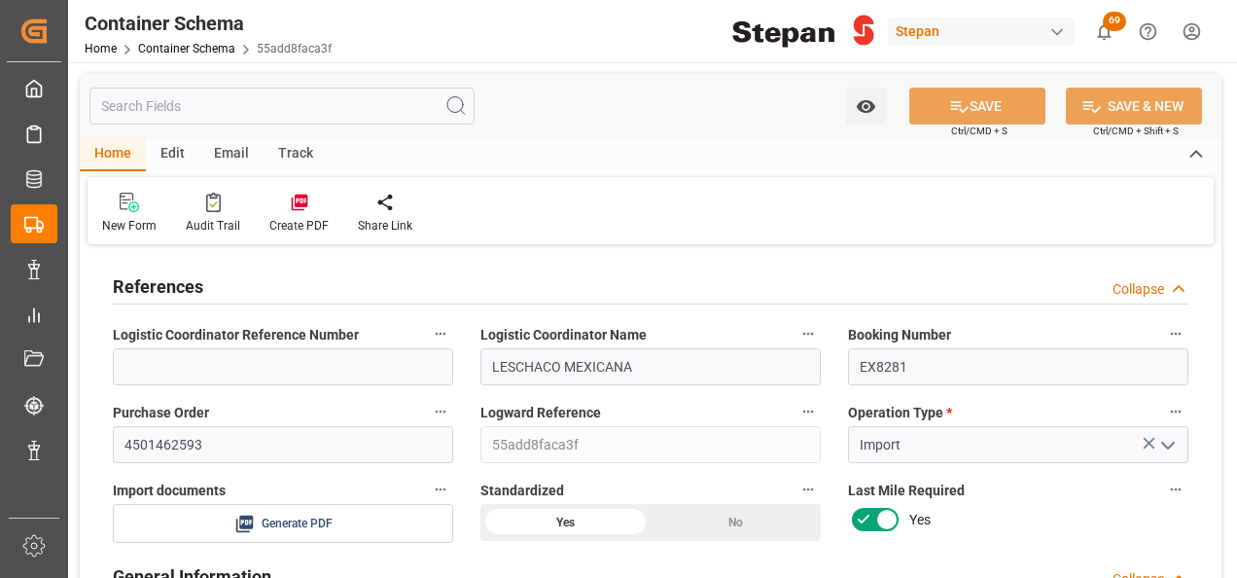
type input "[DATE] 00:00"
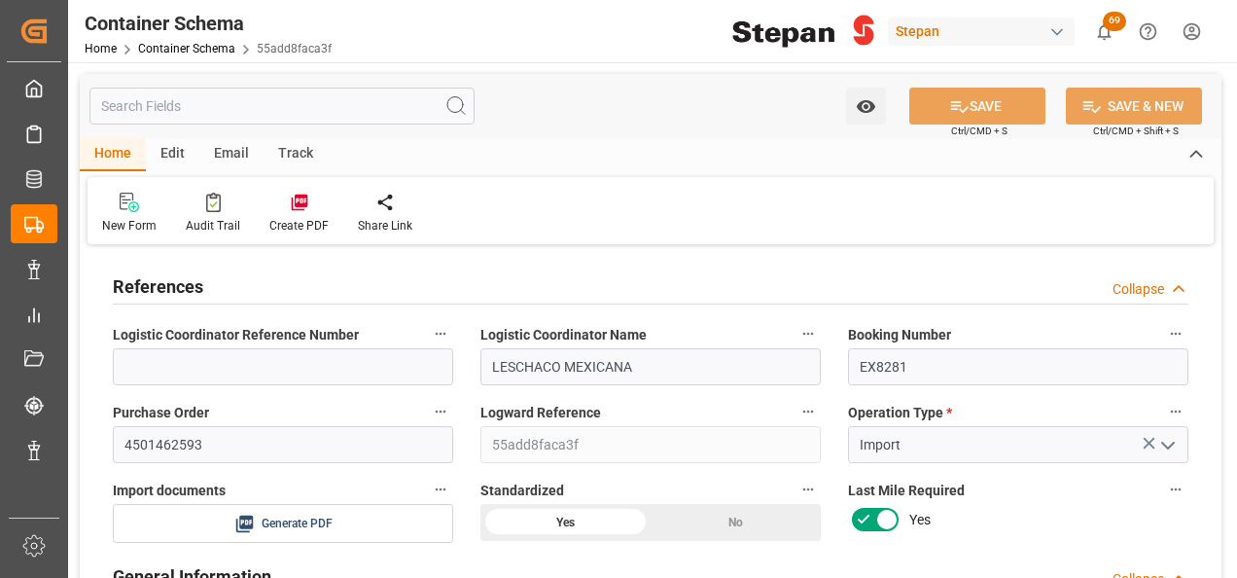
type input "[DATE]"
type input "[DATE] 07:11"
type input "[DATE] 23:42"
type input "[DATE]"
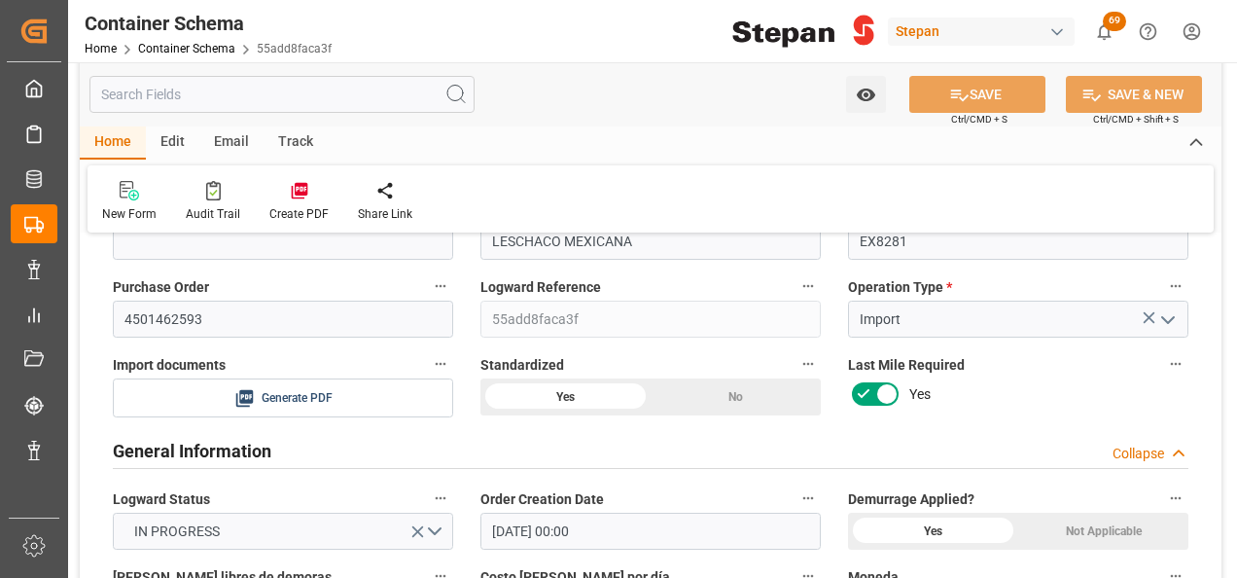
scroll to position [97, 0]
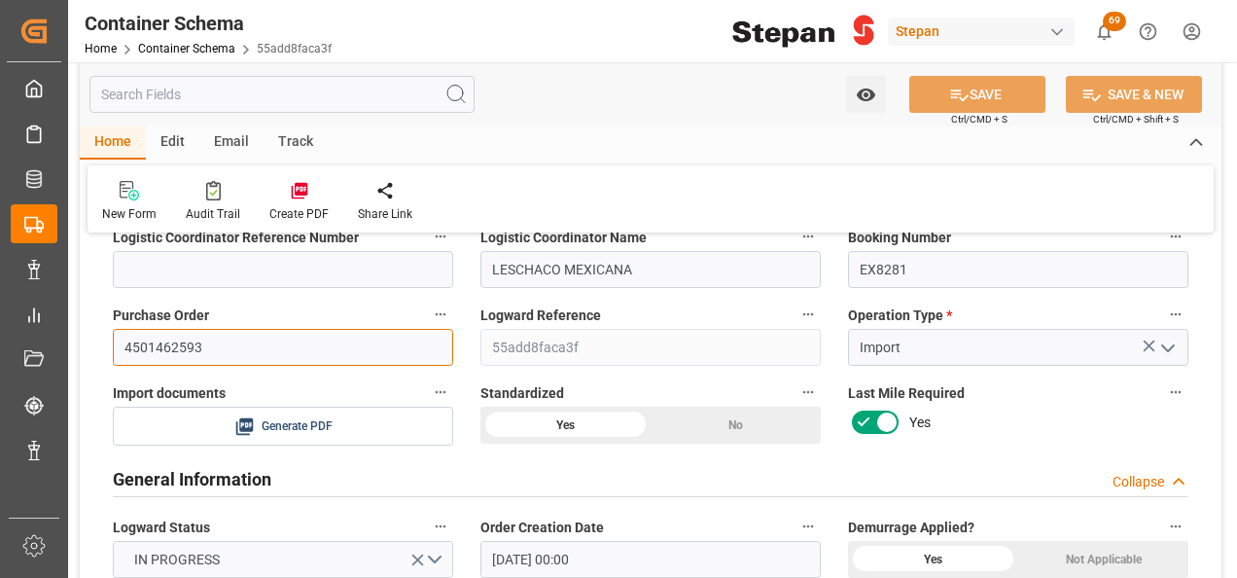
drag, startPoint x: 232, startPoint y: 358, endPoint x: 89, endPoint y: 337, distance: 144.4
paste input "54"
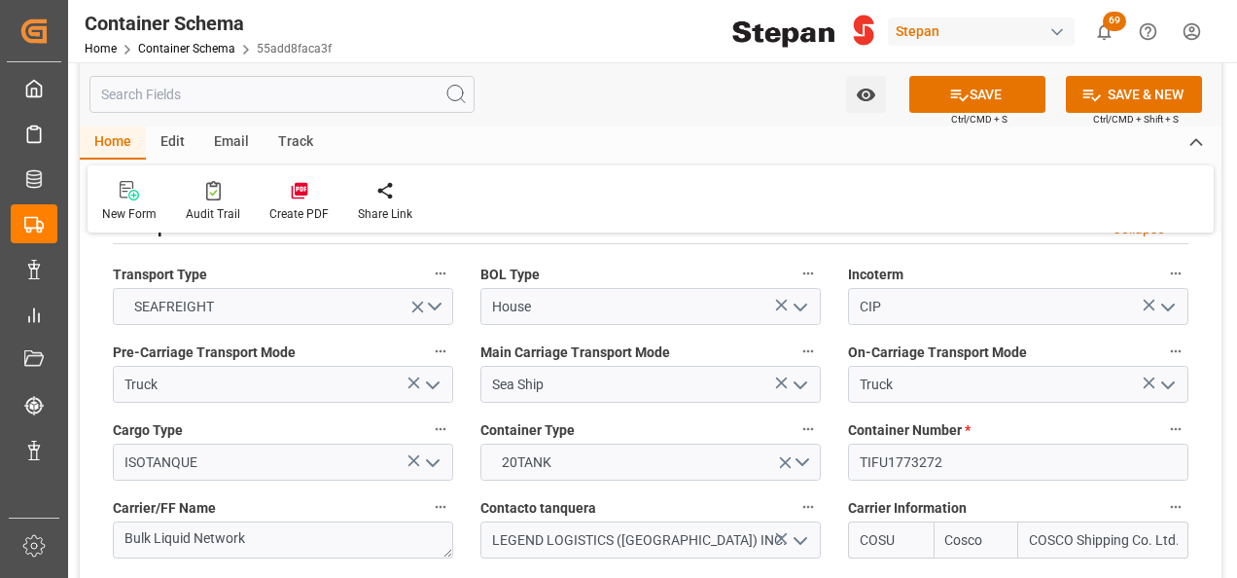
scroll to position [2431, 0]
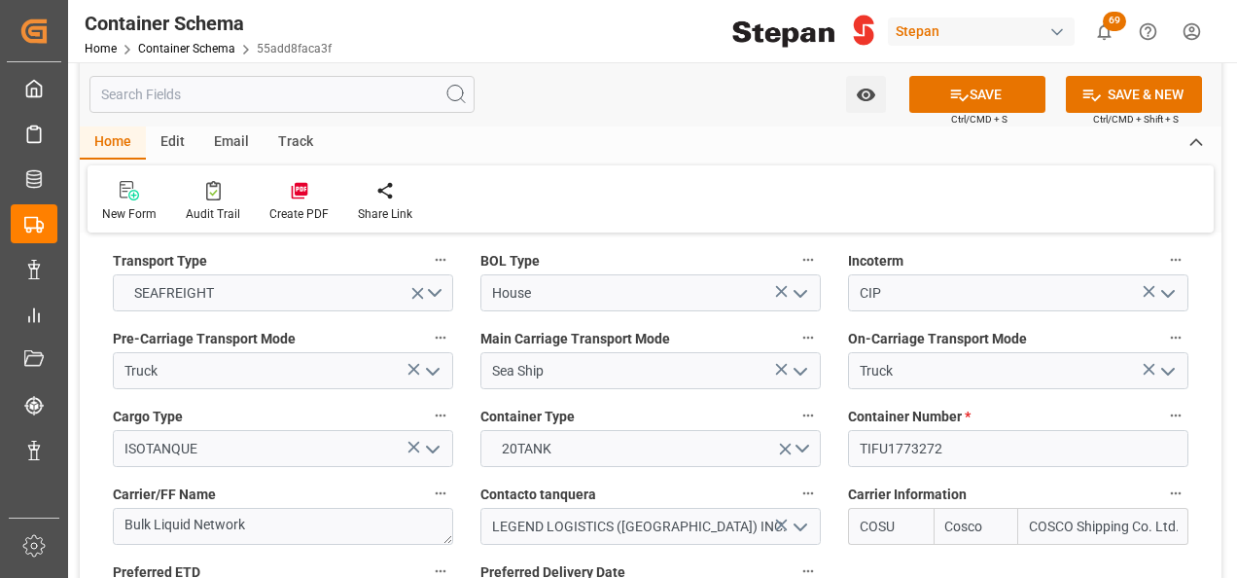
type input "4501462554"
drag, startPoint x: 944, startPoint y: 410, endPoint x: 858, endPoint y: 409, distance: 86.6
click at [858, 430] on input "TIFU1773272" at bounding box center [1018, 448] width 340 height 37
paste input "SLZU251558"
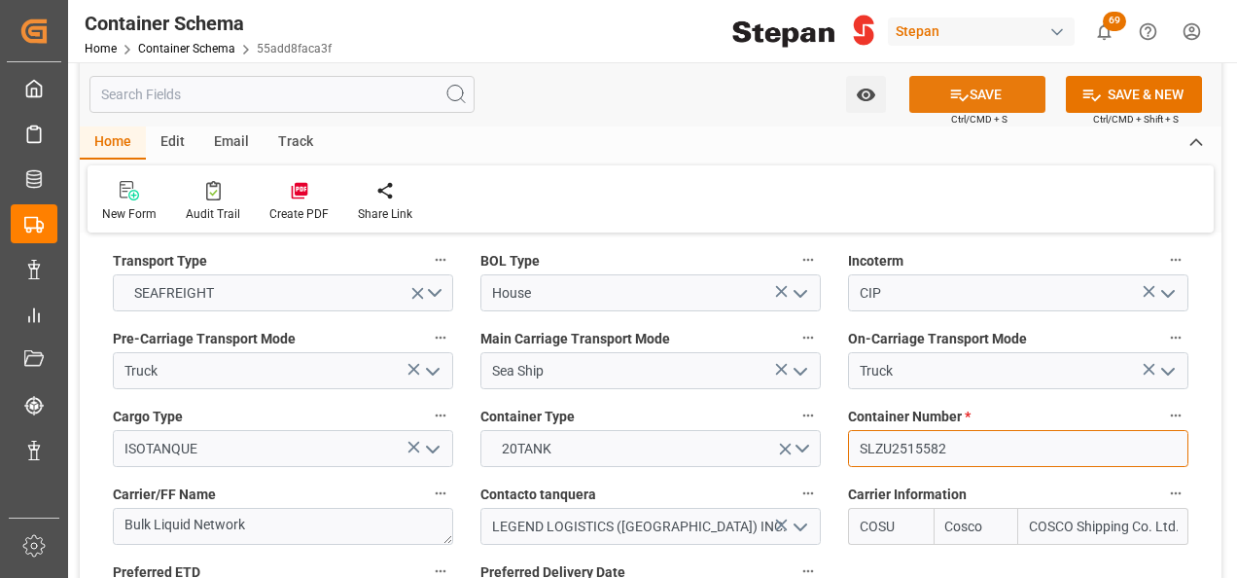
type input "SLZU2515582"
click at [974, 97] on button "SAVE" at bounding box center [977, 94] width 136 height 37
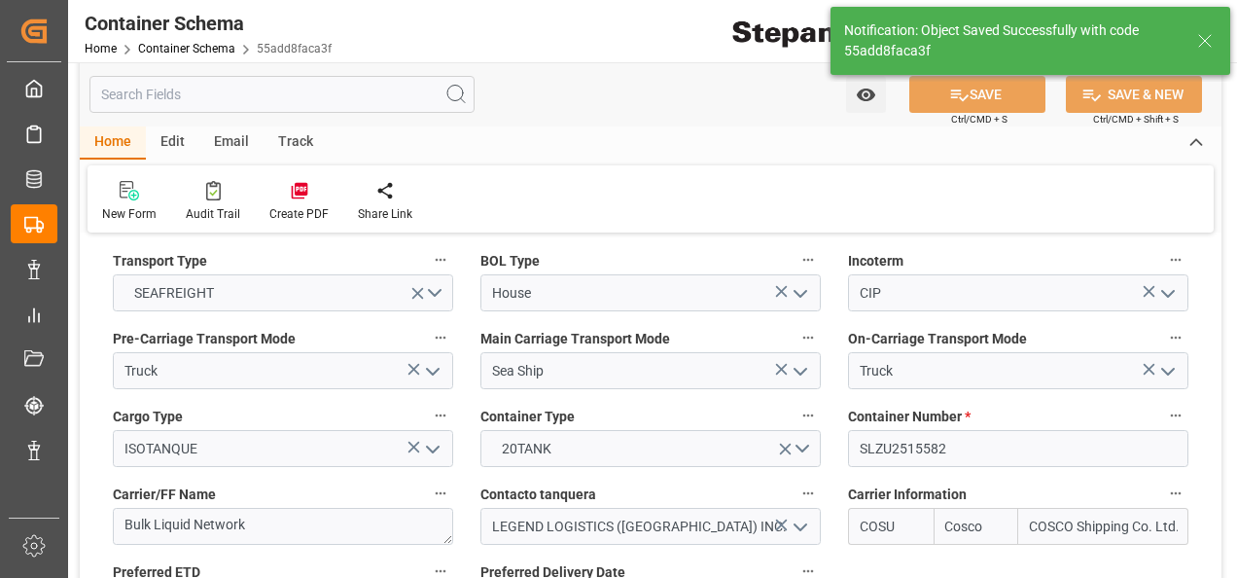
type input "15-09-2025 13:27"
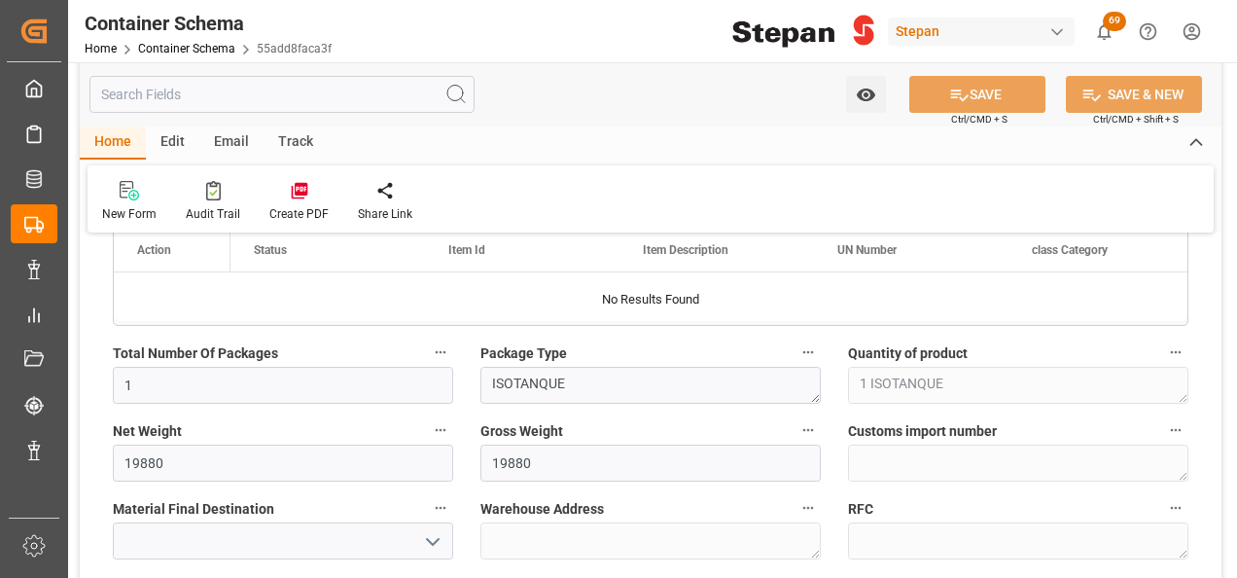
scroll to position [1070, 0]
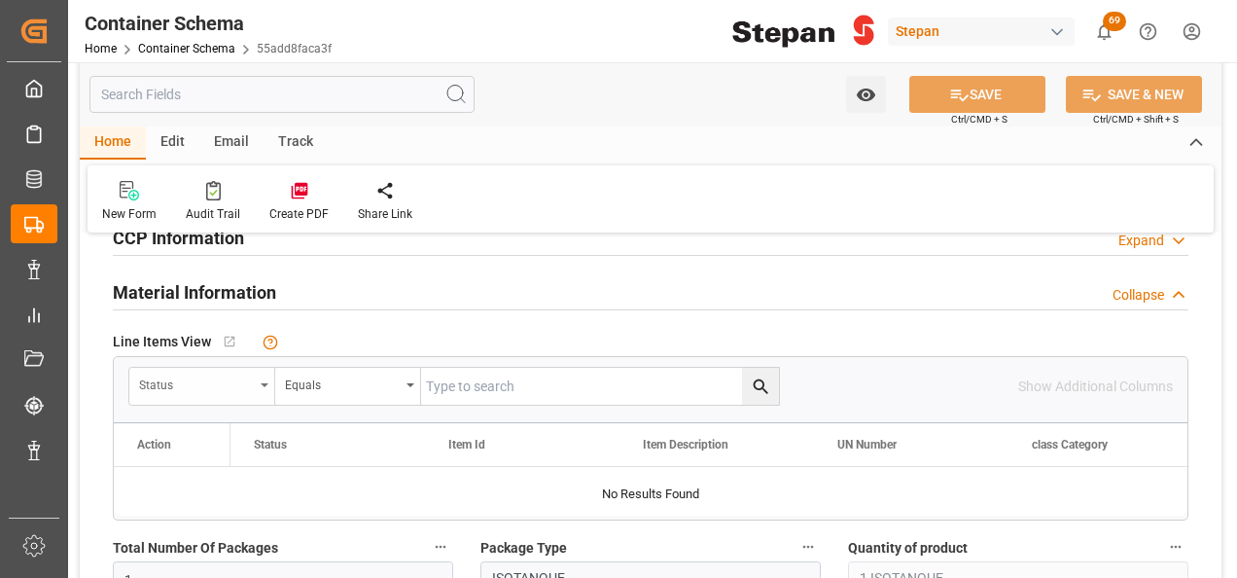
click at [165, 380] on div "Status" at bounding box center [196, 383] width 115 height 22
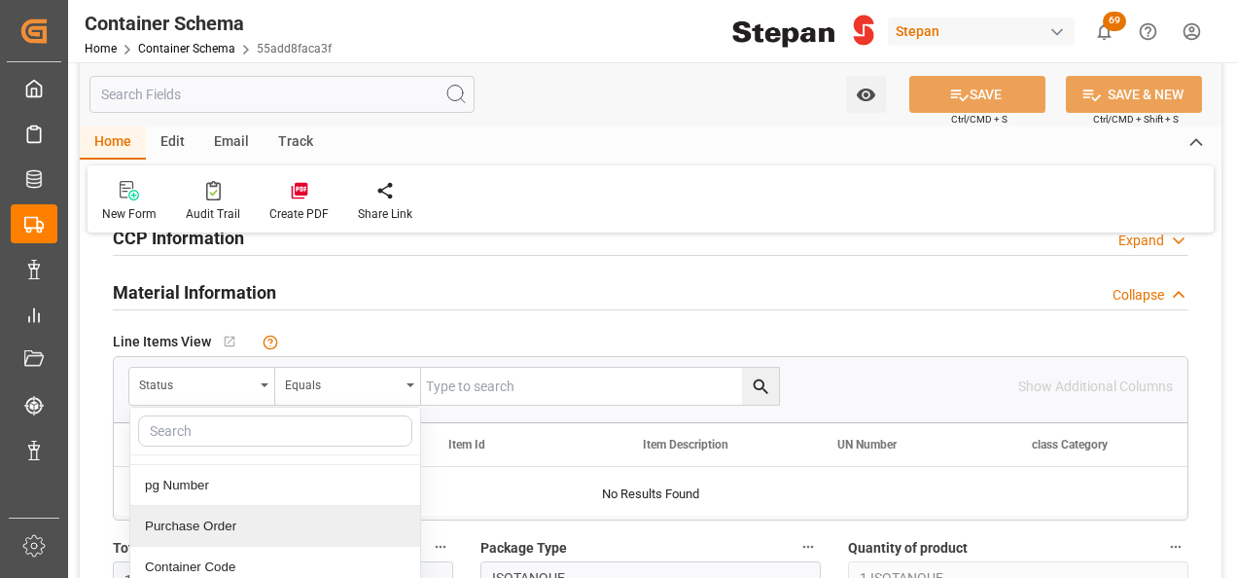
click at [187, 527] on div "Purchase Order" at bounding box center [275, 526] width 290 height 41
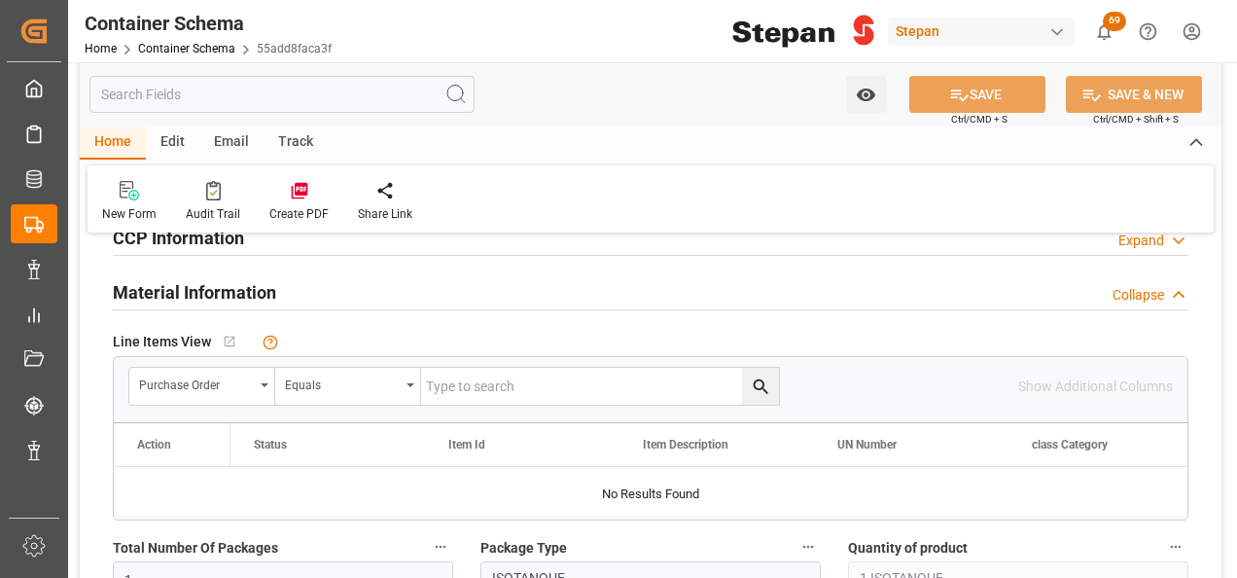
click at [455, 380] on input "text" at bounding box center [600, 386] width 358 height 37
paste input "4501462554"
type input "4501462554"
click at [757, 380] on icon "search button" at bounding box center [761, 386] width 20 height 20
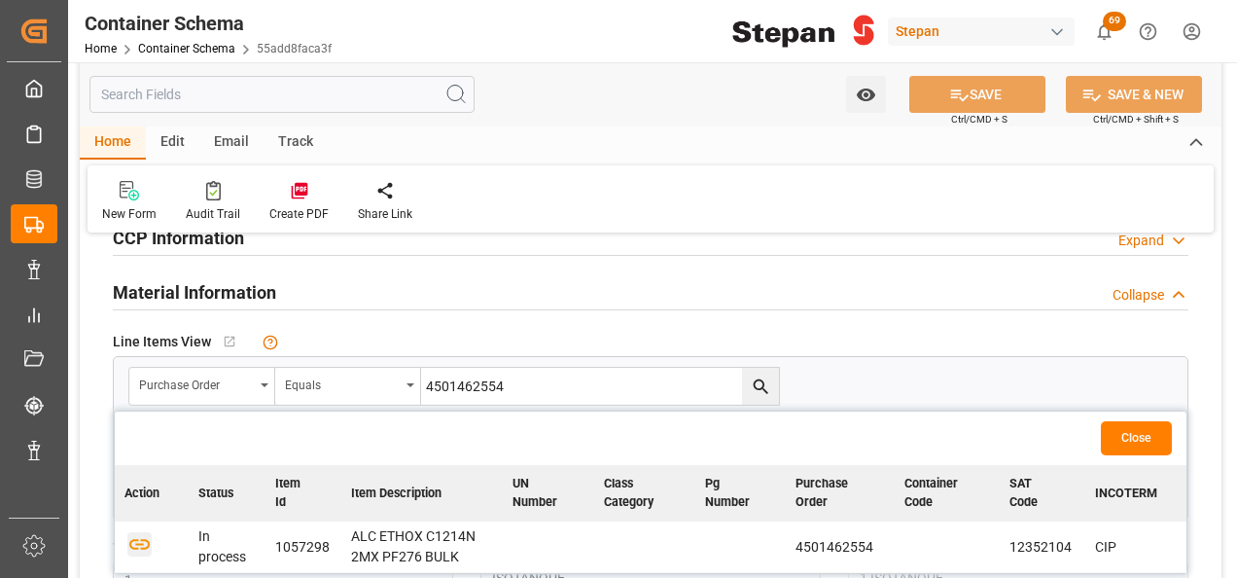
click at [138, 536] on icon "button" at bounding box center [139, 543] width 24 height 24
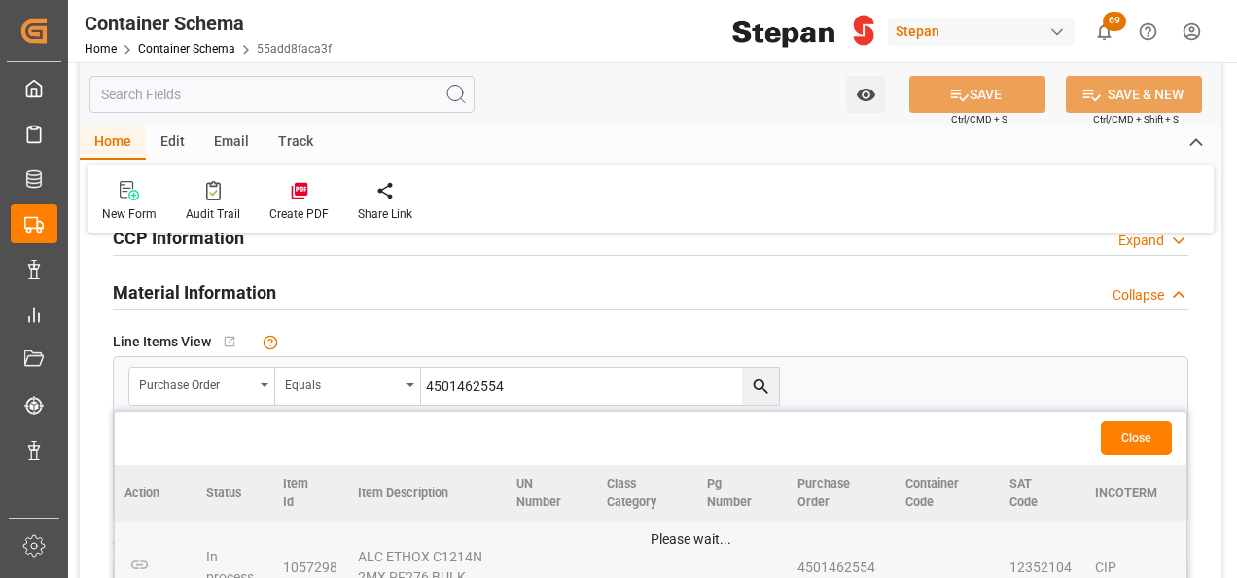
click at [1122, 445] on button "Close" at bounding box center [1136, 438] width 71 height 34
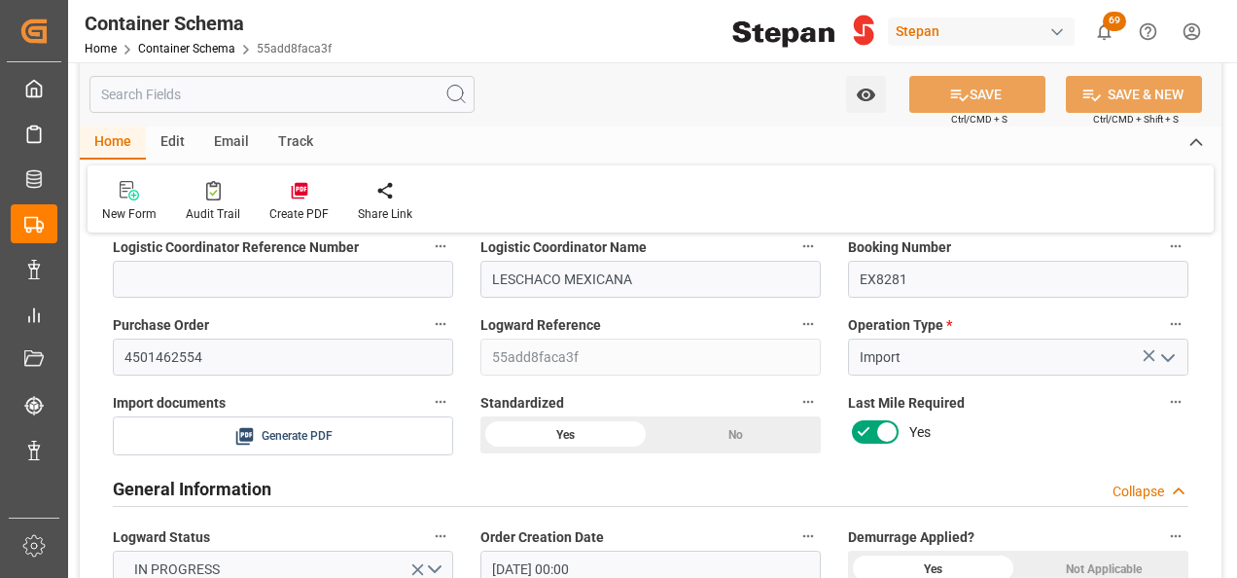
scroll to position [0, 0]
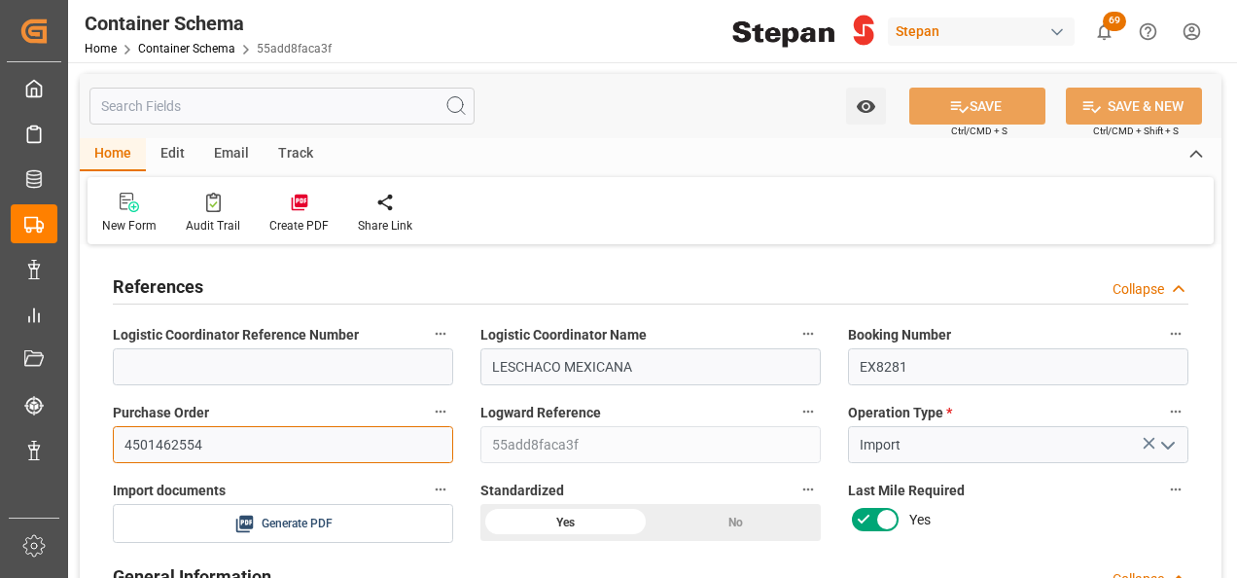
drag, startPoint x: 228, startPoint y: 447, endPoint x: 90, endPoint y: 444, distance: 137.2
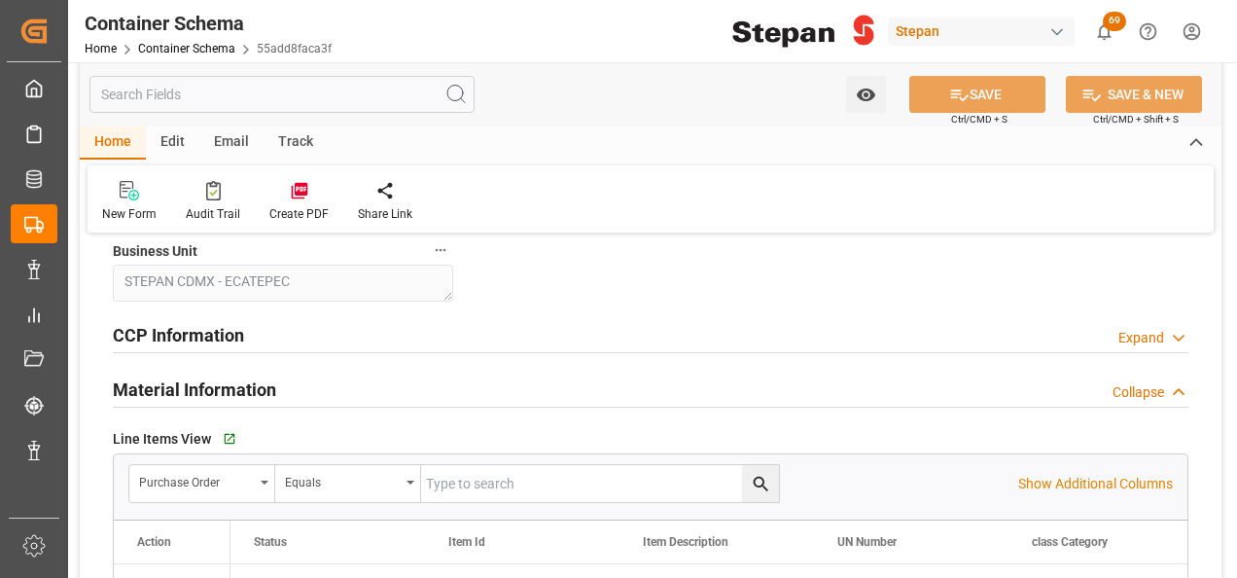
scroll to position [1070, 0]
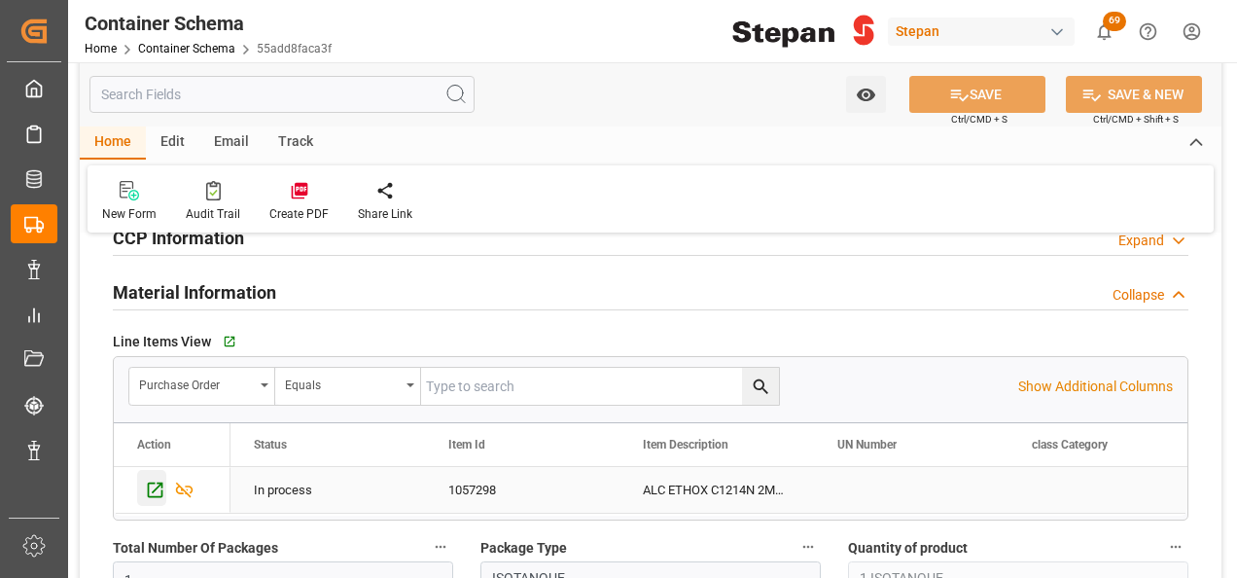
click at [158, 486] on icon "Press SPACE to select this row." at bounding box center [155, 489] width 20 height 20
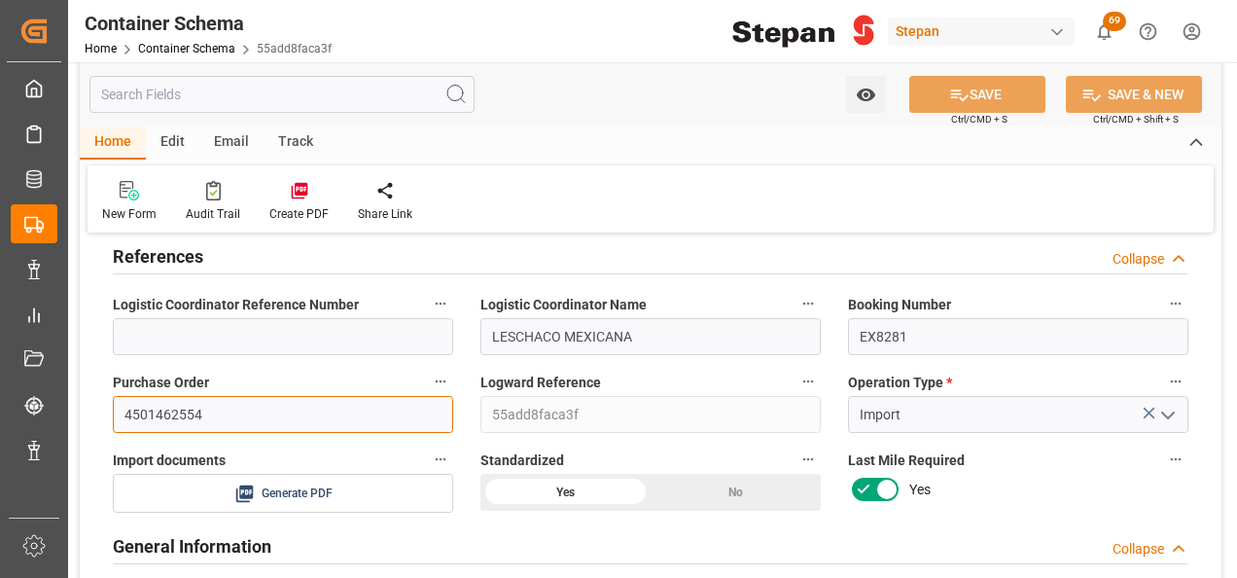
scroll to position [0, 0]
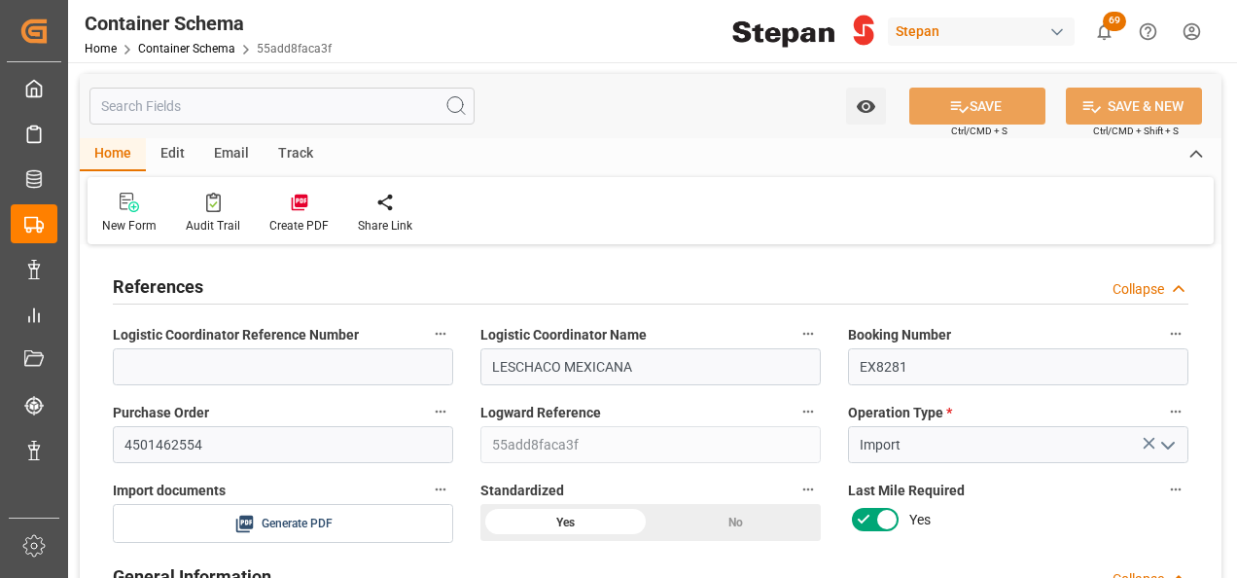
click at [360, 481] on label "Import documents" at bounding box center [283, 490] width 340 height 27
click at [428, 481] on button "Import documents" at bounding box center [440, 489] width 25 height 25
click at [978, 108] on div at bounding box center [618, 289] width 1237 height 578
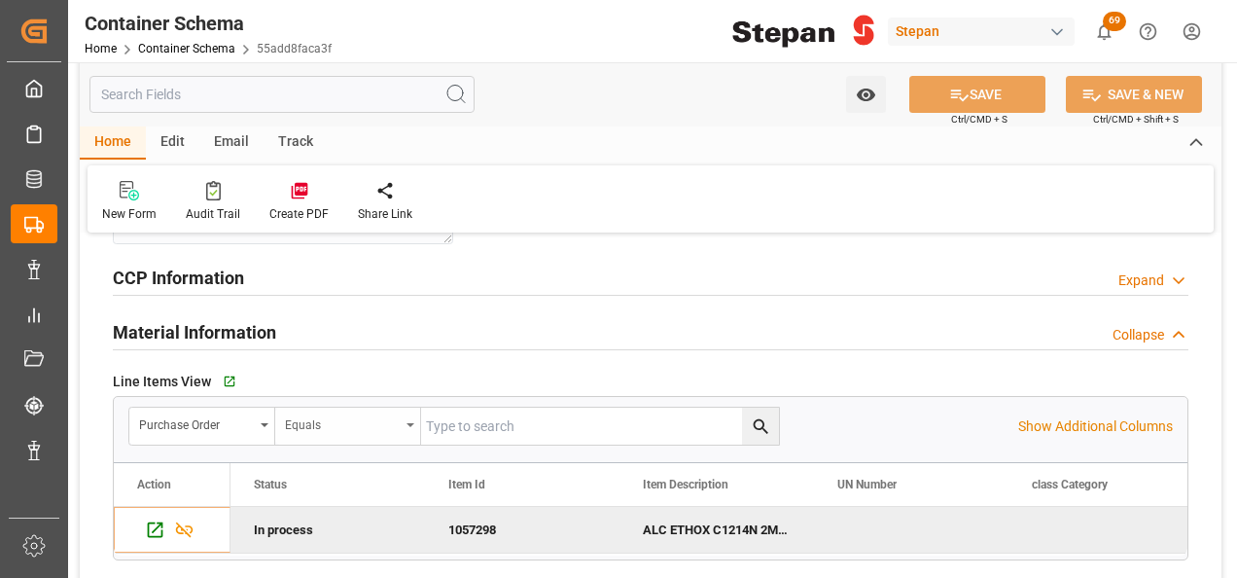
scroll to position [1070, 0]
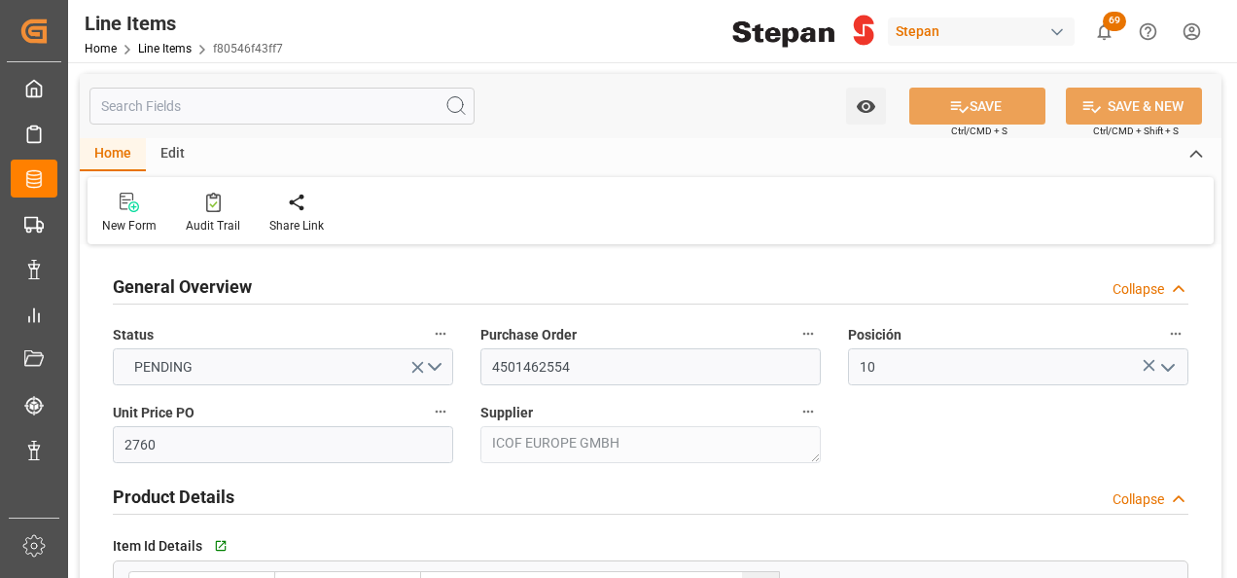
type input "2760"
type input "12352104"
type input "20000"
type input "19780"
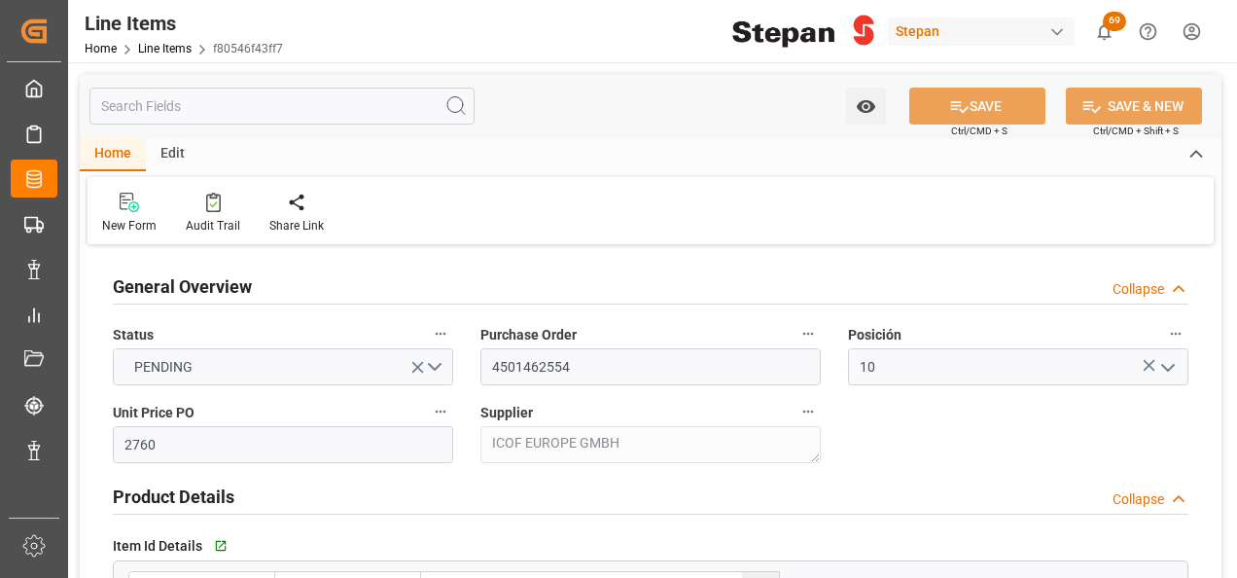
type input "54592.8"
type input "[DATE]"
type input "[DATE] 13:28"
type input "[DATE] 19:40"
type input "[DATE]"
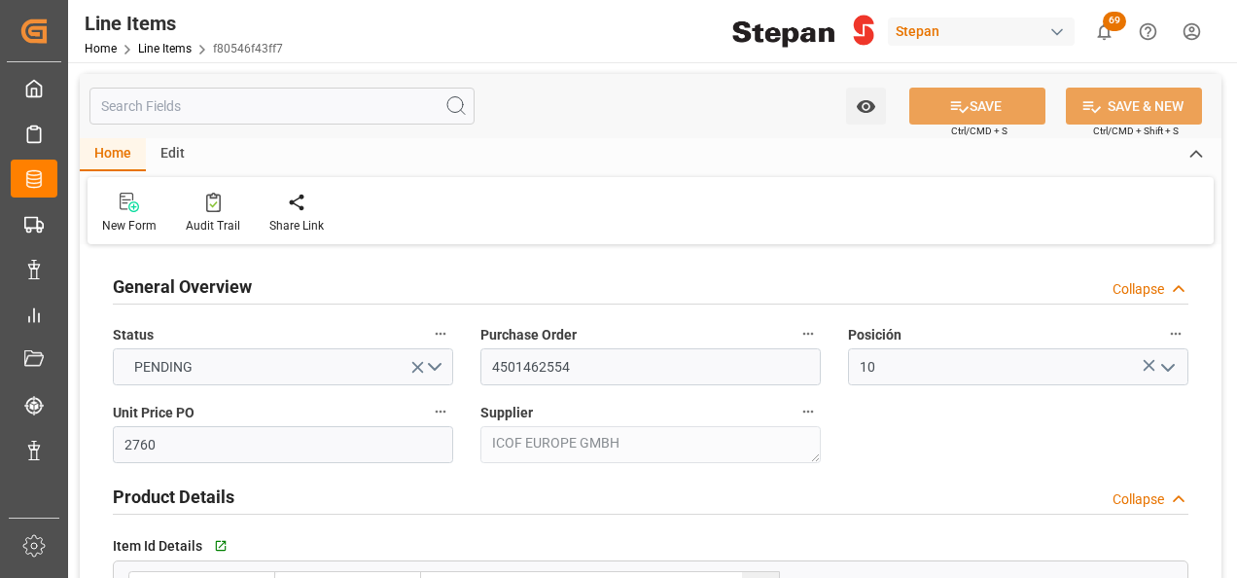
type input "[DATE]"
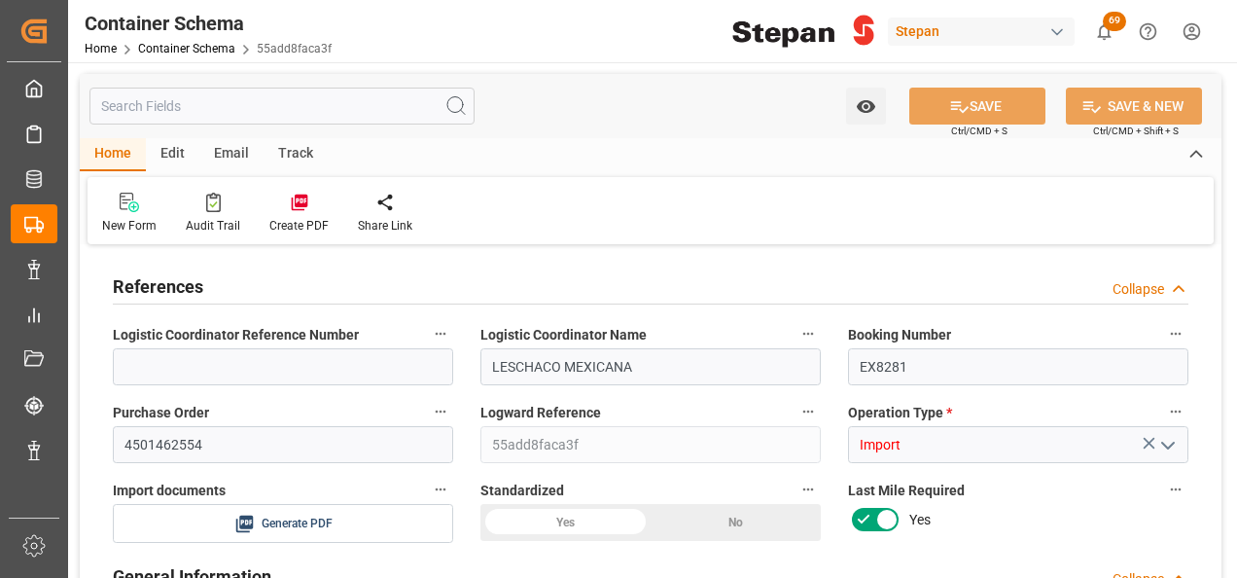
type input "14"
type input "55"
type input "1"
type input "19880"
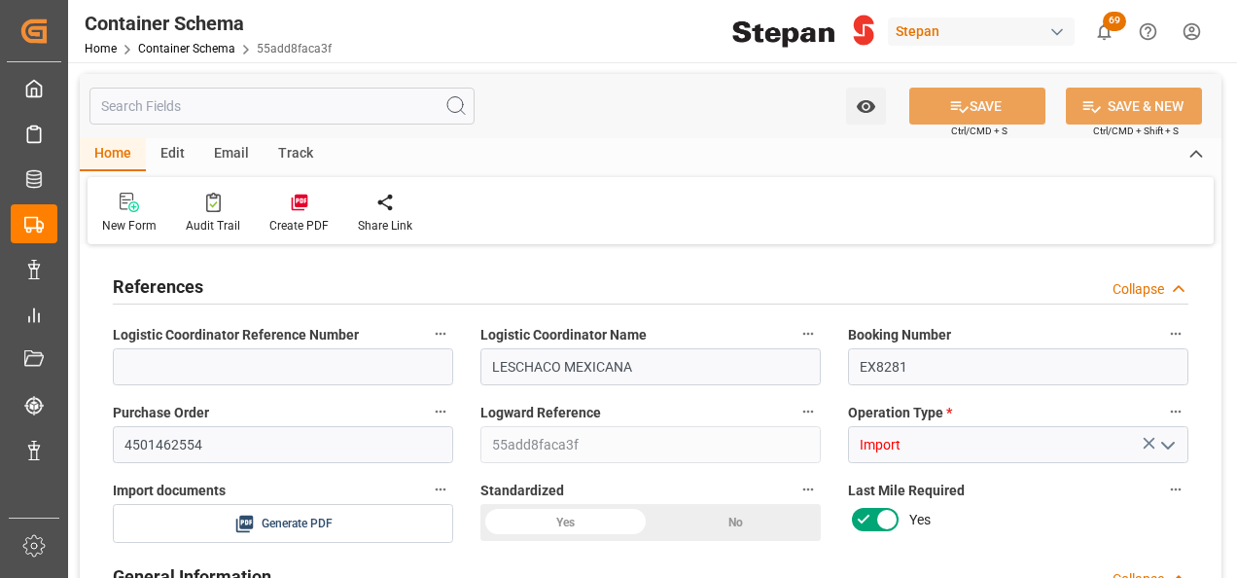
type input "19880"
type input "12"
type input "Cosco"
type input "COSCO Shipping Co. Ltd."
type input "NLRTM"
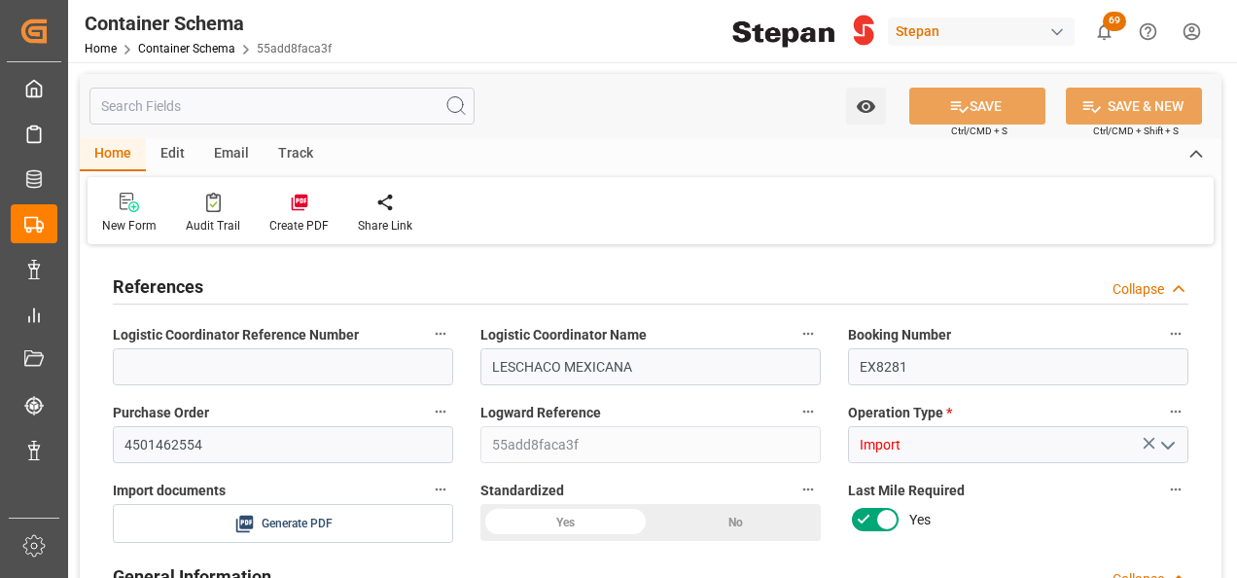
type input "MXVER"
type input "9979254"
type input "[DATE] 00:00"
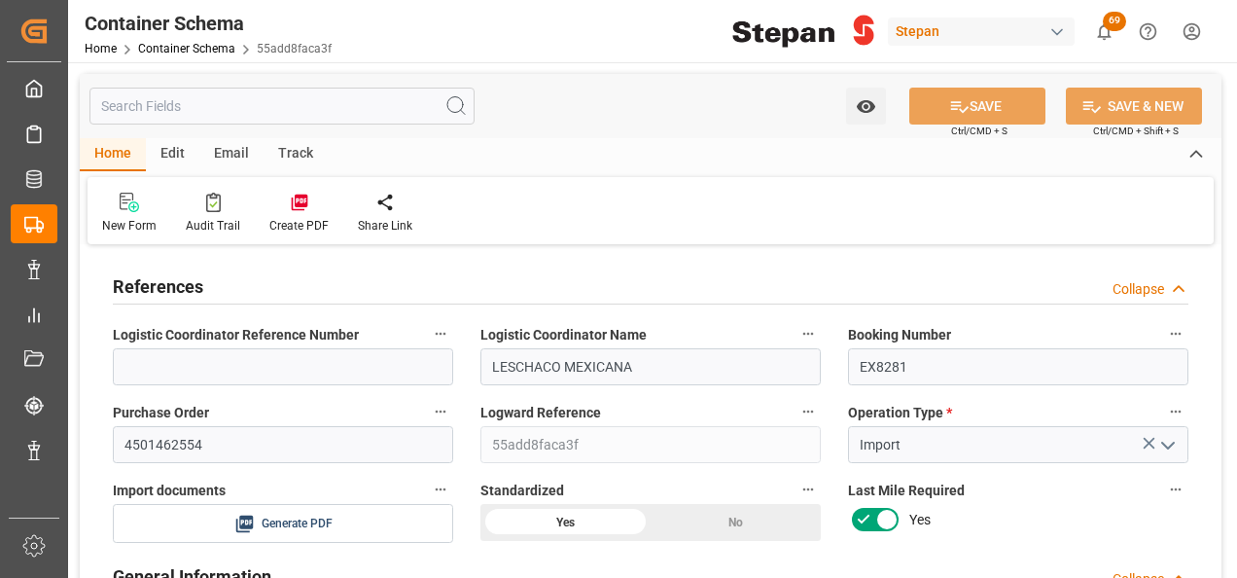
type input "[DATE]"
type input "[DATE] 00:00"
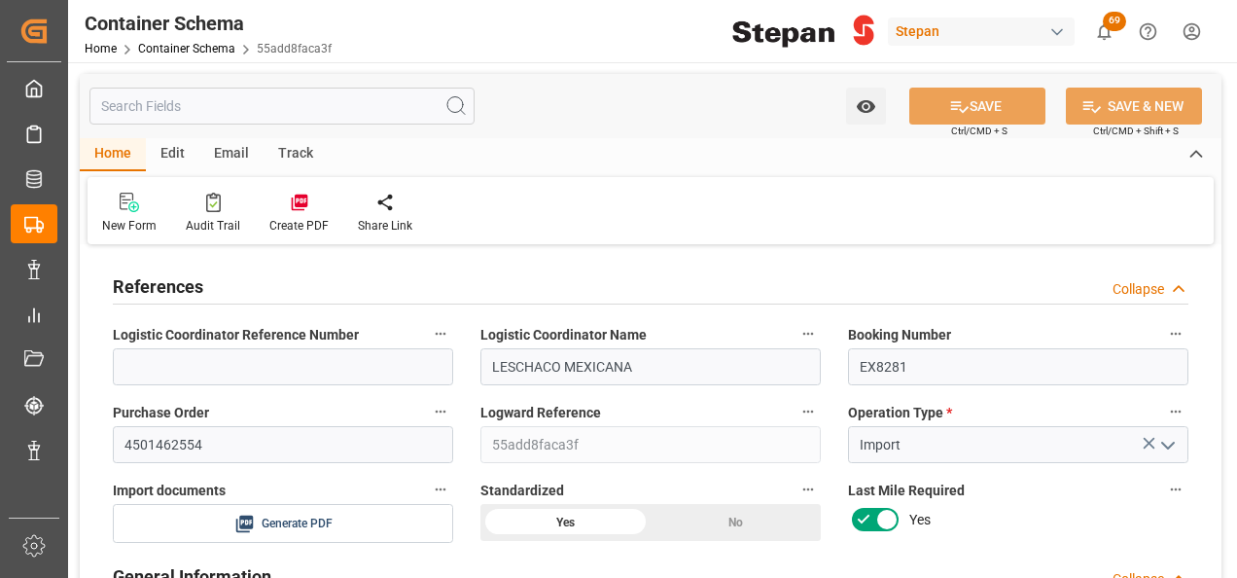
type input "[DATE] 00:00"
type input "[DATE]"
type input "[DATE] 13:27"
type input "[DATE] 23:42"
type input "[DATE]"
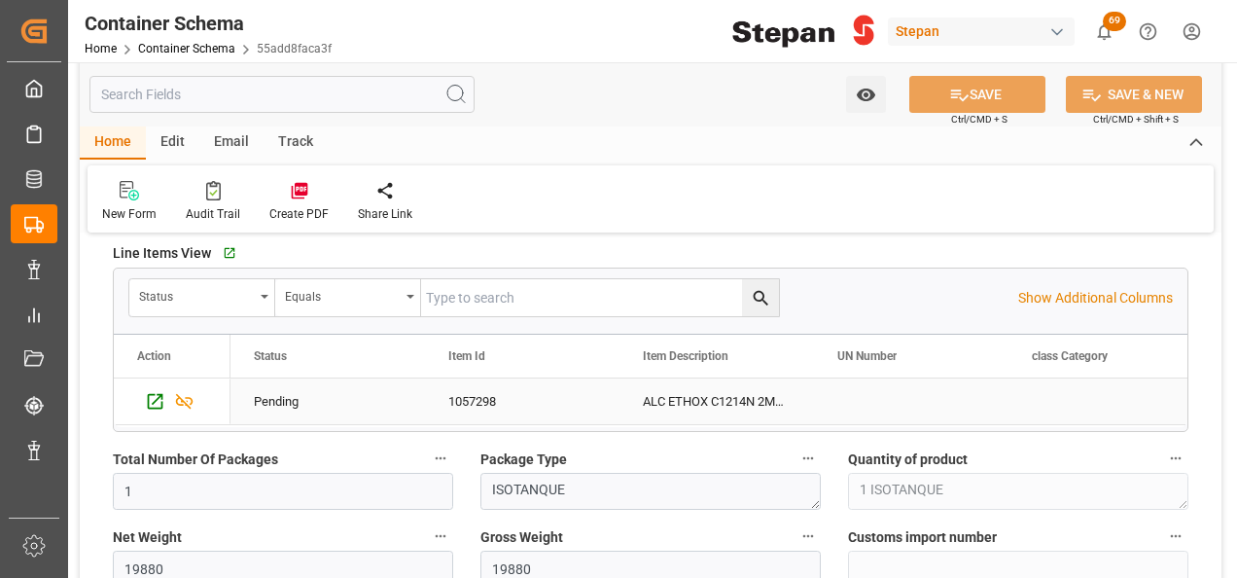
scroll to position [1264, 0]
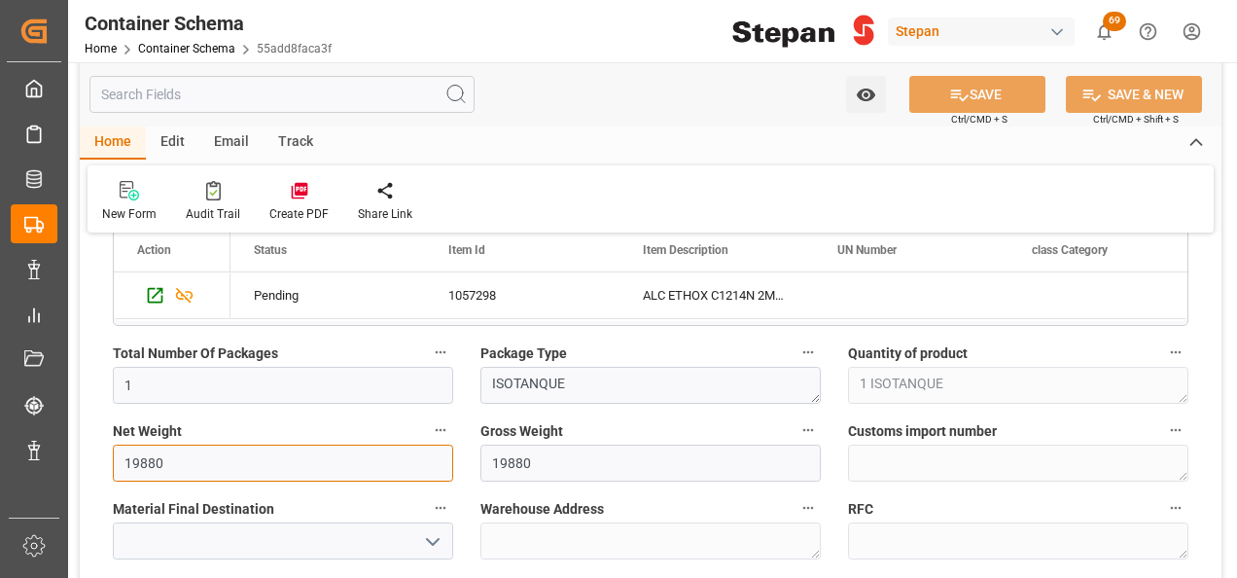
drag, startPoint x: 196, startPoint y: 461, endPoint x: 73, endPoint y: 460, distance: 123.5
click at [382, 463] on input "19880" at bounding box center [283, 462] width 340 height 37
click at [146, 454] on input "19880" at bounding box center [283, 462] width 340 height 37
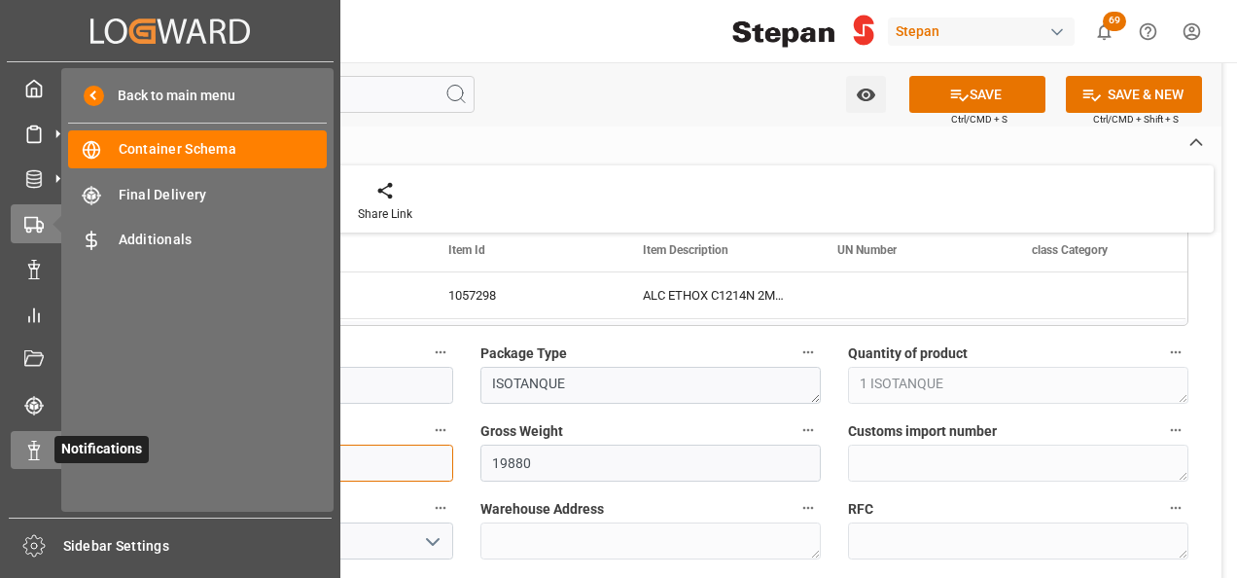
drag, startPoint x: 169, startPoint y: 459, endPoint x: 56, endPoint y: 443, distance: 113.9
click at [56, 443] on div "Created by potrace 1.15, written by [PERSON_NAME] [DATE]-[DATE] Created by potr…" at bounding box center [618, 289] width 1237 height 578
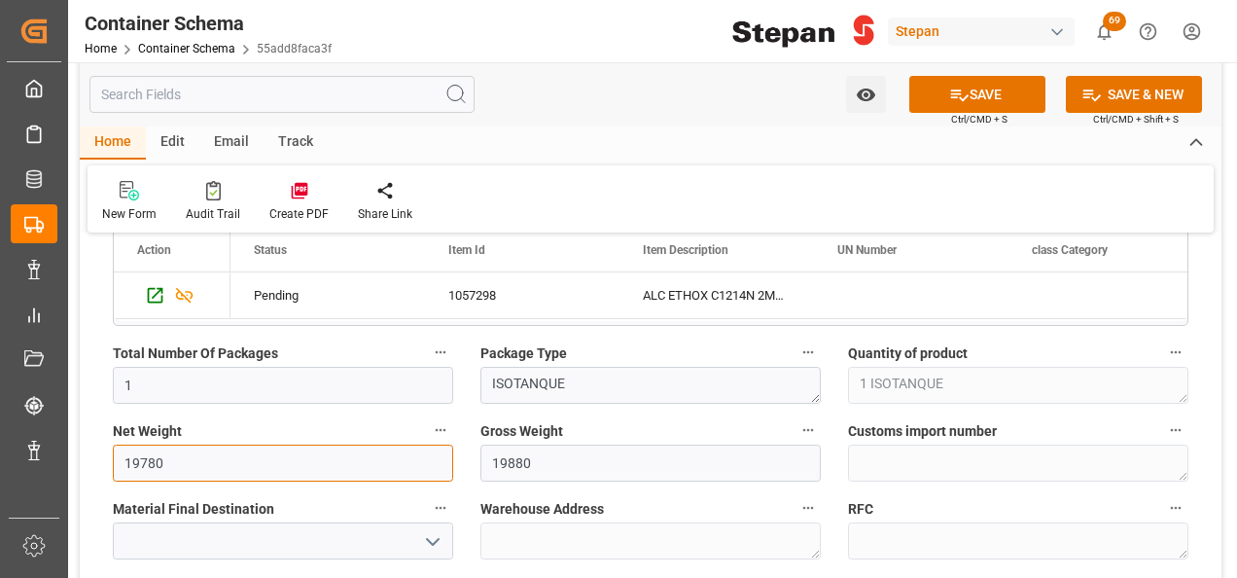
type input "19780"
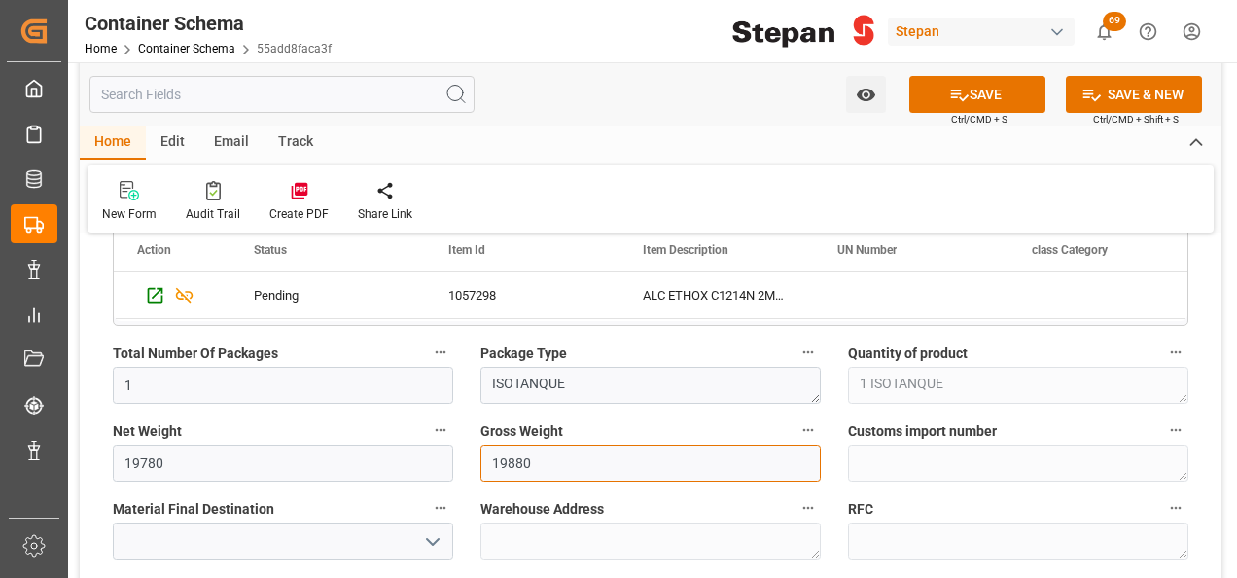
drag, startPoint x: 544, startPoint y: 455, endPoint x: 451, endPoint y: 455, distance: 92.4
paste input "7"
type input "19780"
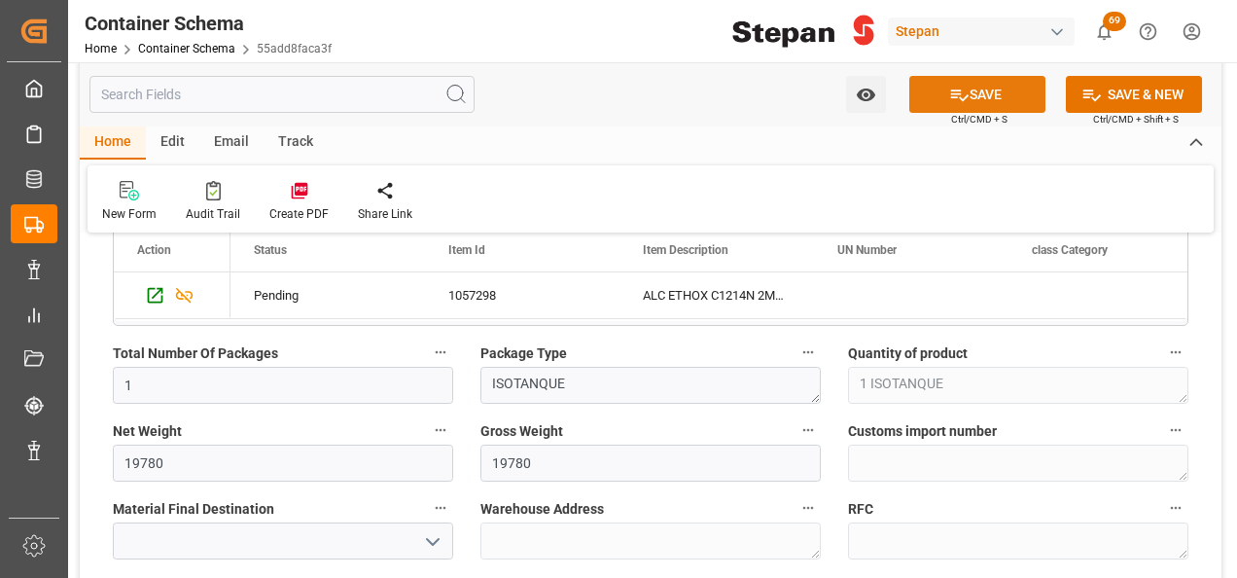
click at [978, 103] on button "SAVE" at bounding box center [977, 94] width 136 height 37
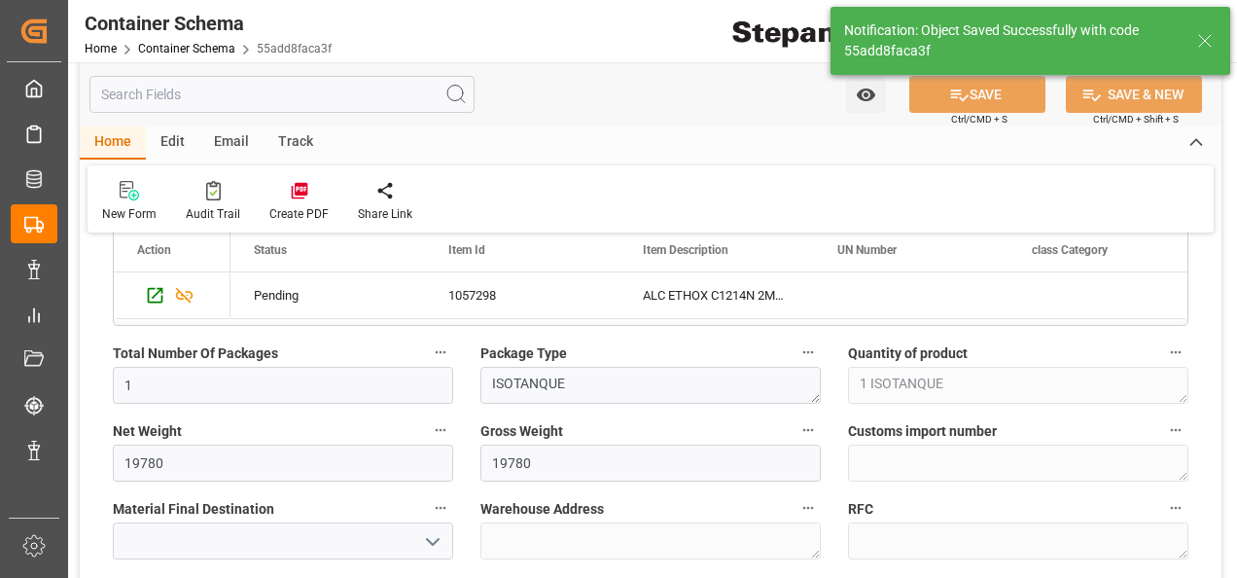
type input "[DATE] 13:40"
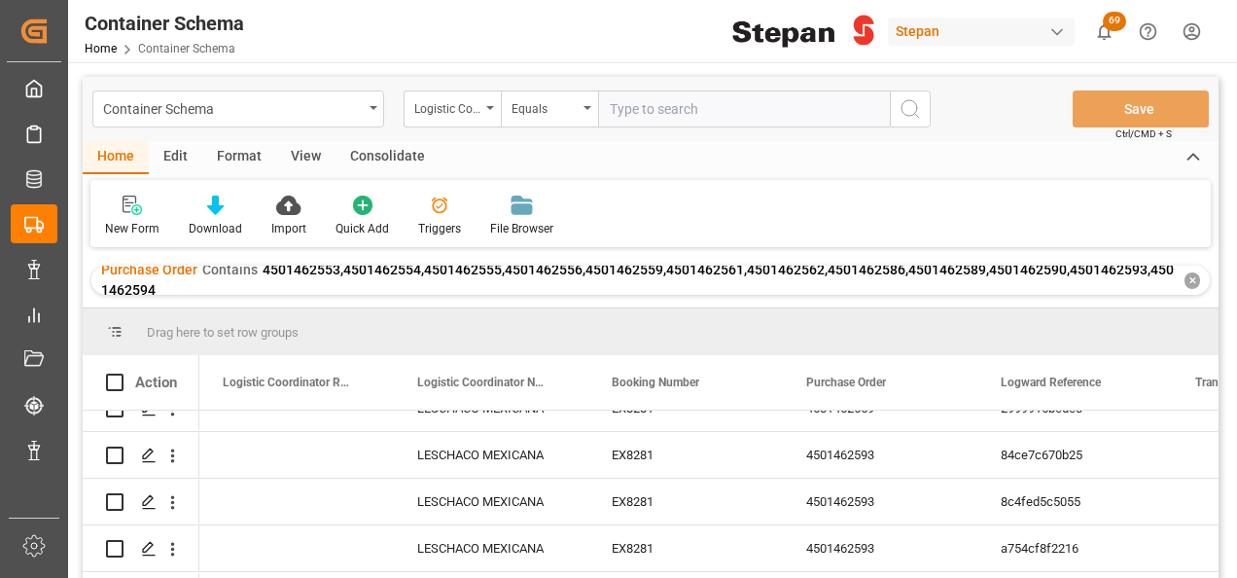
scroll to position [195, 0]
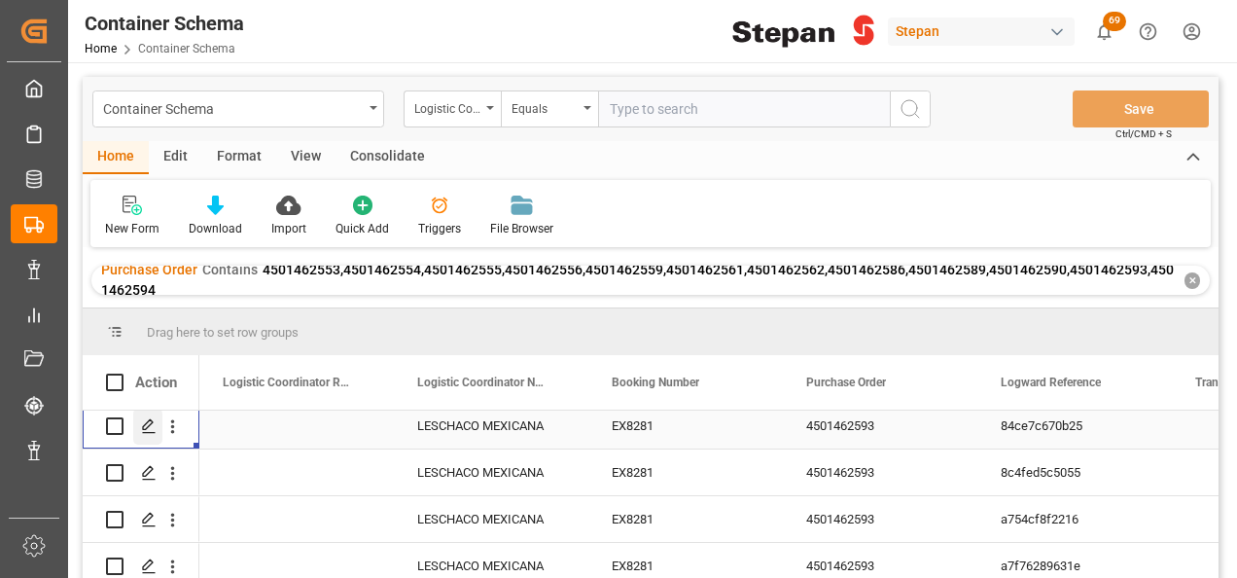
click at [145, 426] on icon "Press SPACE to select this row." at bounding box center [149, 426] width 16 height 16
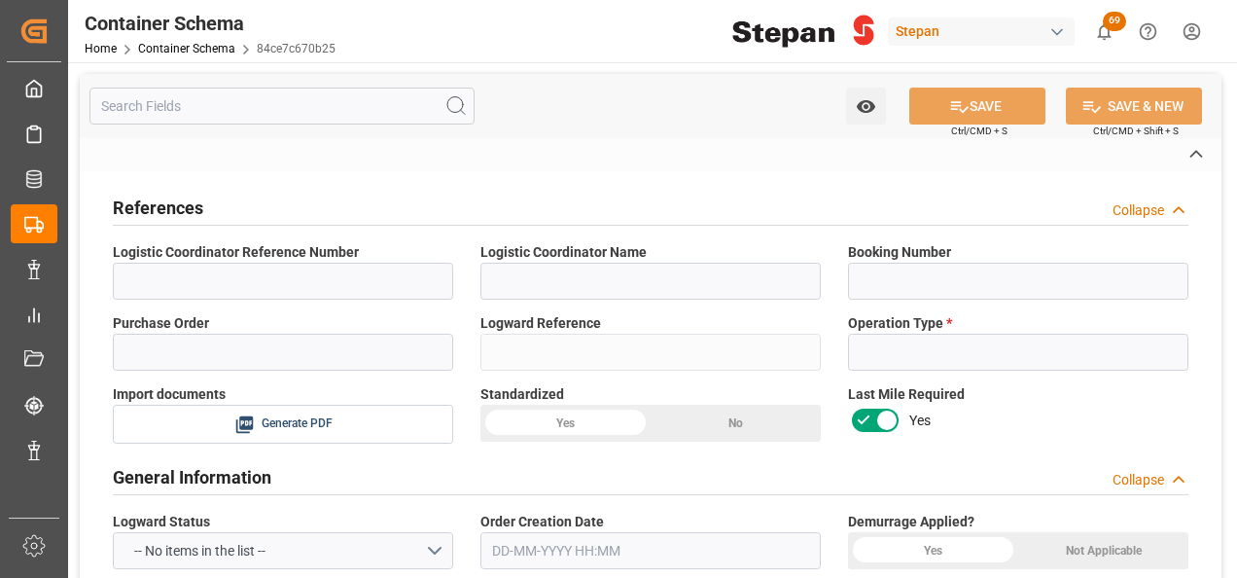
type input "LESCHACO MEXICANA"
type input "EX8281"
type input "4501462593"
type input "84ce7c670b25"
type input "Import"
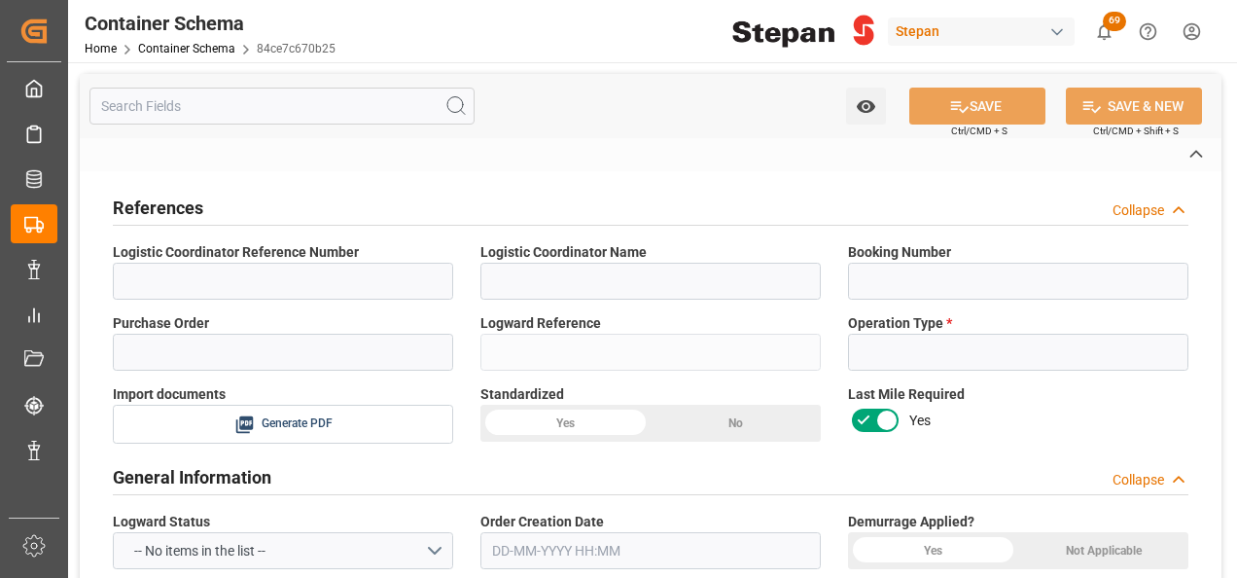
type input "USD"
type input "On time"
type input "[PERSON_NAME]"
type input "ICOF EUROPE GMBH"
type input "EXPORTADOR AUTORIZADO"
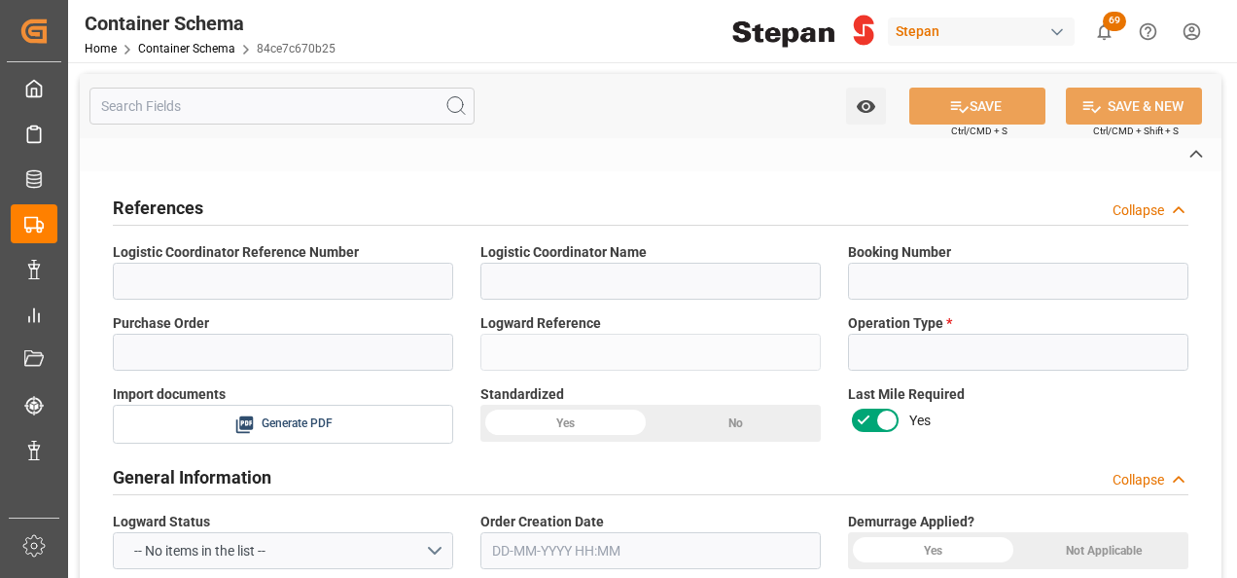
type textarea "Pending"
type textarea "STEPAN CDMX - ECATEPEC"
type textarea "ISOTANQUE"
type textarea "1 ISOTANQUE"
type input "House"
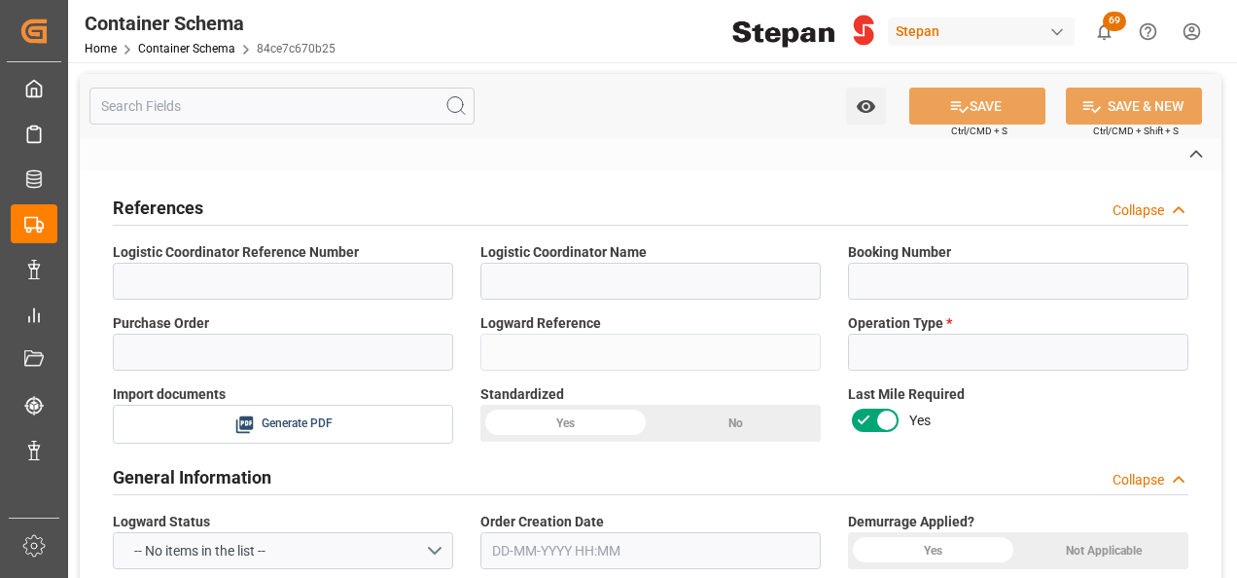
type input "CIP"
type input "Truck"
type input "Sea Ship"
type input "Truck"
type input "ISOTANQUE"
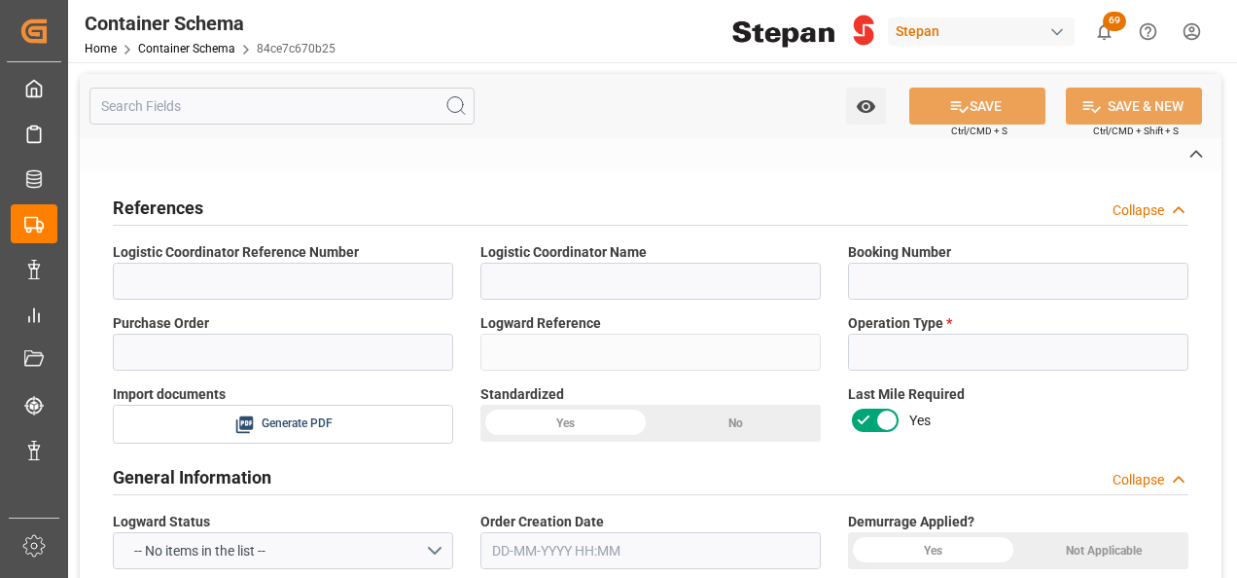
type input "TIFU1773272"
type textarea "Bulk Liquid Network"
type input "LEGEND LOGISTICS ([GEOGRAPHIC_DATA]) INC."
type input "COSU"
type input "[GEOGRAPHIC_DATA]"
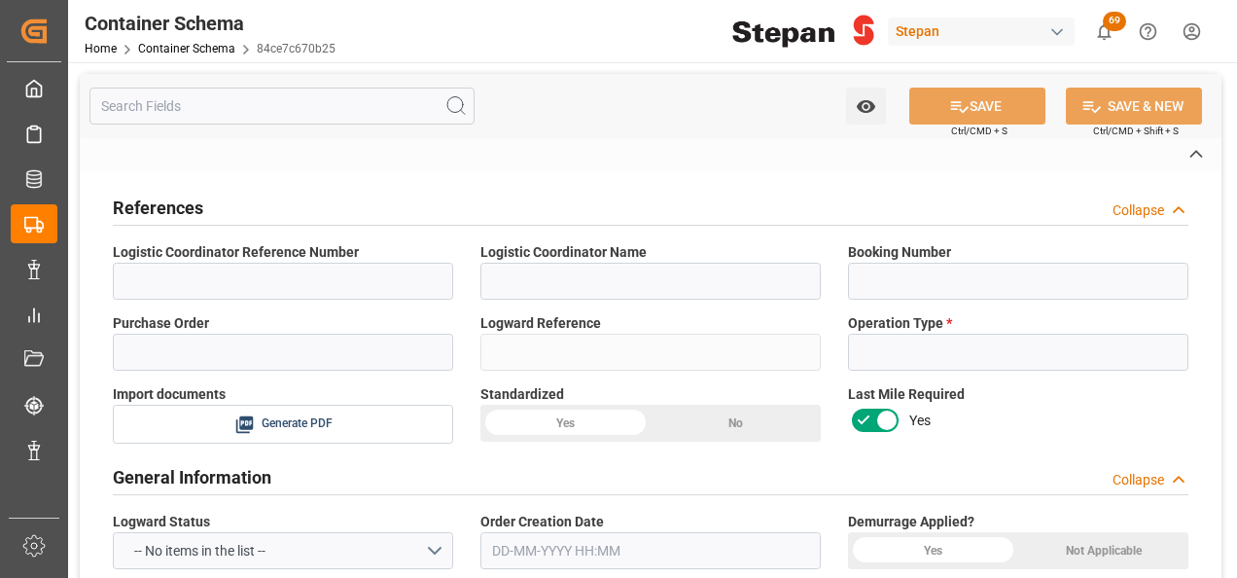
type input "[GEOGRAPHIC_DATA]"
type input "OOCL [GEOGRAPHIC_DATA]"
type input "011W"
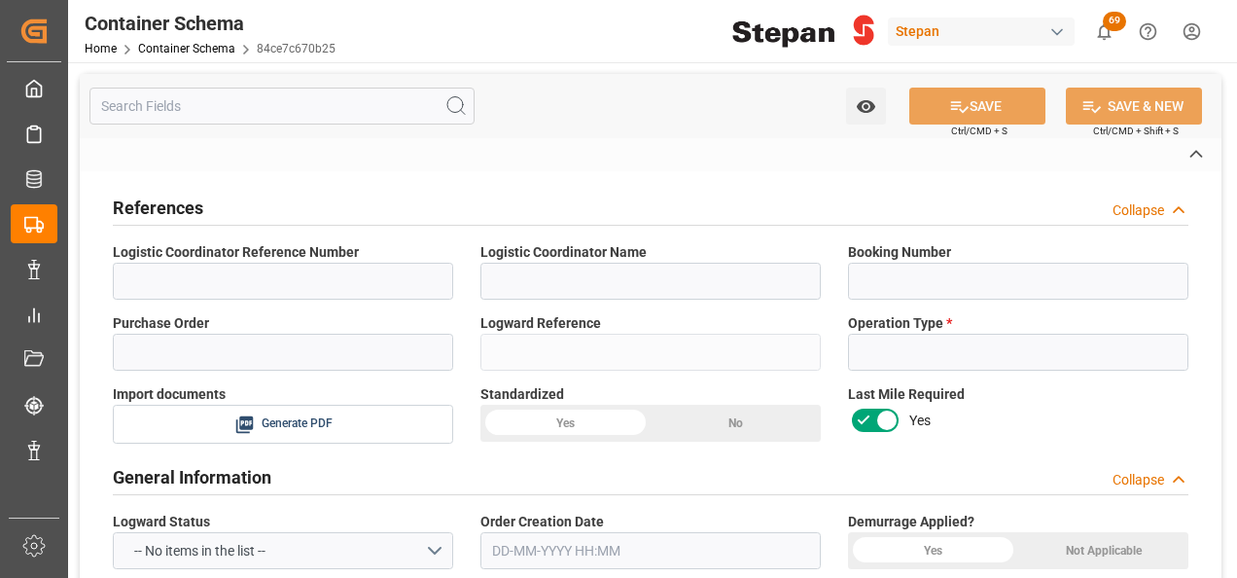
type input "011W"
type textarea "pod"
type textarea "No"
type textarea "Container is already in Final Delivery Phase."
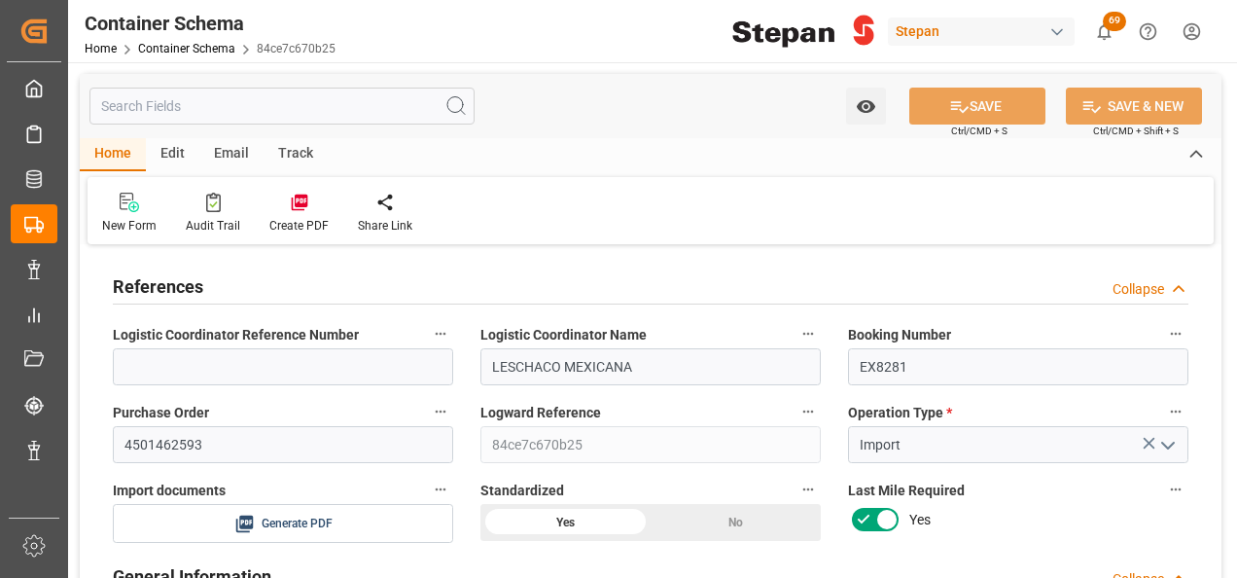
type input "14"
type input "55"
type input "1"
type input "19880"
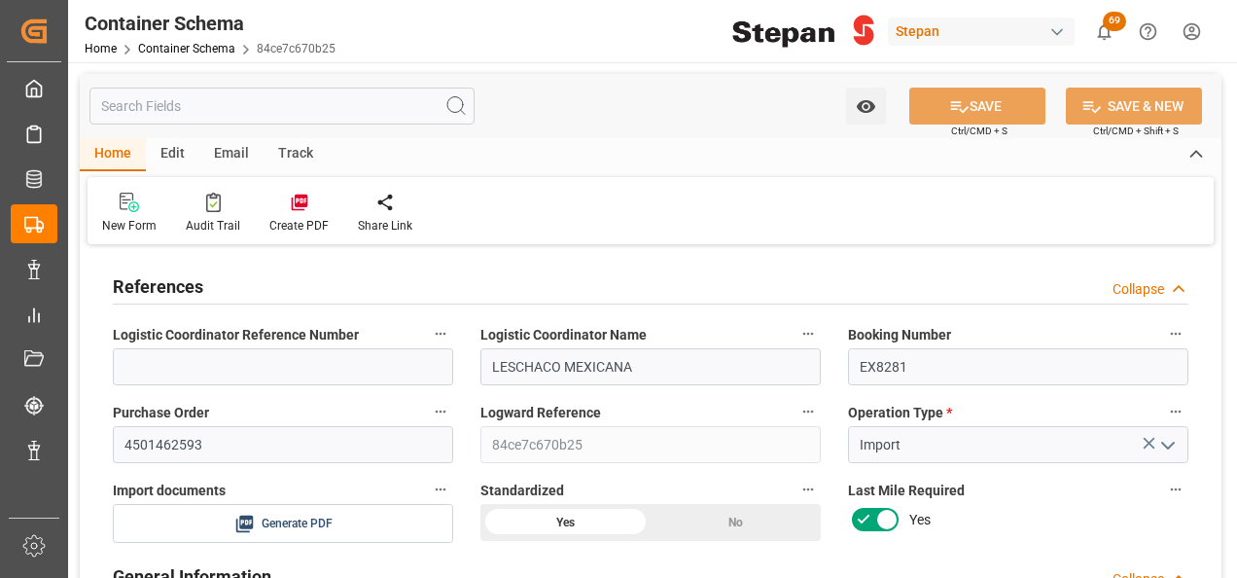
type input "12"
type input "Cosco"
type input "COSCO Shipping Co. Ltd."
type input "NLRTM"
type input "MXVER"
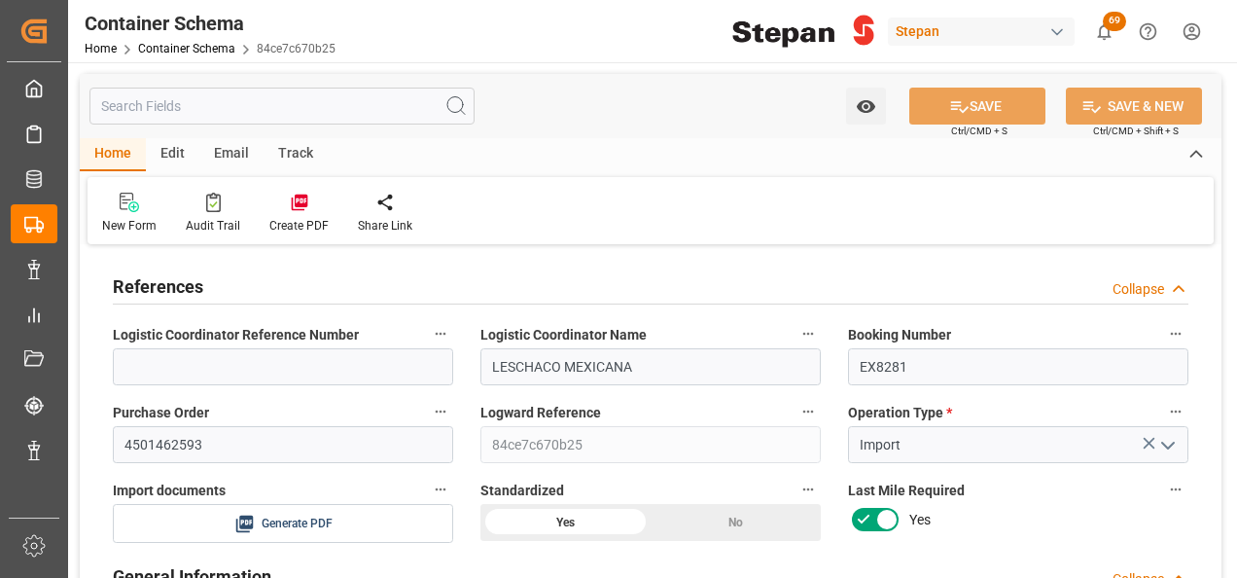
type input "MXVER"
type input "9979254"
type input "[DATE] 00:00"
type input "[DATE]"
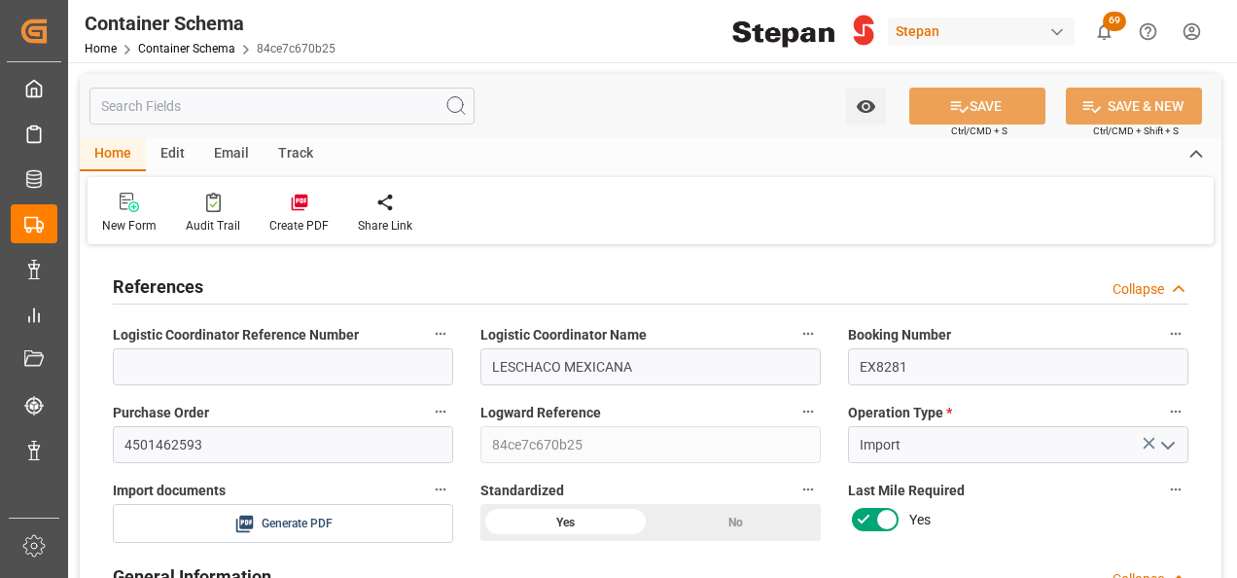
type input "[DATE] 00:00"
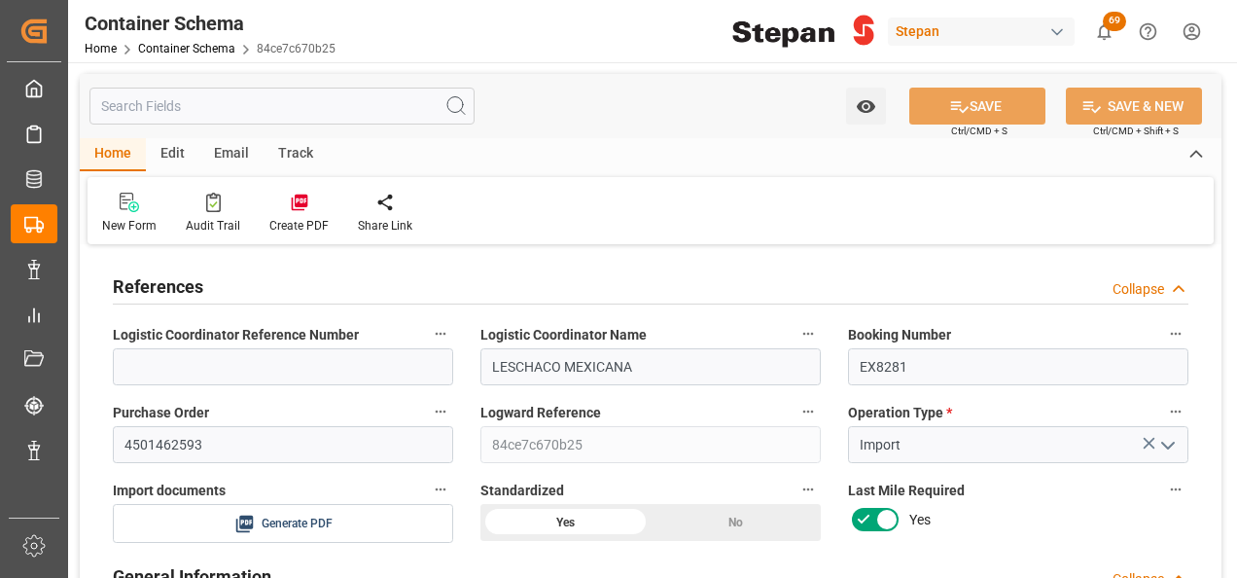
type input "[DATE]"
type input "[DATE] 07:11"
type input "[DATE] 23:42"
type input "[DATE]"
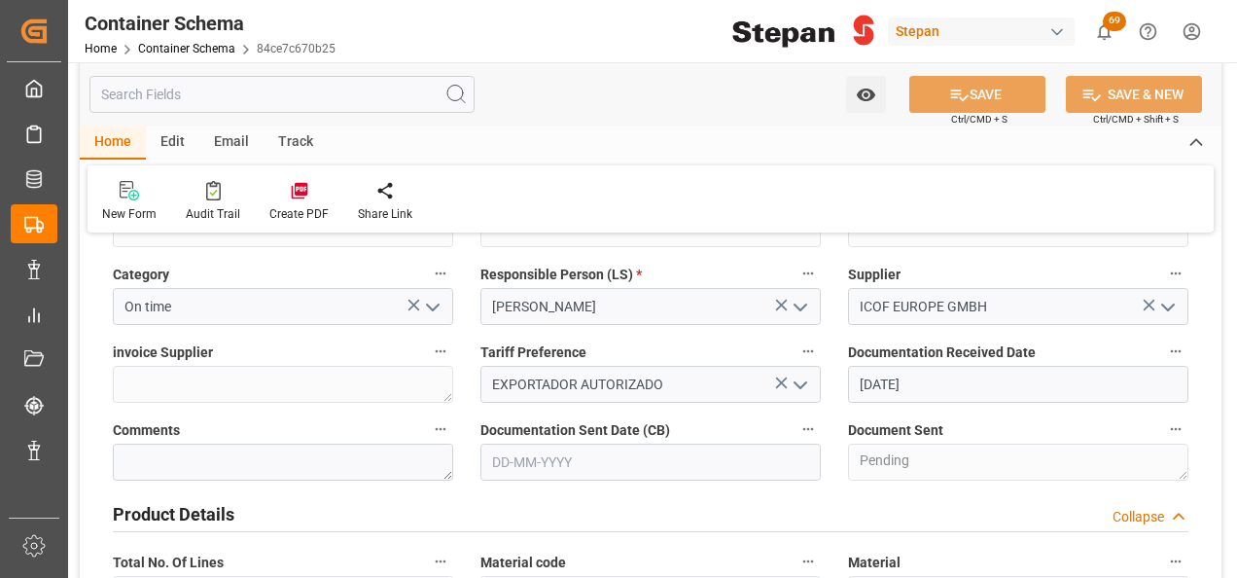
scroll to position [97, 0]
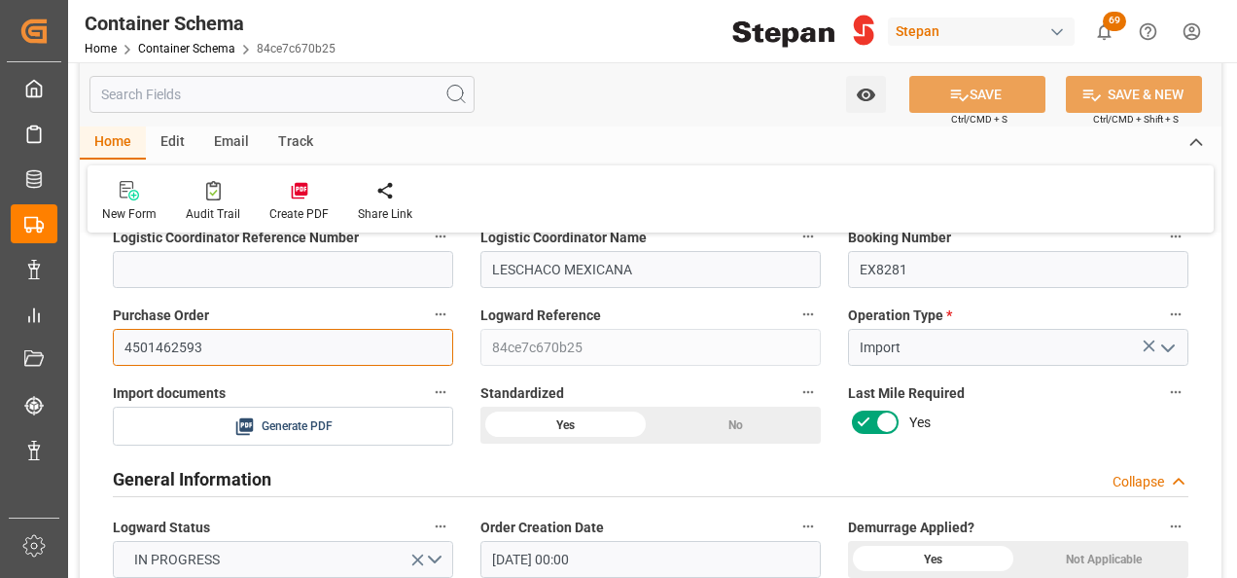
drag, startPoint x: 231, startPoint y: 348, endPoint x: 73, endPoint y: 336, distance: 158.9
paste input "117470 Customer order no. :"
type input "117470 Customer order no. :"
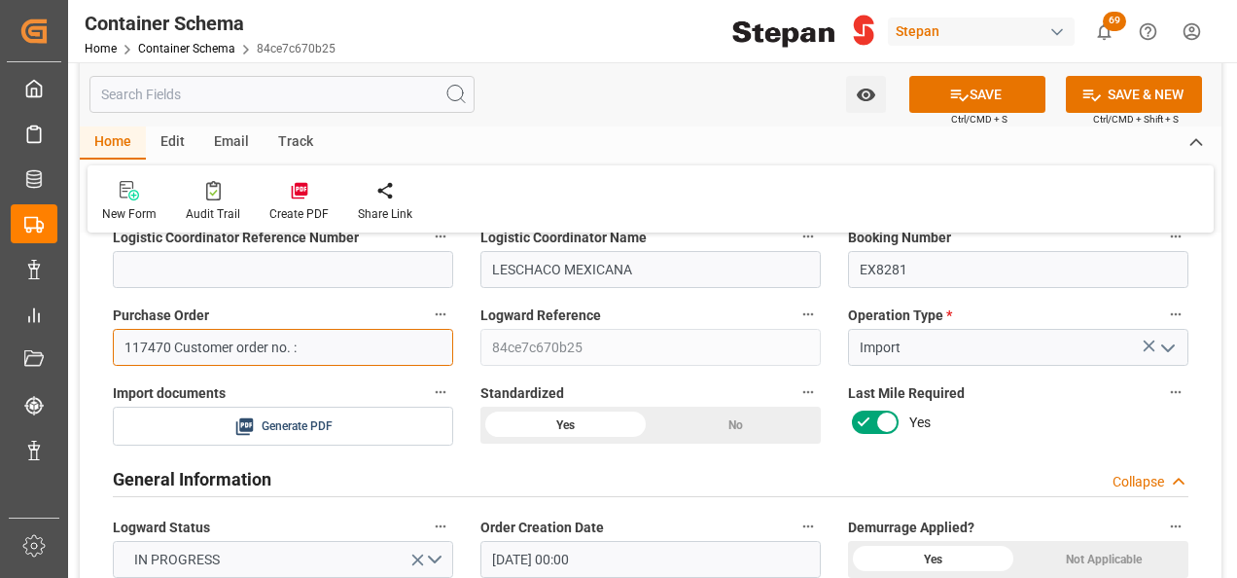
drag, startPoint x: 335, startPoint y: 344, endPoint x: 85, endPoint y: 340, distance: 250.0
paste input "4501462562"
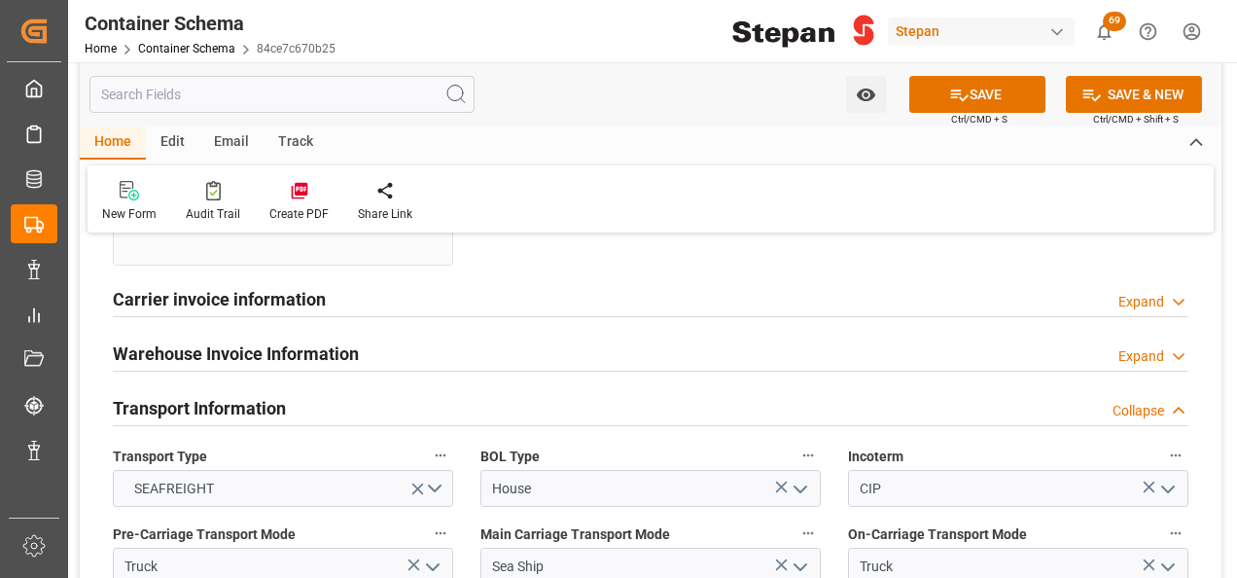
scroll to position [2529, 0]
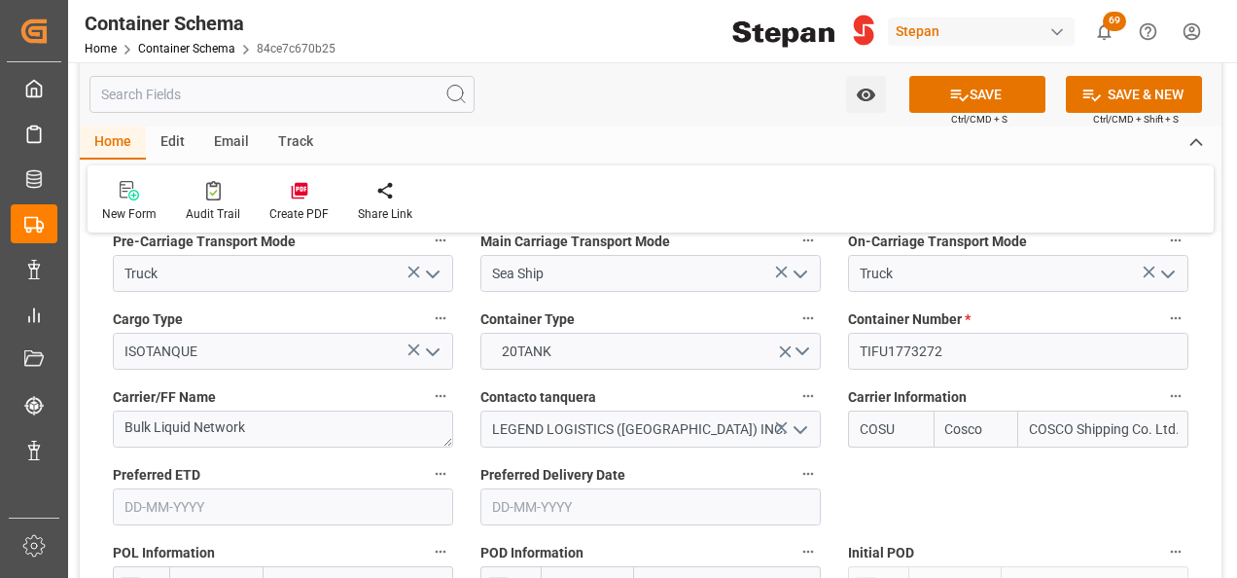
type input "4501462562"
drag, startPoint x: 949, startPoint y: 321, endPoint x: 850, endPoint y: 317, distance: 99.3
click at [850, 333] on input "TIFU1773272" at bounding box center [1018, 351] width 340 height 37
paste input "SLZU2547466"
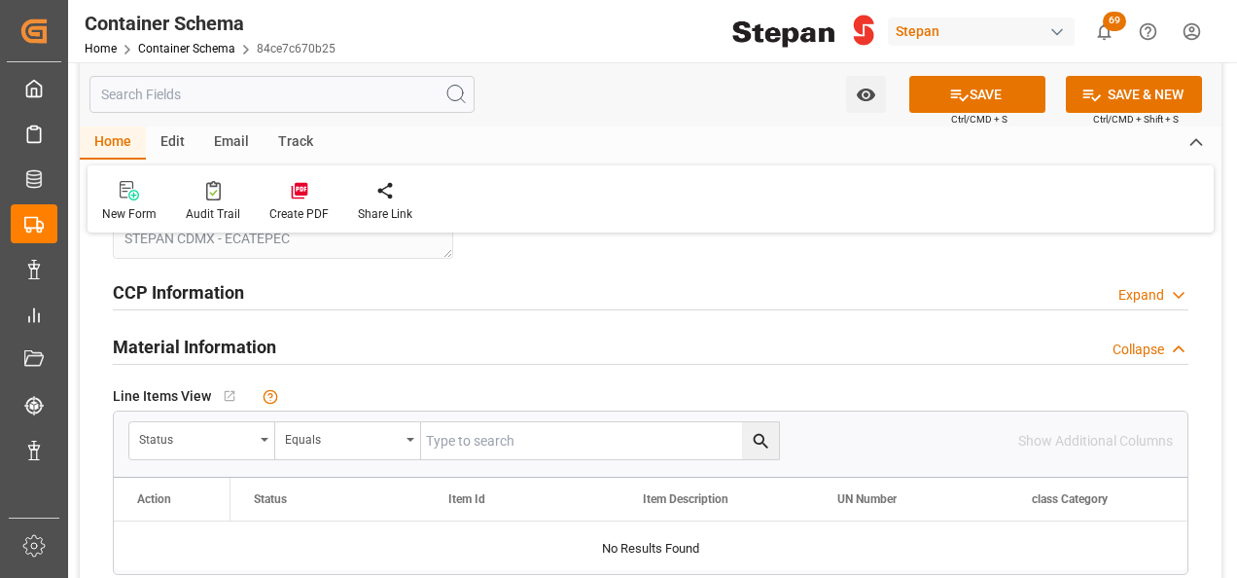
scroll to position [973, 0]
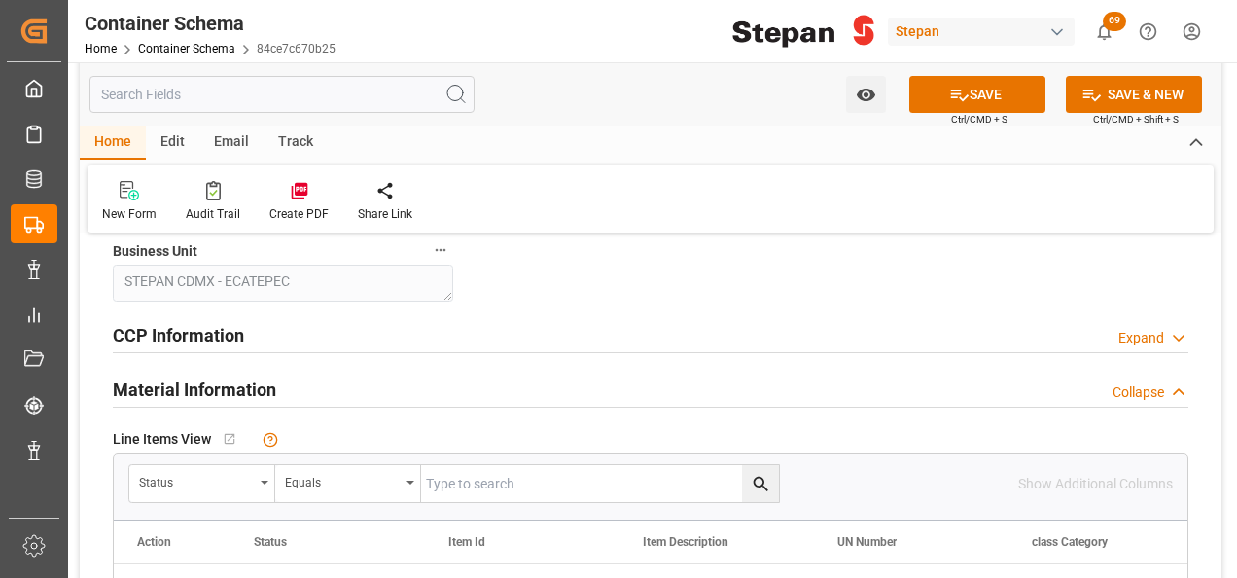
type input "SLZU2547466"
click at [963, 95] on icon at bounding box center [960, 95] width 18 height 12
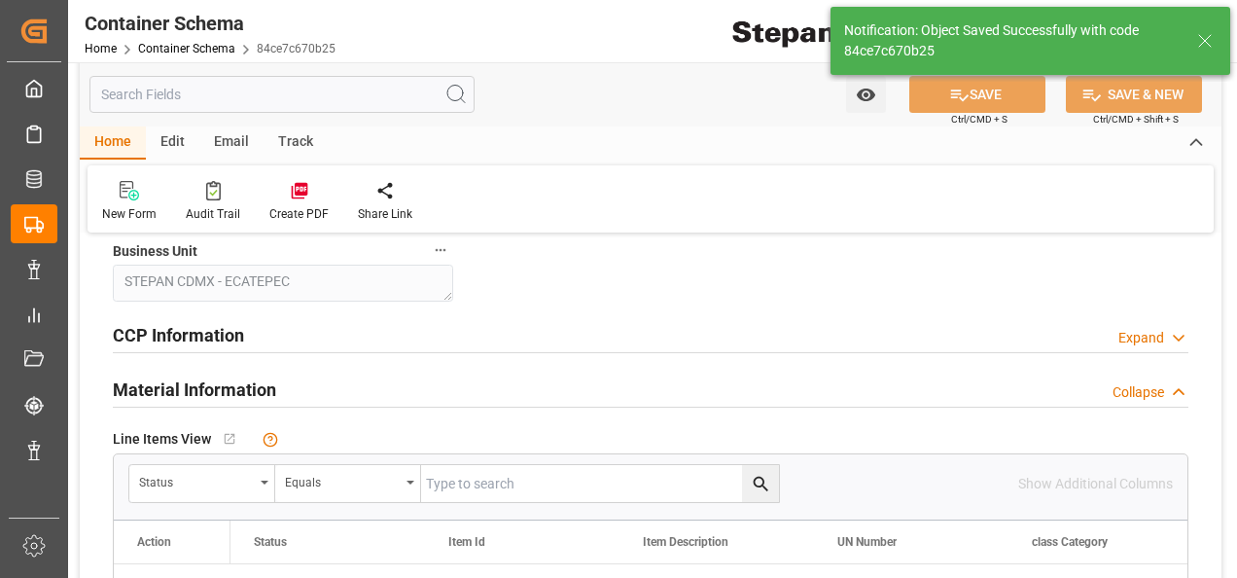
type input "[DATE] 13:43"
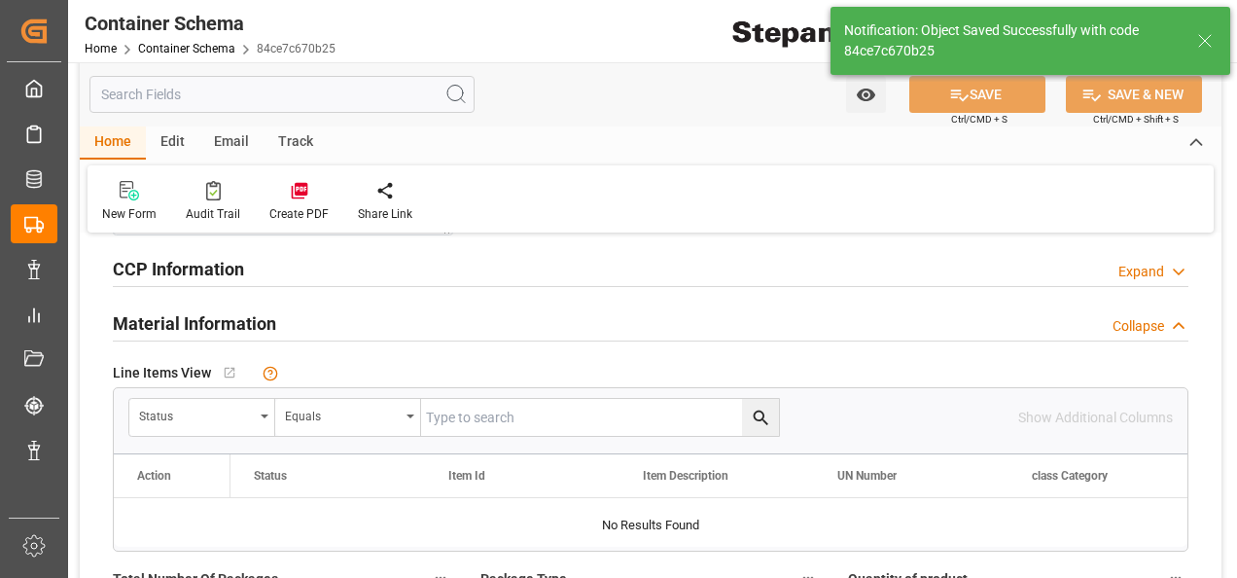
scroll to position [1070, 0]
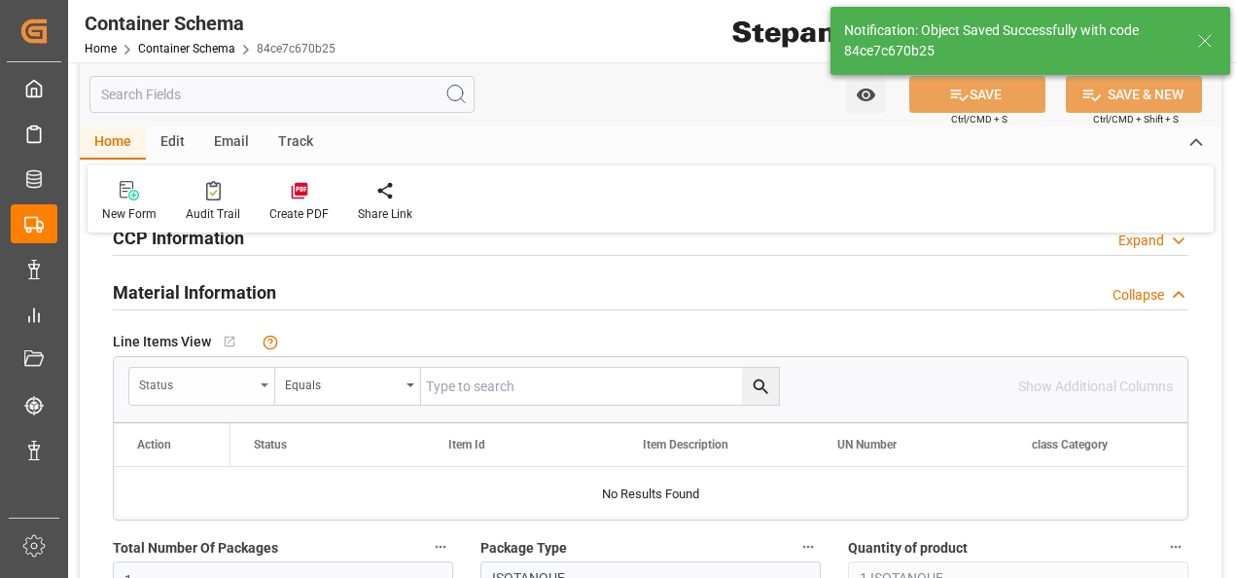
click at [262, 383] on icon "open menu" at bounding box center [265, 385] width 8 height 4
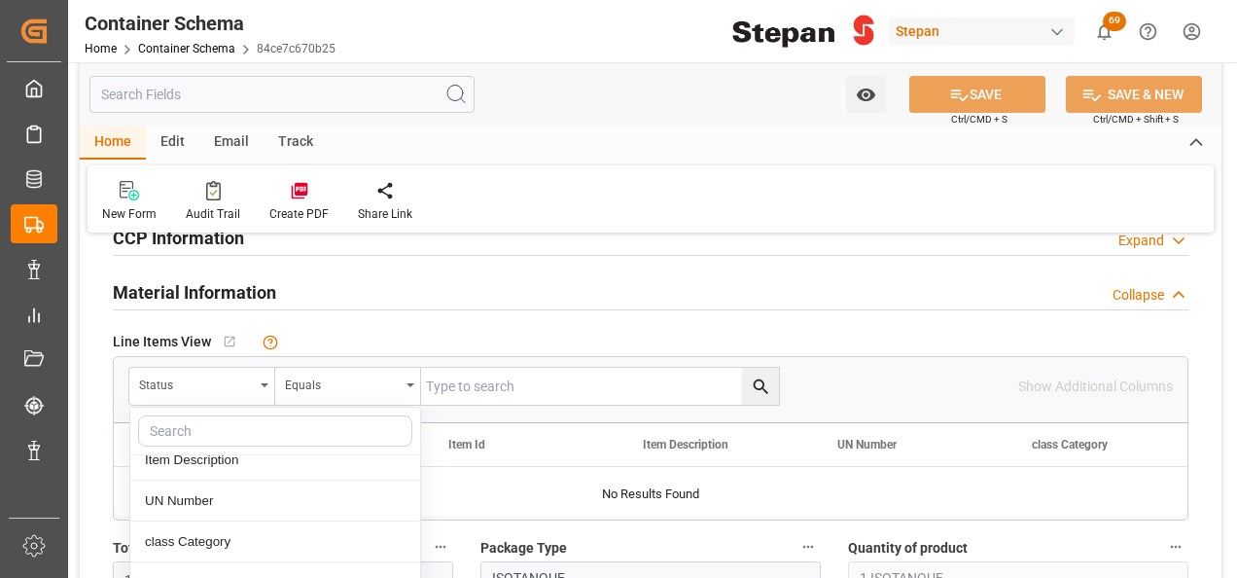
scroll to position [195, 0]
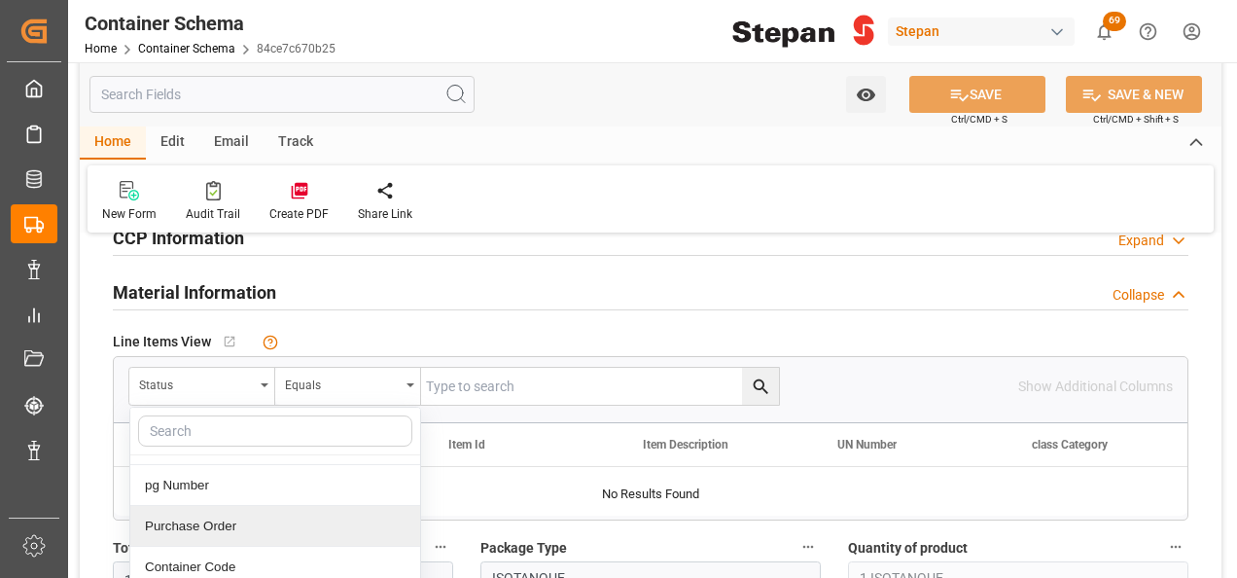
click at [192, 528] on div "Purchase Order" at bounding box center [275, 526] width 290 height 41
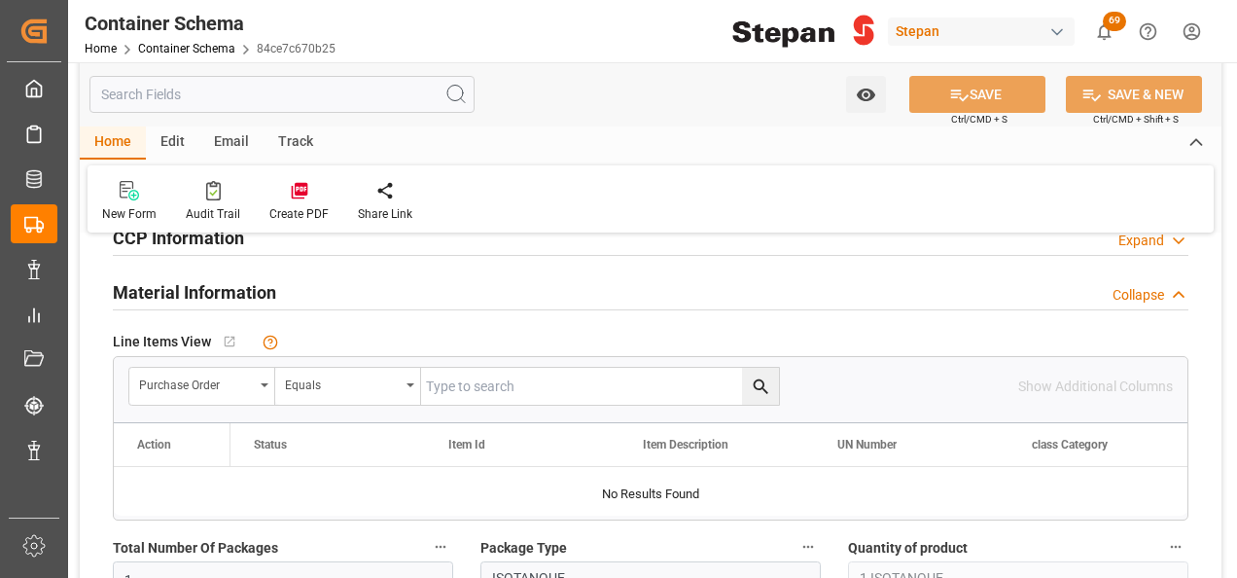
click at [477, 376] on input "text" at bounding box center [600, 386] width 358 height 37
paste input "4501462562"
type input "4501462562"
click at [763, 383] on icon "search button" at bounding box center [761, 386] width 20 height 20
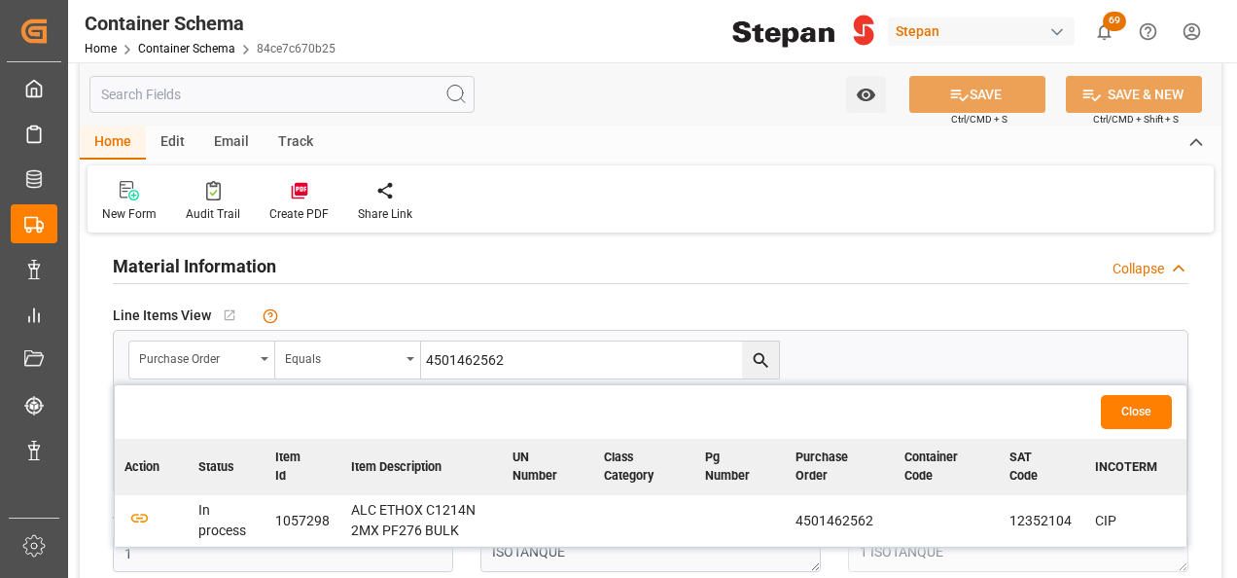
scroll to position [1167, 0]
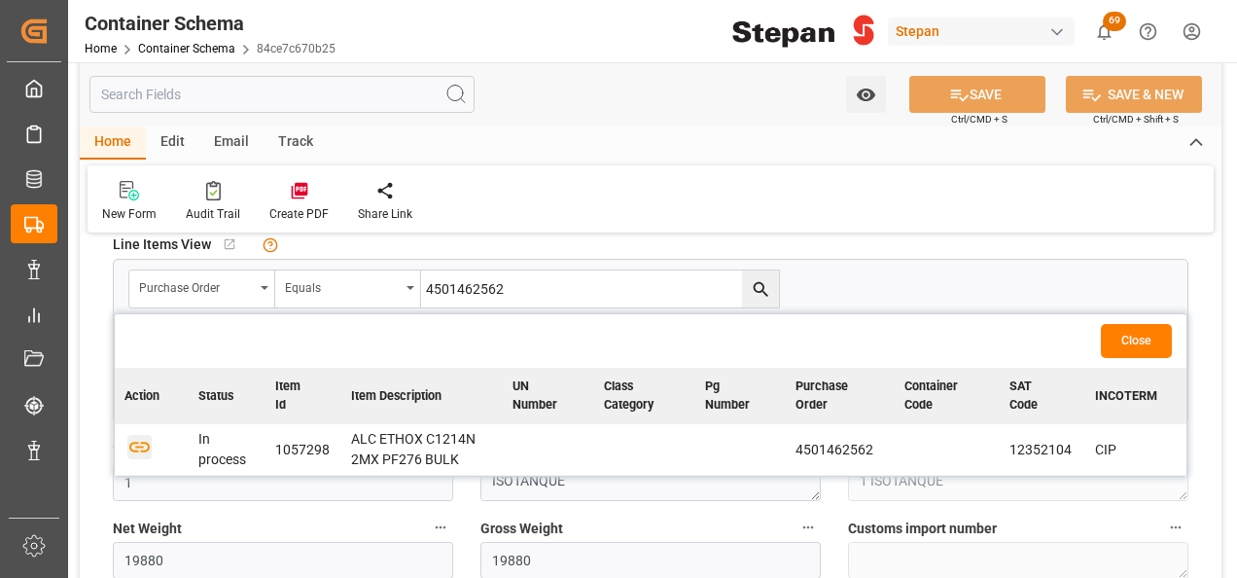
click at [136, 442] on icon "button" at bounding box center [139, 447] width 20 height 11
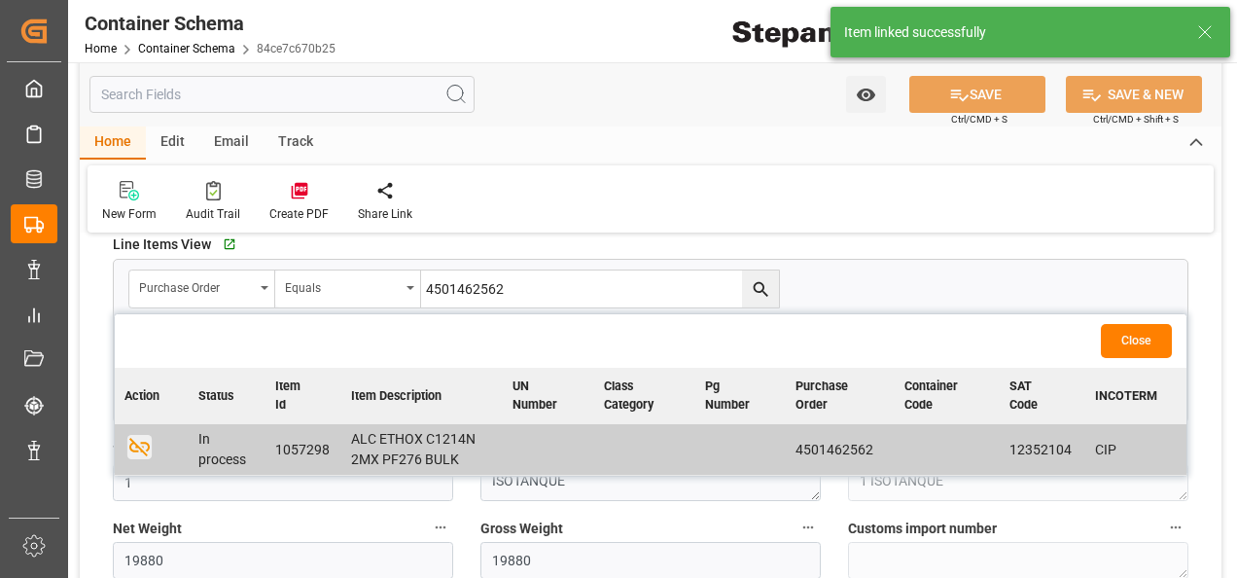
click at [1137, 338] on button "Close" at bounding box center [1136, 341] width 71 height 34
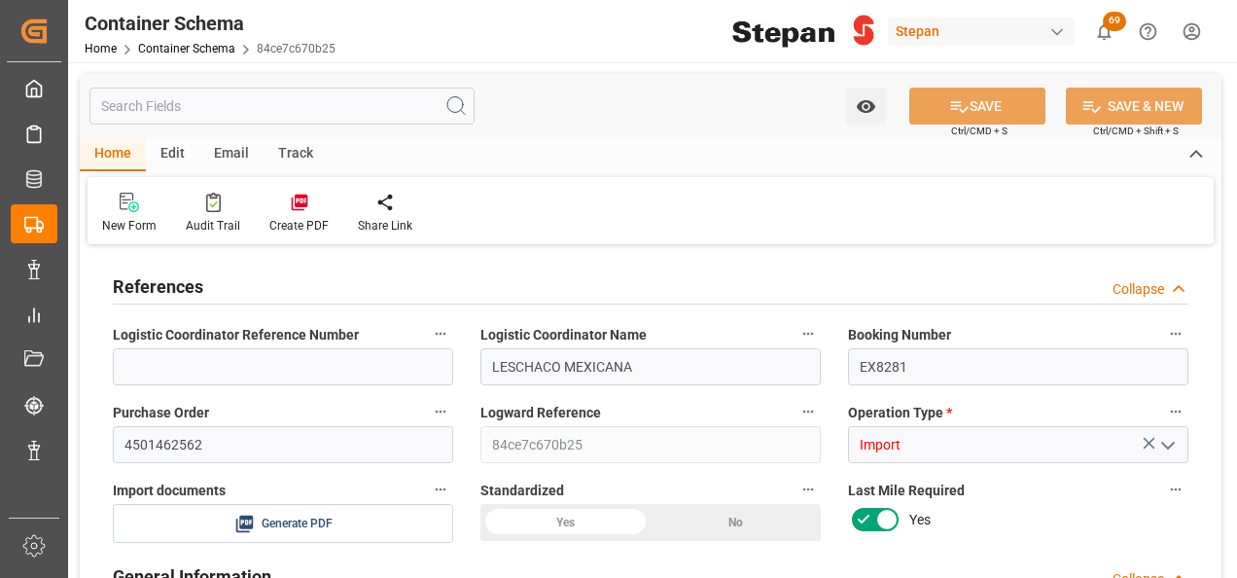
type input "14"
type input "55"
type input "1"
type input "19880"
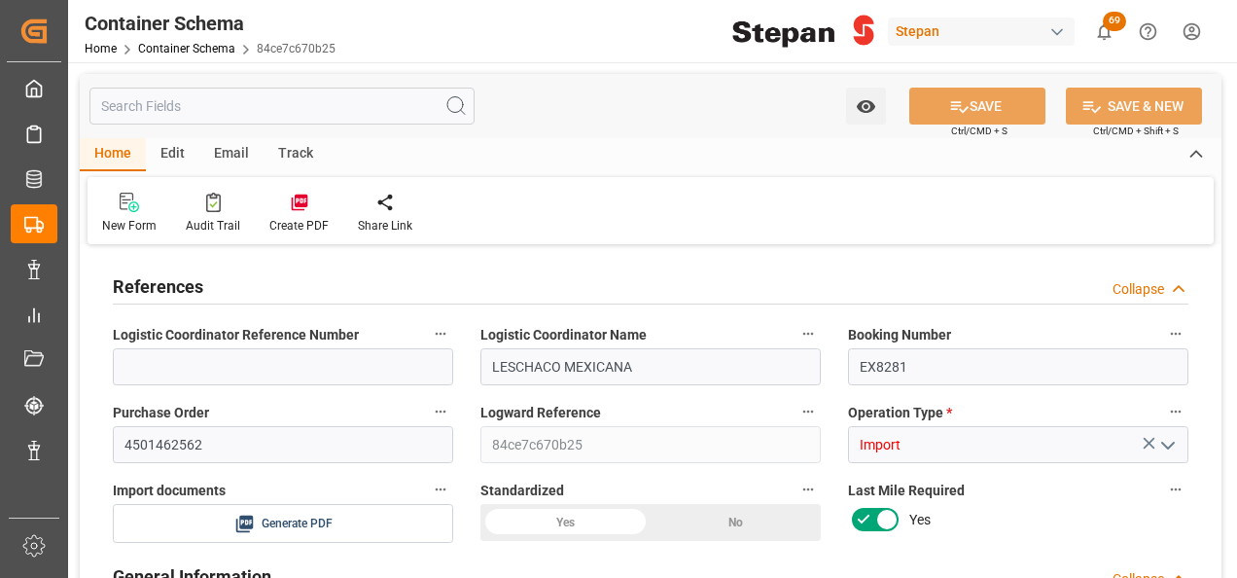
type input "19880"
type input "12"
type input "Cosco"
type input "COSCO Shipping Co. Ltd."
type input "NLRTM"
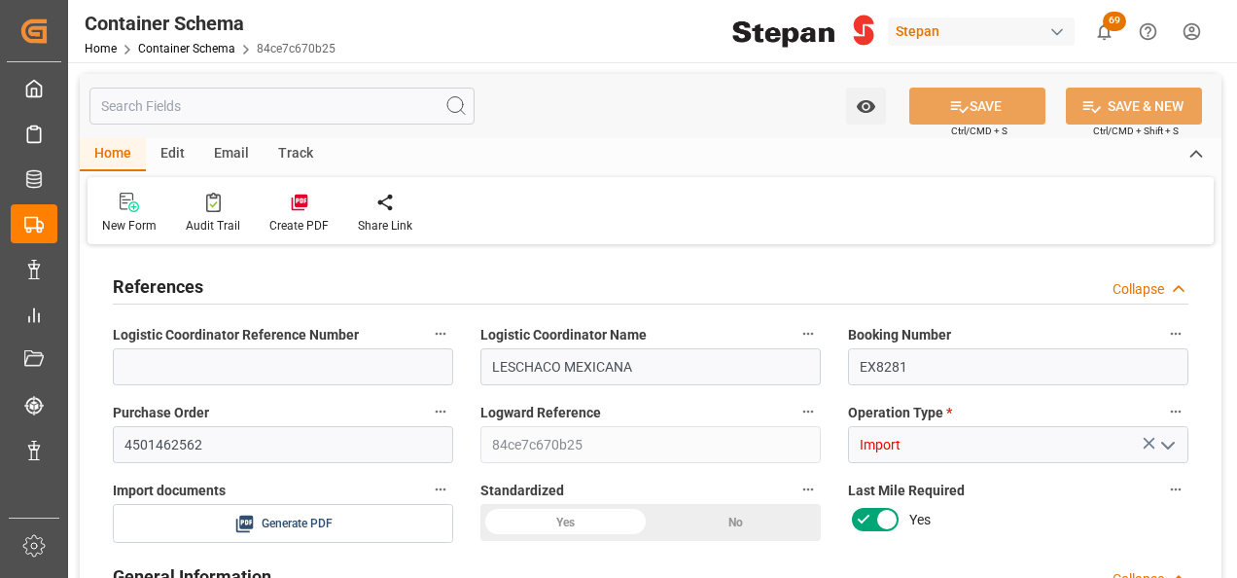
type input "MXVER"
type input "9979254"
type input "[DATE] 00:00"
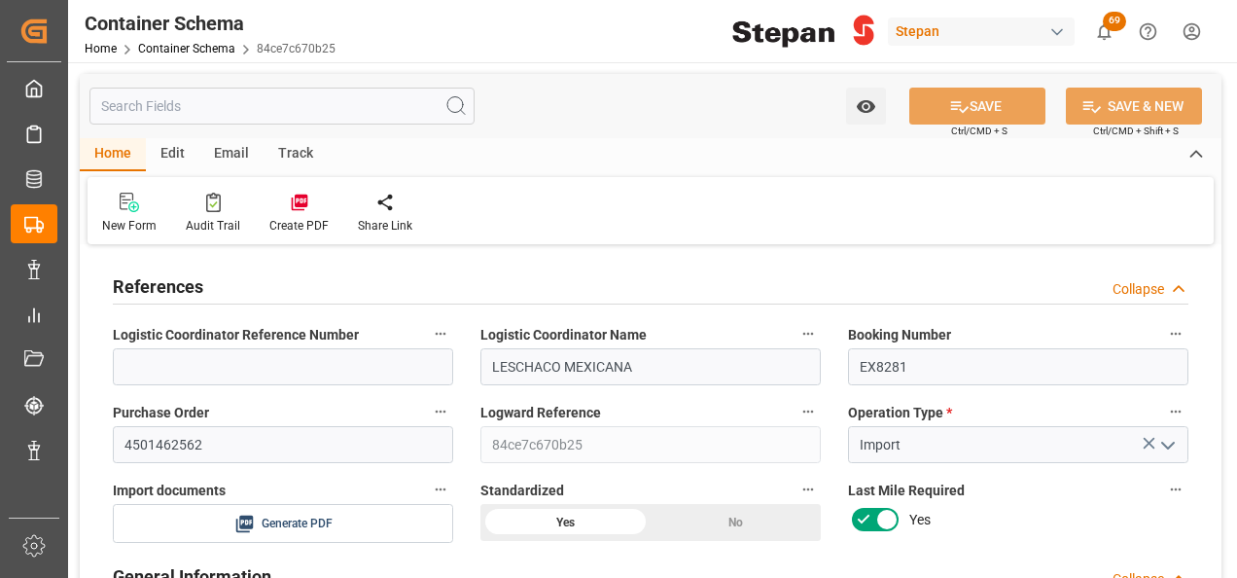
type input "[DATE]"
type input "[DATE] 00:00"
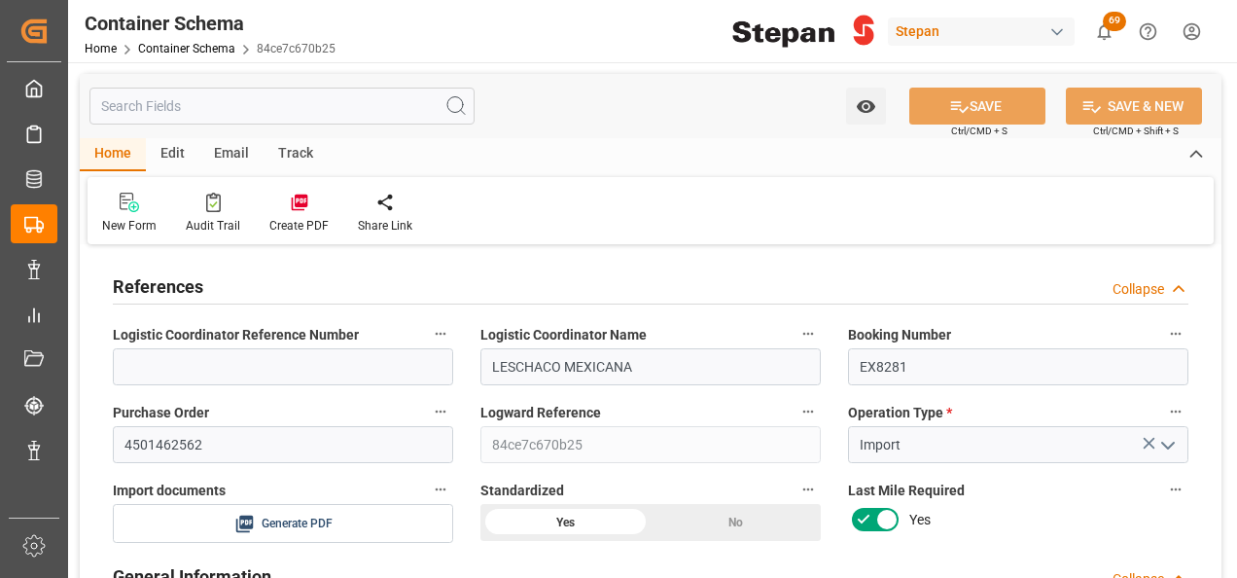
type input "[DATE] 00:00"
type input "[DATE]"
type input "[DATE] 13:43"
type input "[DATE] 23:42"
type input "[DATE]"
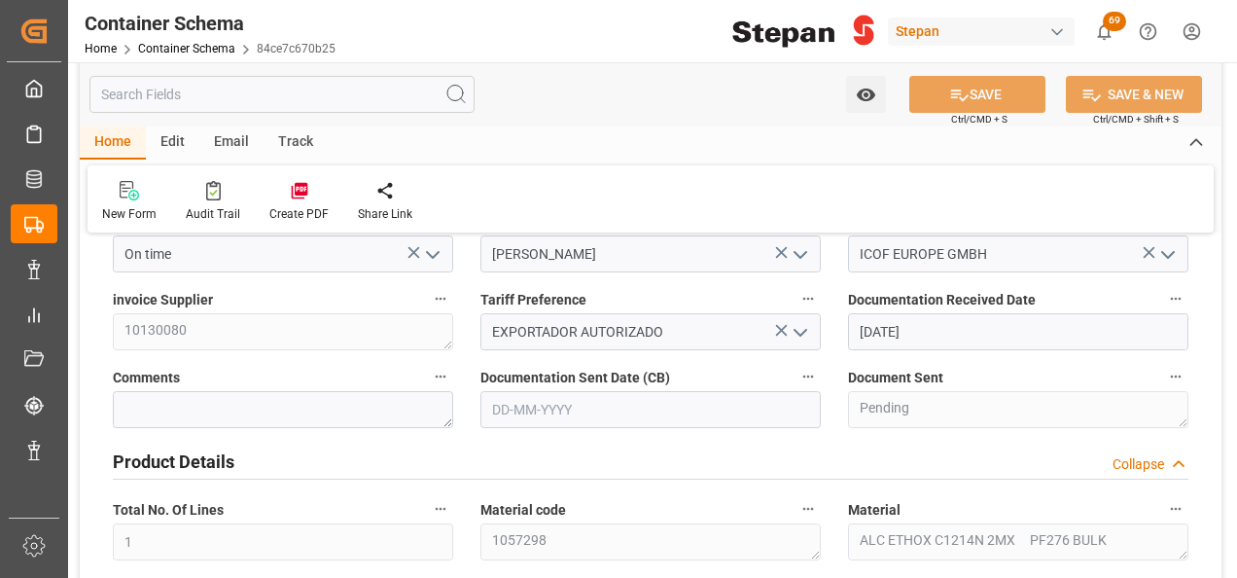
scroll to position [681, 0]
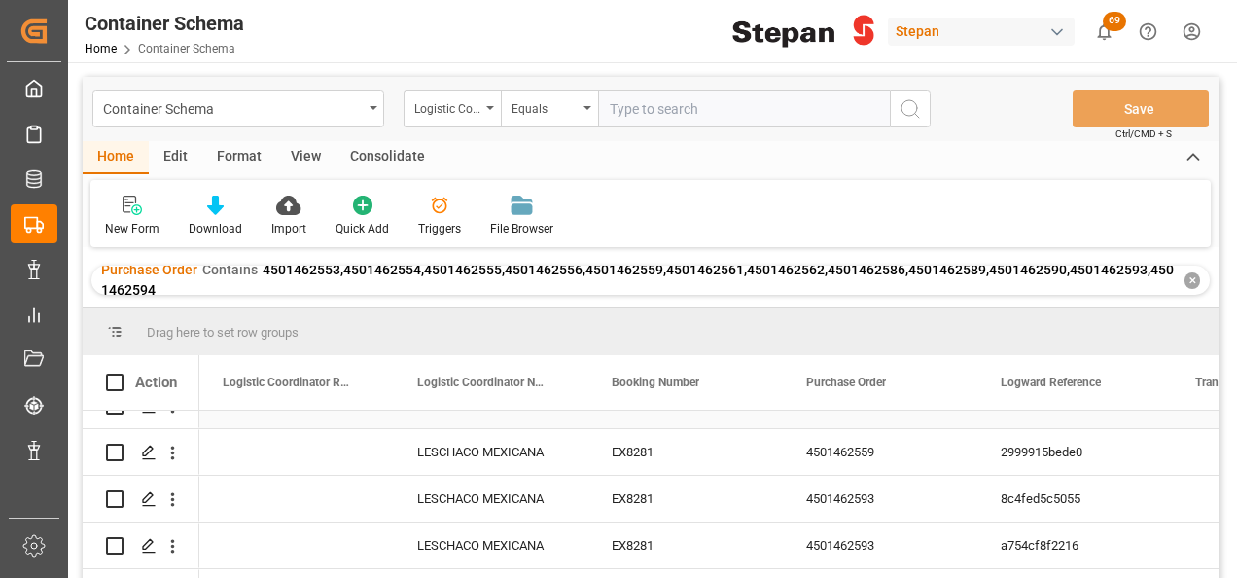
scroll to position [195, 0]
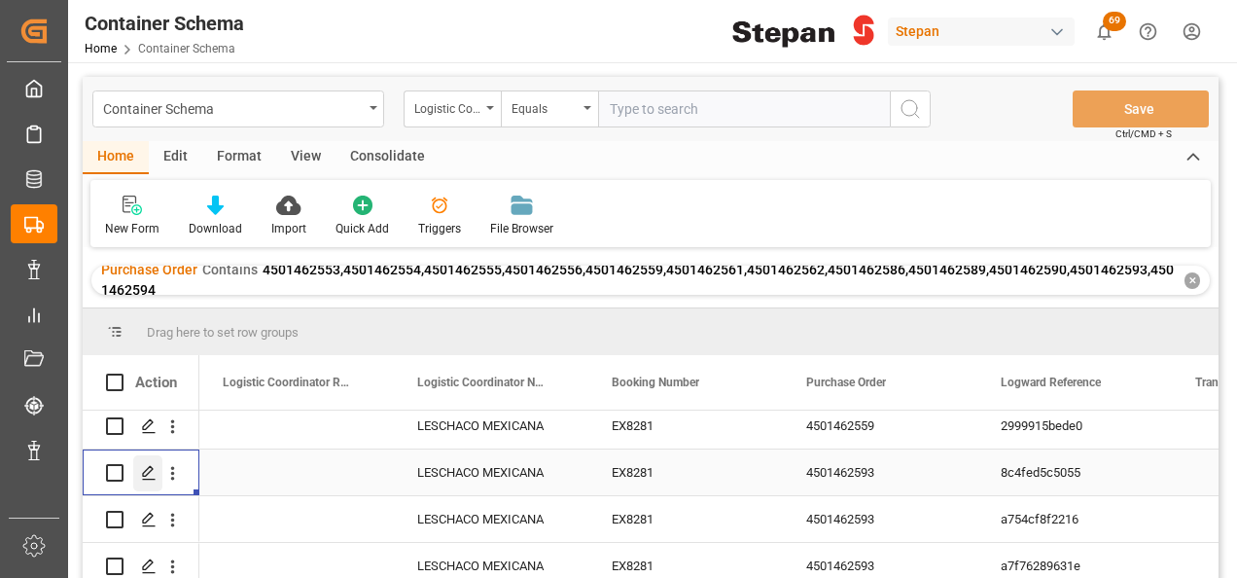
click at [143, 476] on polygon "Press SPACE to select this row." at bounding box center [148, 472] width 10 height 10
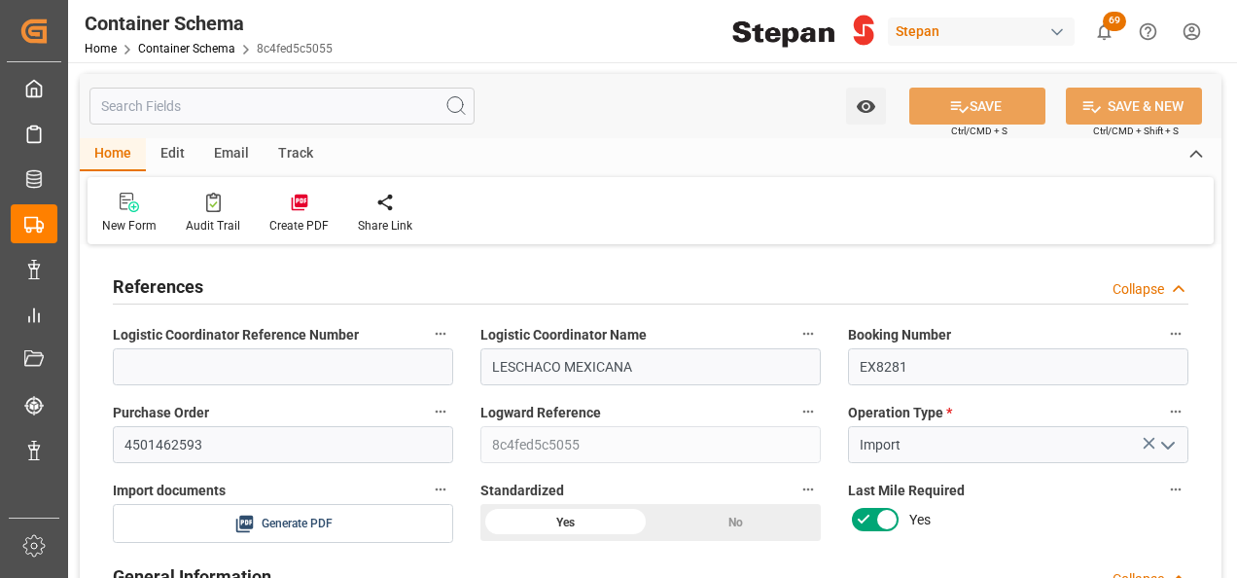
type input "14"
type input "55"
type input "1"
type input "19880"
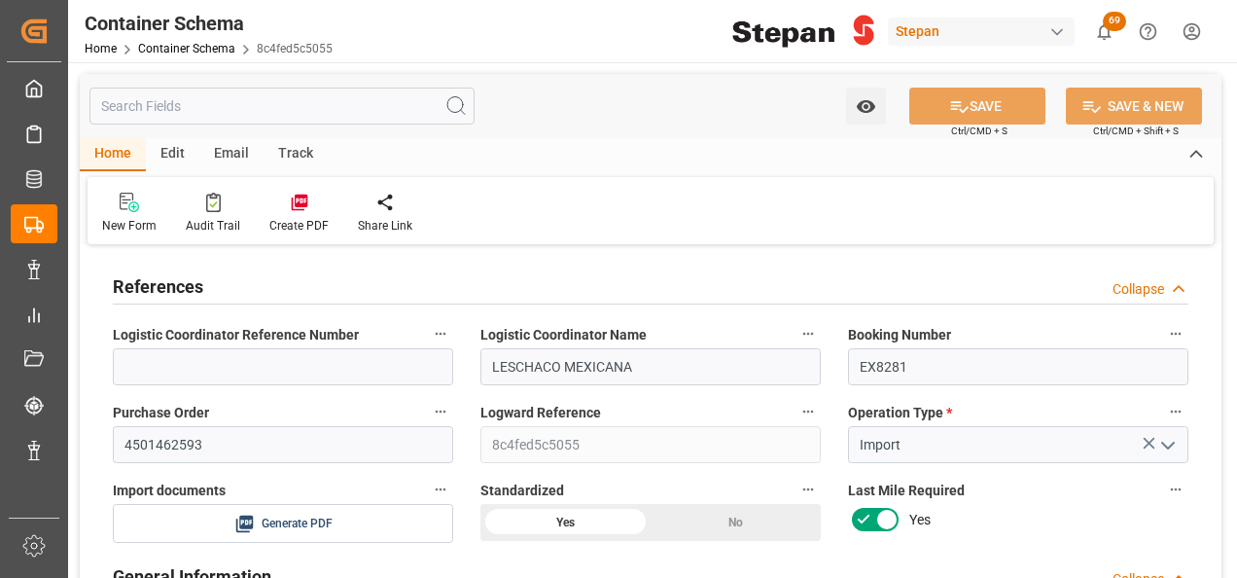
type input "12"
type input "Cosco"
type input "COSCO Shipping Co. Ltd."
type input "NLRTM"
type input "MXVER"
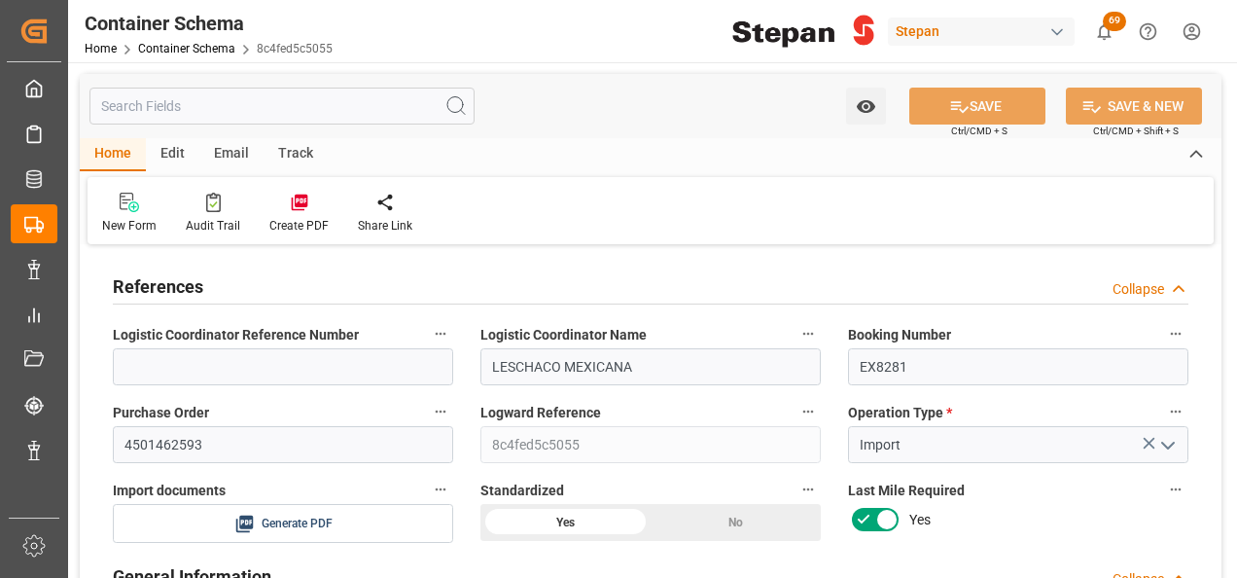
type input "MXVER"
type input "9979254"
type input "[DATE] 00:00"
type input "[DATE]"
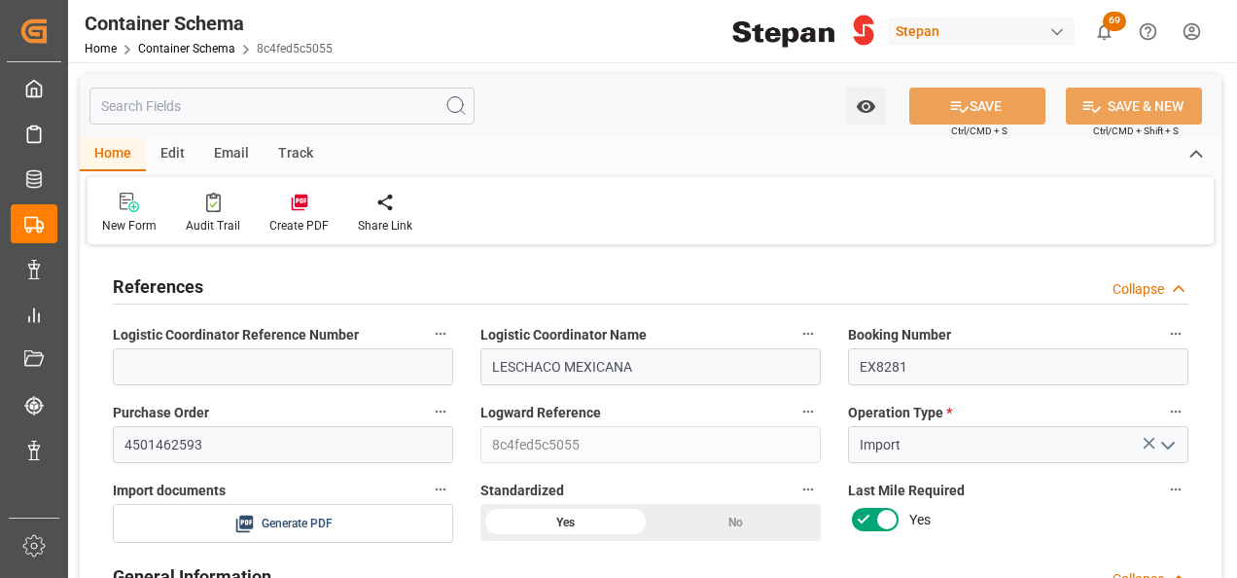
type input "[DATE] 00:00"
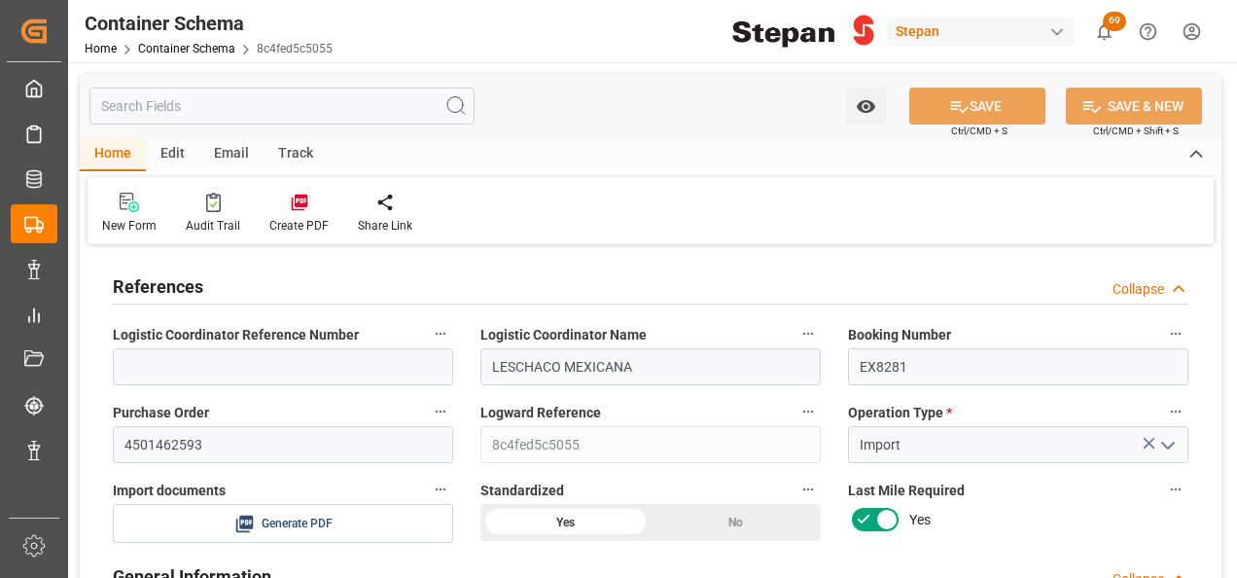
type input "[DATE]"
type input "[DATE] 07:11"
type input "[DATE] 23:42"
type input "[DATE]"
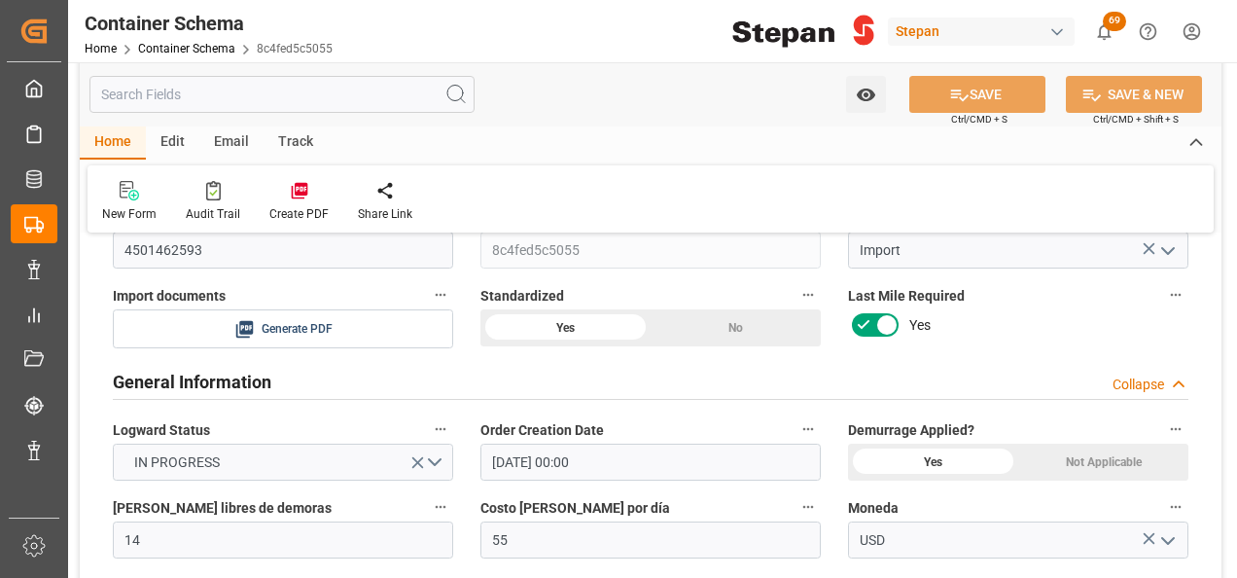
scroll to position [97, 0]
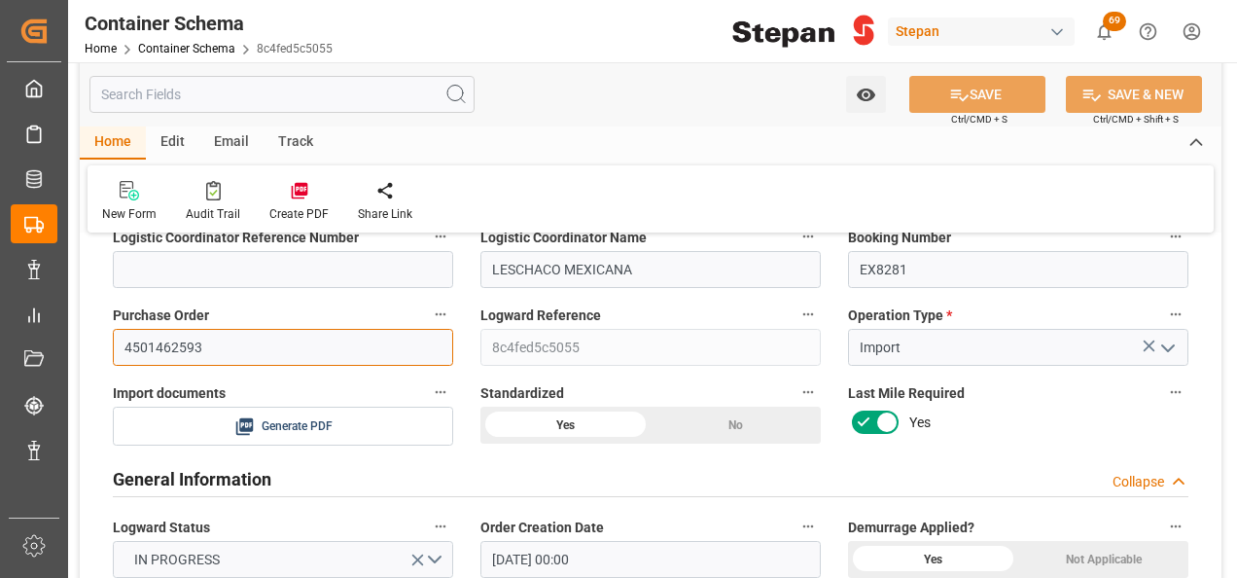
drag, startPoint x: 217, startPoint y: 354, endPoint x: 98, endPoint y: 352, distance: 118.7
paste input "56"
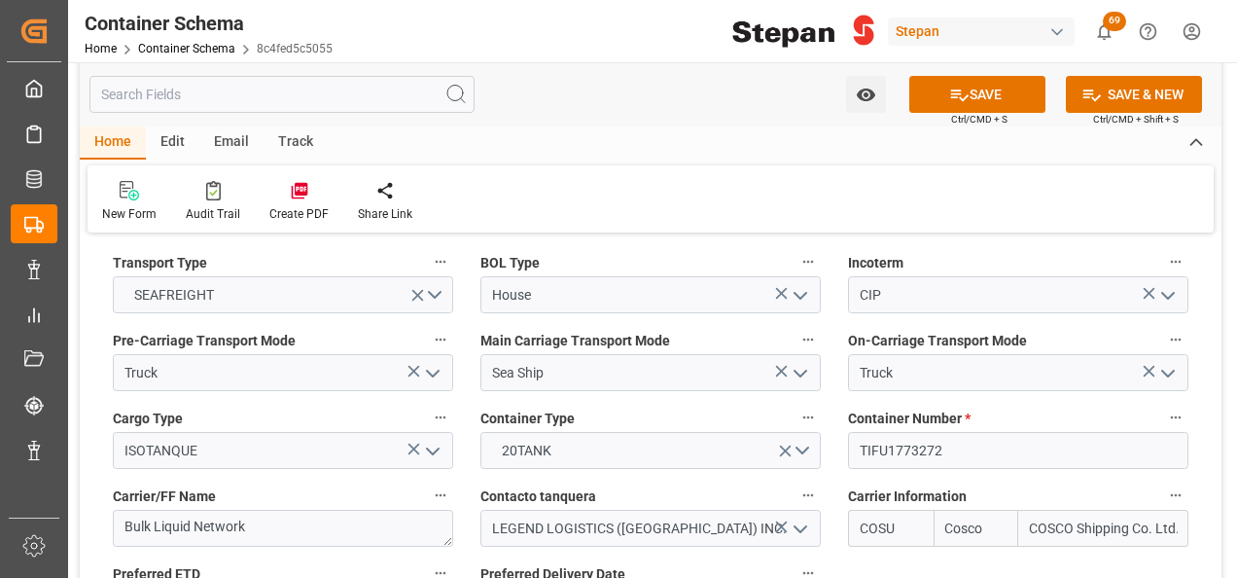
scroll to position [2431, 0]
type input "4501462556"
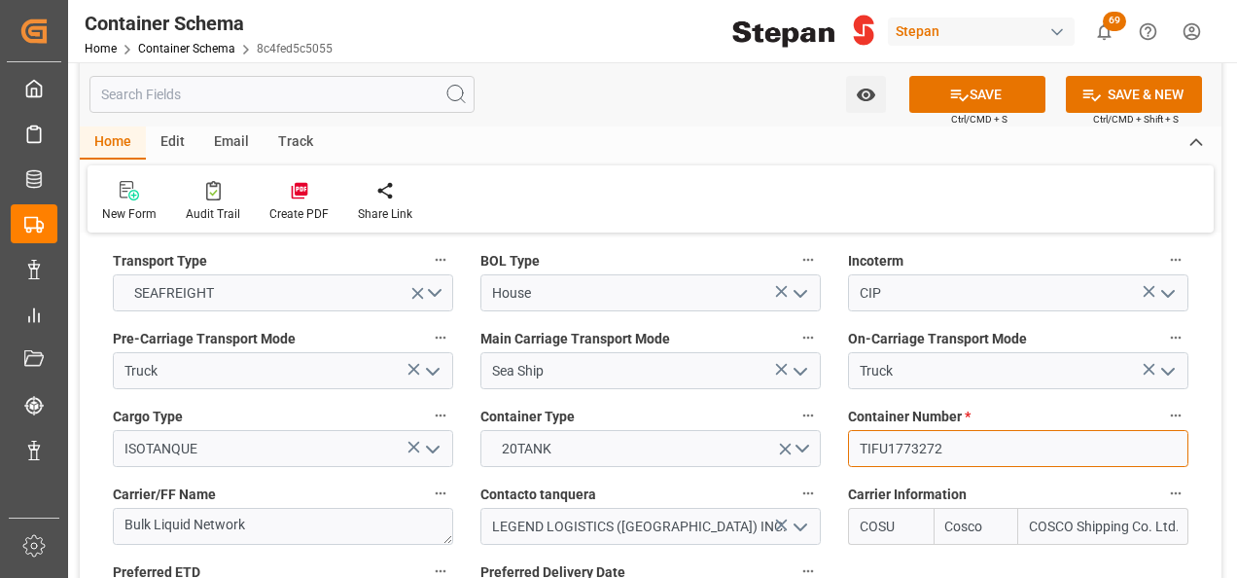
drag, startPoint x: 955, startPoint y: 408, endPoint x: 848, endPoint y: 412, distance: 107.0
click at [848, 430] on input "TIFU1773272" at bounding box center [1018, 448] width 340 height 37
paste input "SLZU284670"
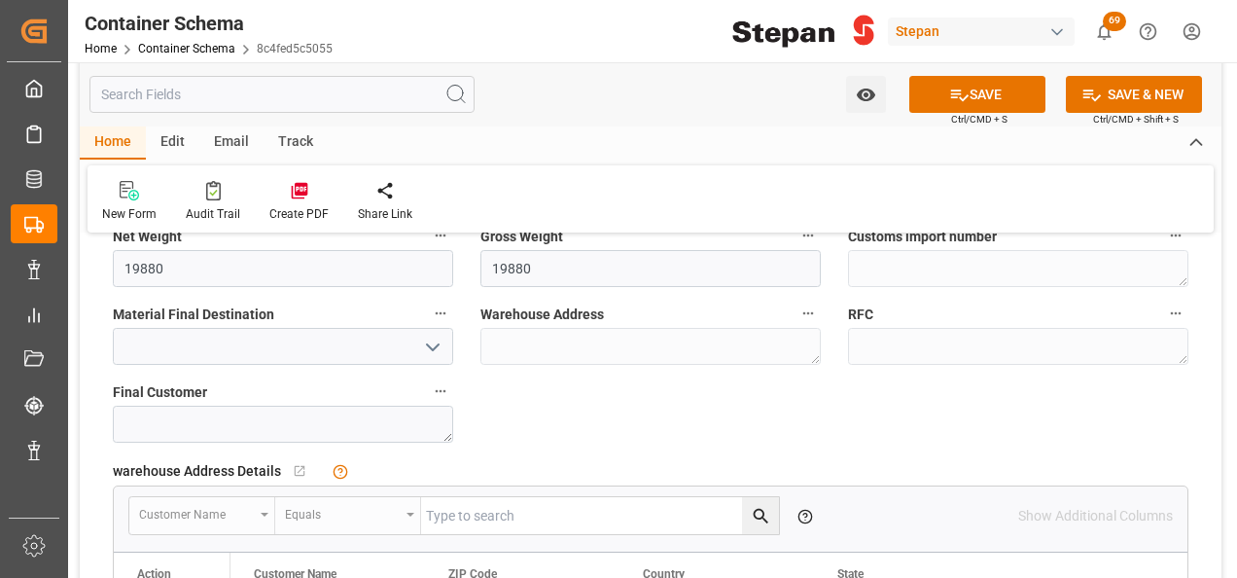
scroll to position [1362, 0]
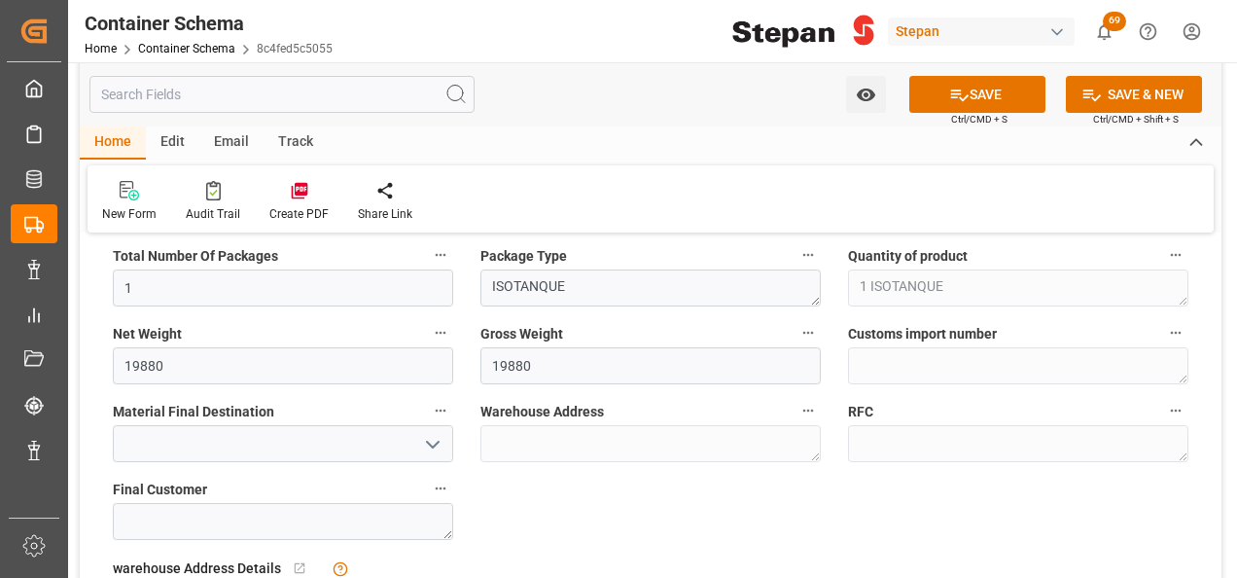
type input "SLZU2846702"
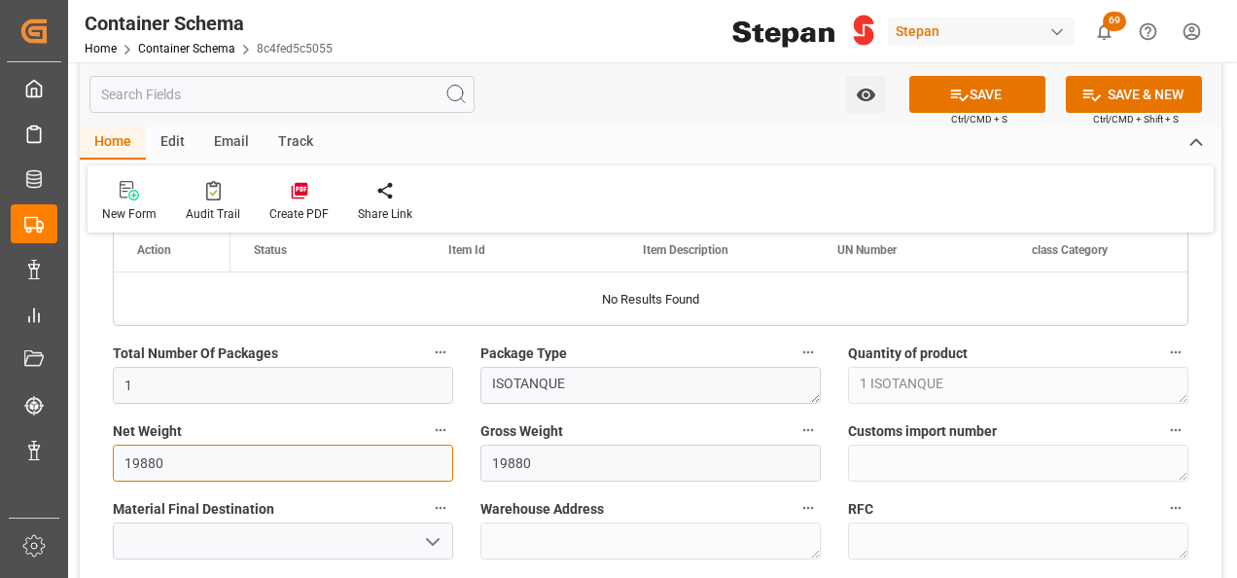
drag, startPoint x: 177, startPoint y: 455, endPoint x: 93, endPoint y: 456, distance: 83.6
type input "20040"
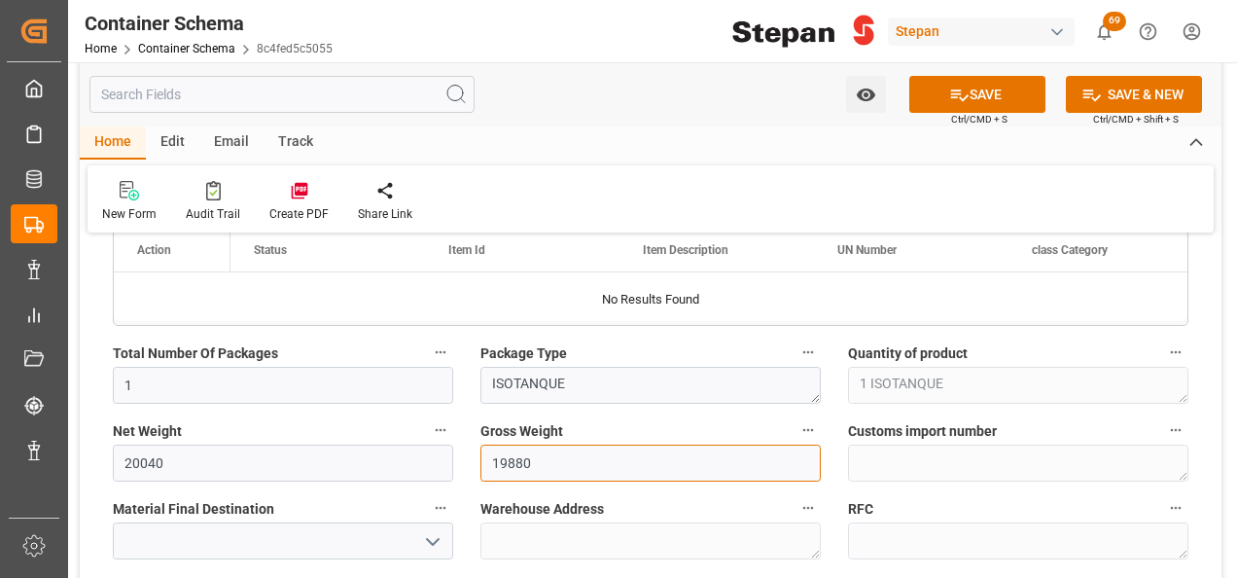
drag, startPoint x: 549, startPoint y: 459, endPoint x: 421, endPoint y: 477, distance: 129.6
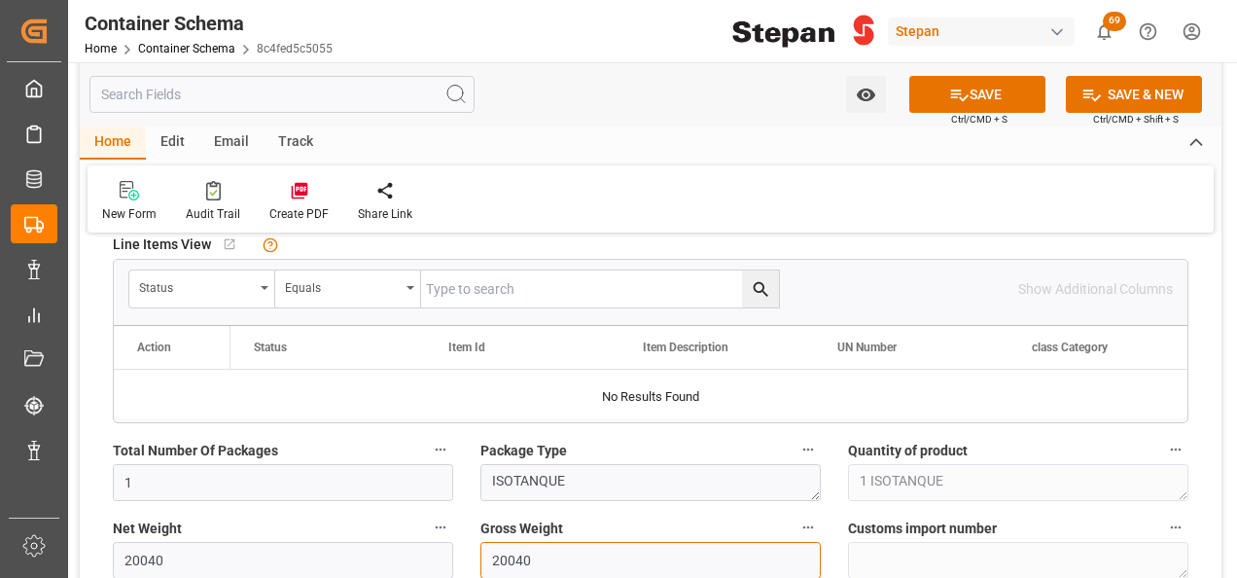
scroll to position [1070, 0]
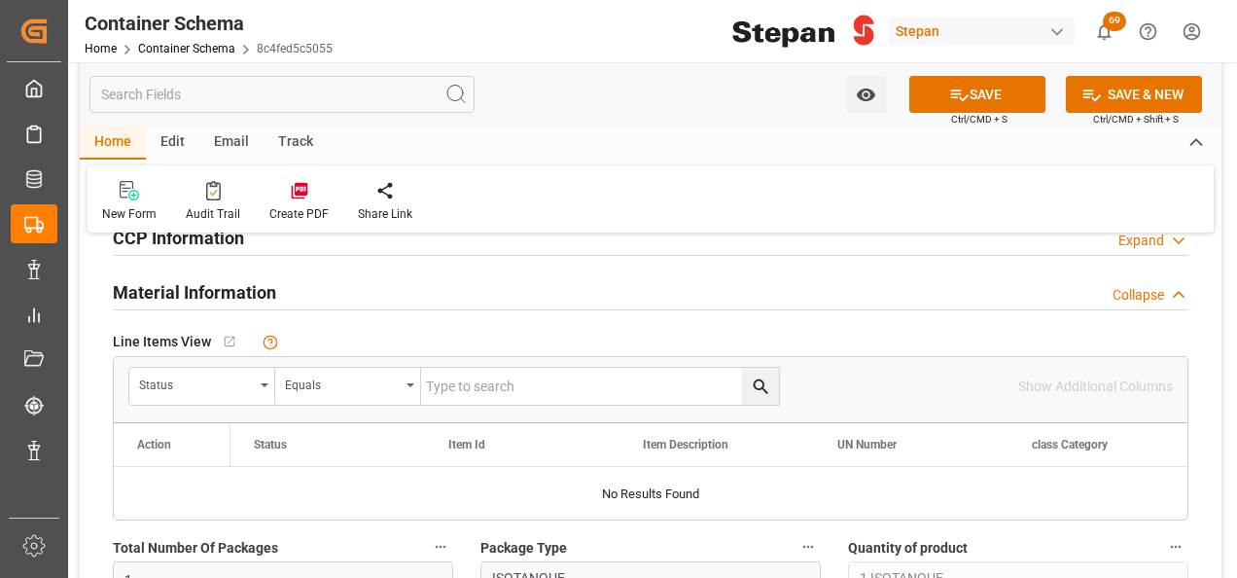
type input "20040"
click at [993, 97] on button "SAVE" at bounding box center [977, 94] width 136 height 37
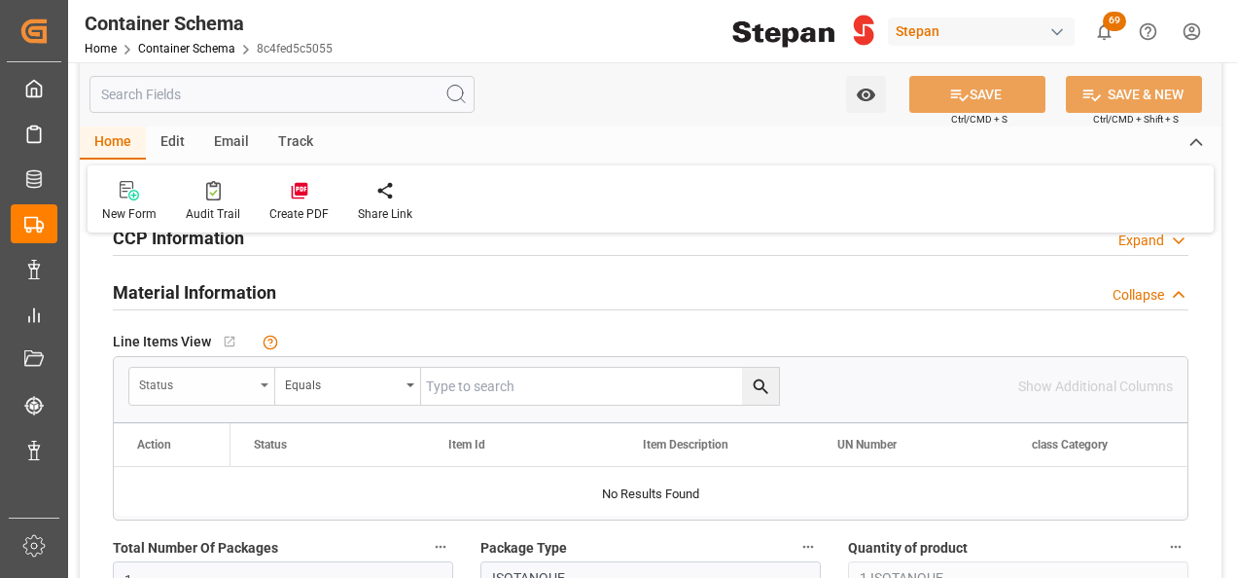
click at [254, 383] on div "Status" at bounding box center [202, 386] width 146 height 37
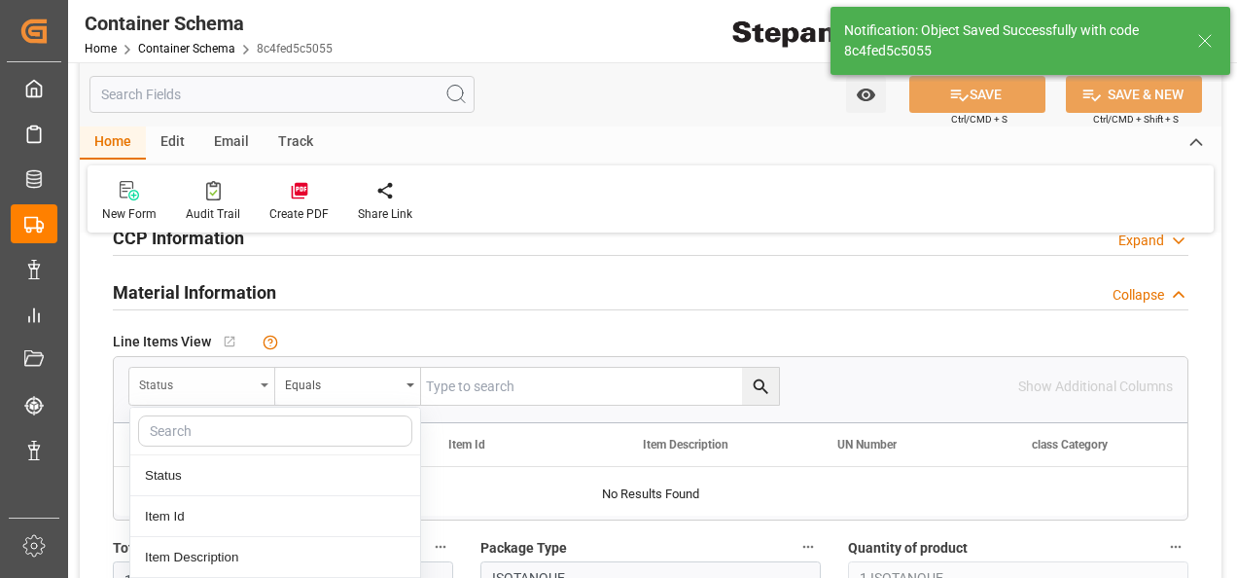
type input "[DATE] 13:47"
click at [256, 383] on div "Status" at bounding box center [202, 386] width 146 height 37
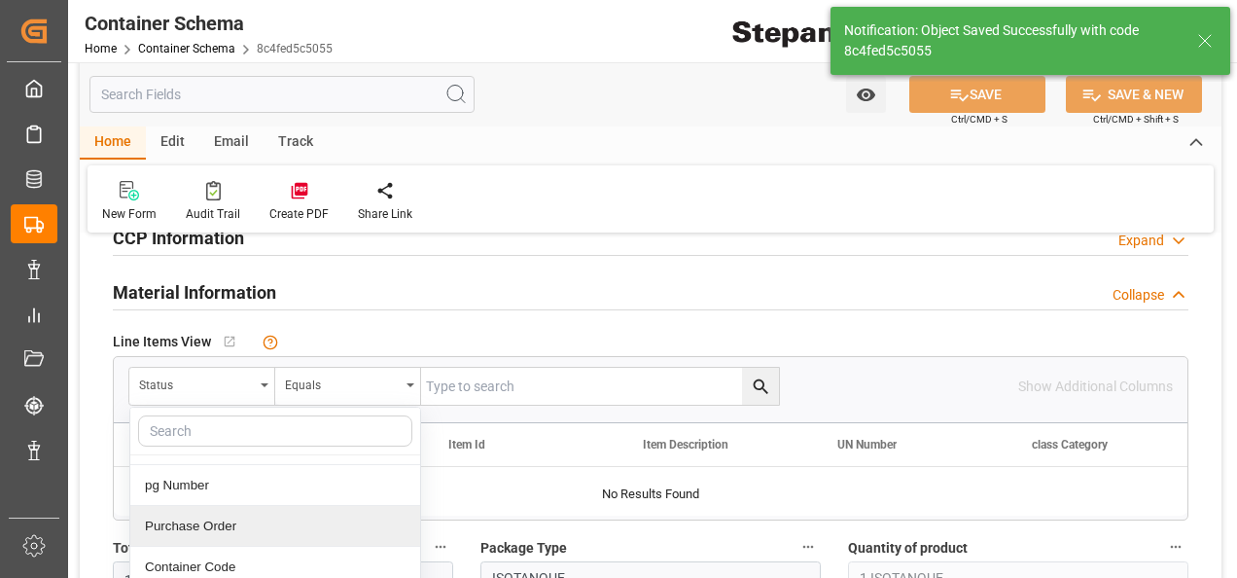
click at [195, 521] on div "Purchase Order" at bounding box center [275, 526] width 290 height 41
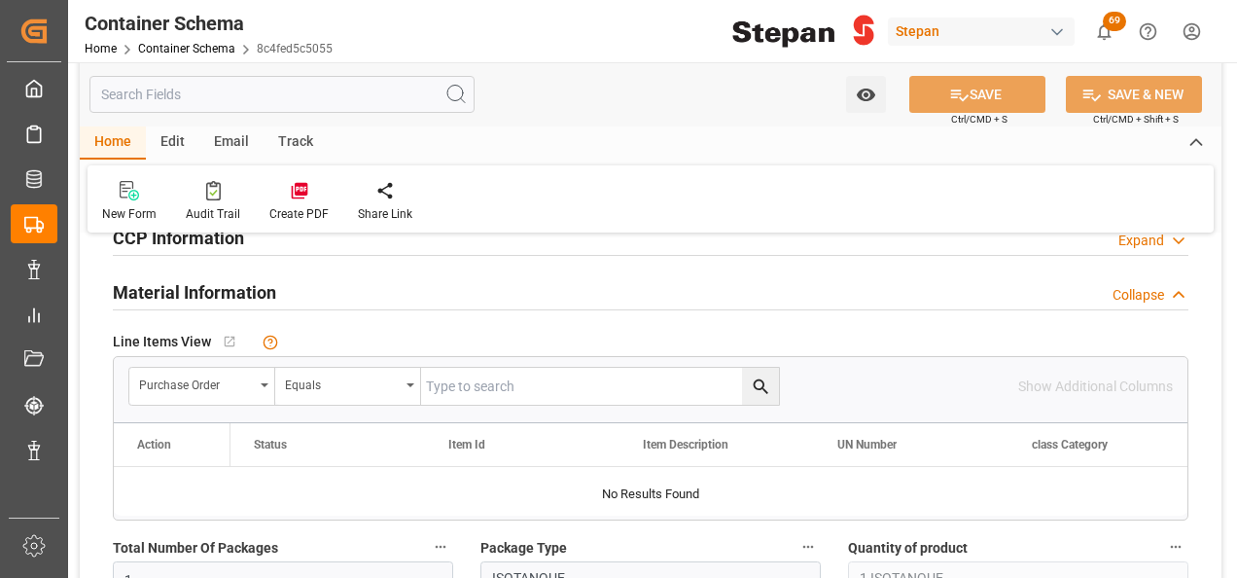
click at [432, 374] on input "text" at bounding box center [600, 386] width 358 height 37
paste input "4501462556"
type input "4501462556"
click at [769, 376] on icon "search button" at bounding box center [761, 386] width 20 height 20
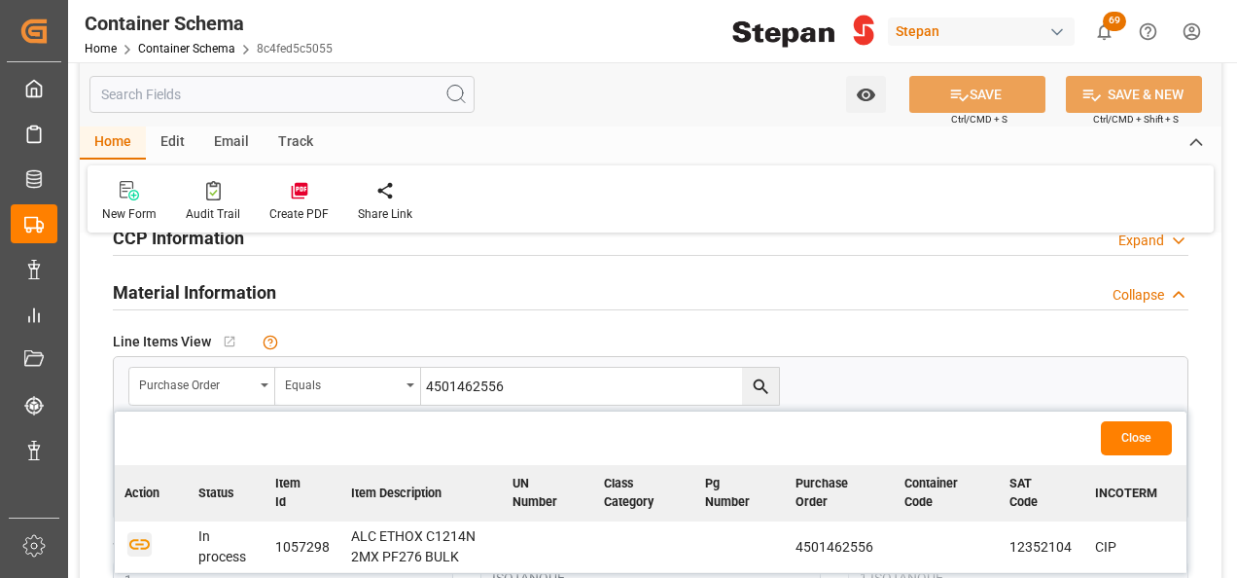
click at [132, 542] on icon "button" at bounding box center [139, 543] width 24 height 24
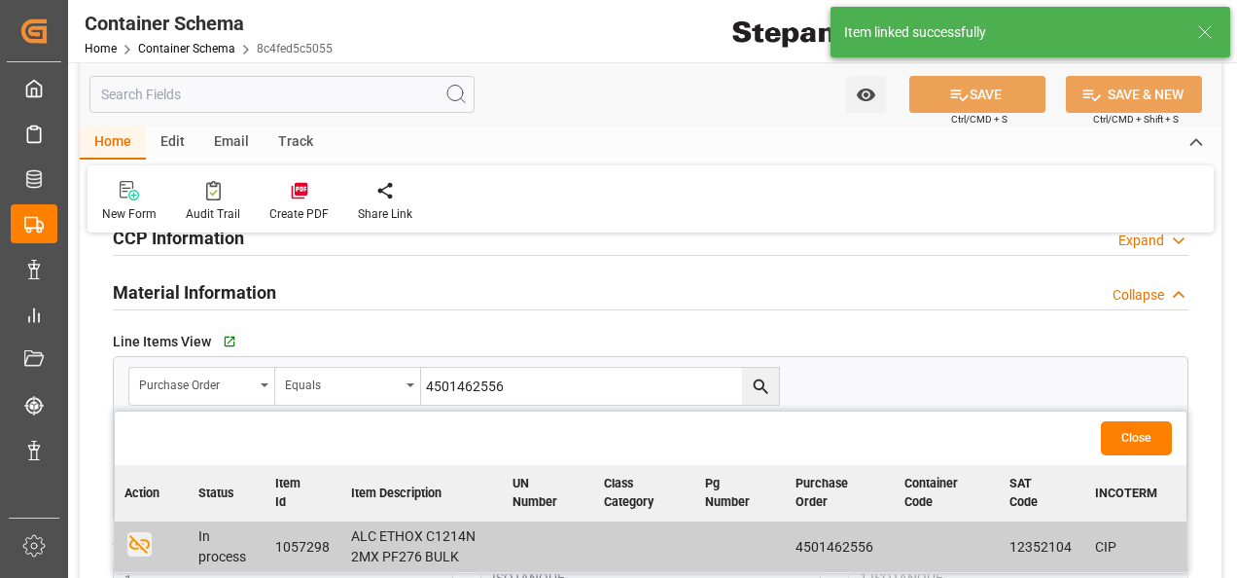
click at [1137, 436] on button "Close" at bounding box center [1136, 438] width 71 height 34
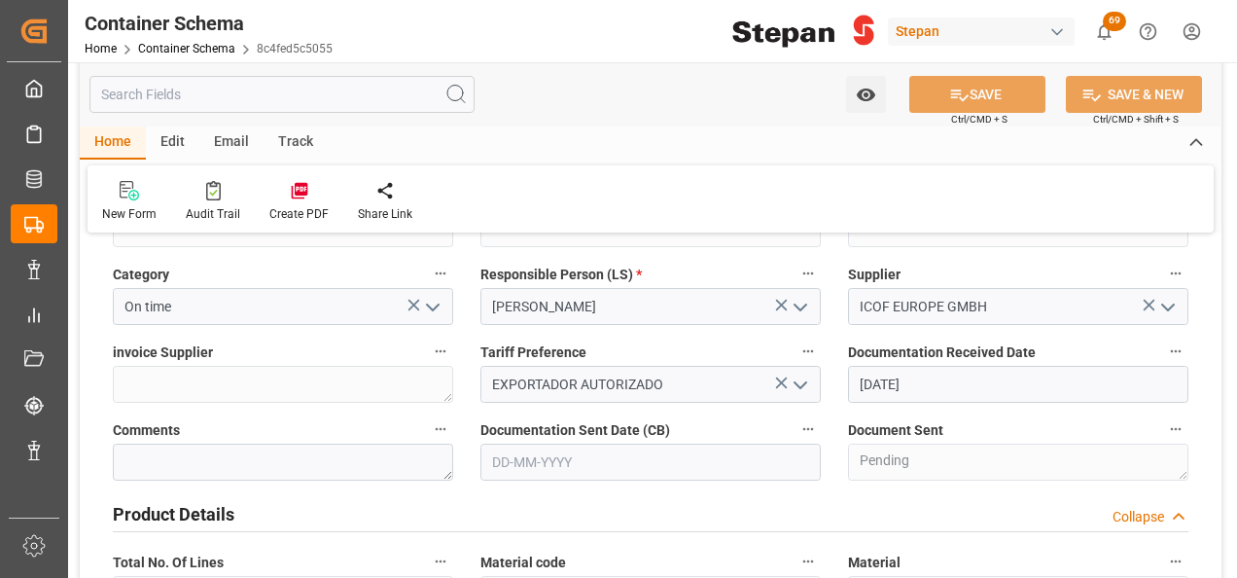
scroll to position [486, 0]
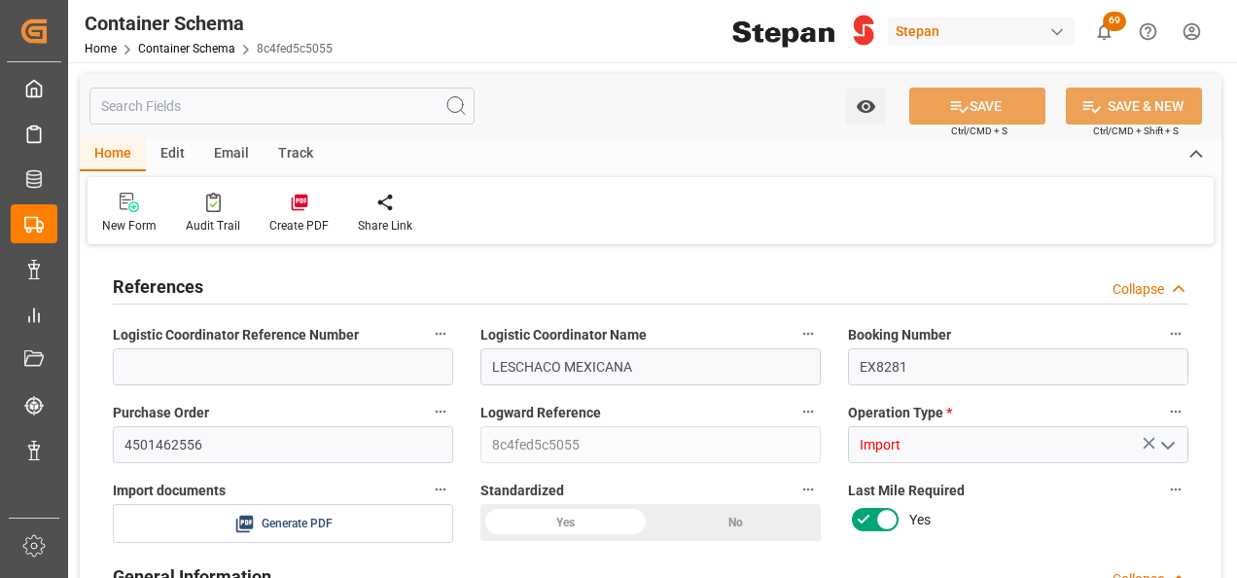
type input "14"
type input "55"
type input "1"
type input "20040"
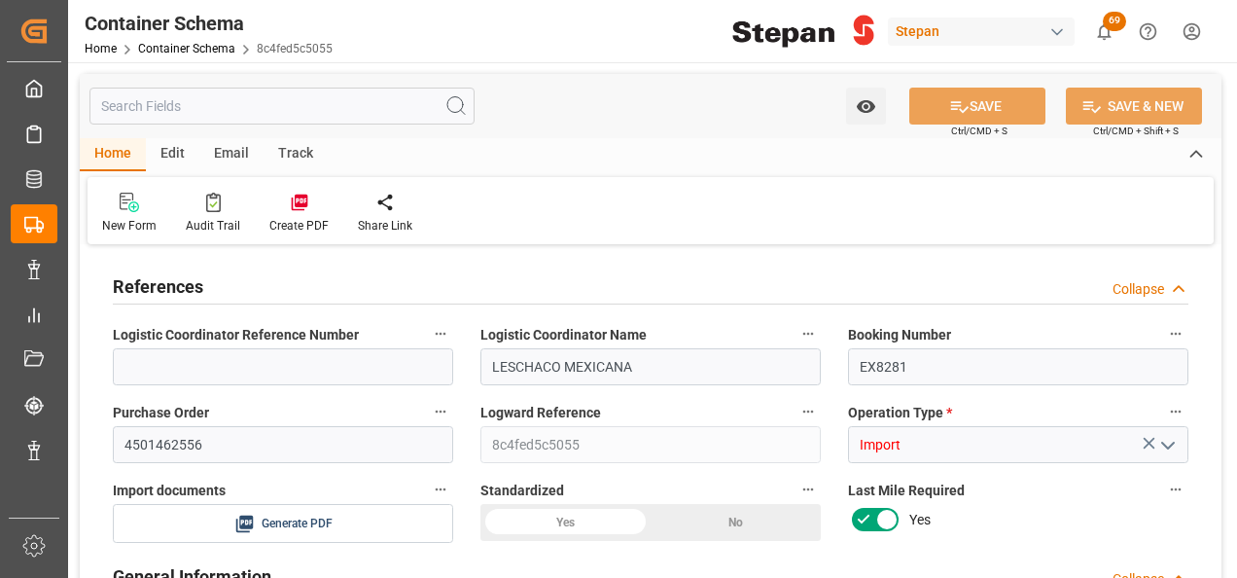
type input "20040"
type input "12"
type input "Cosco"
type input "COSCO Shipping Co. Ltd."
type input "NLRTM"
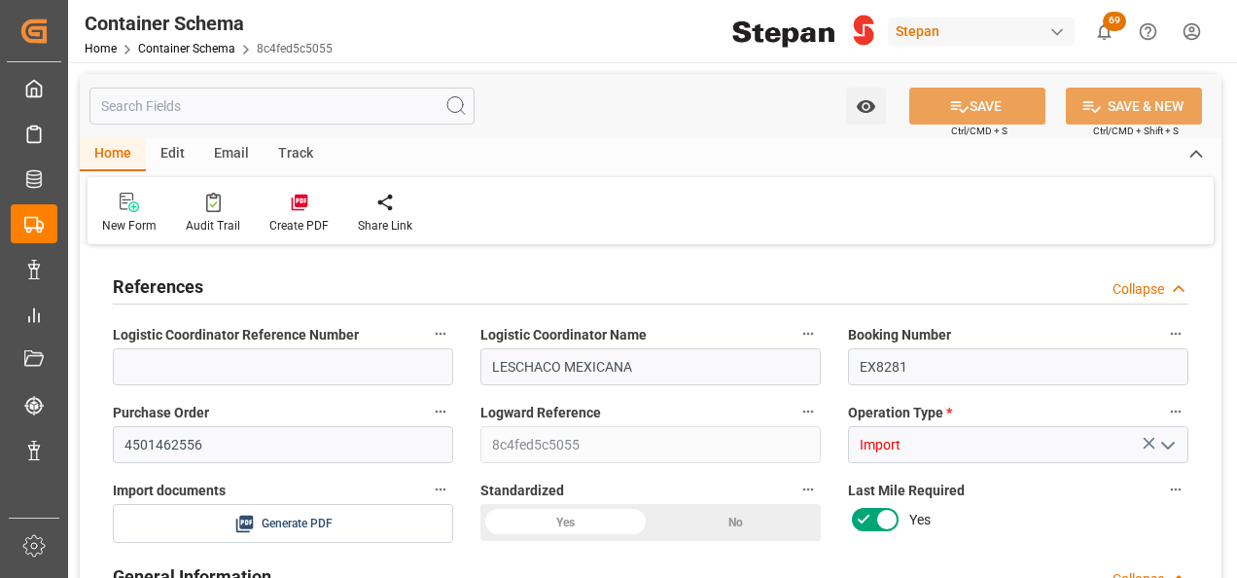
type input "MXVER"
type input "9979254"
type input "[DATE] 00:00"
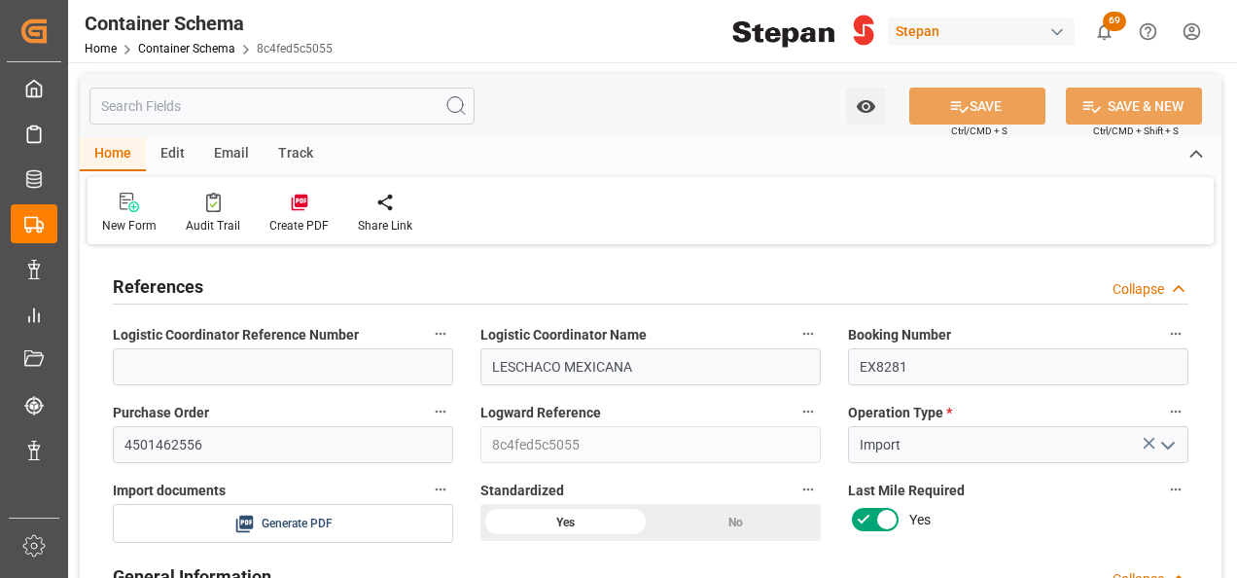
type input "[DATE]"
type input "[DATE] 00:00"
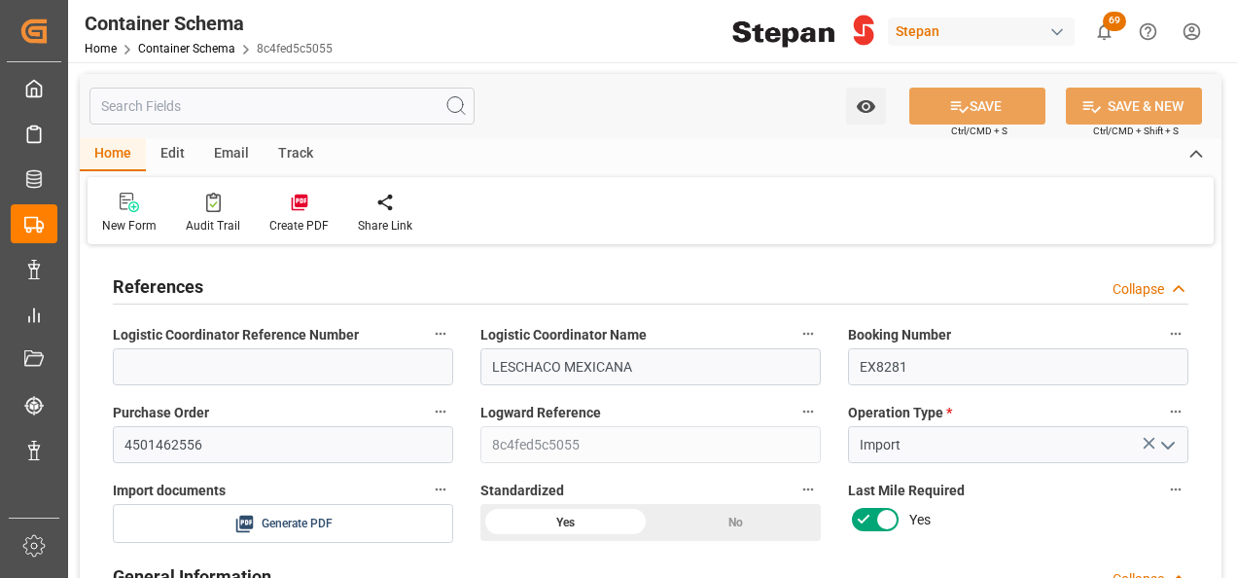
type input "[DATE] 00:00"
type input "[DATE]"
type input "[DATE] 13:47"
type input "[DATE] 23:42"
type input "[DATE]"
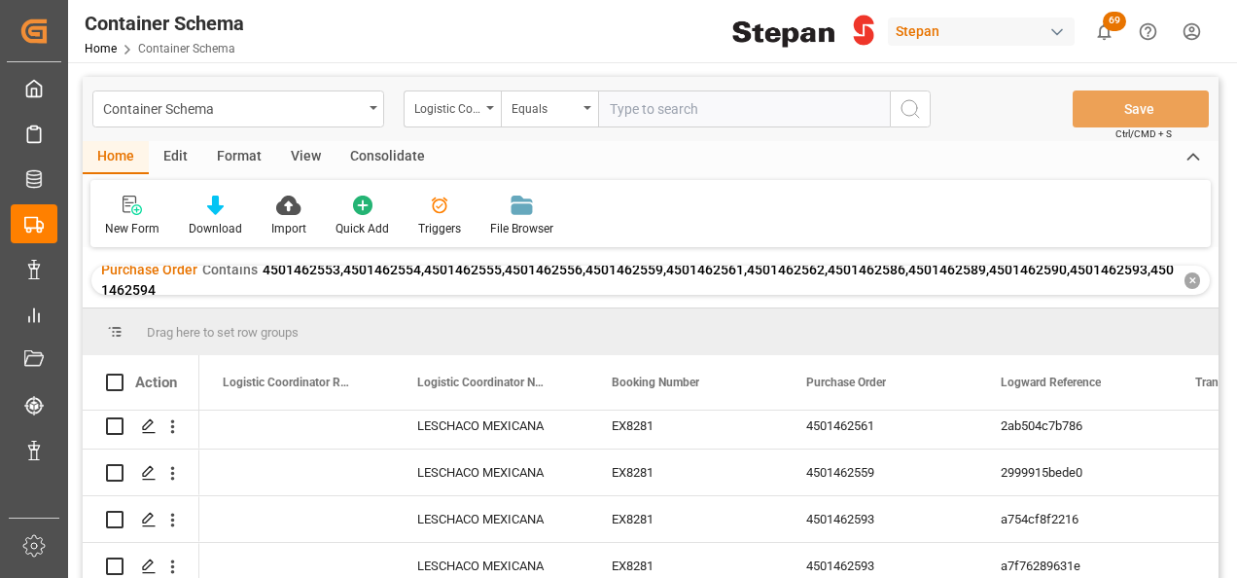
scroll to position [292, 0]
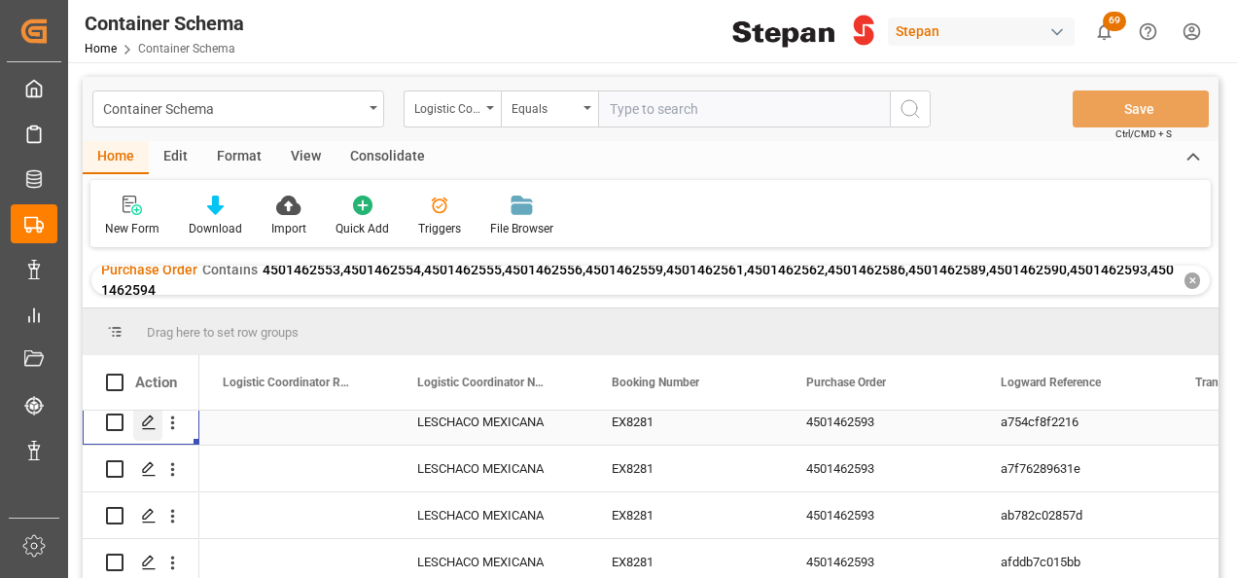
click at [144, 422] on icon "Press SPACE to select this row." at bounding box center [149, 422] width 16 height 16
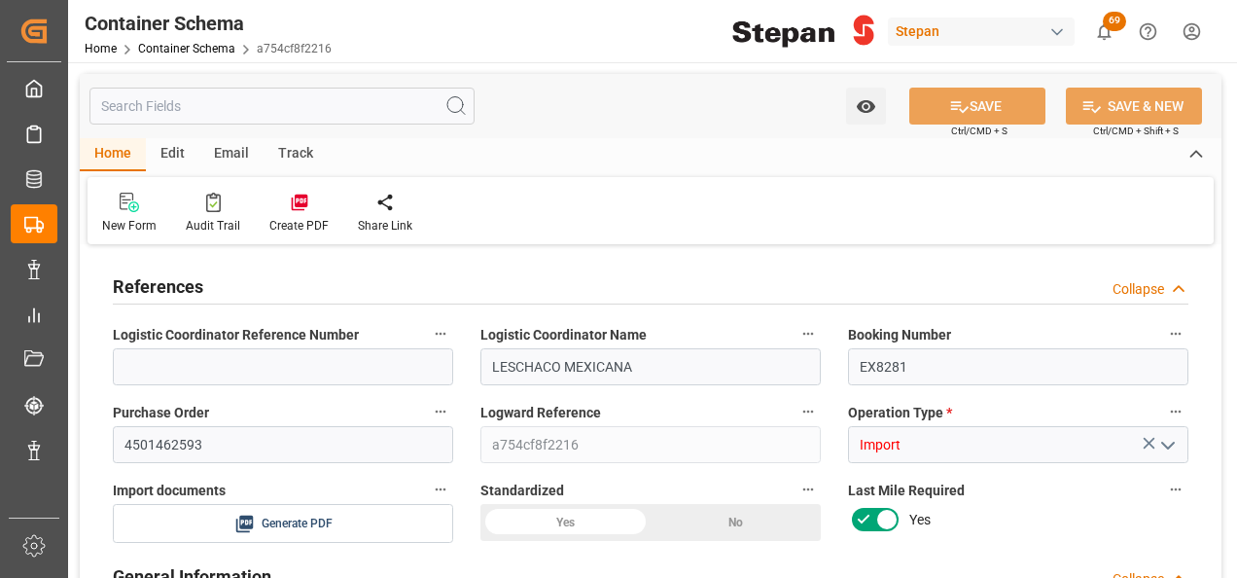
type input "14"
type input "55"
type input "1"
type input "19880"
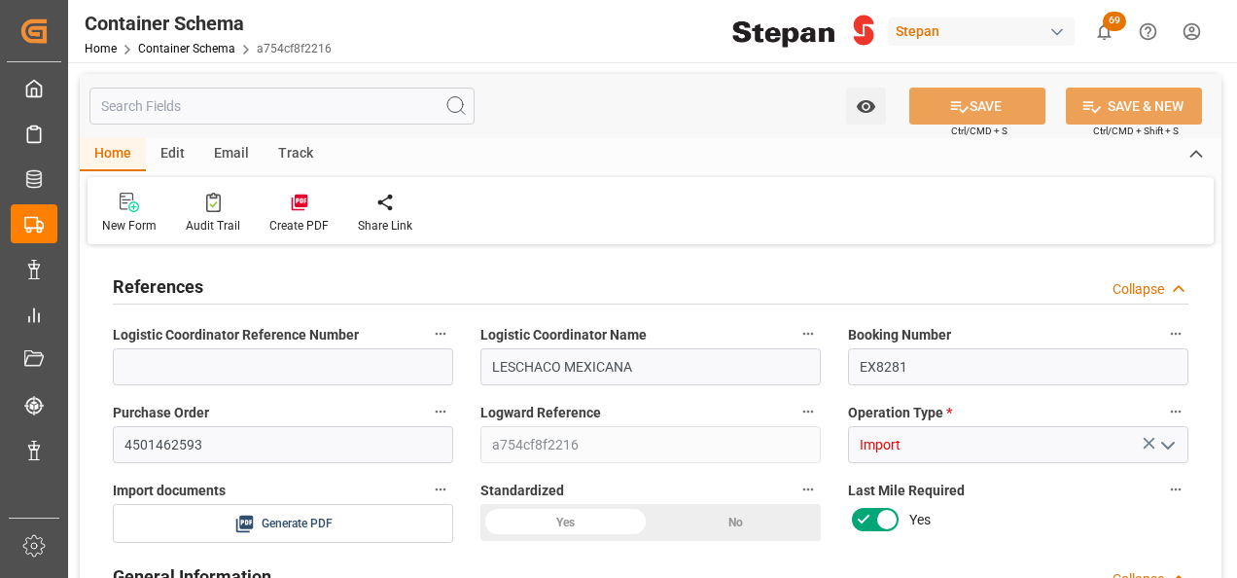
type input "12"
type input "Cosco"
type input "COSCO Shipping Co. Ltd."
type input "NLRTM"
type input "MXVER"
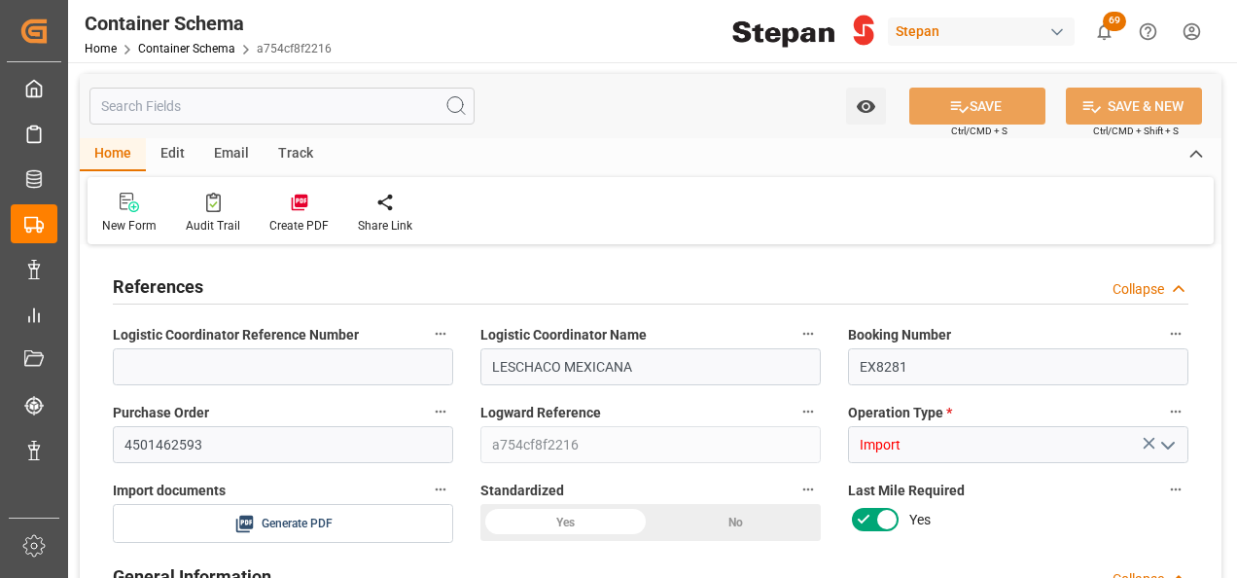
type input "MXVER"
type input "9979254"
type input "[DATE] 00:00"
type input "[DATE]"
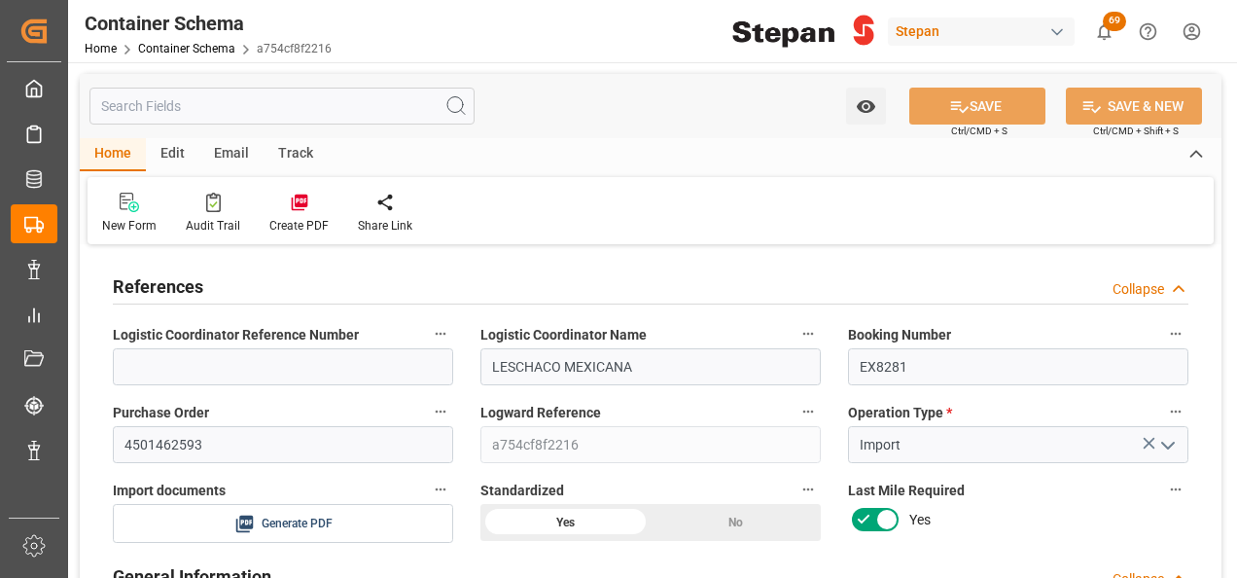
type input "[DATE] 00:00"
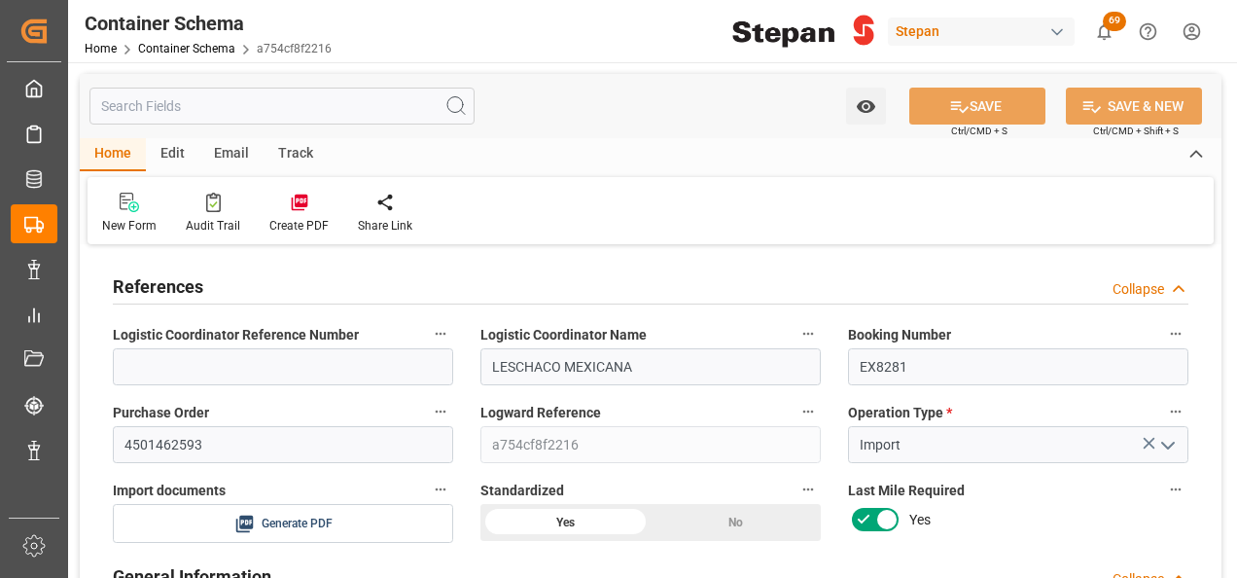
type input "[DATE]"
type input "[DATE] 07:11"
type input "[DATE] 23:42"
type input "[DATE]"
drag, startPoint x: 208, startPoint y: 450, endPoint x: 107, endPoint y: 449, distance: 101.1
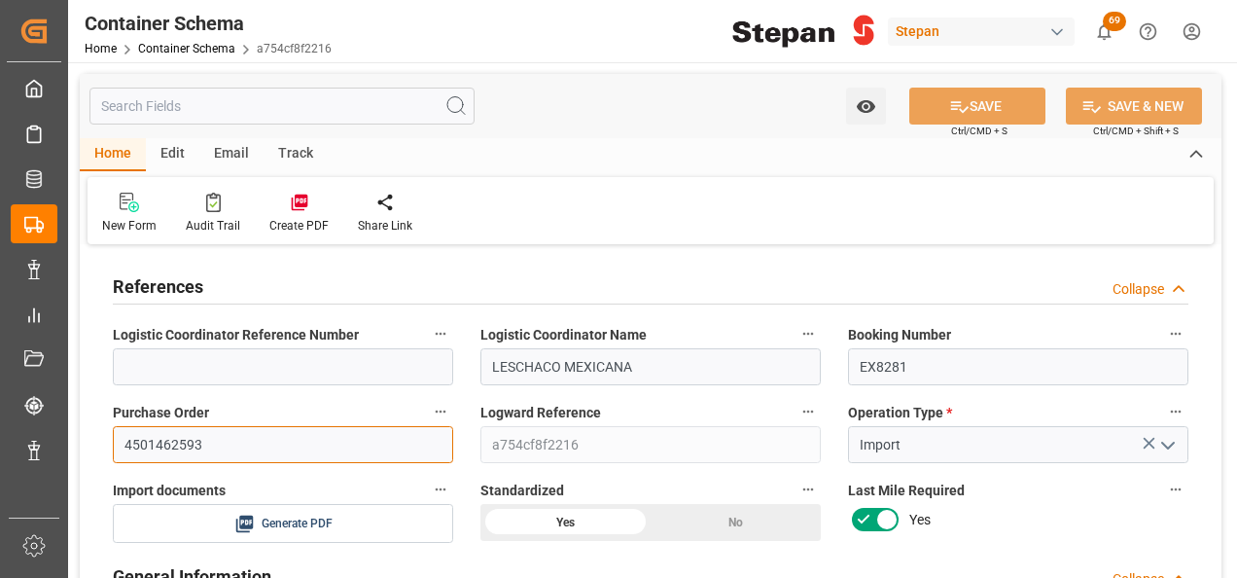
click at [107, 449] on div "Purchase Order 4501462593" at bounding box center [283, 431] width 368 height 78
paste input "86"
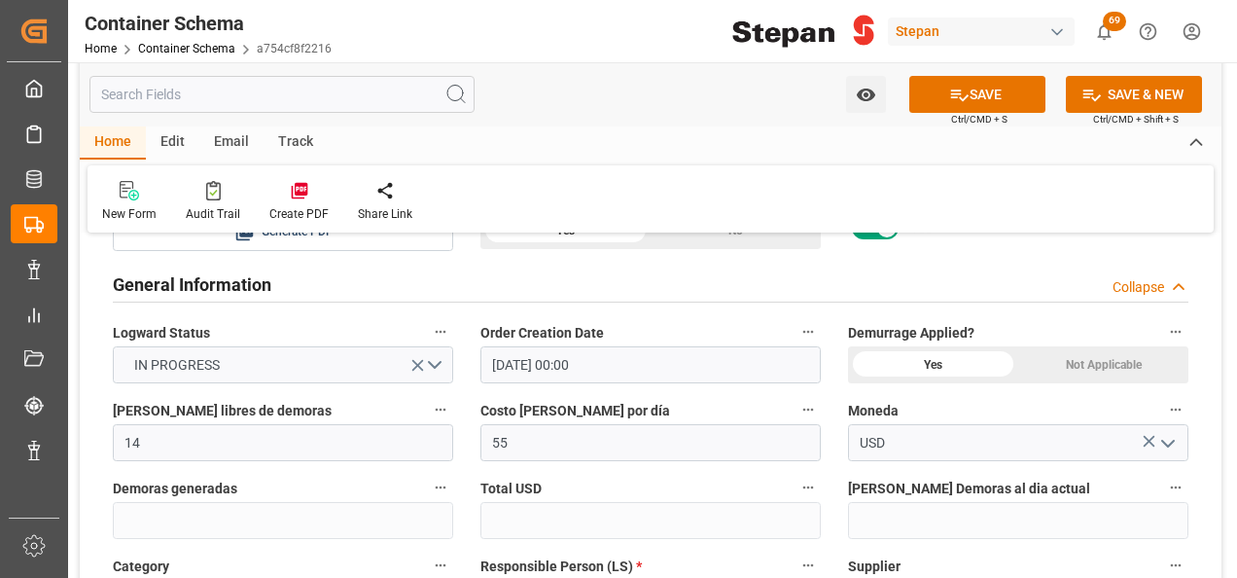
scroll to position [389, 0]
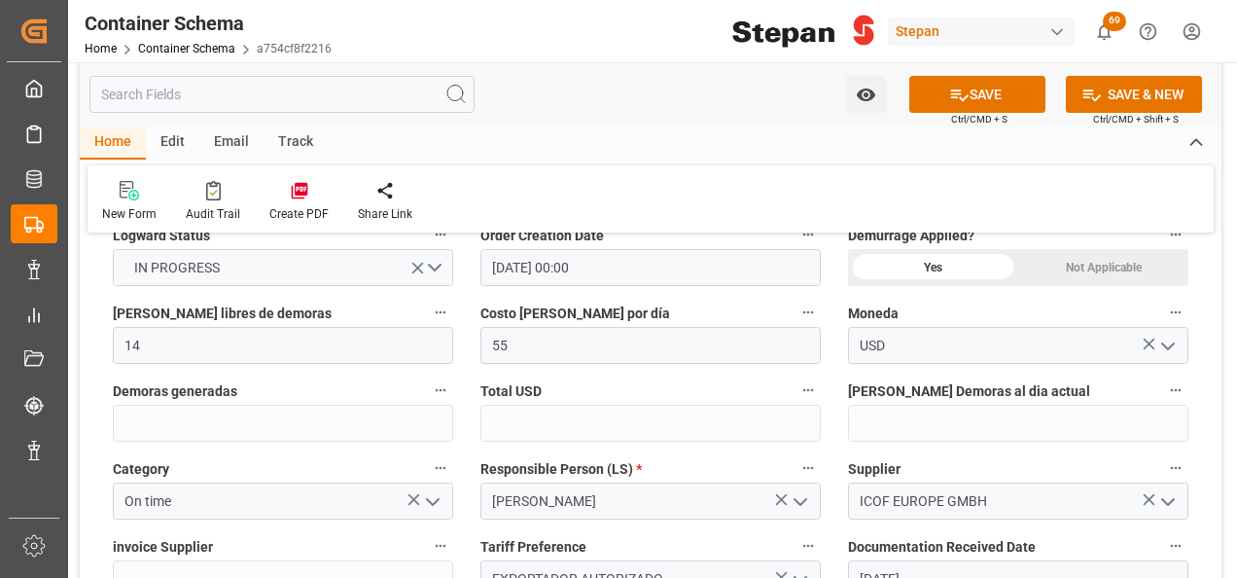
type input "4501462586"
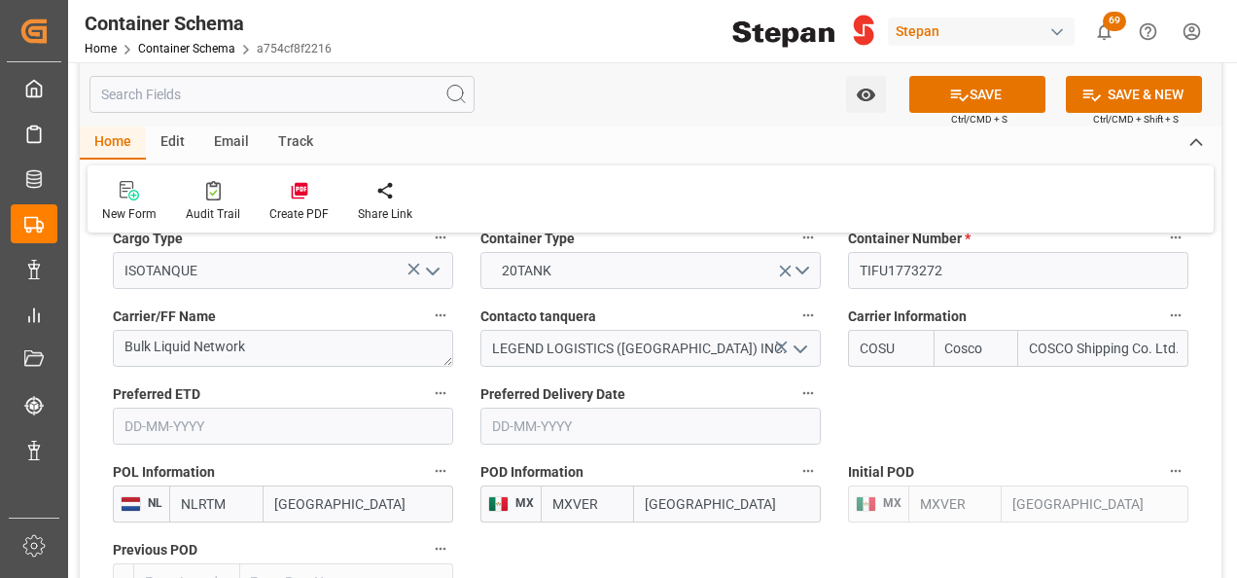
scroll to position [2529, 0]
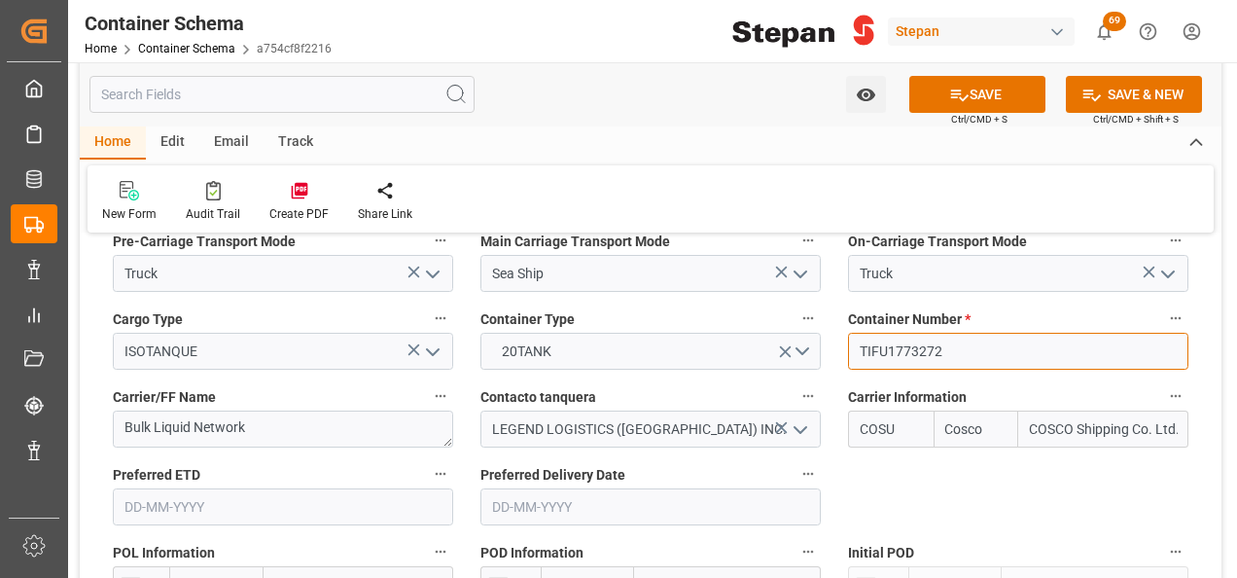
drag, startPoint x: 957, startPoint y: 319, endPoint x: 852, endPoint y: 316, distance: 105.1
click at [852, 333] on input "TIFU1773272" at bounding box center [1018, 351] width 340 height 37
paste input "SLZU2584578"
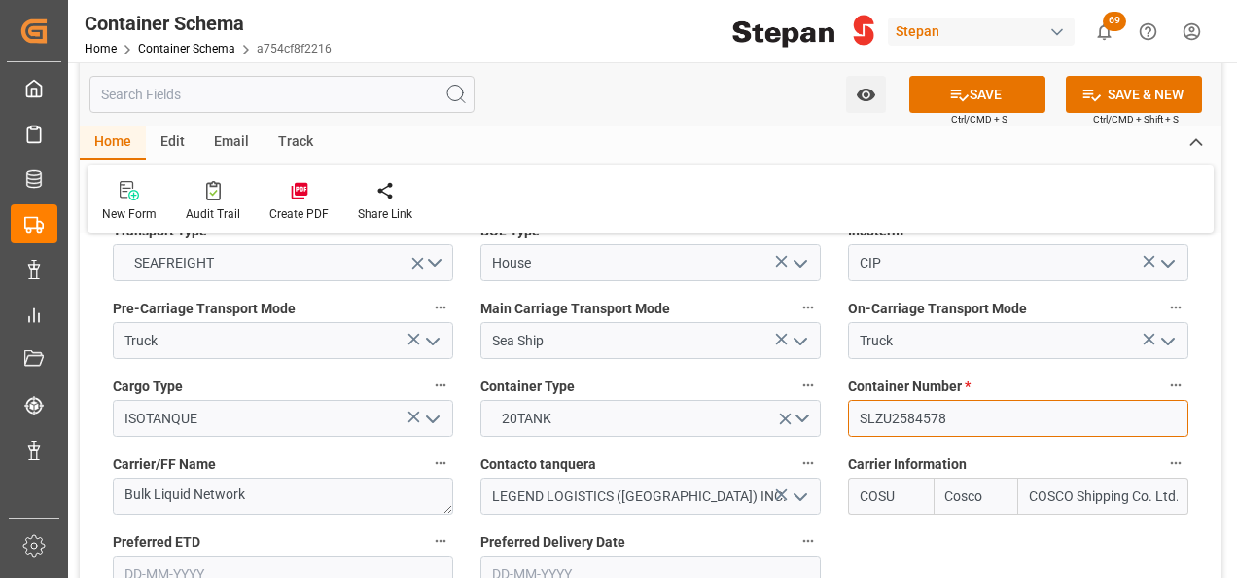
scroll to position [2431, 0]
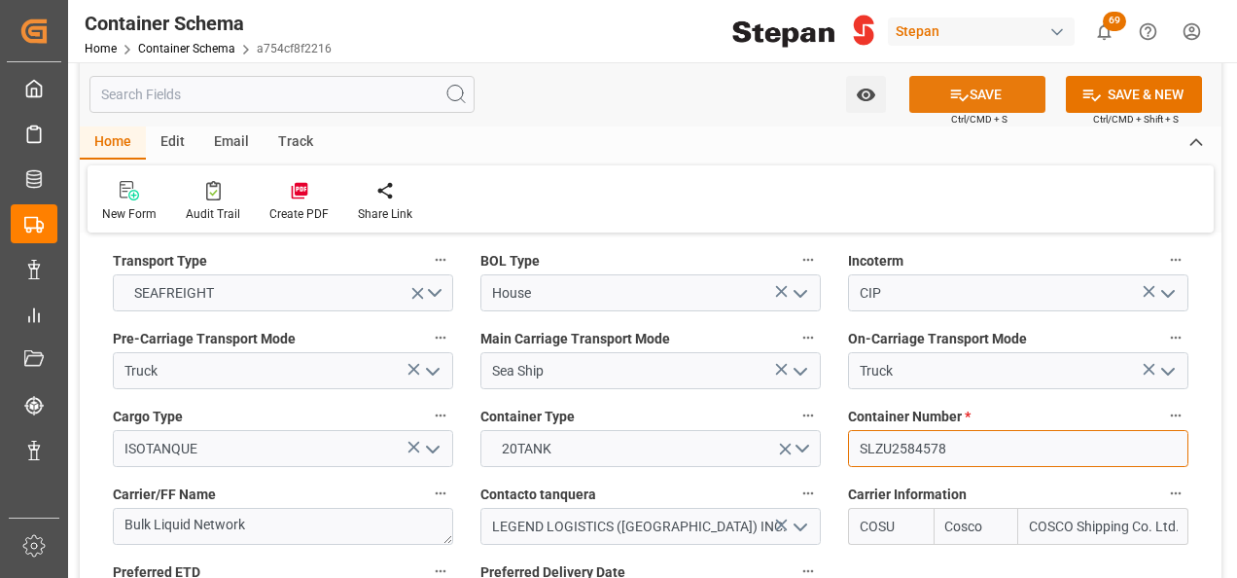
type input "SLZU2584578"
click at [971, 87] on button "SAVE" at bounding box center [977, 94] width 136 height 37
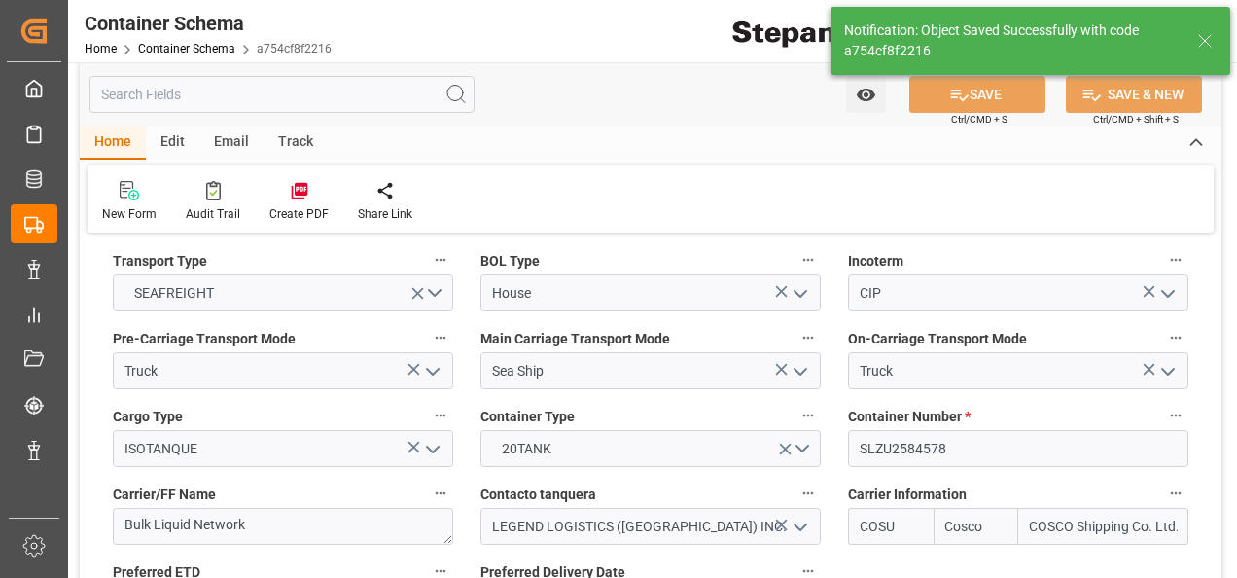
type input "[DATE] 13:52"
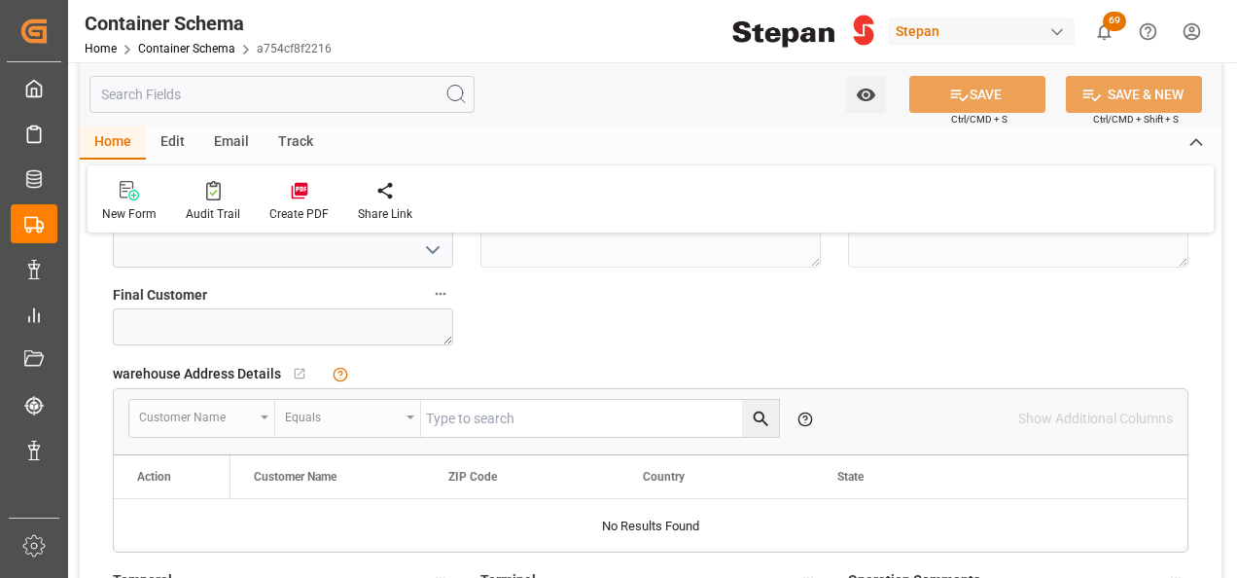
scroll to position [1362, 0]
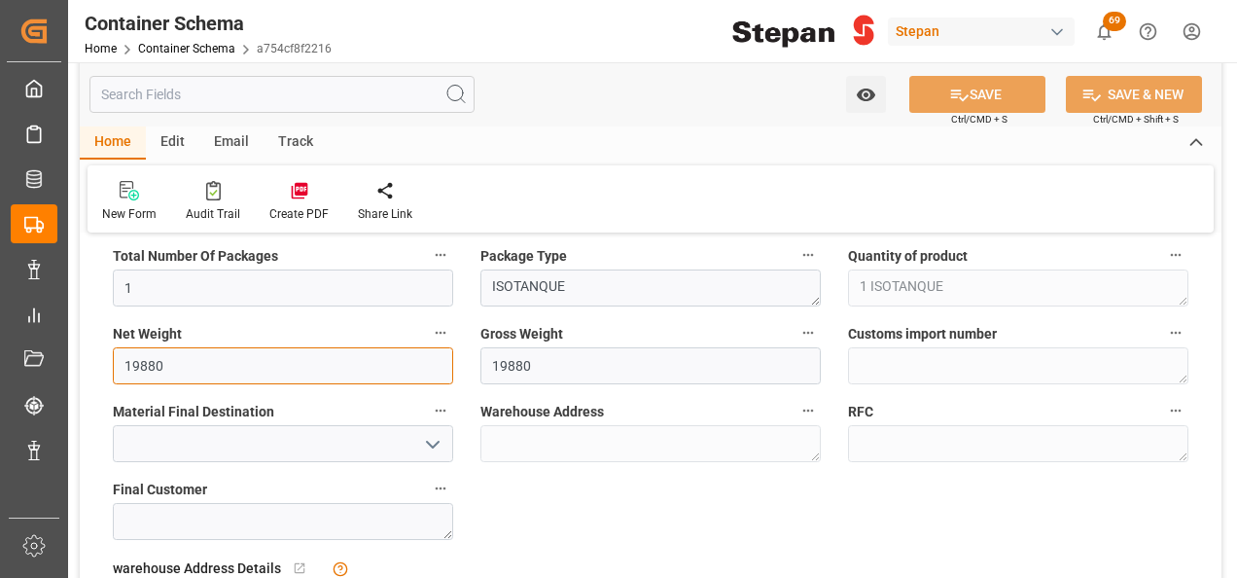
drag, startPoint x: 169, startPoint y: 352, endPoint x: 78, endPoint y: 361, distance: 91.8
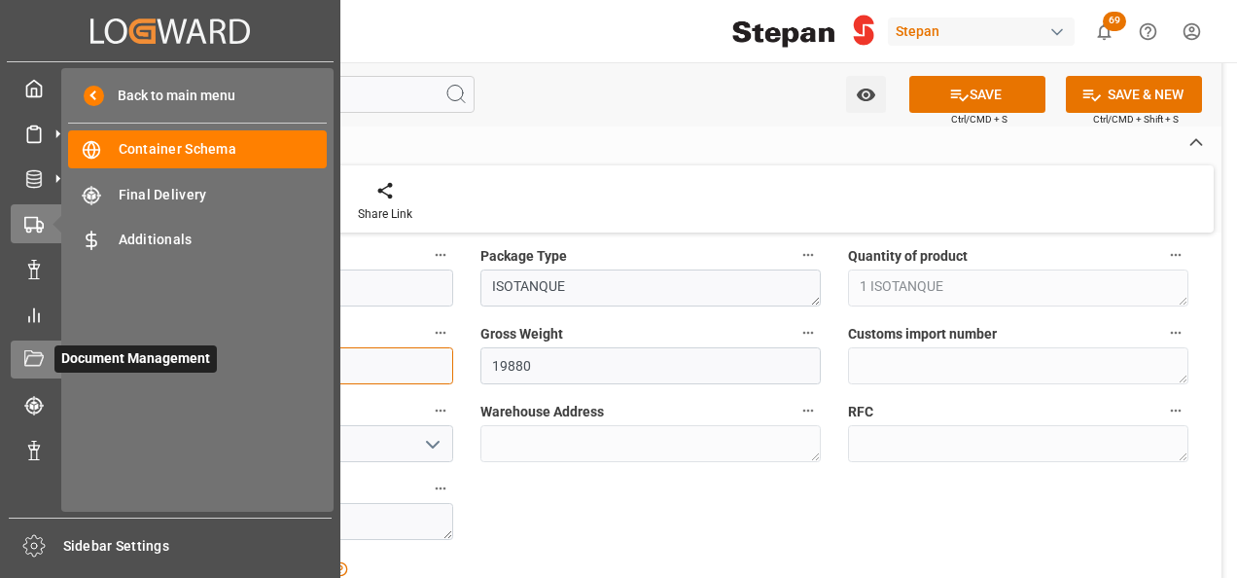
drag, startPoint x: 88, startPoint y: 357, endPoint x: 25, endPoint y: 357, distance: 63.2
click at [25, 357] on div "Created by potrace 1.15, written by [PERSON_NAME] [DATE]-[DATE] Created by potr…" at bounding box center [618, 289] width 1237 height 578
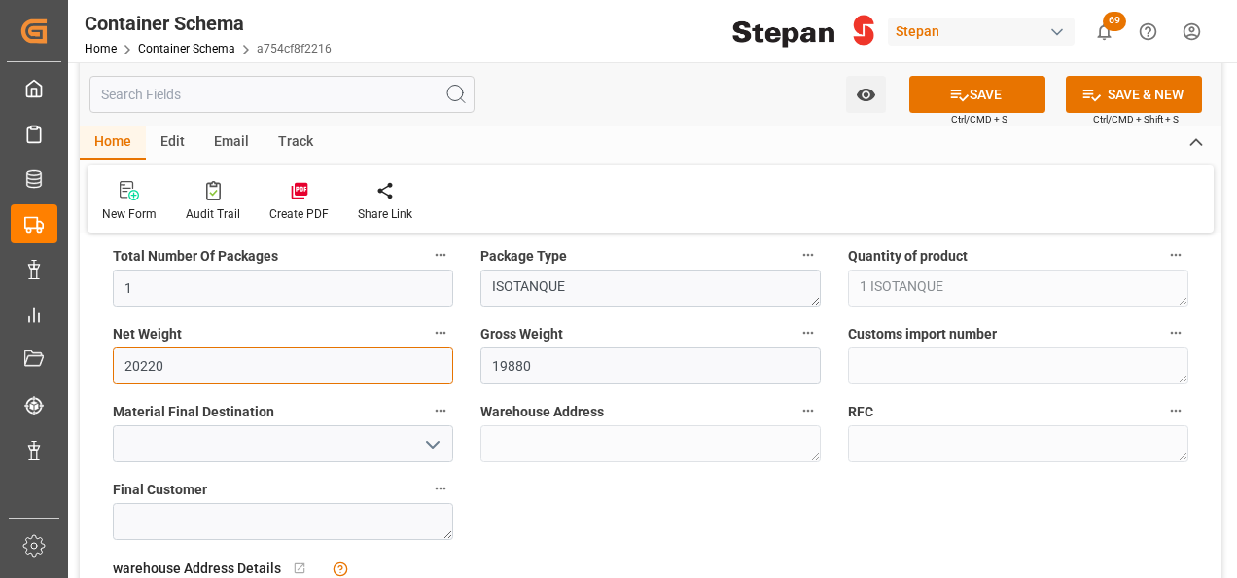
type input "20220"
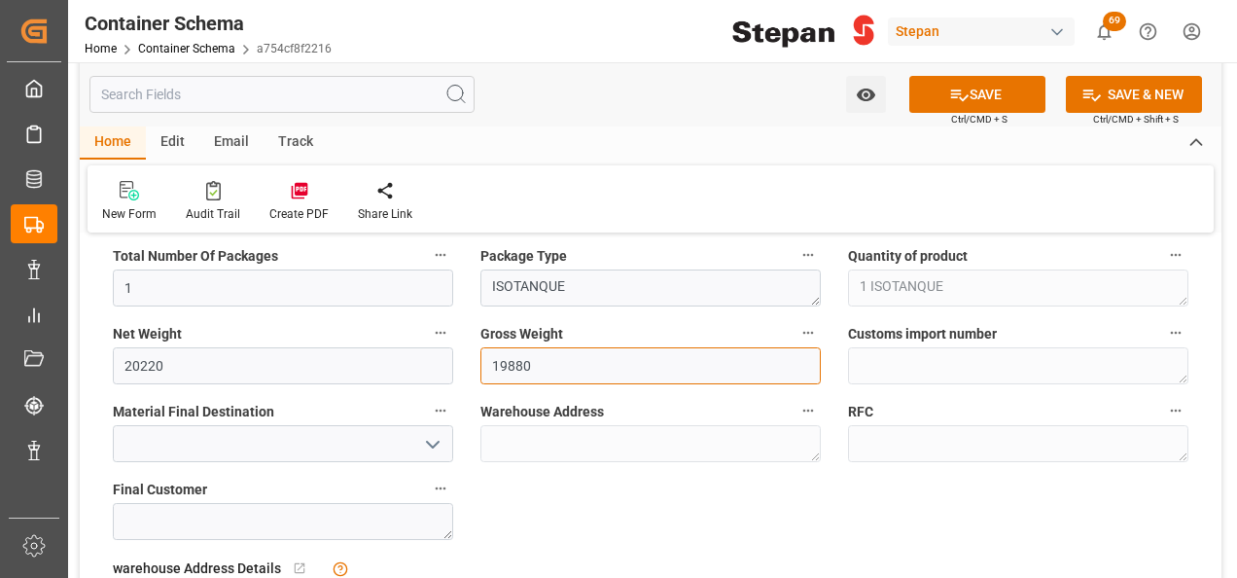
drag, startPoint x: 548, startPoint y: 362, endPoint x: 449, endPoint y: 362, distance: 98.2
paste input "2022"
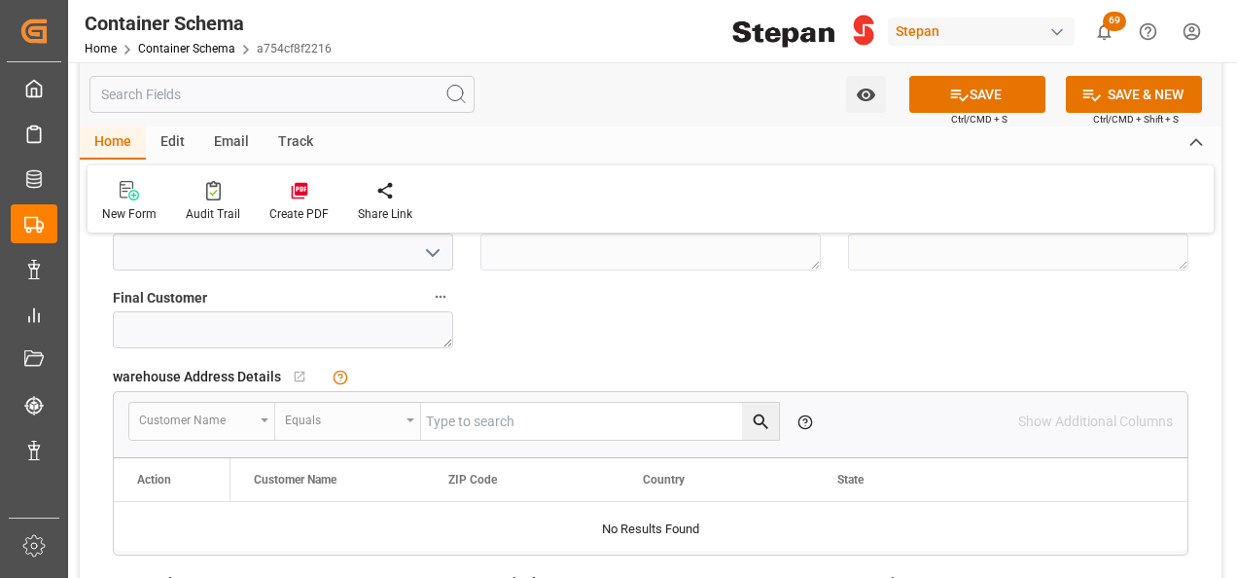
scroll to position [1556, 0]
type input "20220"
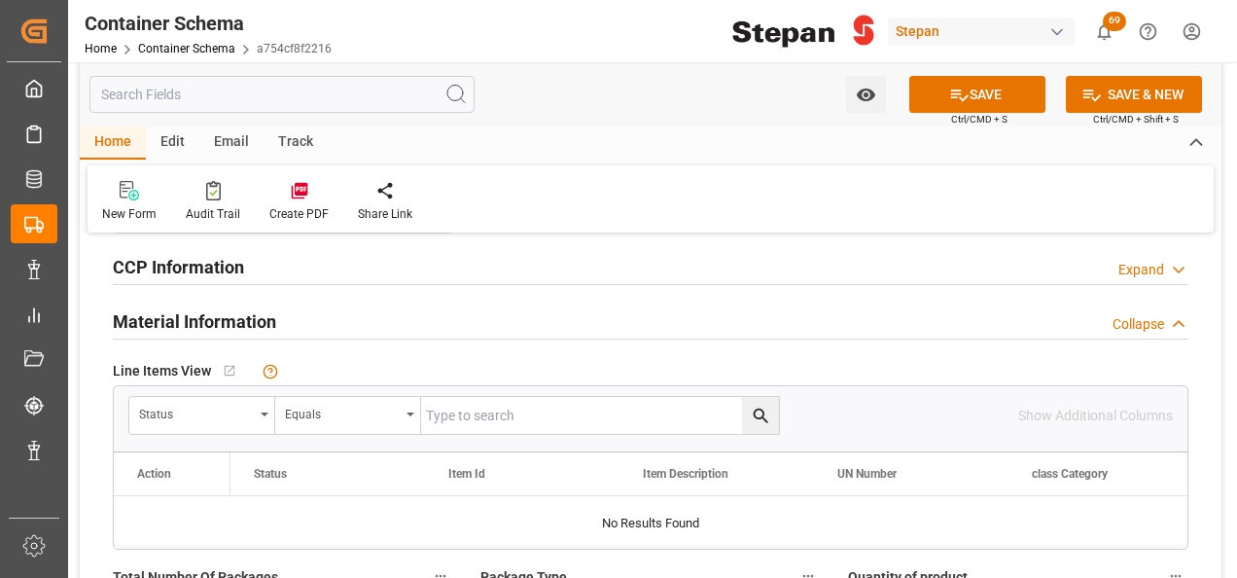
scroll to position [1070, 0]
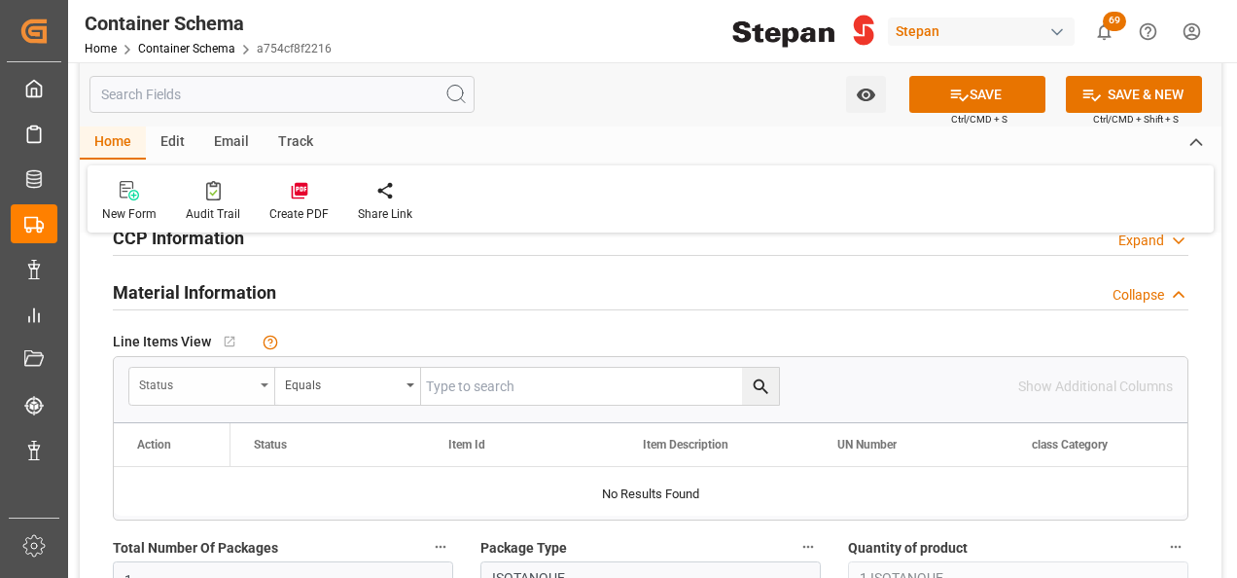
click at [265, 386] on div "Status" at bounding box center [202, 386] width 146 height 37
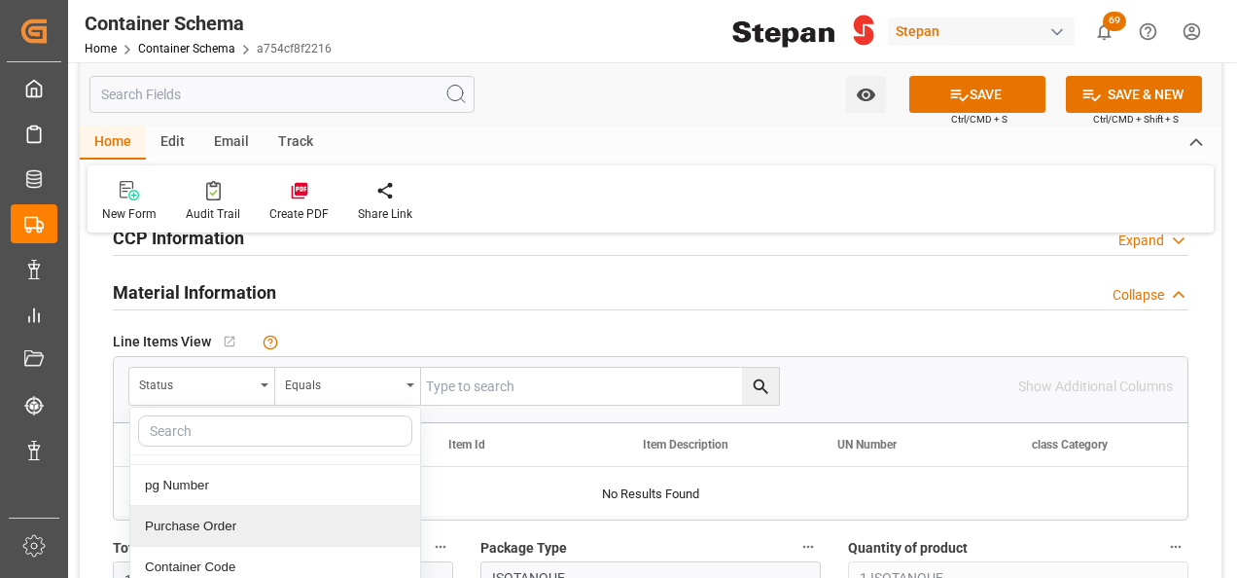
click at [174, 519] on div "Purchase Order" at bounding box center [275, 526] width 290 height 41
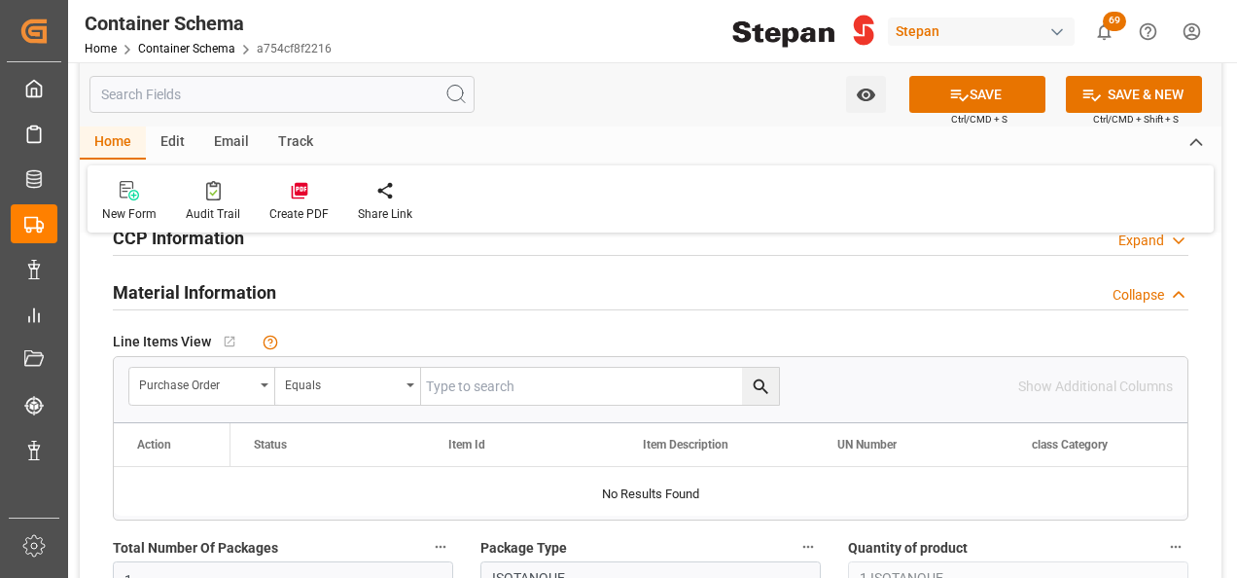
click at [439, 380] on input "text" at bounding box center [600, 386] width 358 height 37
paste input "4501462586"
type input "4501462586"
click at [765, 381] on icon "search button" at bounding box center [761, 386] width 20 height 20
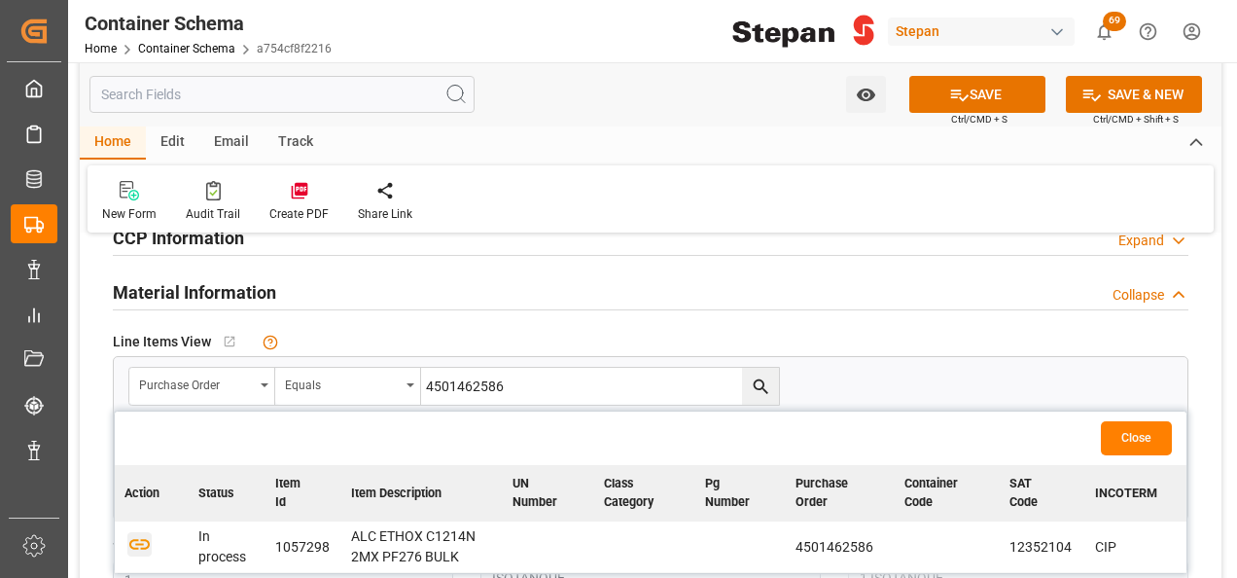
click at [135, 535] on icon "button" at bounding box center [139, 543] width 24 height 24
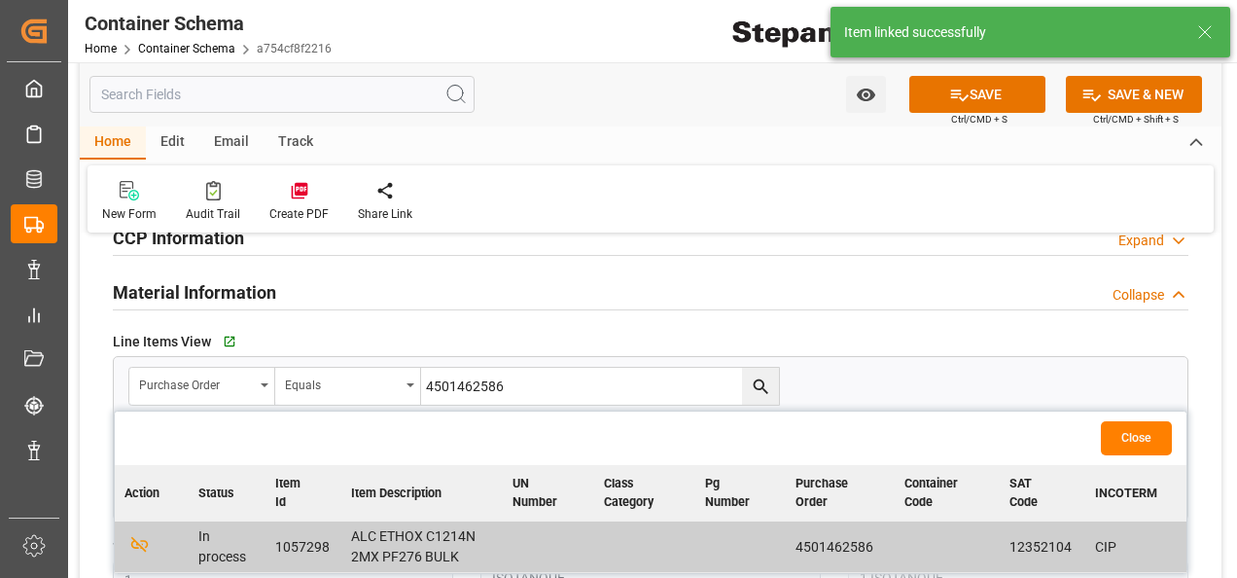
click at [1140, 434] on button "Close" at bounding box center [1136, 438] width 71 height 34
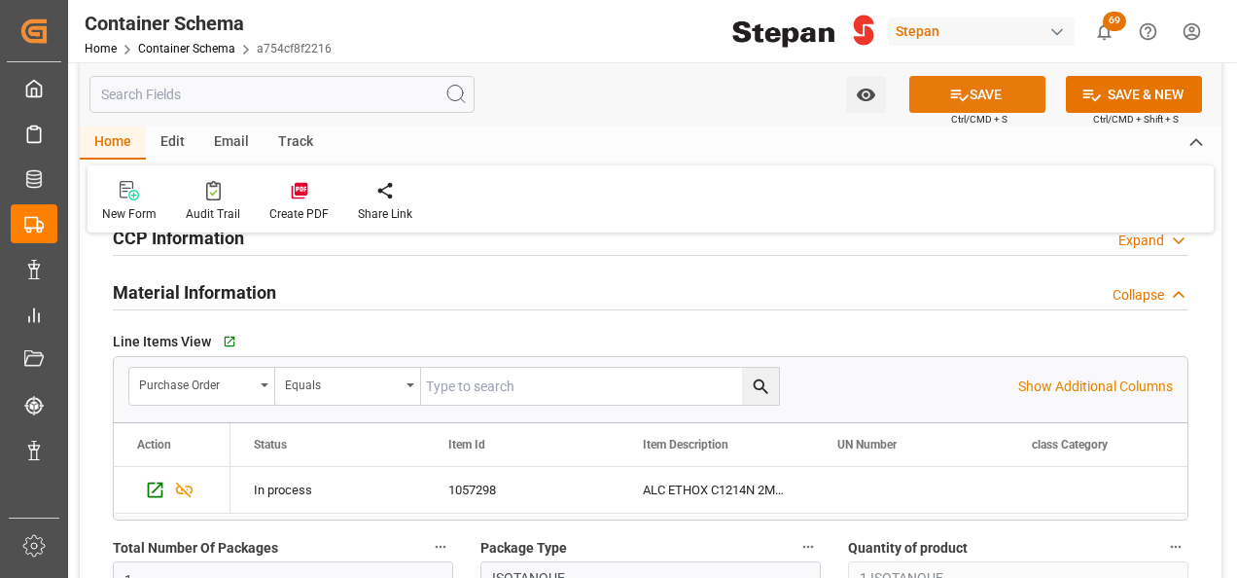
click at [966, 92] on button "SAVE" at bounding box center [977, 94] width 136 height 37
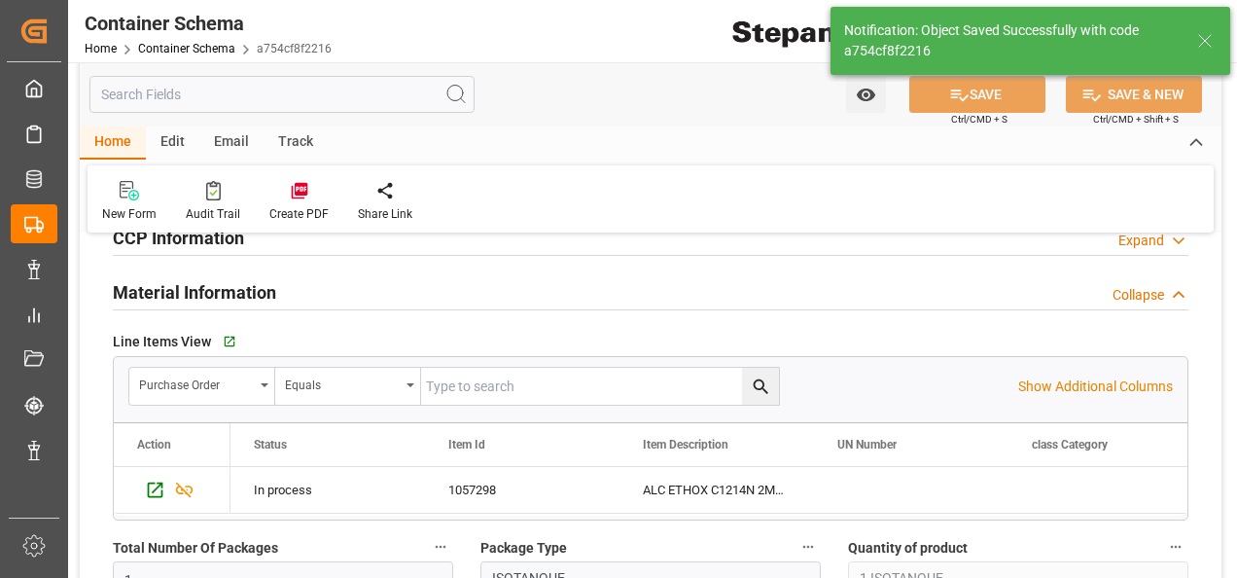
type textarea "10130080"
type textarea "1057298"
type textarea "ALC ETHOX C1214N 2MX PF276 BULK"
type input "1"
type input "[DATE] 13:53"
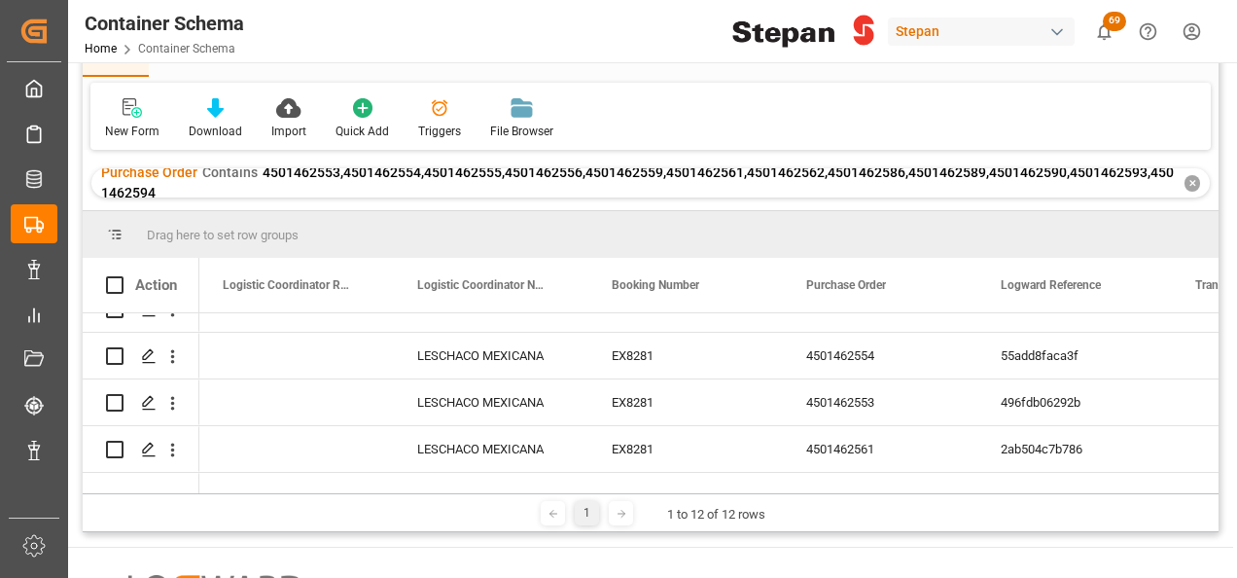
scroll to position [101, 0]
